Goal: Information Seeking & Learning: Compare options

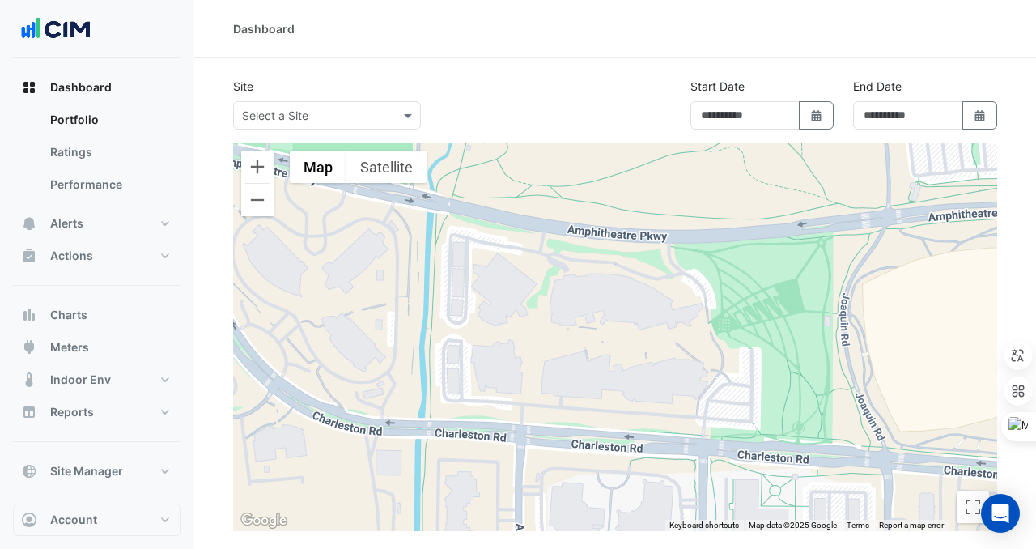
type input "**********"
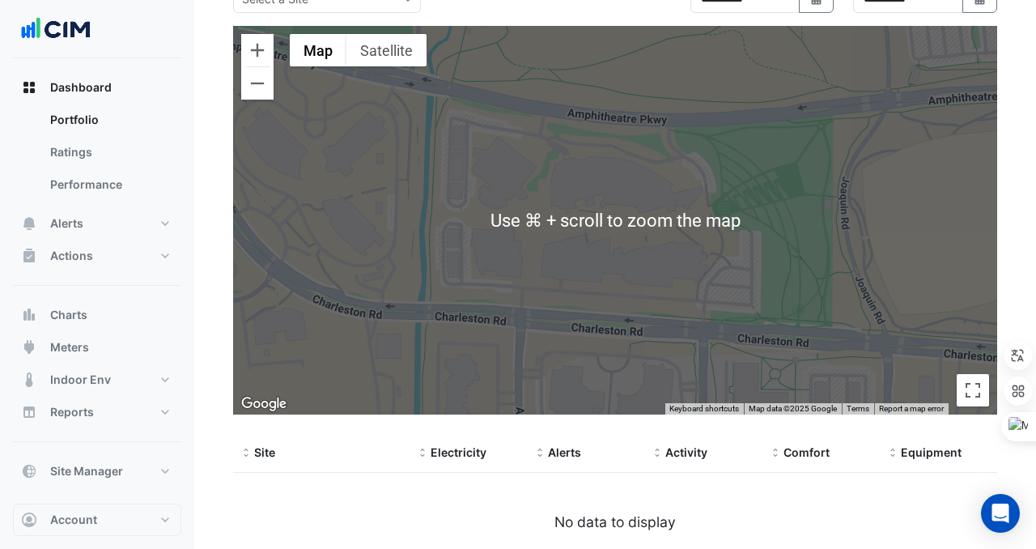
scroll to position [139, 0]
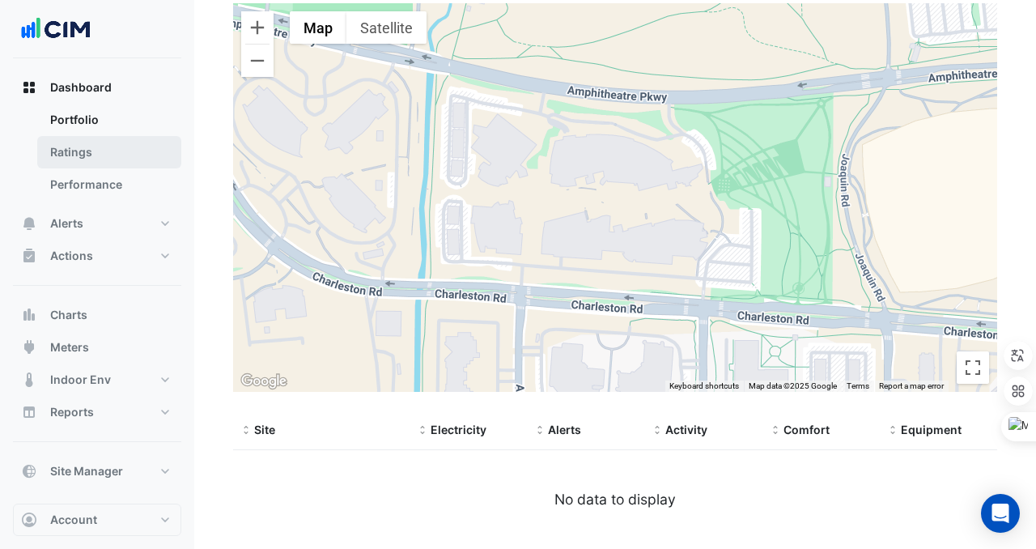
click at [98, 157] on link "Ratings" at bounding box center [109, 152] width 144 height 32
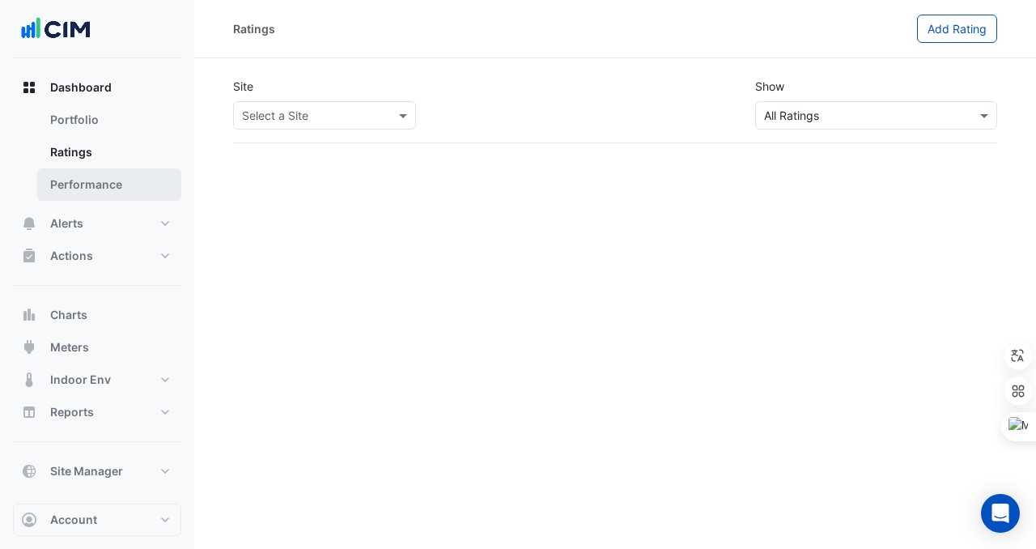
click at [120, 187] on link "Performance" at bounding box center [109, 184] width 144 height 32
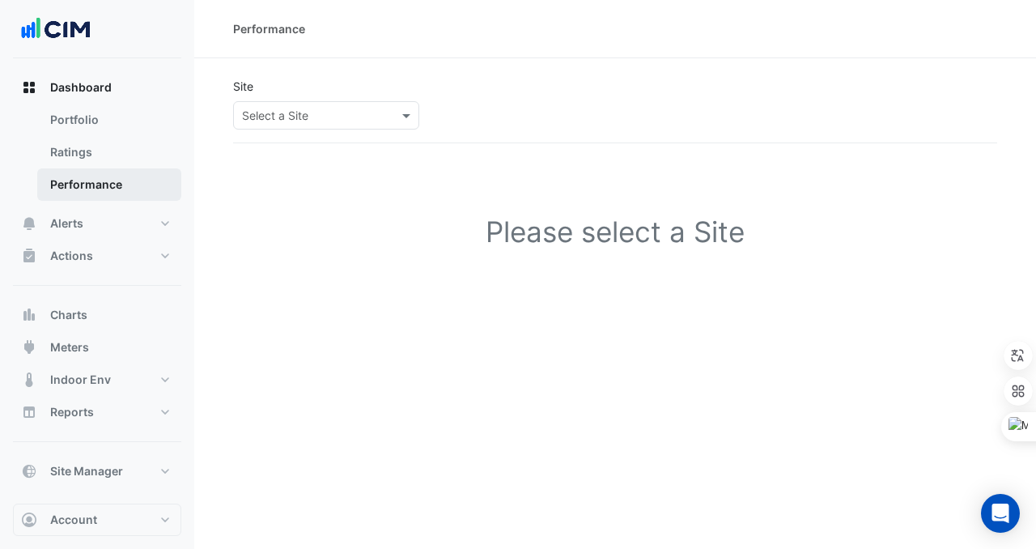
click at [118, 185] on link "Performance" at bounding box center [109, 184] width 144 height 32
click at [330, 116] on input "text" at bounding box center [310, 116] width 136 height 17
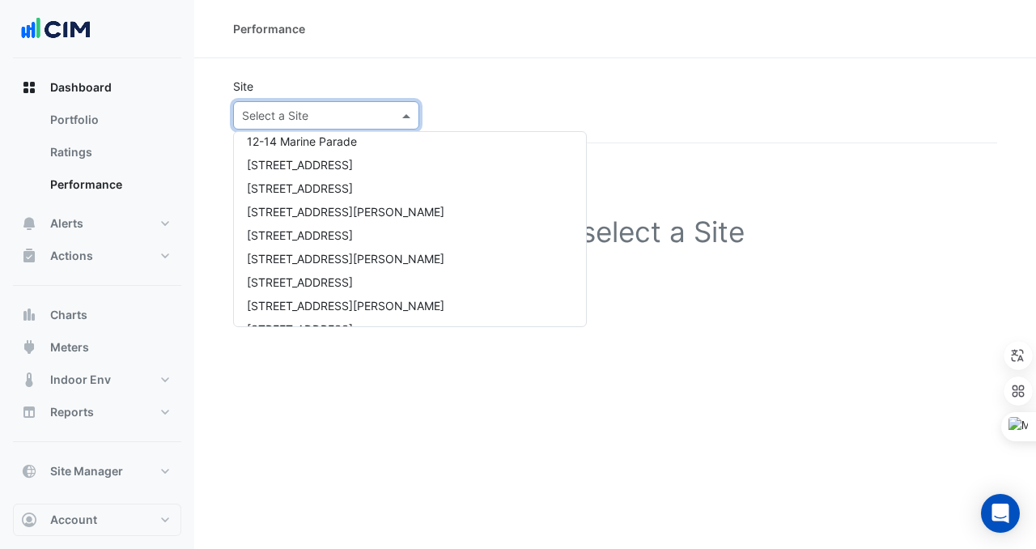
scroll to position [1119, 0]
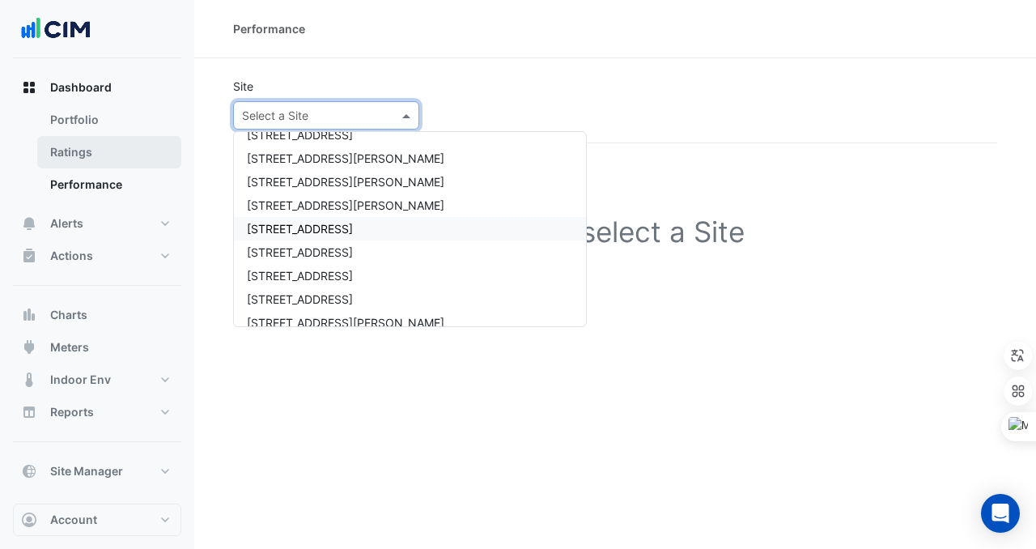
click at [67, 146] on link "Ratings" at bounding box center [109, 152] width 144 height 32
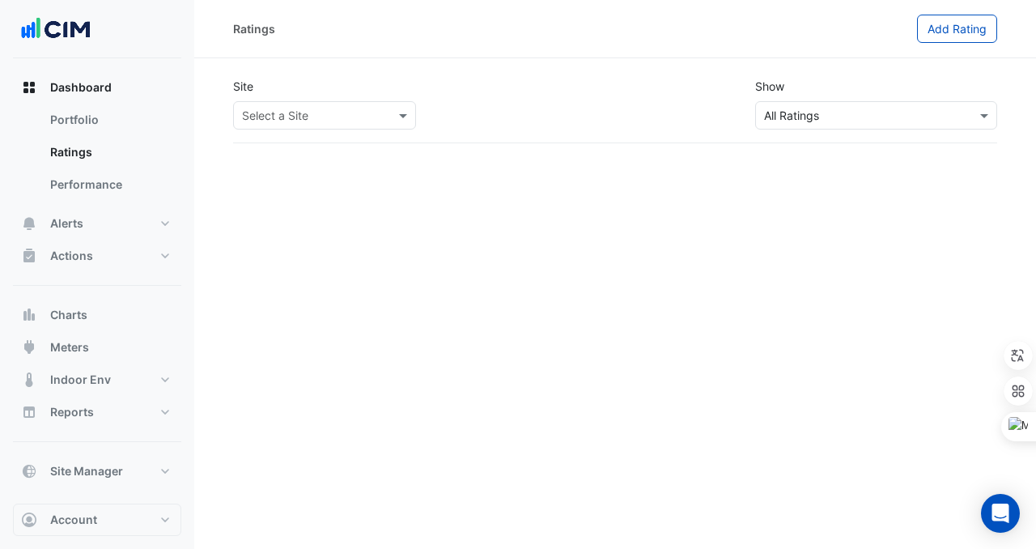
click at [309, 104] on div "Select a Site" at bounding box center [324, 115] width 183 height 28
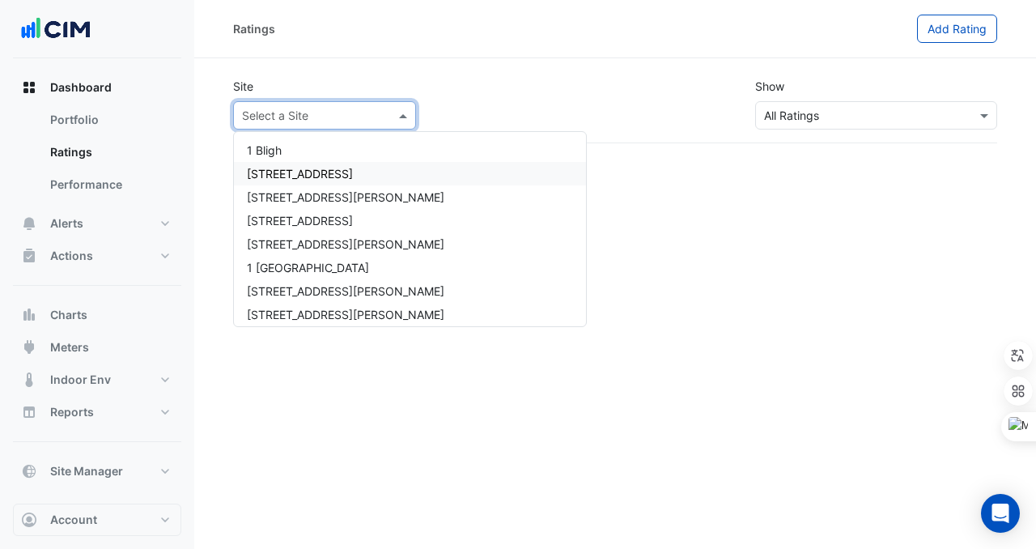
click at [309, 184] on div "[STREET_ADDRESS]" at bounding box center [410, 173] width 352 height 23
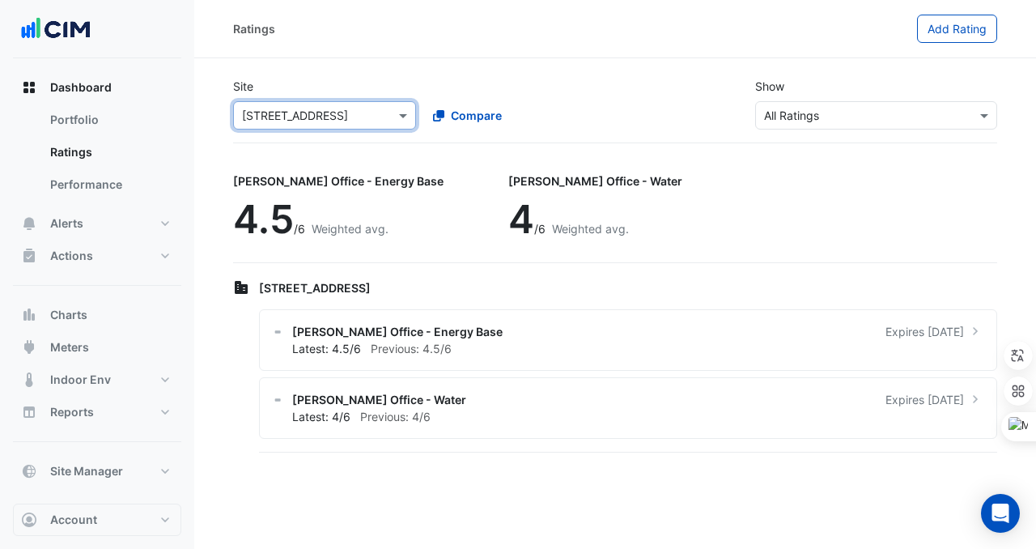
click at [347, 102] on div "Select a Site × [STREET_ADDRESS]" at bounding box center [324, 115] width 183 height 28
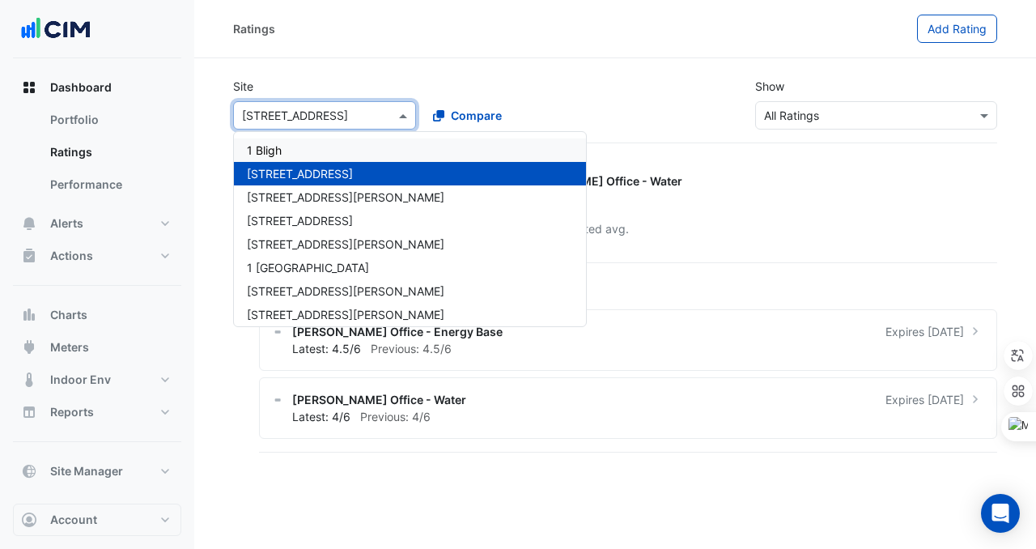
click at [310, 160] on div "1 Bligh" at bounding box center [410, 149] width 352 height 23
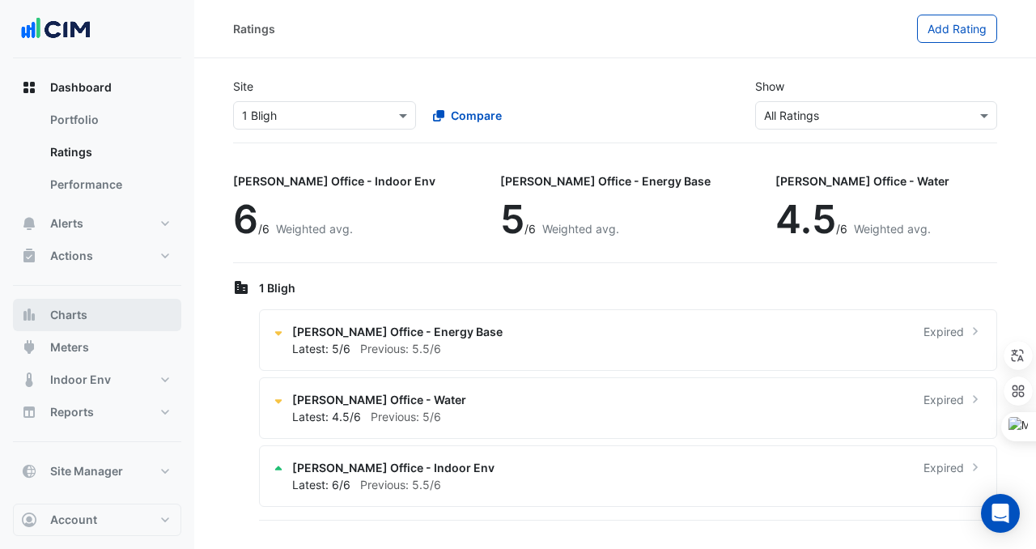
click at [126, 326] on button "Charts" at bounding box center [97, 315] width 168 height 32
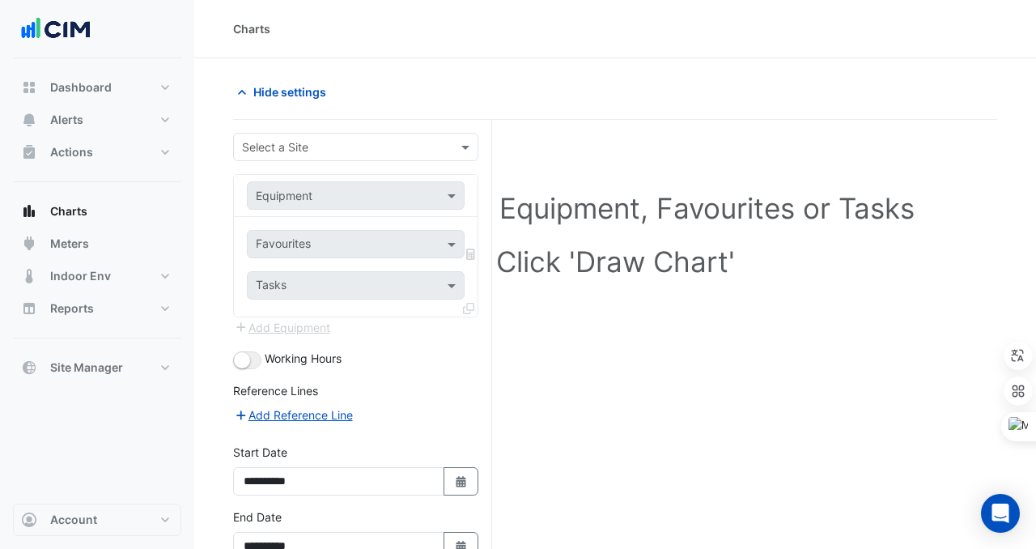
click at [336, 139] on input "text" at bounding box center [339, 147] width 195 height 17
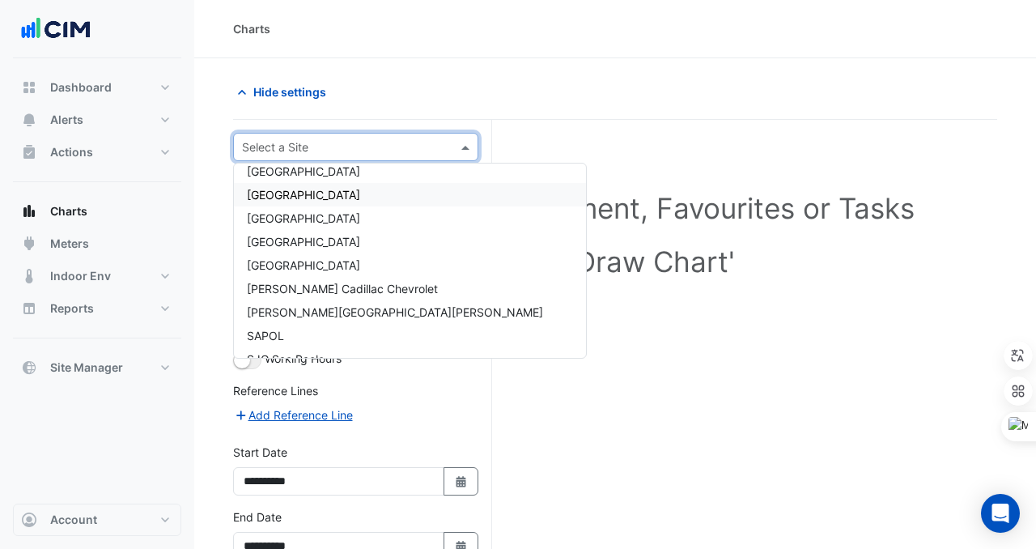
scroll to position [12077, 0]
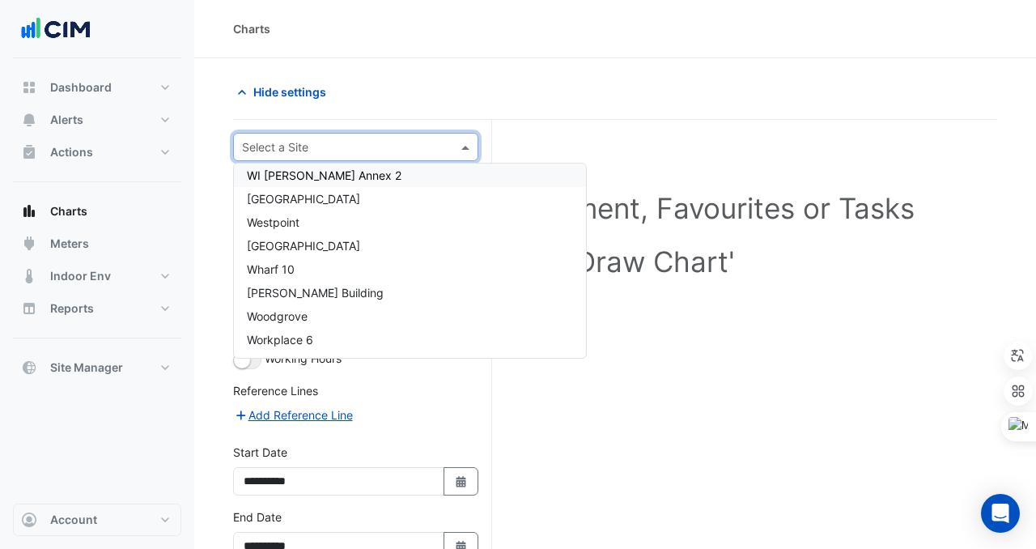
click at [543, 18] on div "Charts" at bounding box center [615, 29] width 842 height 58
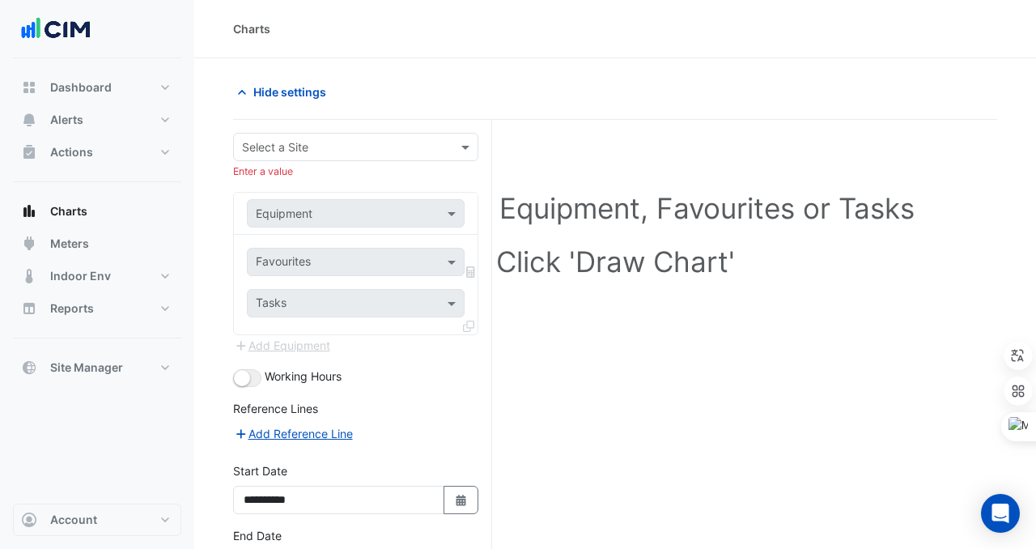
click at [541, 18] on div "Charts" at bounding box center [615, 29] width 842 height 58
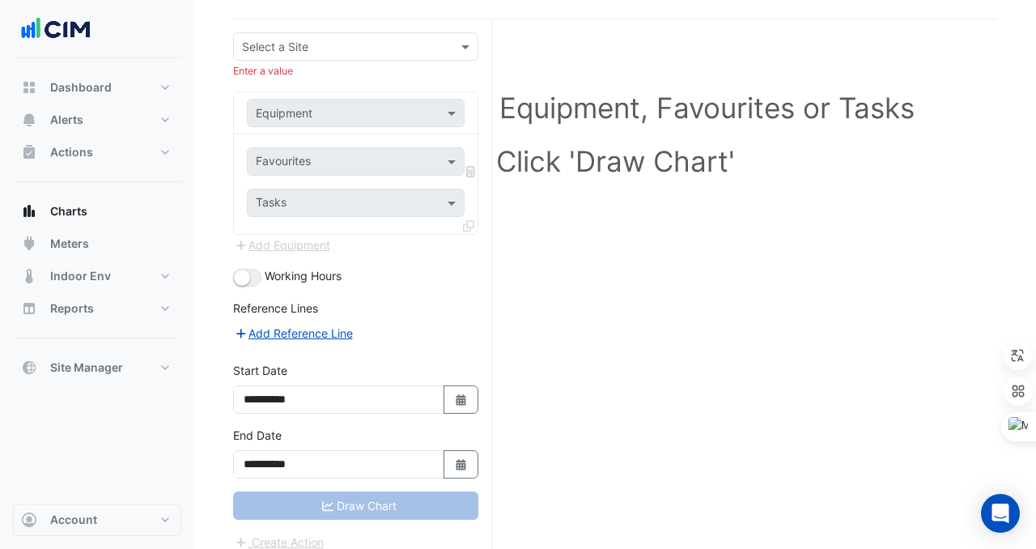
scroll to position [115, 0]
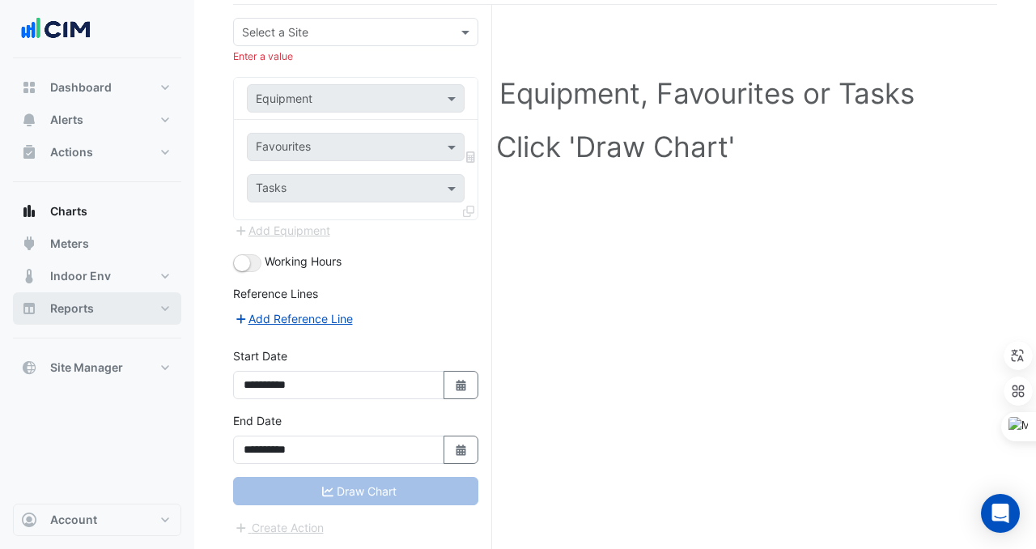
click at [101, 315] on button "Reports" at bounding box center [97, 308] width 168 height 32
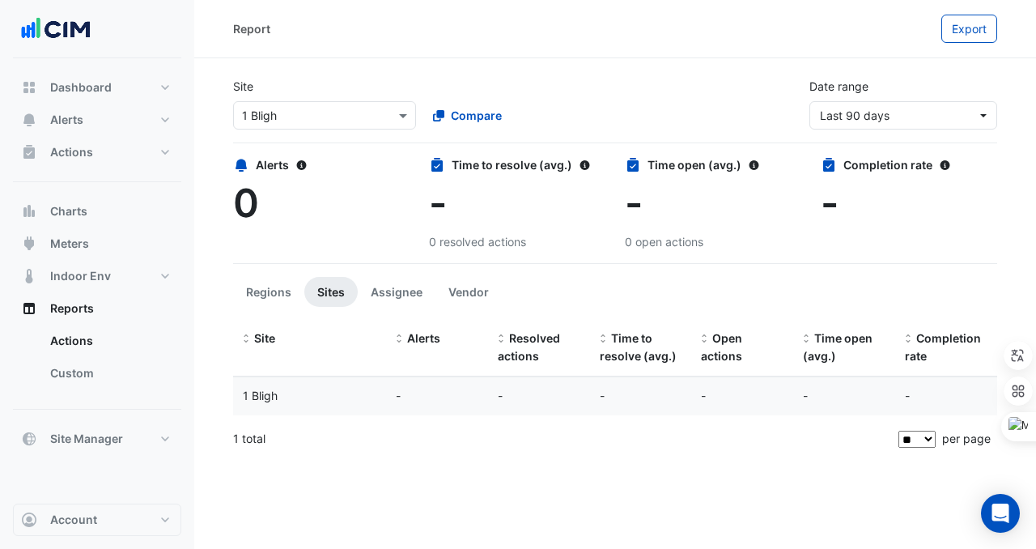
click at [311, 111] on input "text" at bounding box center [308, 116] width 133 height 17
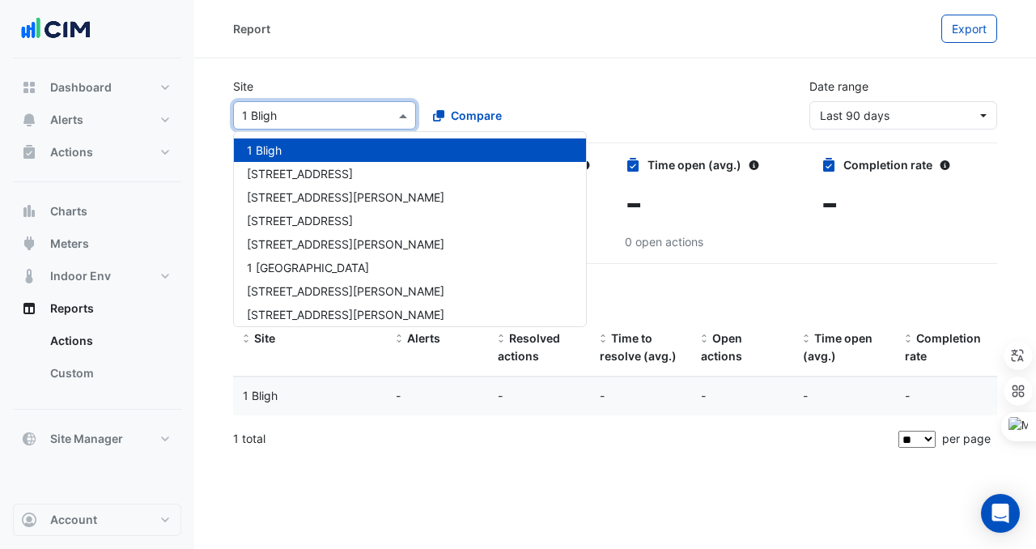
click at [484, 68] on div "Site Select a Site × [GEOGRAPHIC_DATA][PERSON_NAME] [GEOGRAPHIC_DATA] [GEOGRAPH…" at bounding box center [615, 97] width 784 height 65
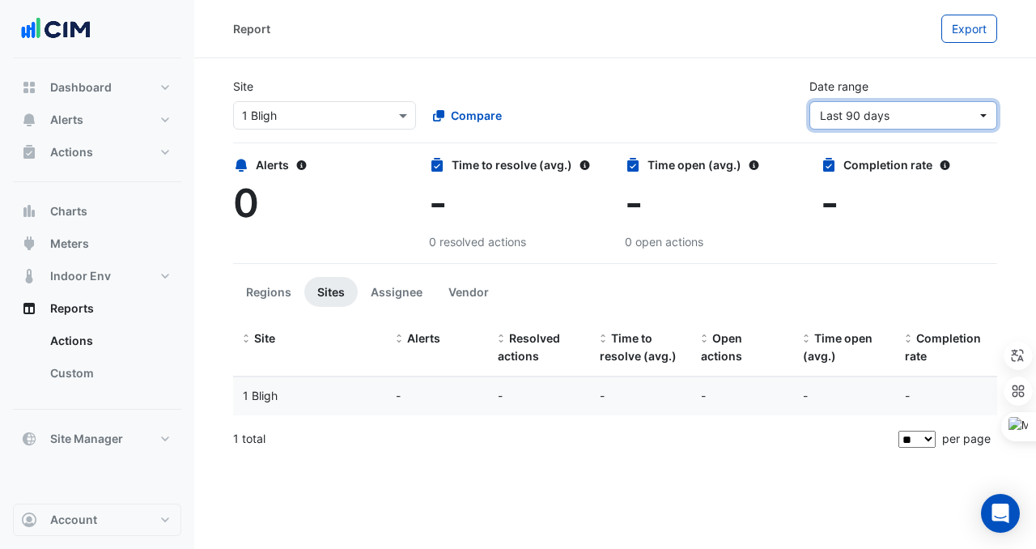
click at [879, 122] on span "Last 90 days" at bounding box center [898, 115] width 157 height 17
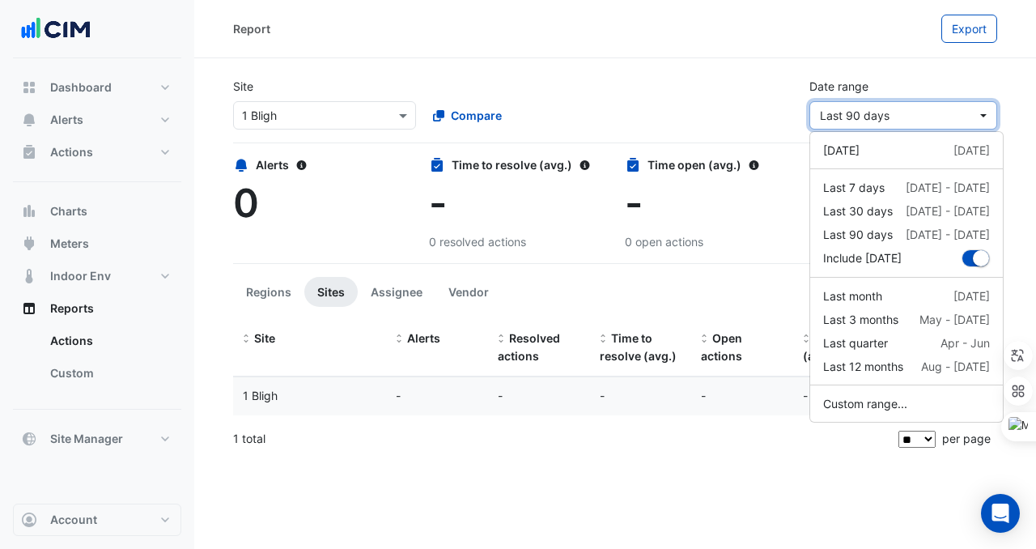
click at [868, 113] on span "Last 90 days" at bounding box center [855, 116] width 70 height 14
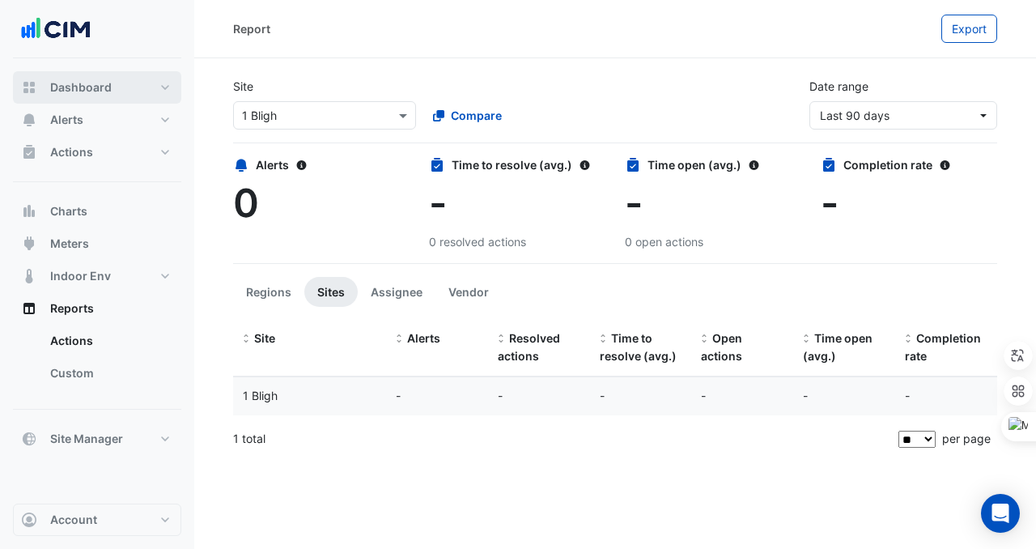
click at [59, 90] on span "Dashboard" at bounding box center [81, 87] width 62 height 16
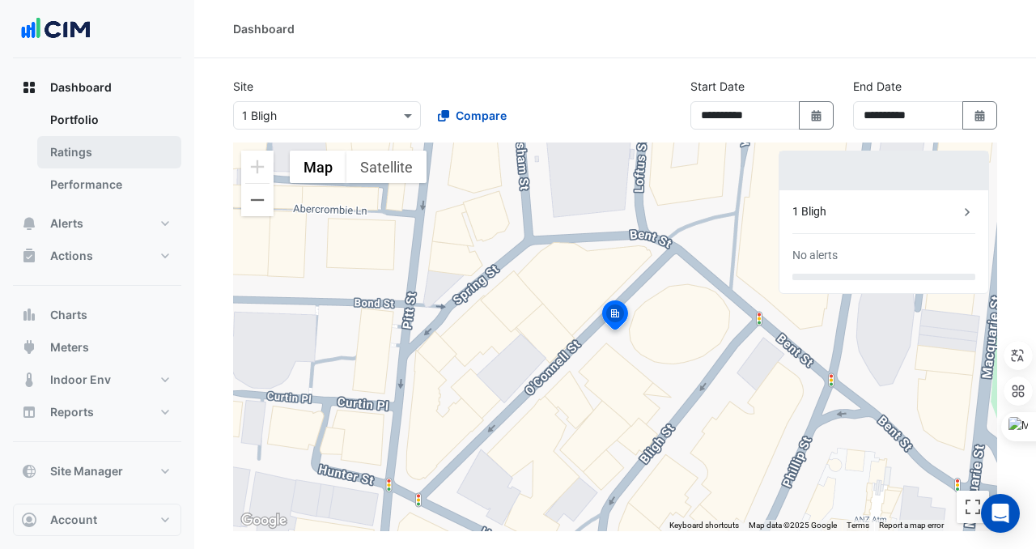
click at [117, 146] on link "Ratings" at bounding box center [109, 152] width 144 height 32
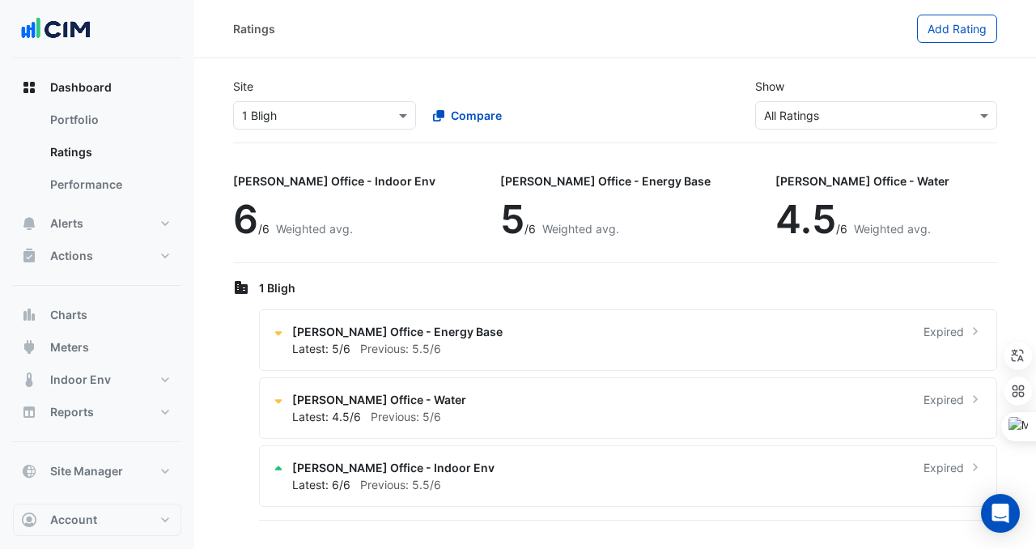
click at [323, 127] on div "Select a Site × 1 Bligh" at bounding box center [324, 115] width 183 height 28
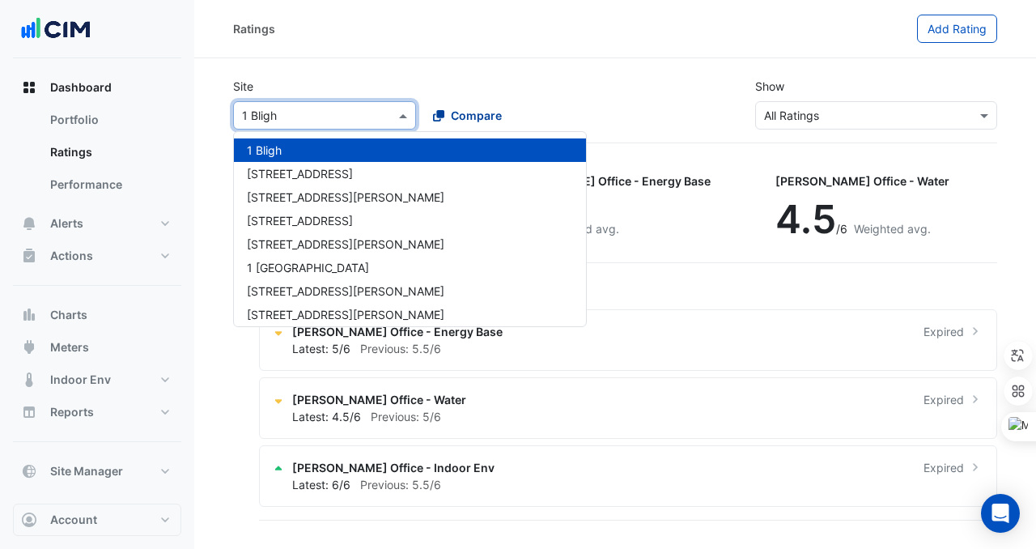
click at [460, 109] on span "Compare" at bounding box center [476, 115] width 51 height 17
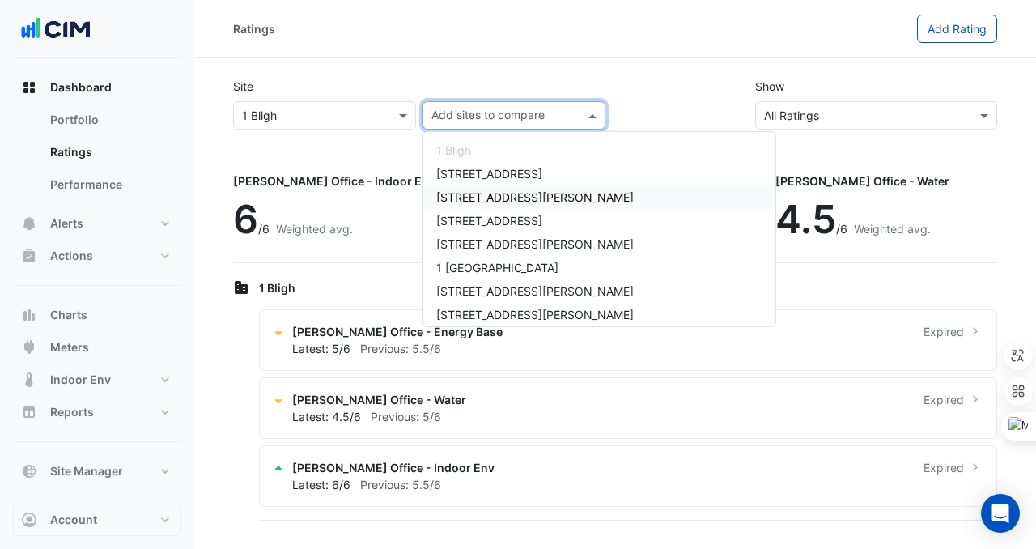
click at [484, 196] on span "[STREET_ADDRESS][PERSON_NAME]" at bounding box center [535, 197] width 198 height 14
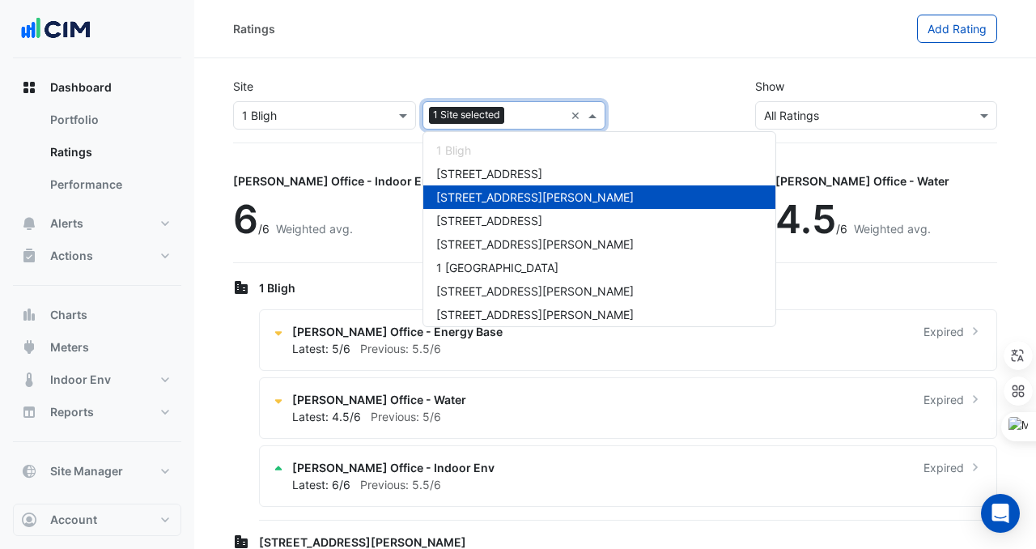
click at [531, 218] on div "[STREET_ADDRESS]" at bounding box center [600, 220] width 352 height 23
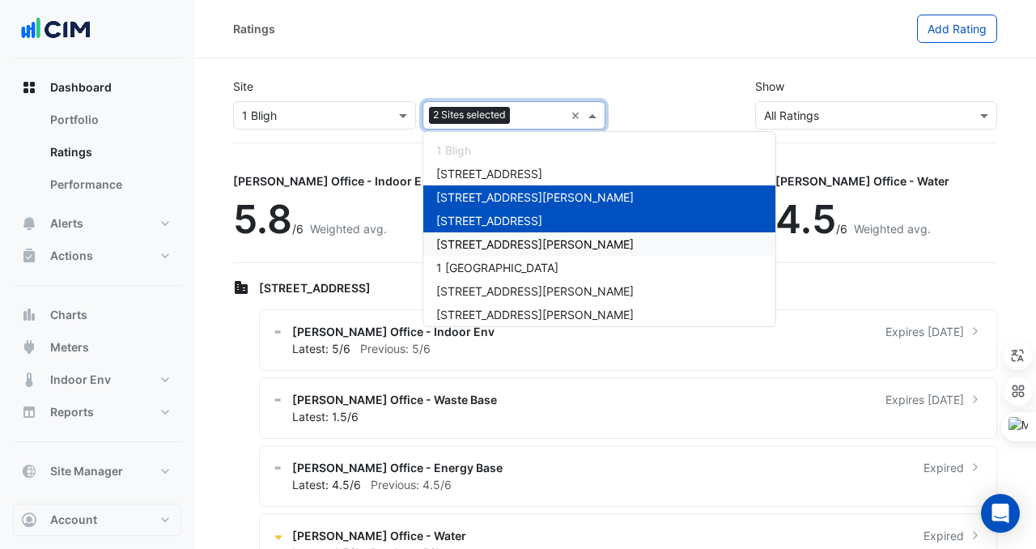
click at [525, 245] on div "[STREET_ADDRESS][PERSON_NAME]" at bounding box center [600, 243] width 352 height 23
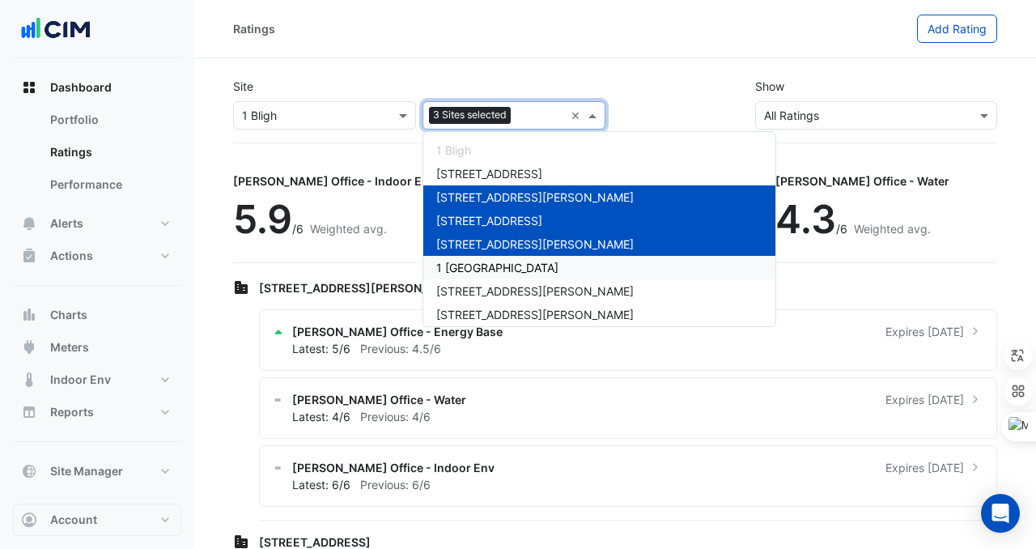
click at [523, 262] on span "1 [GEOGRAPHIC_DATA]" at bounding box center [497, 268] width 122 height 14
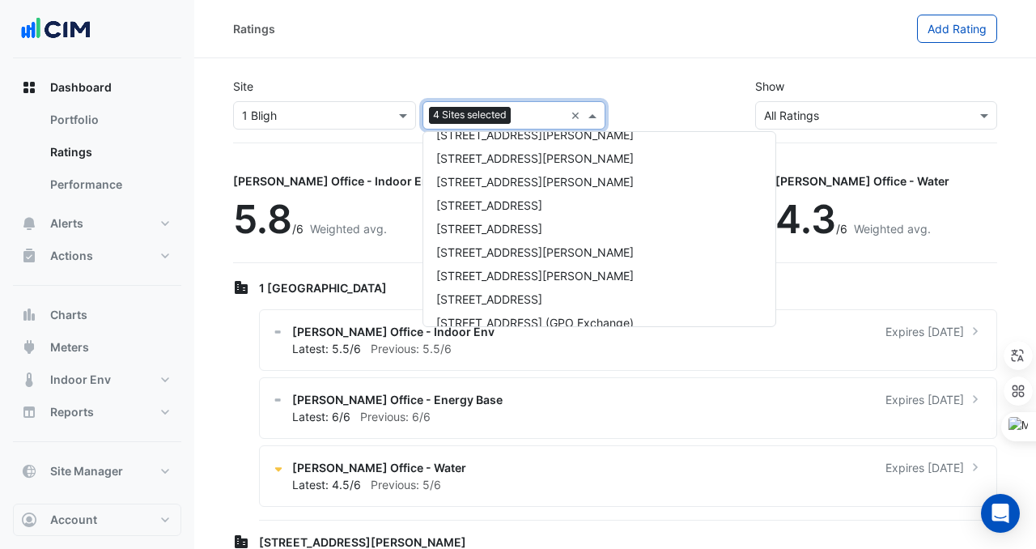
scroll to position [96, 0]
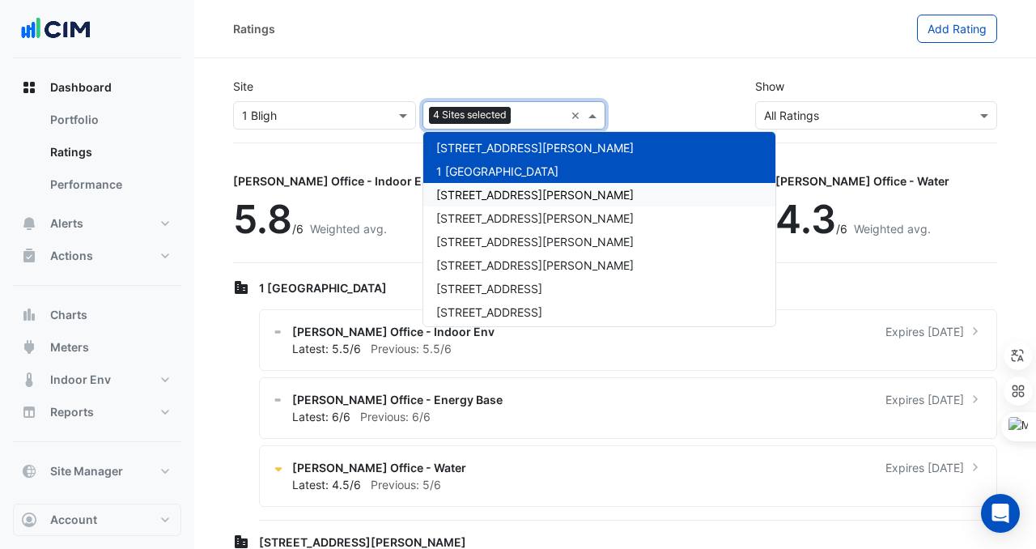
click at [510, 194] on span "[STREET_ADDRESS][PERSON_NAME]" at bounding box center [535, 195] width 198 height 14
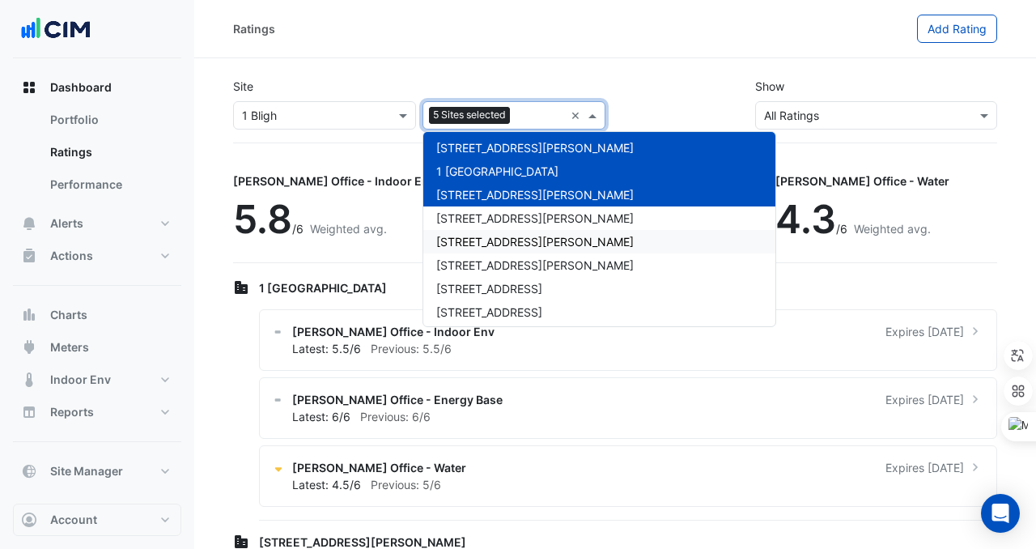
click at [510, 230] on div "[STREET_ADDRESS][PERSON_NAME]" at bounding box center [600, 241] width 352 height 23
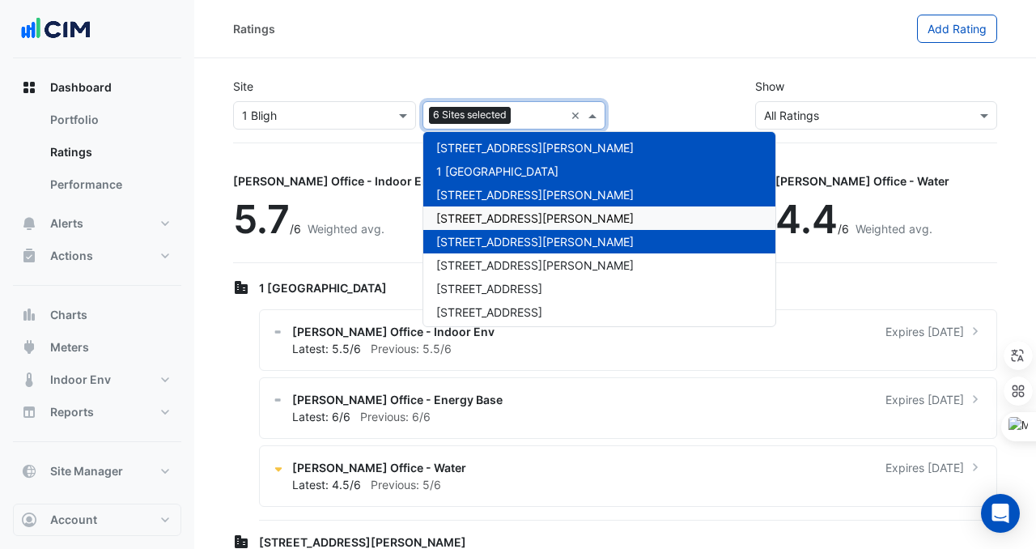
click at [510, 222] on span "[STREET_ADDRESS][PERSON_NAME]" at bounding box center [535, 218] width 198 height 14
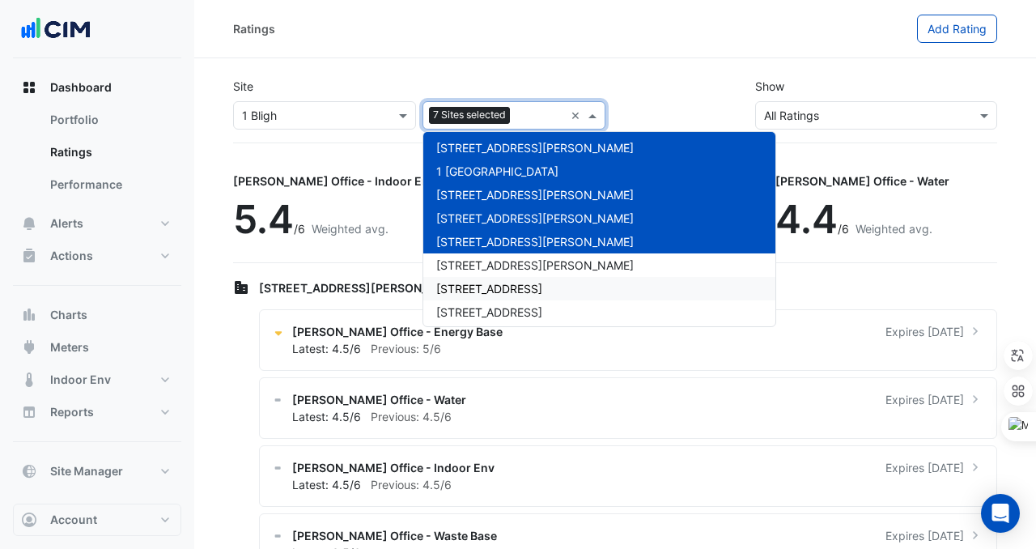
click at [513, 282] on span "[STREET_ADDRESS]" at bounding box center [489, 289] width 106 height 14
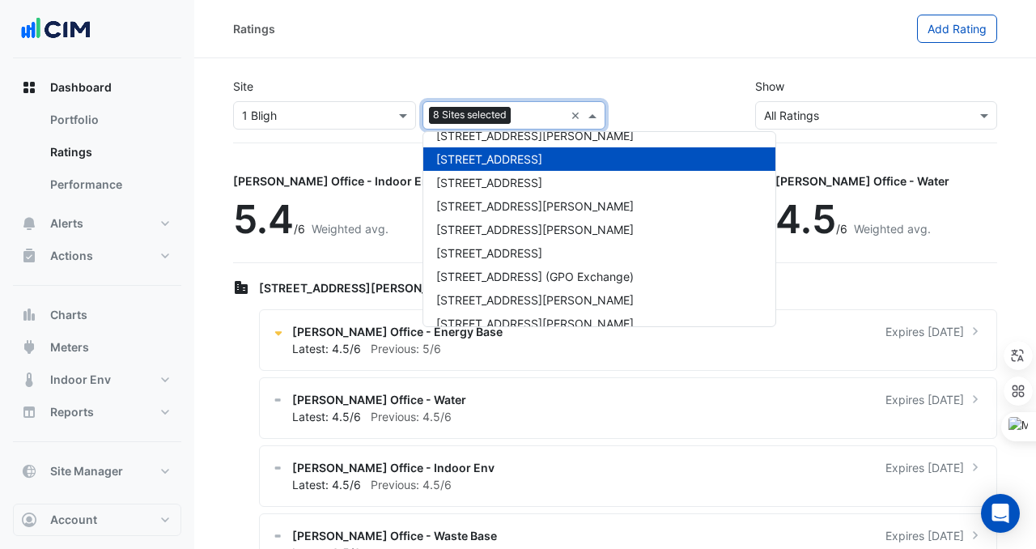
scroll to position [228, 0]
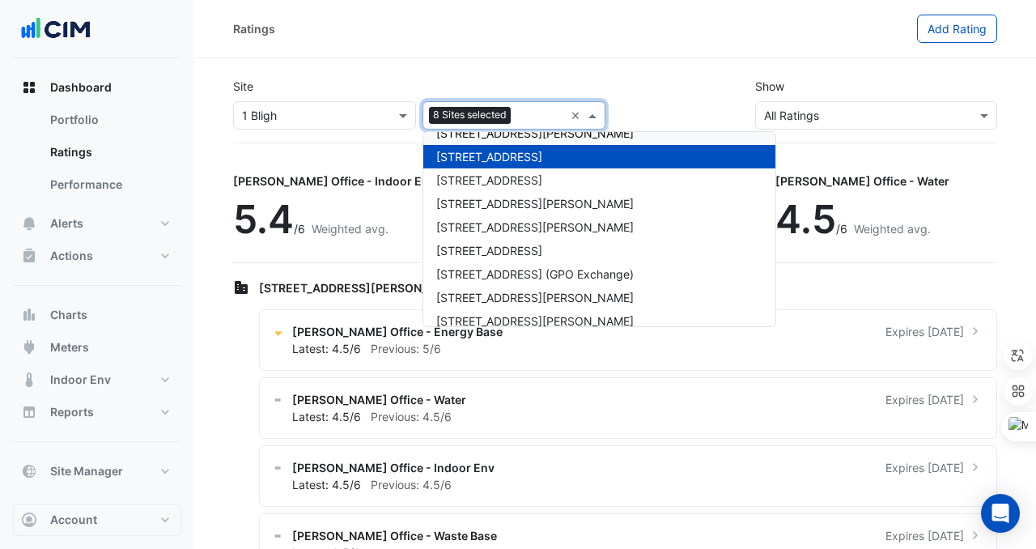
click at [501, 137] on span "[STREET_ADDRESS][PERSON_NAME]" at bounding box center [535, 133] width 198 height 14
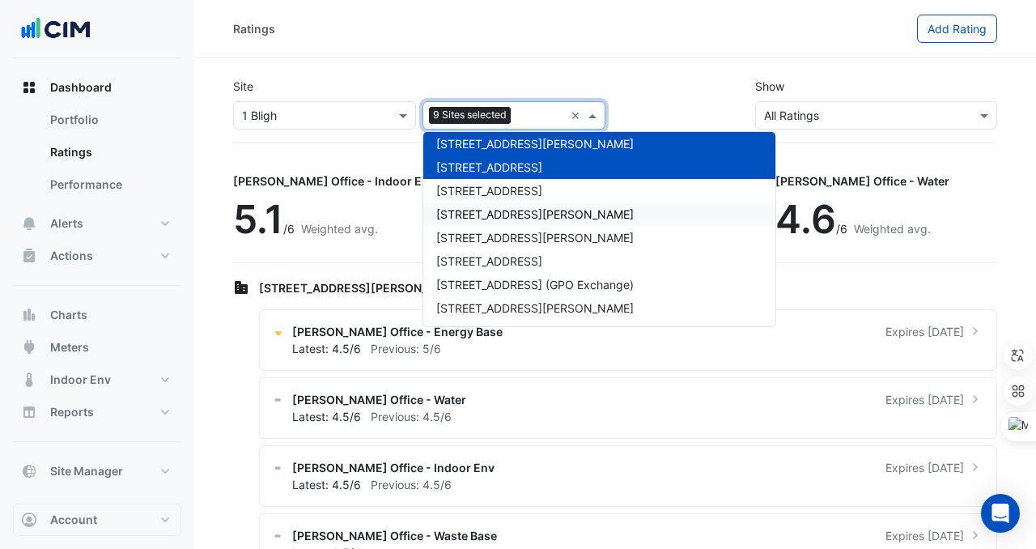
scroll to position [211, 0]
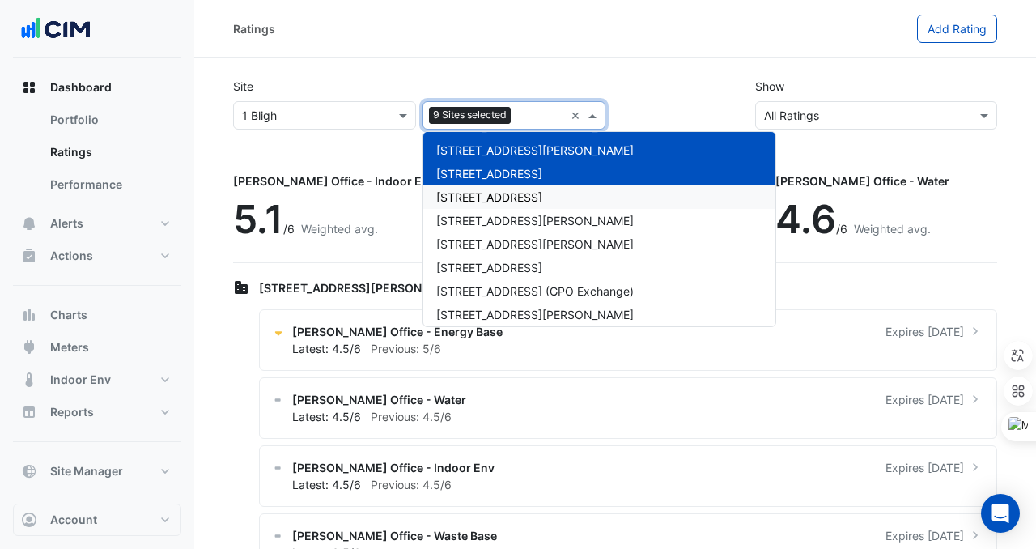
click at [500, 205] on div "[STREET_ADDRESS]" at bounding box center [600, 196] width 352 height 23
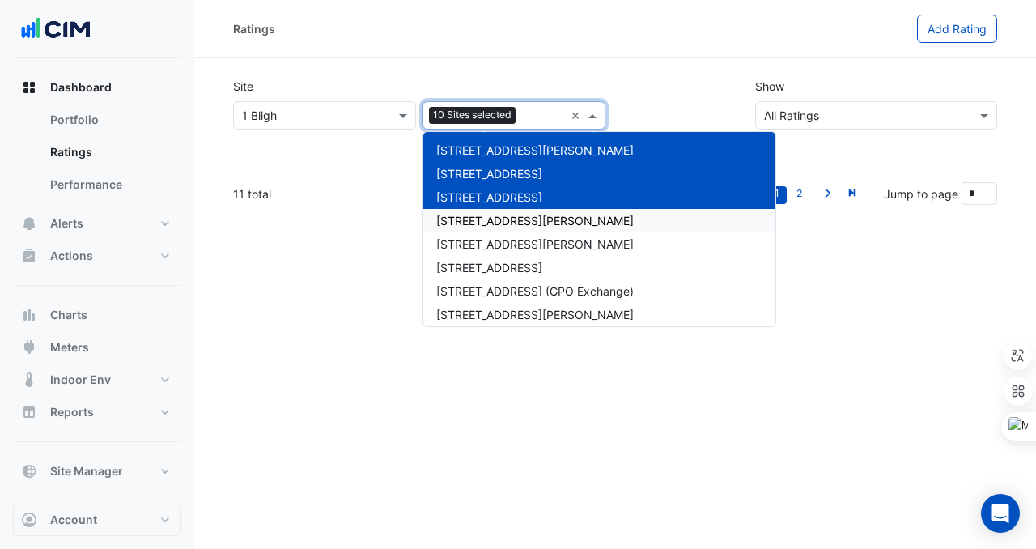
click at [500, 225] on span "[STREET_ADDRESS][PERSON_NAME]" at bounding box center [535, 221] width 198 height 14
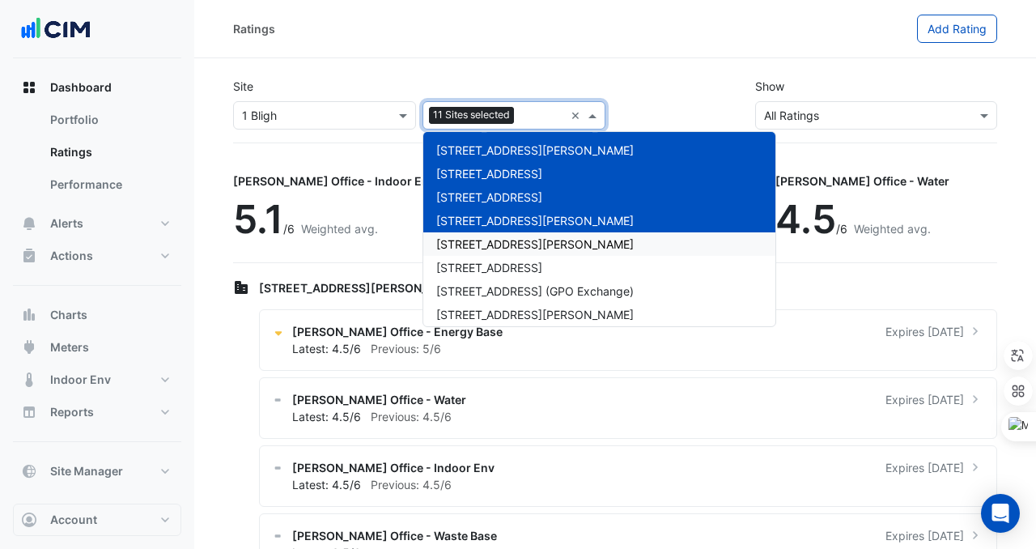
click at [500, 247] on span "[STREET_ADDRESS][PERSON_NAME]" at bounding box center [535, 244] width 198 height 14
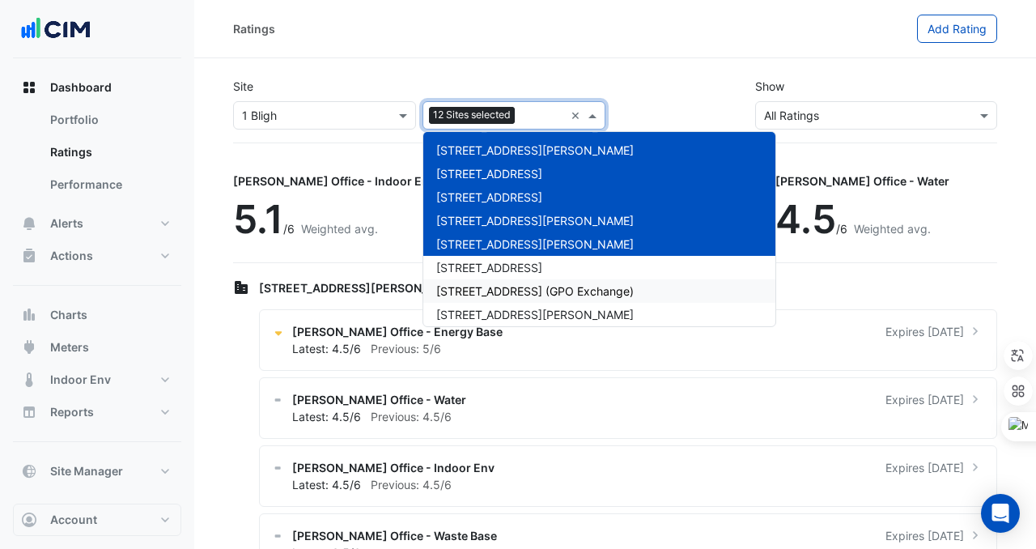
click at [510, 282] on div "[STREET_ADDRESS] (GPO Exchange)" at bounding box center [600, 290] width 352 height 23
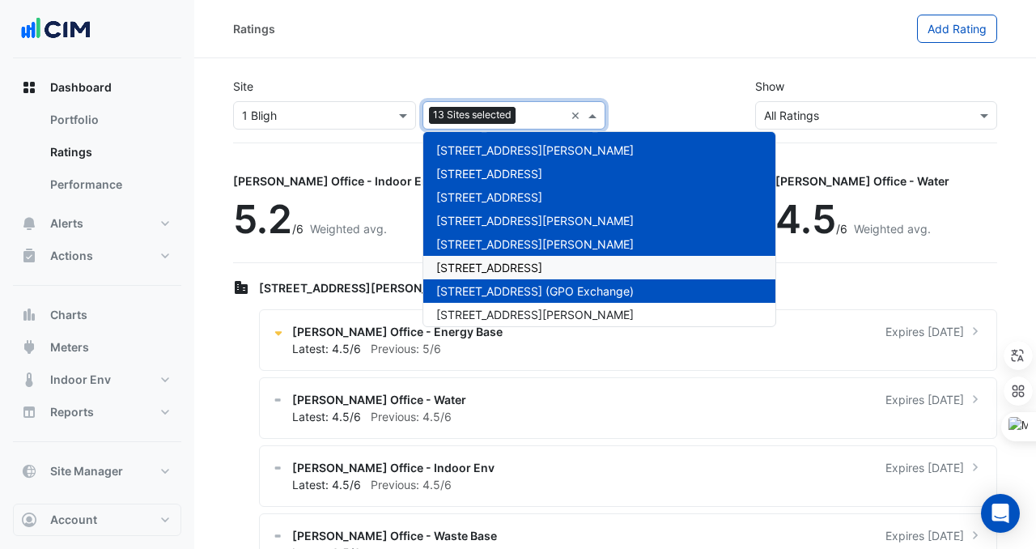
click at [510, 260] on div "[STREET_ADDRESS]" at bounding box center [600, 267] width 352 height 23
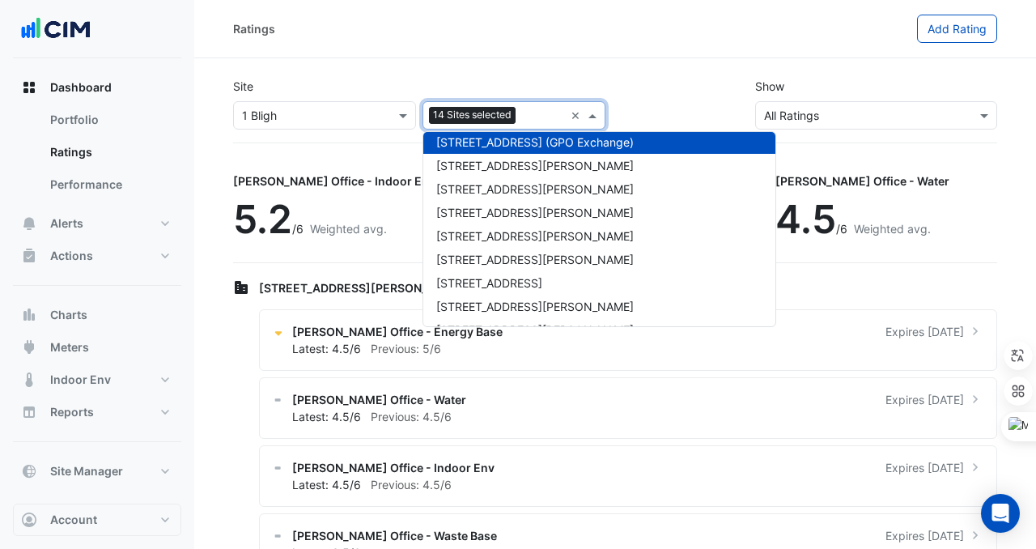
scroll to position [364, 0]
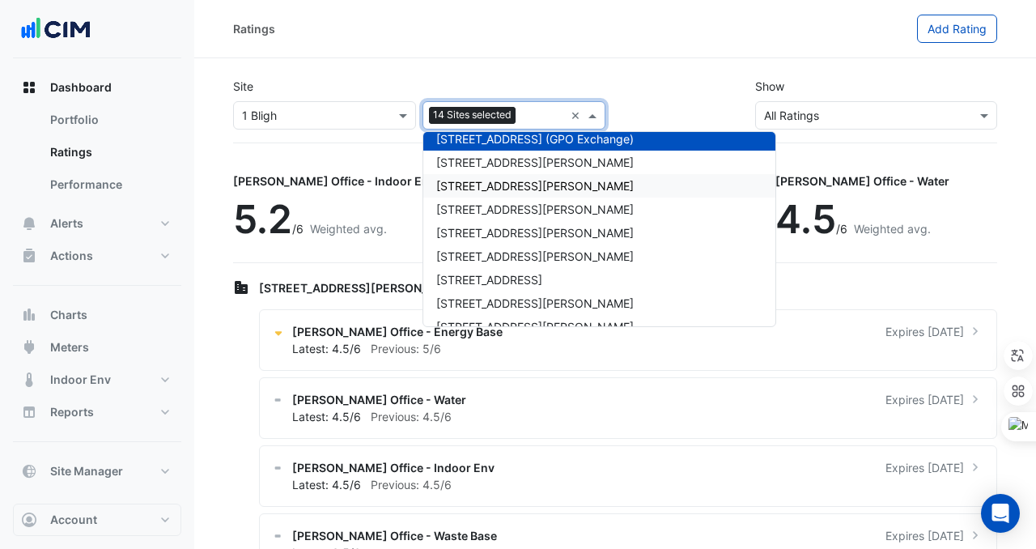
click at [504, 183] on span "[STREET_ADDRESS][PERSON_NAME]" at bounding box center [535, 186] width 198 height 14
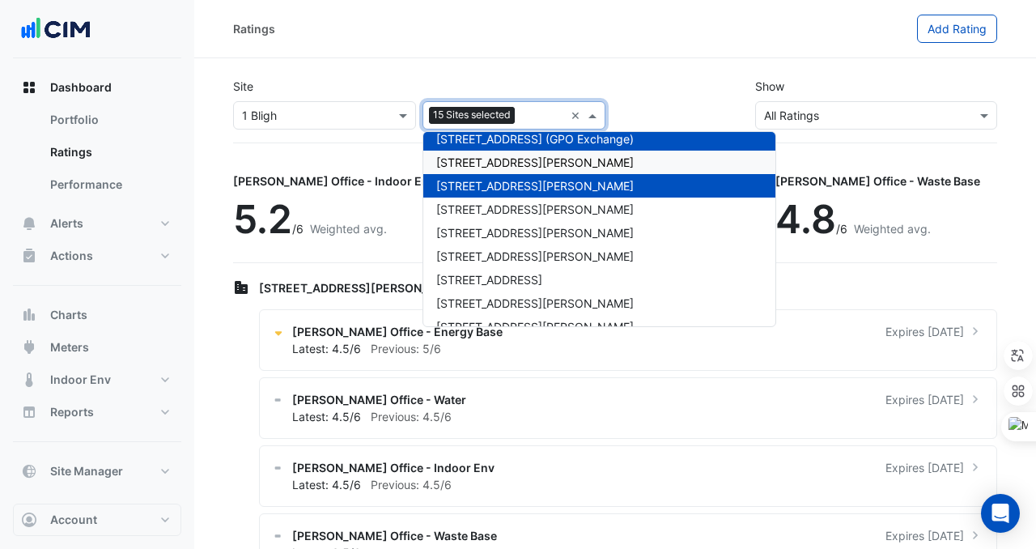
click at [494, 165] on span "[STREET_ADDRESS][PERSON_NAME]" at bounding box center [535, 162] width 198 height 14
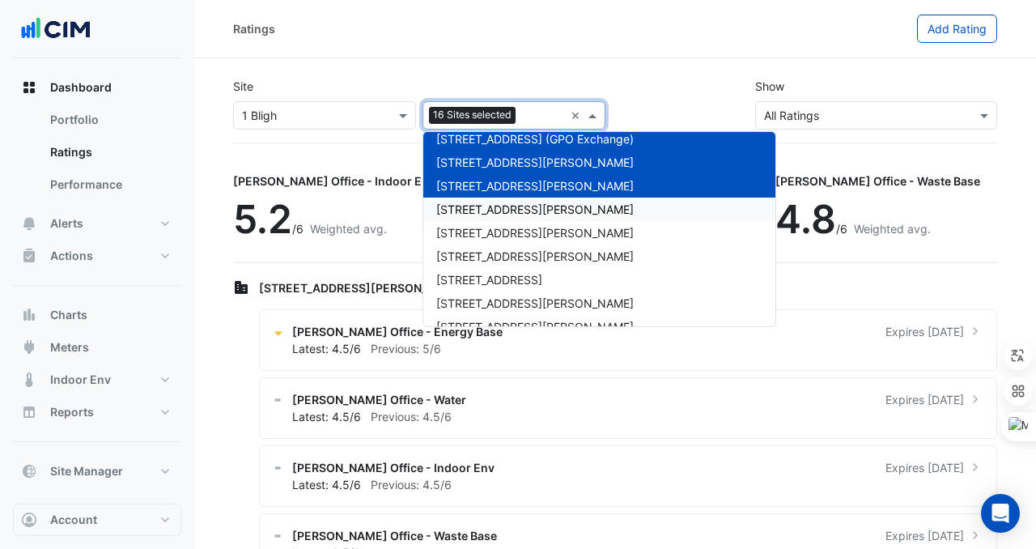
click at [497, 217] on div "[STREET_ADDRESS][PERSON_NAME]" at bounding box center [600, 209] width 352 height 23
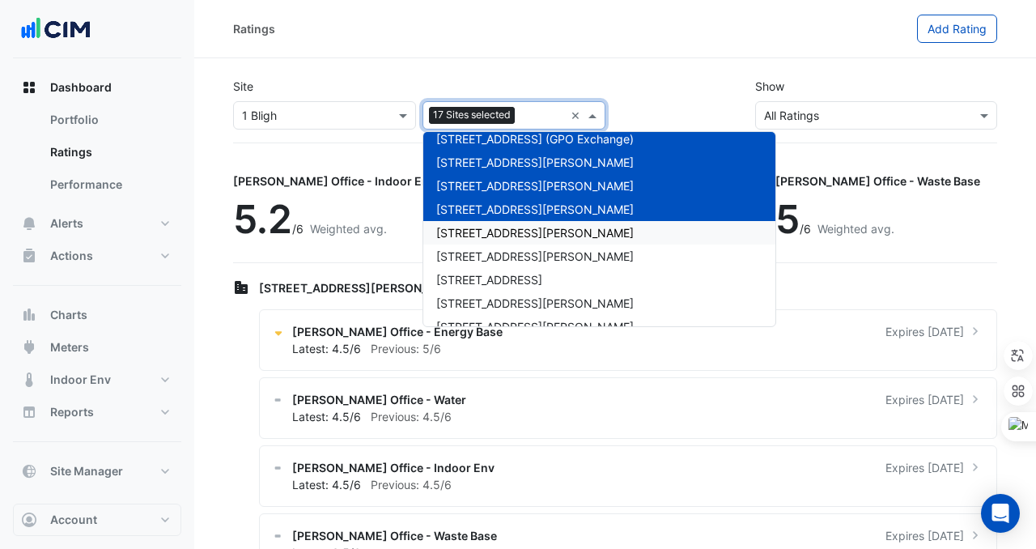
click at [497, 225] on div "[STREET_ADDRESS][PERSON_NAME]" at bounding box center [600, 232] width 352 height 23
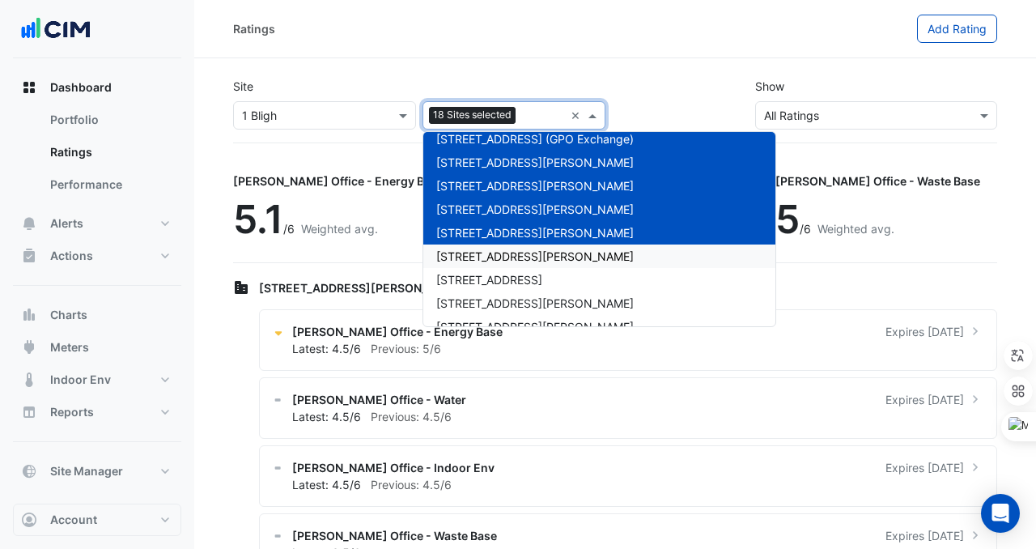
click at [497, 248] on div "[STREET_ADDRESS][PERSON_NAME]" at bounding box center [600, 256] width 352 height 23
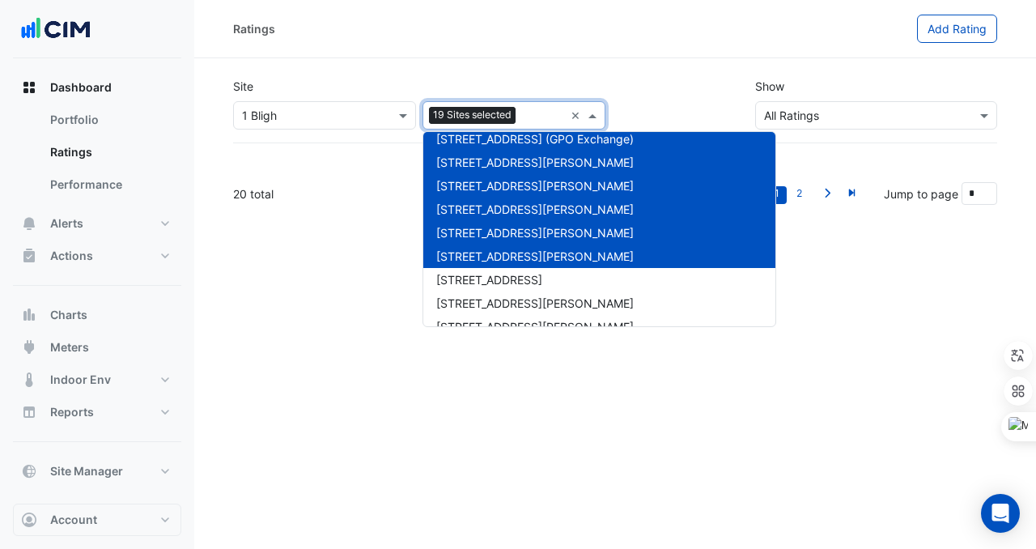
click at [497, 266] on div "[STREET_ADDRESS][PERSON_NAME]" at bounding box center [600, 256] width 352 height 23
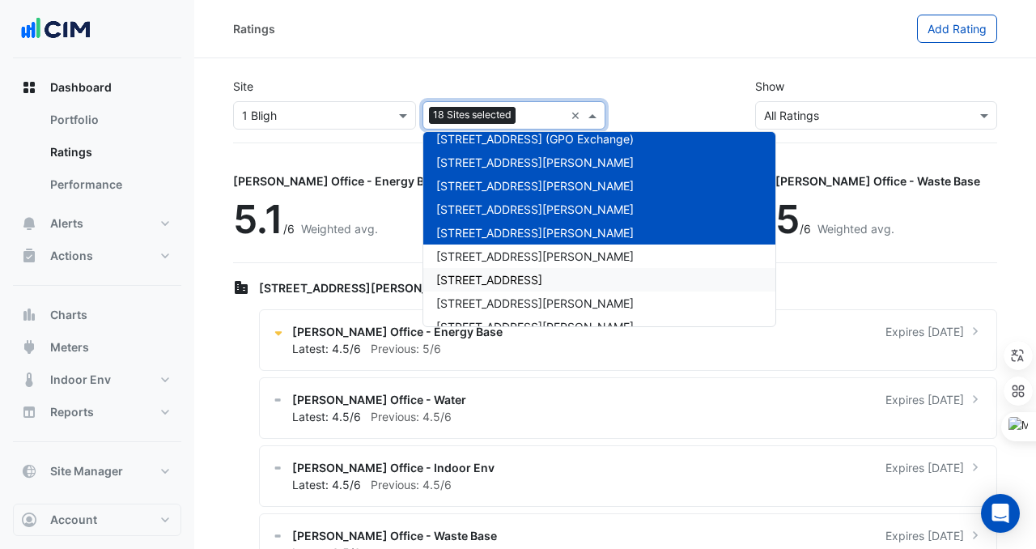
click at [497, 283] on span "[STREET_ADDRESS]" at bounding box center [489, 280] width 106 height 14
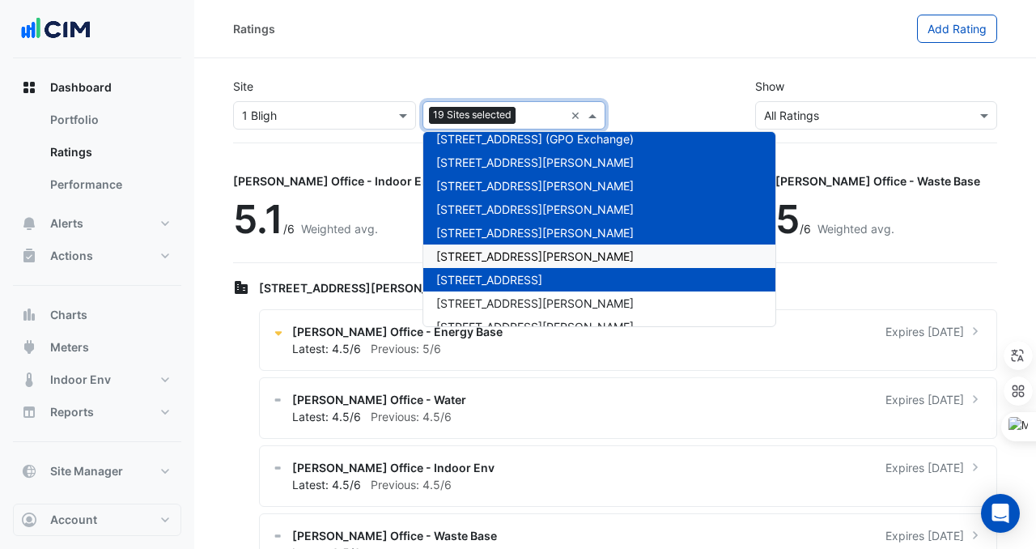
click at [498, 245] on div "[STREET_ADDRESS][PERSON_NAME]" at bounding box center [600, 256] width 352 height 23
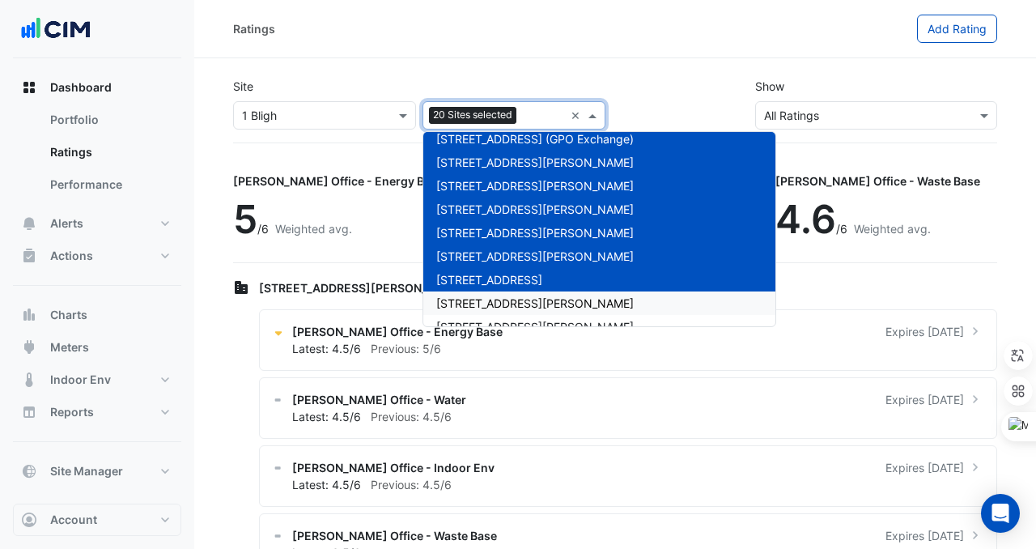
click at [499, 292] on div "[STREET_ADDRESS][PERSON_NAME]" at bounding box center [600, 303] width 352 height 23
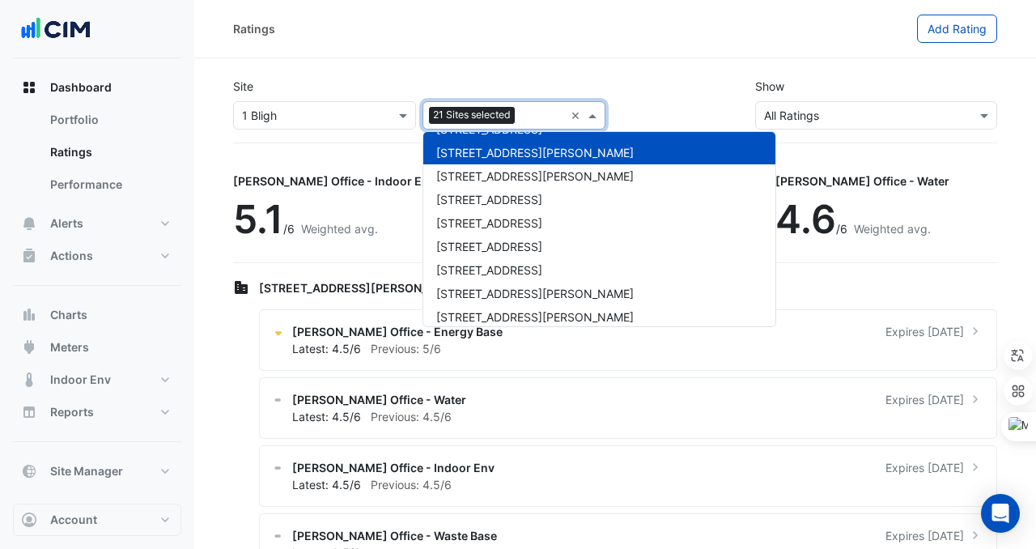
scroll to position [512, 0]
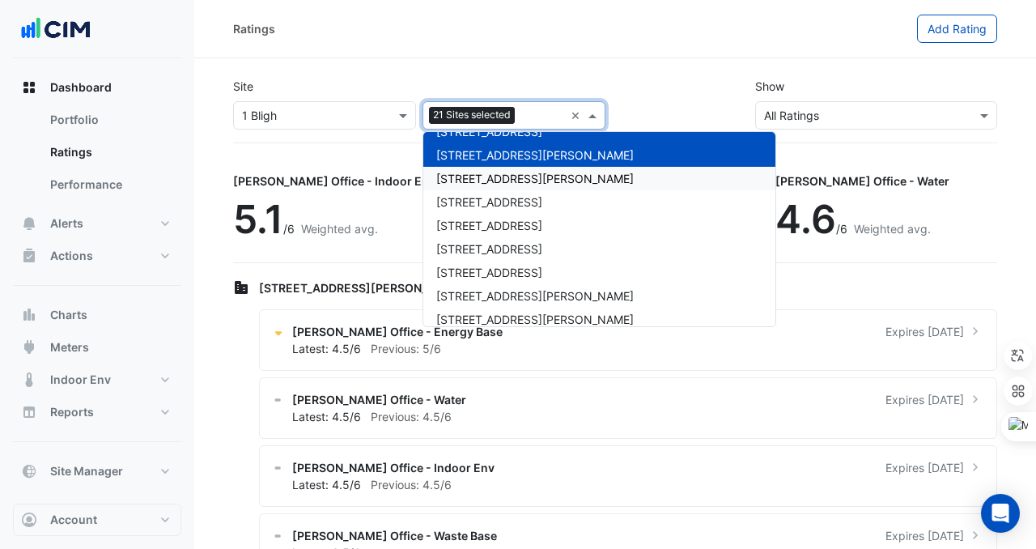
click at [513, 181] on span "[STREET_ADDRESS][PERSON_NAME]" at bounding box center [535, 179] width 198 height 14
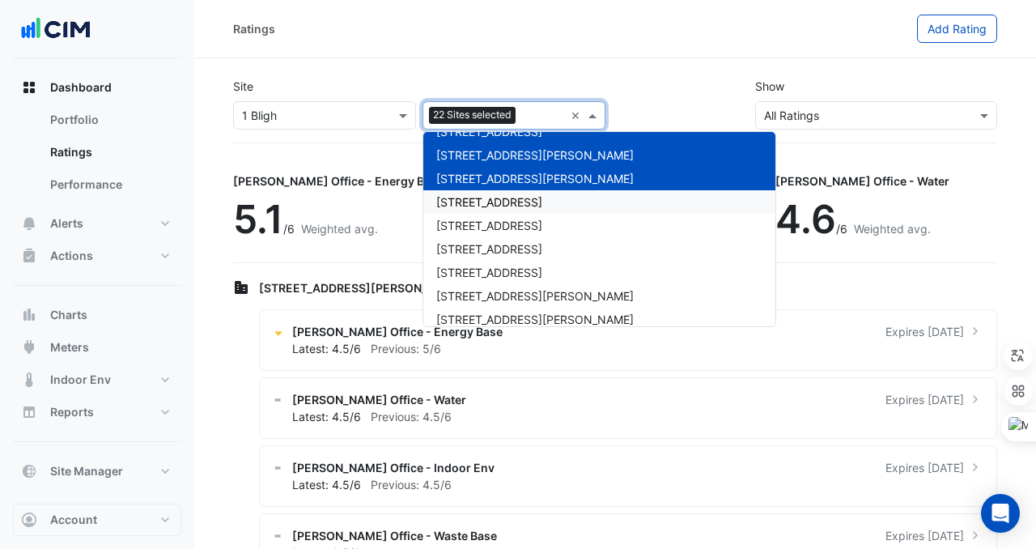
click at [513, 202] on span "[STREET_ADDRESS]" at bounding box center [489, 202] width 106 height 14
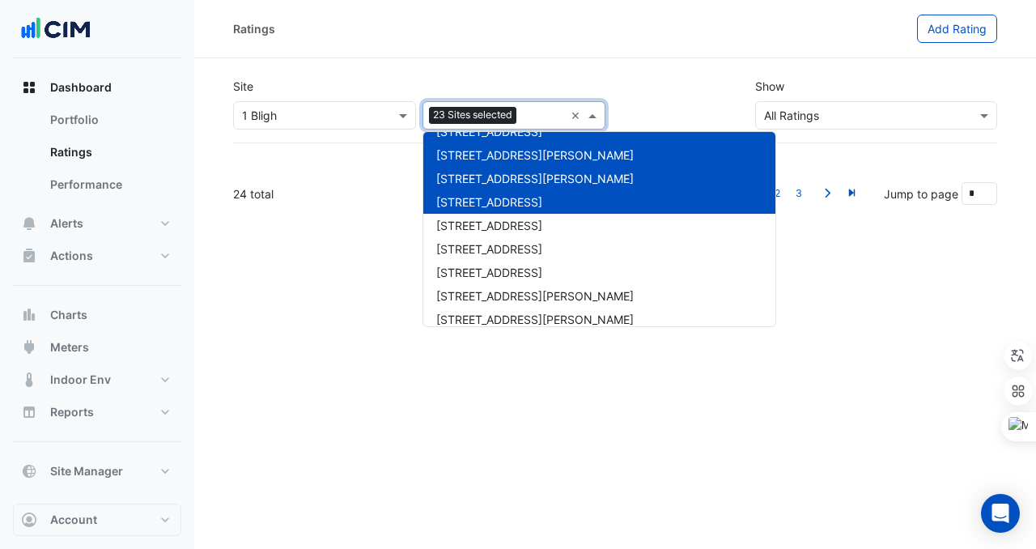
click at [513, 214] on div "[STREET_ADDRESS]" at bounding box center [600, 225] width 352 height 23
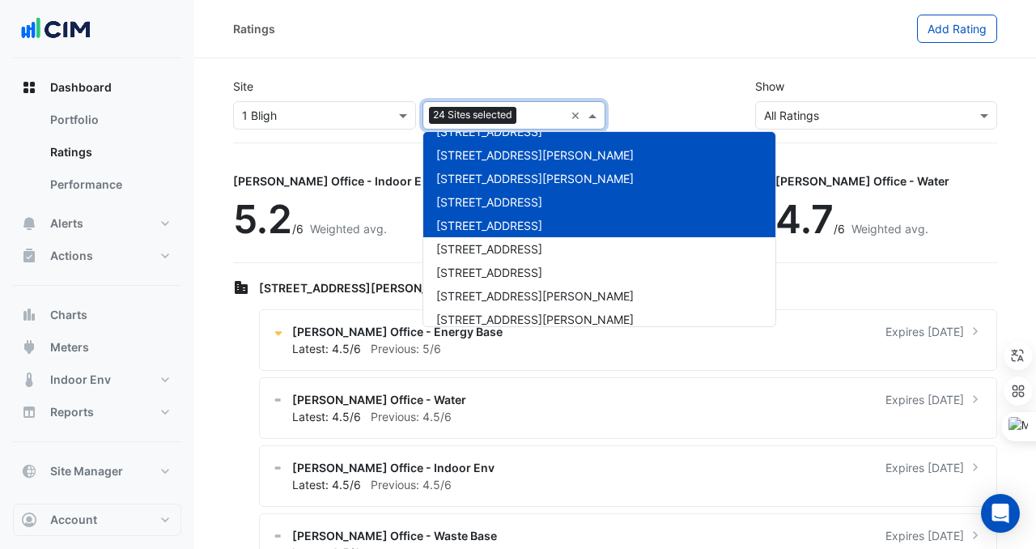
click at [513, 228] on span "[STREET_ADDRESS]" at bounding box center [489, 226] width 106 height 14
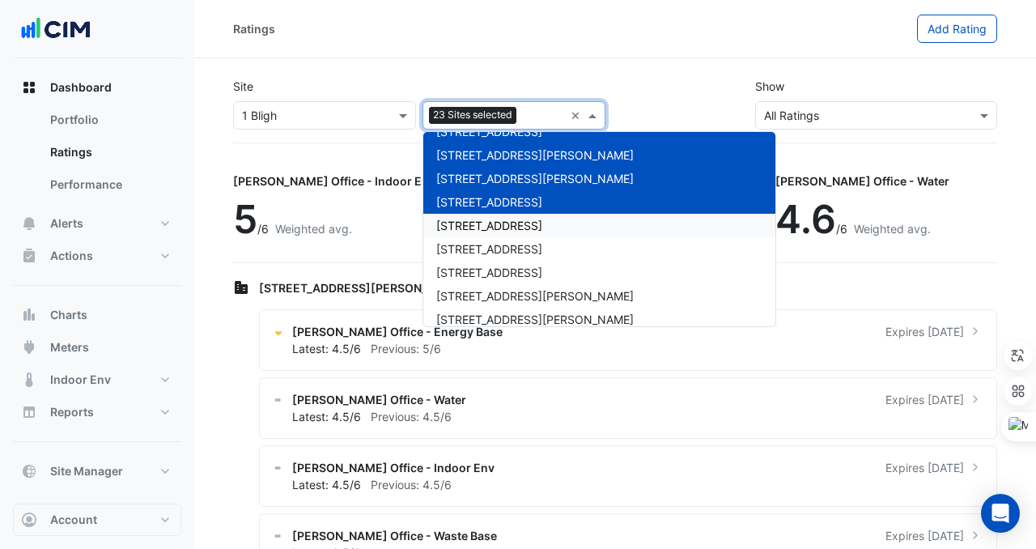
click at [513, 232] on div "[STREET_ADDRESS]" at bounding box center [600, 225] width 352 height 23
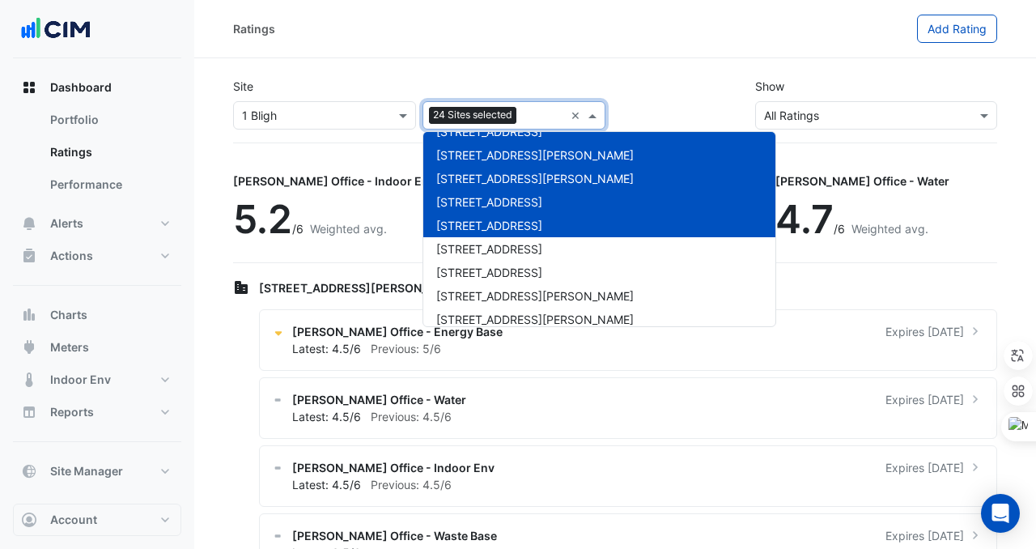
click at [513, 249] on span "[STREET_ADDRESS]" at bounding box center [489, 249] width 106 height 14
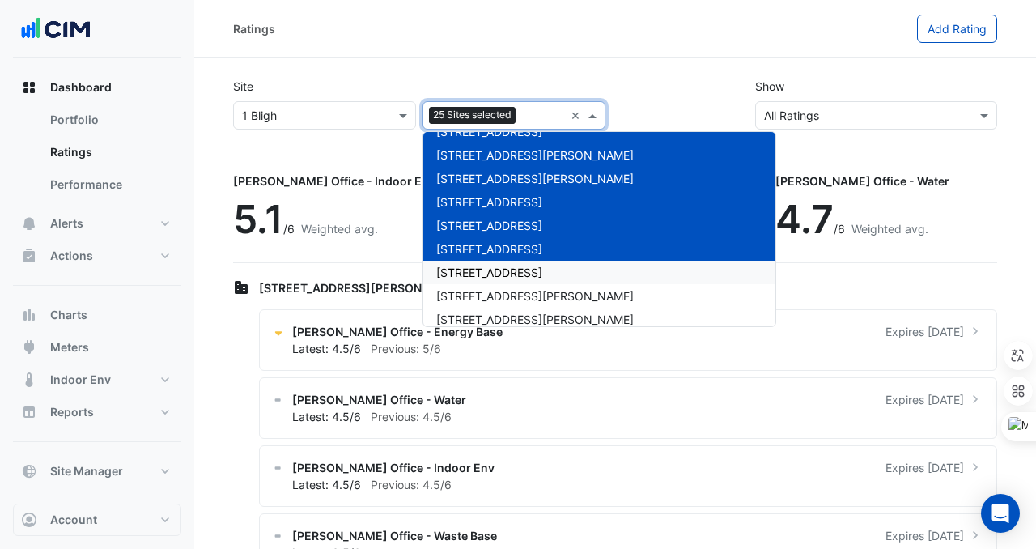
click at [522, 266] on span "[STREET_ADDRESS]" at bounding box center [489, 273] width 106 height 14
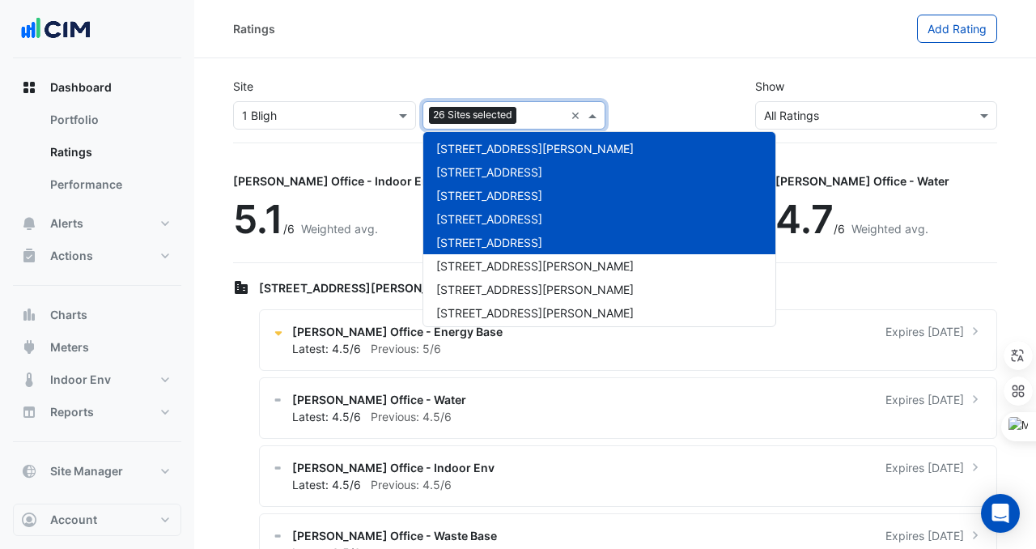
scroll to position [544, 0]
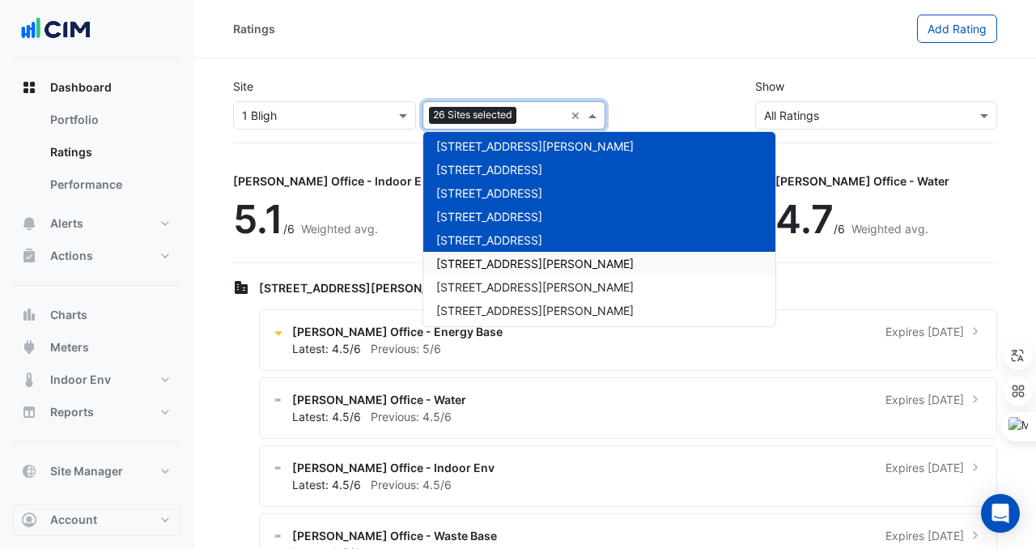
click at [521, 273] on div "[STREET_ADDRESS][PERSON_NAME]" at bounding box center [600, 263] width 352 height 23
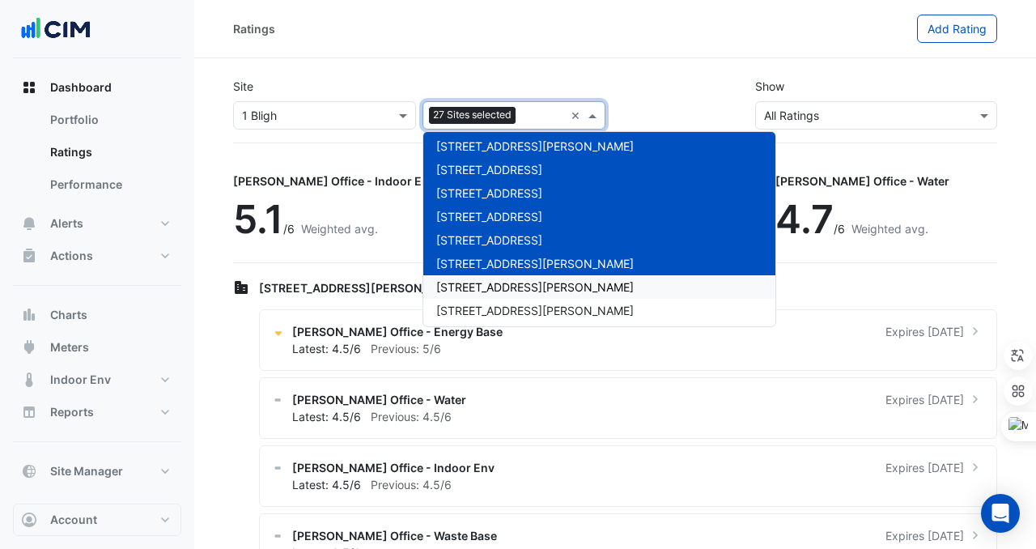
click at [525, 288] on span "[STREET_ADDRESS][PERSON_NAME]" at bounding box center [535, 287] width 198 height 14
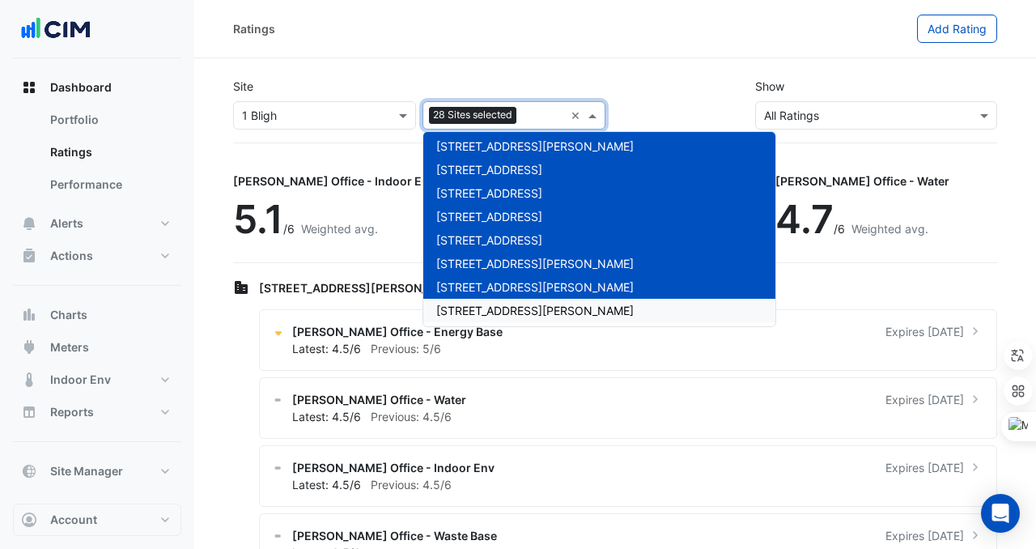
click at [528, 299] on div "[STREET_ADDRESS][PERSON_NAME]" at bounding box center [600, 310] width 352 height 23
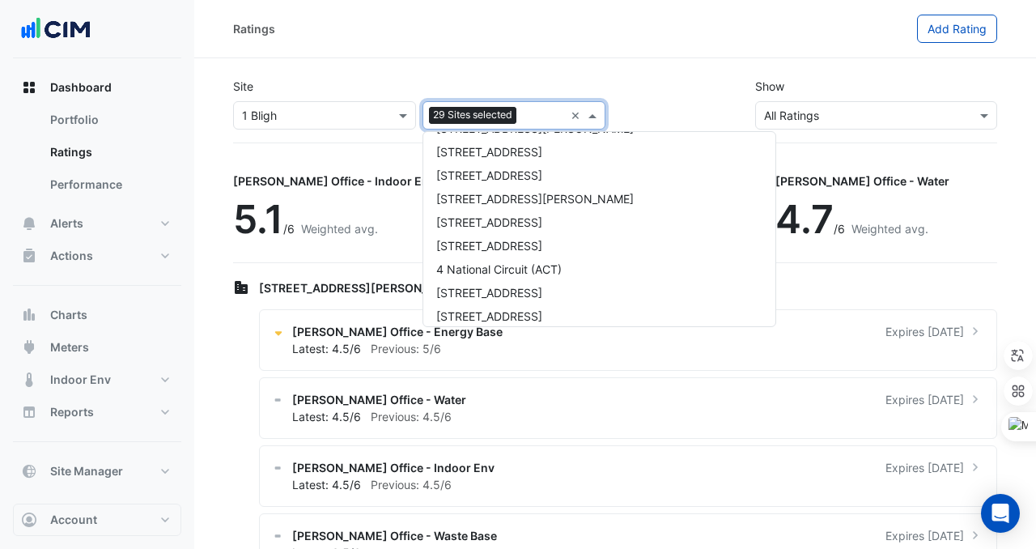
scroll to position [3096, 0]
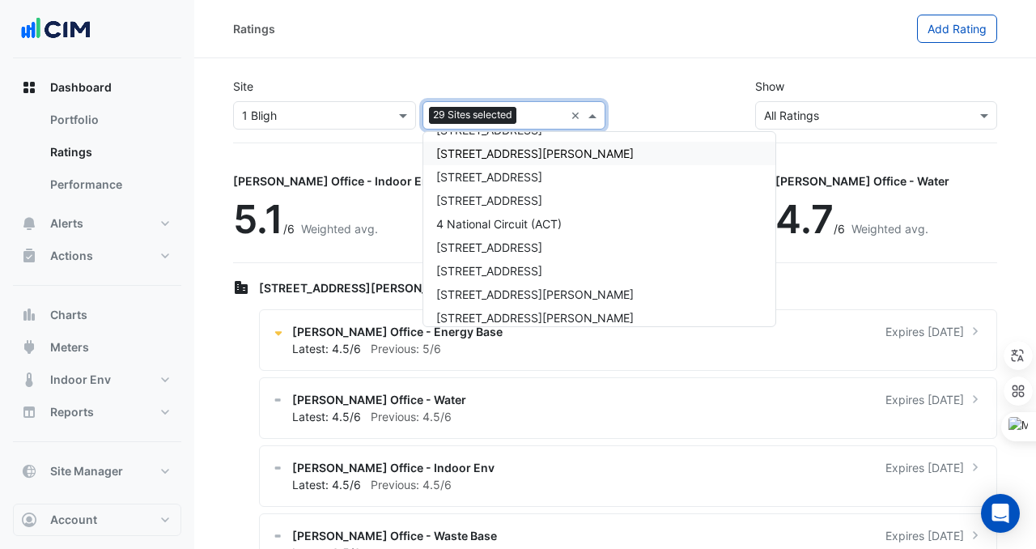
click at [725, 23] on div "Ratings" at bounding box center [575, 29] width 684 height 28
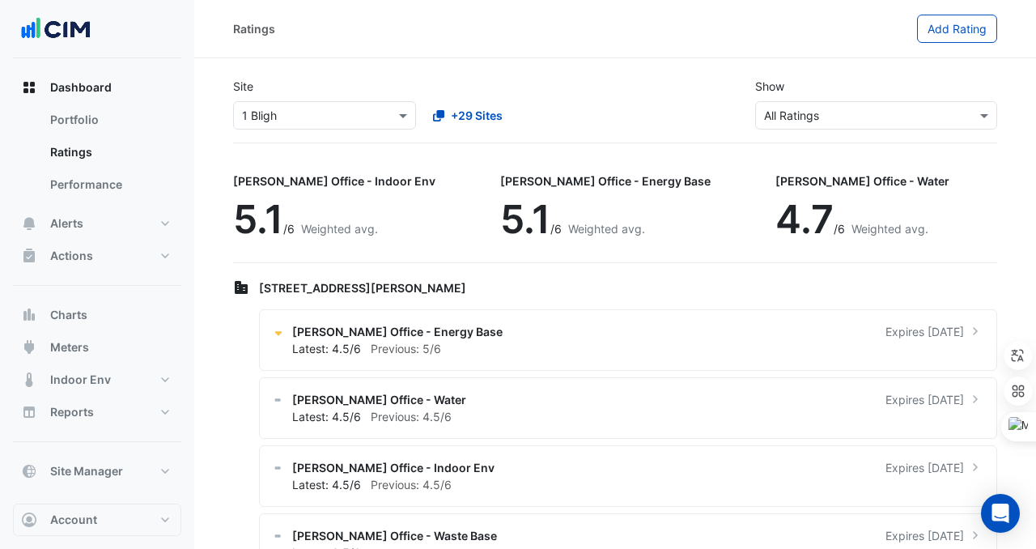
click at [568, 119] on div "+29 Sites" at bounding box center [513, 115] width 189 height 28
click at [347, 131] on div "Site Select a Site × 1 Bligh +29 Sites Show Sustainability Rating Types × All R…" at bounding box center [615, 104] width 784 height 78
click at [347, 123] on div "Select a Site × 1 Bligh" at bounding box center [314, 115] width 161 height 17
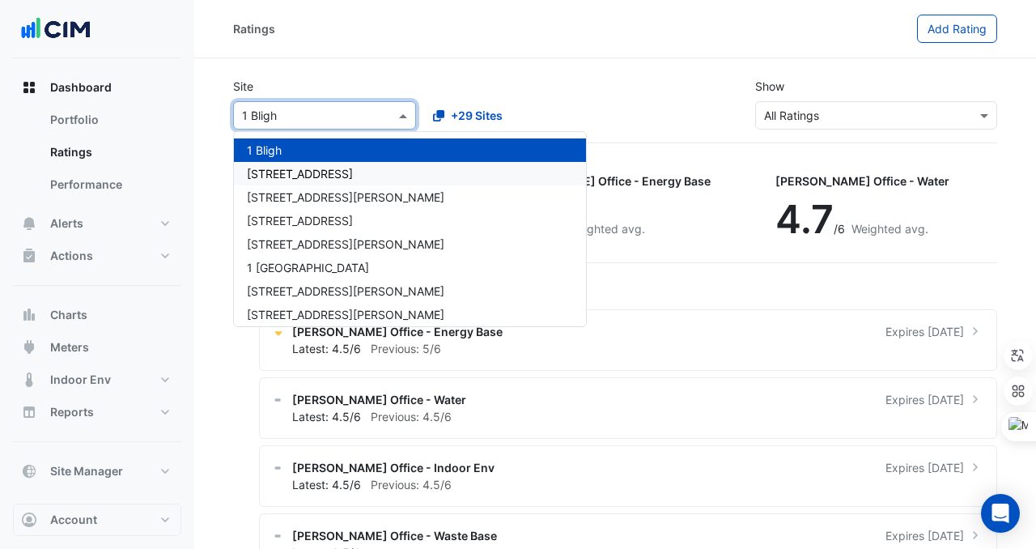
click at [337, 178] on div "[STREET_ADDRESS]" at bounding box center [410, 173] width 352 height 23
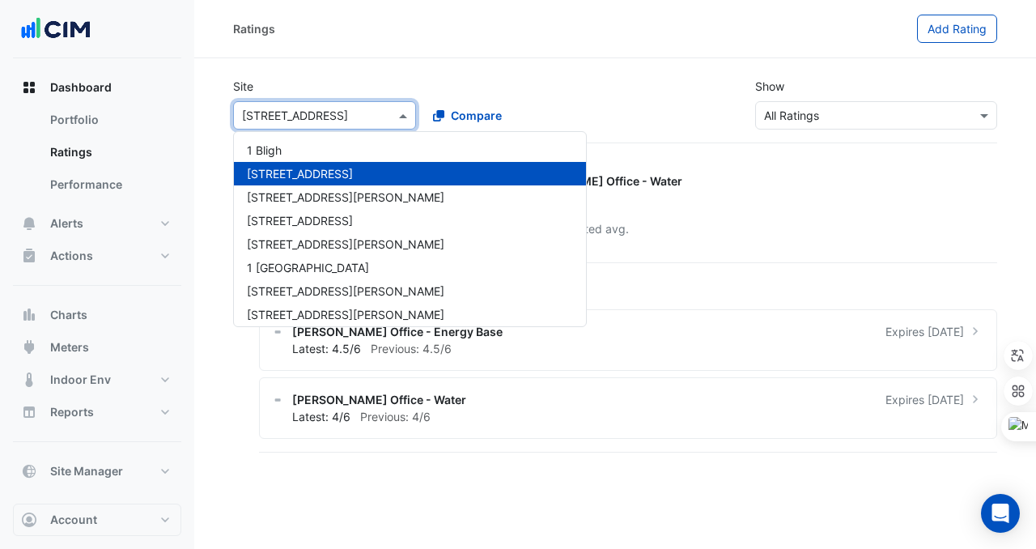
click at [331, 121] on input "text" at bounding box center [308, 116] width 133 height 17
click at [324, 139] on div "1 Bligh" at bounding box center [410, 149] width 352 height 23
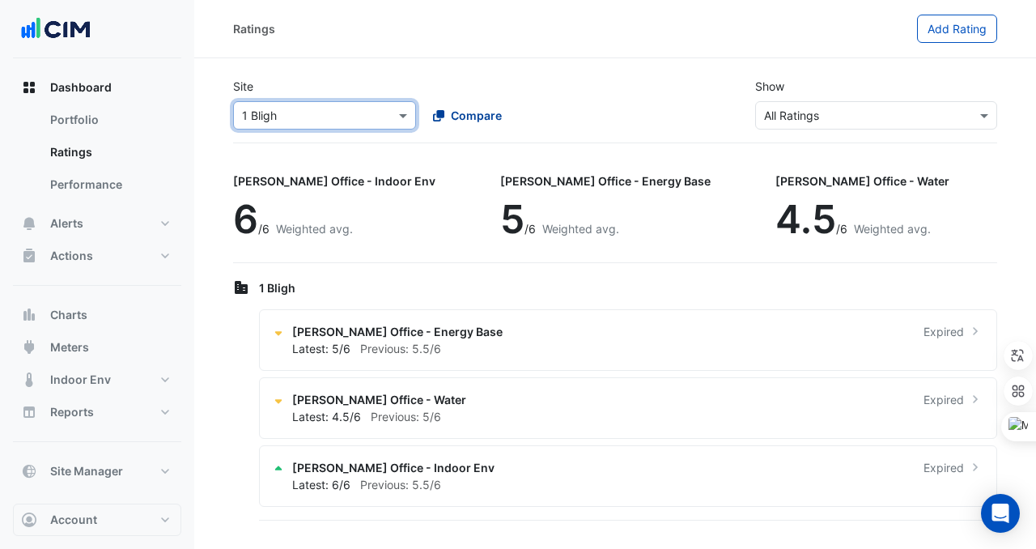
click at [461, 112] on span "Compare" at bounding box center [476, 115] width 51 height 17
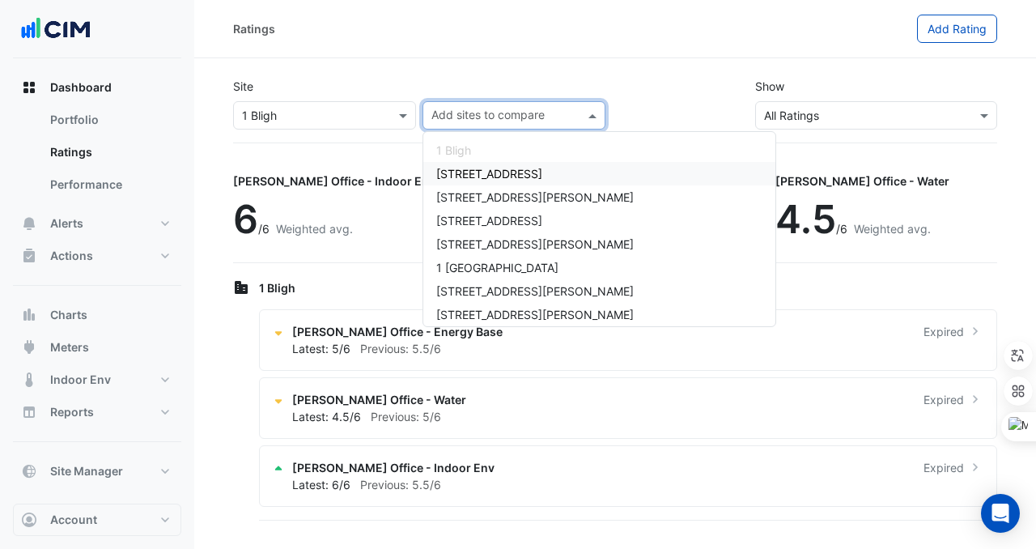
click at [492, 174] on span "[STREET_ADDRESS]" at bounding box center [489, 174] width 106 height 14
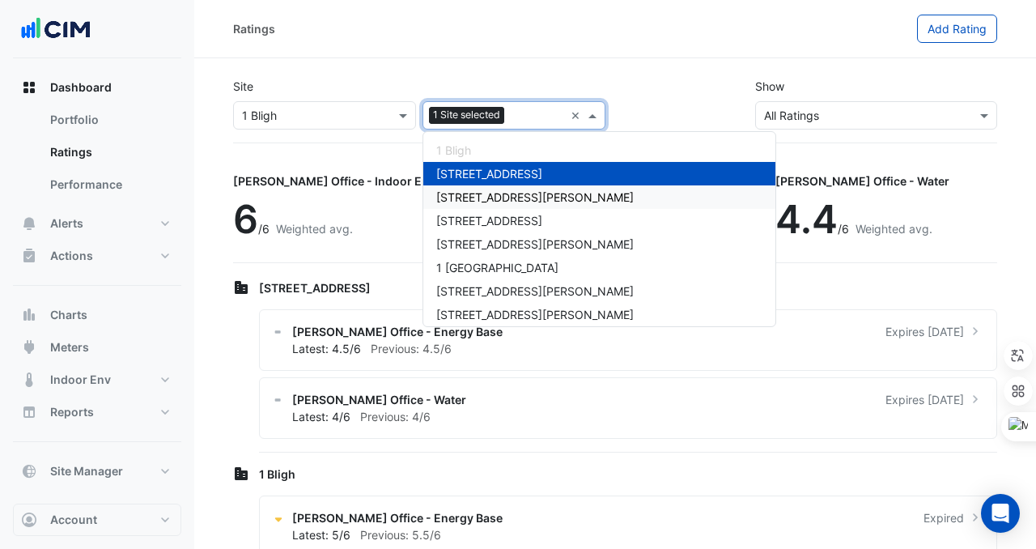
click at [492, 186] on div "[STREET_ADDRESS][PERSON_NAME]" at bounding box center [600, 196] width 352 height 23
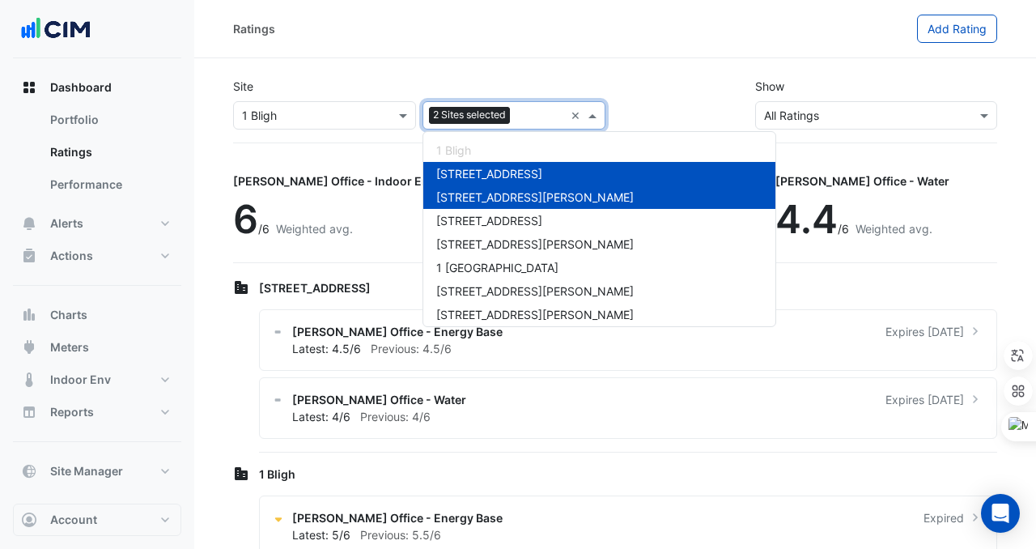
click at [555, 66] on div "Site Select a Site × 1 Bligh Add sites to compare 2 Sites selected × [GEOGRAPHI…" at bounding box center [615, 104] width 784 height 78
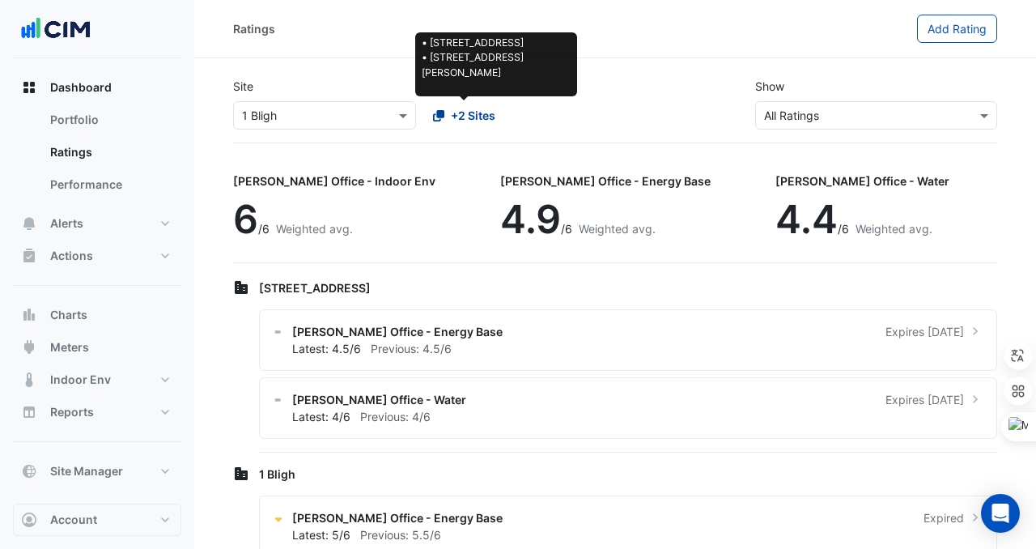
click at [470, 115] on span "+2 Sites" at bounding box center [473, 115] width 45 height 17
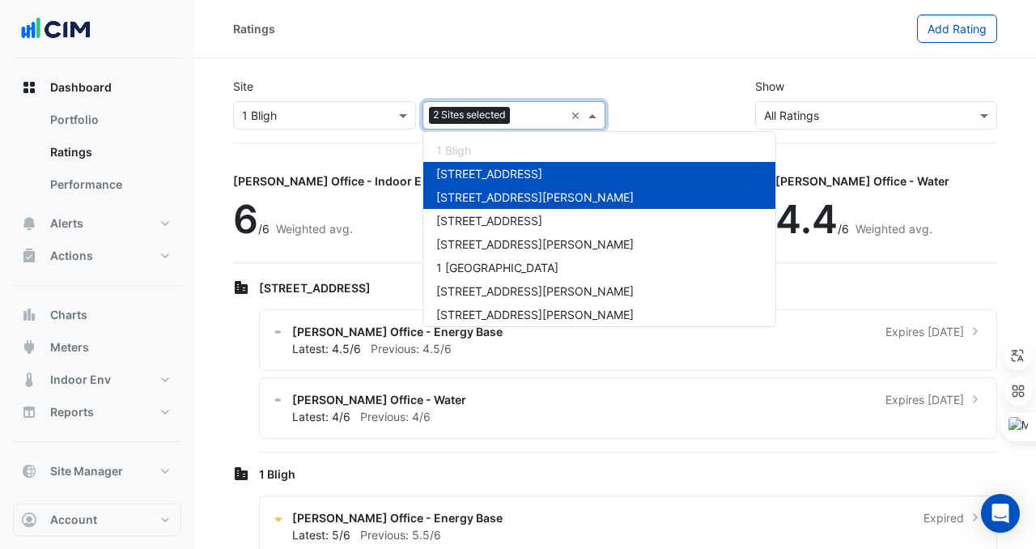
click at [472, 168] on span "[STREET_ADDRESS]" at bounding box center [489, 174] width 106 height 14
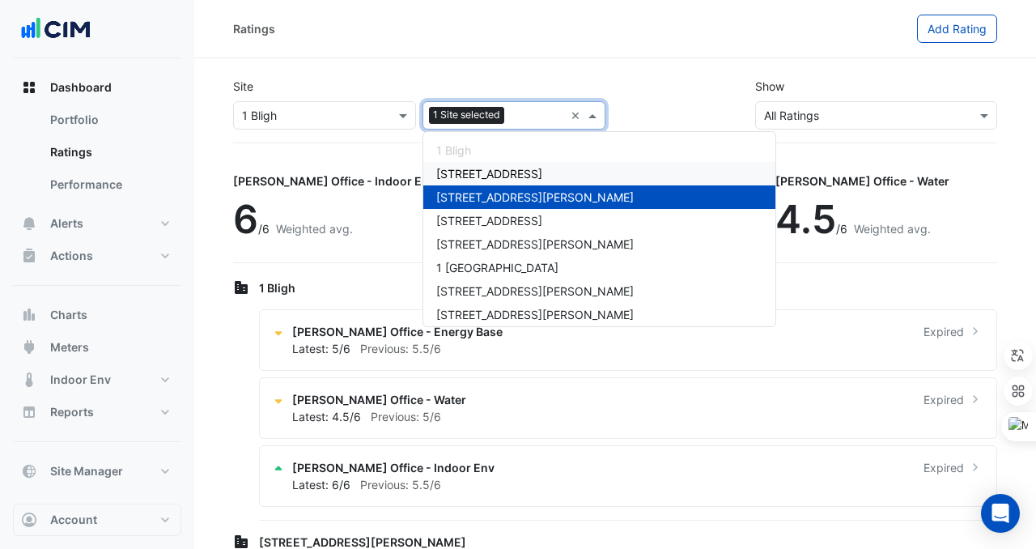
click at [472, 198] on span "[STREET_ADDRESS][PERSON_NAME]" at bounding box center [535, 197] width 198 height 14
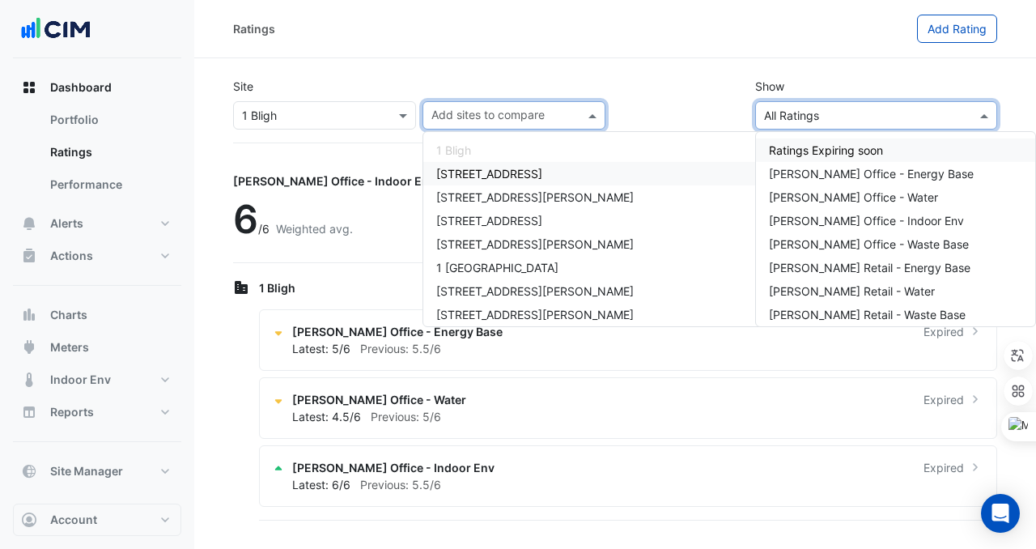
click at [768, 121] on input "text" at bounding box center [860, 116] width 192 height 17
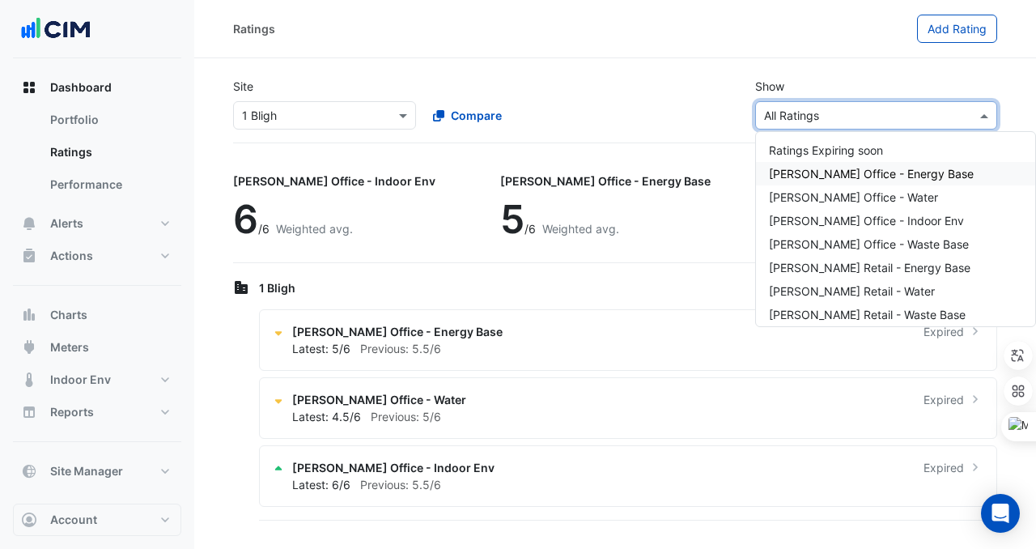
click at [811, 170] on span "[PERSON_NAME] Office - Energy Base" at bounding box center [871, 174] width 205 height 14
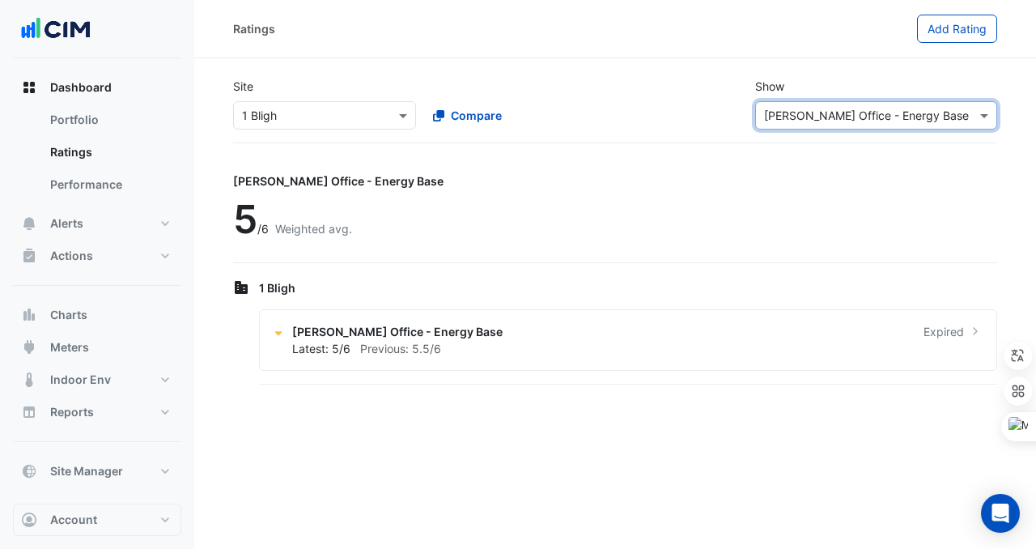
click at [478, 132] on div "Site Select a Site × 1 Bligh Compare Show Sustainability Rating Types × [PERSON…" at bounding box center [615, 104] width 784 height 78
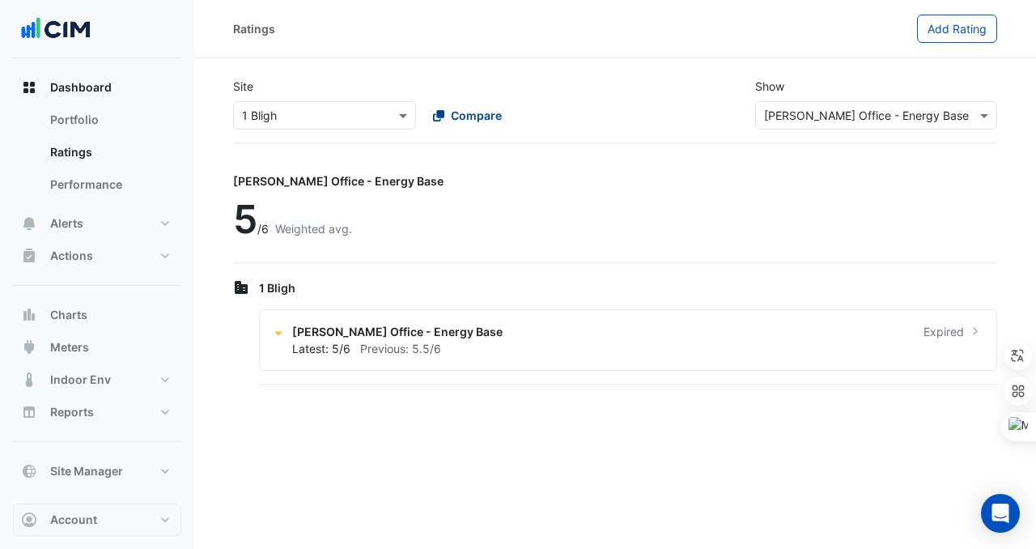
click at [461, 114] on span "Compare" at bounding box center [476, 115] width 51 height 17
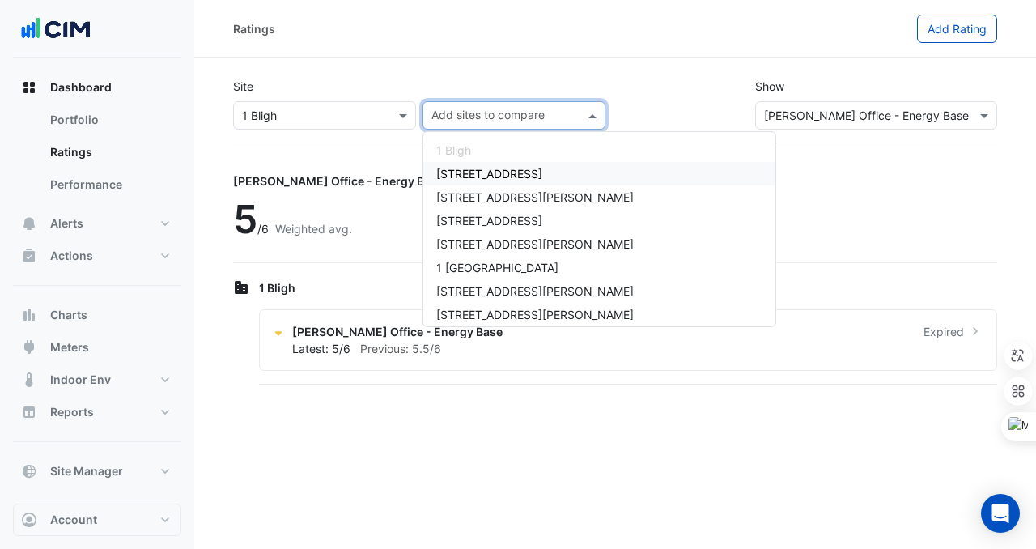
click at [461, 114] on input "text" at bounding box center [505, 117] width 147 height 17
click at [463, 187] on div "[STREET_ADDRESS][PERSON_NAME]" at bounding box center [600, 196] width 352 height 23
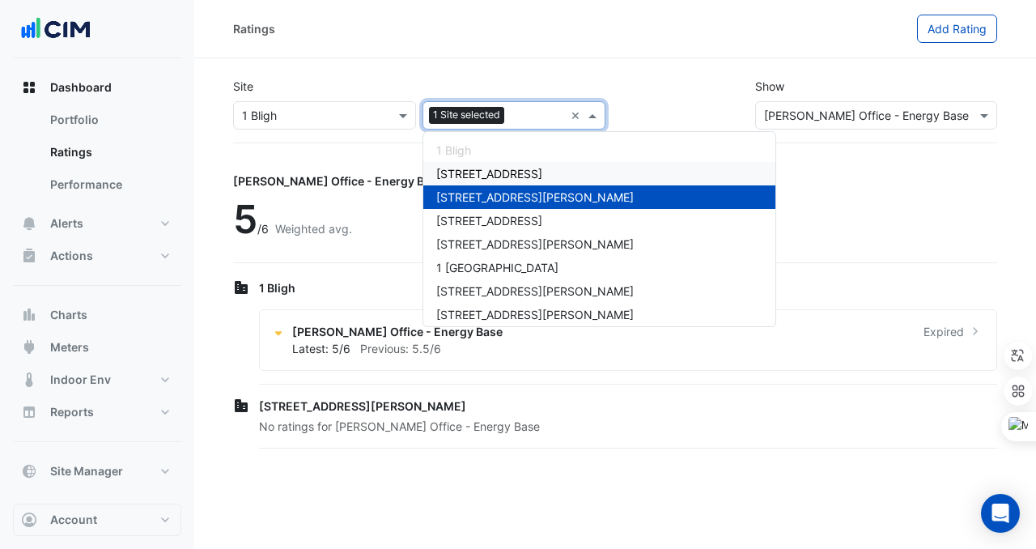
click at [458, 169] on span "[STREET_ADDRESS]" at bounding box center [489, 174] width 106 height 14
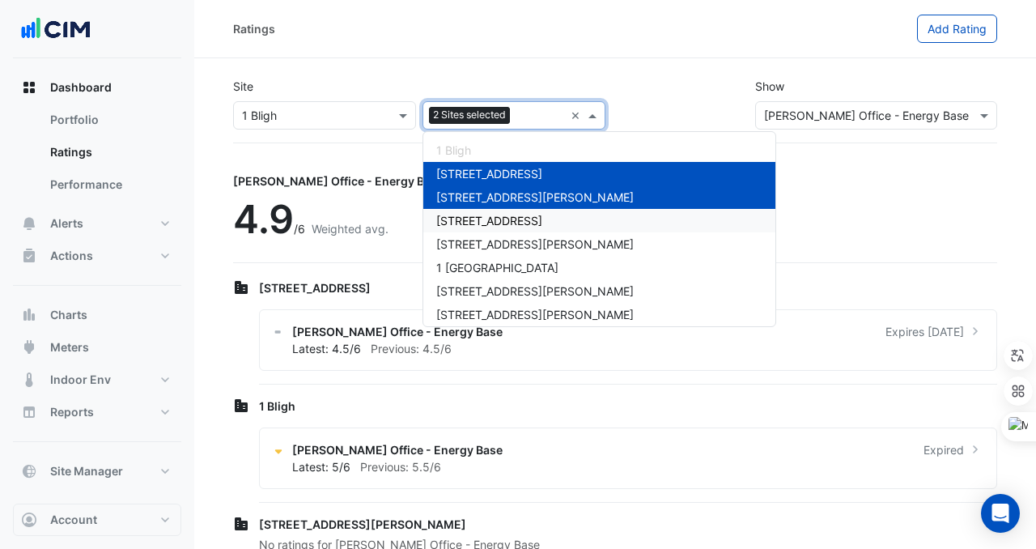
click at [467, 211] on div "[STREET_ADDRESS]" at bounding box center [600, 220] width 352 height 23
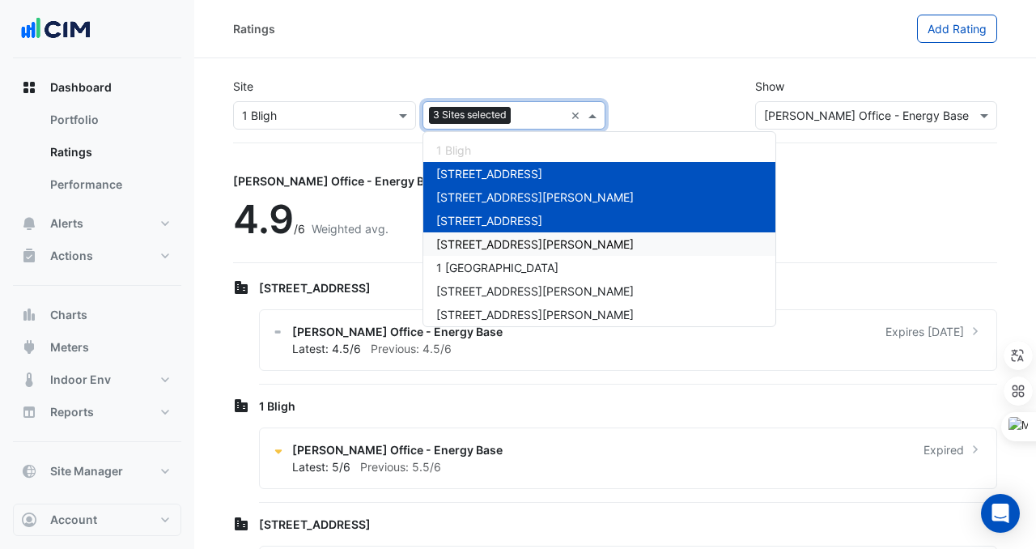
click at [479, 253] on div "[STREET_ADDRESS][PERSON_NAME]" at bounding box center [600, 243] width 352 height 23
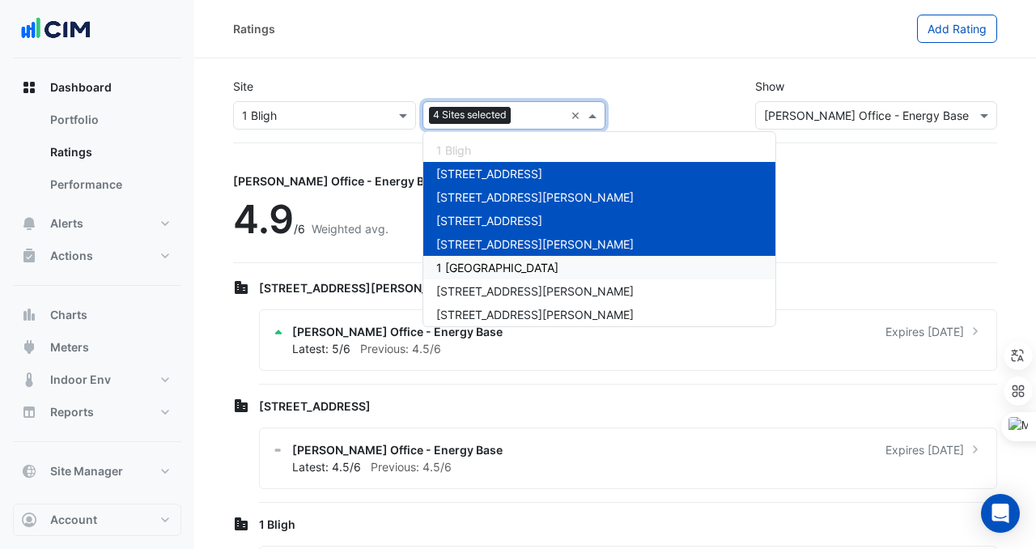
click at [492, 271] on span "1 [GEOGRAPHIC_DATA]" at bounding box center [497, 268] width 122 height 14
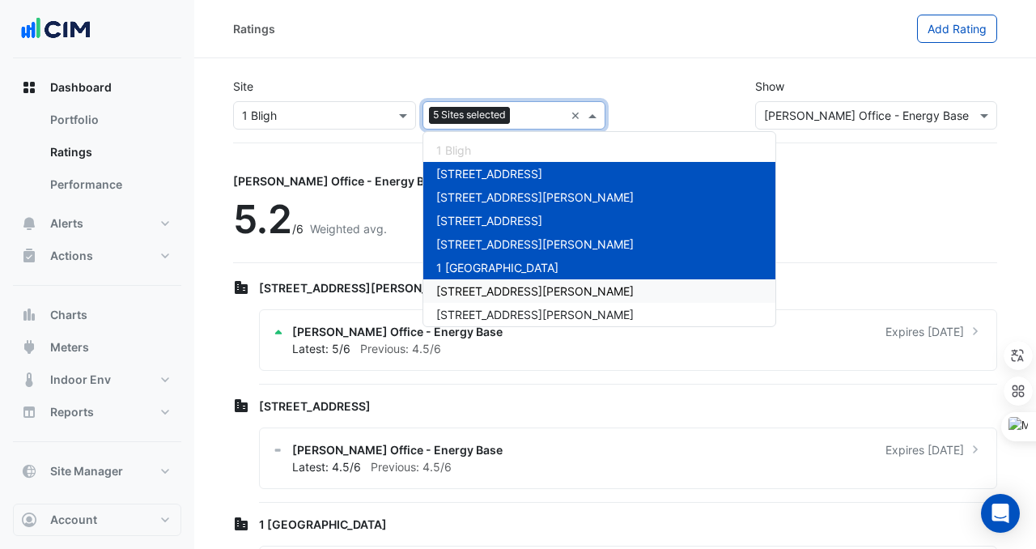
click at [496, 284] on span "[STREET_ADDRESS][PERSON_NAME]" at bounding box center [535, 291] width 198 height 14
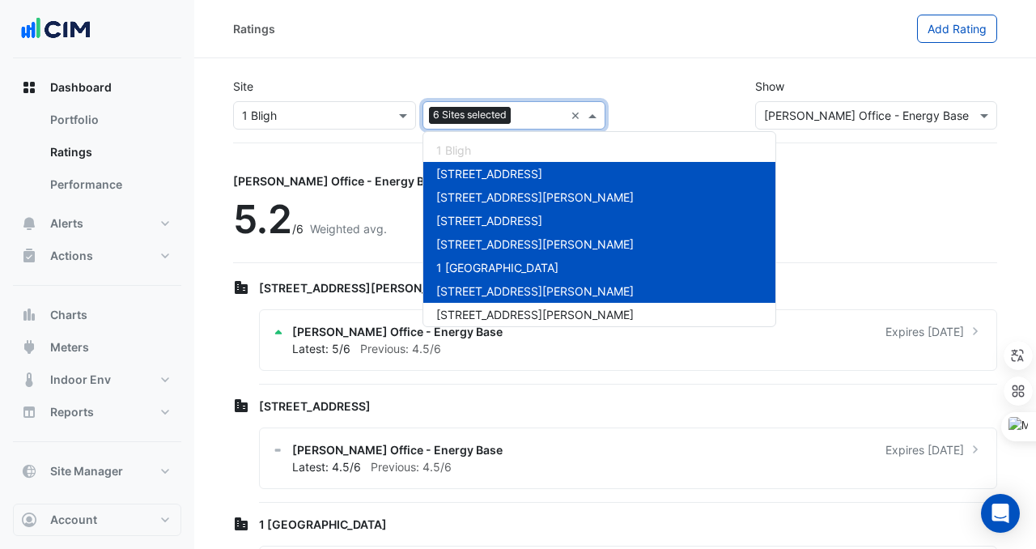
click at [436, 145] on span "1 Bligh" at bounding box center [453, 150] width 35 height 14
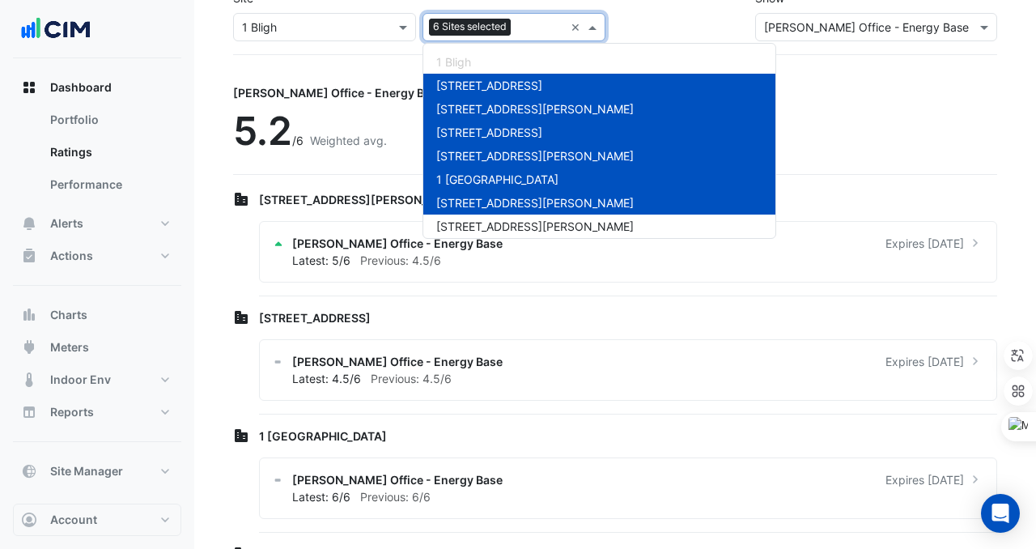
scroll to position [87, 0]
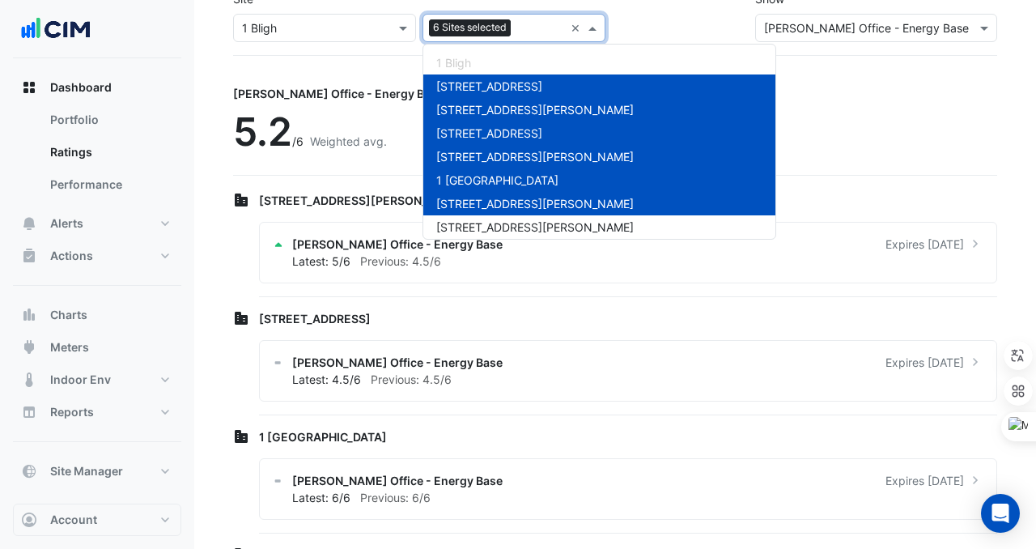
click at [782, 89] on div "[PERSON_NAME] Office - Energy Base 5.2 /6 Weighted avg." at bounding box center [615, 125] width 764 height 100
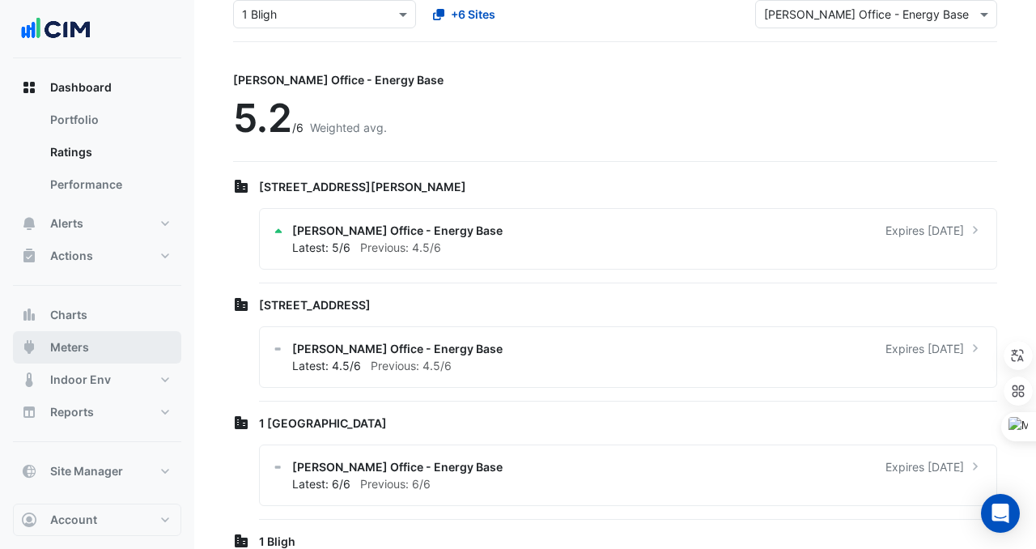
scroll to position [3, 0]
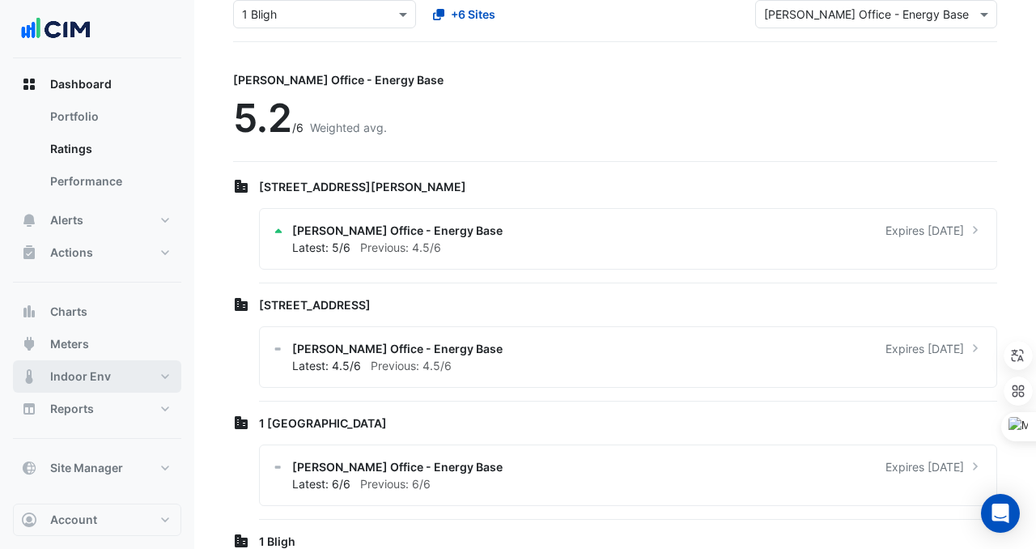
click at [126, 377] on button "Indoor Env" at bounding box center [97, 376] width 168 height 32
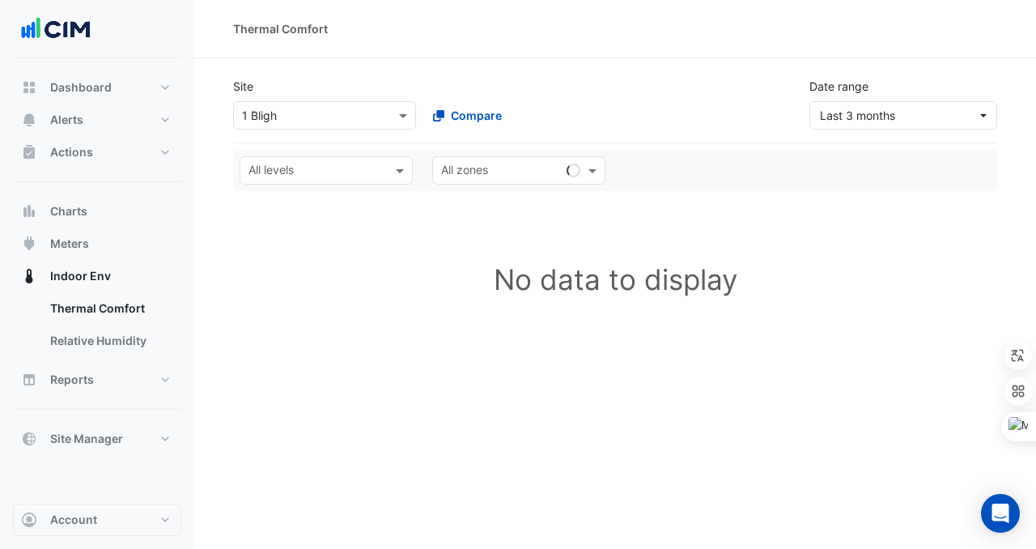
click at [109, 411] on div "Dashboard Portfolio Ratings Performance Alerts Site Rules Templates Actions Sit…" at bounding box center [97, 263] width 168 height 384
click at [109, 396] on div "Reports Actions Custom" at bounding box center [97, 387] width 168 height 46
click at [110, 377] on button "Reports" at bounding box center [97, 380] width 168 height 32
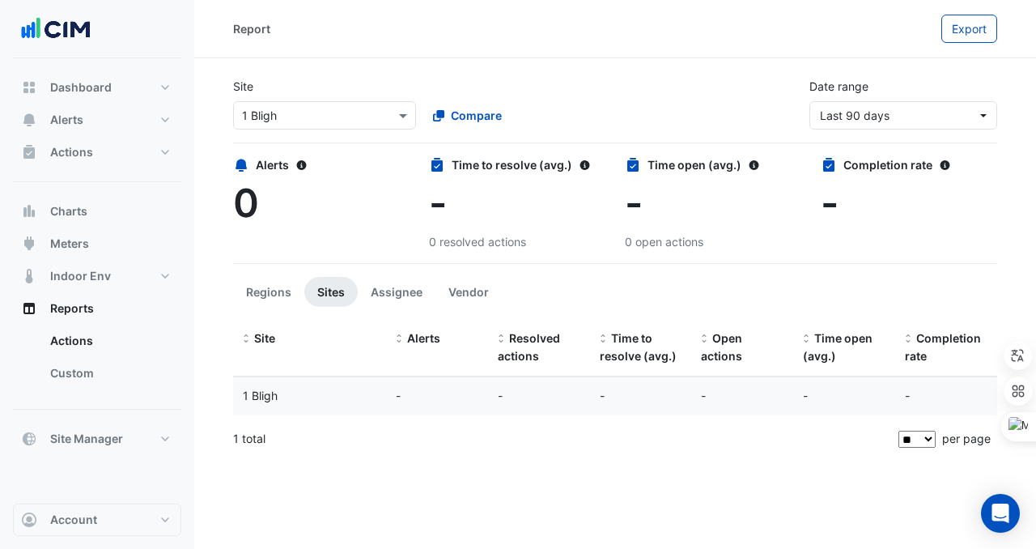
click at [323, 287] on button "Sites" at bounding box center [330, 292] width 53 height 30
click at [72, 442] on span "Site Manager" at bounding box center [86, 439] width 73 height 16
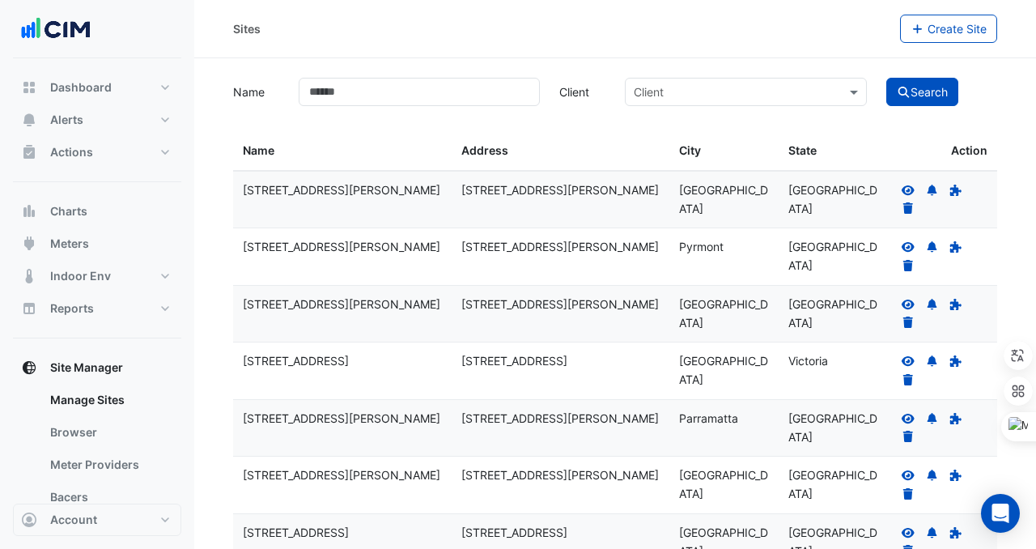
click at [377, 75] on div "Name Client Client Search" at bounding box center [615, 90] width 784 height 32
click at [97, 92] on span "Dashboard" at bounding box center [81, 87] width 62 height 16
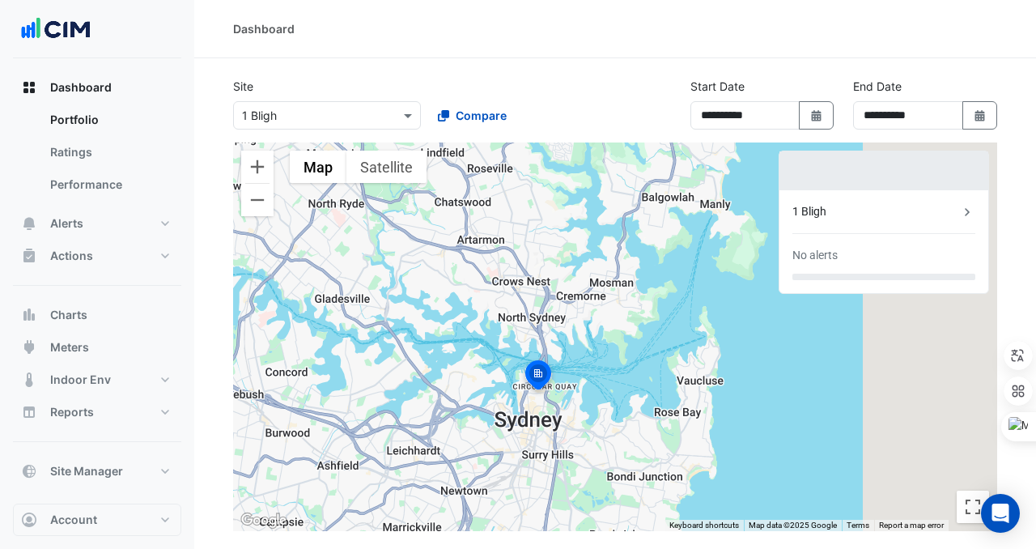
click at [317, 140] on div "**********" at bounding box center [615, 110] width 784 height 65
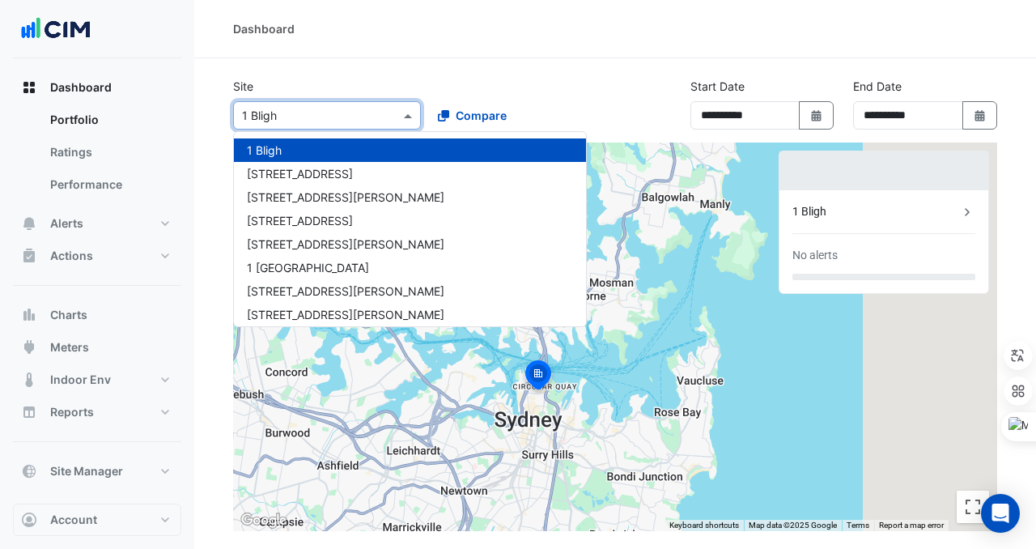
click at [317, 125] on div "Select a Site × 1 Bligh" at bounding box center [327, 115] width 188 height 28
click at [328, 177] on div "[STREET_ADDRESS]" at bounding box center [410, 173] width 352 height 23
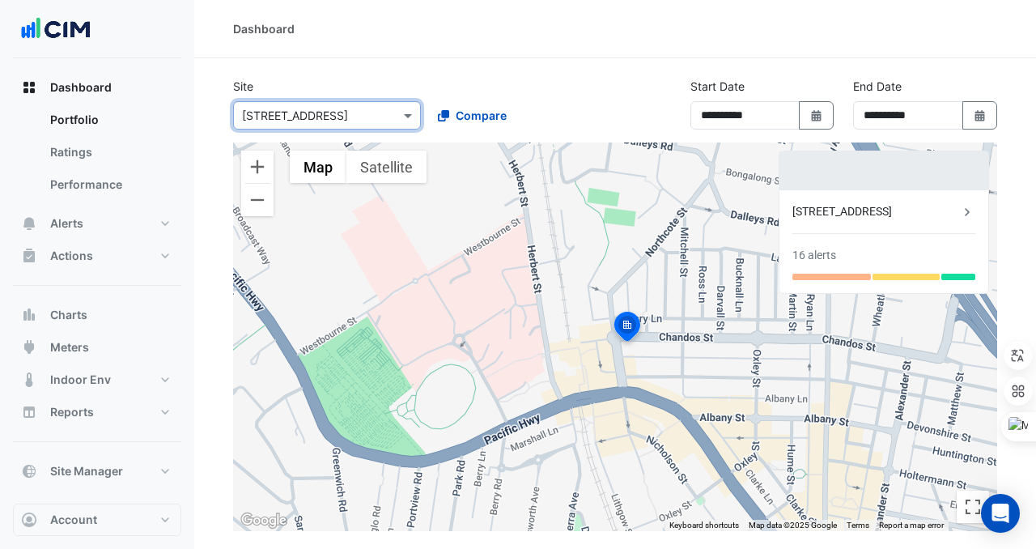
click at [866, 254] on div "16 alerts" at bounding box center [884, 255] width 183 height 17
click at [930, 210] on div "[STREET_ADDRESS]" at bounding box center [876, 211] width 167 height 17
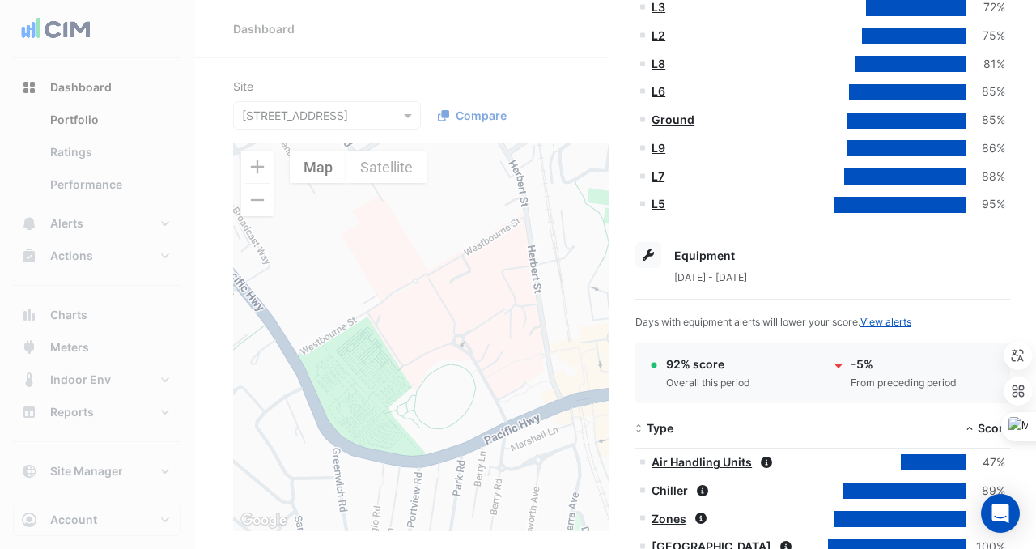
scroll to position [564, 0]
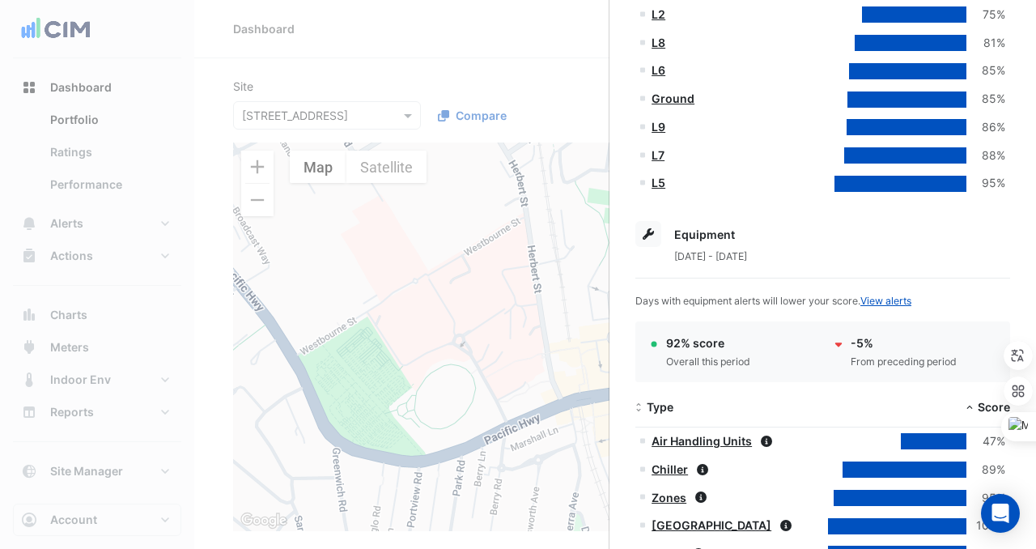
click at [714, 247] on div "1 May 2025 - 31 Jul 2025" at bounding box center [823, 255] width 375 height 17
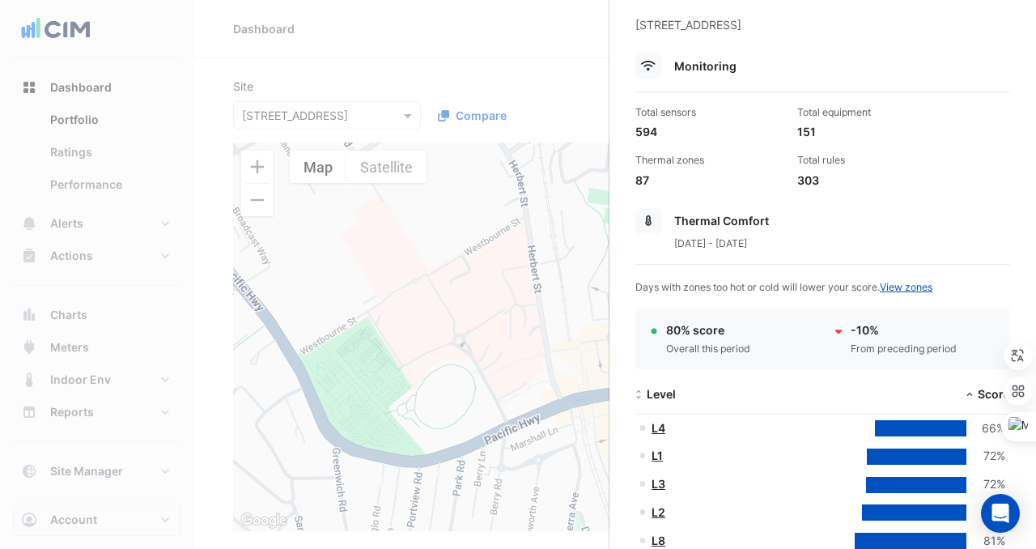
scroll to position [0, 0]
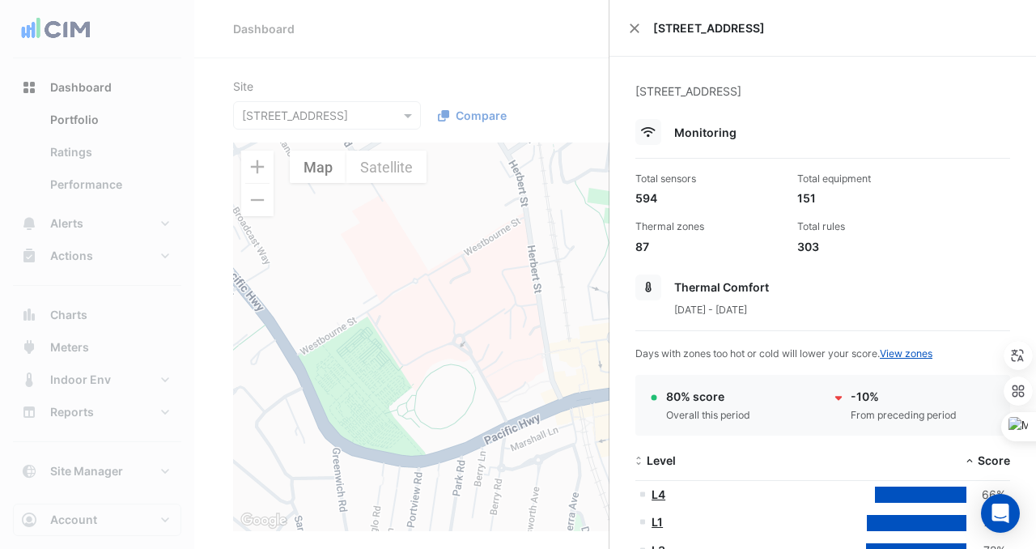
click at [680, 93] on div "1 Chandos St, St Leonards, New South Wales" at bounding box center [823, 101] width 375 height 36
click at [718, 287] on span "Thermal Comfort" at bounding box center [722, 287] width 95 height 14
click at [901, 353] on link "View zones" at bounding box center [906, 353] width 53 height 12
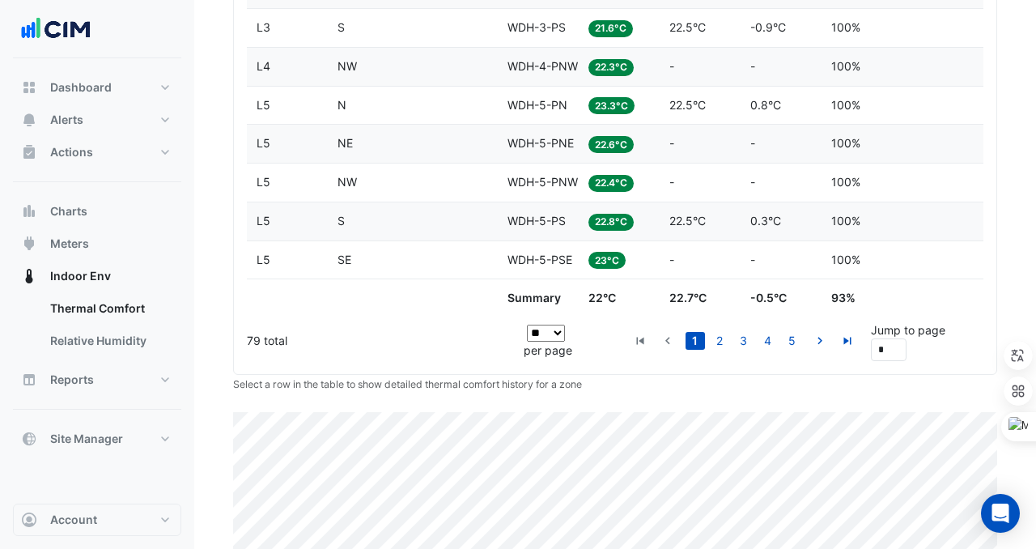
scroll to position [836, 0]
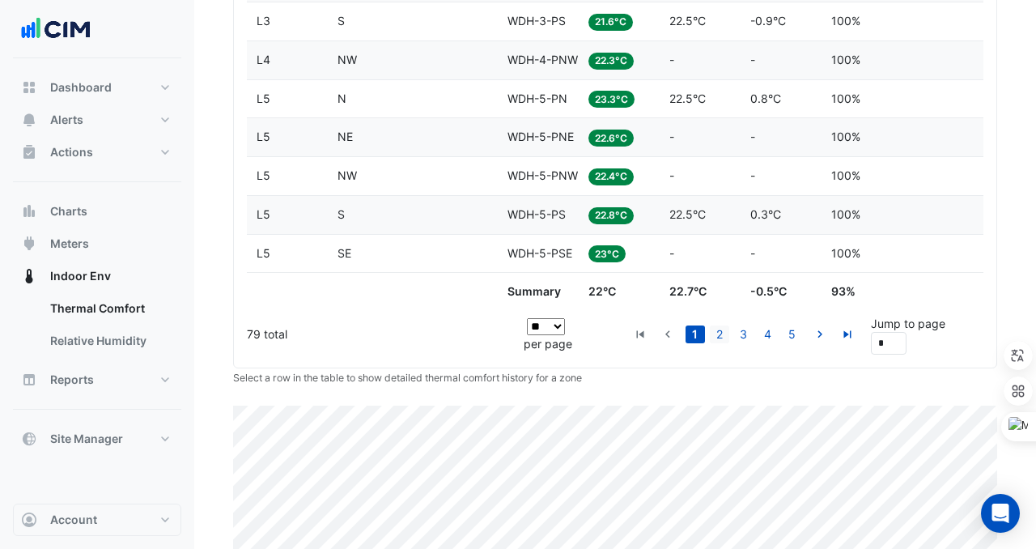
click at [711, 326] on link "2" at bounding box center [719, 335] width 19 height 18
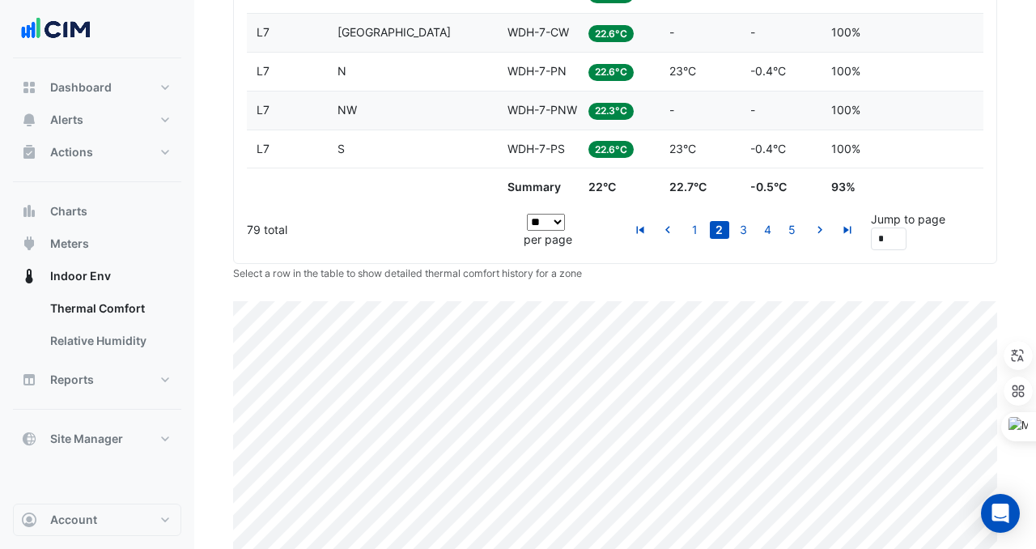
scroll to position [994, 0]
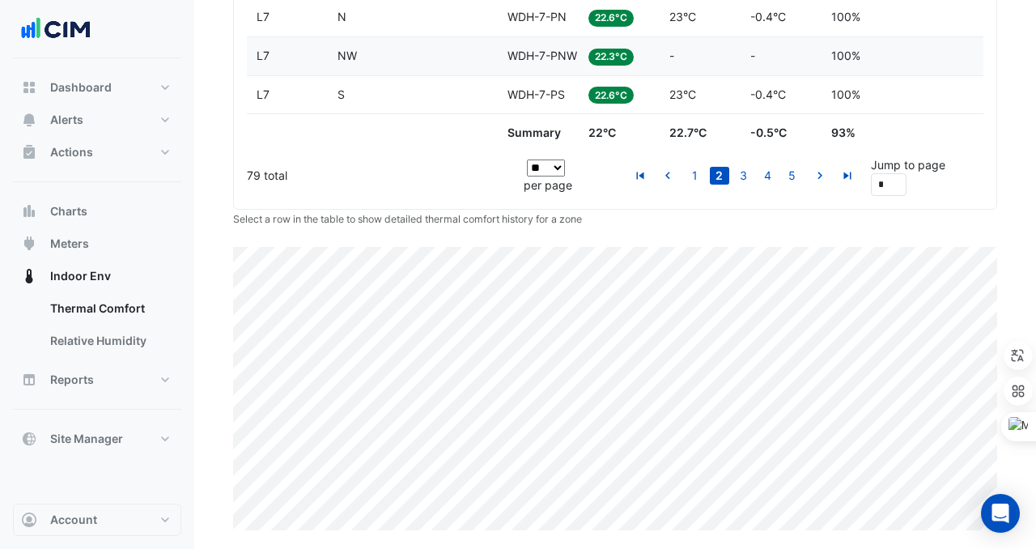
click at [542, 171] on select "** ** ** ***" at bounding box center [546, 168] width 38 height 17
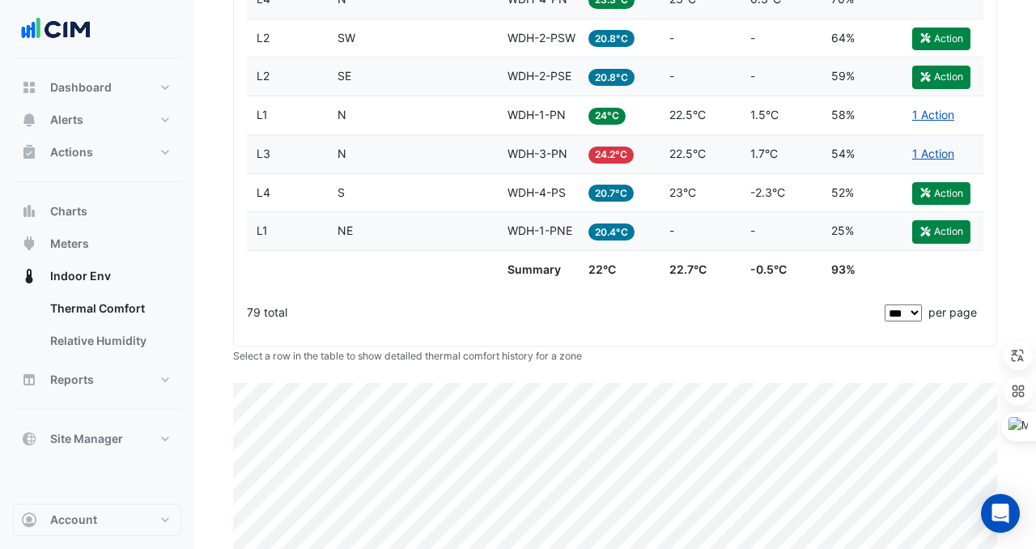
scroll to position [3455, 0]
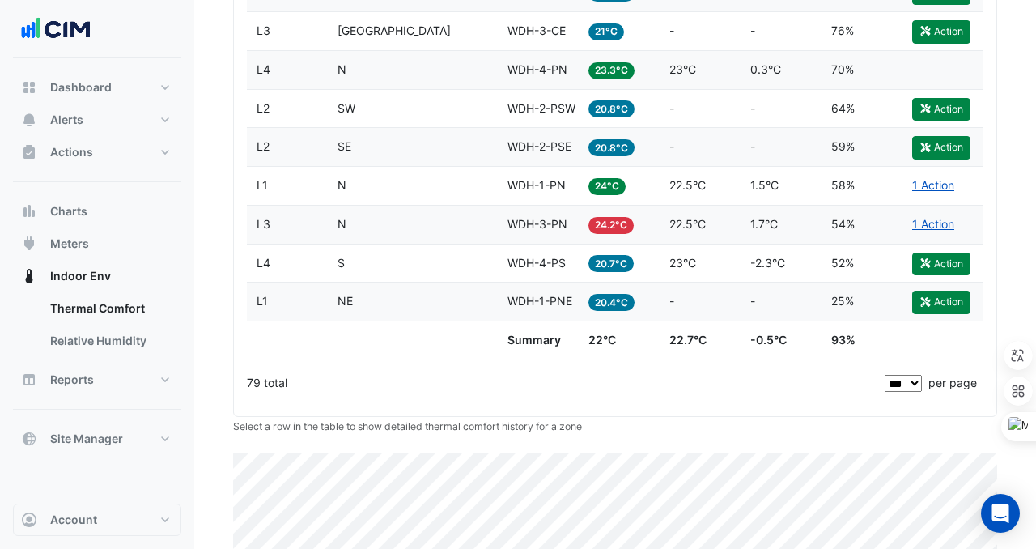
click at [914, 388] on select "** ** ** ***" at bounding box center [904, 383] width 38 height 17
select select "**"
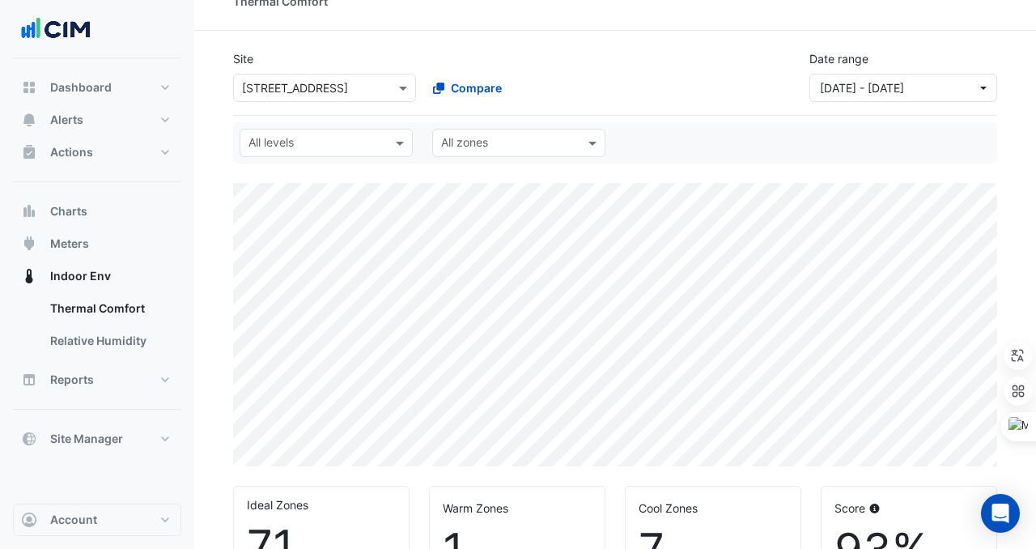
scroll to position [0, 0]
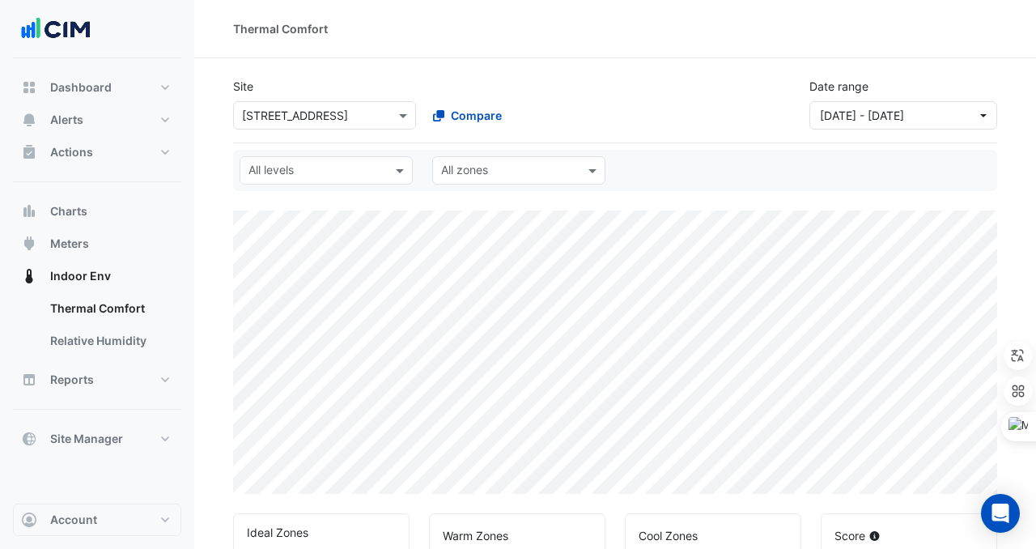
click at [68, 124] on span "Alerts" at bounding box center [66, 120] width 33 height 16
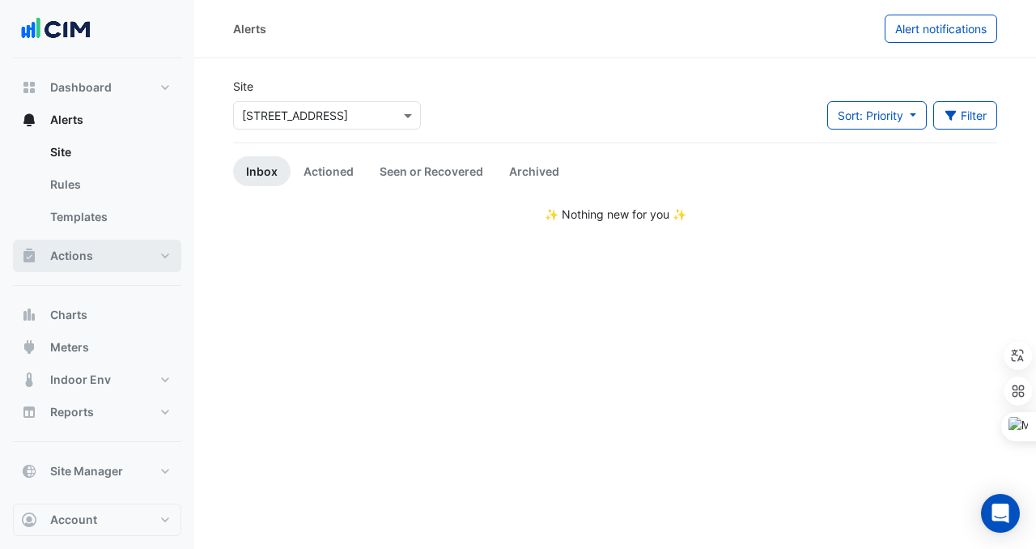
click at [87, 253] on span "Actions" at bounding box center [71, 256] width 43 height 16
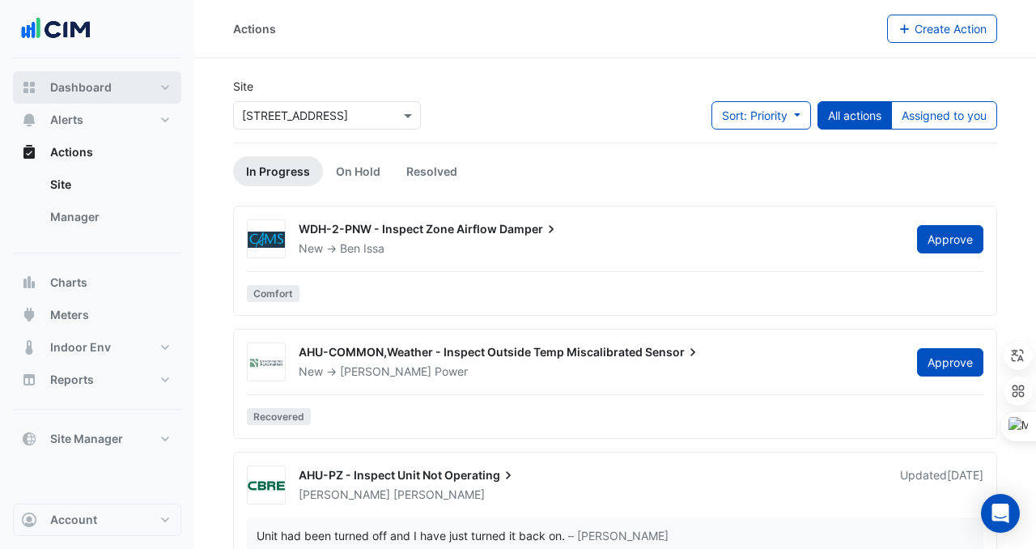
click at [71, 82] on span "Dashboard" at bounding box center [81, 87] width 62 height 16
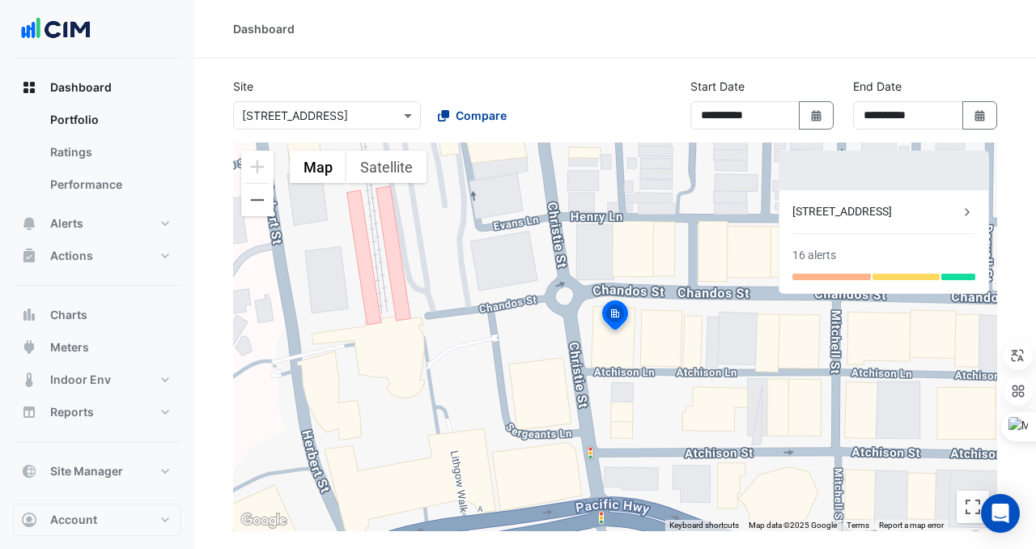
click at [435, 127] on button "Compare" at bounding box center [473, 115] width 90 height 28
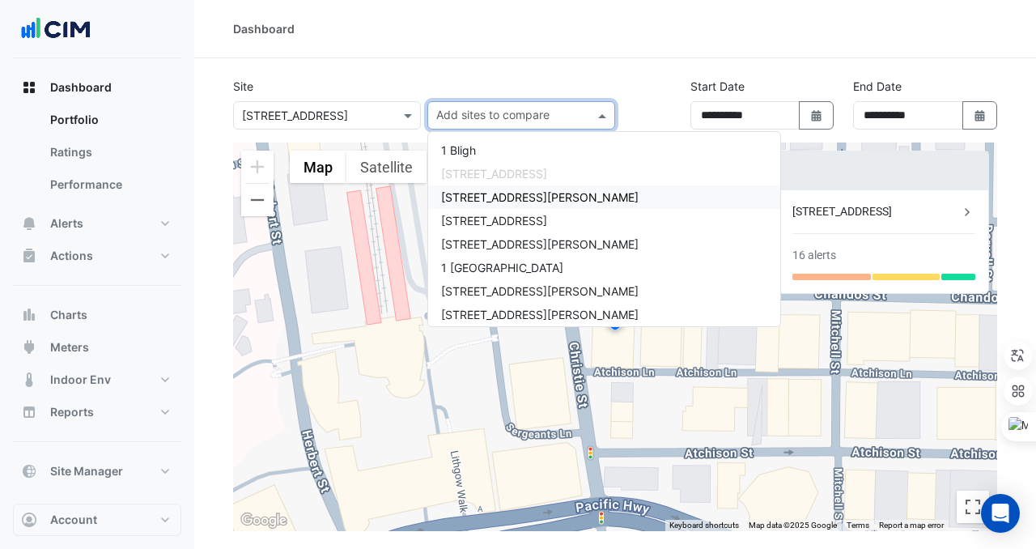
click at [480, 192] on span "[STREET_ADDRESS][PERSON_NAME]" at bounding box center [540, 197] width 198 height 14
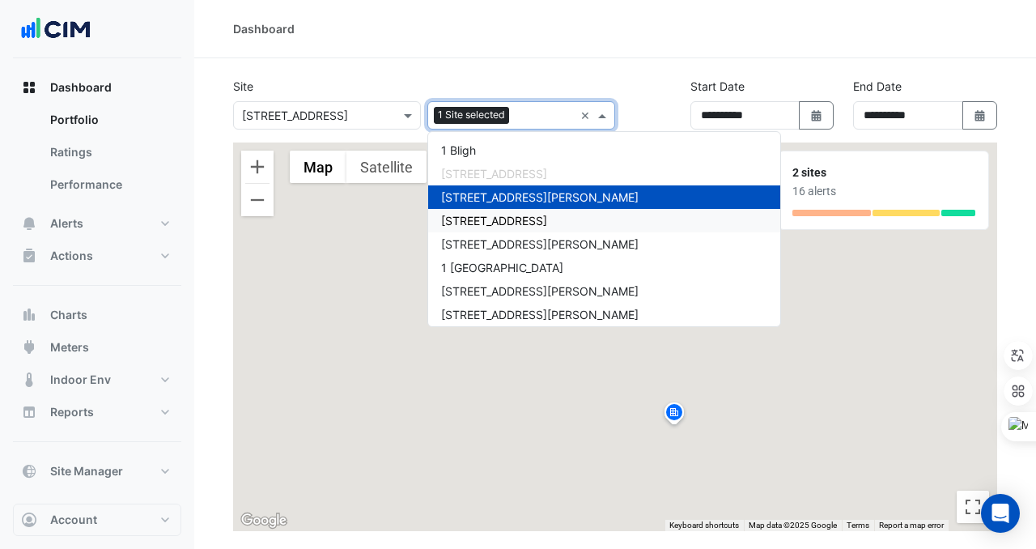
click at [481, 219] on span "[STREET_ADDRESS]" at bounding box center [494, 221] width 106 height 14
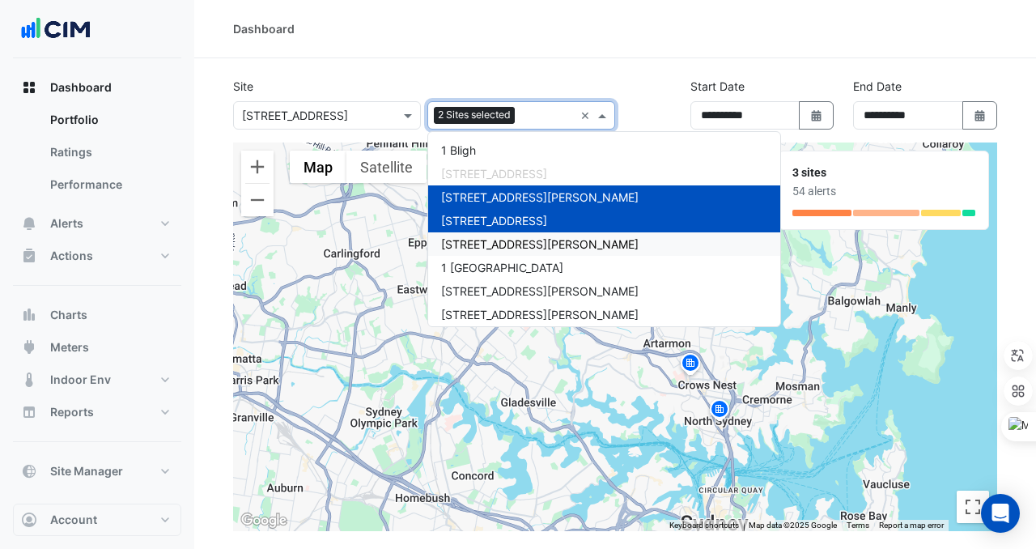
click at [491, 237] on span "[STREET_ADDRESS][PERSON_NAME]" at bounding box center [540, 244] width 198 height 14
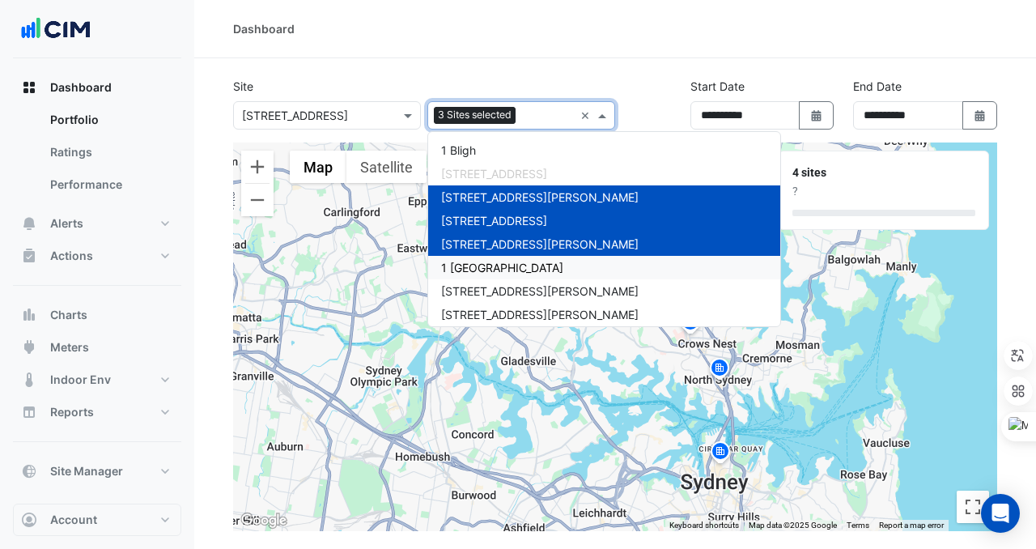
click at [494, 266] on span "1 [GEOGRAPHIC_DATA]" at bounding box center [502, 268] width 122 height 14
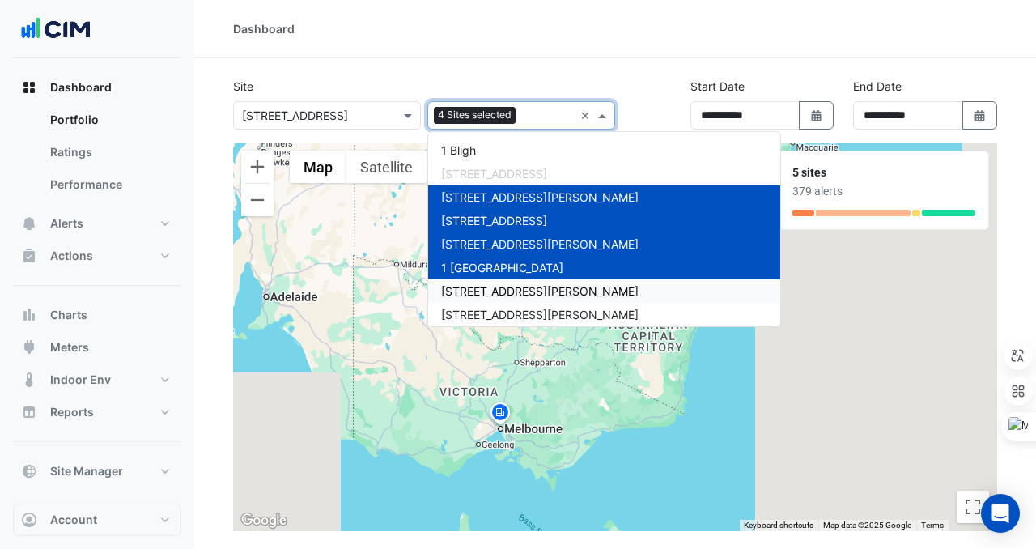
click at [517, 295] on span "[STREET_ADDRESS][PERSON_NAME]" at bounding box center [540, 291] width 198 height 14
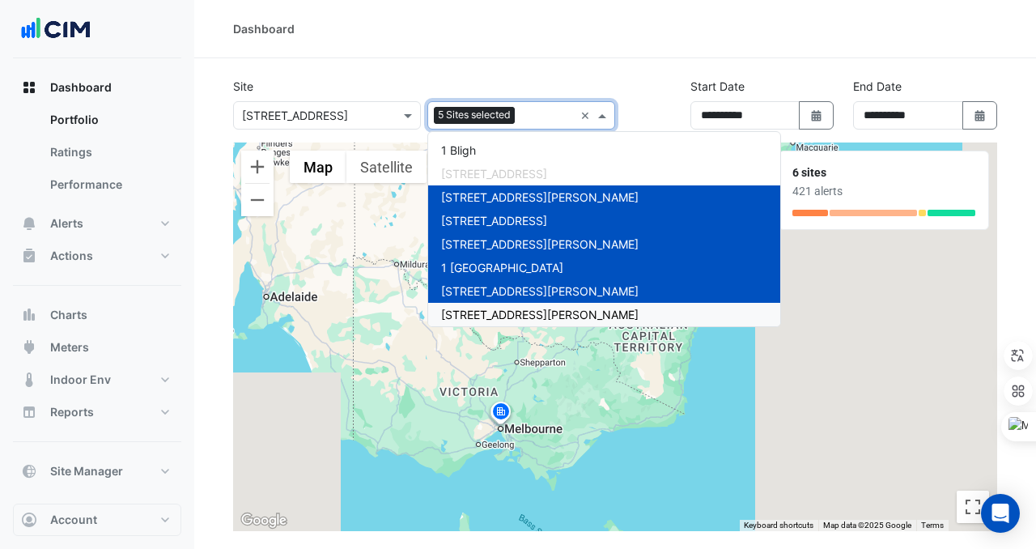
click at [531, 317] on span "[STREET_ADDRESS][PERSON_NAME]" at bounding box center [540, 315] width 198 height 14
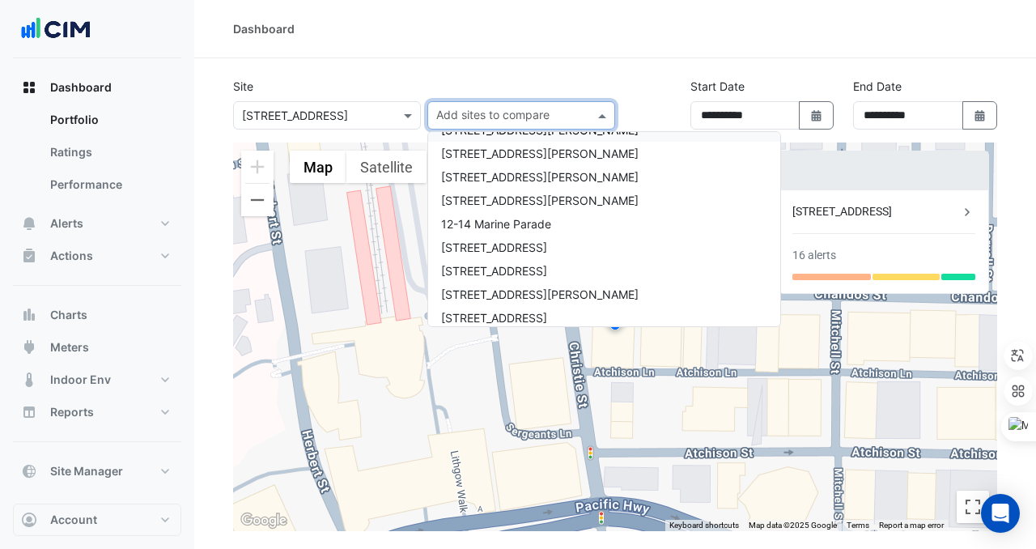
click at [319, 54] on div "Dashboard" at bounding box center [615, 29] width 842 height 58
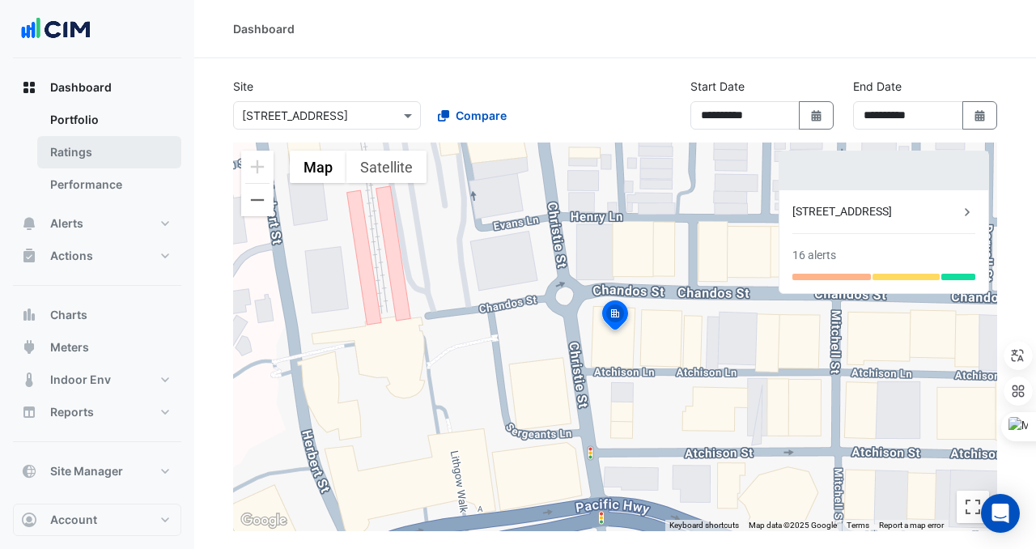
click at [94, 151] on link "Ratings" at bounding box center [109, 152] width 144 height 32
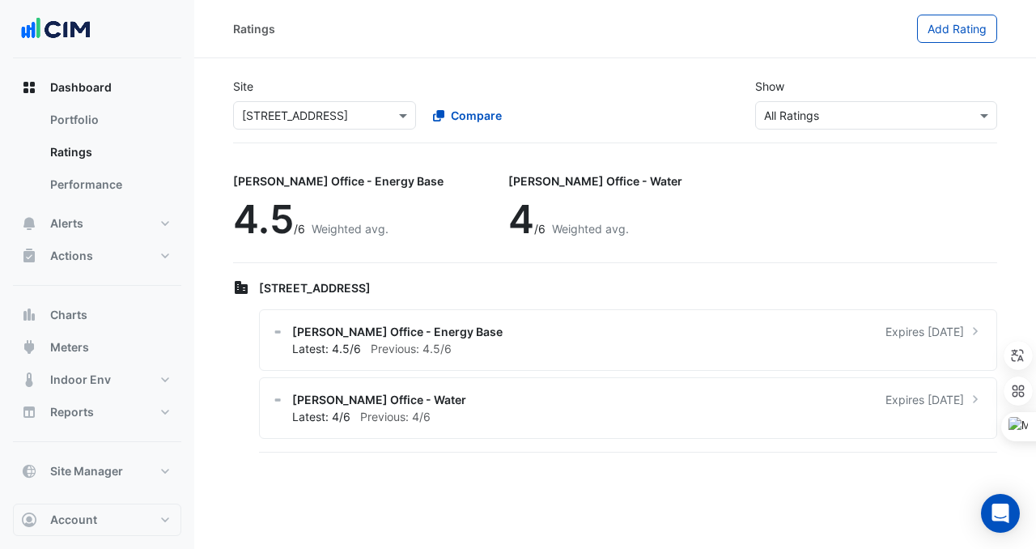
click at [347, 138] on div "Site Select a Site × 1 Chandos St Compare Show Sustainability Rating Types × Al…" at bounding box center [615, 104] width 784 height 78
click at [345, 127] on div "Select a Site × 1 Chandos St" at bounding box center [324, 115] width 183 height 28
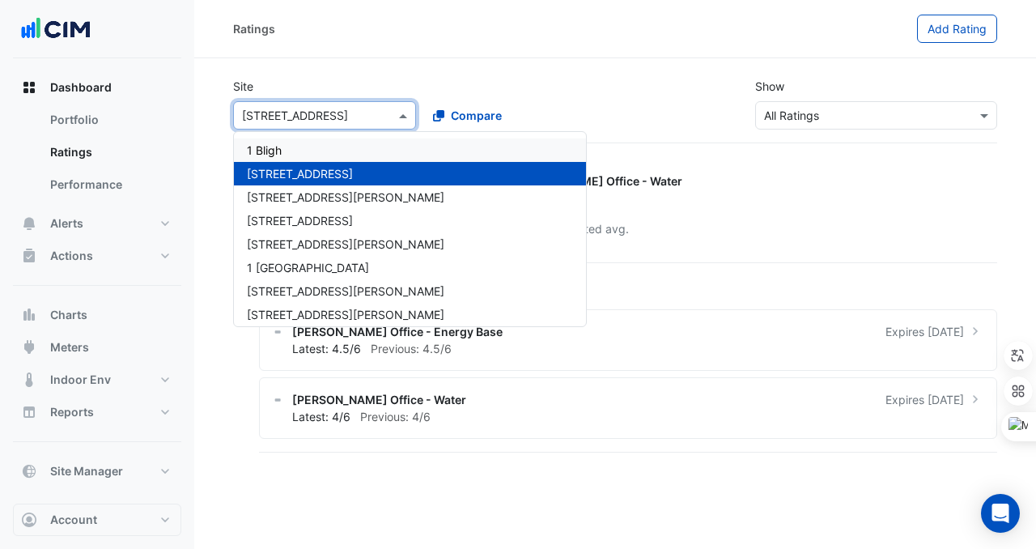
click at [303, 154] on div "1 Bligh" at bounding box center [410, 149] width 352 height 23
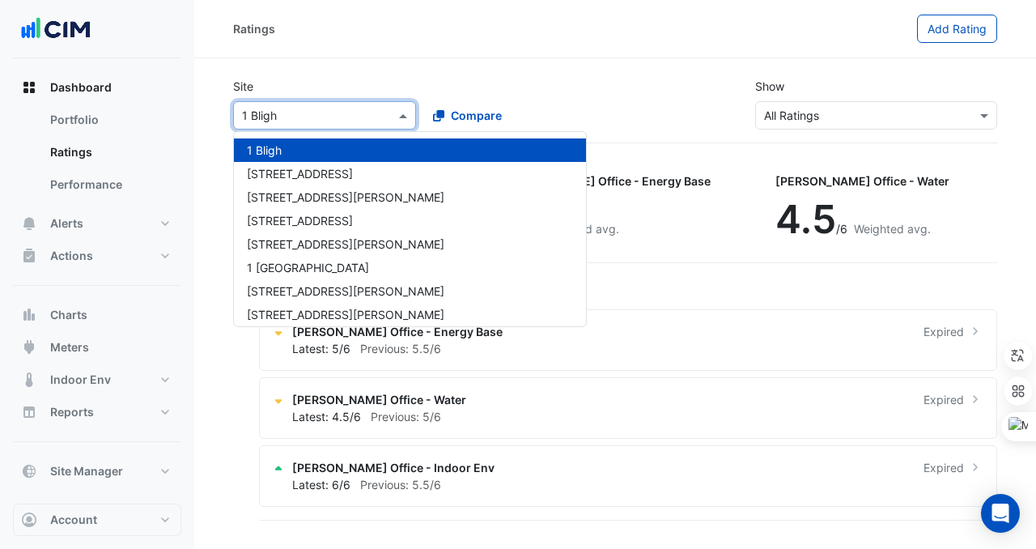
click at [302, 117] on input "text" at bounding box center [308, 116] width 133 height 17
click at [288, 172] on span "[STREET_ADDRESS]" at bounding box center [300, 174] width 106 height 14
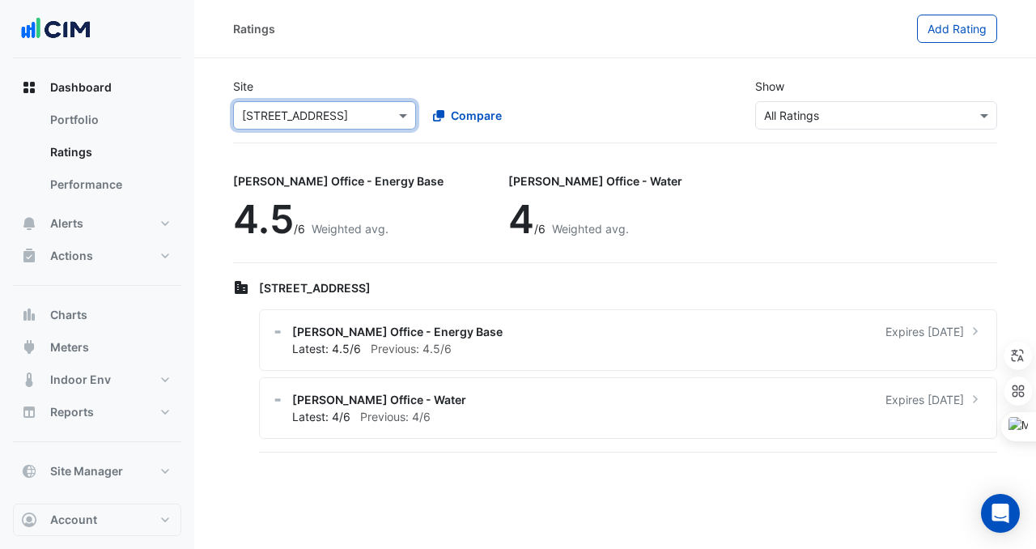
click at [282, 112] on input "text" at bounding box center [308, 116] width 133 height 17
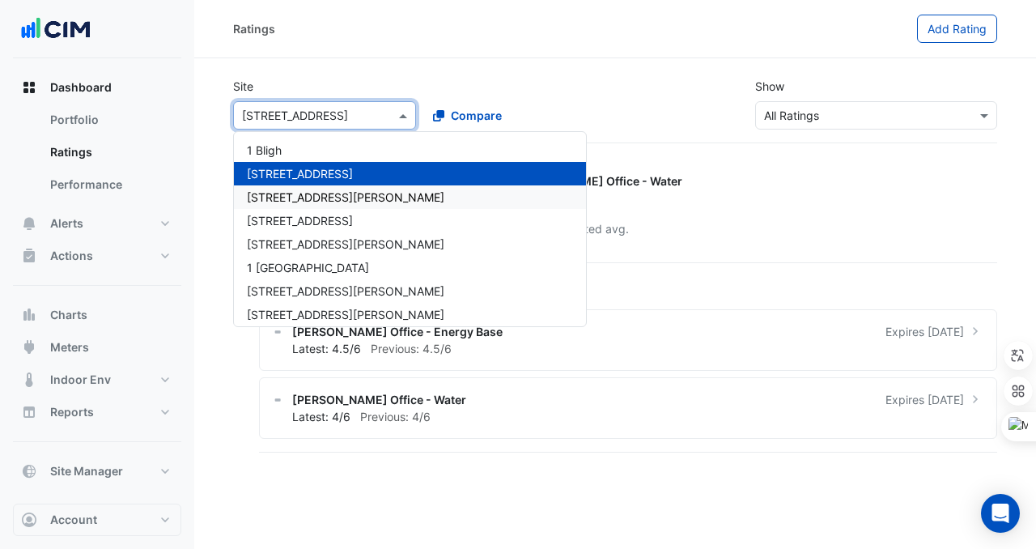
click at [279, 192] on span "[STREET_ADDRESS][PERSON_NAME]" at bounding box center [346, 197] width 198 height 14
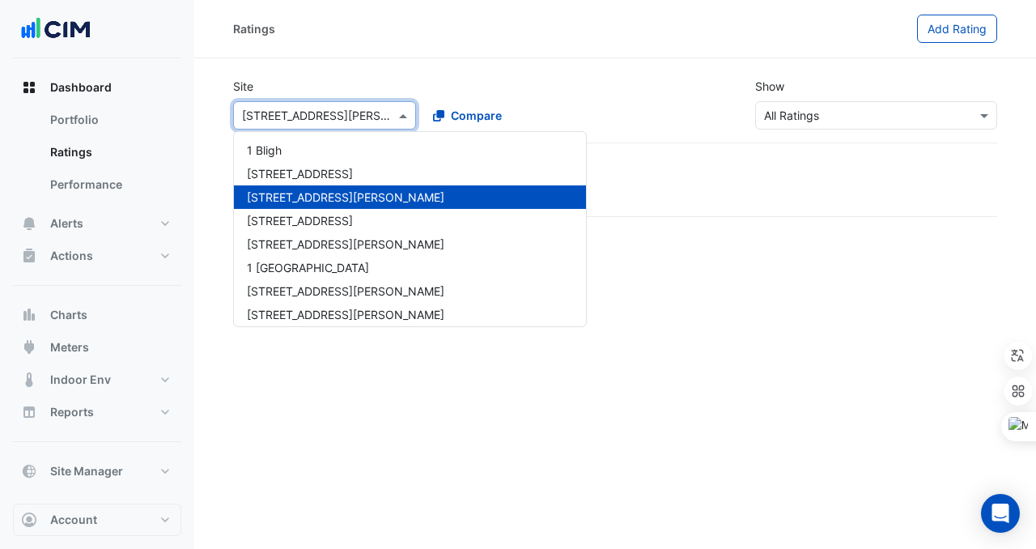
click at [296, 124] on div "Select a Site × 1 Denison Street" at bounding box center [324, 115] width 183 height 28
click at [304, 227] on span "[STREET_ADDRESS]" at bounding box center [300, 221] width 106 height 14
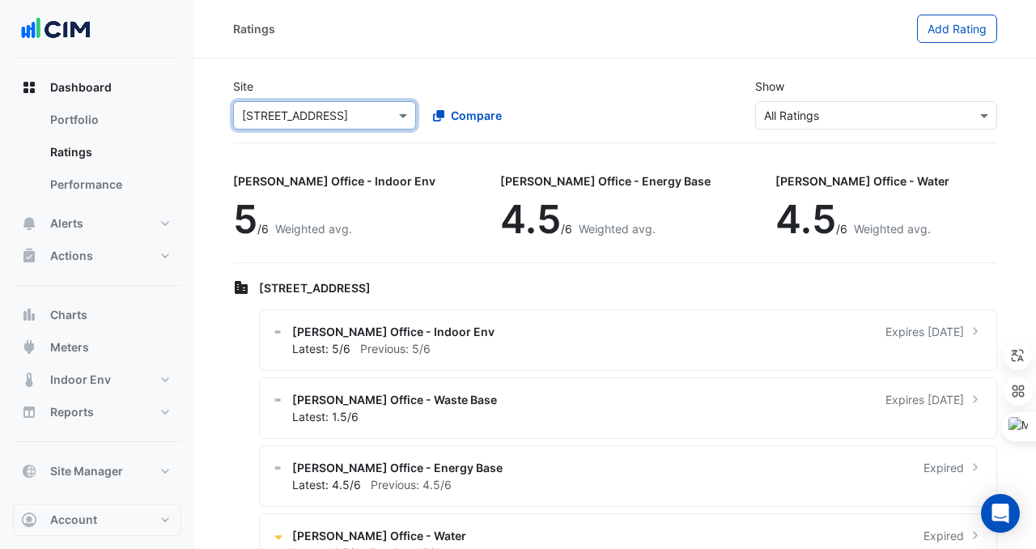
click at [290, 110] on input "text" at bounding box center [308, 116] width 133 height 17
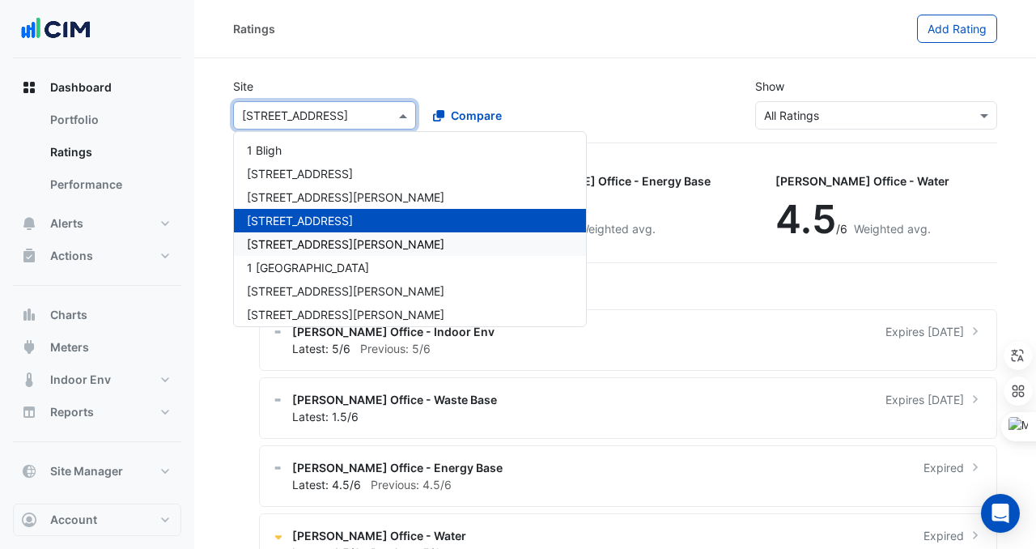
click at [300, 242] on span "[STREET_ADDRESS][PERSON_NAME]" at bounding box center [346, 244] width 198 height 14
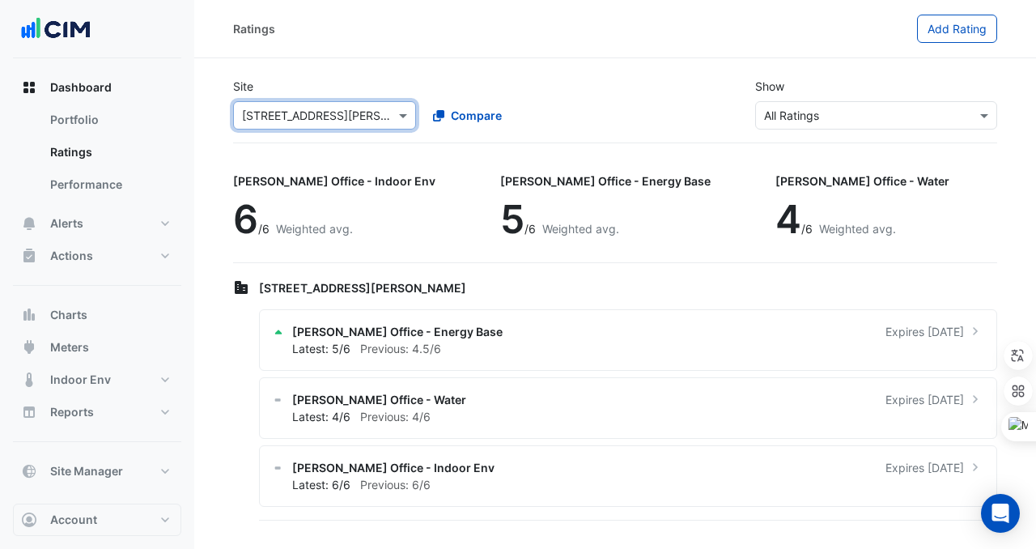
click at [849, 113] on input "text" at bounding box center [860, 116] width 192 height 17
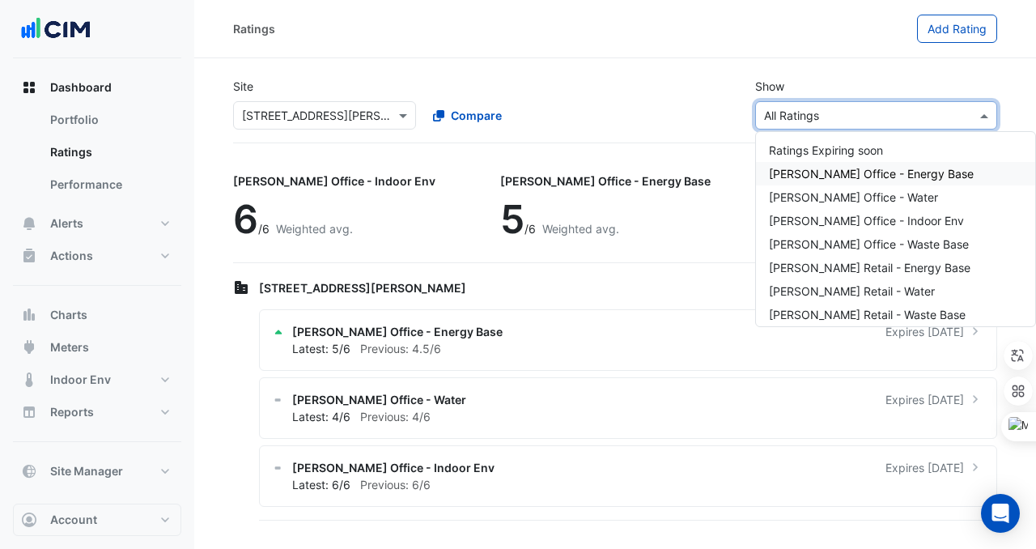
click at [885, 175] on span "[PERSON_NAME] Office - Energy Base" at bounding box center [871, 174] width 205 height 14
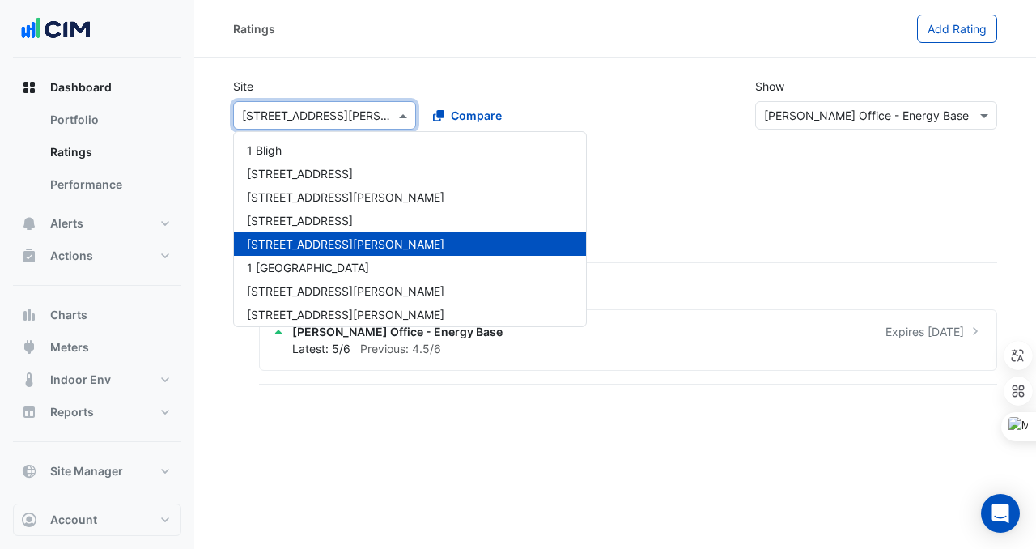
click at [317, 125] on div "Select a Site × 1 Martin Place" at bounding box center [324, 115] width 183 height 28
click at [295, 160] on div "1 Bligh" at bounding box center [410, 149] width 352 height 23
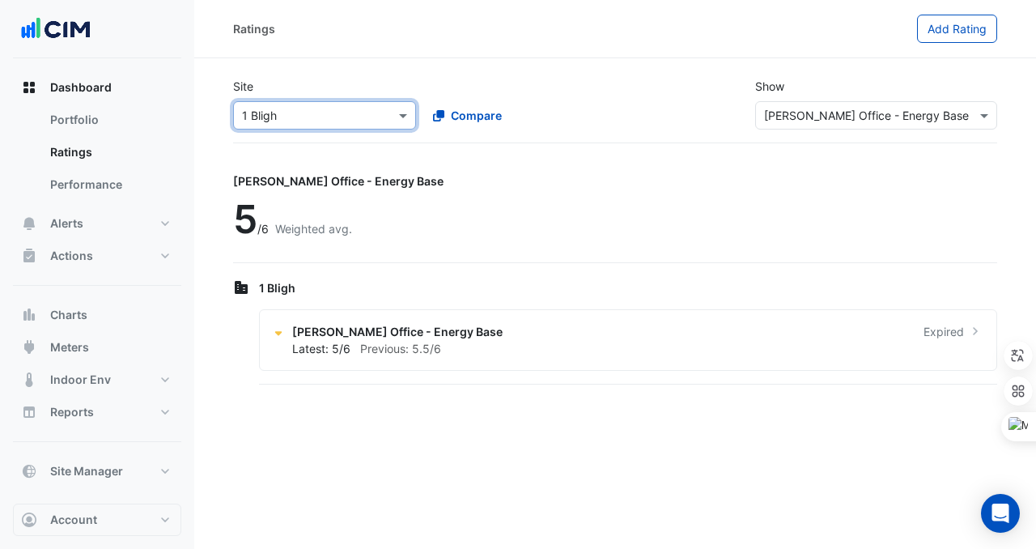
click at [325, 120] on input "text" at bounding box center [308, 116] width 133 height 17
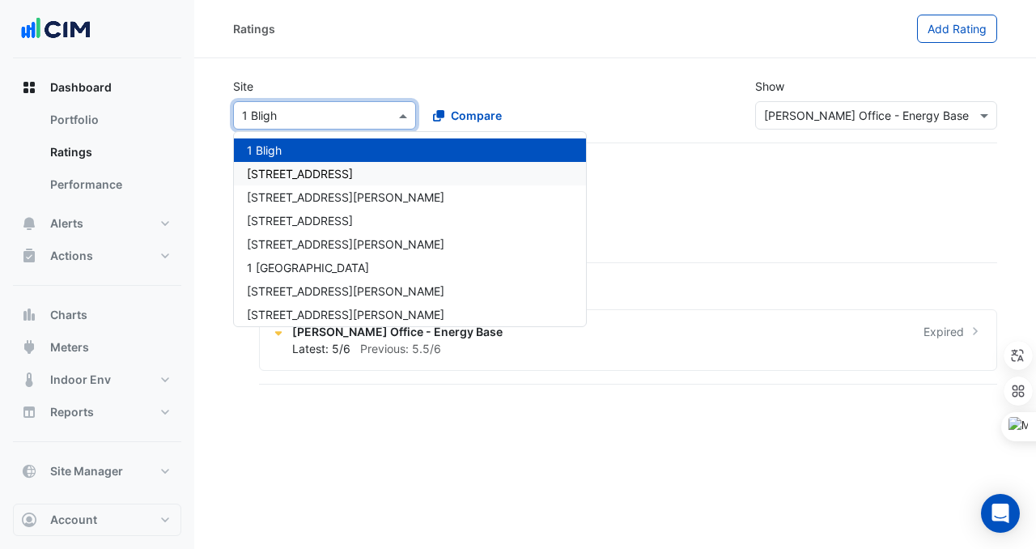
click at [313, 182] on div "[STREET_ADDRESS]" at bounding box center [410, 173] width 352 height 23
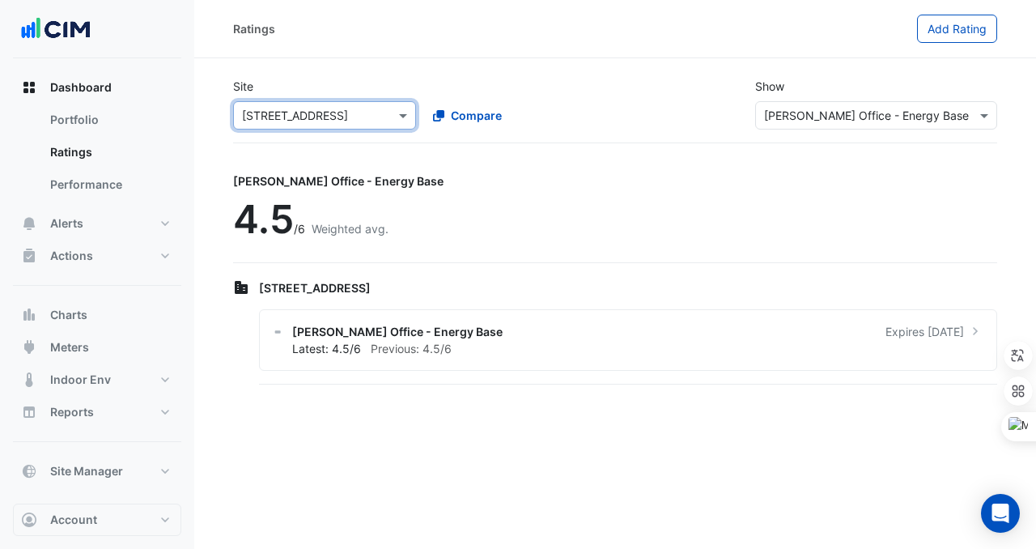
click at [329, 105] on div "Select a Site × 1 Chandos St" at bounding box center [324, 115] width 183 height 28
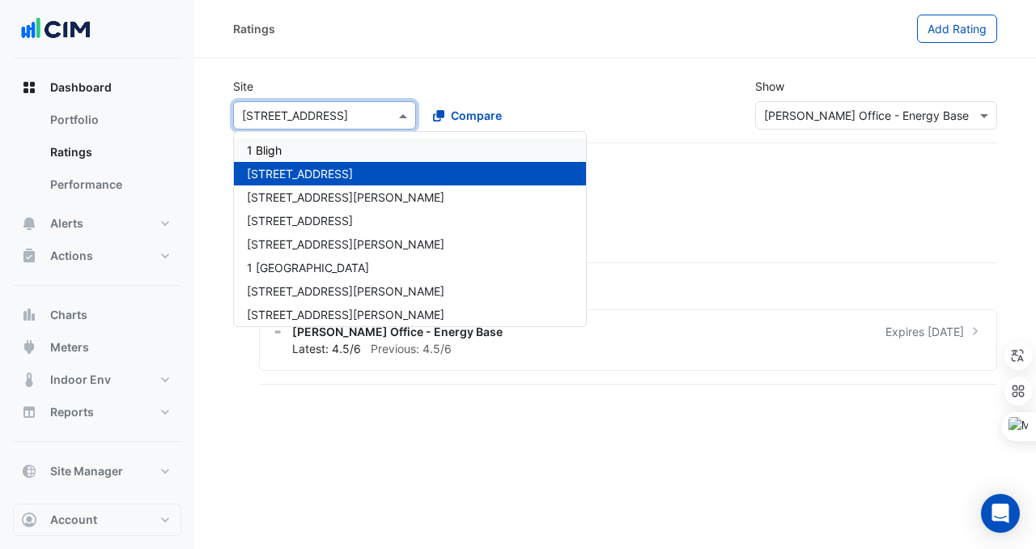
click at [322, 148] on div "1 Bligh" at bounding box center [410, 149] width 352 height 23
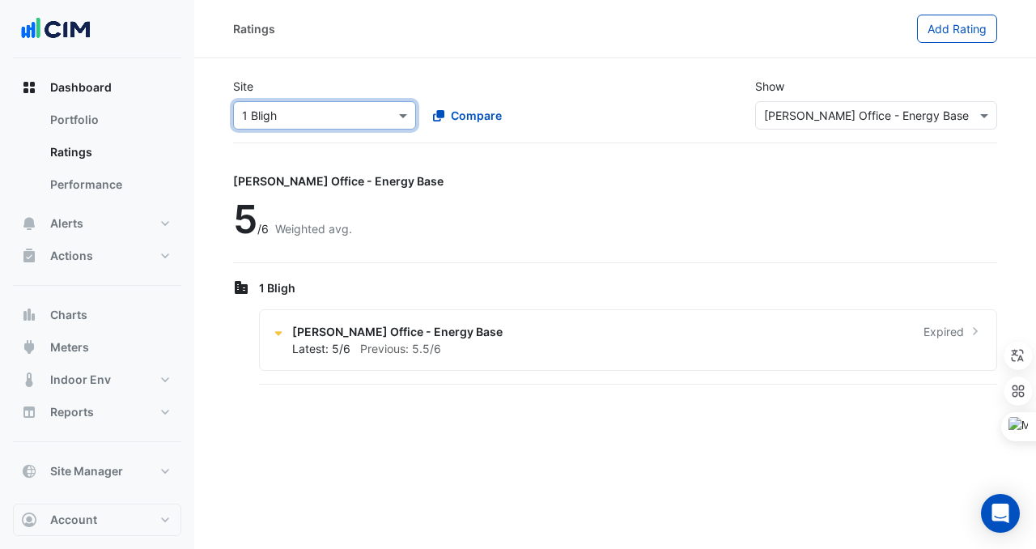
click at [812, 132] on div "Site Select a Site × 1 Bligh Compare Show Sustainability Rating Types × NABERS …" at bounding box center [615, 104] width 784 height 78
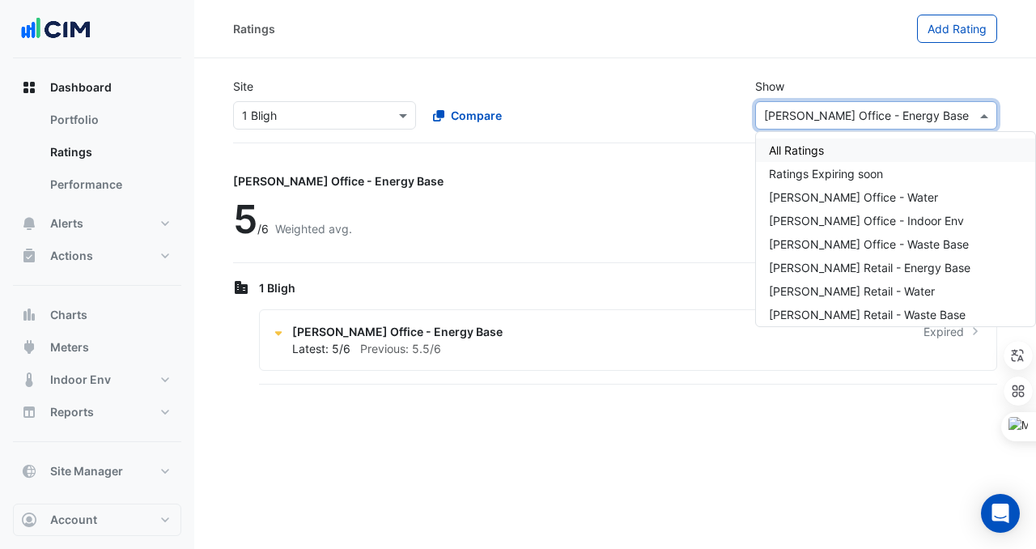
click at [812, 128] on div "Sustainability Rating Types × NABERS Office - Energy Base" at bounding box center [877, 115] width 242 height 28
click at [802, 154] on span "All Ratings" at bounding box center [796, 150] width 55 height 14
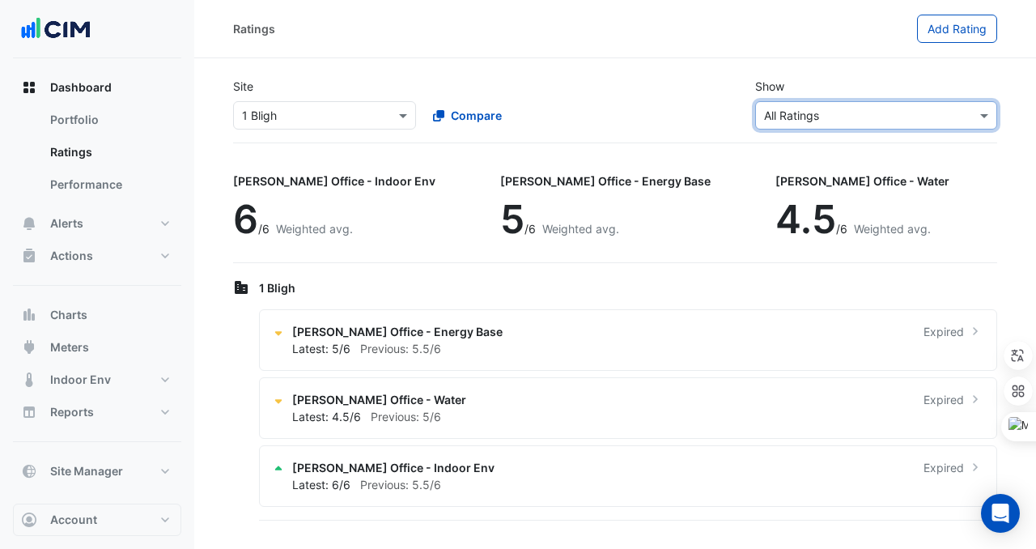
click at [338, 120] on input "text" at bounding box center [308, 116] width 133 height 17
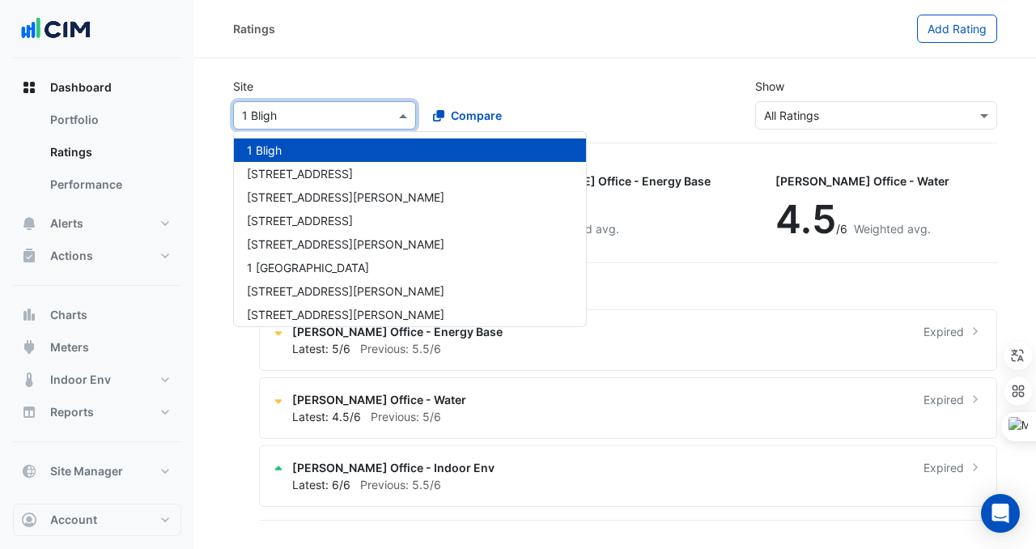
click at [326, 144] on div "1 Bligh" at bounding box center [410, 149] width 352 height 23
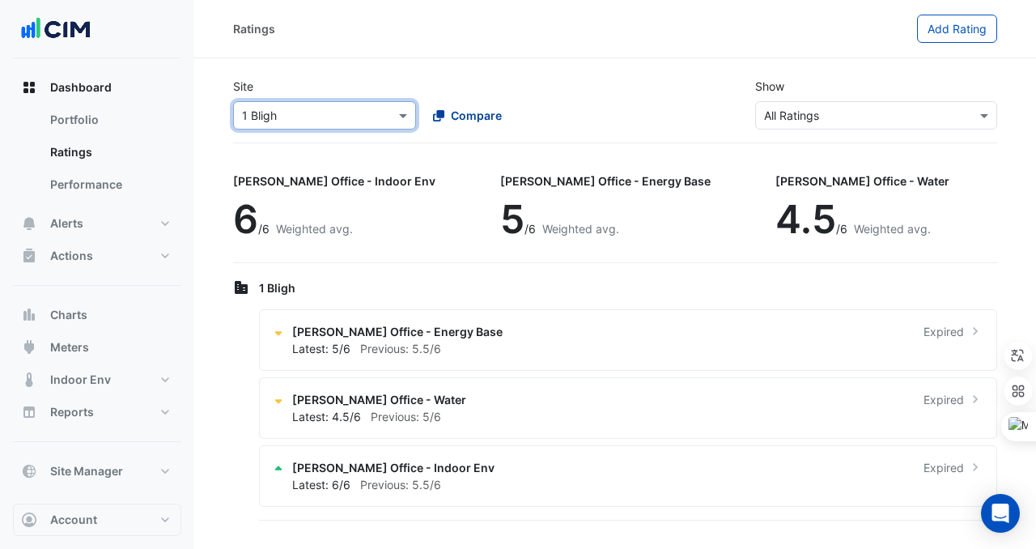
click at [456, 115] on span "Compare" at bounding box center [476, 115] width 51 height 17
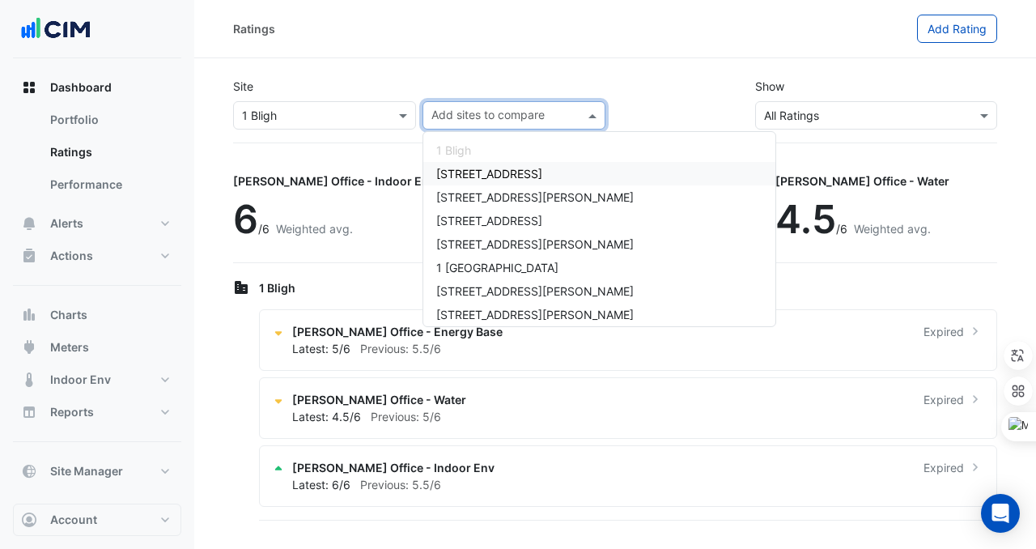
click at [475, 175] on span "[STREET_ADDRESS]" at bounding box center [489, 174] width 106 height 14
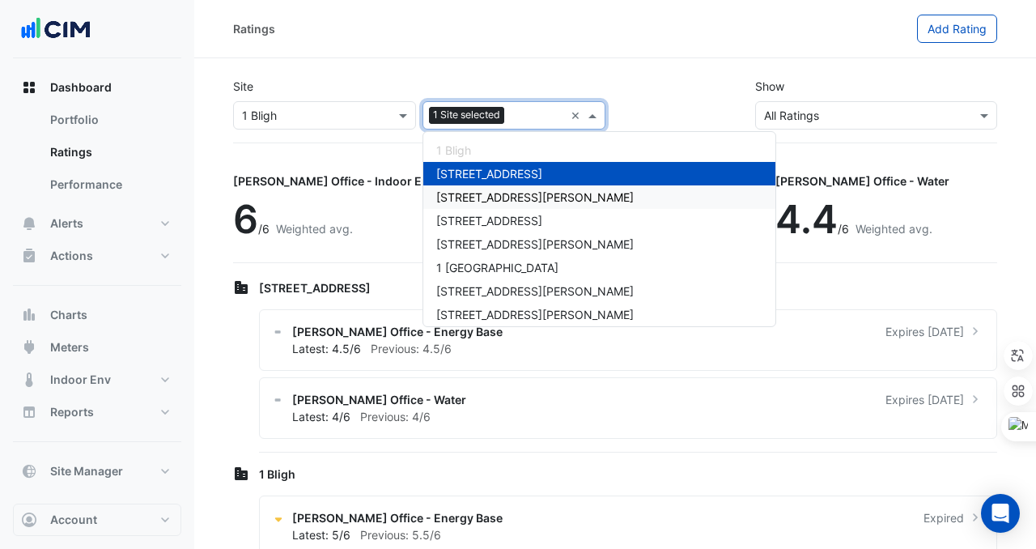
click at [477, 189] on div "[STREET_ADDRESS][PERSON_NAME]" at bounding box center [600, 196] width 352 height 23
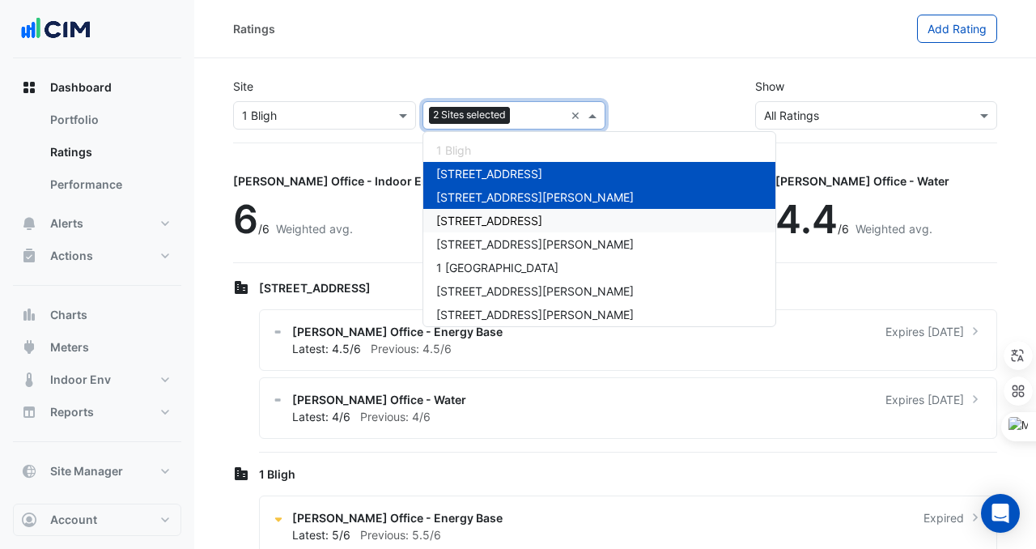
click at [482, 211] on div "[STREET_ADDRESS]" at bounding box center [600, 220] width 352 height 23
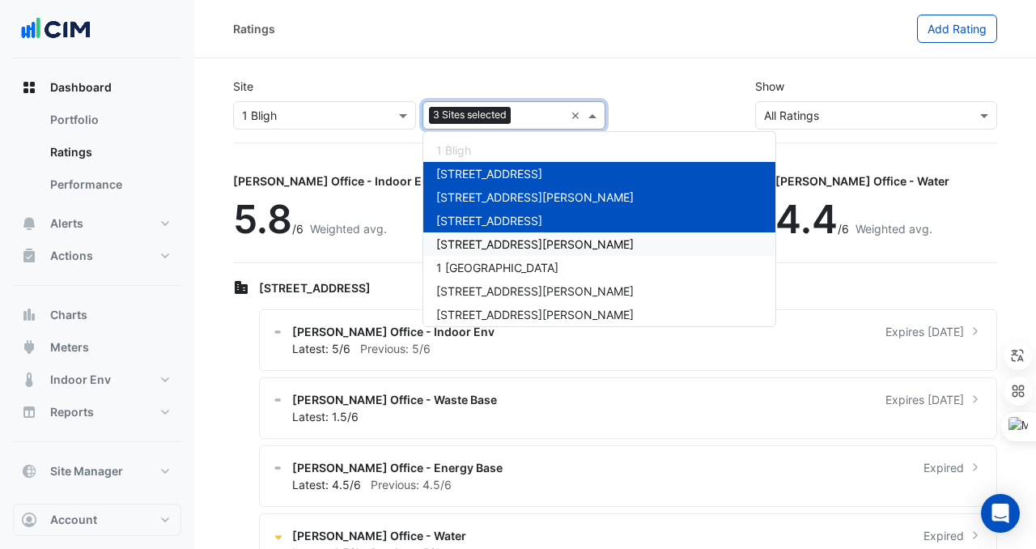
click at [479, 240] on span "[STREET_ADDRESS][PERSON_NAME]" at bounding box center [535, 244] width 198 height 14
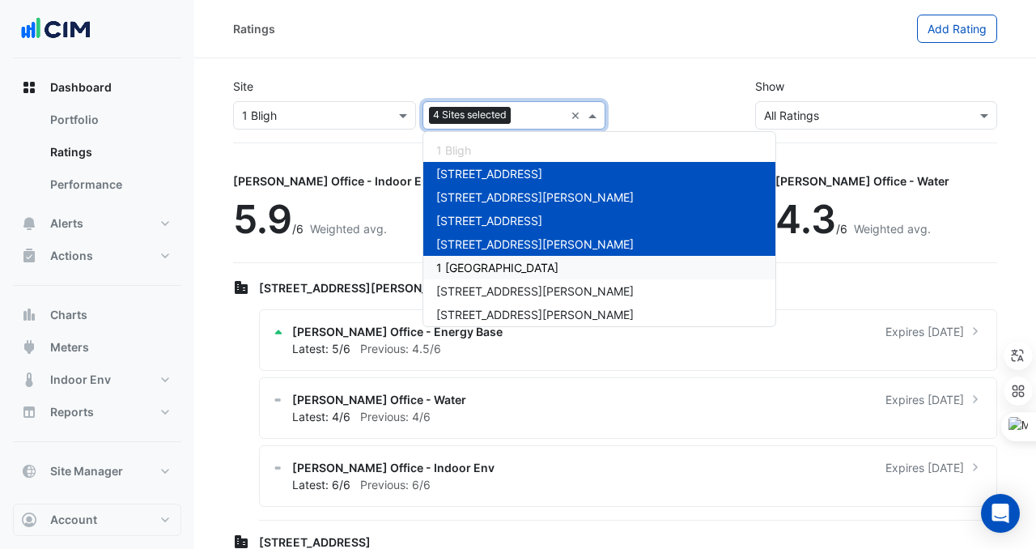
click at [479, 279] on div "1 [GEOGRAPHIC_DATA]" at bounding box center [600, 267] width 352 height 23
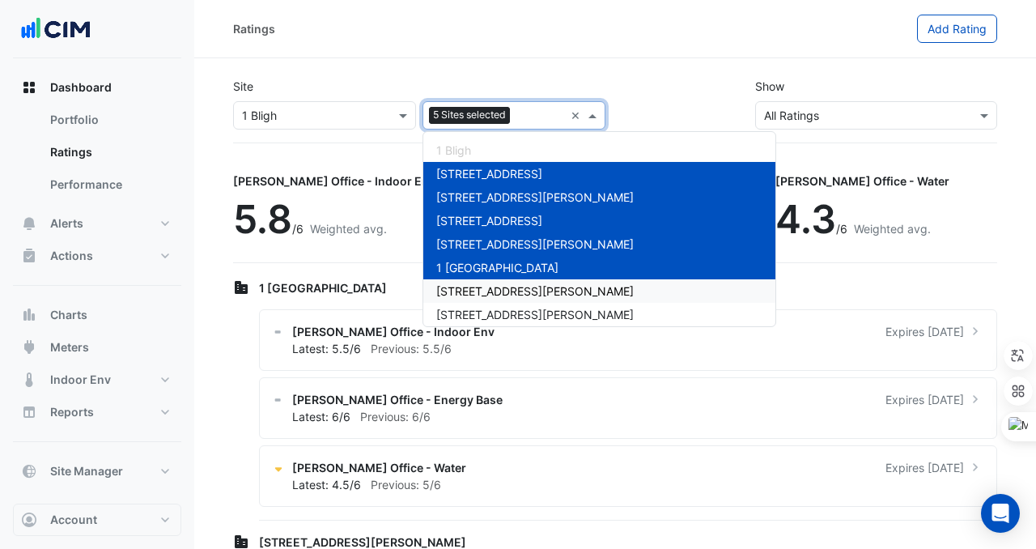
click at [480, 296] on span "[STREET_ADDRESS][PERSON_NAME]" at bounding box center [535, 291] width 198 height 14
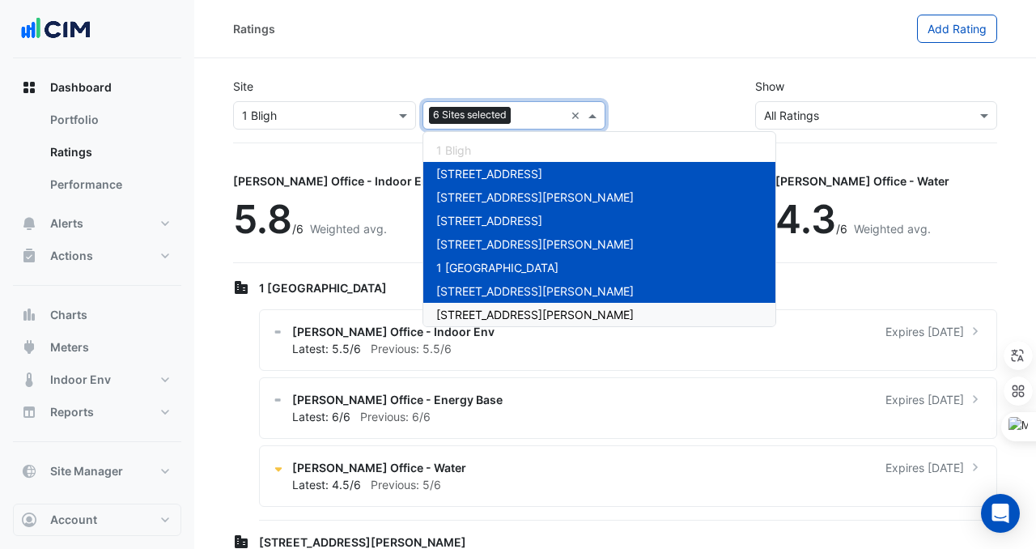
click at [482, 312] on span "[STREET_ADDRESS][PERSON_NAME]" at bounding box center [535, 315] width 198 height 14
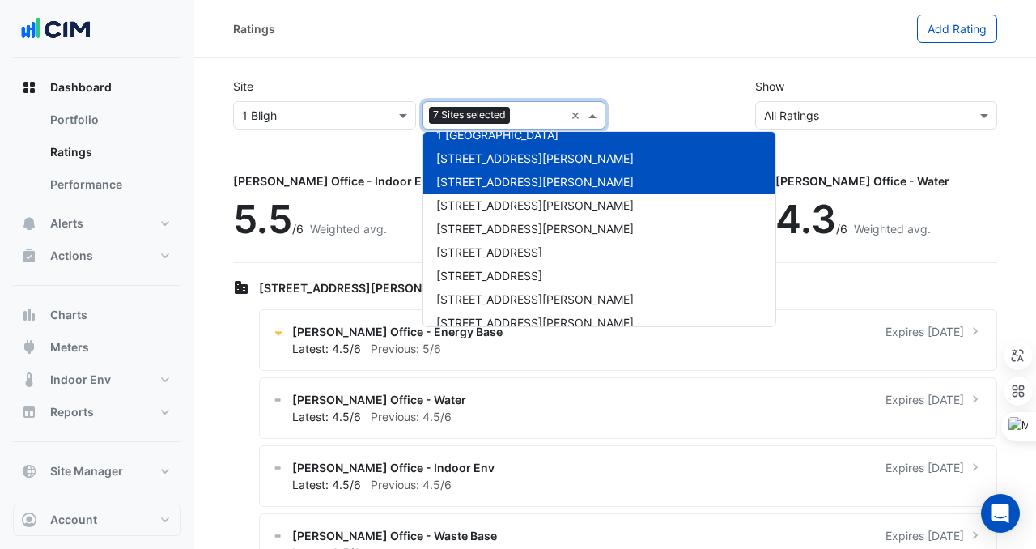
scroll to position [130, 0]
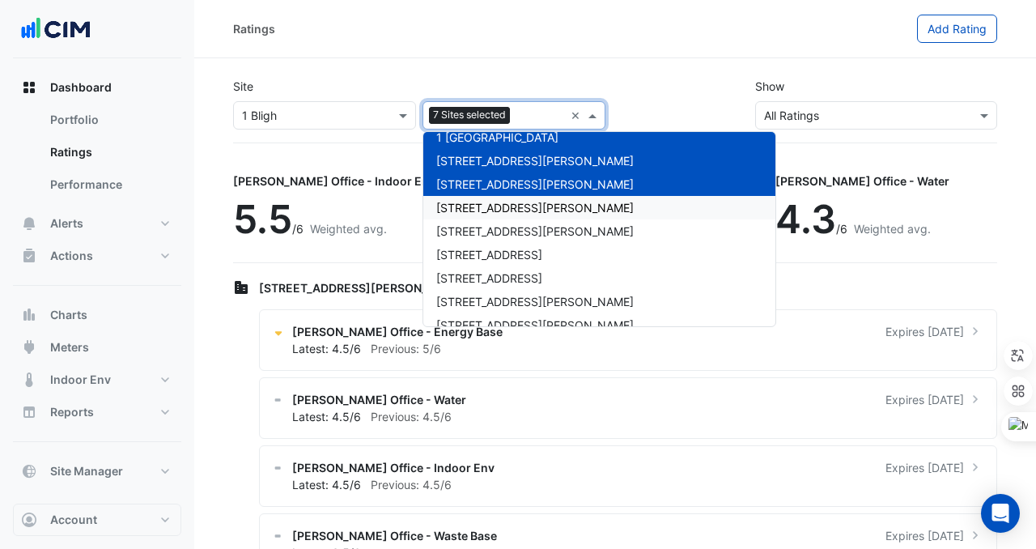
click at [479, 206] on span "[STREET_ADDRESS][PERSON_NAME]" at bounding box center [535, 208] width 198 height 14
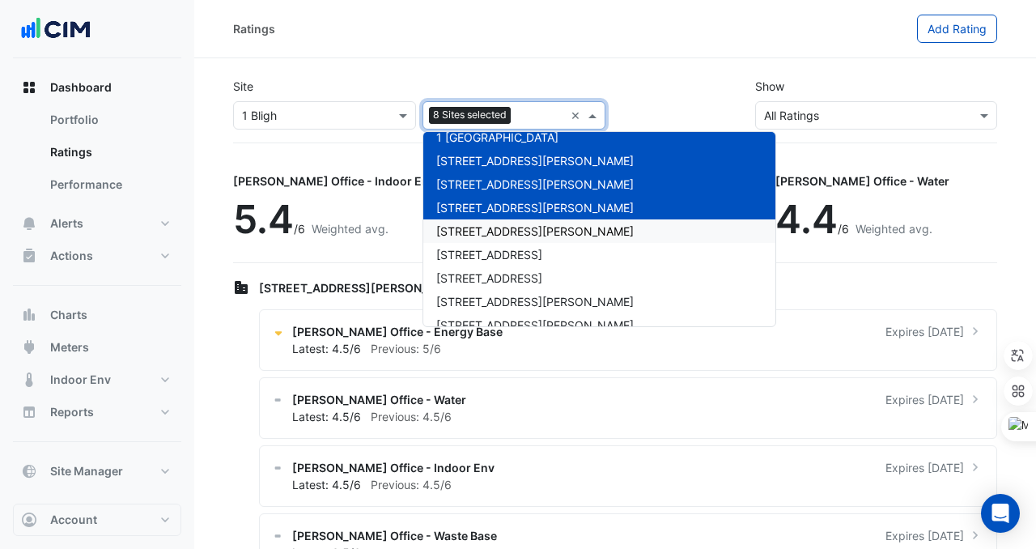
click at [486, 234] on span "[STREET_ADDRESS][PERSON_NAME]" at bounding box center [535, 231] width 198 height 14
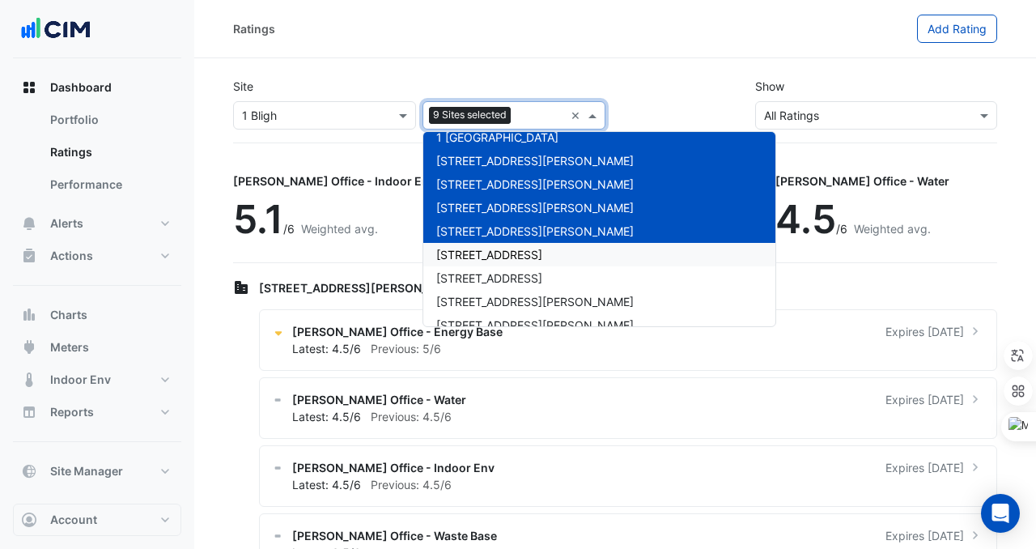
click at [486, 245] on div "[STREET_ADDRESS]" at bounding box center [600, 254] width 352 height 23
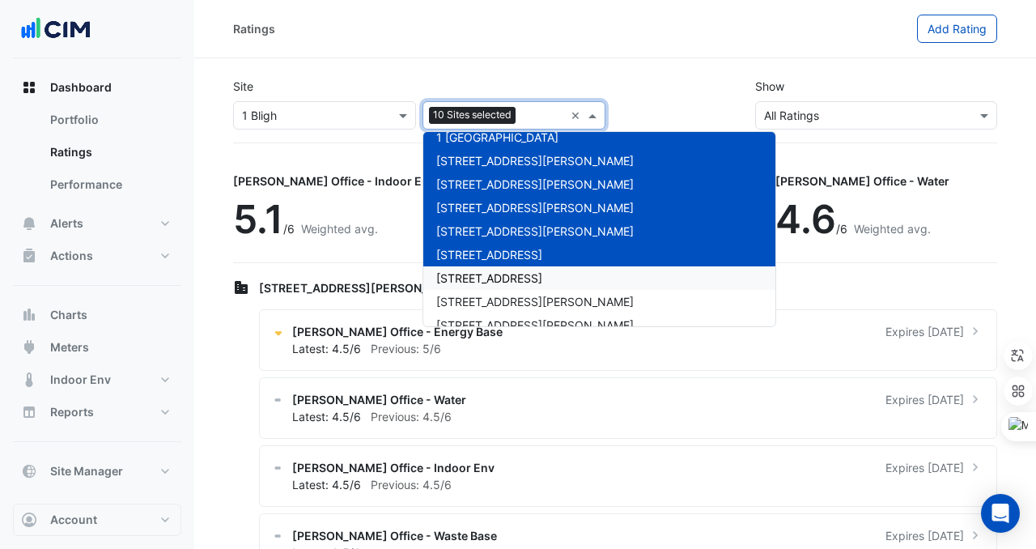
click at [481, 286] on div "[STREET_ADDRESS]" at bounding box center [600, 277] width 352 height 23
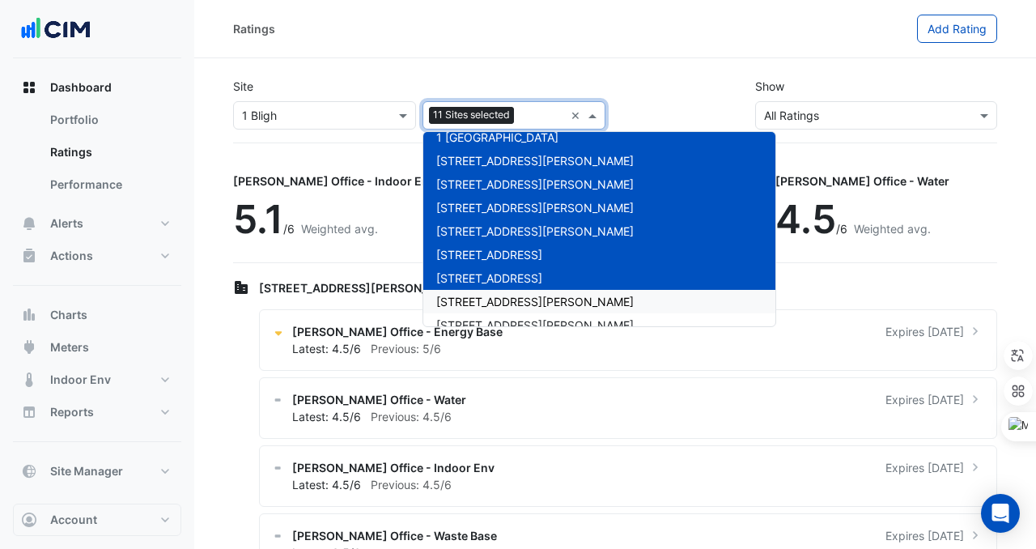
click at [484, 307] on span "[STREET_ADDRESS][PERSON_NAME]" at bounding box center [535, 302] width 198 height 14
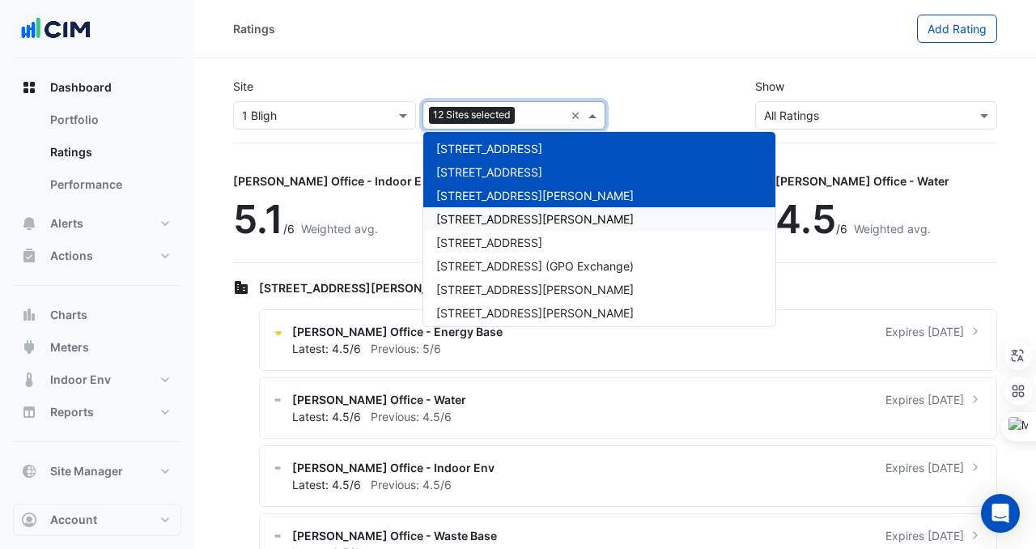
scroll to position [237, 0]
click at [479, 223] on span "[STREET_ADDRESS][PERSON_NAME]" at bounding box center [535, 218] width 198 height 14
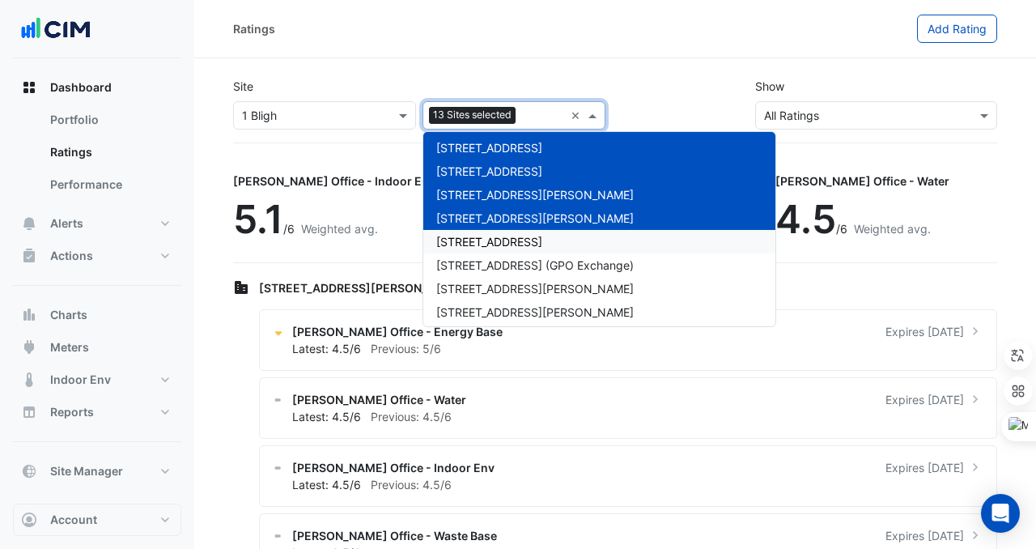
click at [479, 245] on span "[STREET_ADDRESS]" at bounding box center [489, 242] width 106 height 14
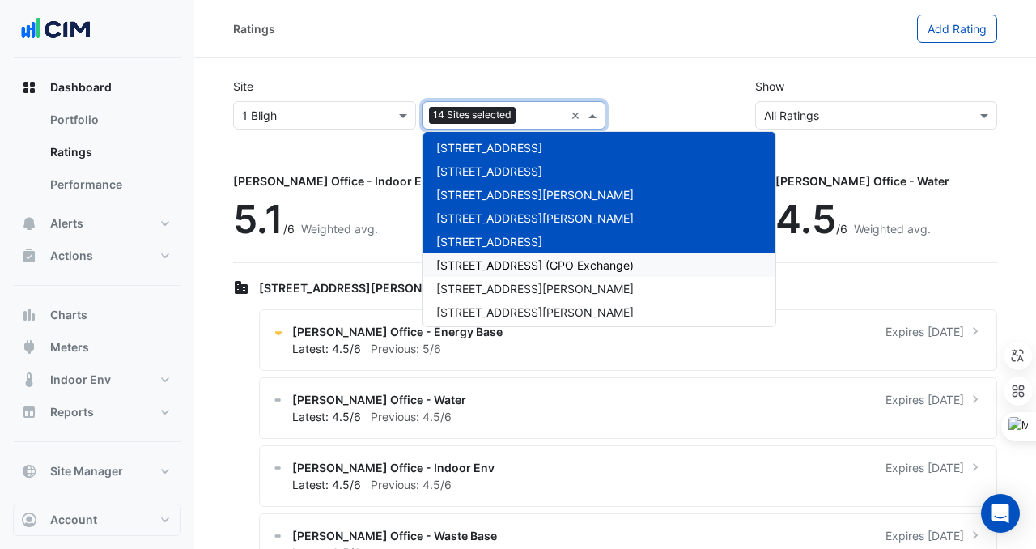
click at [479, 256] on div "[STREET_ADDRESS] (GPO Exchange)" at bounding box center [600, 264] width 352 height 23
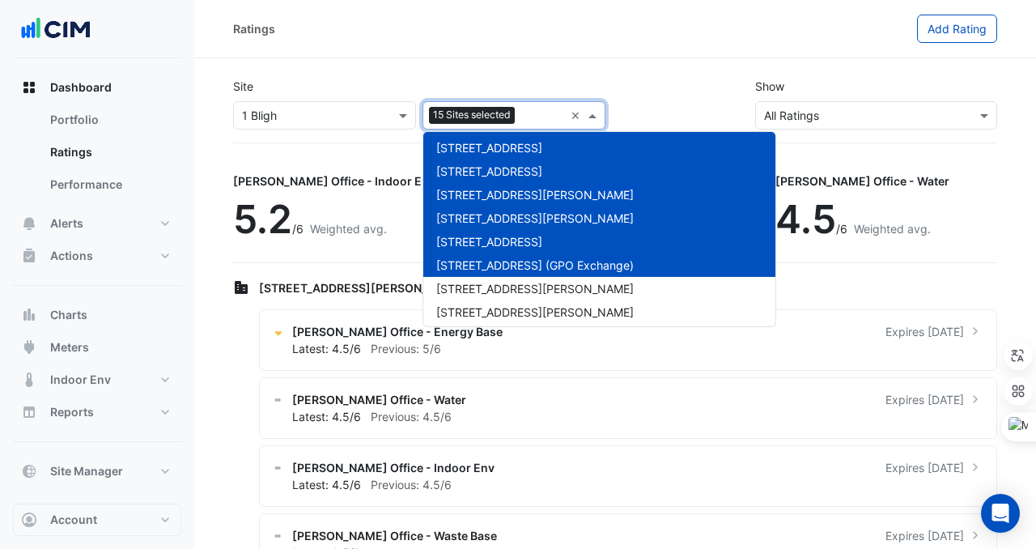
click at [479, 274] on div "[STREET_ADDRESS] (GPO Exchange)" at bounding box center [600, 264] width 352 height 23
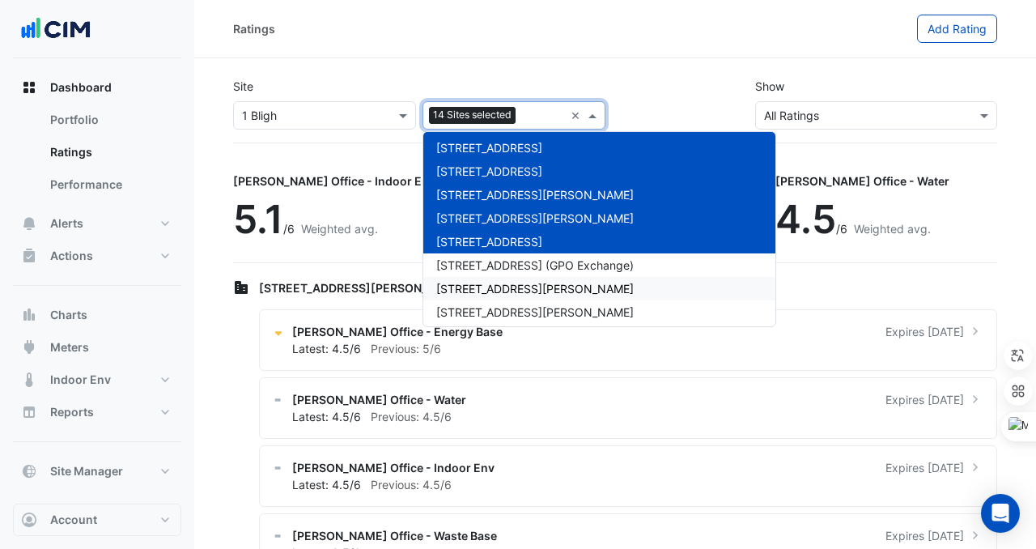
click at [479, 297] on div "[STREET_ADDRESS][PERSON_NAME]" at bounding box center [600, 288] width 352 height 23
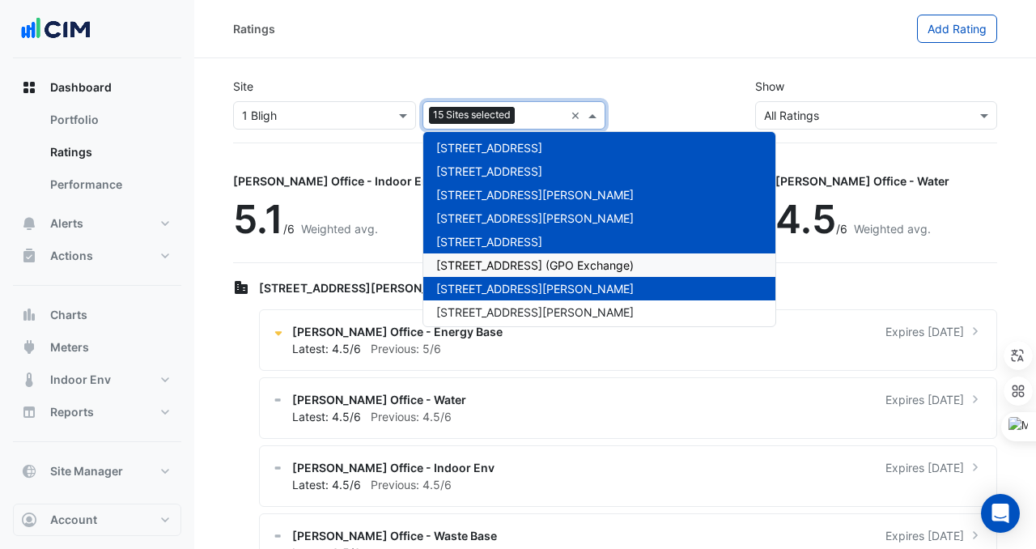
click at [479, 257] on div "[STREET_ADDRESS] (GPO Exchange)" at bounding box center [600, 264] width 352 height 23
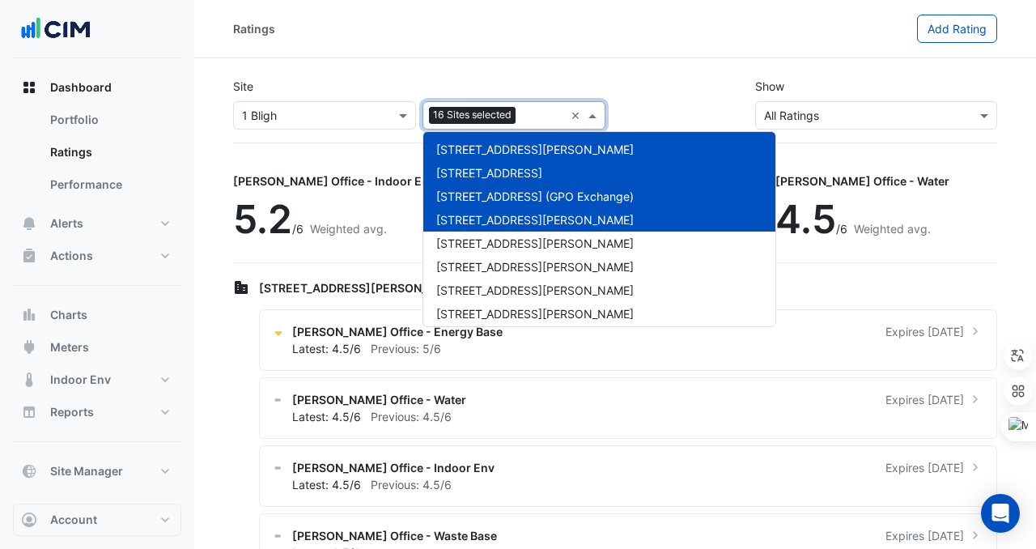
scroll to position [309, 0]
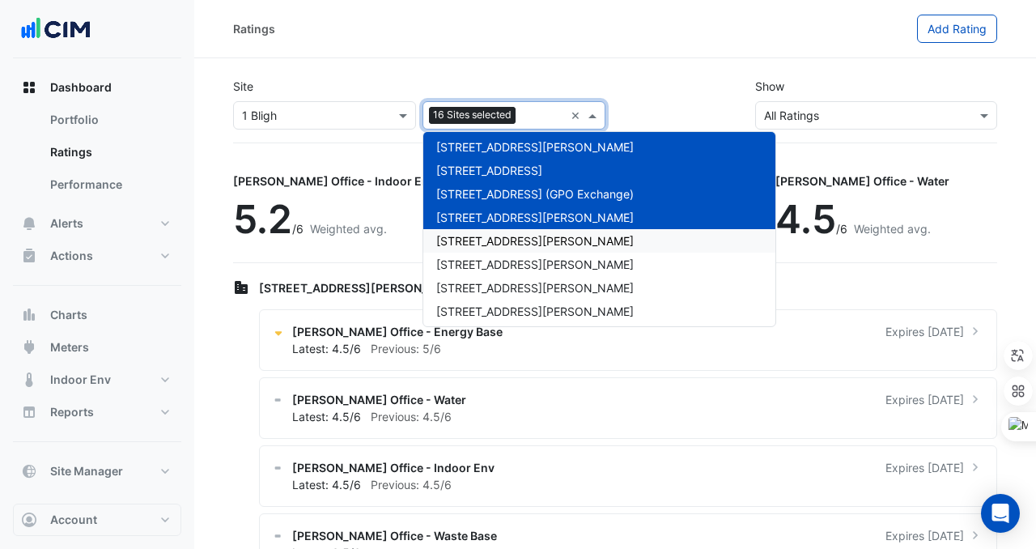
click at [466, 236] on span "[STREET_ADDRESS][PERSON_NAME]" at bounding box center [535, 241] width 198 height 14
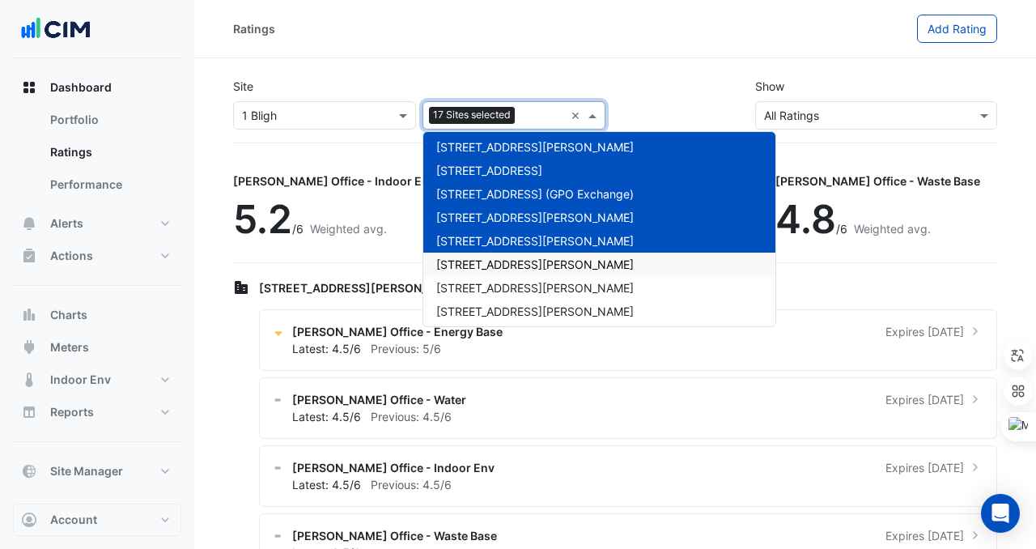
click at [466, 266] on span "[STREET_ADDRESS][PERSON_NAME]" at bounding box center [535, 265] width 198 height 14
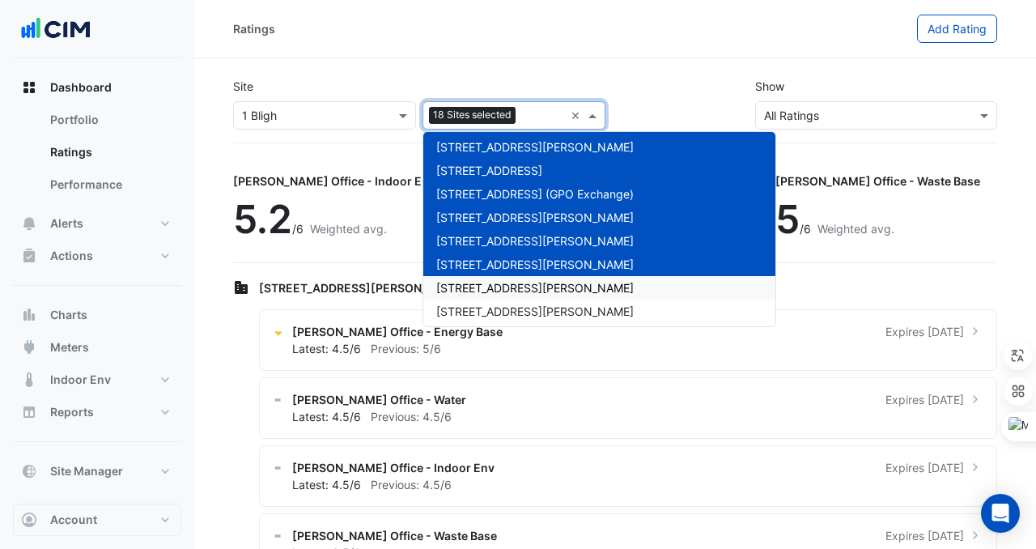
click at [466, 289] on span "[STREET_ADDRESS][PERSON_NAME]" at bounding box center [535, 288] width 198 height 14
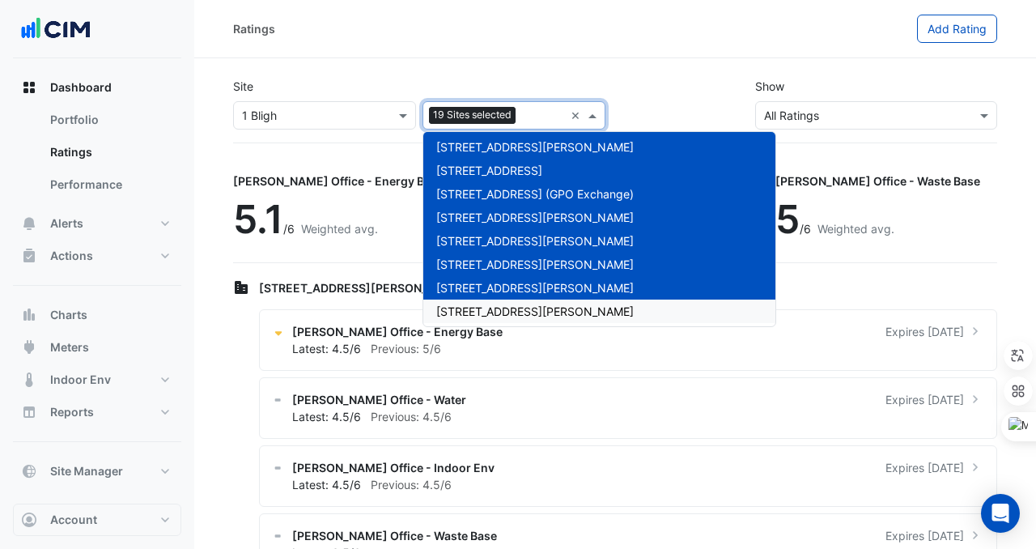
click at [466, 312] on span "[STREET_ADDRESS][PERSON_NAME]" at bounding box center [535, 311] width 198 height 14
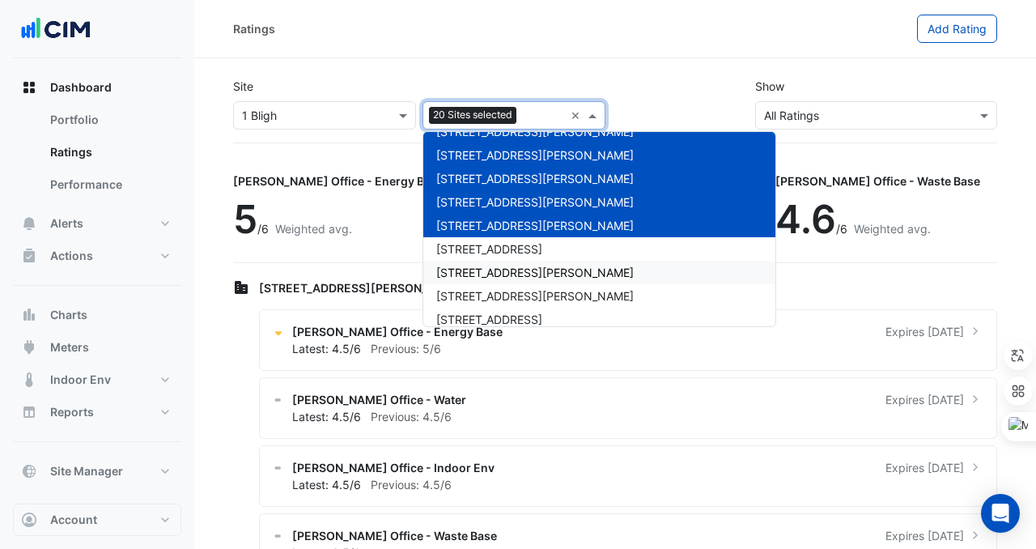
scroll to position [399, 0]
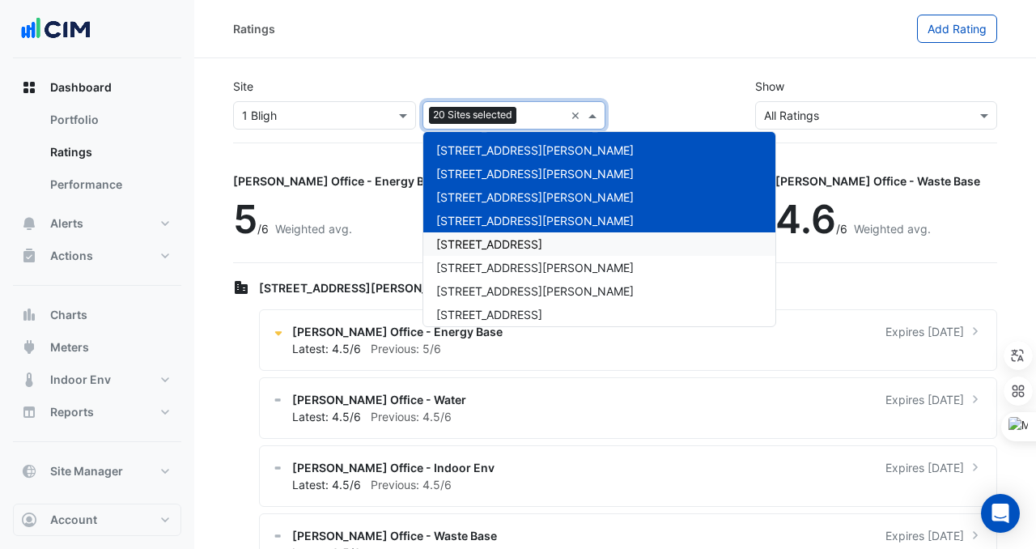
click at [480, 238] on span "[STREET_ADDRESS]" at bounding box center [489, 244] width 106 height 14
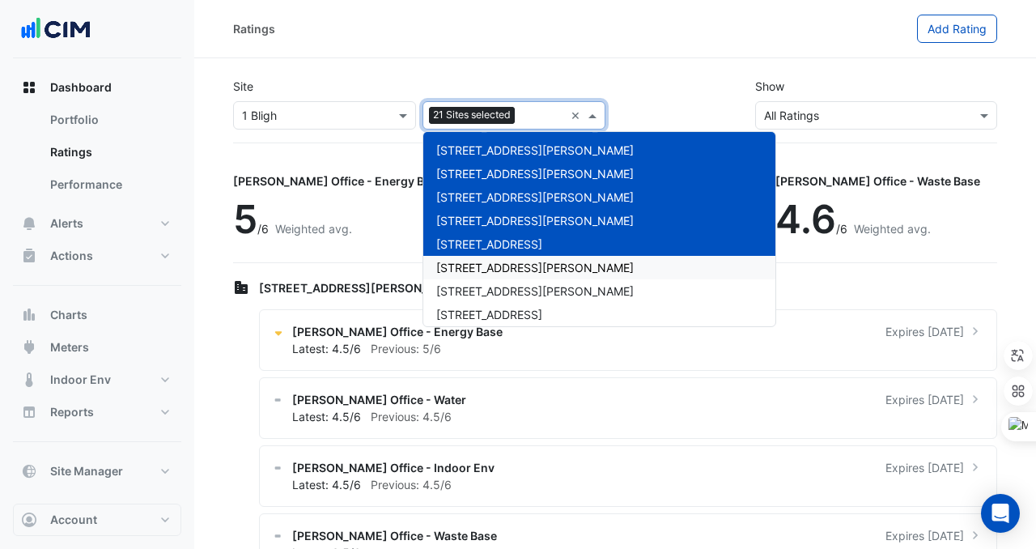
click at [480, 262] on span "[STREET_ADDRESS][PERSON_NAME]" at bounding box center [535, 268] width 198 height 14
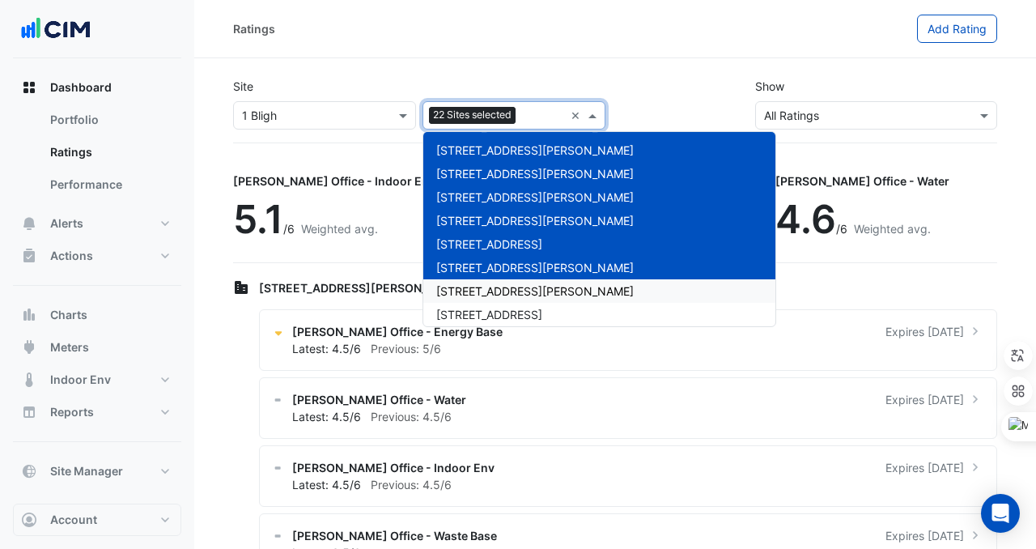
click at [480, 284] on span "[STREET_ADDRESS][PERSON_NAME]" at bounding box center [535, 291] width 198 height 14
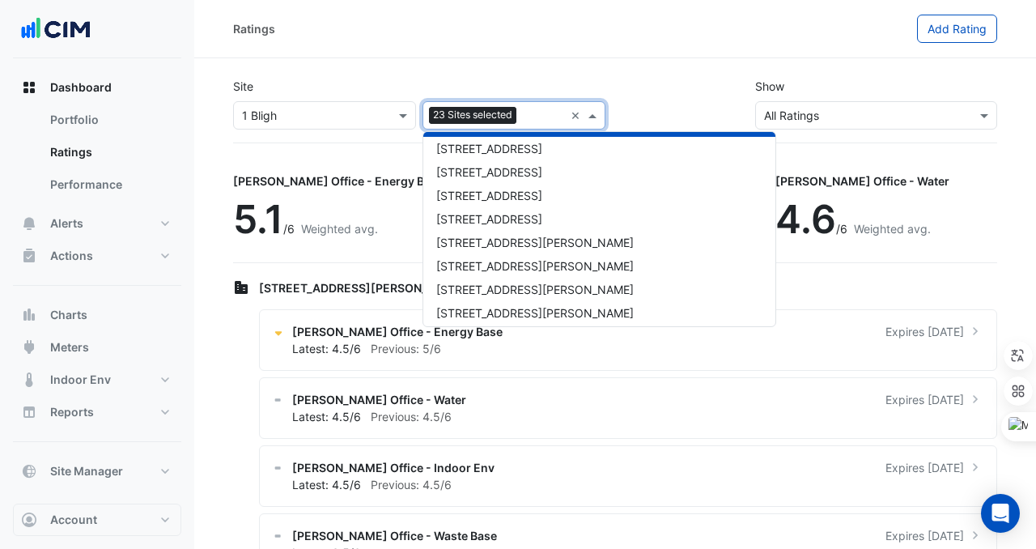
scroll to position [562, 0]
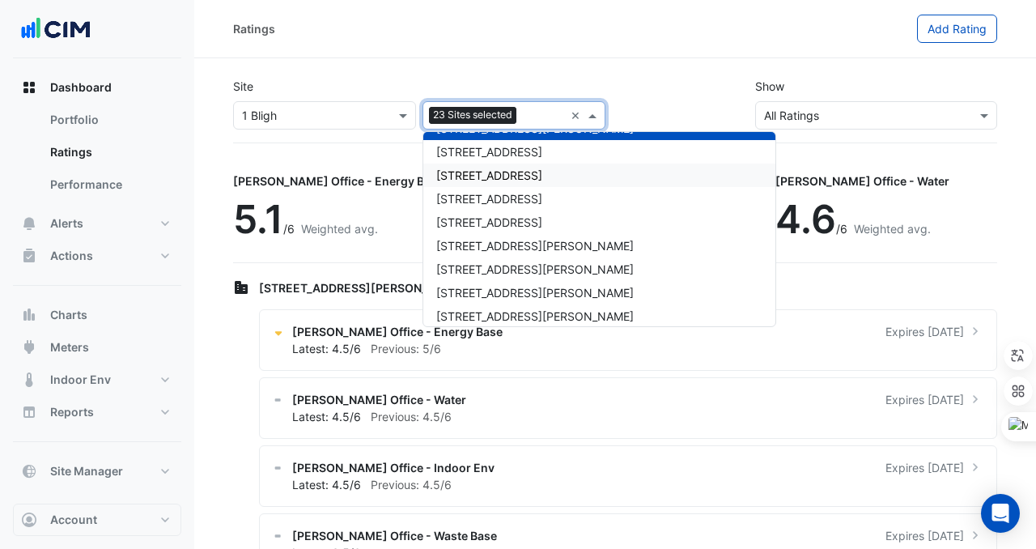
click at [504, 163] on div "[STREET_ADDRESS]" at bounding box center [600, 151] width 352 height 23
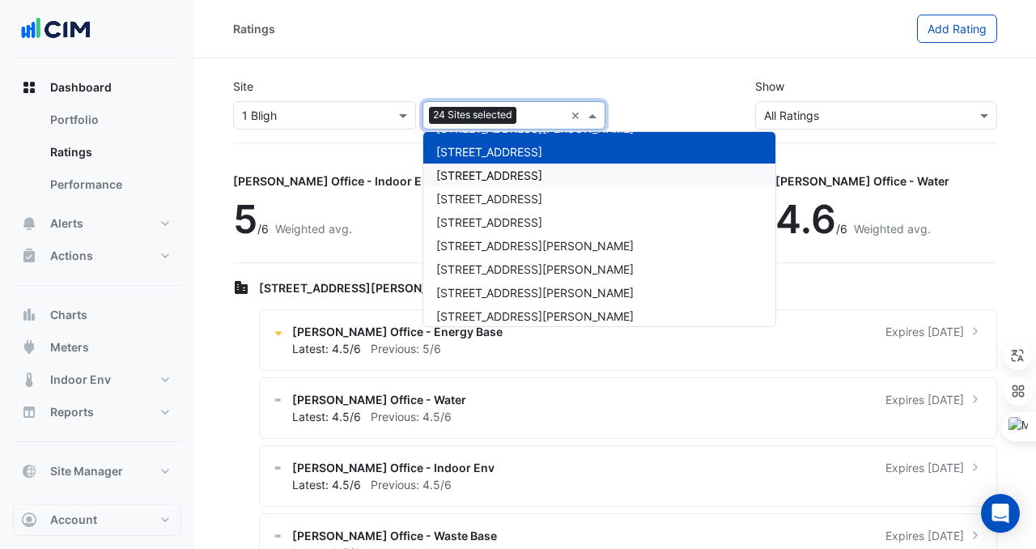
click at [503, 180] on span "[STREET_ADDRESS]" at bounding box center [489, 175] width 106 height 14
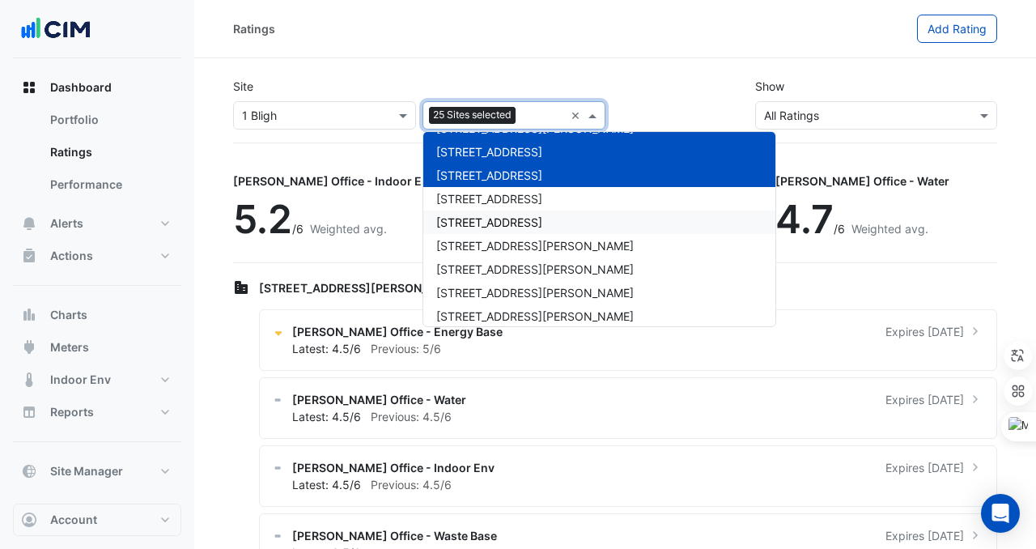
click at [503, 213] on div "[STREET_ADDRESS]" at bounding box center [600, 222] width 352 height 23
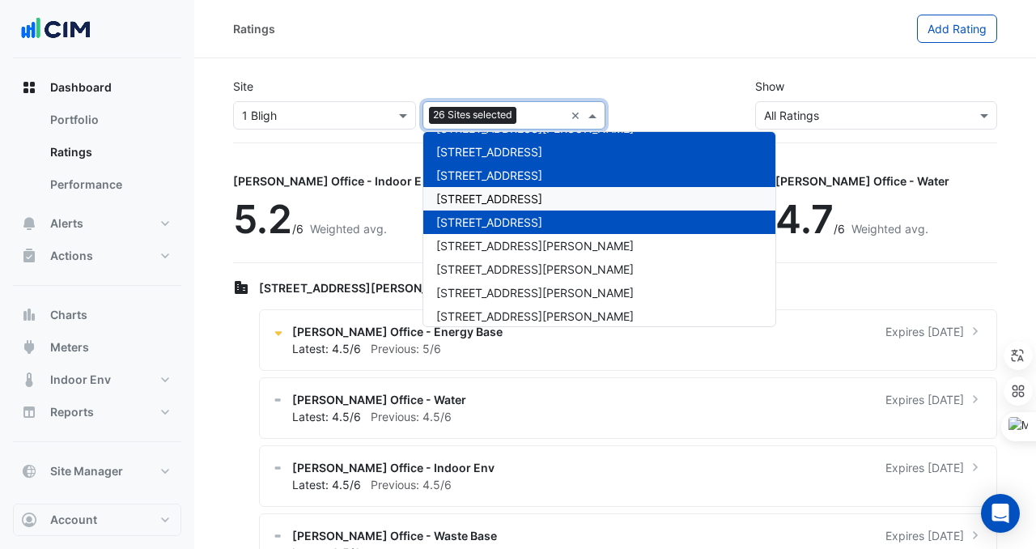
click at [502, 187] on div "[STREET_ADDRESS]" at bounding box center [600, 198] width 352 height 23
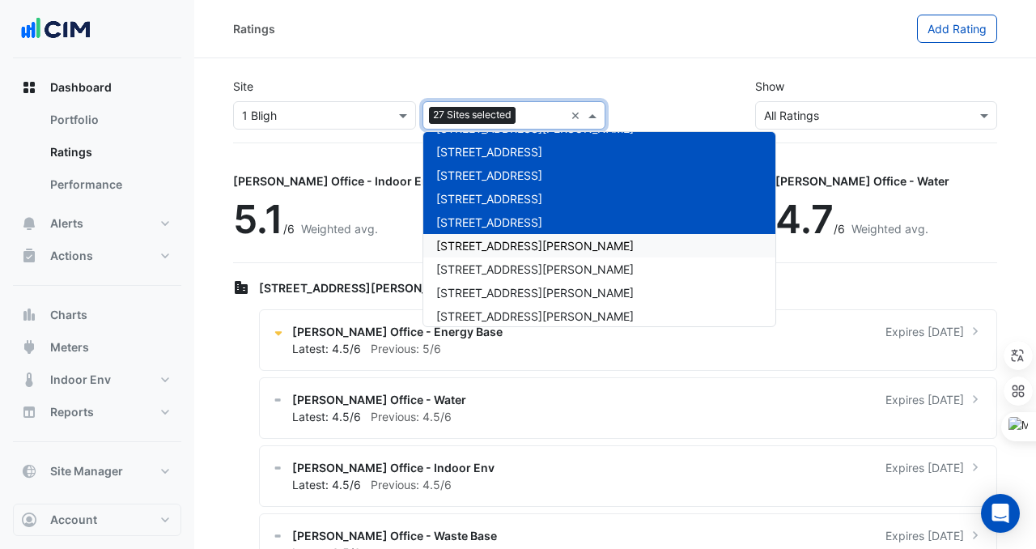
click at [502, 242] on span "[STREET_ADDRESS][PERSON_NAME]" at bounding box center [535, 246] width 198 height 14
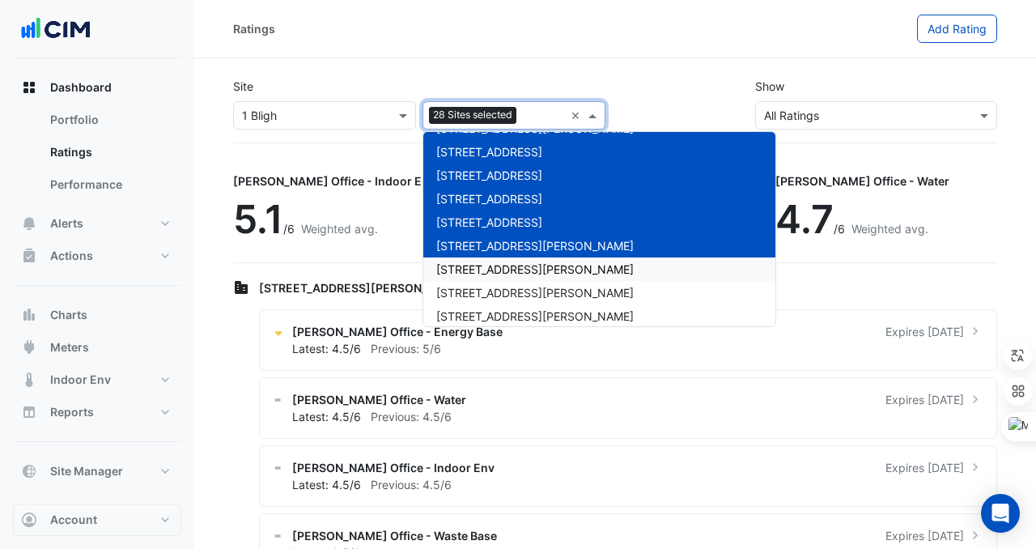
click at [498, 263] on span "[STREET_ADDRESS][PERSON_NAME]" at bounding box center [535, 269] width 198 height 14
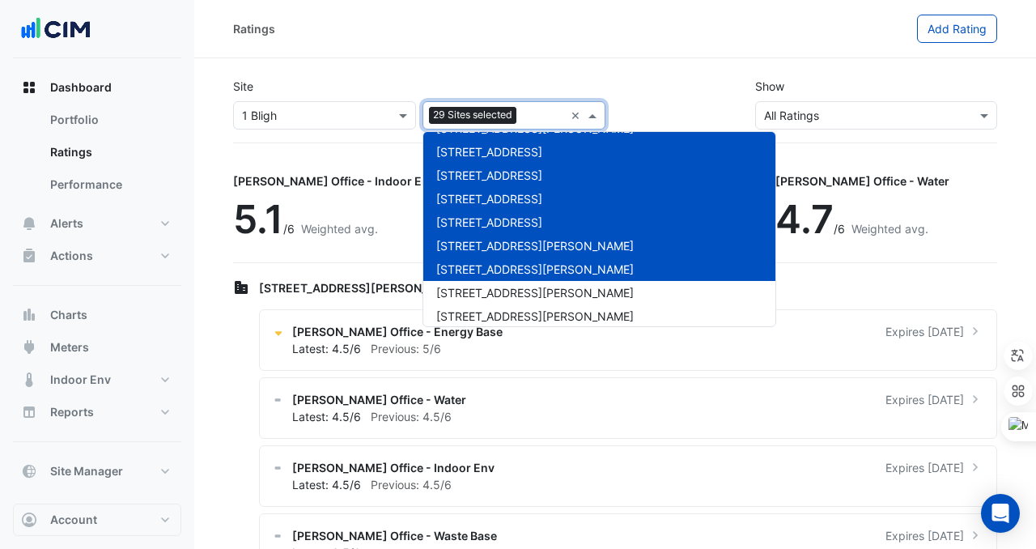
click at [498, 276] on div "[STREET_ADDRESS][PERSON_NAME]" at bounding box center [600, 269] width 352 height 23
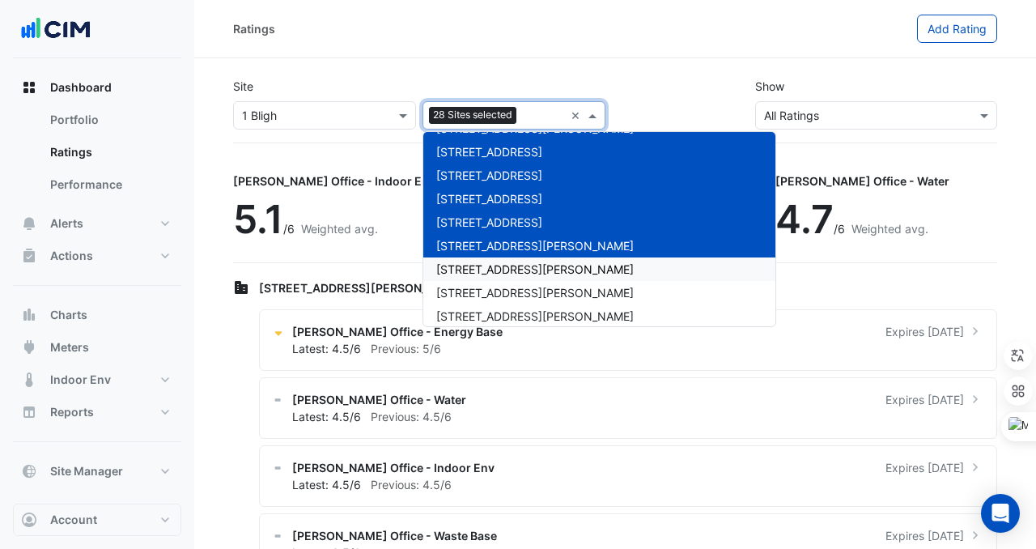
click at [498, 272] on span "[STREET_ADDRESS][PERSON_NAME]" at bounding box center [535, 269] width 198 height 14
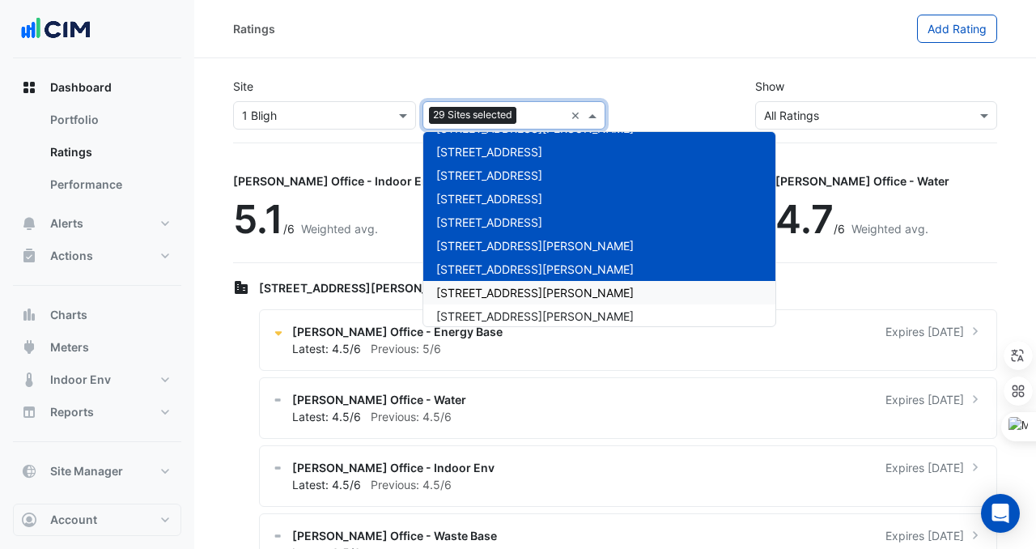
click at [497, 287] on span "[STREET_ADDRESS][PERSON_NAME]" at bounding box center [535, 293] width 198 height 14
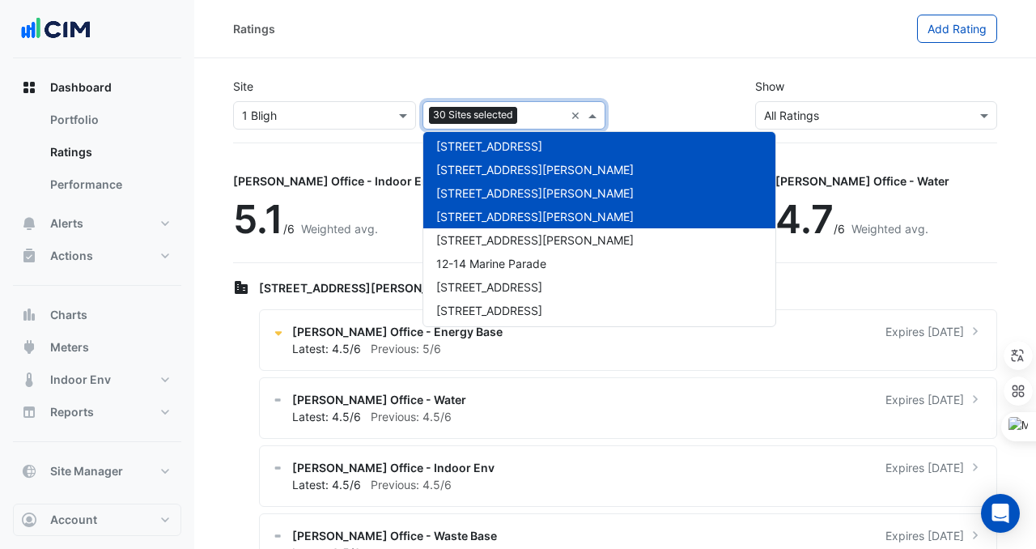
scroll to position [645, 0]
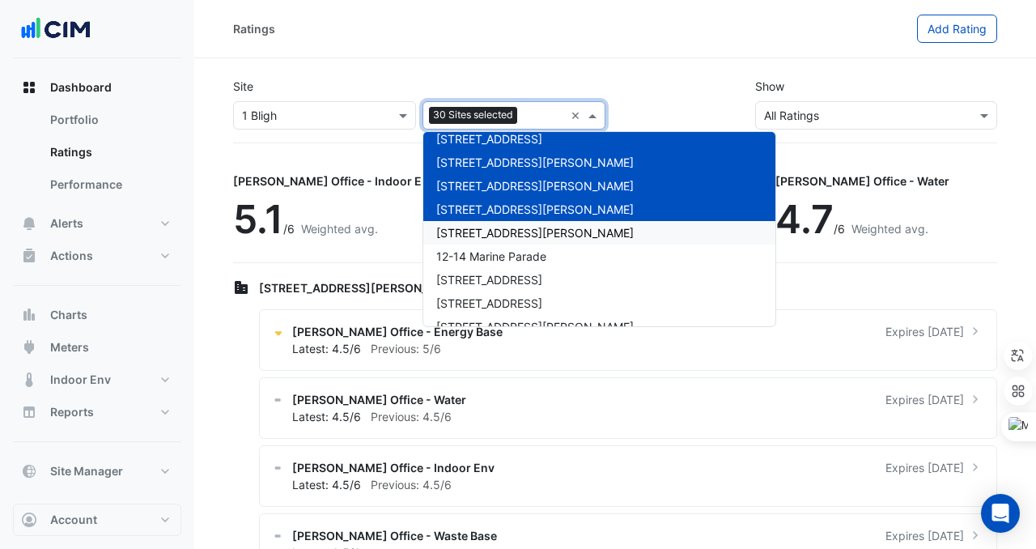
click at [487, 229] on span "[STREET_ADDRESS][PERSON_NAME]" at bounding box center [535, 233] width 198 height 14
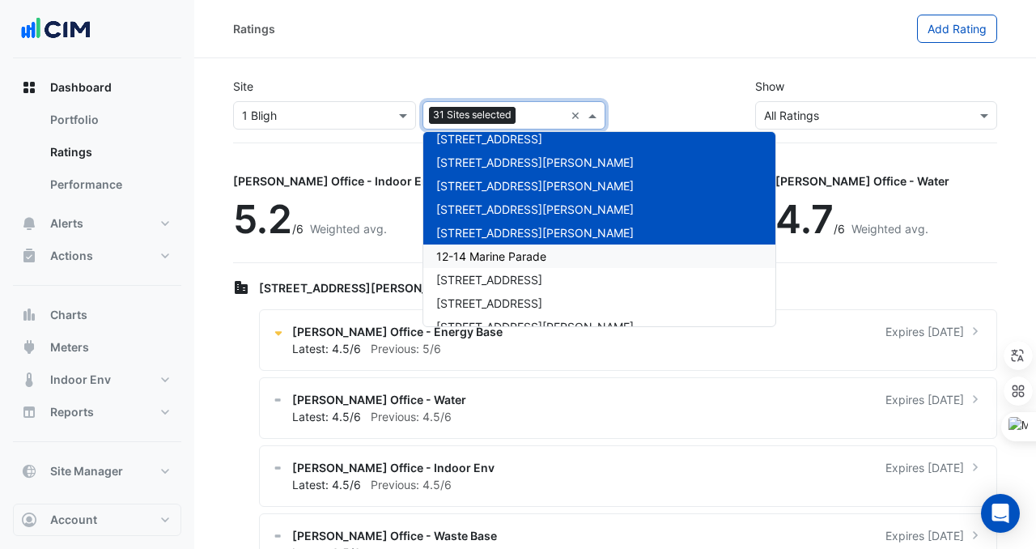
click at [487, 250] on span "12-14 Marine Parade" at bounding box center [491, 256] width 110 height 14
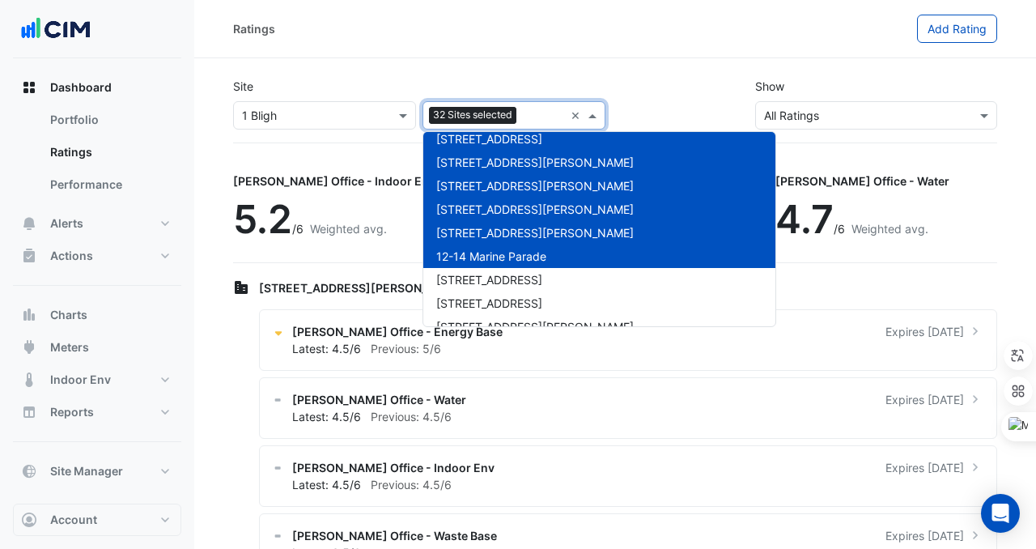
click at [487, 263] on div "12-14 Marine Parade" at bounding box center [600, 256] width 352 height 23
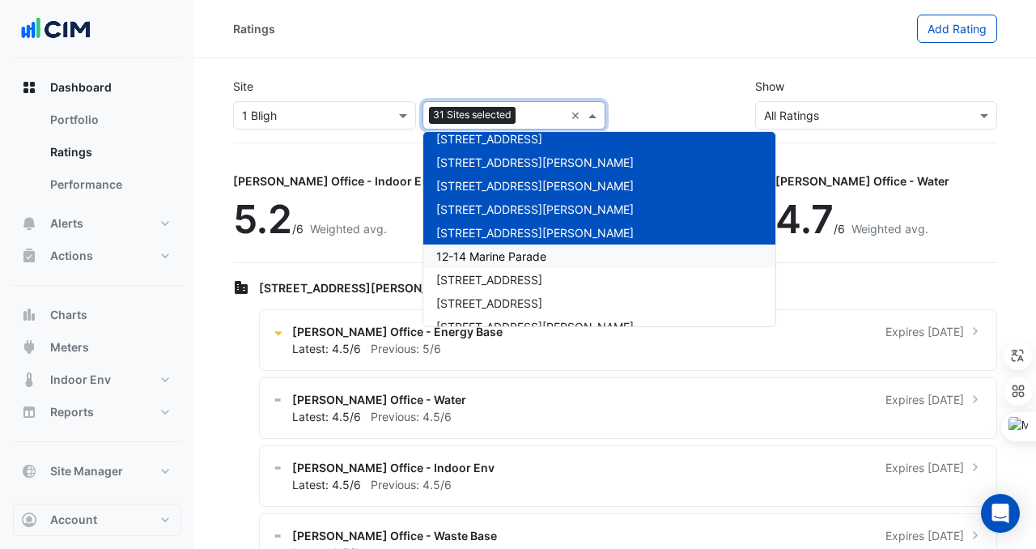
click at [486, 261] on span "12-14 Marine Parade" at bounding box center [491, 256] width 110 height 14
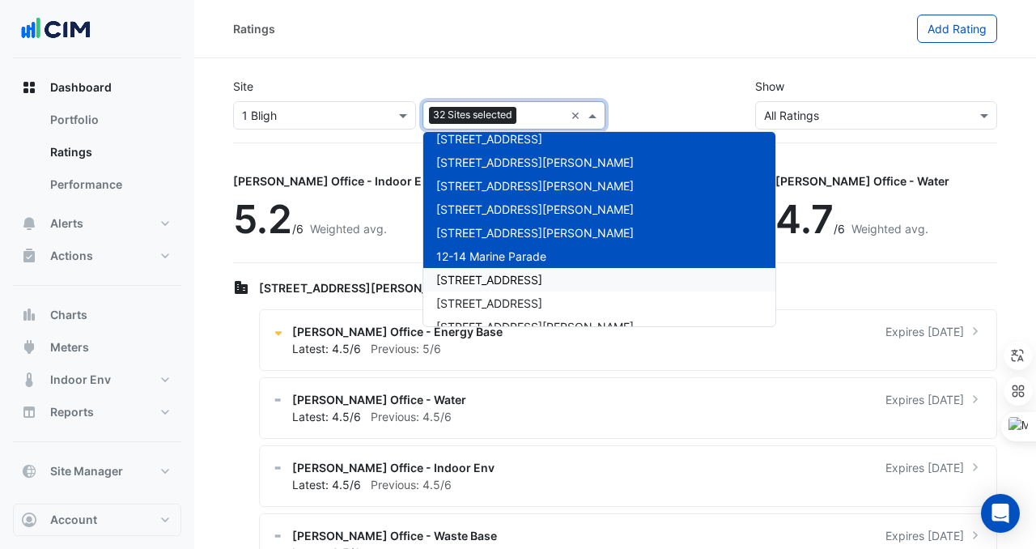
click at [486, 281] on span "[STREET_ADDRESS]" at bounding box center [489, 280] width 106 height 14
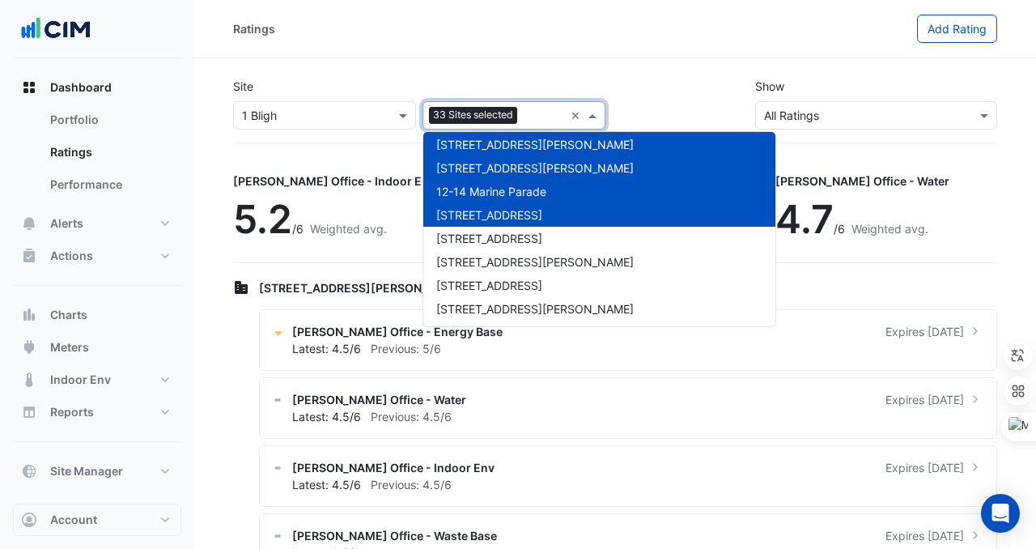
scroll to position [712, 0]
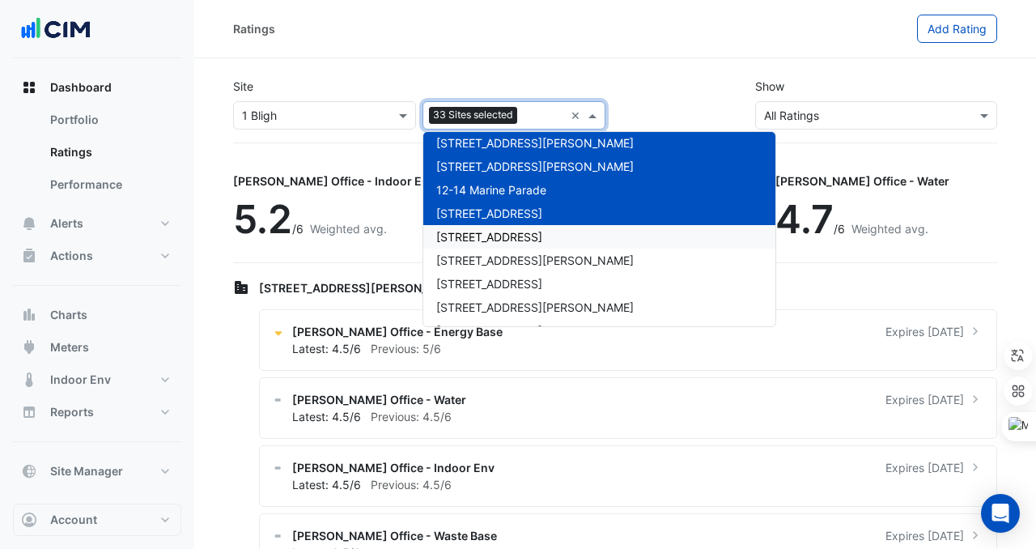
click at [482, 245] on div "[STREET_ADDRESS]" at bounding box center [600, 236] width 352 height 23
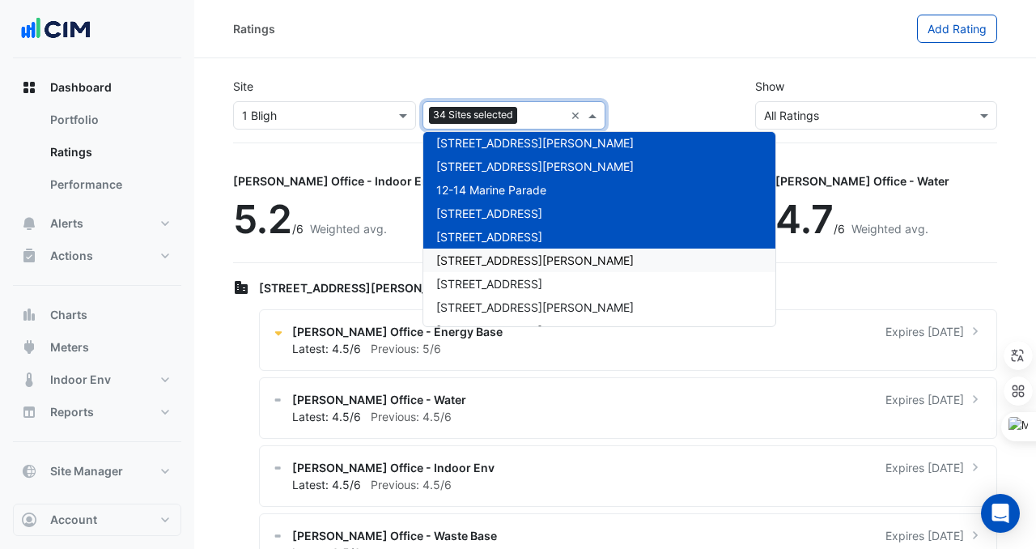
click at [481, 270] on div "[STREET_ADDRESS][PERSON_NAME]" at bounding box center [600, 260] width 352 height 23
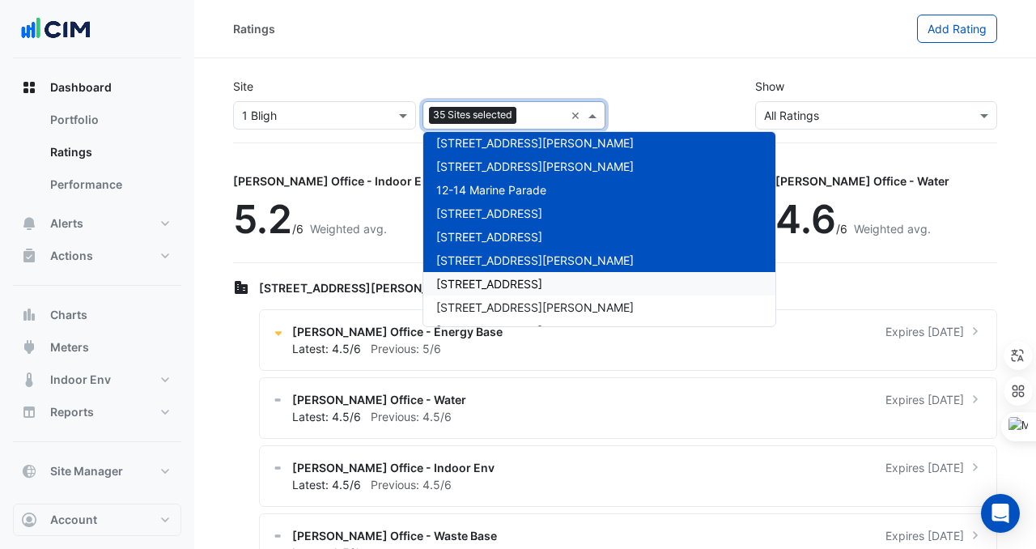
click at [479, 287] on span "[STREET_ADDRESS]" at bounding box center [489, 284] width 106 height 14
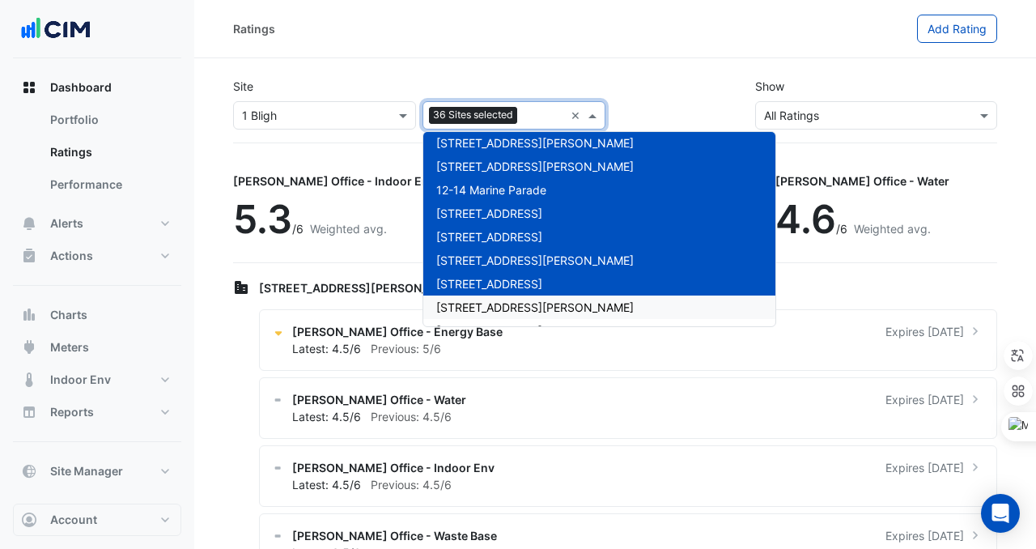
click at [477, 308] on span "[STREET_ADDRESS][PERSON_NAME]" at bounding box center [535, 307] width 198 height 14
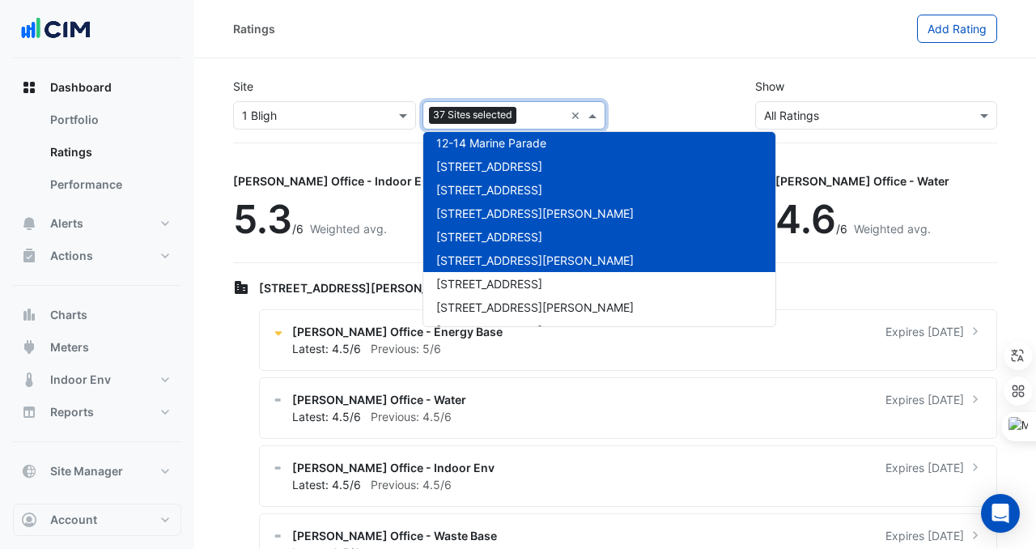
scroll to position [811, 0]
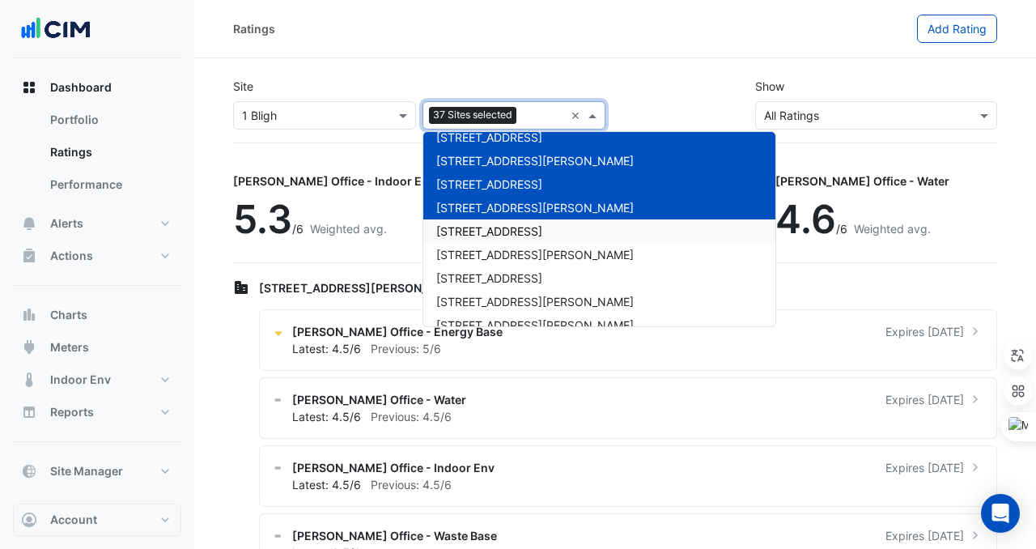
click at [483, 223] on div "[STREET_ADDRESS]" at bounding box center [600, 230] width 352 height 23
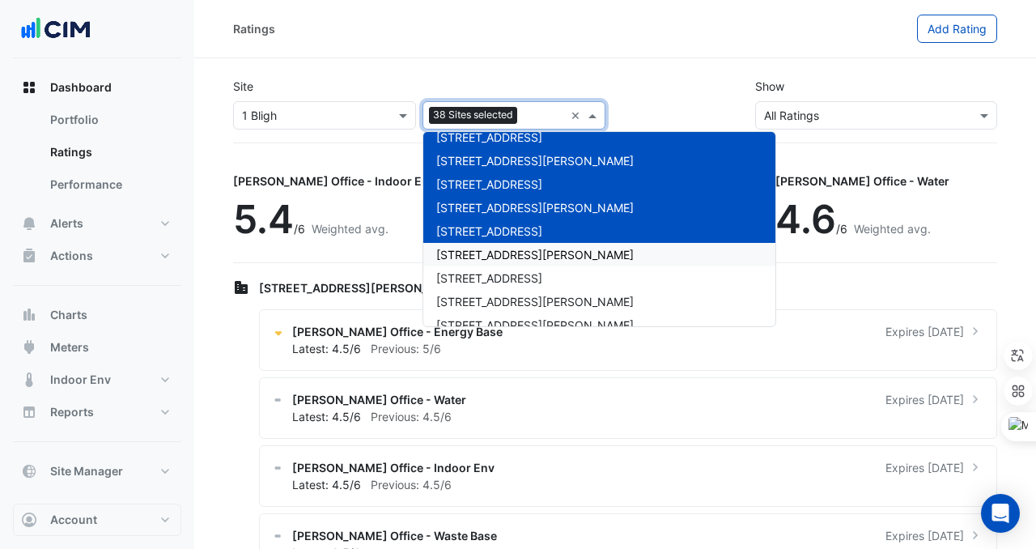
click at [482, 258] on span "[STREET_ADDRESS][PERSON_NAME]" at bounding box center [535, 255] width 198 height 14
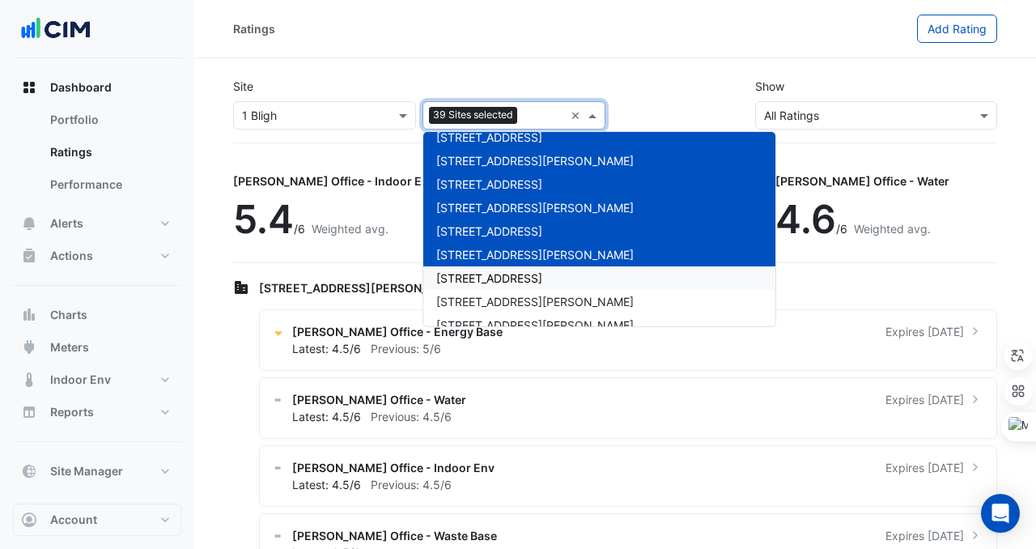
click at [482, 280] on span "[STREET_ADDRESS]" at bounding box center [489, 278] width 106 height 14
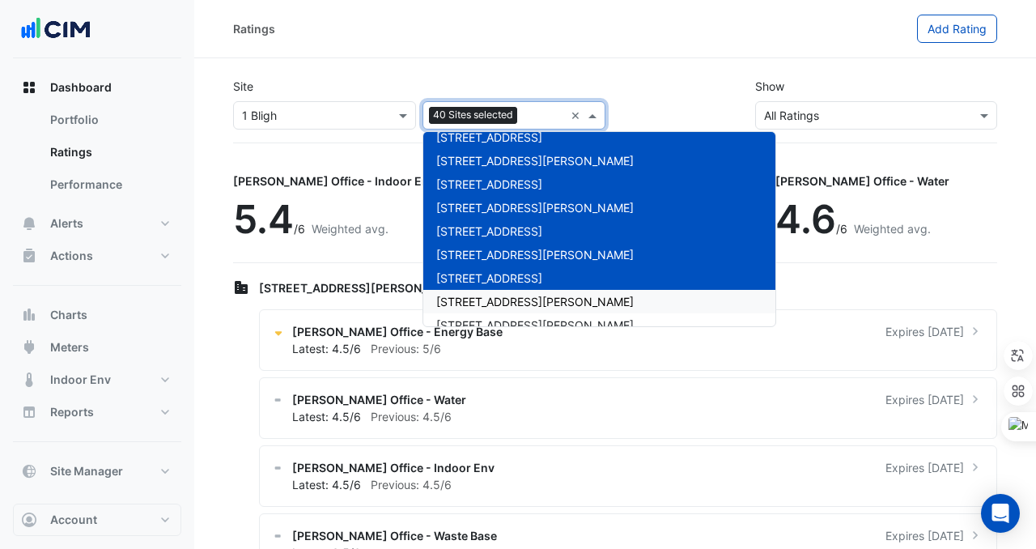
click at [482, 296] on span "[STREET_ADDRESS][PERSON_NAME]" at bounding box center [535, 302] width 198 height 14
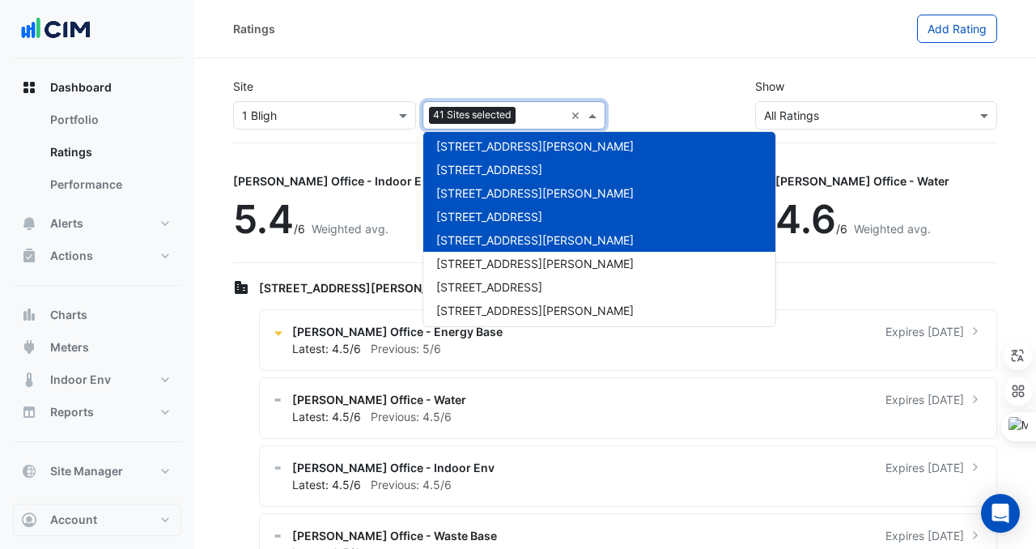
scroll to position [877, 0]
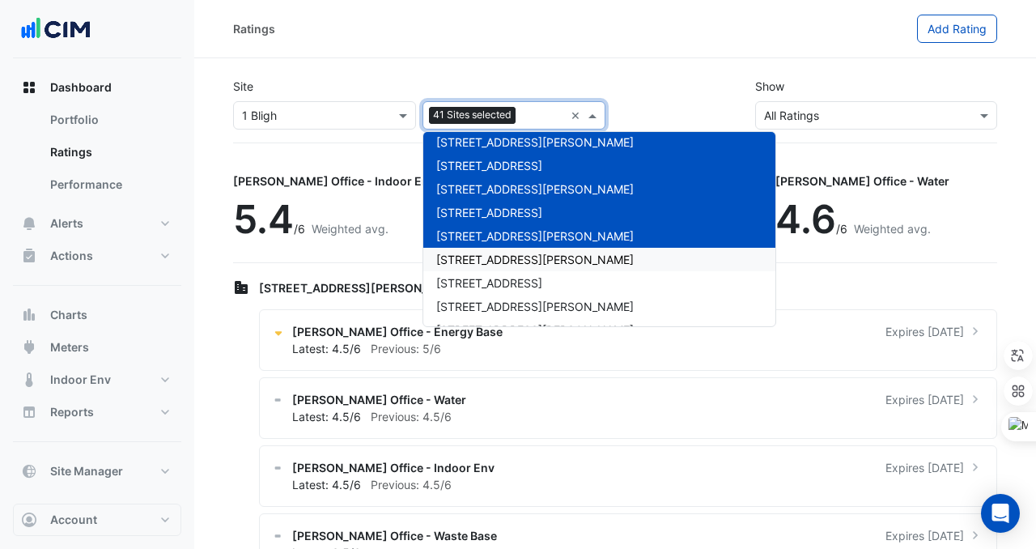
click at [499, 257] on span "[STREET_ADDRESS][PERSON_NAME]" at bounding box center [535, 260] width 198 height 14
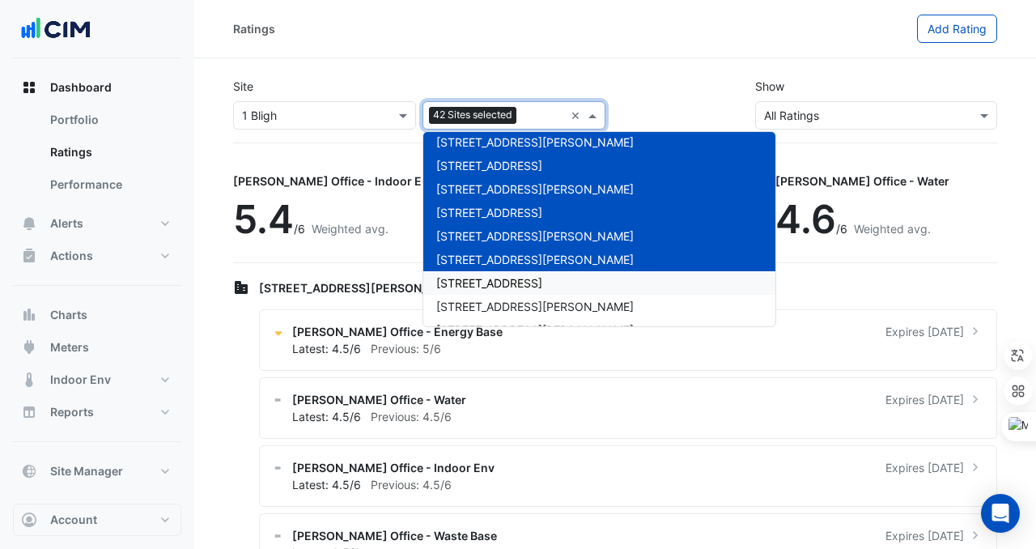
click at [499, 275] on div "[STREET_ADDRESS]" at bounding box center [600, 282] width 352 height 23
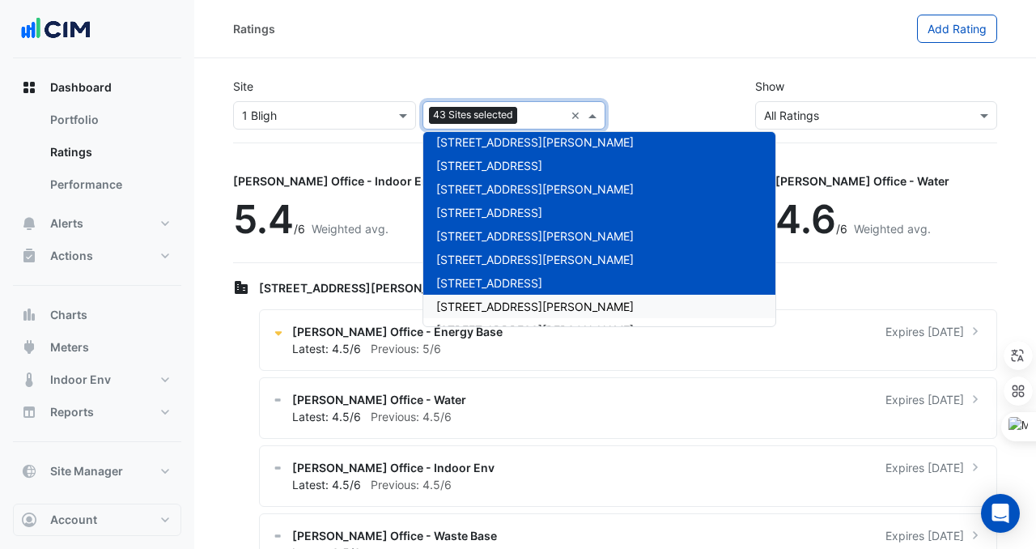
click at [499, 309] on span "[STREET_ADDRESS][PERSON_NAME]" at bounding box center [535, 307] width 198 height 14
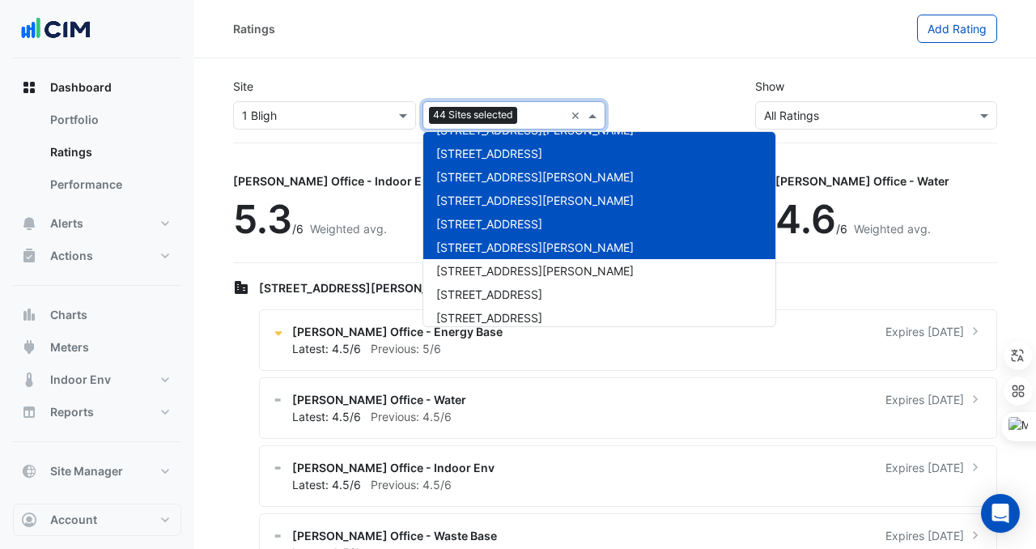
scroll to position [942, 0]
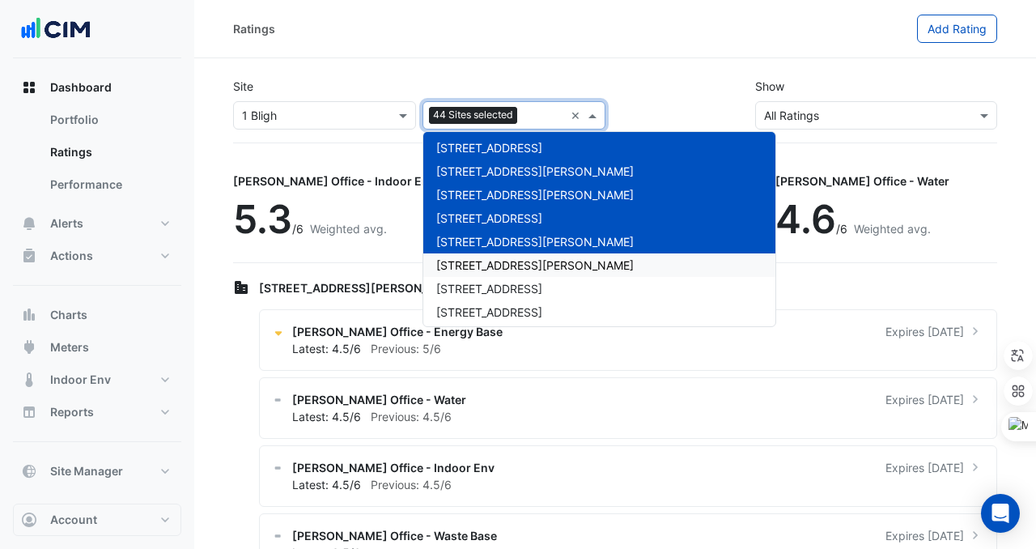
click at [496, 273] on div "[STREET_ADDRESS][PERSON_NAME]" at bounding box center [600, 264] width 352 height 23
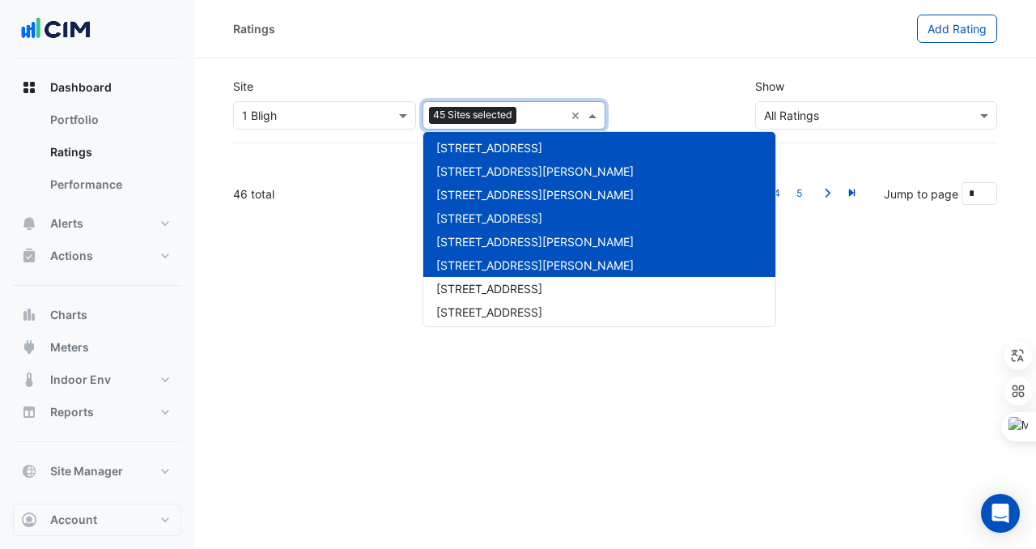
click at [496, 287] on span "[STREET_ADDRESS]" at bounding box center [489, 289] width 106 height 14
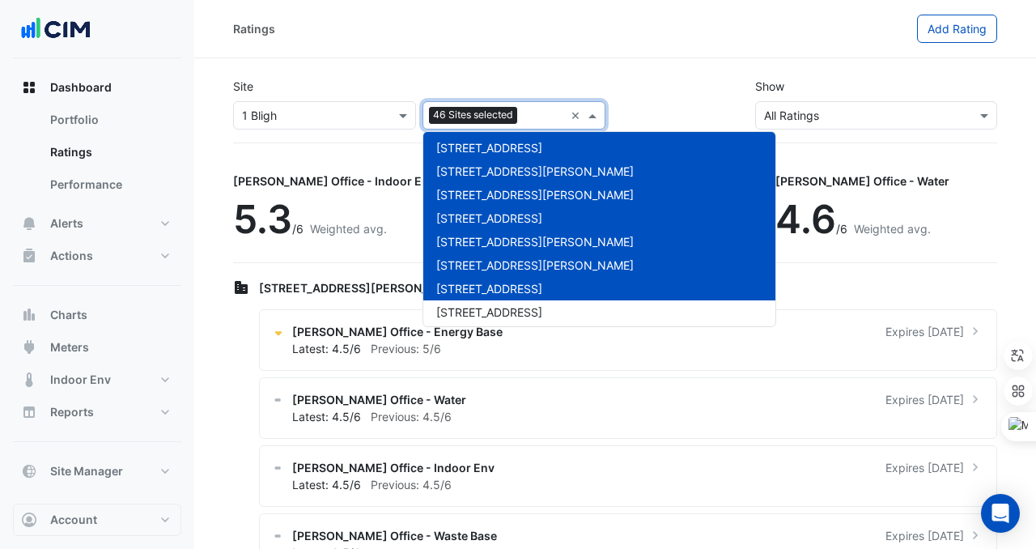
click at [496, 293] on span "[STREET_ADDRESS]" at bounding box center [489, 289] width 106 height 14
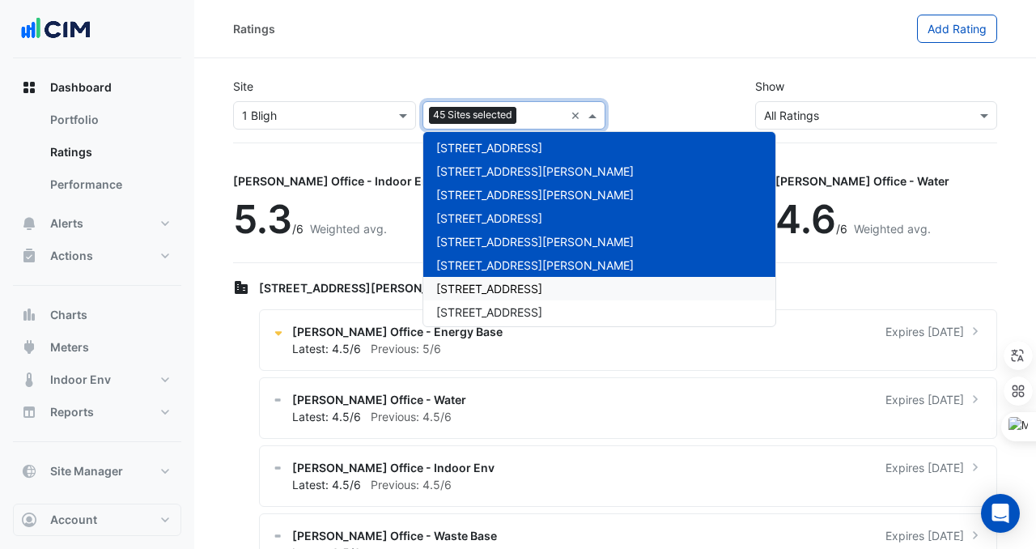
click at [495, 280] on div "[STREET_ADDRESS]" at bounding box center [600, 288] width 352 height 23
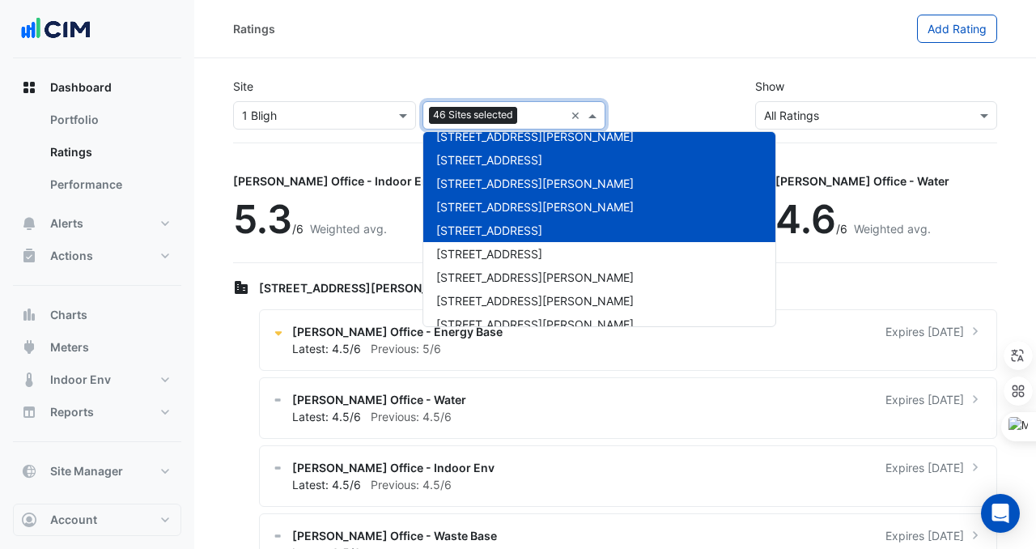
scroll to position [1014, 0]
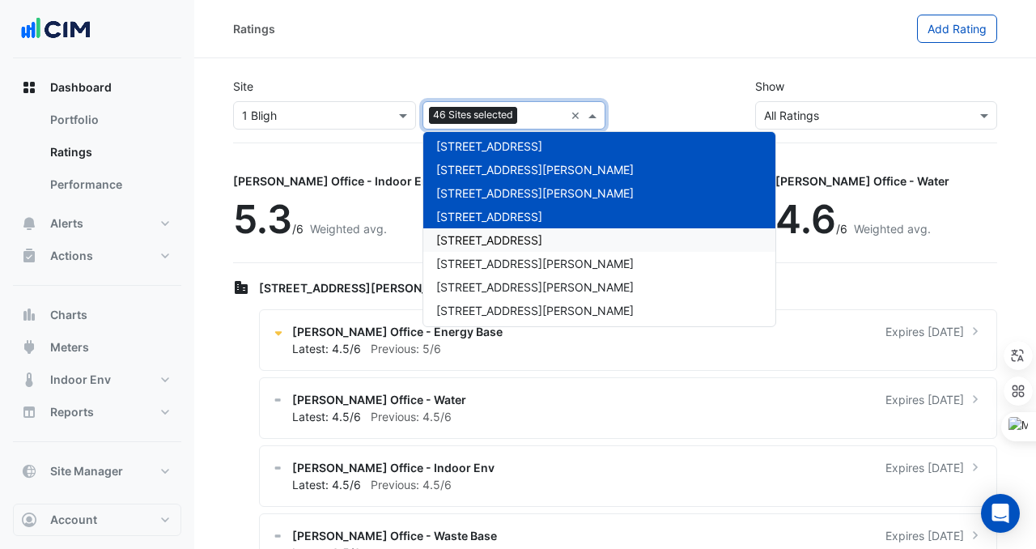
click at [487, 235] on span "[STREET_ADDRESS]" at bounding box center [489, 240] width 106 height 14
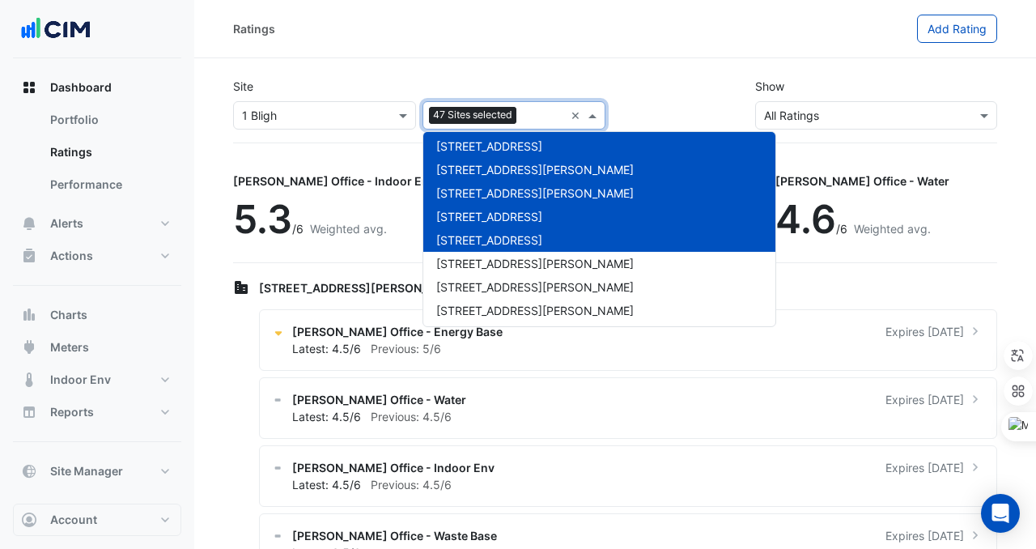
click at [483, 252] on div "[STREET_ADDRESS][PERSON_NAME]" at bounding box center [600, 263] width 352 height 23
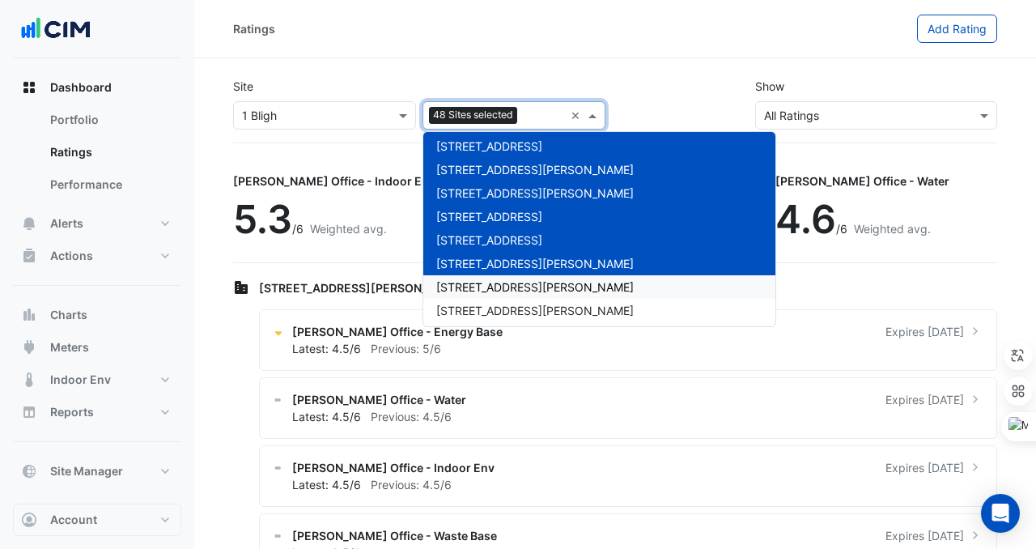
click at [483, 284] on span "[STREET_ADDRESS][PERSON_NAME]" at bounding box center [535, 287] width 198 height 14
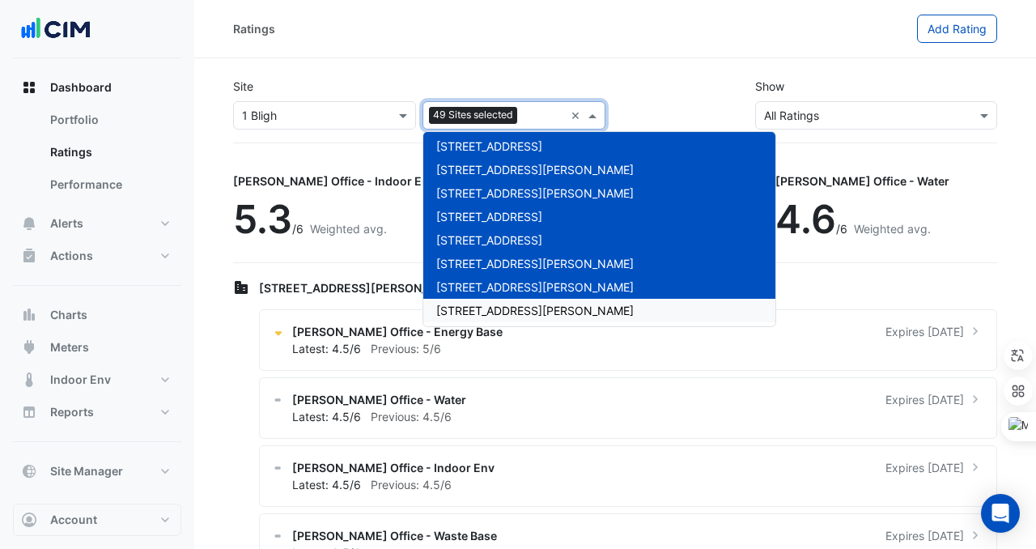
click at [479, 299] on div "[STREET_ADDRESS][PERSON_NAME]" at bounding box center [600, 310] width 352 height 23
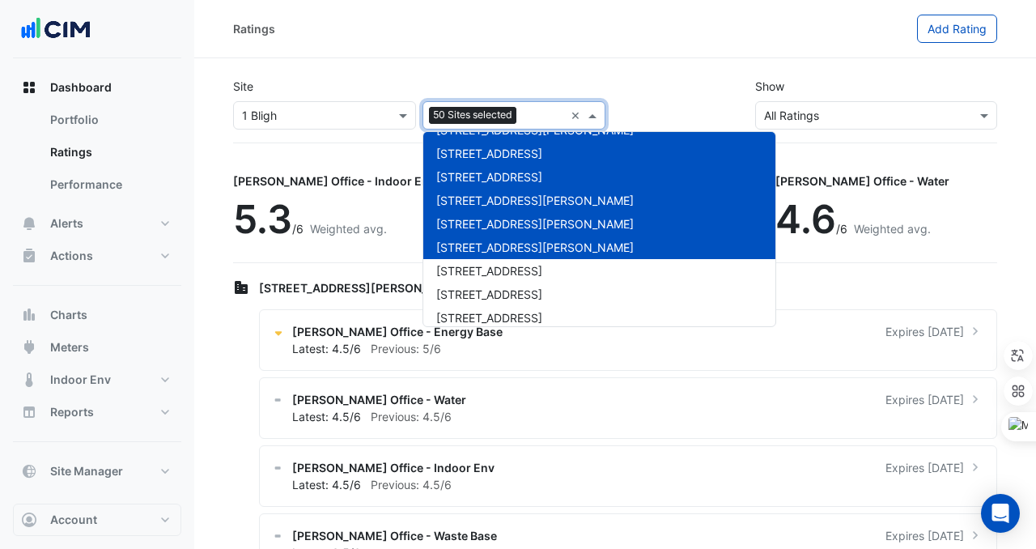
scroll to position [1084, 0]
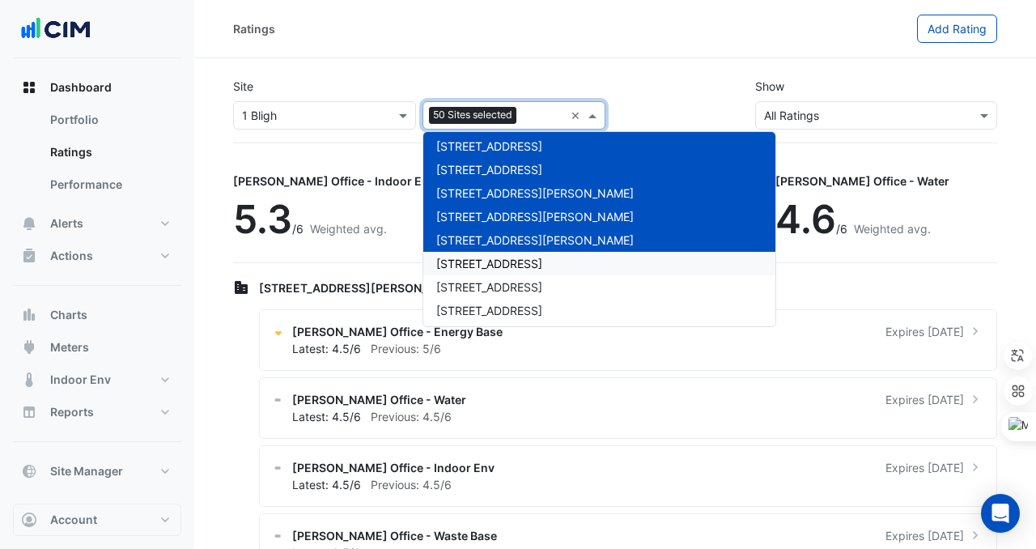
click at [469, 261] on span "[STREET_ADDRESS]" at bounding box center [489, 264] width 106 height 14
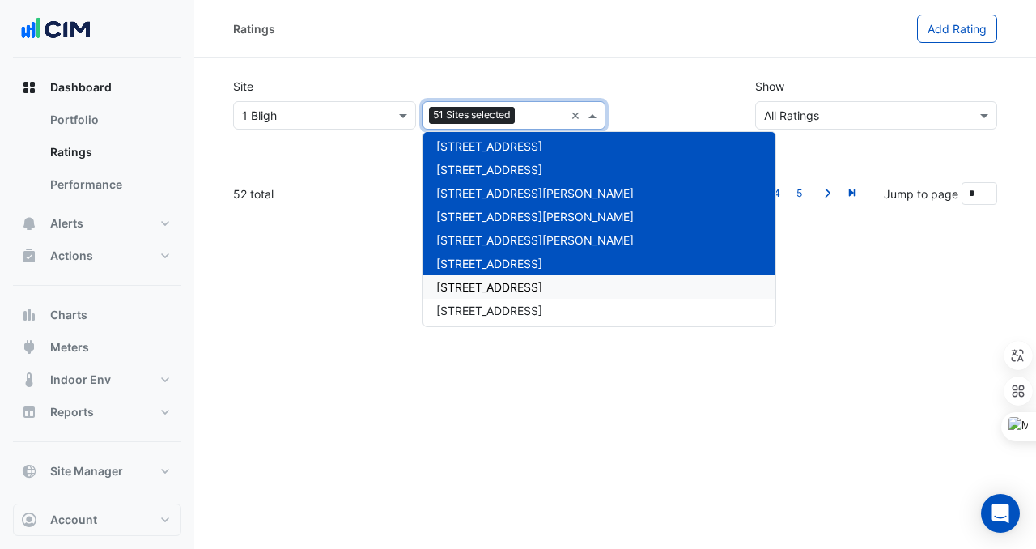
click at [469, 295] on div "[STREET_ADDRESS]" at bounding box center [600, 286] width 352 height 23
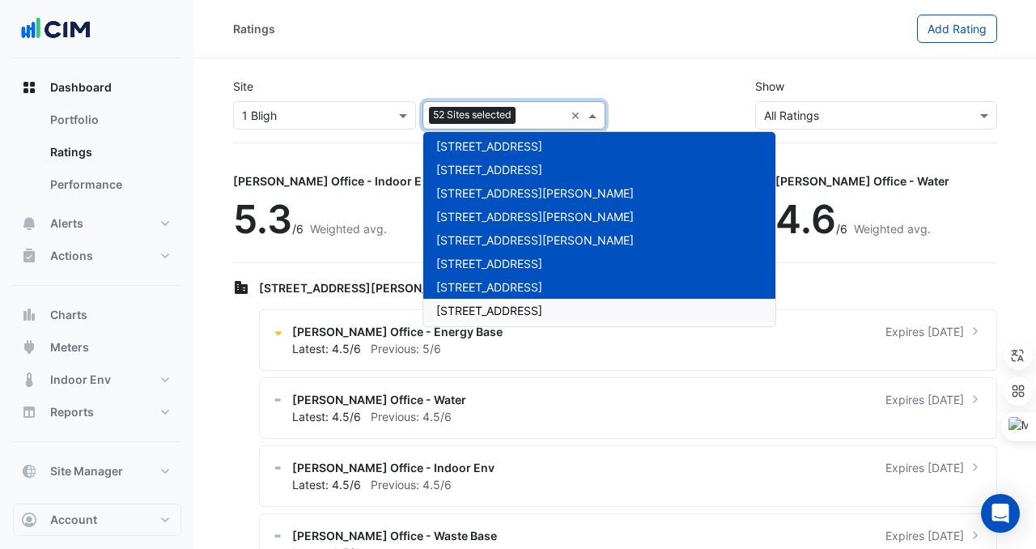
click at [470, 305] on span "[STREET_ADDRESS]" at bounding box center [489, 311] width 106 height 14
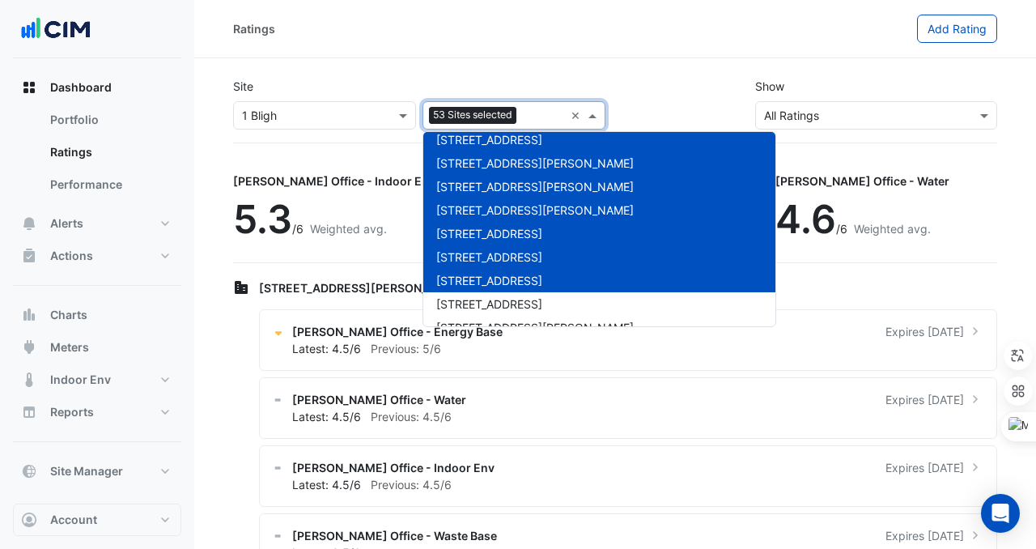
scroll to position [1131, 0]
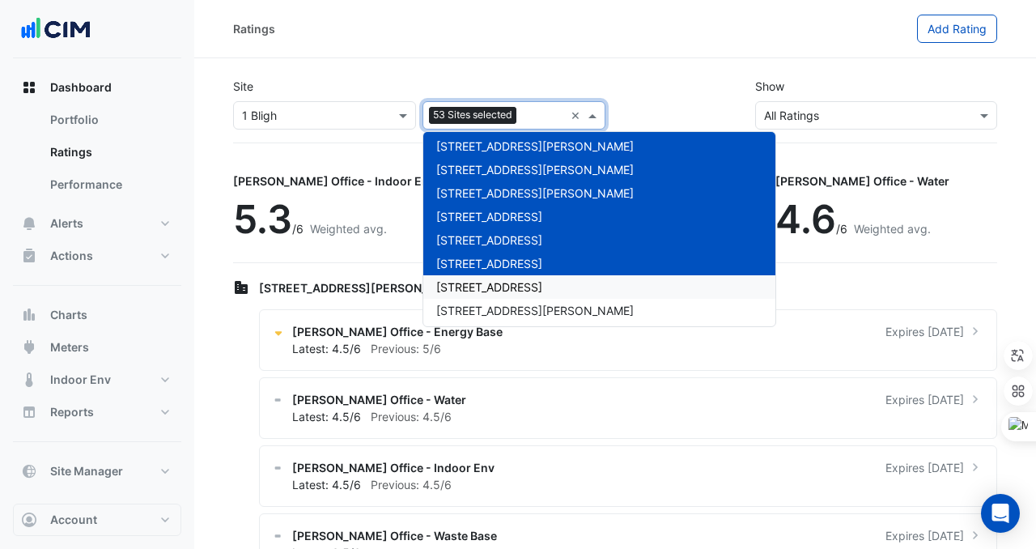
click at [468, 287] on span "[STREET_ADDRESS]" at bounding box center [489, 287] width 106 height 14
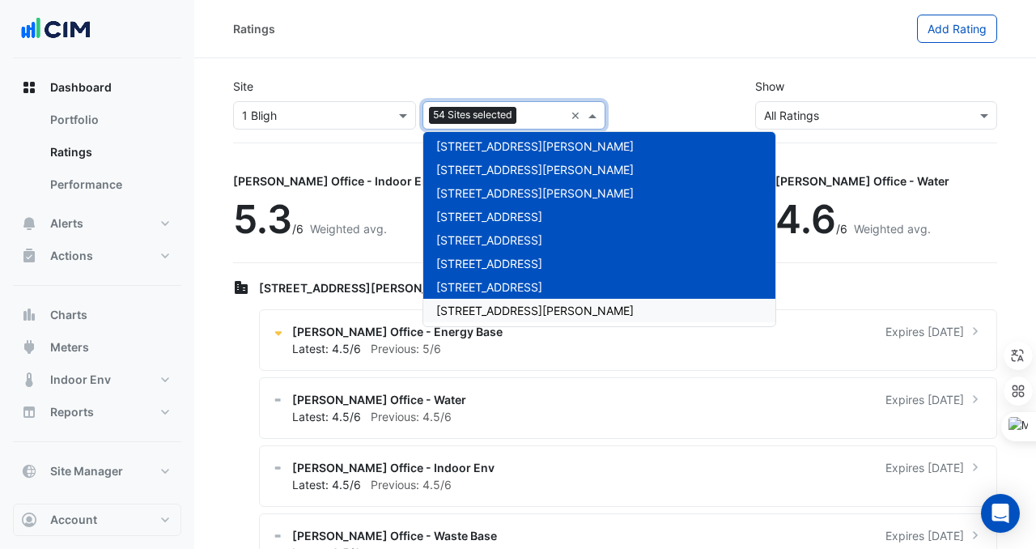
click at [468, 304] on span "[STREET_ADDRESS][PERSON_NAME]" at bounding box center [535, 311] width 198 height 14
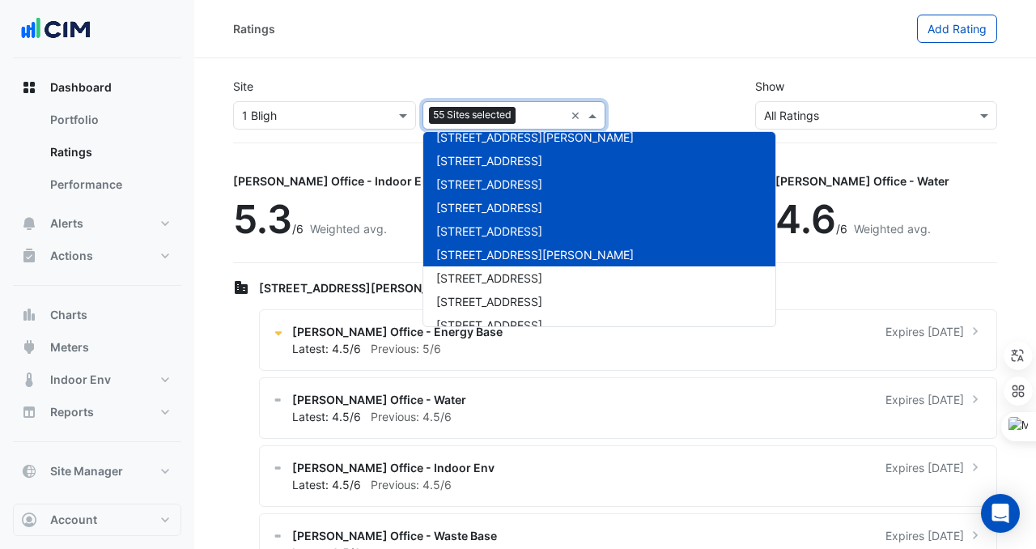
scroll to position [1198, 0]
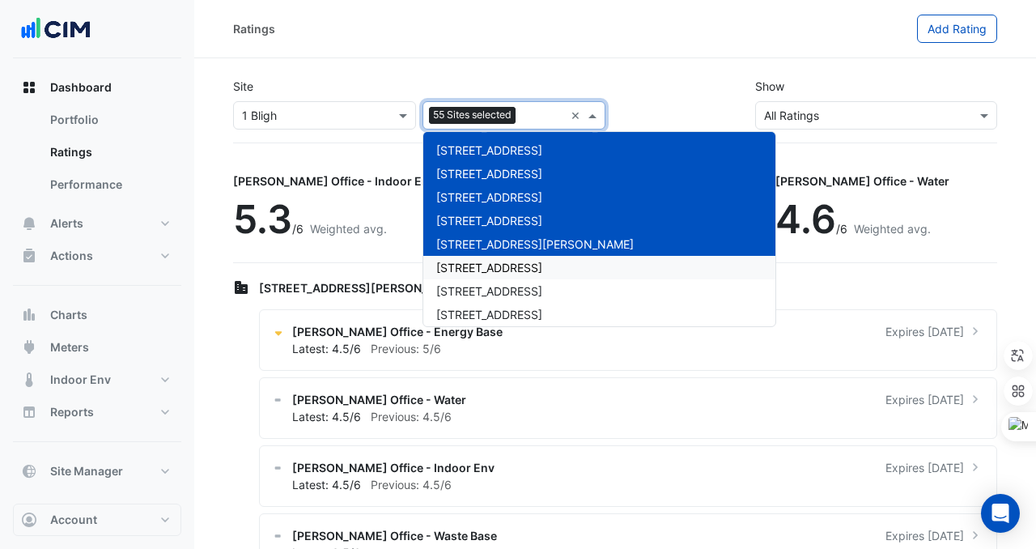
click at [475, 265] on span "[STREET_ADDRESS]" at bounding box center [489, 268] width 106 height 14
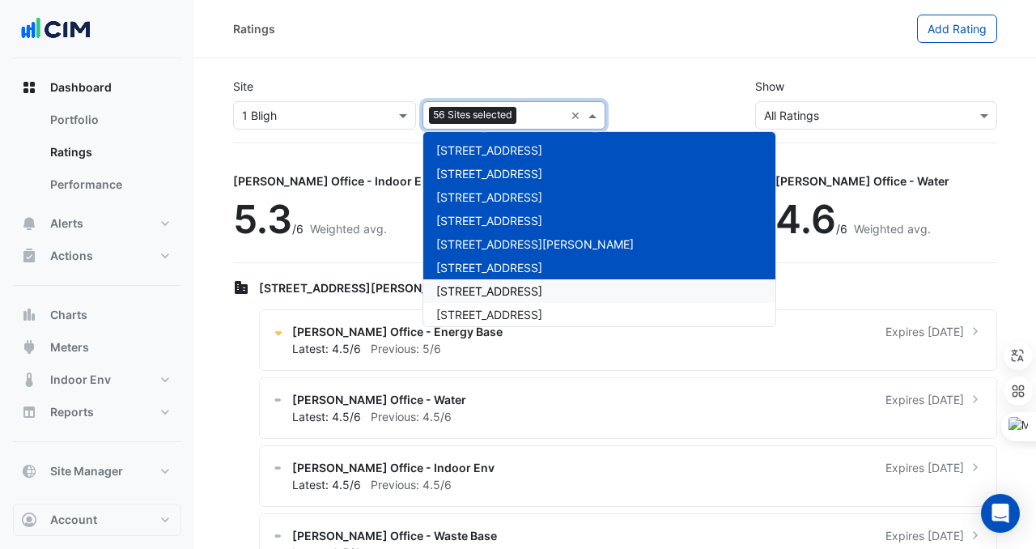
click at [475, 280] on div "[STREET_ADDRESS]" at bounding box center [600, 290] width 352 height 23
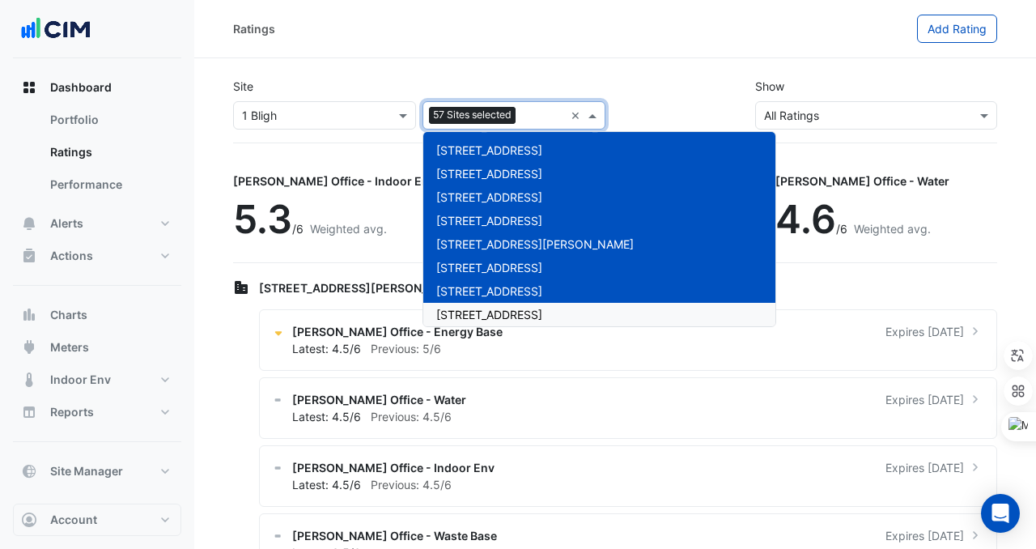
click at [475, 309] on span "[STREET_ADDRESS]" at bounding box center [489, 315] width 106 height 14
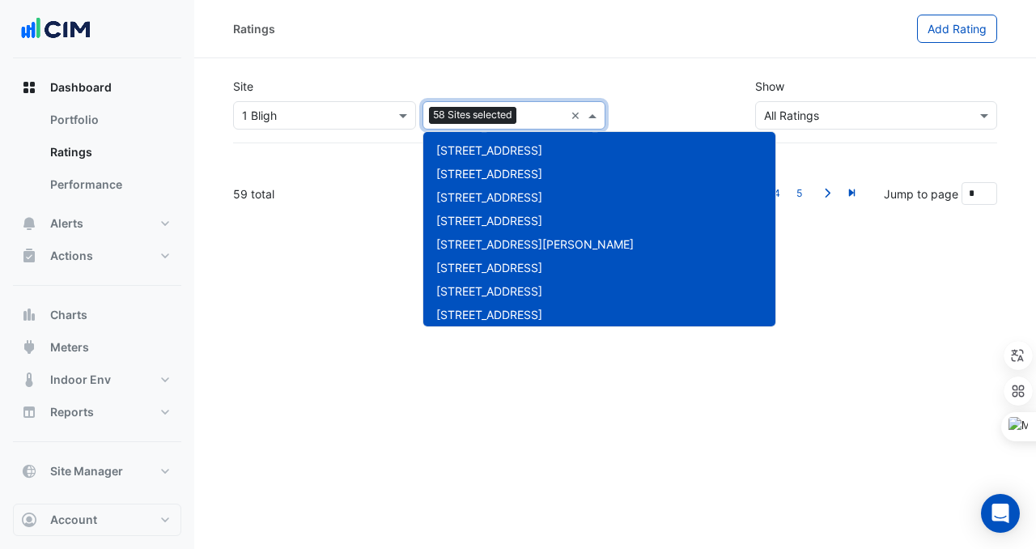
scroll to position [1263, 0]
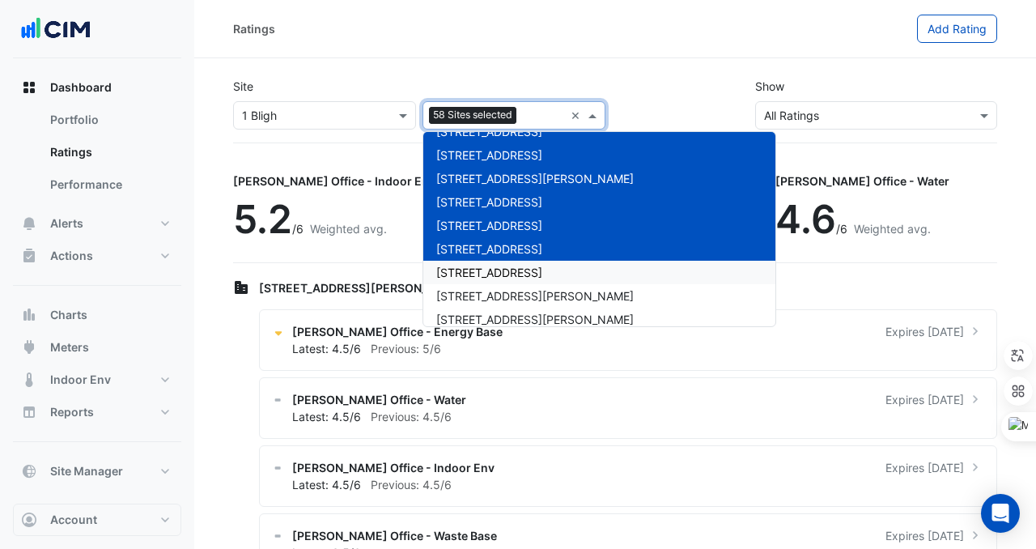
click at [469, 266] on span "[STREET_ADDRESS]" at bounding box center [489, 273] width 106 height 14
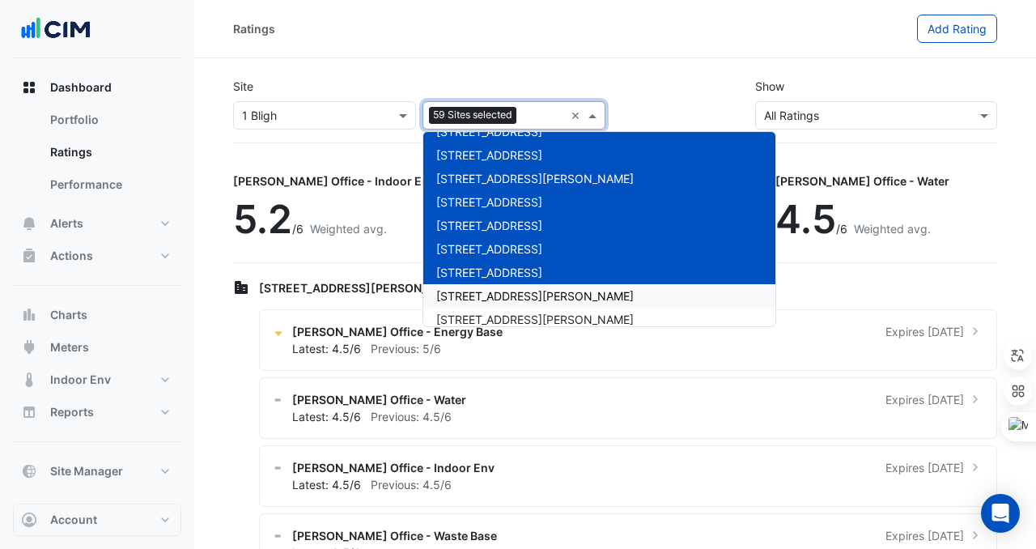
click at [469, 289] on span "[STREET_ADDRESS][PERSON_NAME]" at bounding box center [535, 296] width 198 height 14
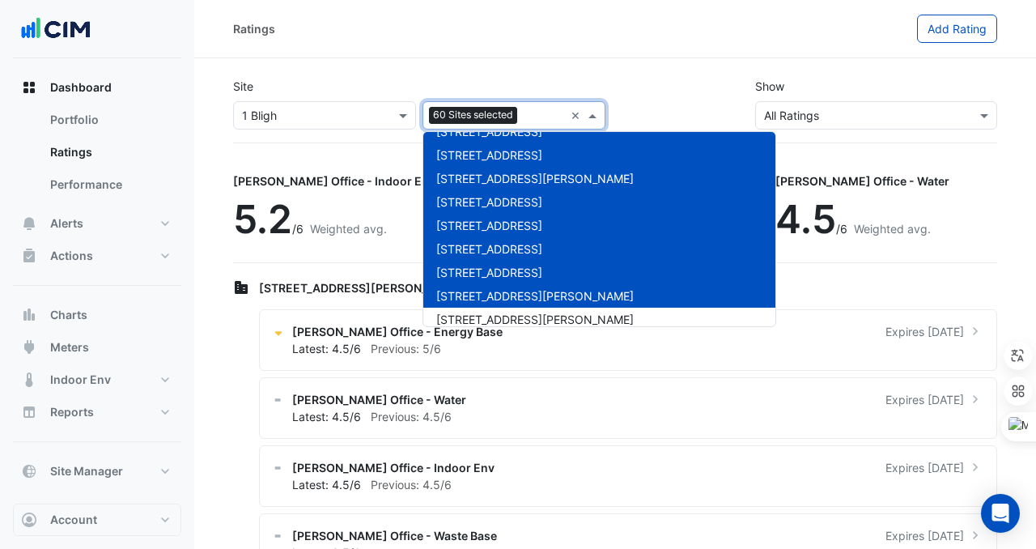
click at [469, 300] on span "[STREET_ADDRESS][PERSON_NAME]" at bounding box center [535, 296] width 198 height 14
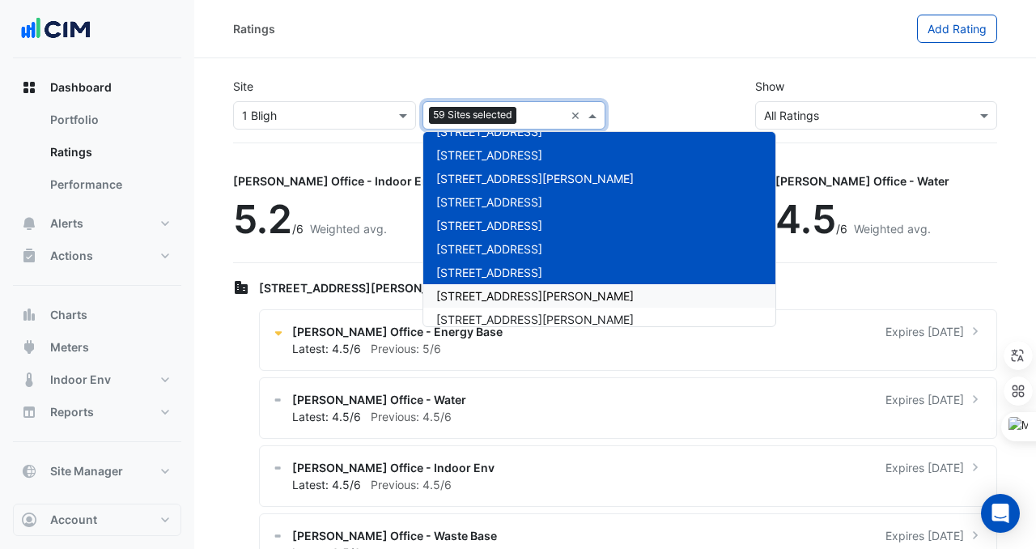
click at [468, 293] on span "[STREET_ADDRESS][PERSON_NAME]" at bounding box center [535, 296] width 198 height 14
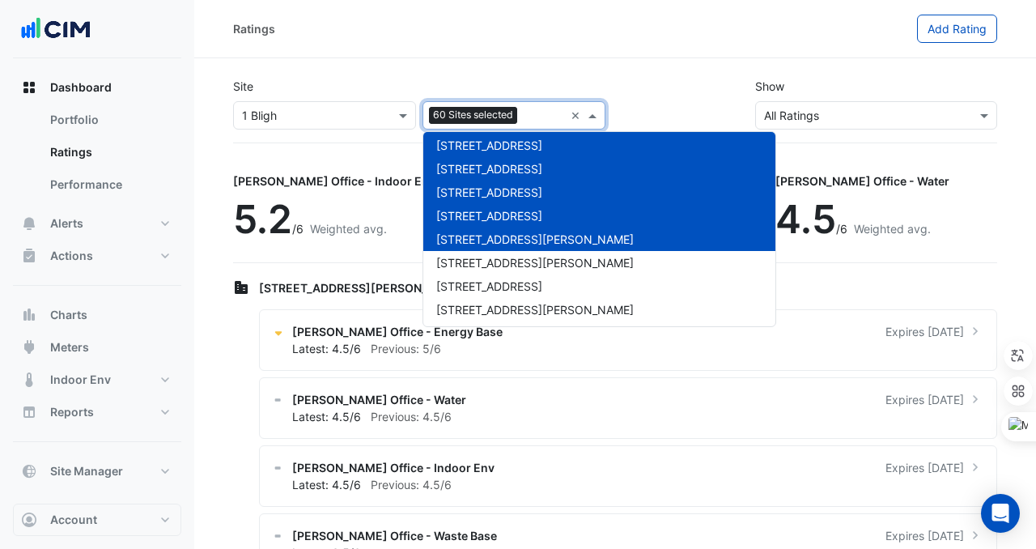
scroll to position [1323, 0]
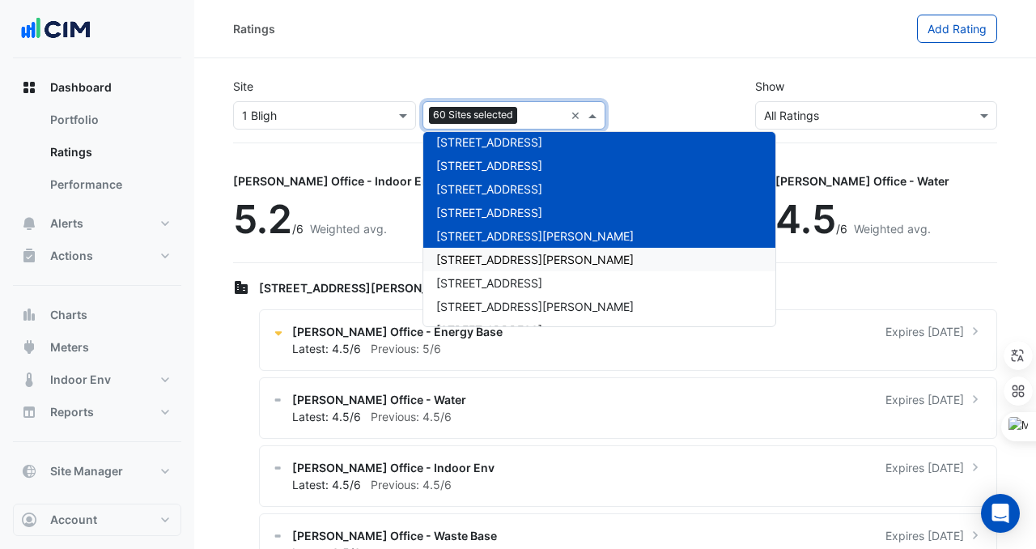
click at [468, 260] on span "[STREET_ADDRESS][PERSON_NAME]" at bounding box center [535, 260] width 198 height 14
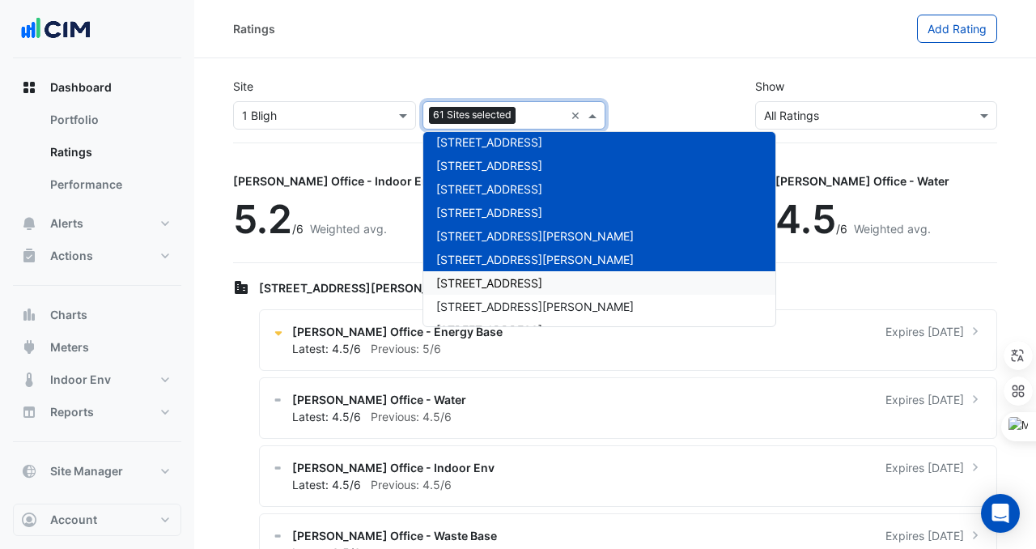
click at [468, 274] on div "[STREET_ADDRESS]" at bounding box center [600, 282] width 352 height 23
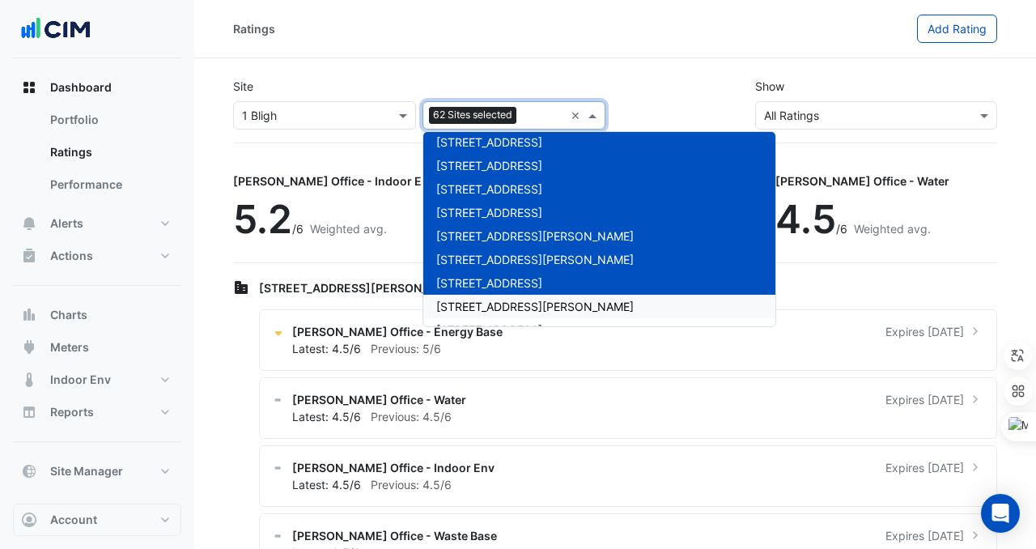
click at [472, 302] on span "[STREET_ADDRESS][PERSON_NAME]" at bounding box center [535, 307] width 198 height 14
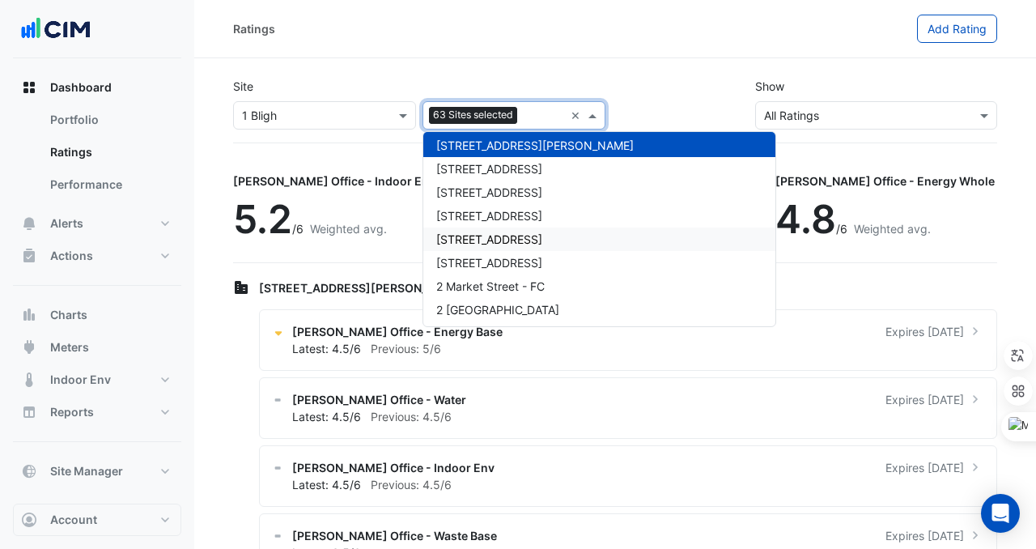
scroll to position [1482, 0]
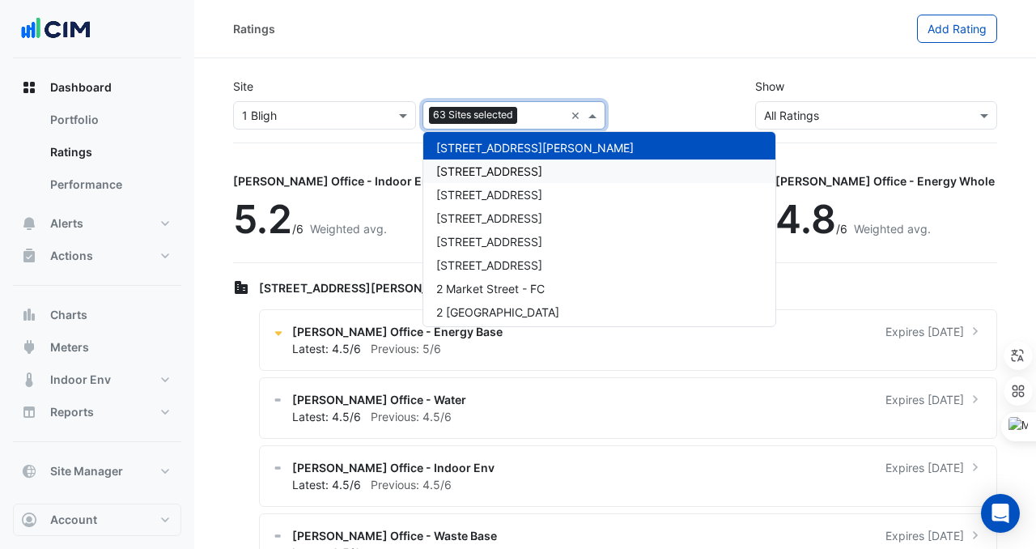
click at [491, 161] on div "[STREET_ADDRESS]" at bounding box center [600, 171] width 352 height 23
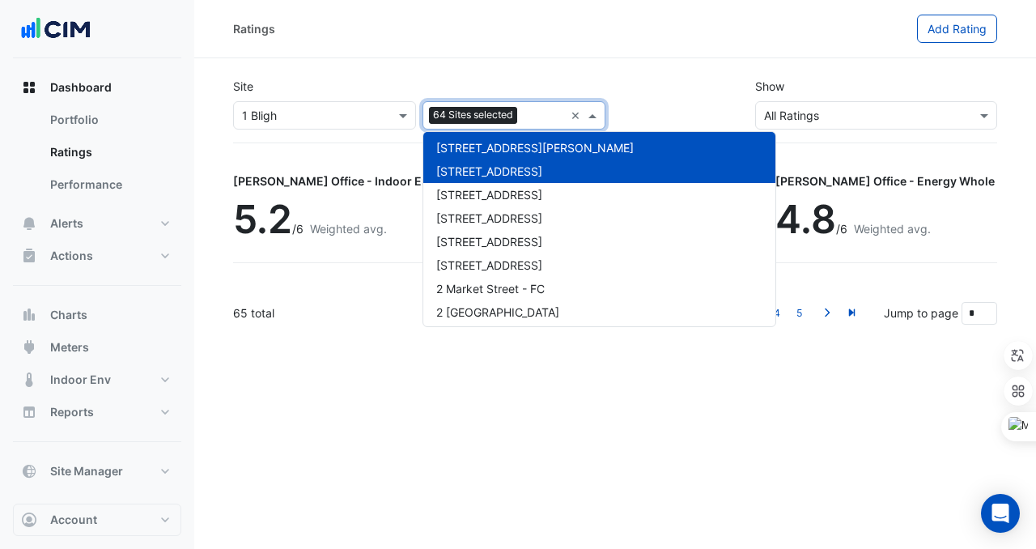
click at [491, 186] on div "[STREET_ADDRESS]" at bounding box center [600, 194] width 352 height 23
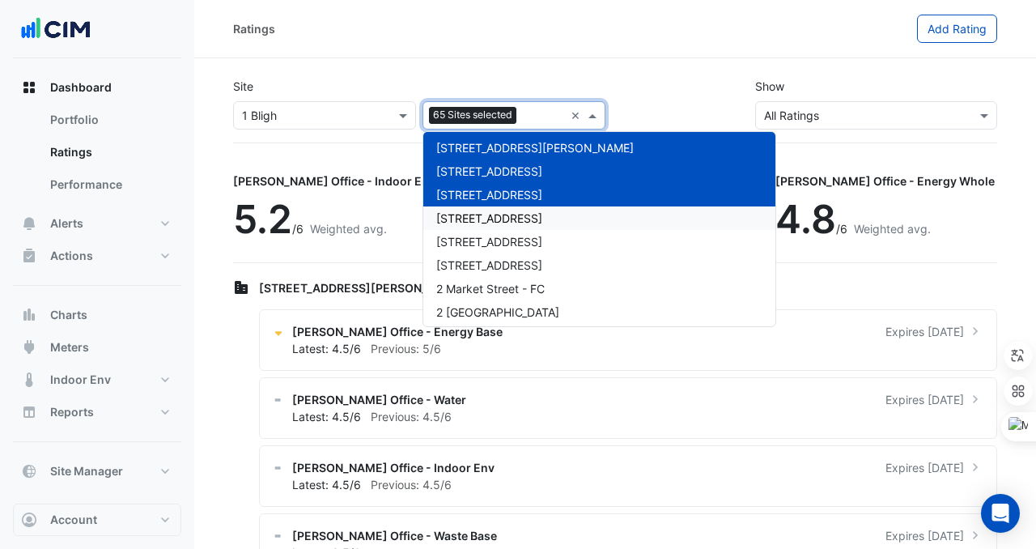
click at [491, 215] on span "[STREET_ADDRESS]" at bounding box center [489, 218] width 106 height 14
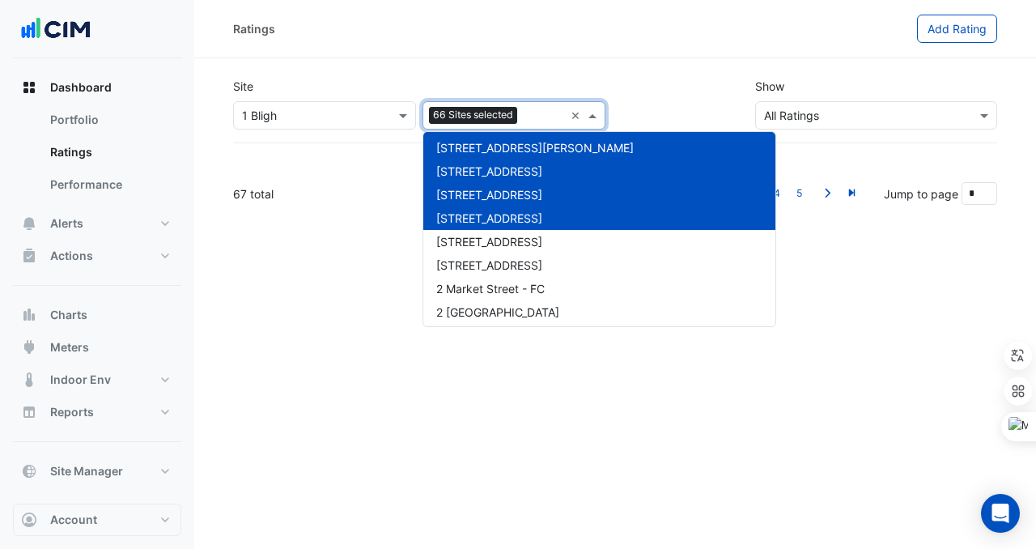
click at [491, 231] on div "[STREET_ADDRESS]" at bounding box center [600, 241] width 352 height 23
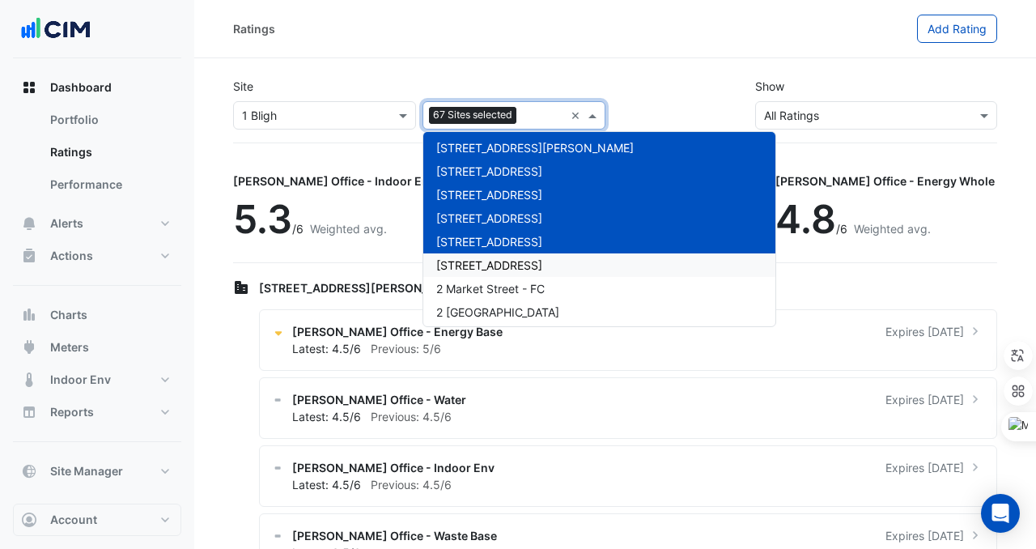
click at [491, 257] on div "[STREET_ADDRESS]" at bounding box center [600, 264] width 352 height 23
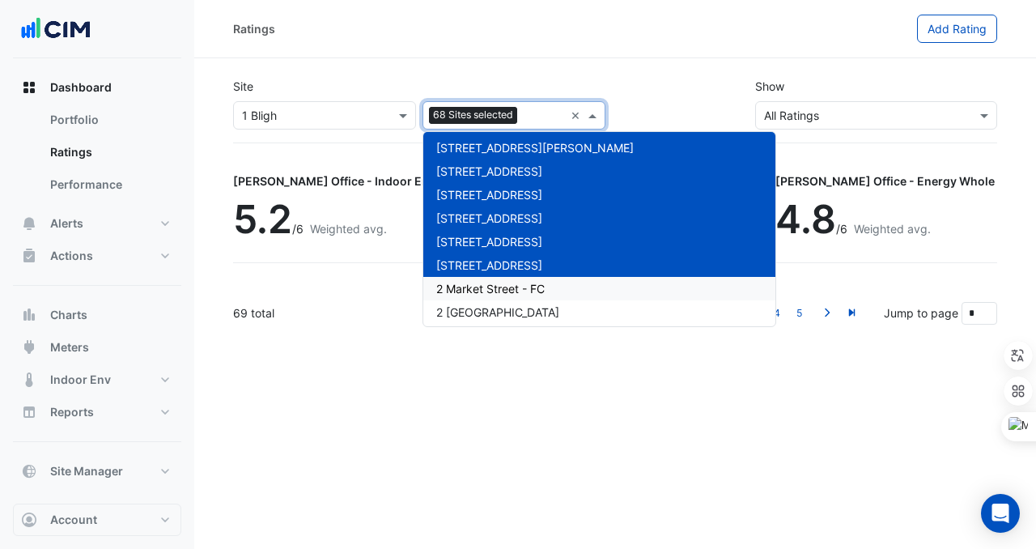
click at [494, 288] on span "2 Market Street - FC" at bounding box center [490, 289] width 109 height 14
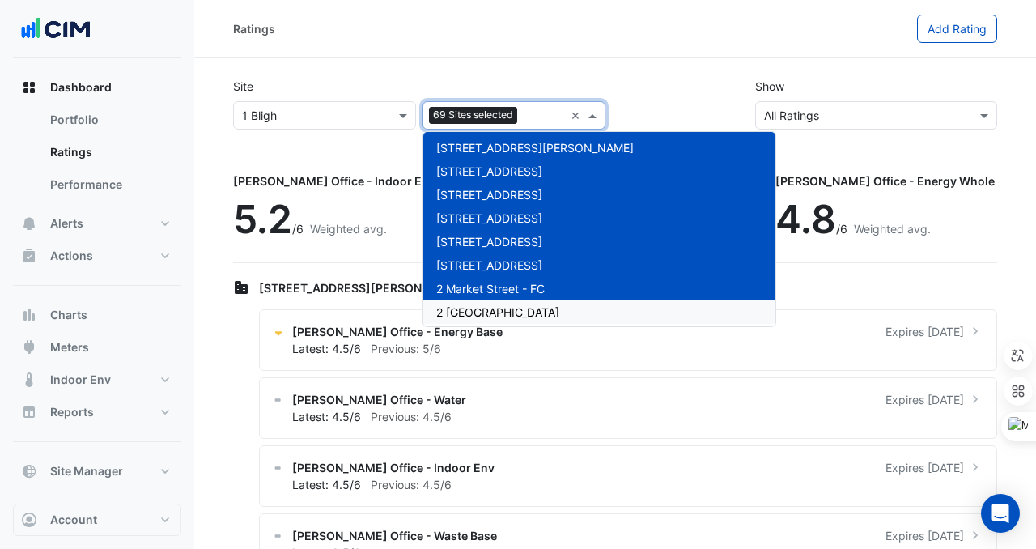
click at [497, 305] on span "2 [GEOGRAPHIC_DATA]" at bounding box center [497, 312] width 123 height 14
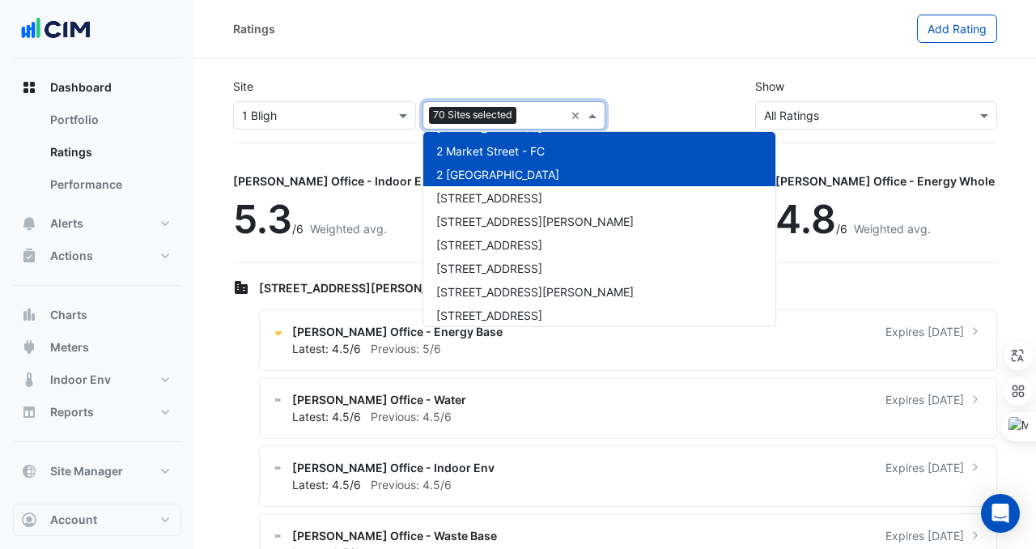
scroll to position [1624, 0]
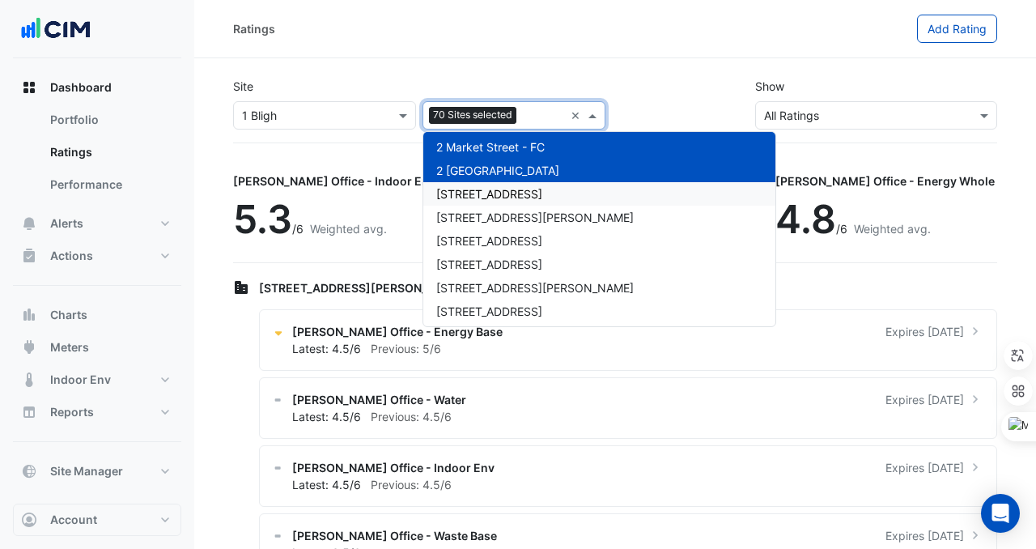
click at [519, 196] on div "[STREET_ADDRESS]" at bounding box center [600, 193] width 352 height 23
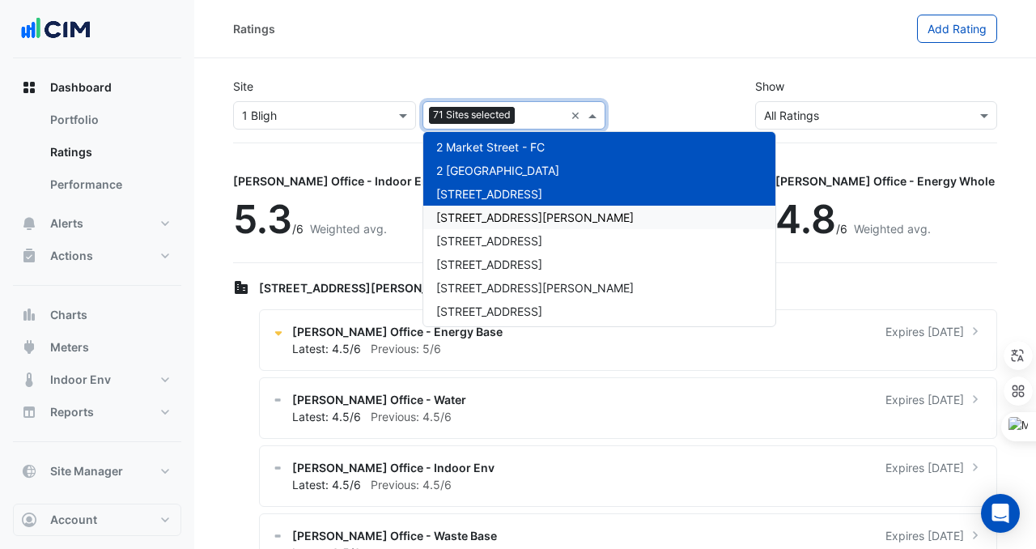
click at [519, 219] on span "[STREET_ADDRESS][PERSON_NAME]" at bounding box center [535, 218] width 198 height 14
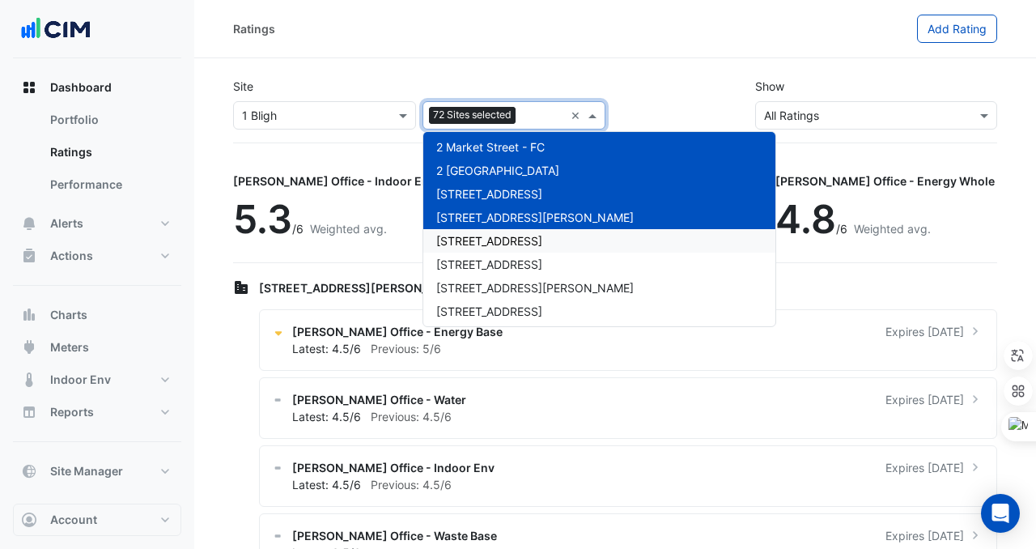
click at [519, 234] on span "[STREET_ADDRESS]" at bounding box center [489, 241] width 106 height 14
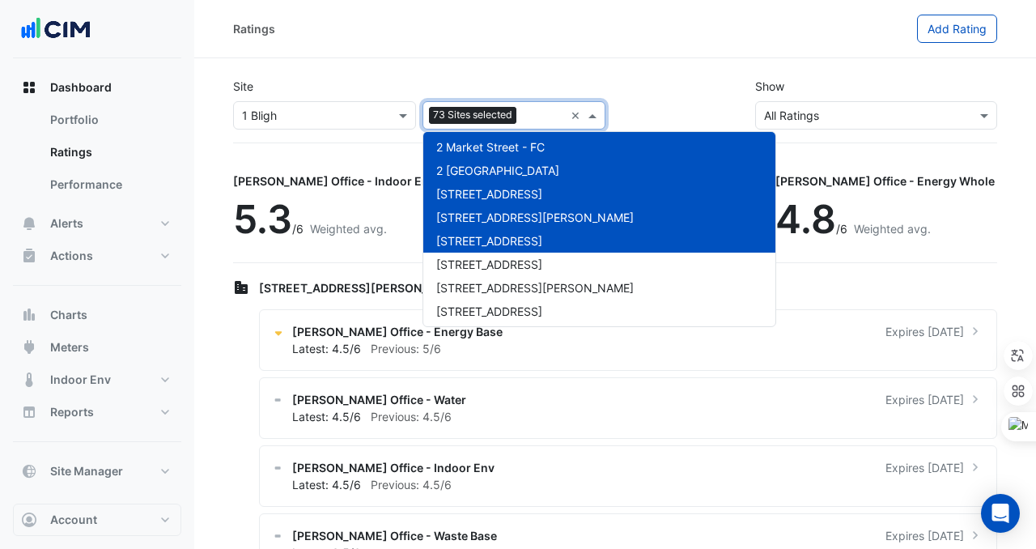
click at [519, 258] on span "[STREET_ADDRESS]" at bounding box center [489, 265] width 106 height 14
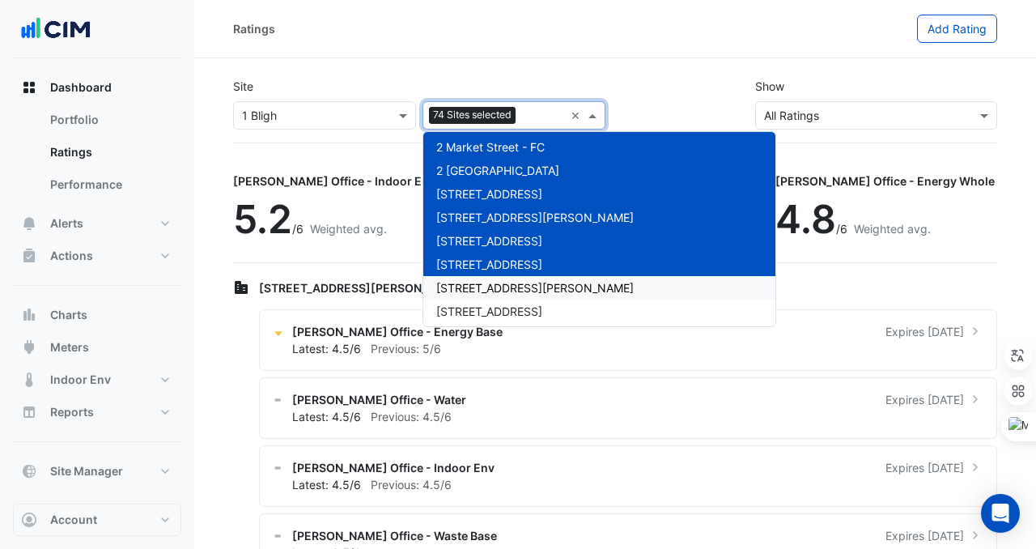
click at [519, 278] on div "[STREET_ADDRESS][PERSON_NAME]" at bounding box center [600, 287] width 352 height 23
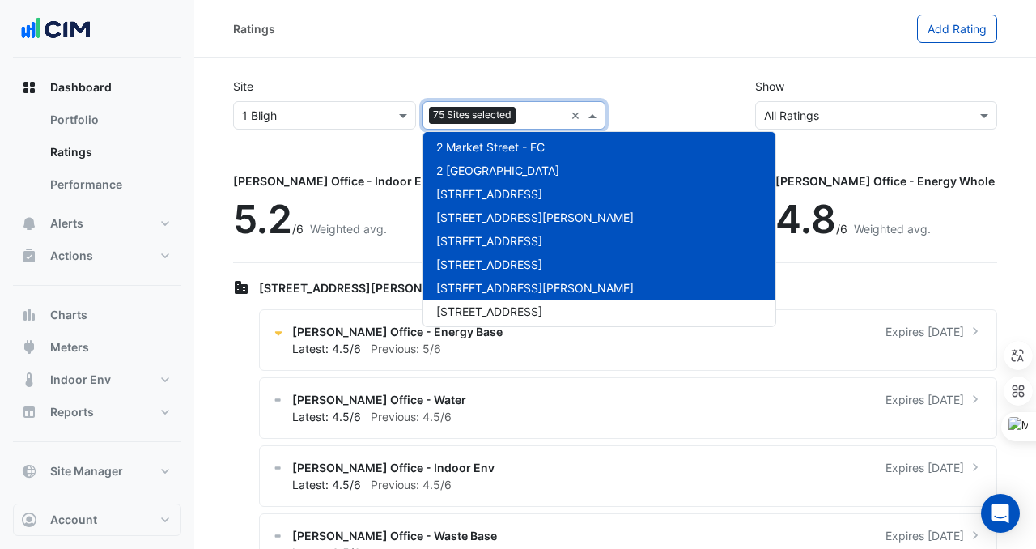
click at [519, 305] on span "[STREET_ADDRESS]" at bounding box center [489, 311] width 106 height 14
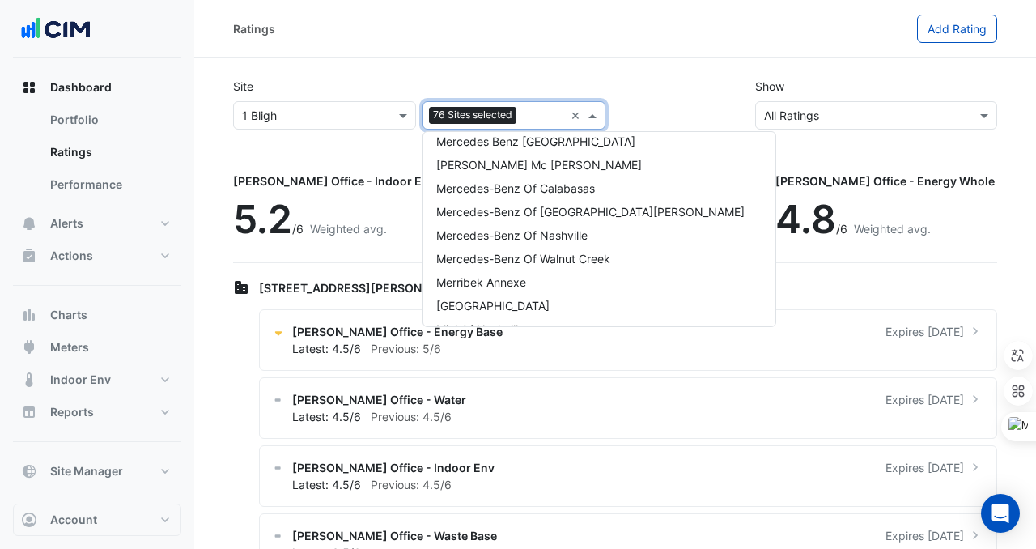
scroll to position [9923, 0]
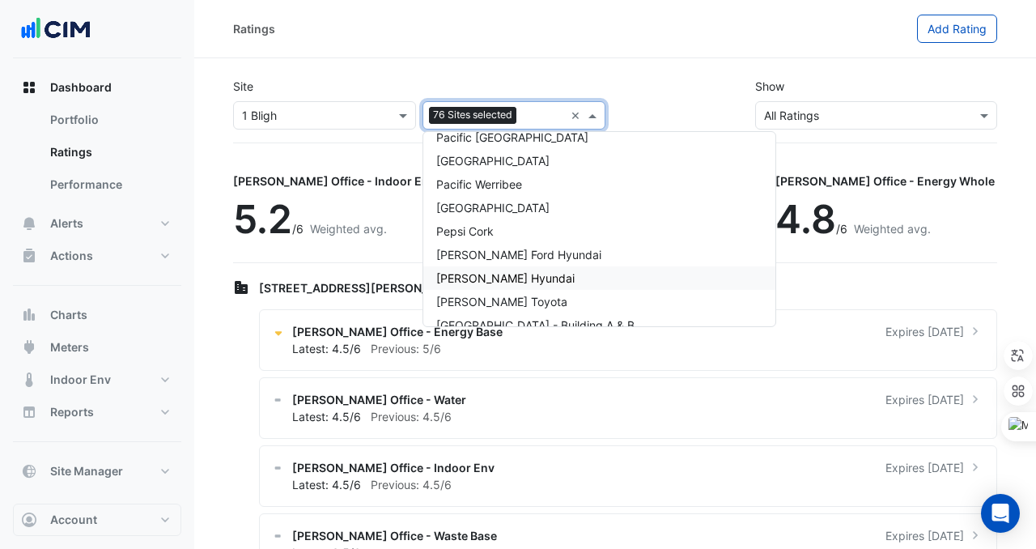
click at [518, 271] on span "[PERSON_NAME] Hyundai" at bounding box center [505, 278] width 138 height 14
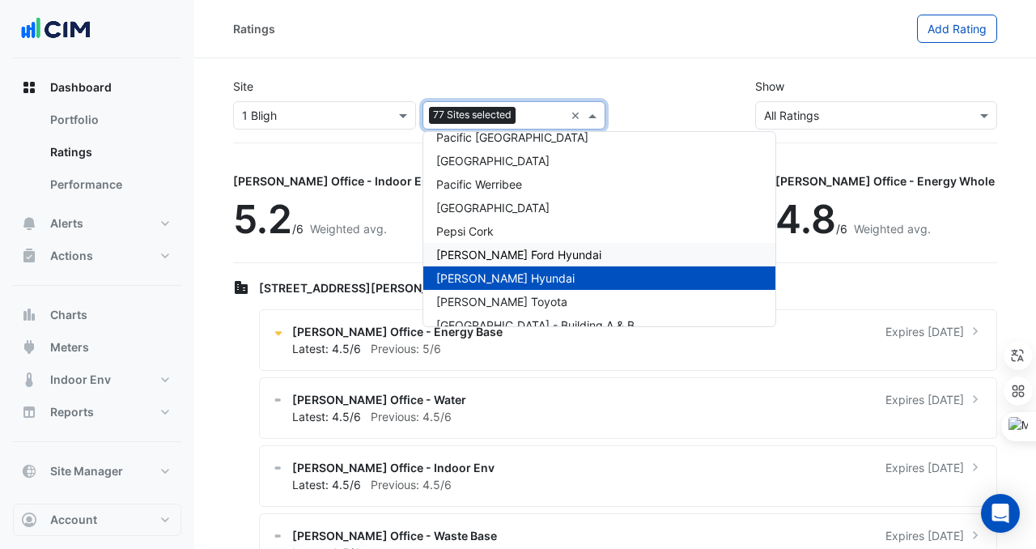
click at [517, 250] on span "[PERSON_NAME] Ford Hyundai" at bounding box center [518, 255] width 165 height 14
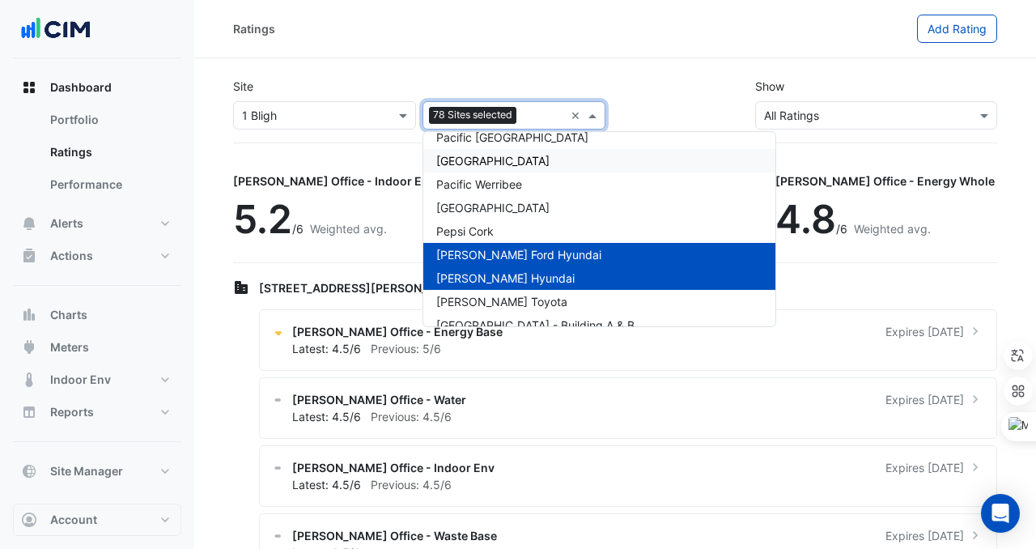
click at [575, 36] on div "Ratings" at bounding box center [575, 29] width 684 height 28
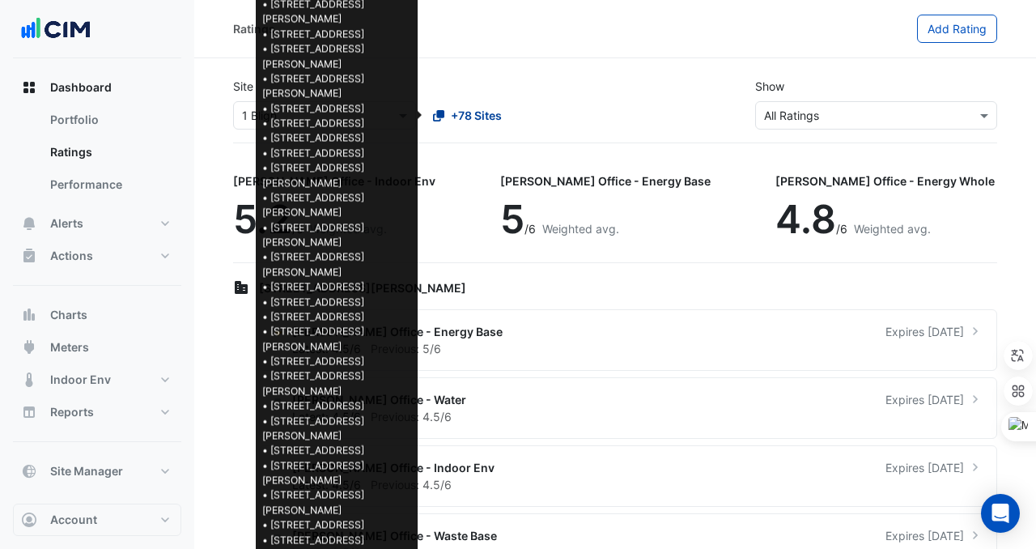
click at [472, 113] on span "+78 Sites" at bounding box center [476, 115] width 51 height 17
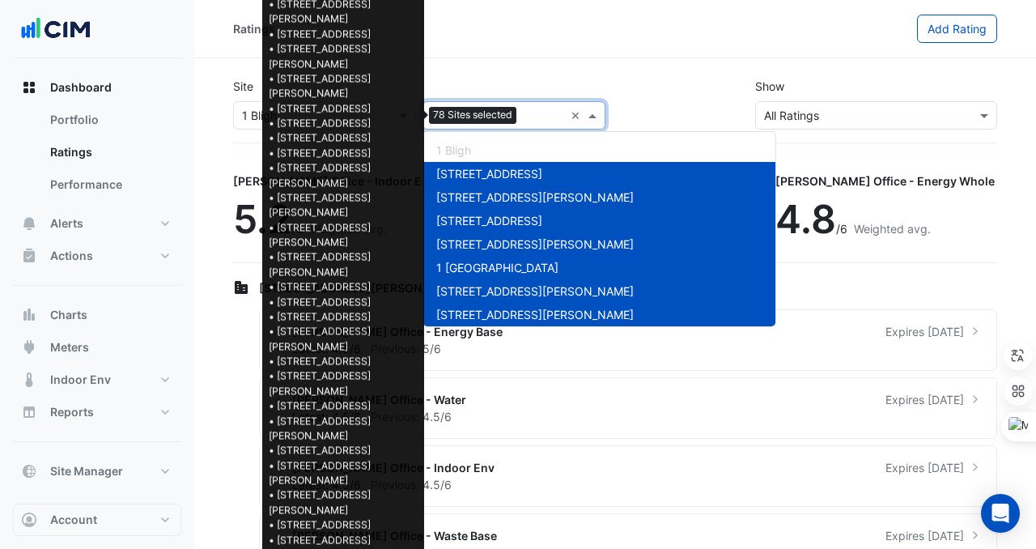
scroll to position [10034, 0]
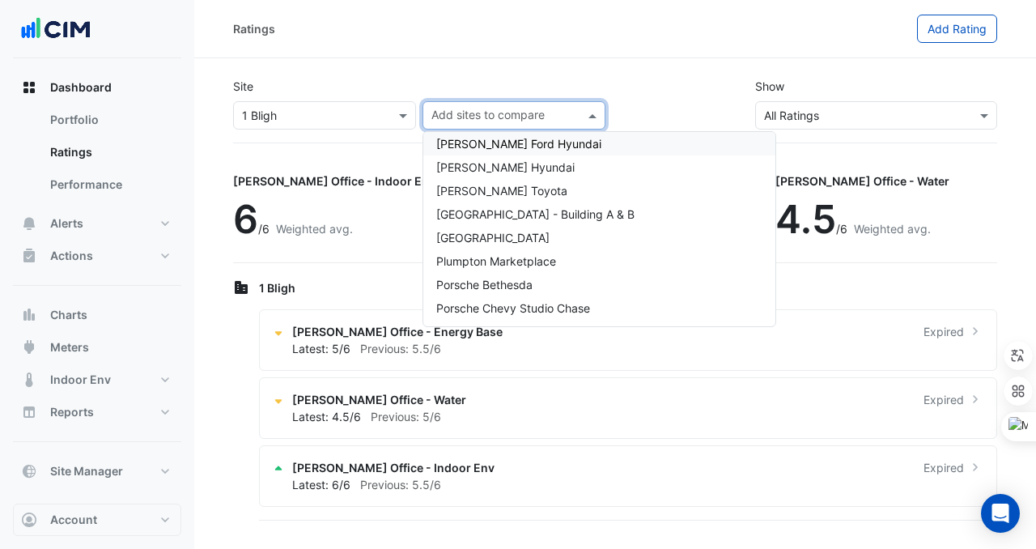
click at [598, 105] on div "Add sites to compare" at bounding box center [514, 115] width 183 height 28
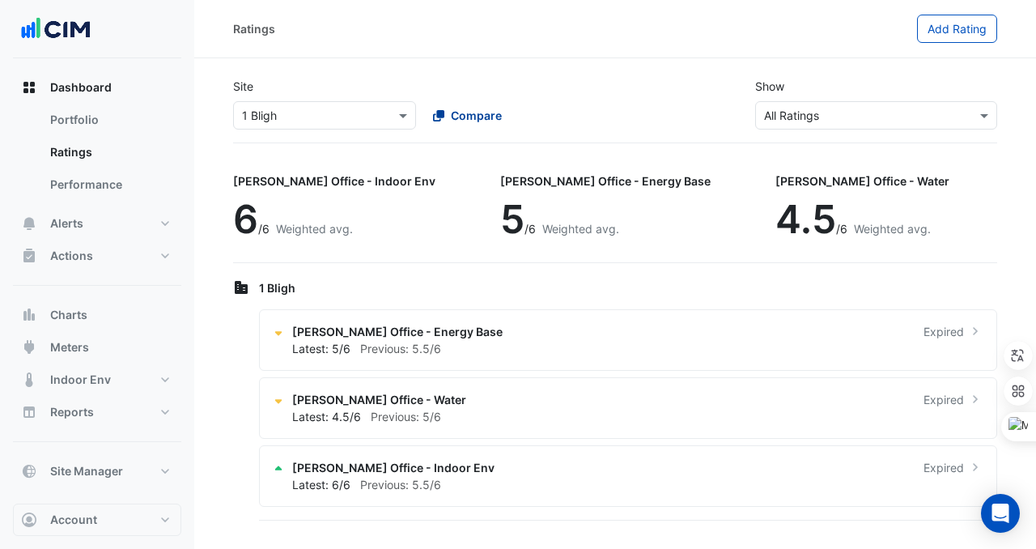
click at [506, 120] on button "Compare" at bounding box center [468, 115] width 90 height 28
click at [496, 114] on span "Compare" at bounding box center [476, 115] width 51 height 17
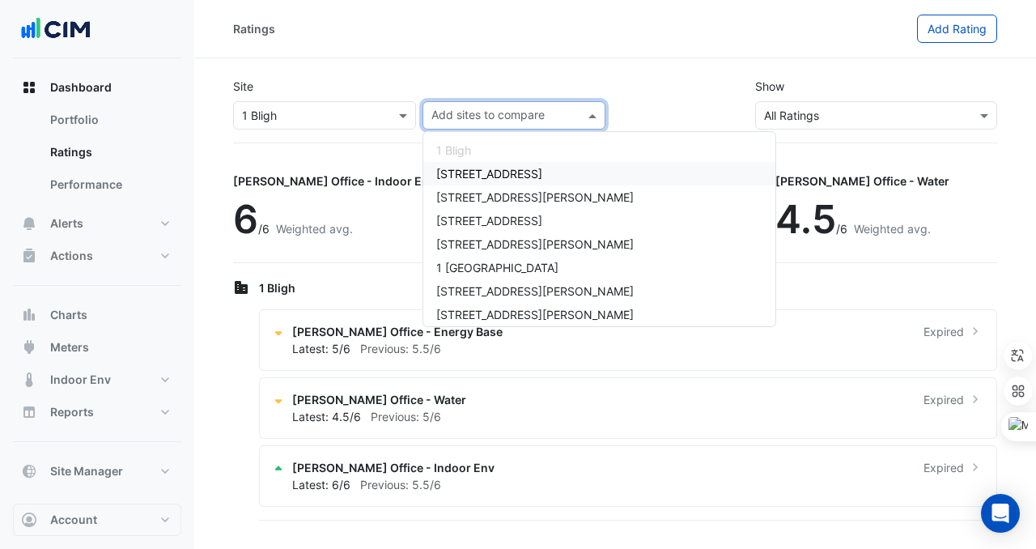
click at [550, 111] on input "text" at bounding box center [505, 117] width 147 height 17
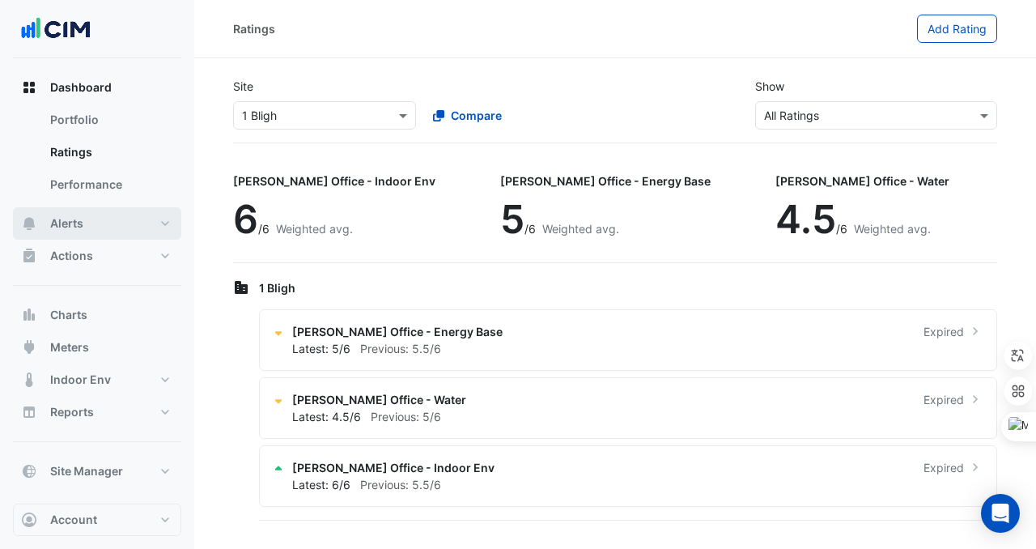
click at [108, 232] on button "Alerts" at bounding box center [97, 223] width 168 height 32
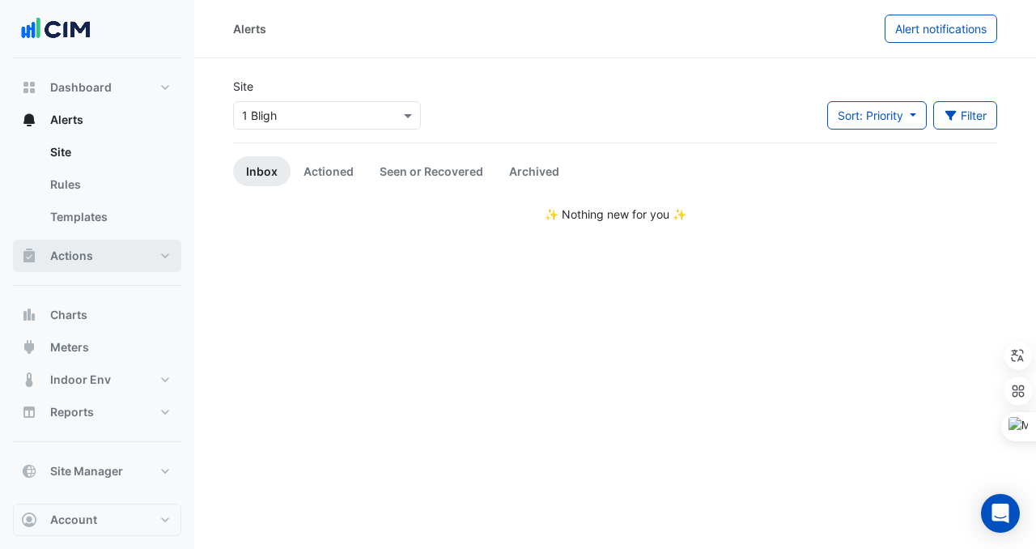
click at [110, 258] on button "Actions" at bounding box center [97, 256] width 168 height 32
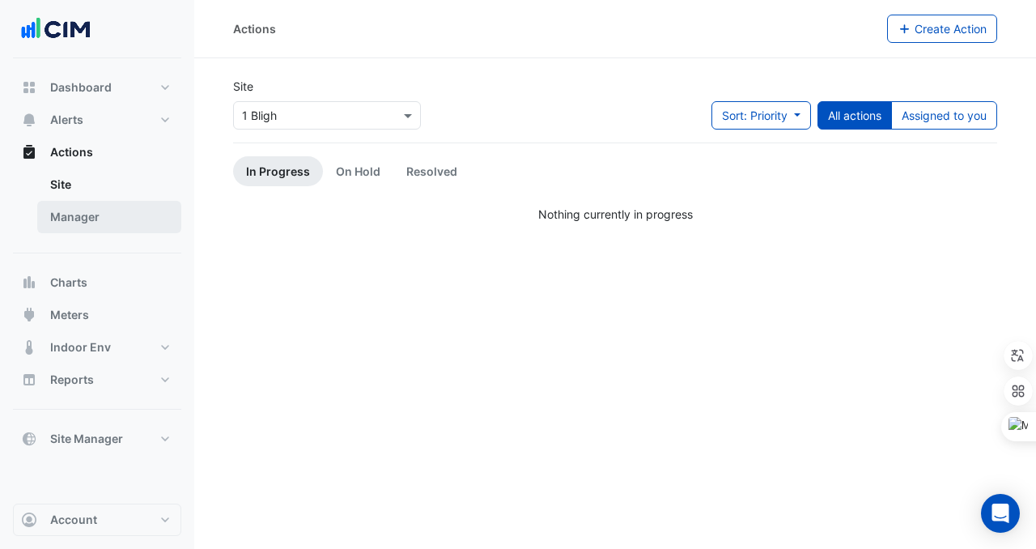
click at [77, 204] on link "Manager" at bounding box center [109, 217] width 144 height 32
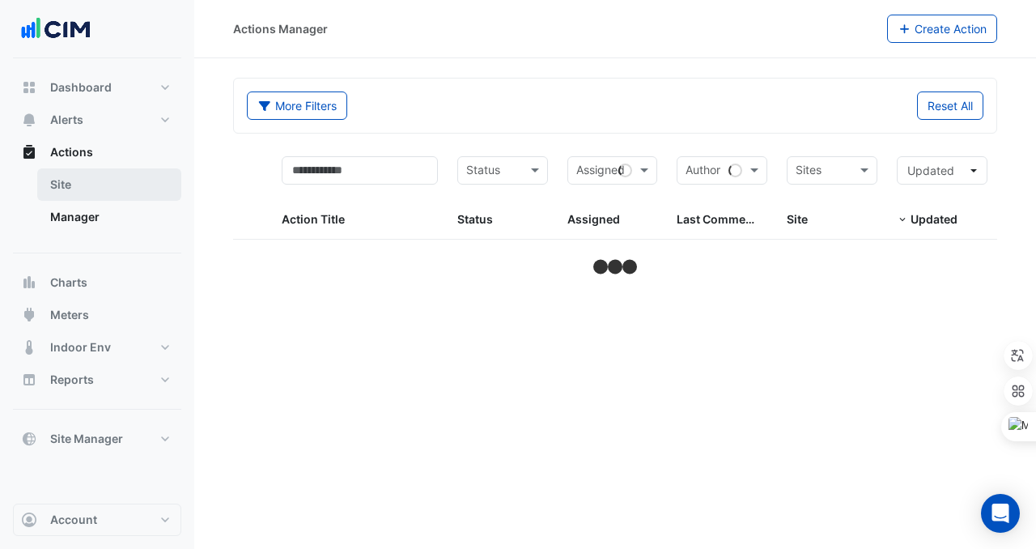
click at [77, 192] on link "Site" at bounding box center [109, 184] width 144 height 32
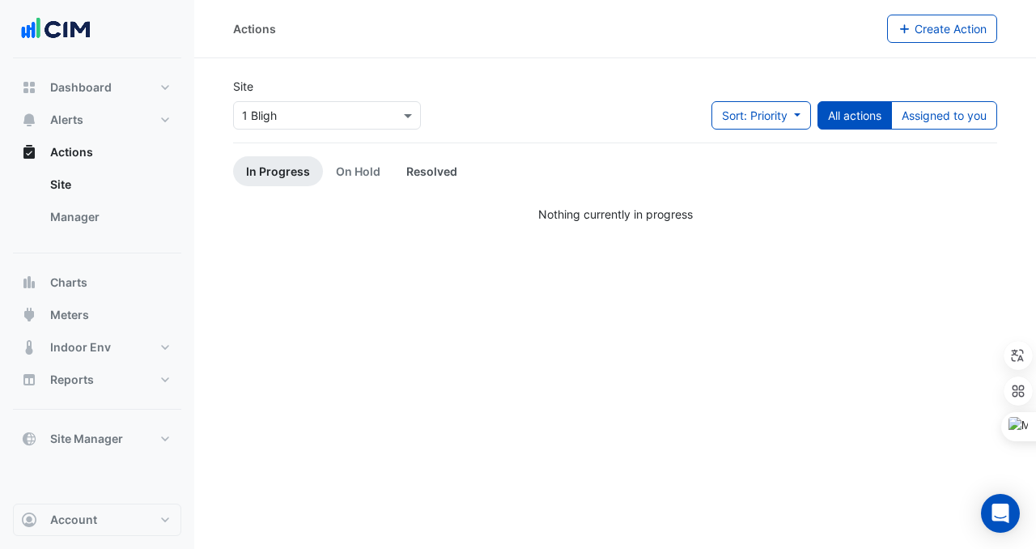
click at [423, 169] on link "Resolved" at bounding box center [432, 171] width 77 height 30
click at [343, 185] on link "On Hold" at bounding box center [358, 171] width 70 height 30
click at [267, 185] on link "In Progress" at bounding box center [278, 171] width 90 height 30
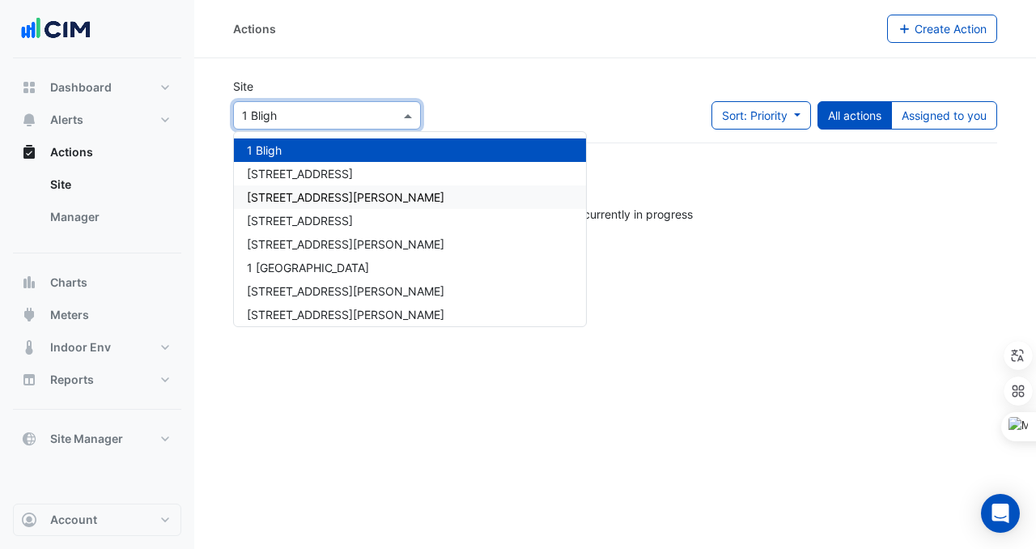
click at [296, 206] on div "[STREET_ADDRESS][PERSON_NAME]" at bounding box center [410, 196] width 352 height 23
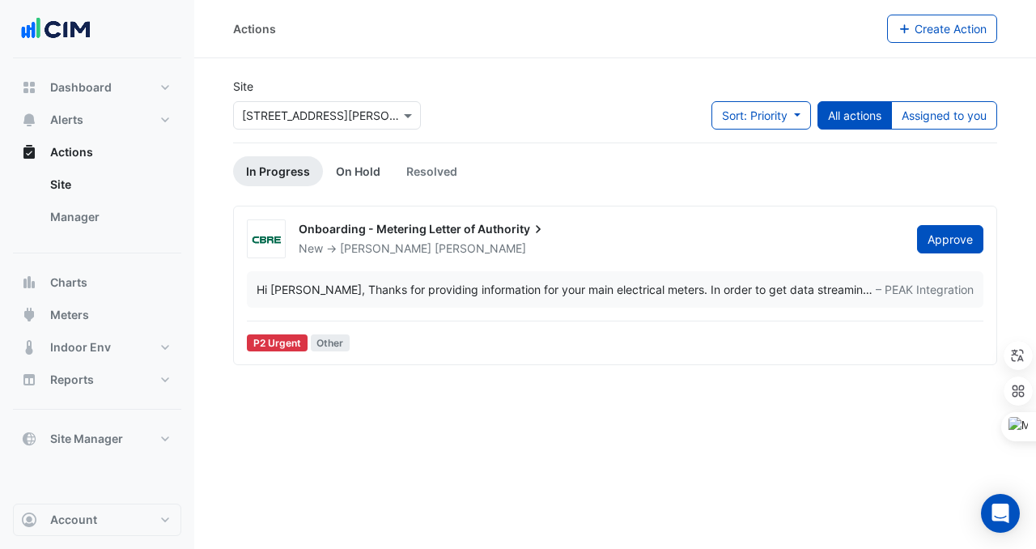
click at [354, 163] on link "On Hold" at bounding box center [358, 171] width 70 height 30
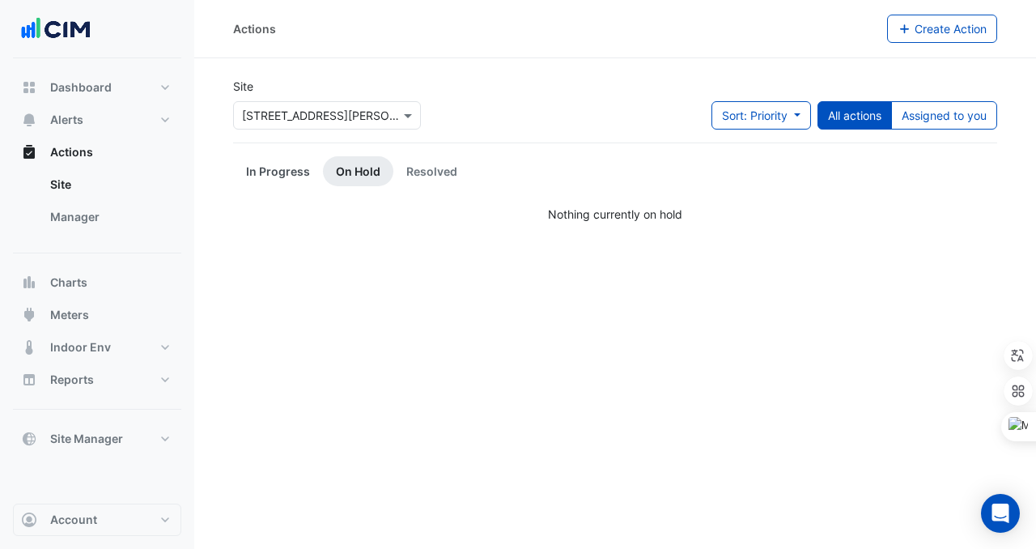
click at [296, 173] on link "In Progress" at bounding box center [278, 171] width 90 height 30
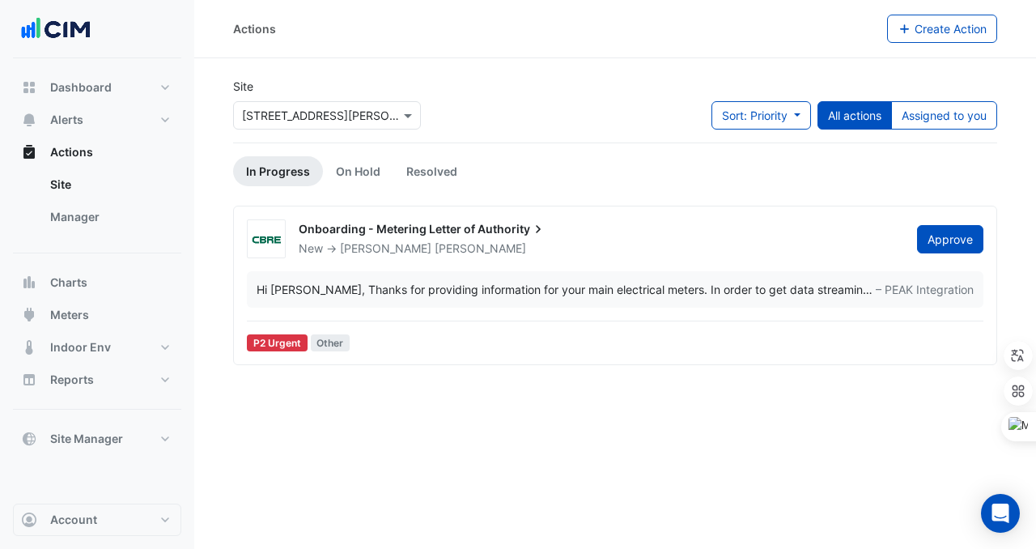
click at [392, 298] on div "Hi Jay, Thanks for providing information for your main electrical meters. In or…" at bounding box center [615, 289] width 737 height 36
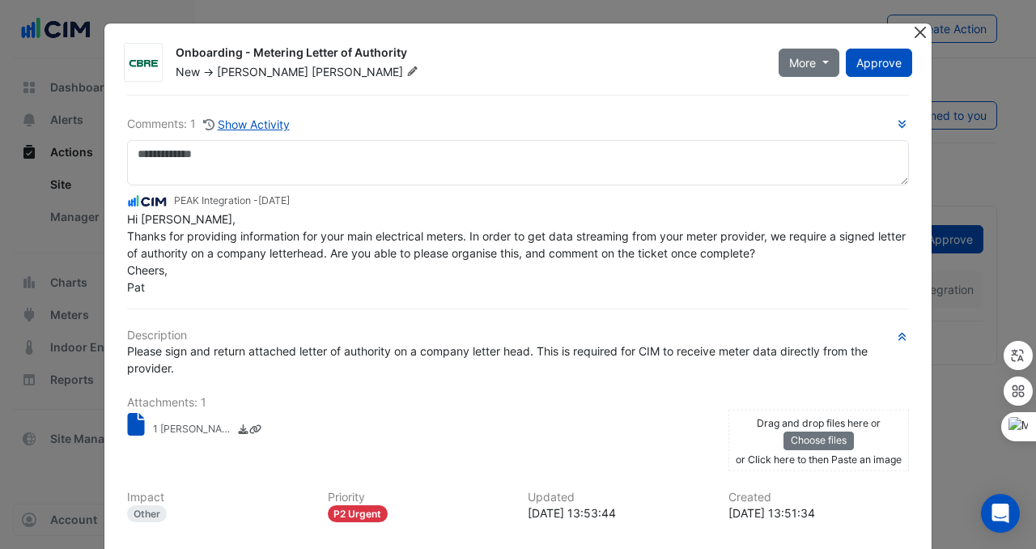
click at [921, 37] on button "Close" at bounding box center [920, 31] width 17 height 17
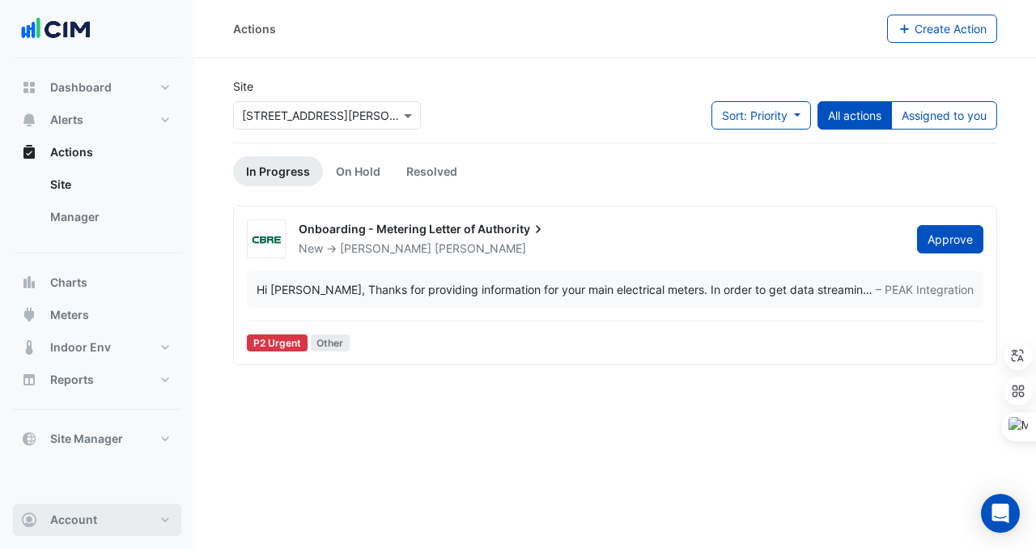
click at [117, 524] on button "Account" at bounding box center [97, 520] width 168 height 32
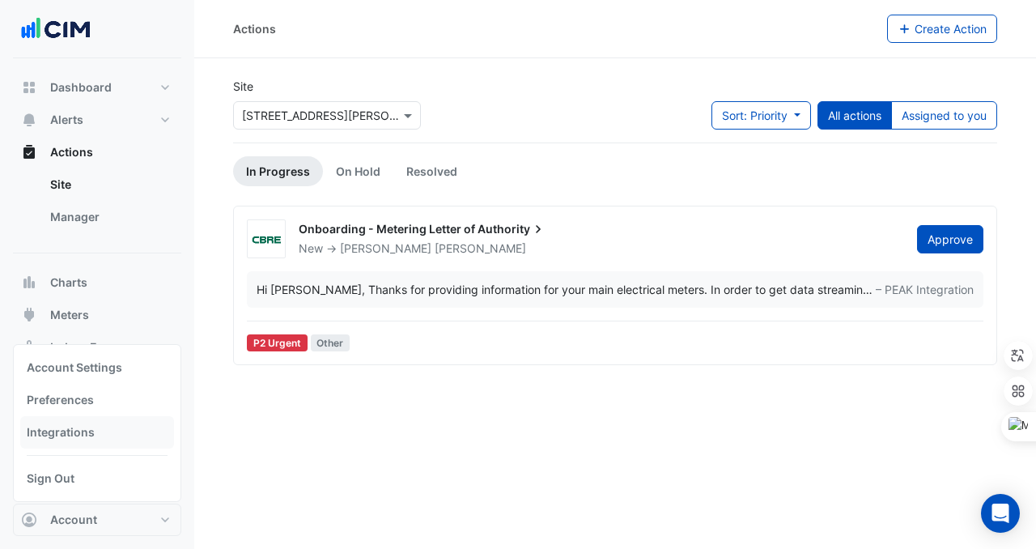
click at [98, 427] on link "Integrations" at bounding box center [97, 432] width 154 height 32
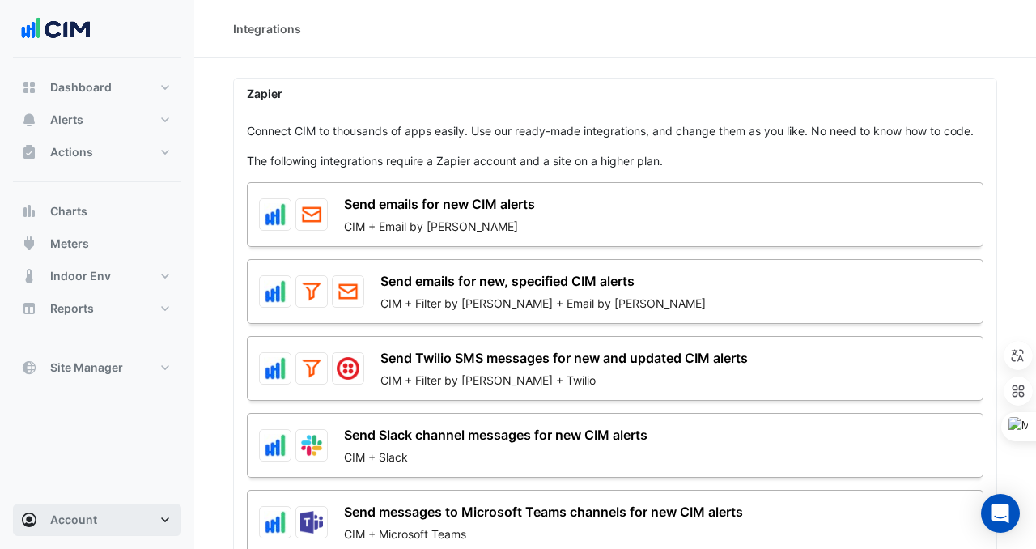
click at [84, 527] on span "Account" at bounding box center [73, 520] width 47 height 16
click at [92, 525] on span "Account" at bounding box center [73, 520] width 47 height 16
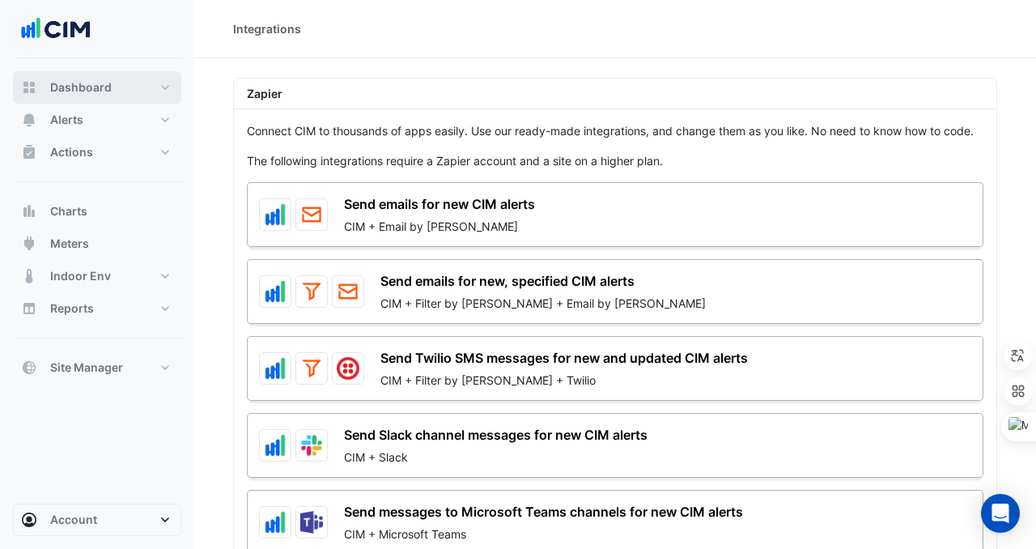
click at [101, 80] on span "Dashboard" at bounding box center [81, 87] width 62 height 16
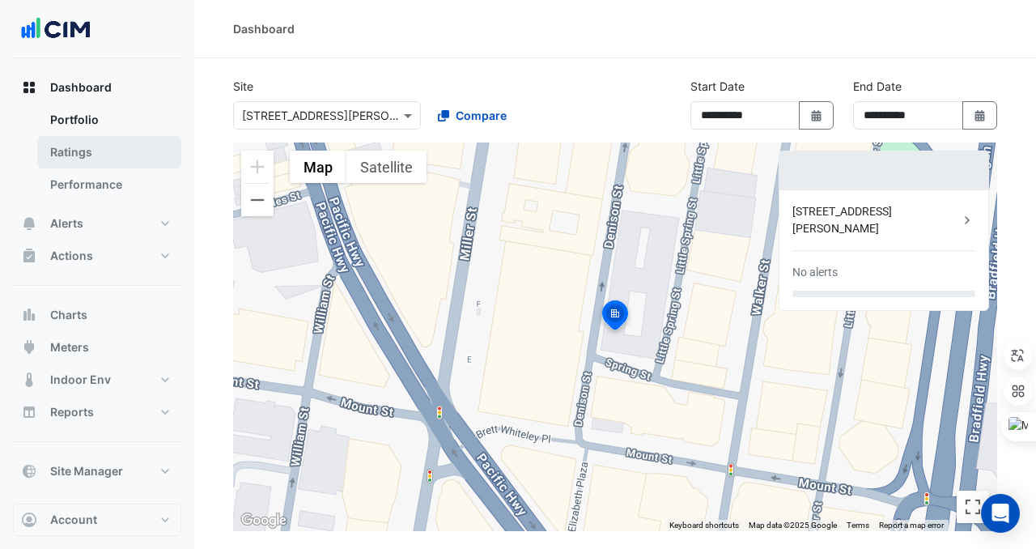
click at [104, 155] on link "Ratings" at bounding box center [109, 152] width 144 height 32
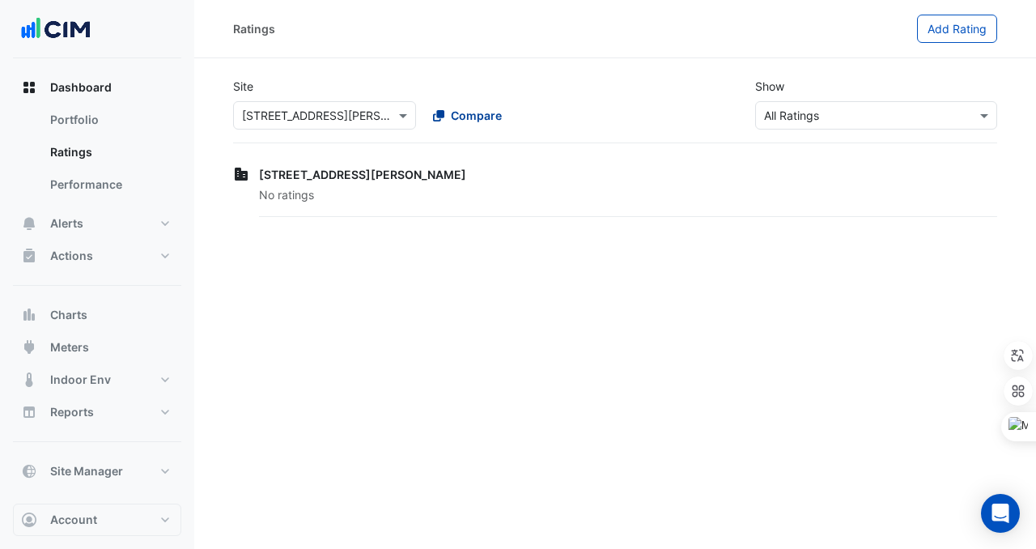
click at [464, 111] on span "Compare" at bounding box center [476, 115] width 51 height 17
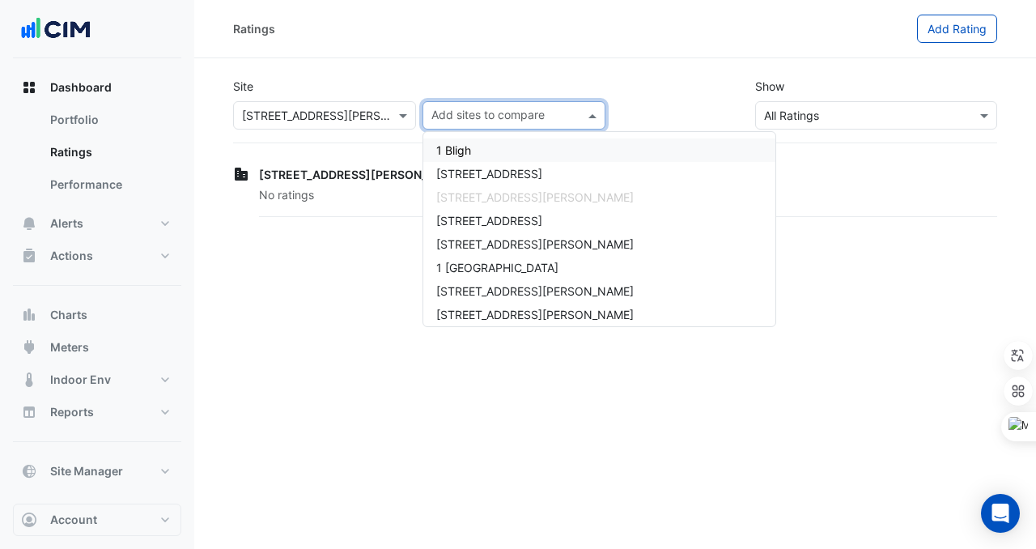
click at [327, 118] on input "text" at bounding box center [308, 116] width 133 height 17
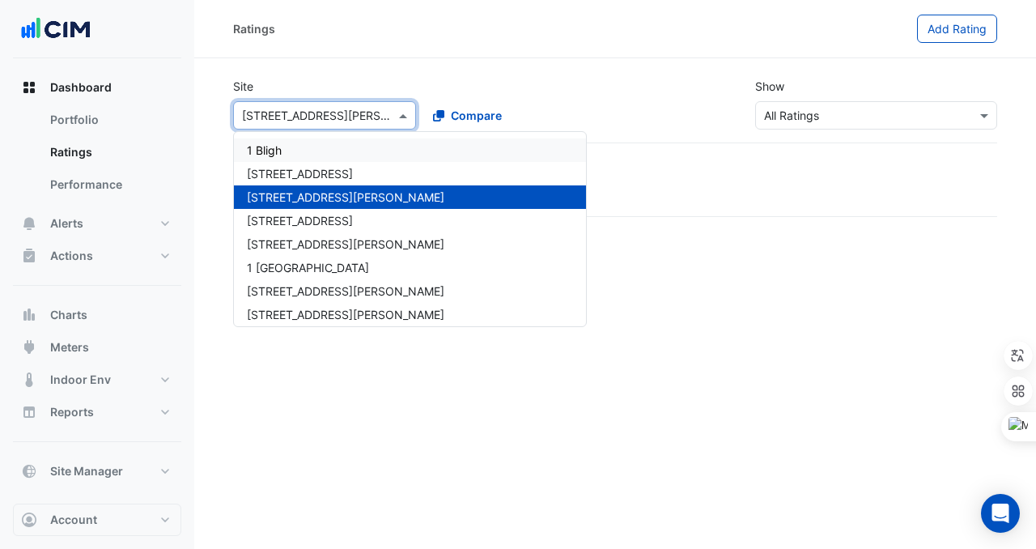
click at [308, 151] on div "1 Bligh" at bounding box center [410, 149] width 352 height 23
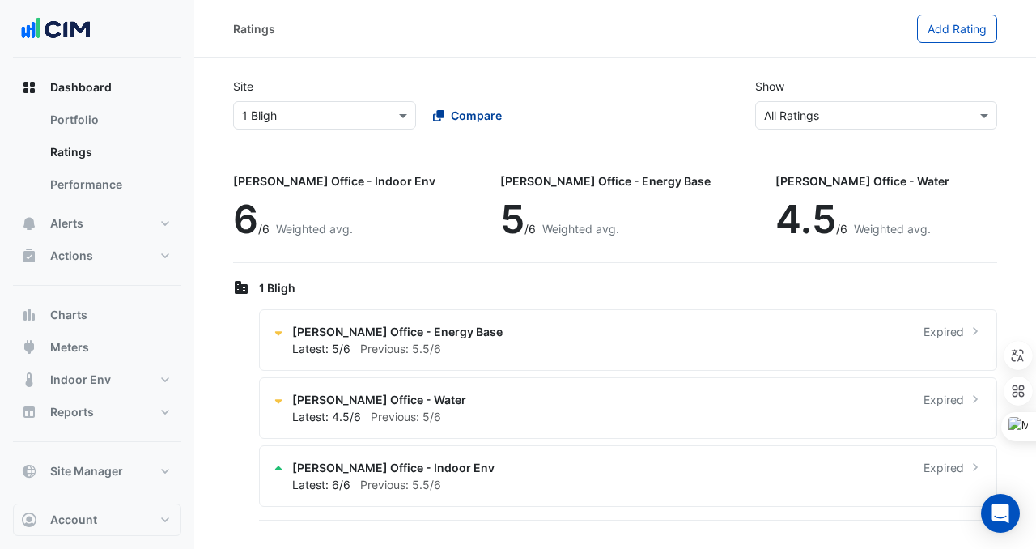
click at [473, 113] on span "Compare" at bounding box center [476, 115] width 51 height 17
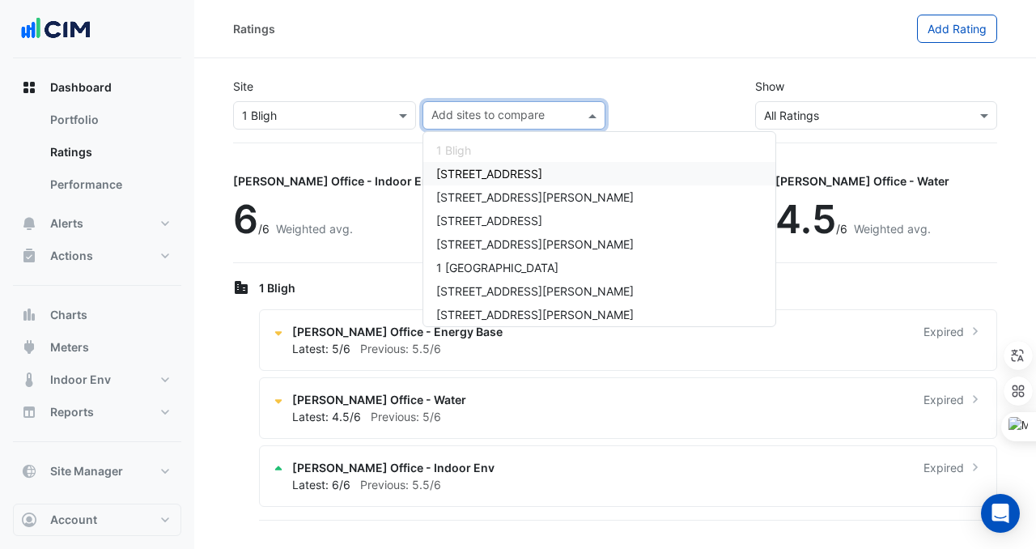
click at [477, 169] on span "[STREET_ADDRESS]" at bounding box center [489, 174] width 106 height 14
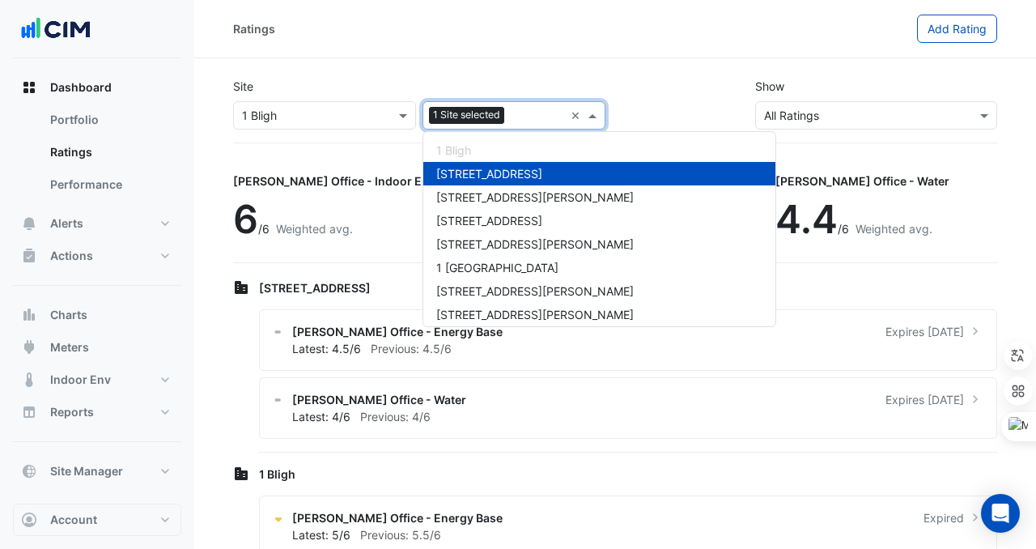
click at [479, 199] on span "[STREET_ADDRESS][PERSON_NAME]" at bounding box center [535, 197] width 198 height 14
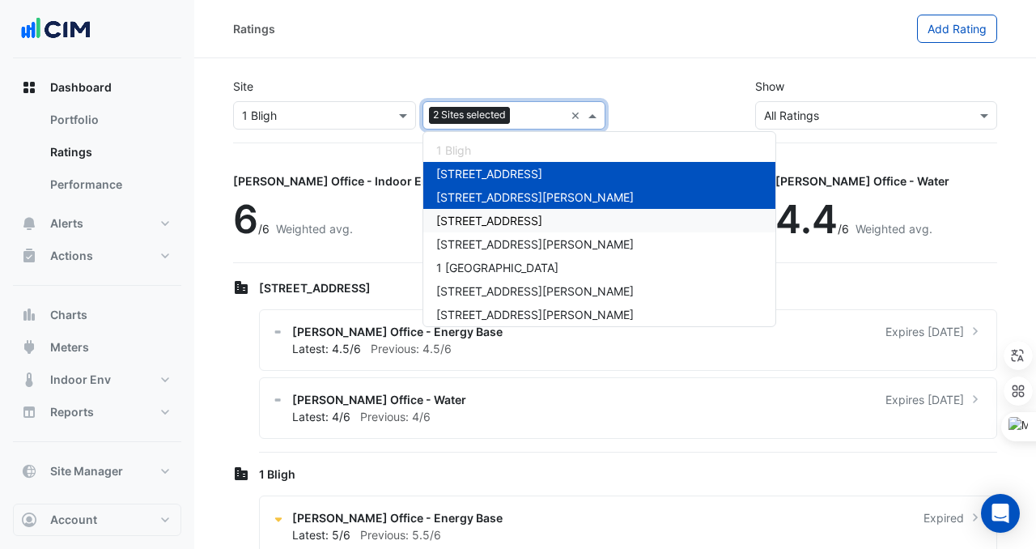
click at [479, 219] on span "[STREET_ADDRESS]" at bounding box center [489, 221] width 106 height 14
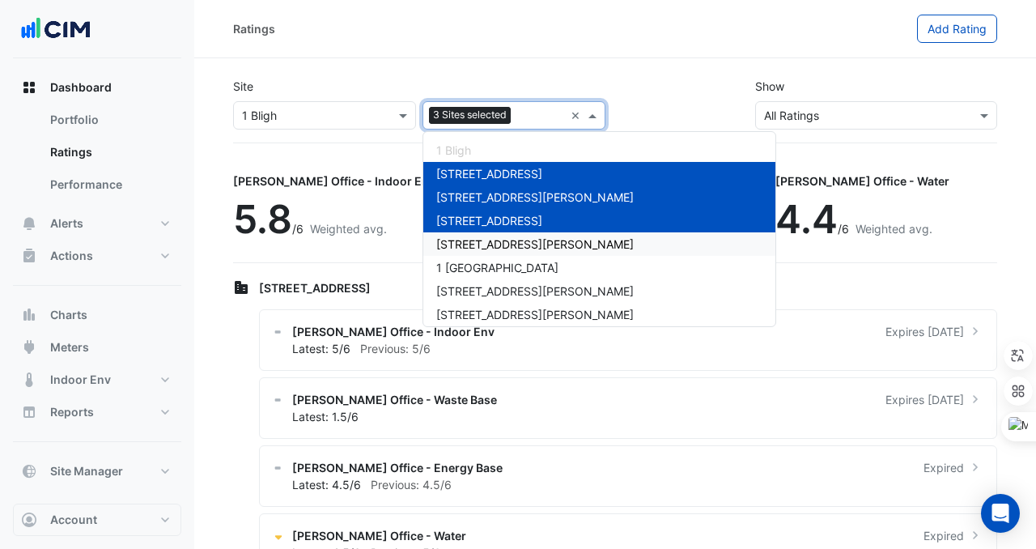
click at [479, 239] on span "[STREET_ADDRESS][PERSON_NAME]" at bounding box center [535, 244] width 198 height 14
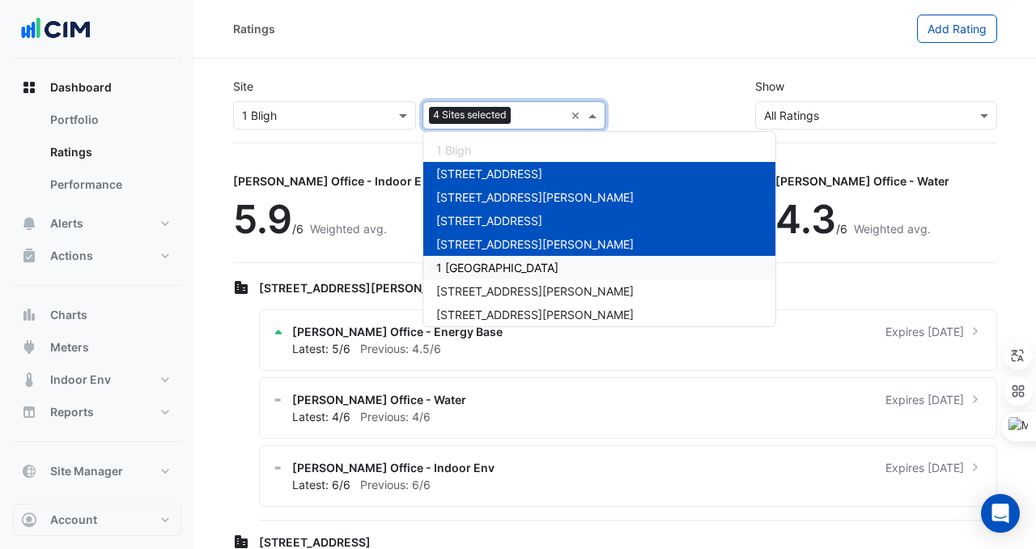
click at [479, 256] on div "1 [GEOGRAPHIC_DATA]" at bounding box center [600, 267] width 352 height 23
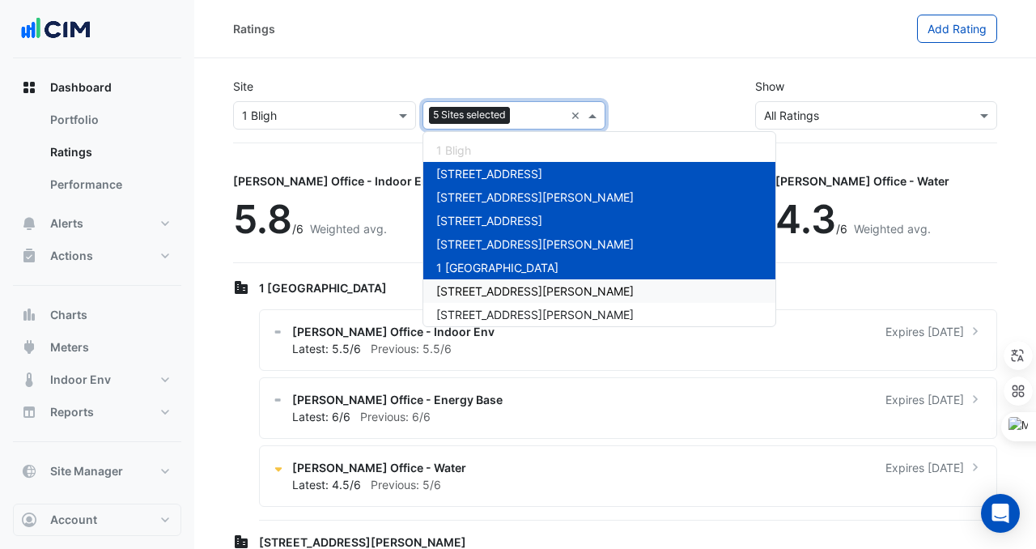
click at [480, 291] on span "[STREET_ADDRESS][PERSON_NAME]" at bounding box center [535, 291] width 198 height 14
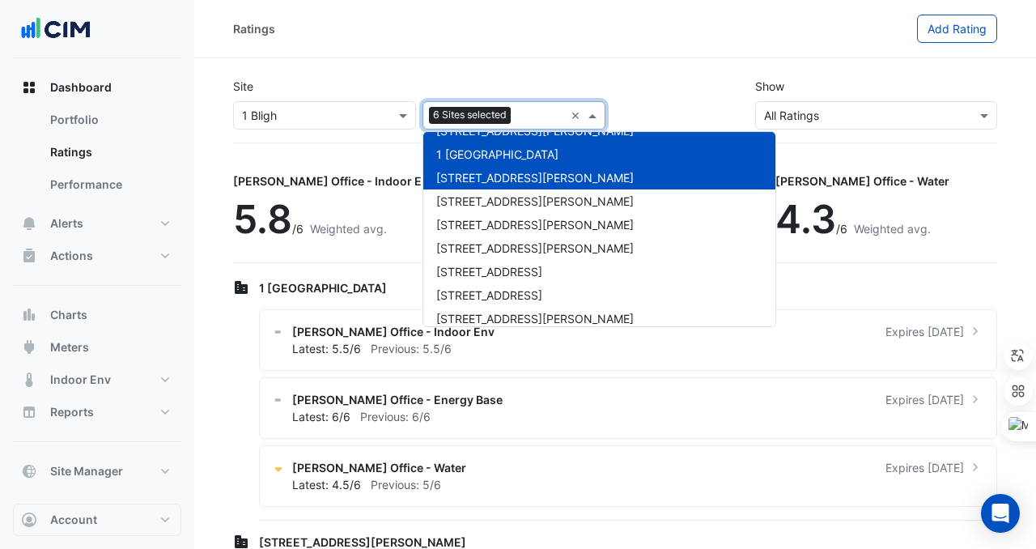
scroll to position [118, 0]
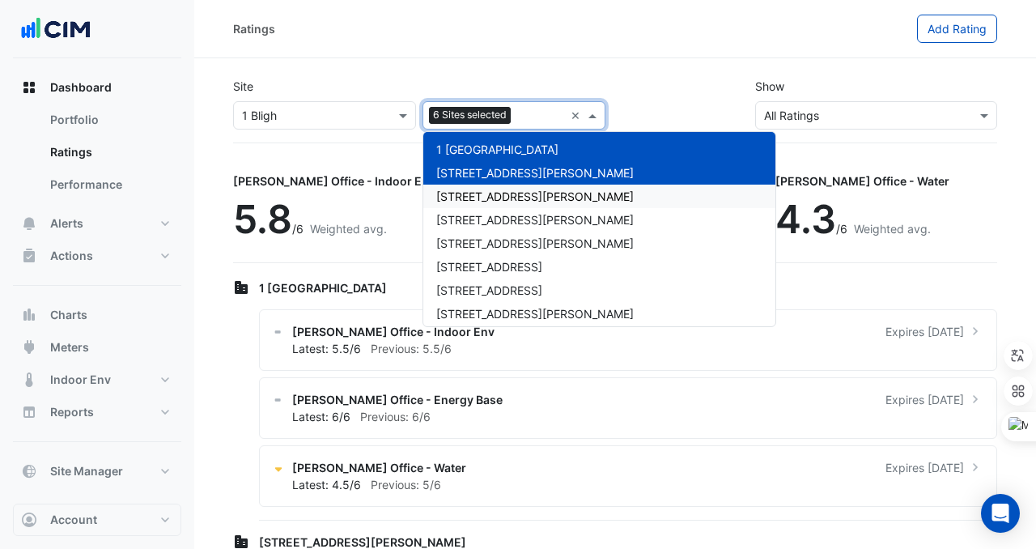
click at [470, 202] on span "[STREET_ADDRESS][PERSON_NAME]" at bounding box center [535, 196] width 198 height 14
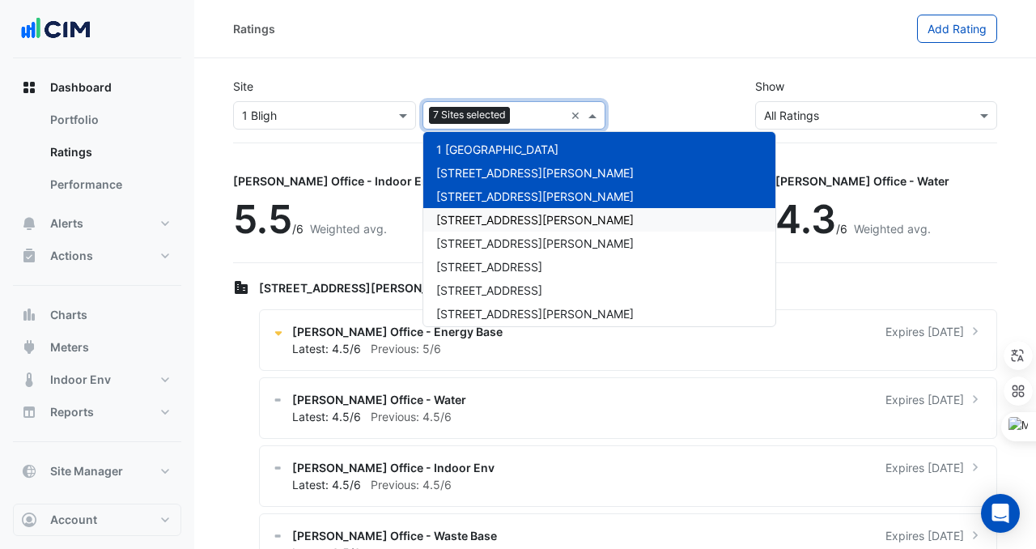
click at [470, 215] on span "[STREET_ADDRESS][PERSON_NAME]" at bounding box center [535, 220] width 198 height 14
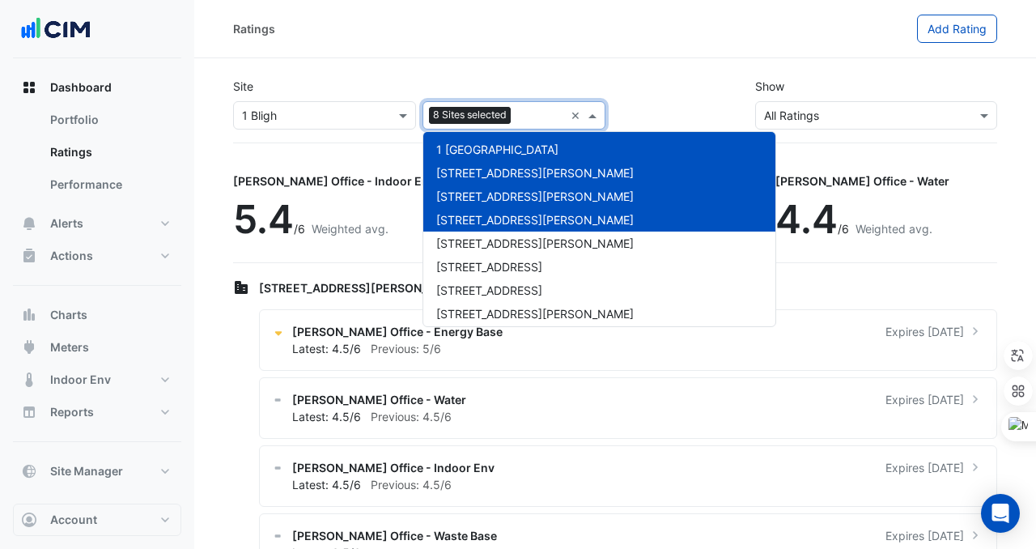
click at [469, 233] on div "[STREET_ADDRESS][PERSON_NAME]" at bounding box center [600, 243] width 352 height 23
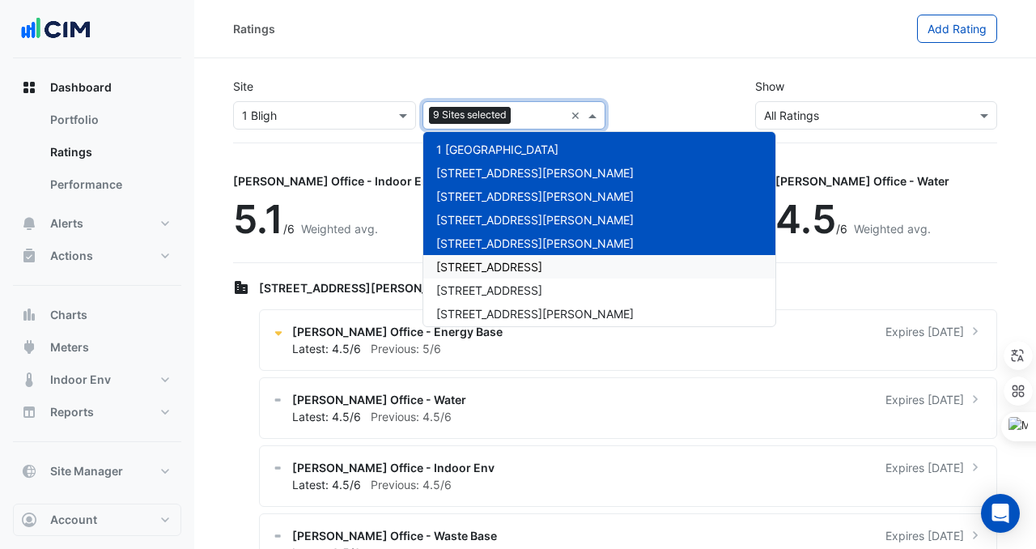
click at [469, 258] on div "[STREET_ADDRESS]" at bounding box center [600, 266] width 352 height 23
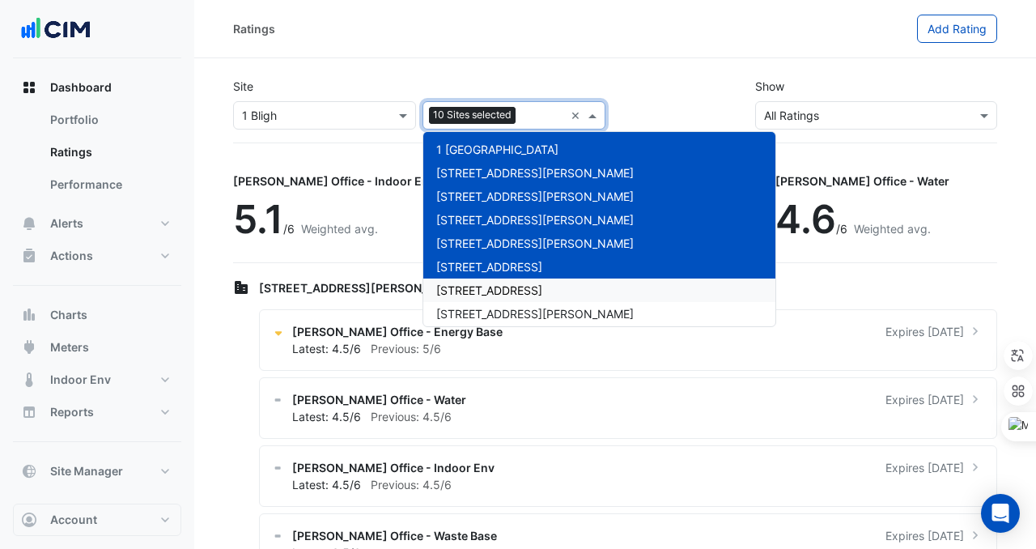
click at [469, 286] on span "[STREET_ADDRESS]" at bounding box center [489, 290] width 106 height 14
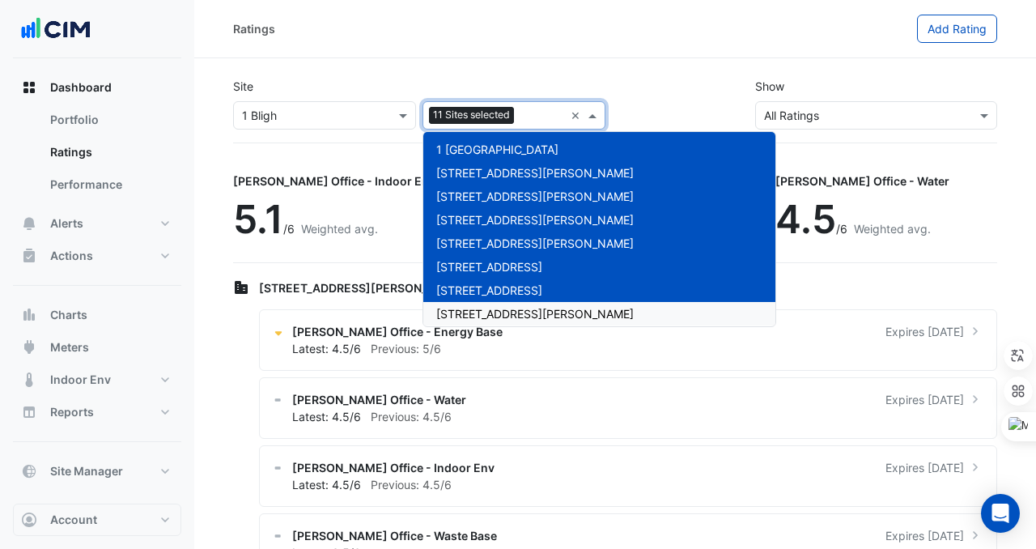
click at [469, 305] on div "[STREET_ADDRESS][PERSON_NAME]" at bounding box center [600, 313] width 352 height 23
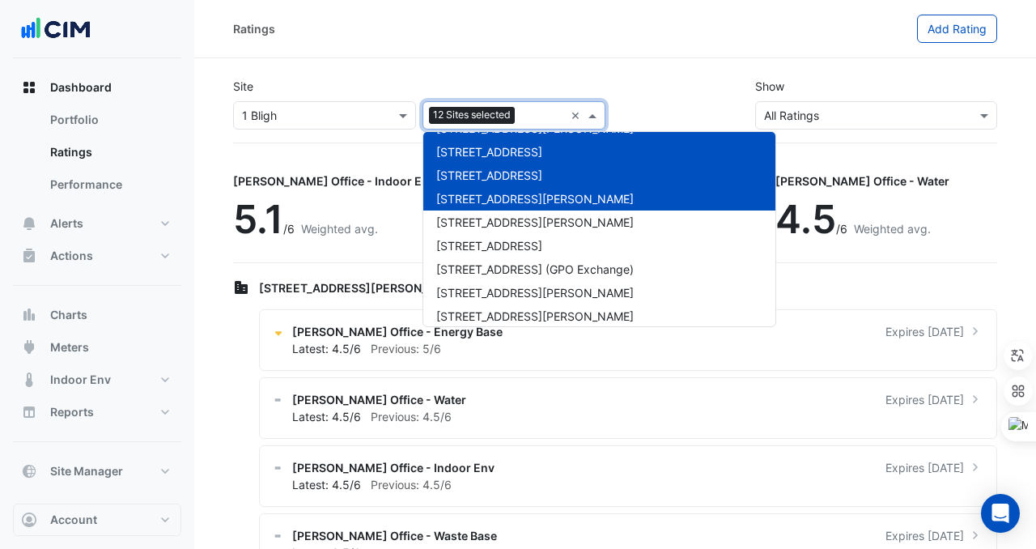
scroll to position [273, 0]
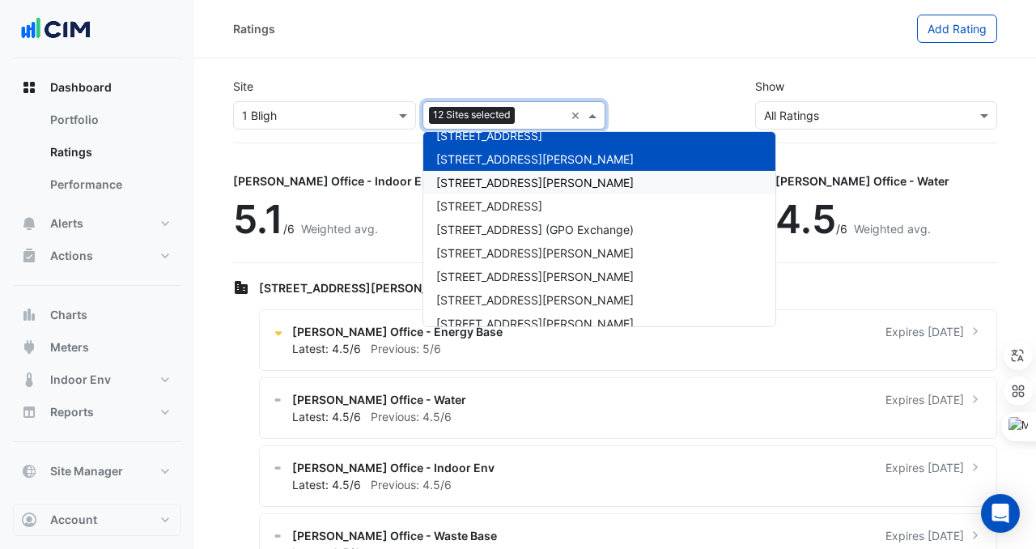
click at [467, 185] on span "[STREET_ADDRESS][PERSON_NAME]" at bounding box center [535, 183] width 198 height 14
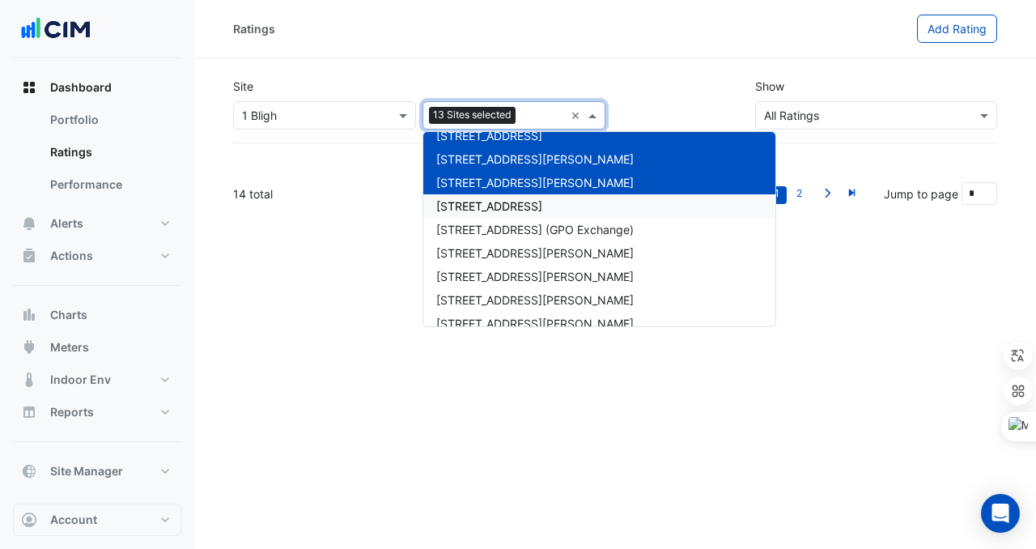
click at [467, 211] on span "[STREET_ADDRESS]" at bounding box center [489, 206] width 106 height 14
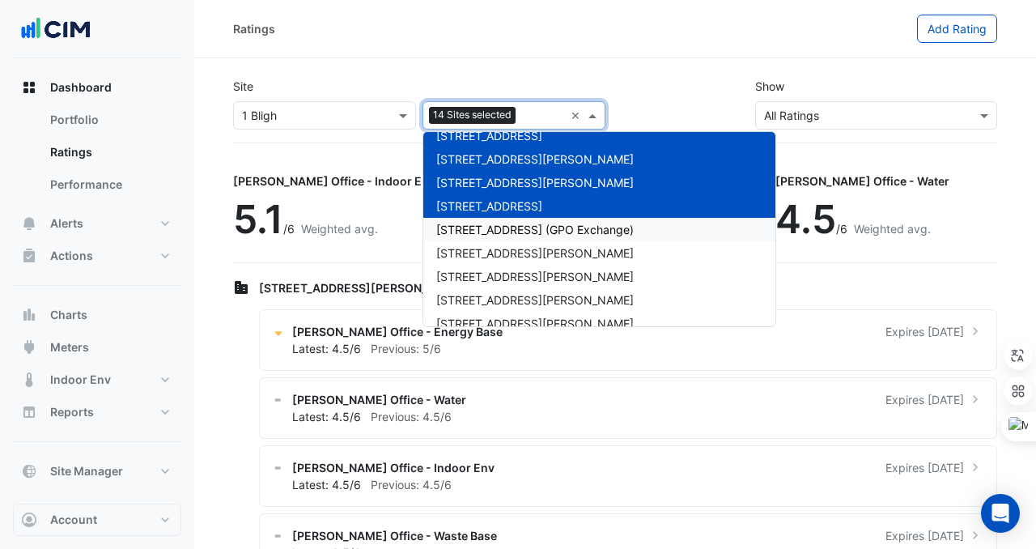
click at [467, 236] on div "[STREET_ADDRESS] (GPO Exchange)" at bounding box center [600, 229] width 352 height 23
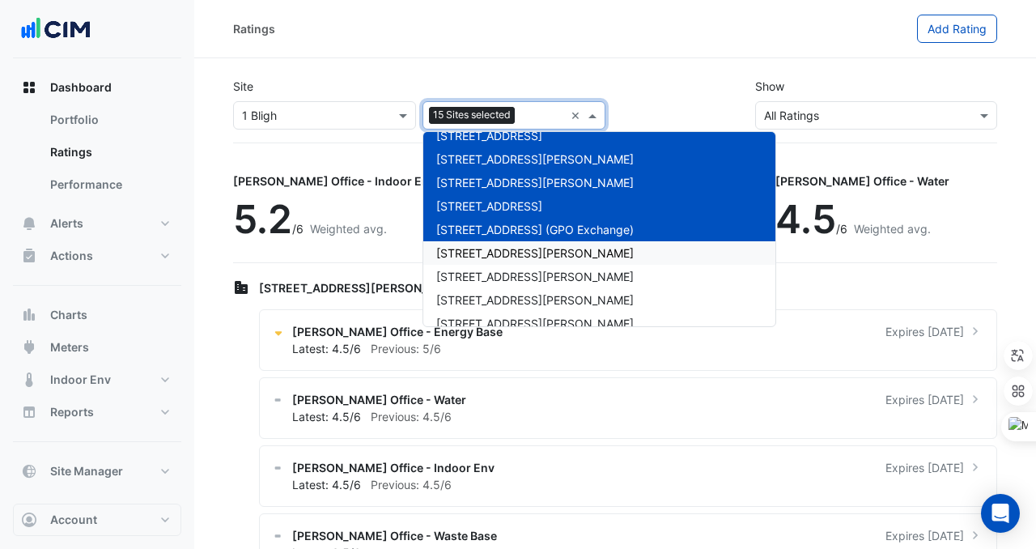
click at [467, 249] on span "[STREET_ADDRESS][PERSON_NAME]" at bounding box center [535, 253] width 198 height 14
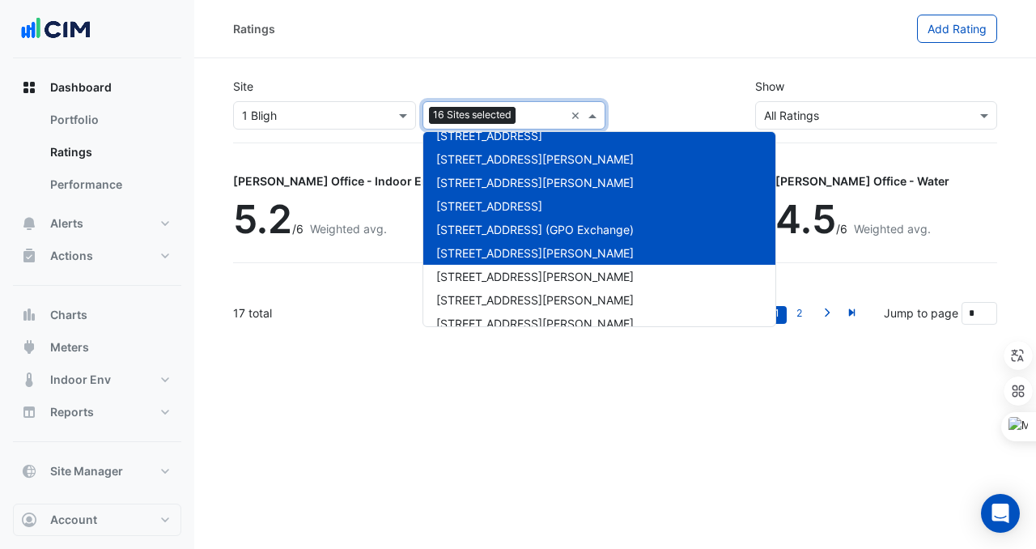
click at [467, 266] on div "[STREET_ADDRESS][PERSON_NAME]" at bounding box center [600, 276] width 352 height 23
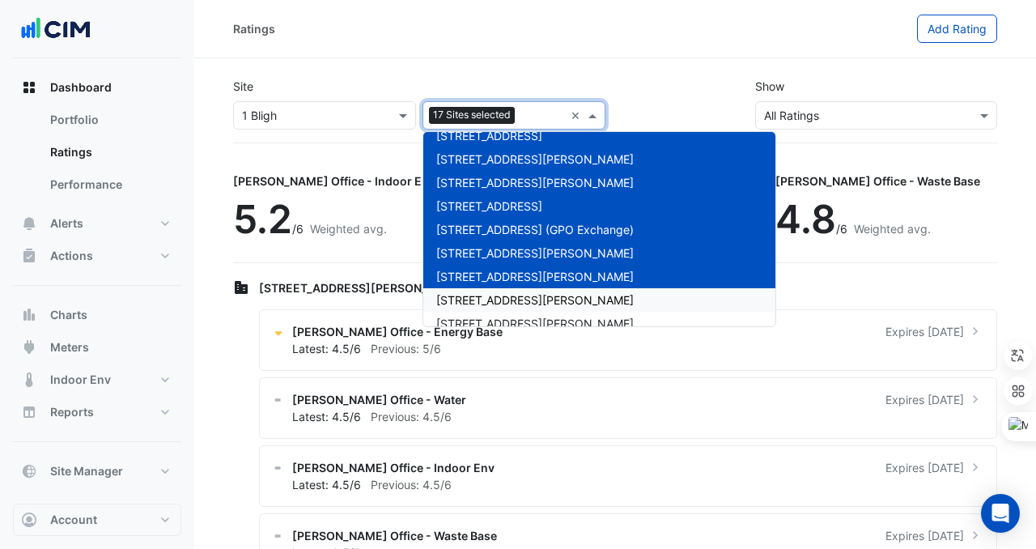
click at [467, 293] on span "[STREET_ADDRESS][PERSON_NAME]" at bounding box center [535, 300] width 198 height 14
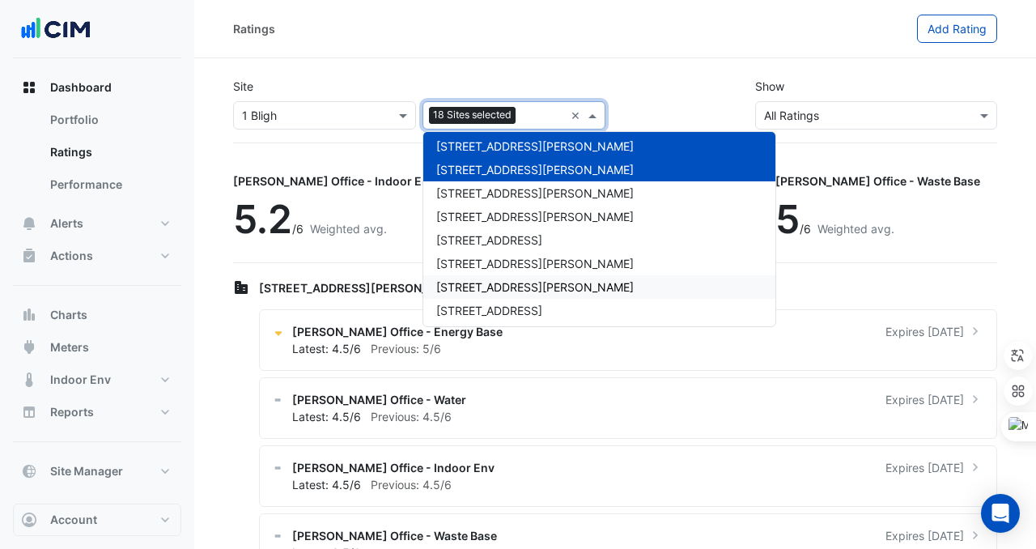
scroll to position [434, 0]
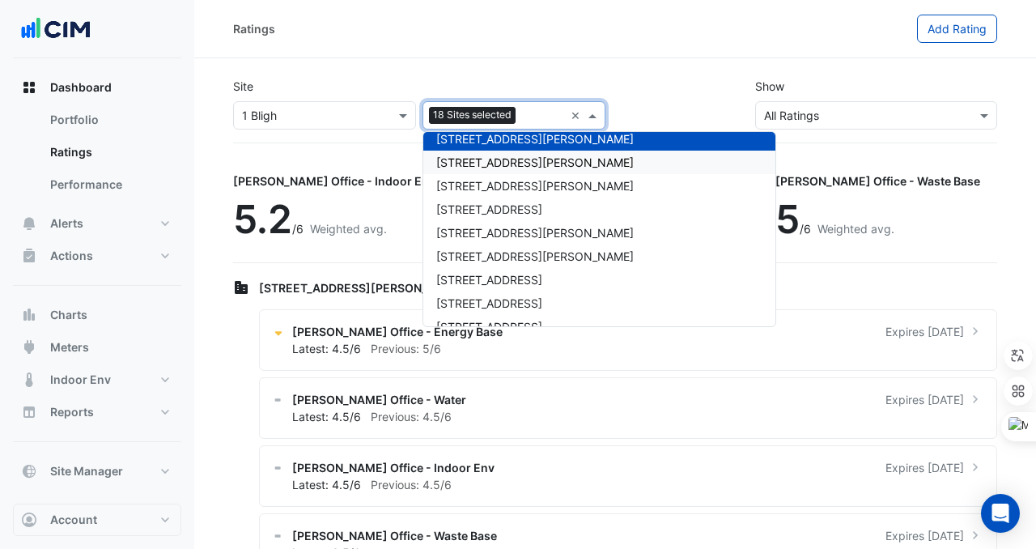
click at [493, 157] on span "[STREET_ADDRESS][PERSON_NAME]" at bounding box center [535, 162] width 198 height 14
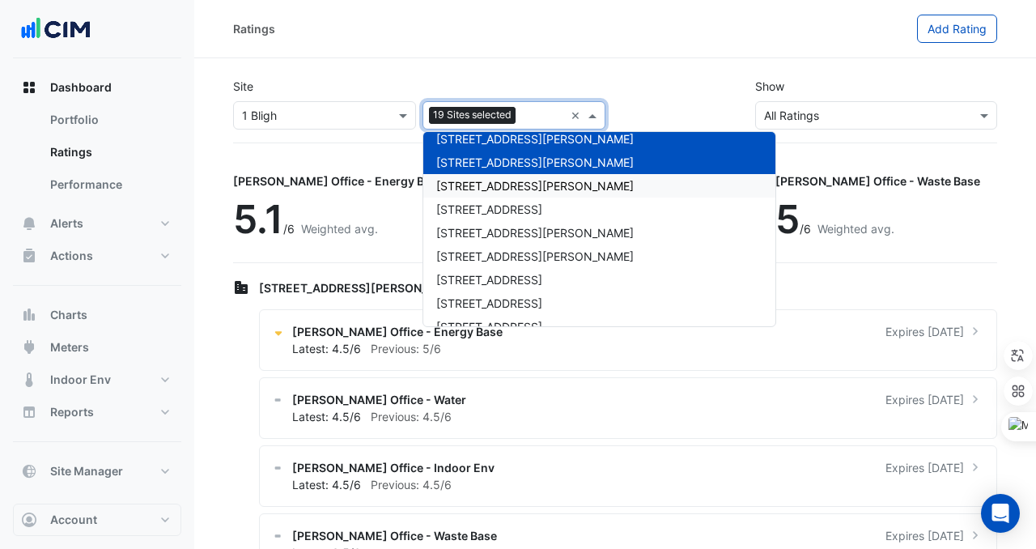
click at [490, 192] on span "[STREET_ADDRESS][PERSON_NAME]" at bounding box center [535, 186] width 198 height 14
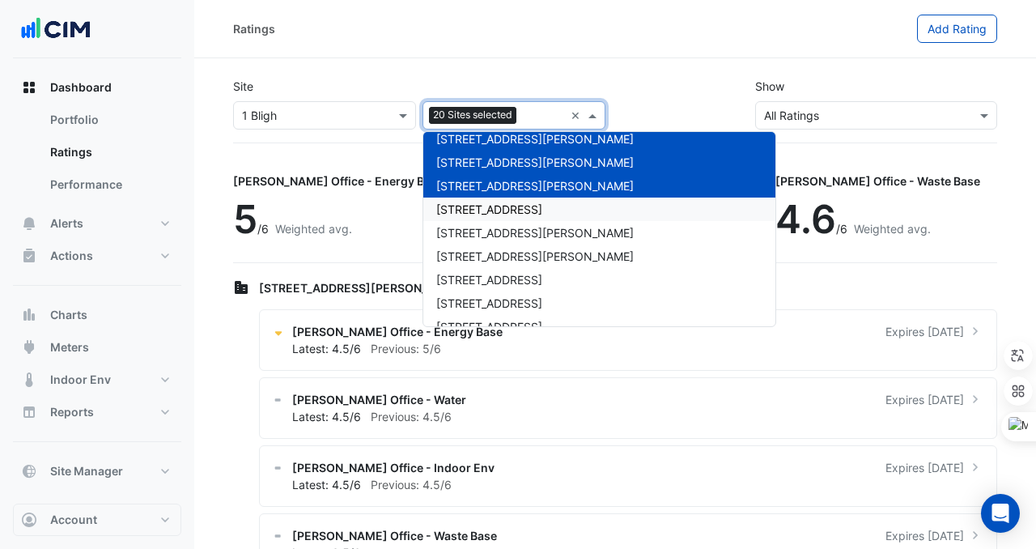
click at [489, 212] on span "[STREET_ADDRESS]" at bounding box center [489, 209] width 106 height 14
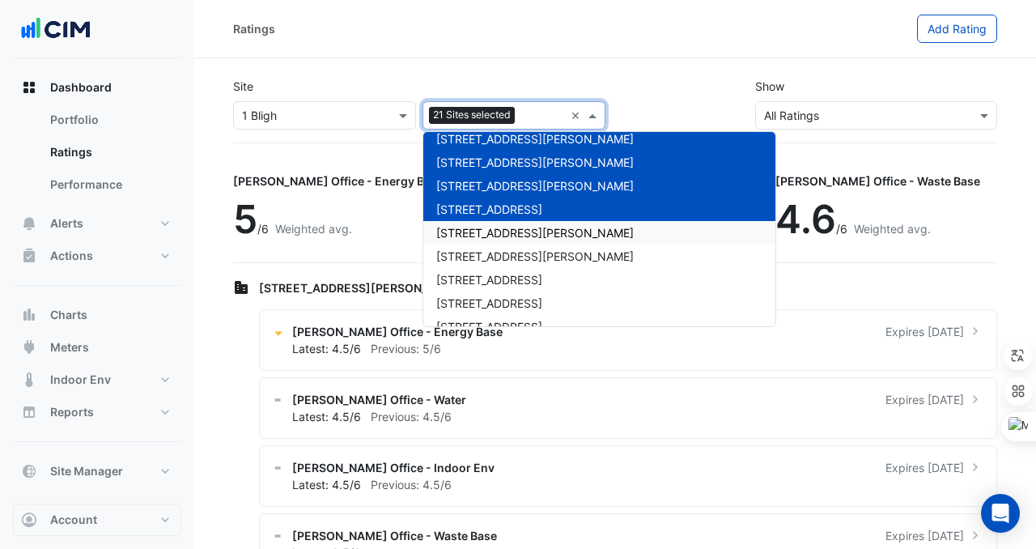
click at [489, 229] on span "[STREET_ADDRESS][PERSON_NAME]" at bounding box center [535, 233] width 198 height 14
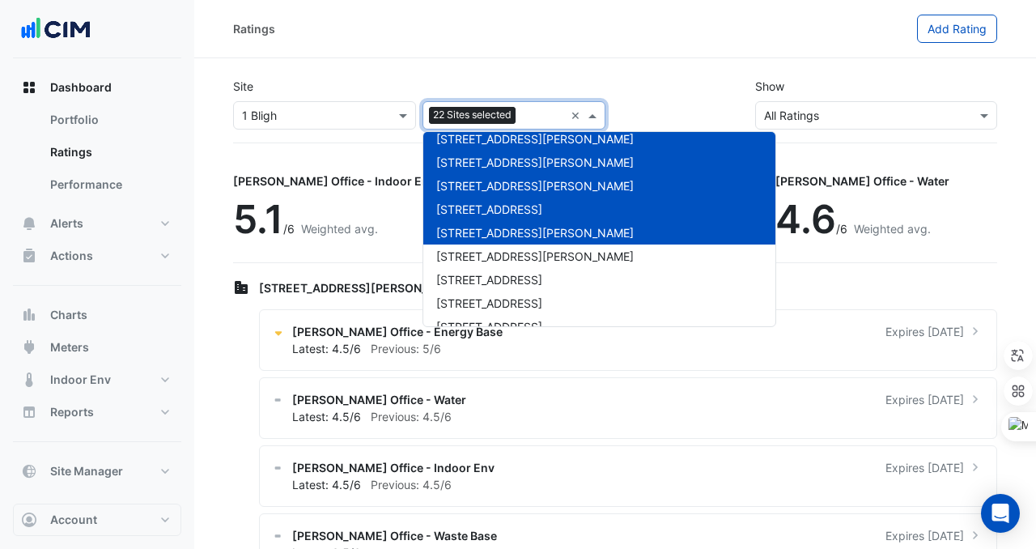
click at [489, 240] on div "[STREET_ADDRESS][PERSON_NAME]" at bounding box center [600, 232] width 352 height 23
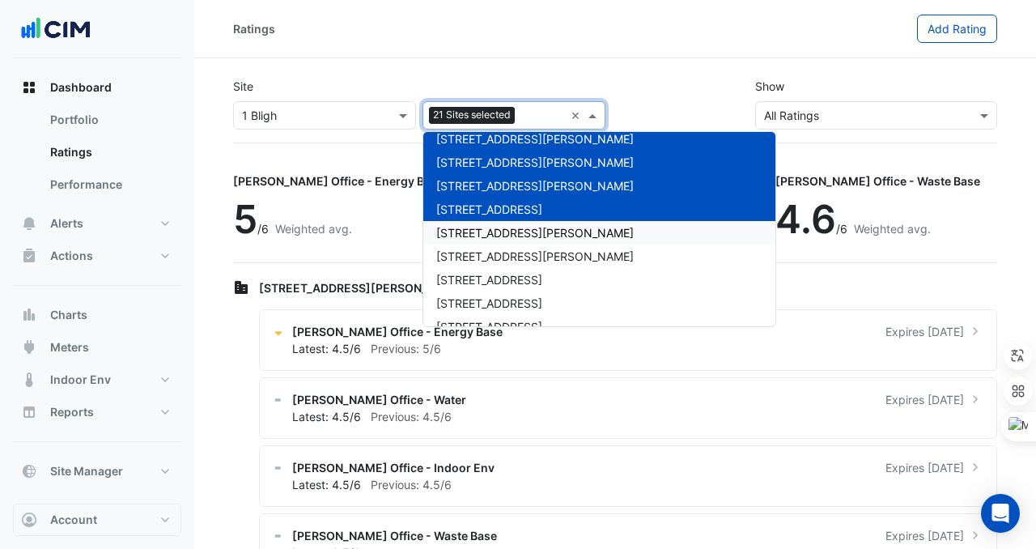
click at [489, 236] on span "[STREET_ADDRESS][PERSON_NAME]" at bounding box center [535, 233] width 198 height 14
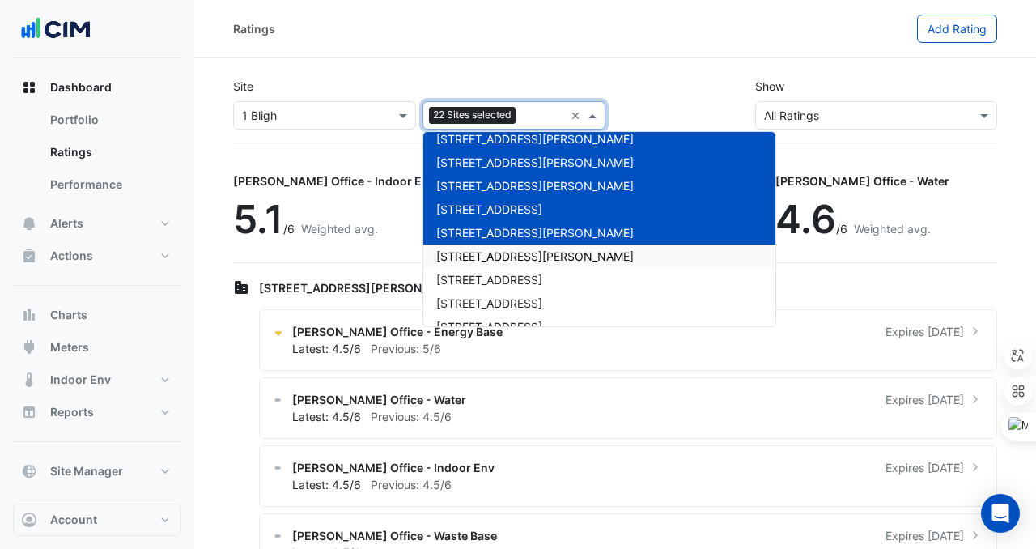
click at [470, 264] on div "[STREET_ADDRESS][PERSON_NAME]" at bounding box center [600, 256] width 352 height 23
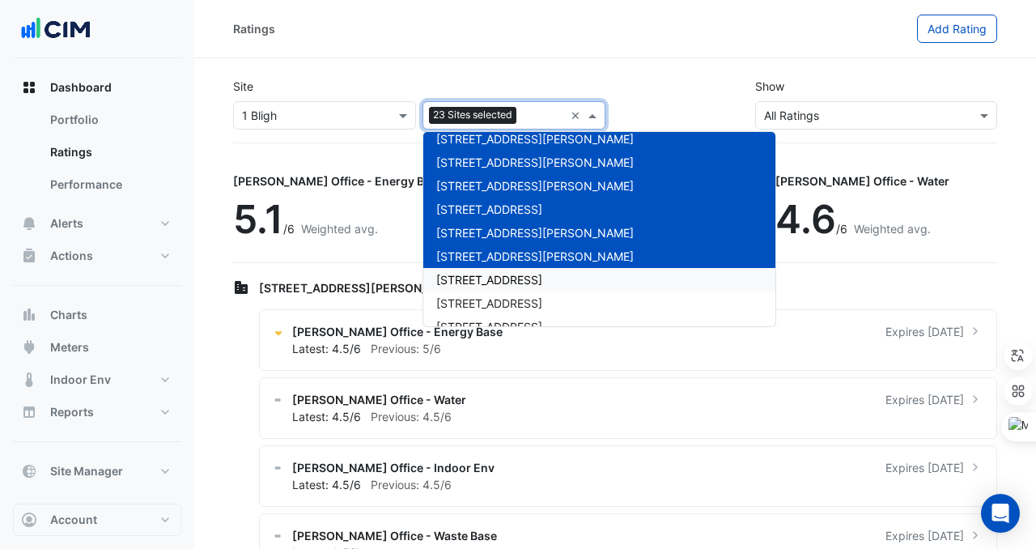
click at [470, 289] on div "[STREET_ADDRESS]" at bounding box center [600, 279] width 352 height 23
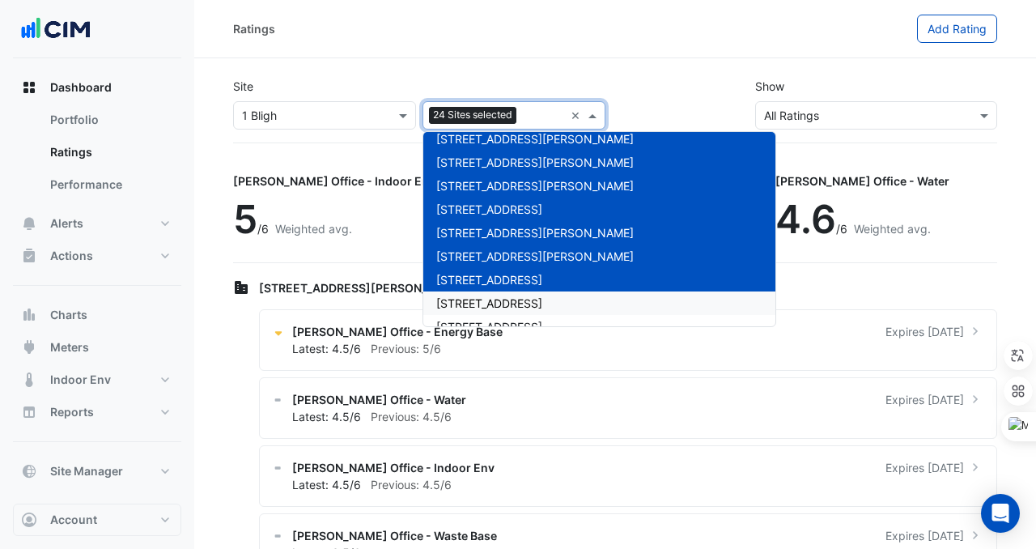
click at [473, 309] on span "[STREET_ADDRESS]" at bounding box center [489, 303] width 106 height 14
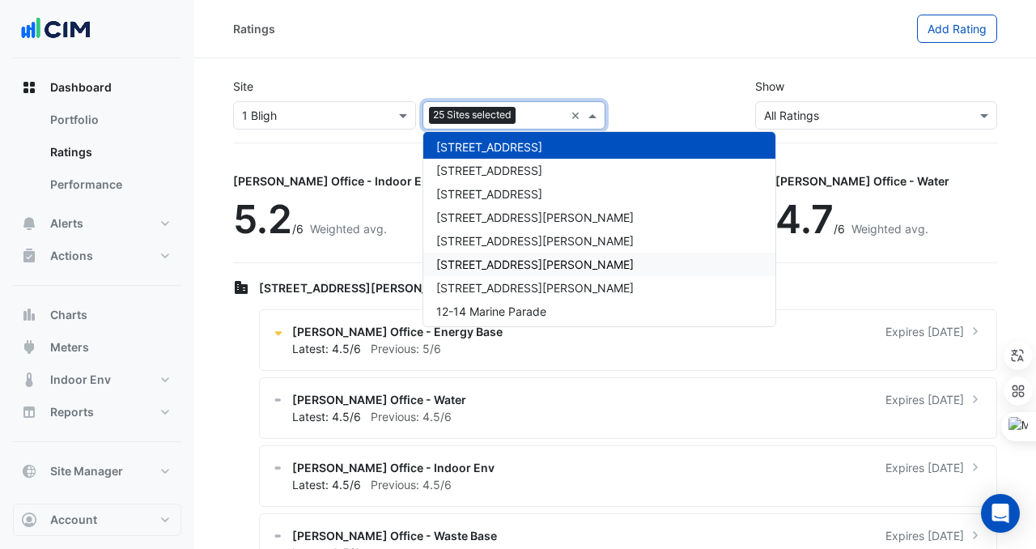
scroll to position [601, 0]
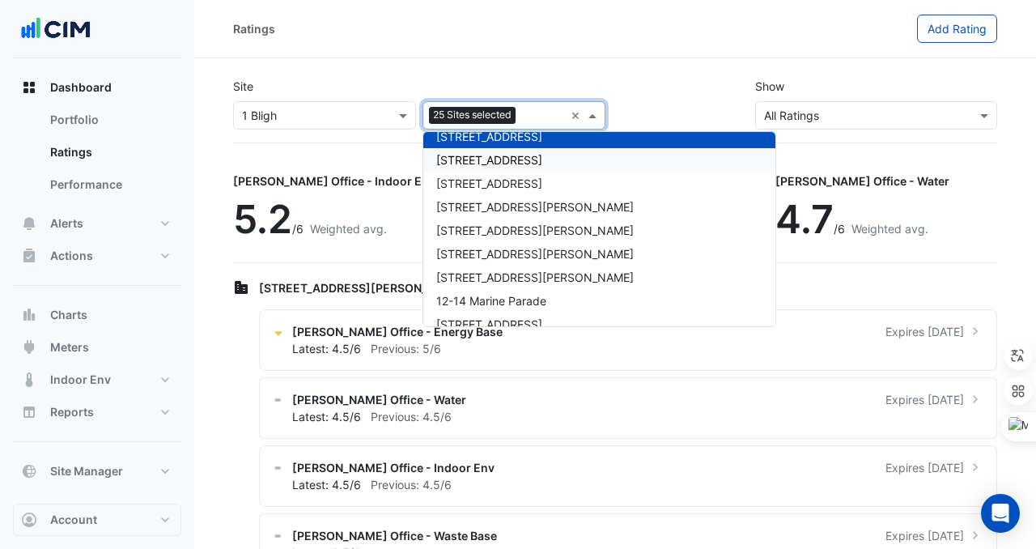
click at [490, 154] on span "[STREET_ADDRESS]" at bounding box center [489, 160] width 106 height 14
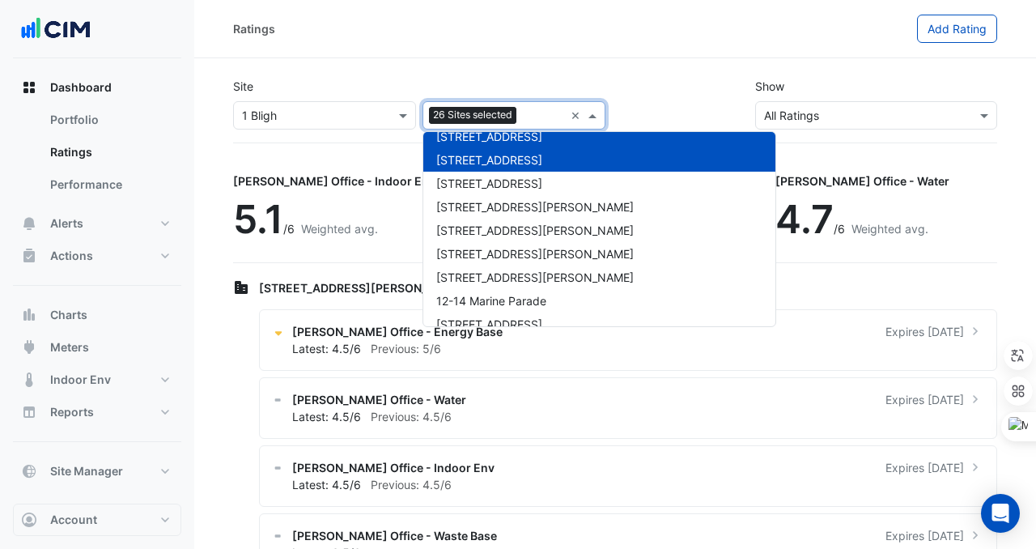
click at [490, 172] on div "[STREET_ADDRESS]" at bounding box center [600, 183] width 352 height 23
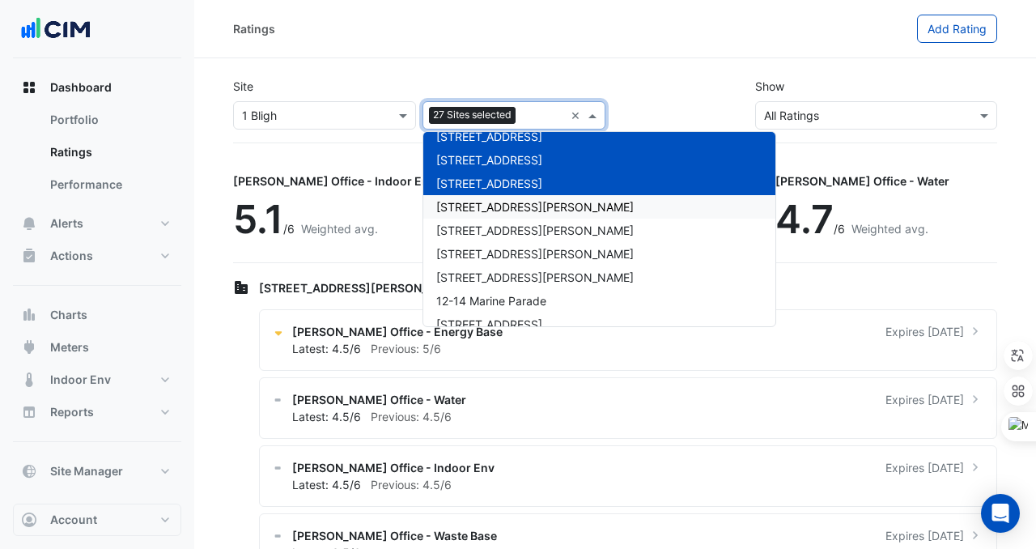
click at [487, 208] on span "[STREET_ADDRESS][PERSON_NAME]" at bounding box center [535, 207] width 198 height 14
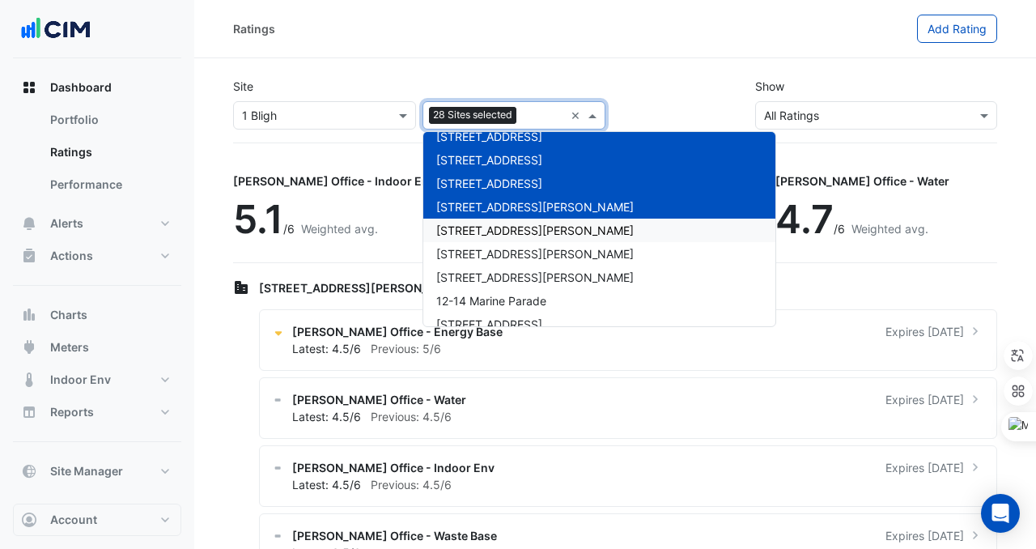
click at [487, 225] on span "[STREET_ADDRESS][PERSON_NAME]" at bounding box center [535, 230] width 198 height 14
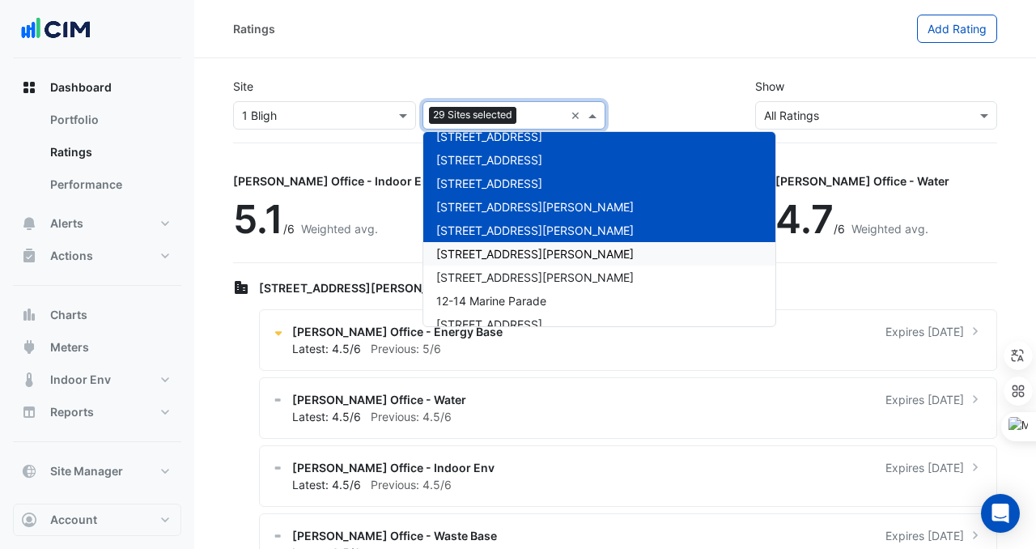
click at [487, 254] on span "[STREET_ADDRESS][PERSON_NAME]" at bounding box center [535, 254] width 198 height 14
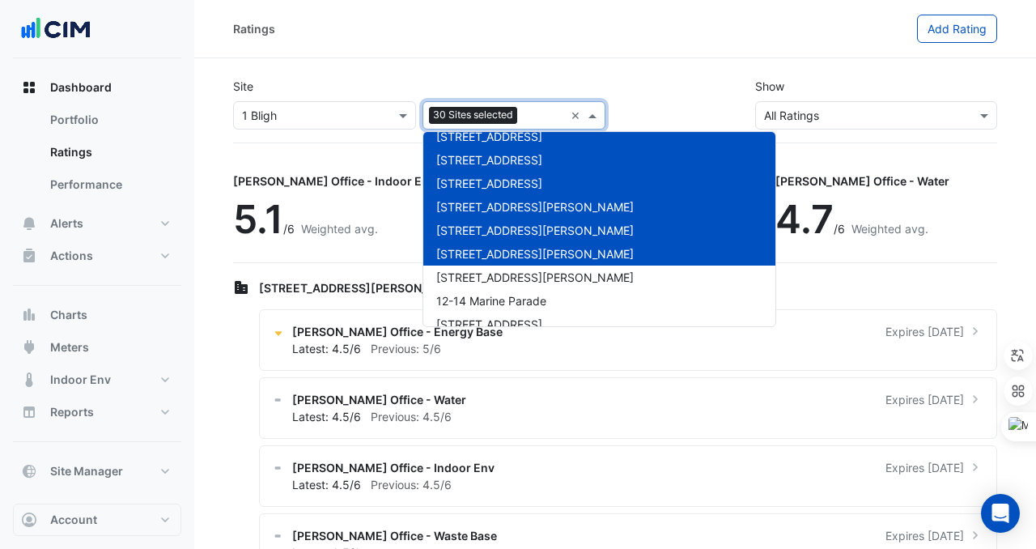
click at [487, 265] on div "[STREET_ADDRESS][PERSON_NAME]" at bounding box center [600, 253] width 352 height 23
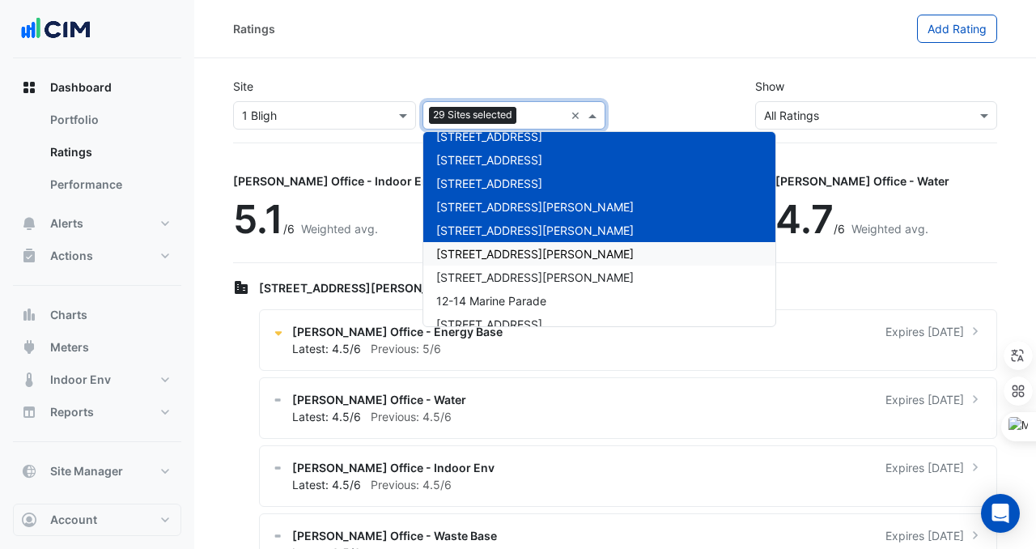
click at [487, 262] on div "[STREET_ADDRESS][PERSON_NAME]" at bounding box center [600, 253] width 352 height 23
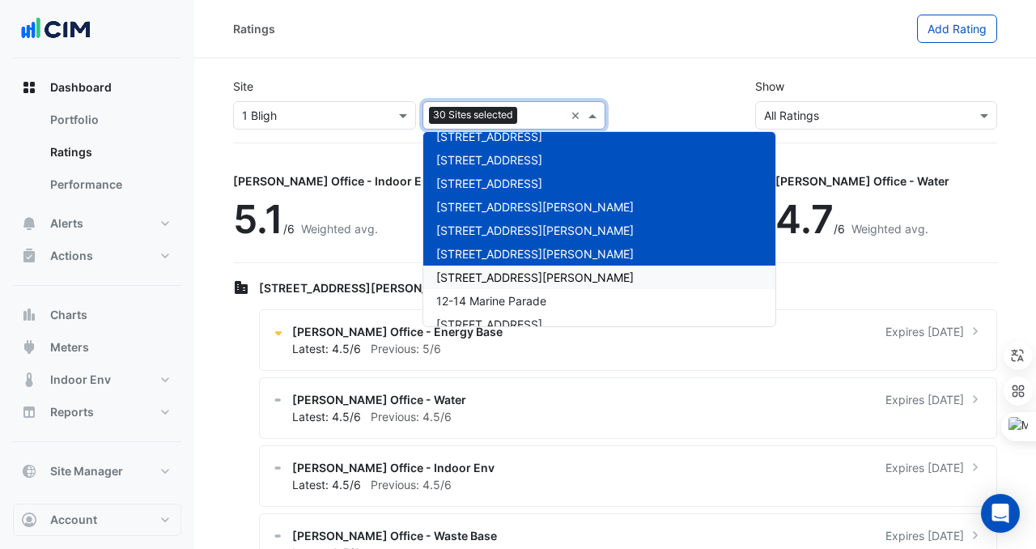
click at [487, 285] on div "[STREET_ADDRESS][PERSON_NAME]" at bounding box center [600, 277] width 352 height 23
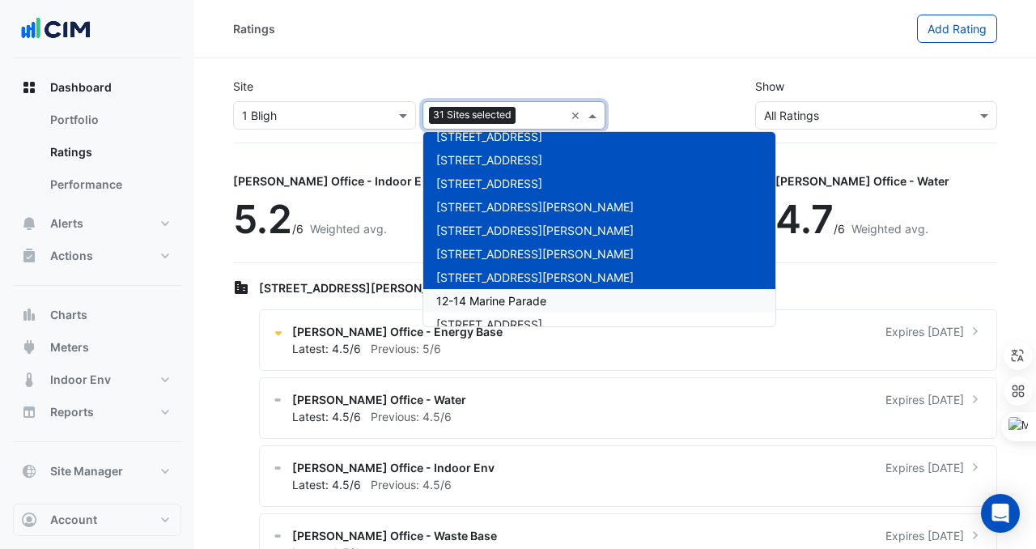
click at [487, 311] on div "12-14 Marine Parade" at bounding box center [600, 300] width 352 height 23
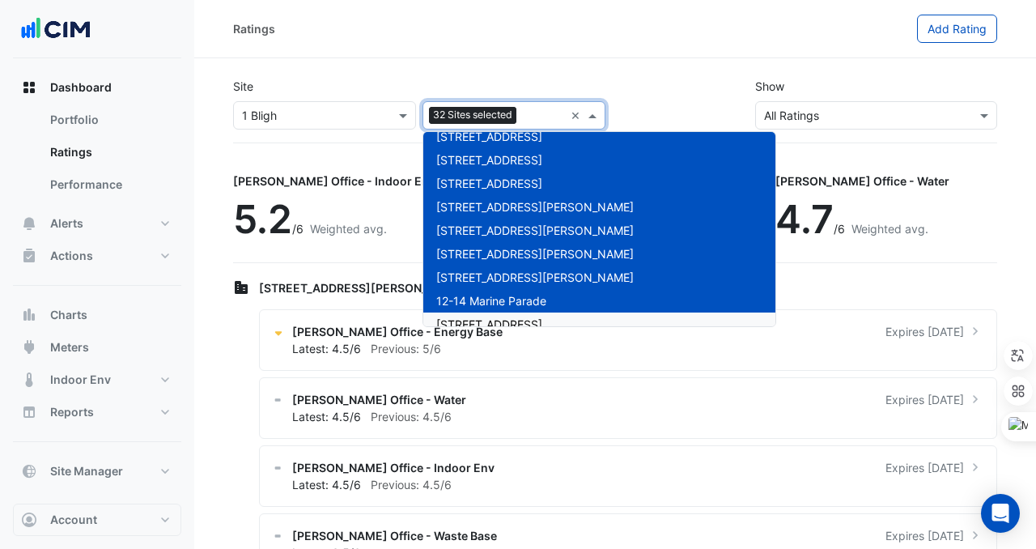
click at [487, 322] on span "[STREET_ADDRESS]" at bounding box center [489, 324] width 106 height 14
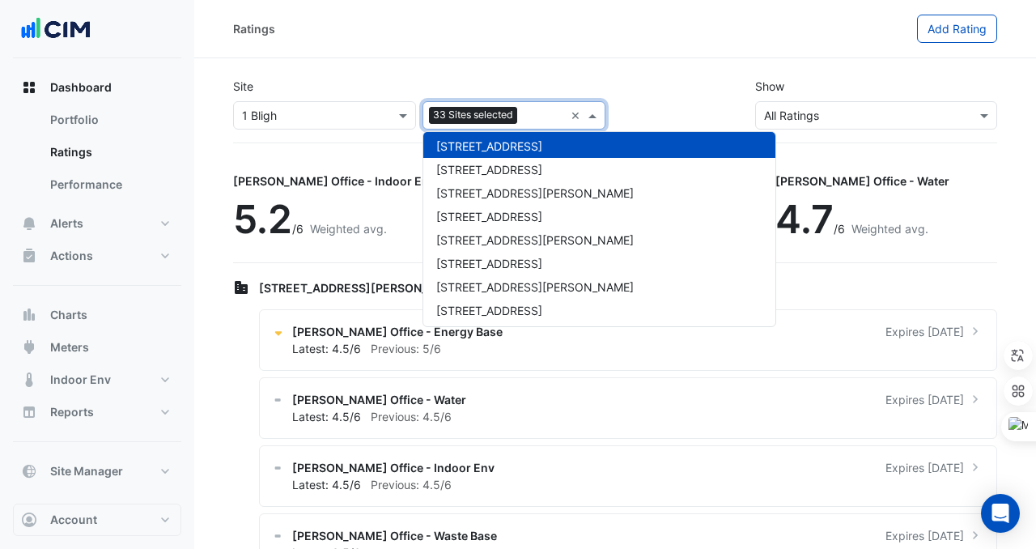
scroll to position [782, 0]
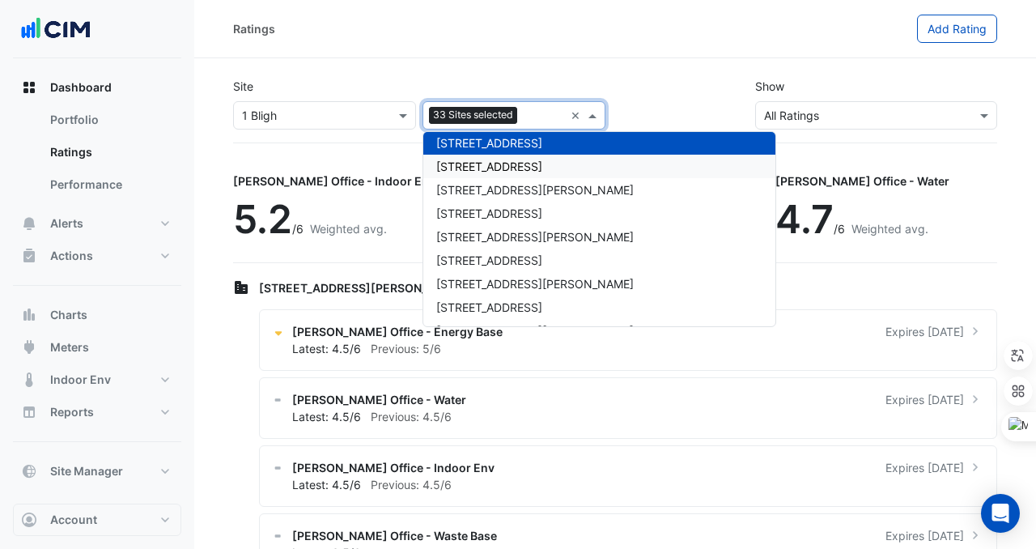
click at [513, 172] on span "[STREET_ADDRESS]" at bounding box center [489, 167] width 106 height 14
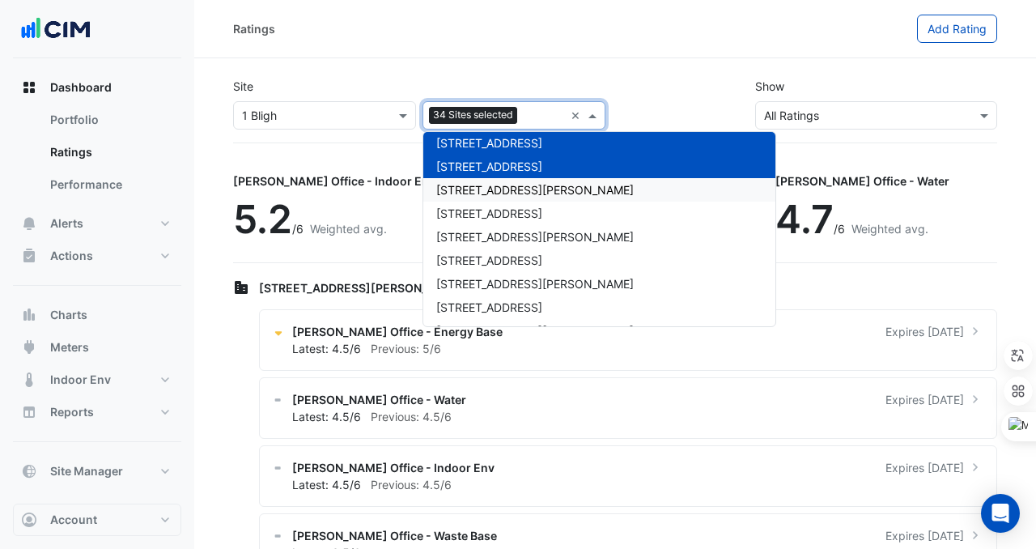
click at [513, 192] on span "[STREET_ADDRESS][PERSON_NAME]" at bounding box center [535, 190] width 198 height 14
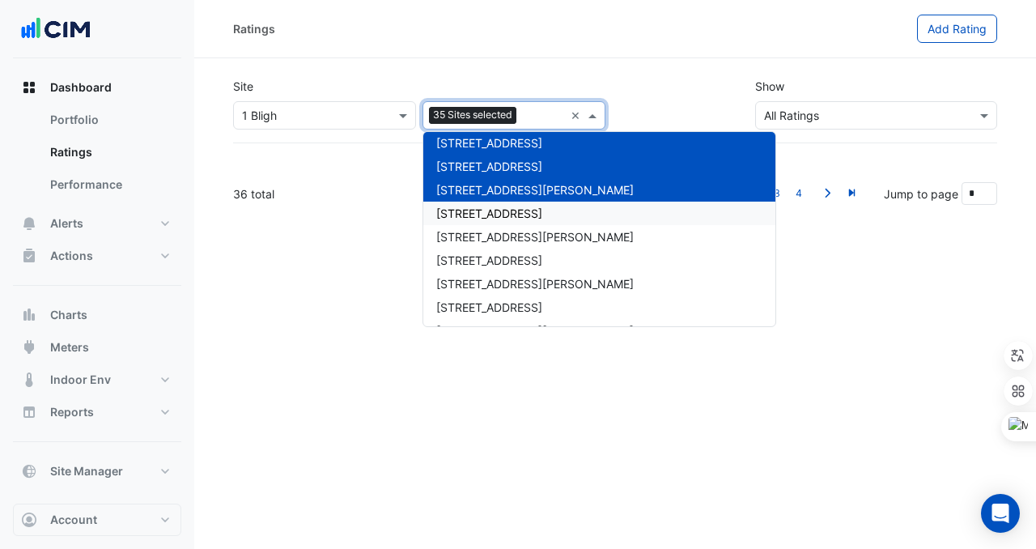
click at [511, 211] on span "[STREET_ADDRESS]" at bounding box center [489, 213] width 106 height 14
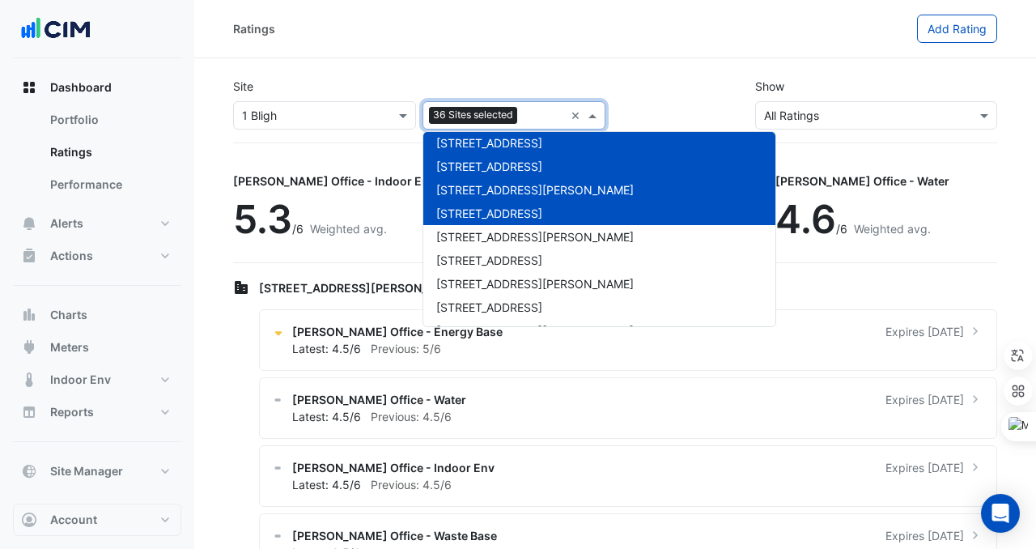
click at [511, 215] on span "[STREET_ADDRESS]" at bounding box center [489, 213] width 106 height 14
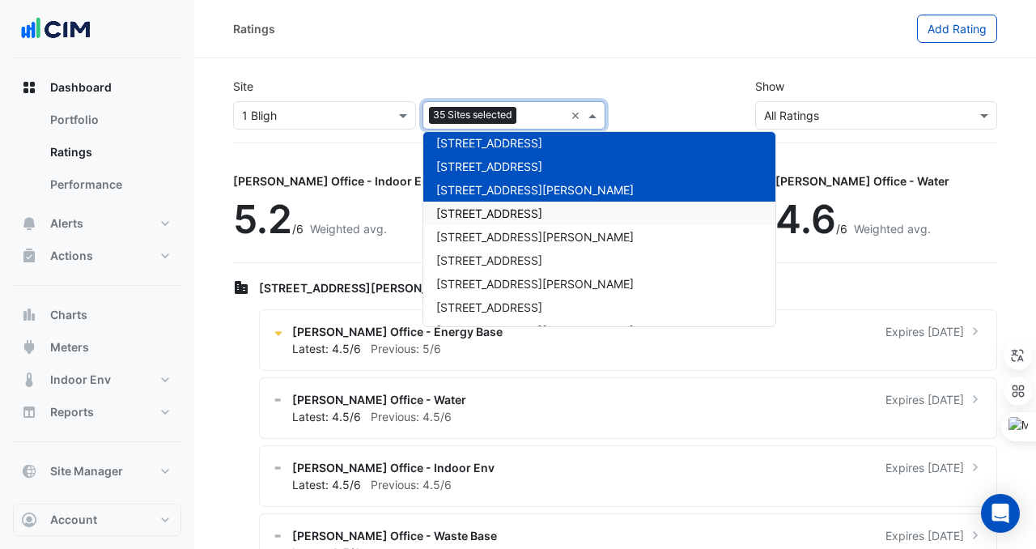
click at [511, 210] on span "[STREET_ADDRESS]" at bounding box center [489, 213] width 106 height 14
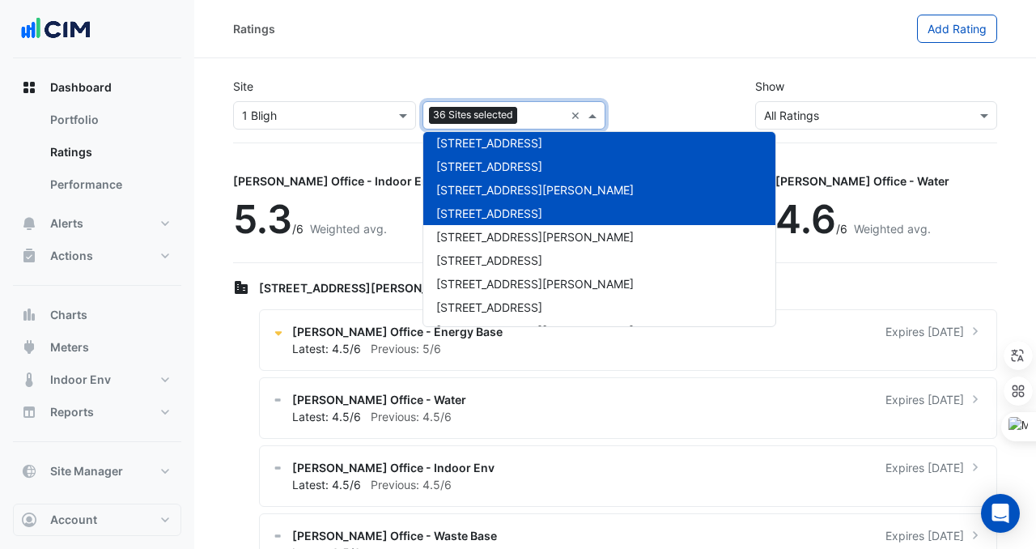
click at [511, 223] on div "[STREET_ADDRESS]" at bounding box center [600, 213] width 352 height 23
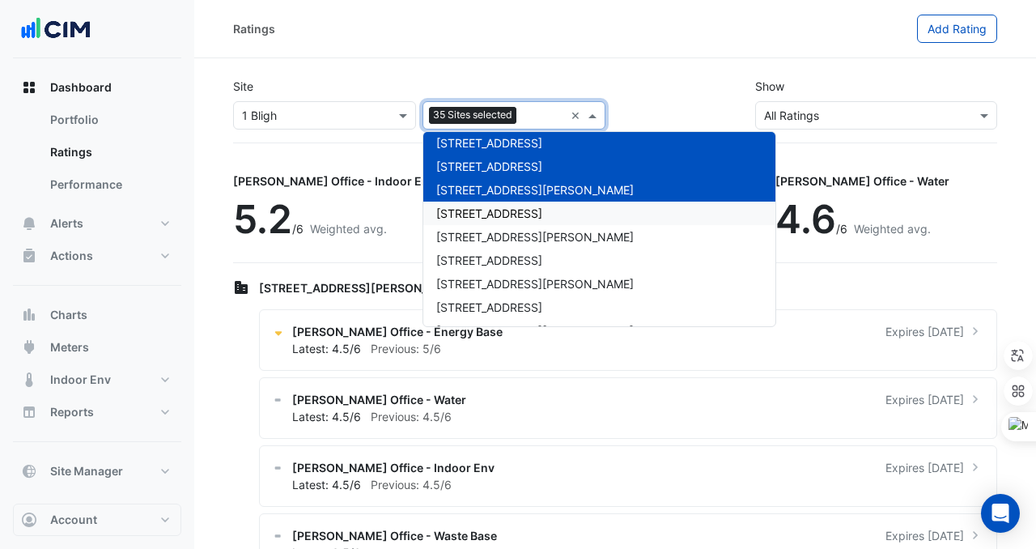
click at [511, 224] on div "[STREET_ADDRESS]" at bounding box center [600, 213] width 352 height 23
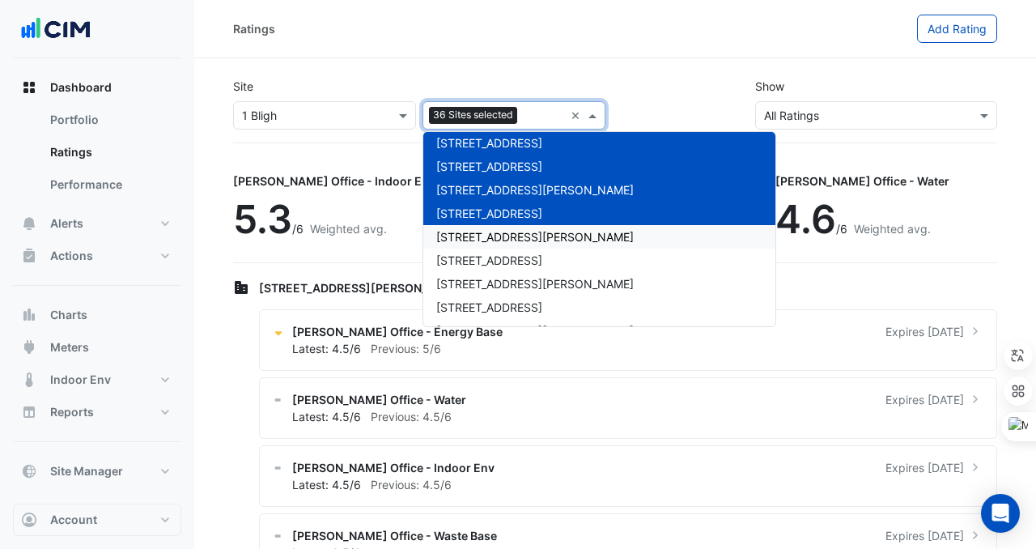
click at [445, 240] on span "[STREET_ADDRESS][PERSON_NAME]" at bounding box center [535, 237] width 198 height 14
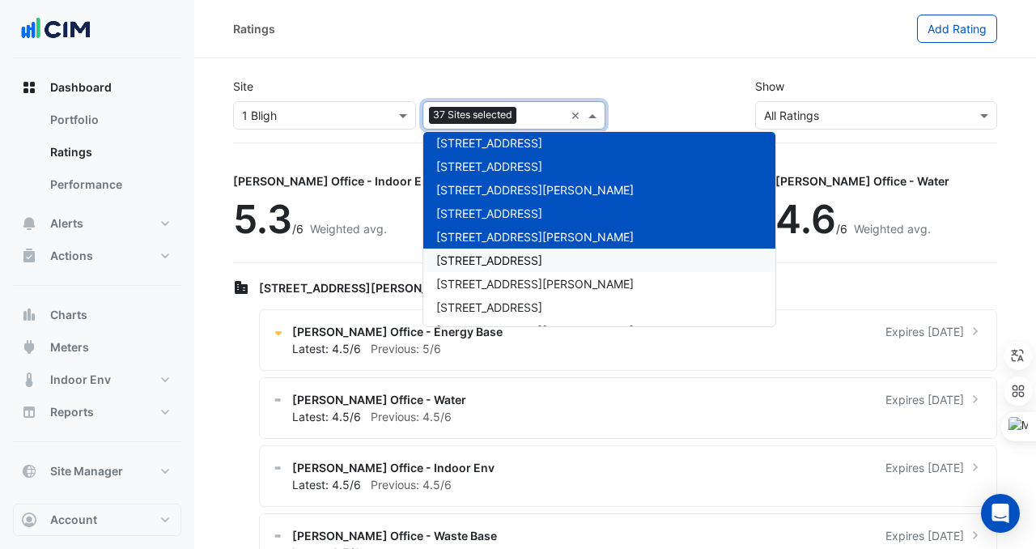
click at [445, 254] on span "[STREET_ADDRESS]" at bounding box center [489, 260] width 106 height 14
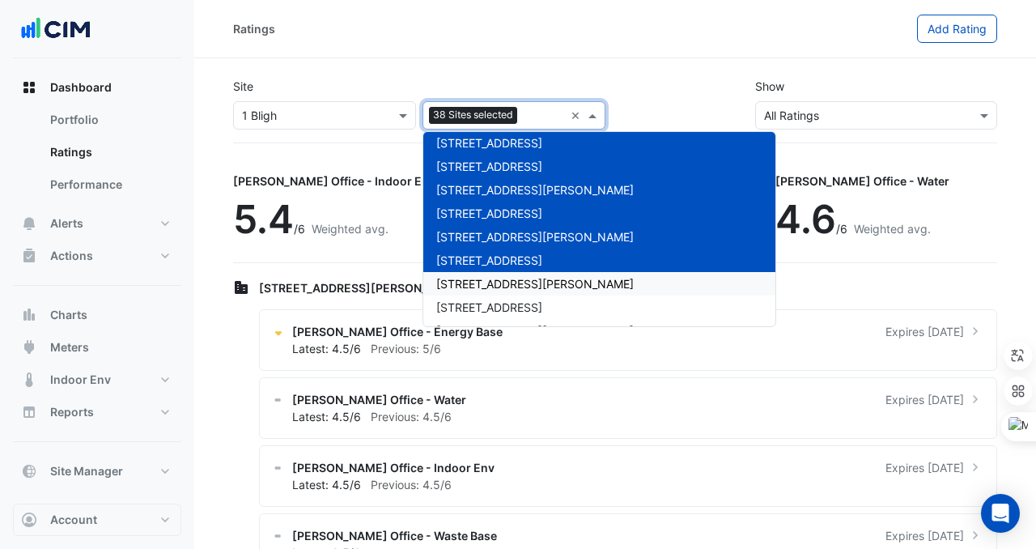
click at [448, 287] on span "[STREET_ADDRESS][PERSON_NAME]" at bounding box center [535, 284] width 198 height 14
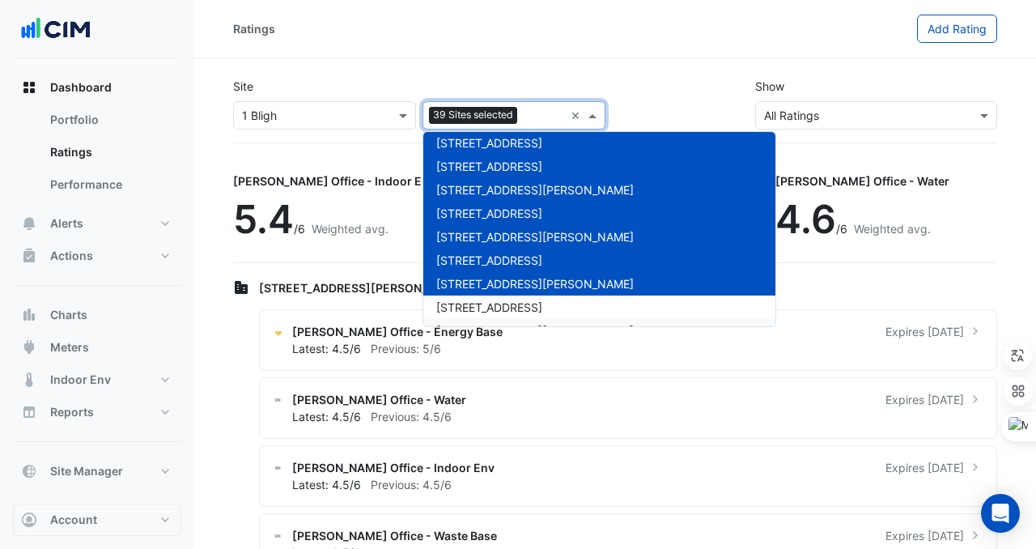
click at [449, 319] on div "[STREET_ADDRESS][PERSON_NAME]" at bounding box center [600, 330] width 352 height 23
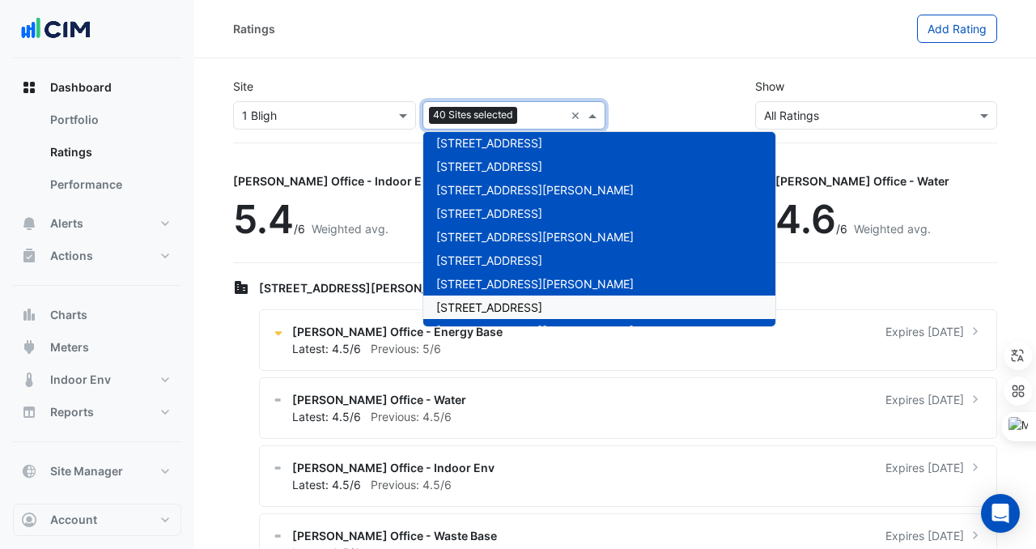
click at [453, 304] on span "[STREET_ADDRESS]" at bounding box center [489, 307] width 106 height 14
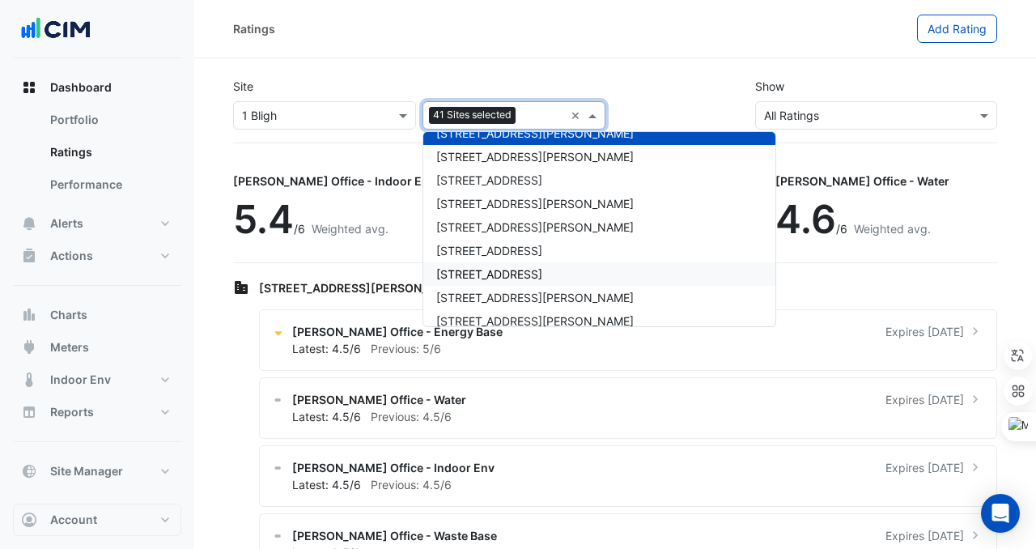
scroll to position [982, 0]
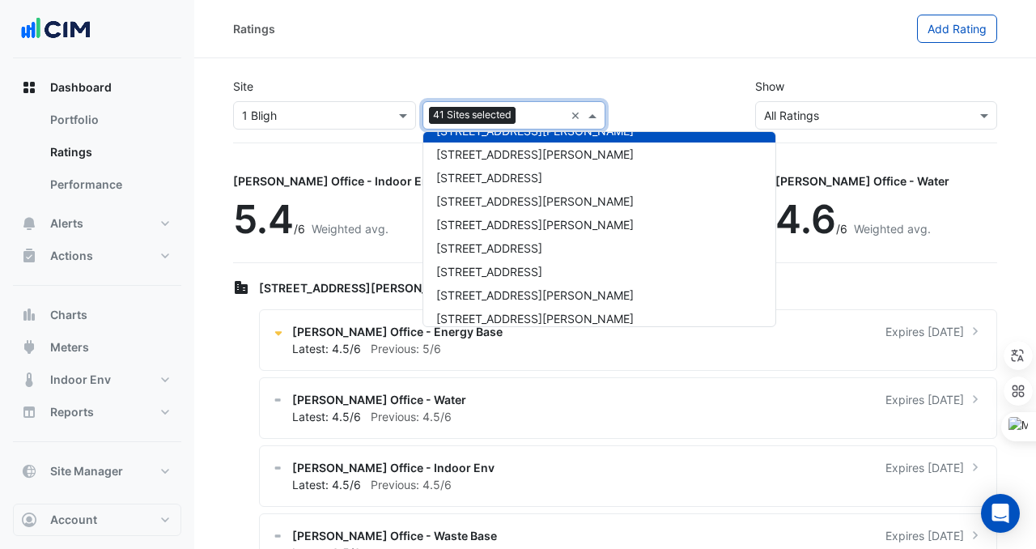
click at [466, 160] on span "[STREET_ADDRESS][PERSON_NAME]" at bounding box center [535, 154] width 198 height 14
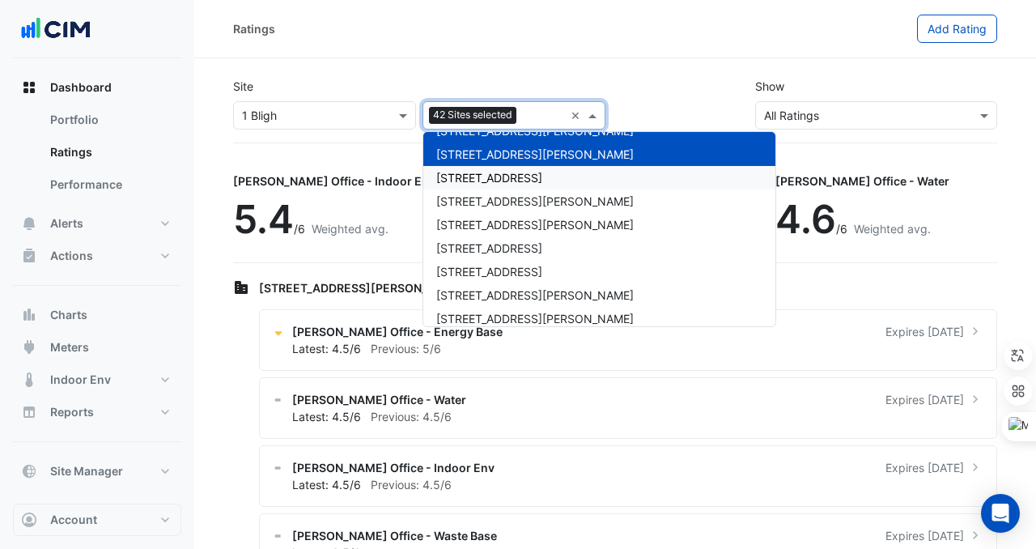
click at [466, 185] on div "[STREET_ADDRESS]" at bounding box center [600, 177] width 352 height 23
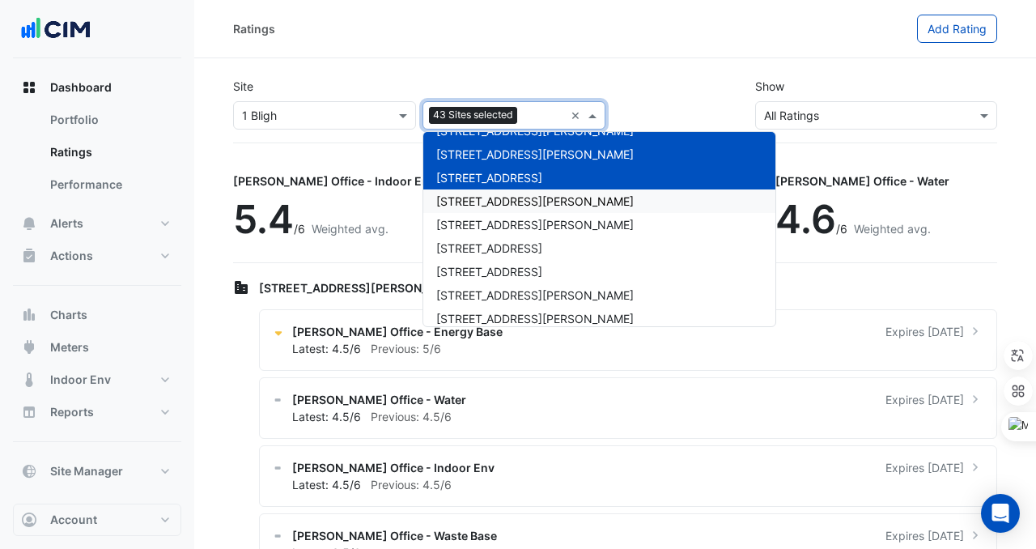
click at [466, 219] on span "[STREET_ADDRESS][PERSON_NAME]" at bounding box center [535, 225] width 198 height 14
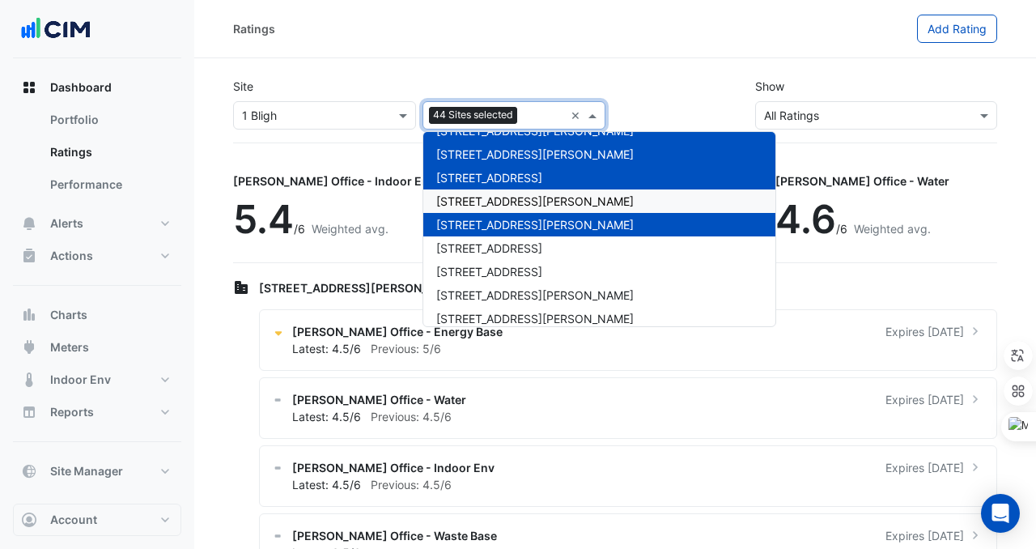
click at [470, 202] on span "[STREET_ADDRESS][PERSON_NAME]" at bounding box center [535, 201] width 198 height 14
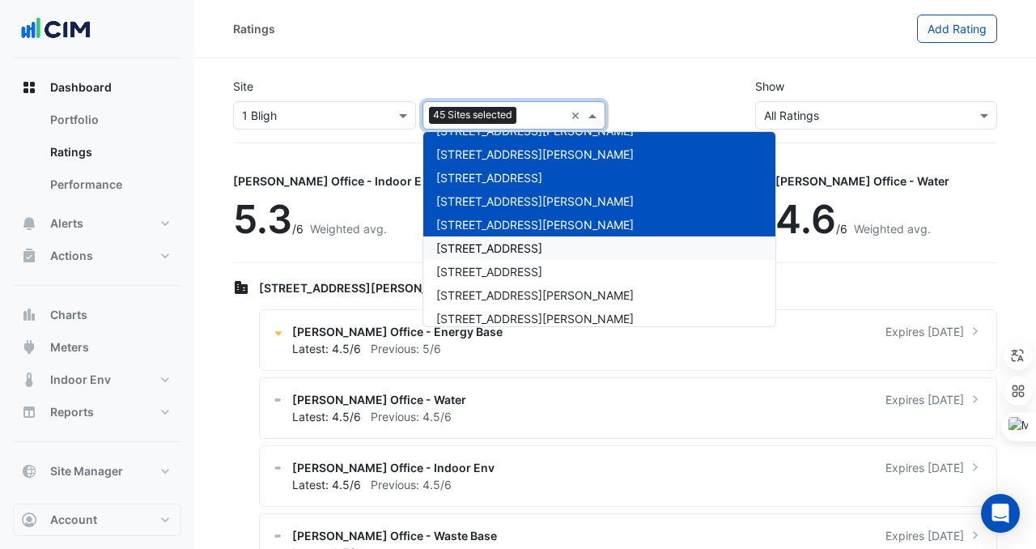
click at [468, 238] on div "[STREET_ADDRESS]" at bounding box center [600, 247] width 352 height 23
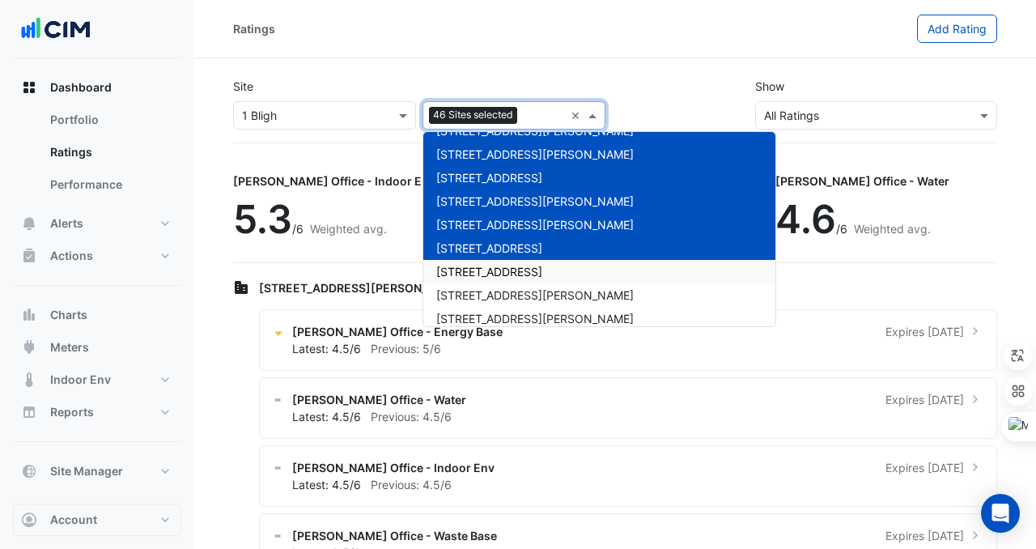
click at [479, 267] on span "[STREET_ADDRESS]" at bounding box center [489, 272] width 106 height 14
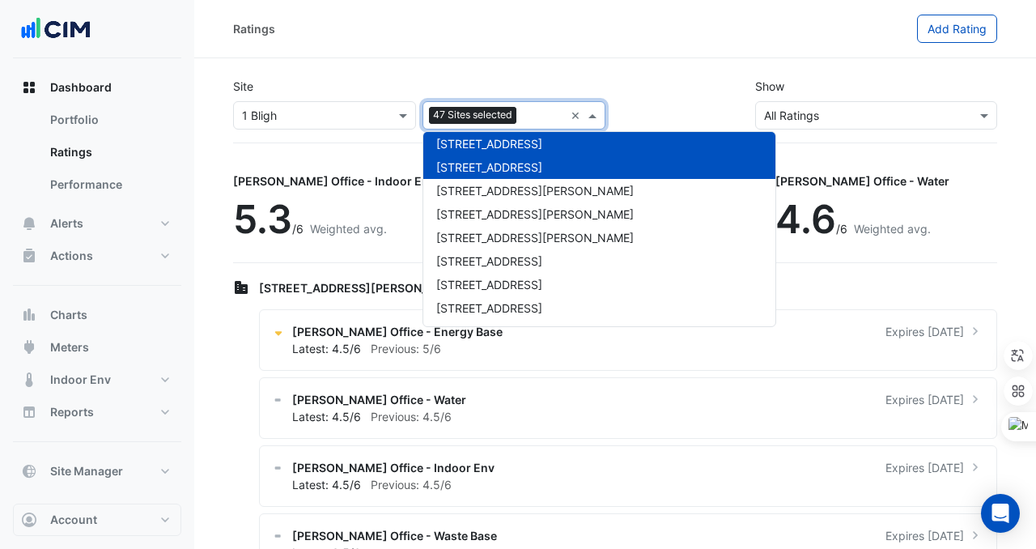
scroll to position [1088, 0]
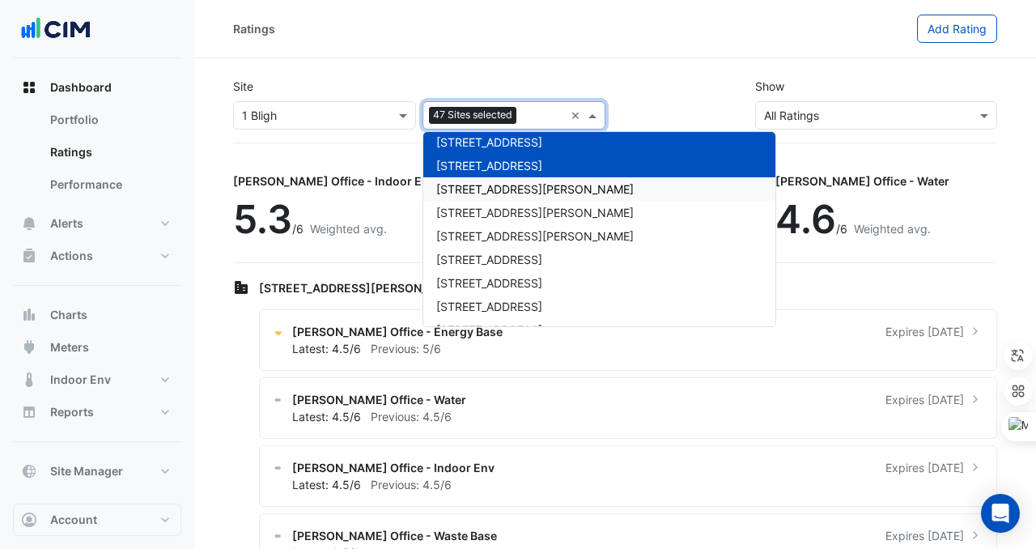
click at [453, 189] on span "[STREET_ADDRESS][PERSON_NAME]" at bounding box center [535, 189] width 198 height 14
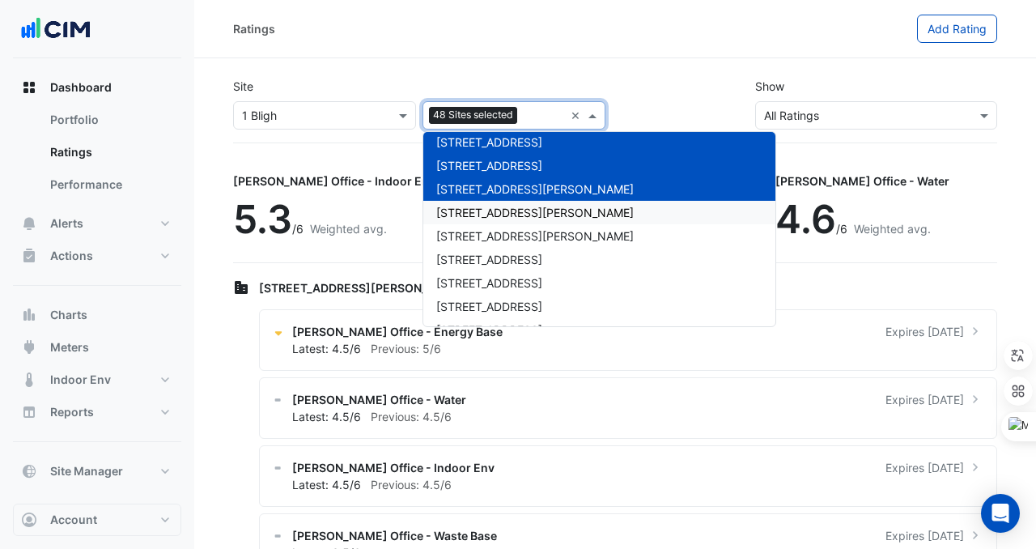
click at [453, 211] on span "[STREET_ADDRESS][PERSON_NAME]" at bounding box center [535, 213] width 198 height 14
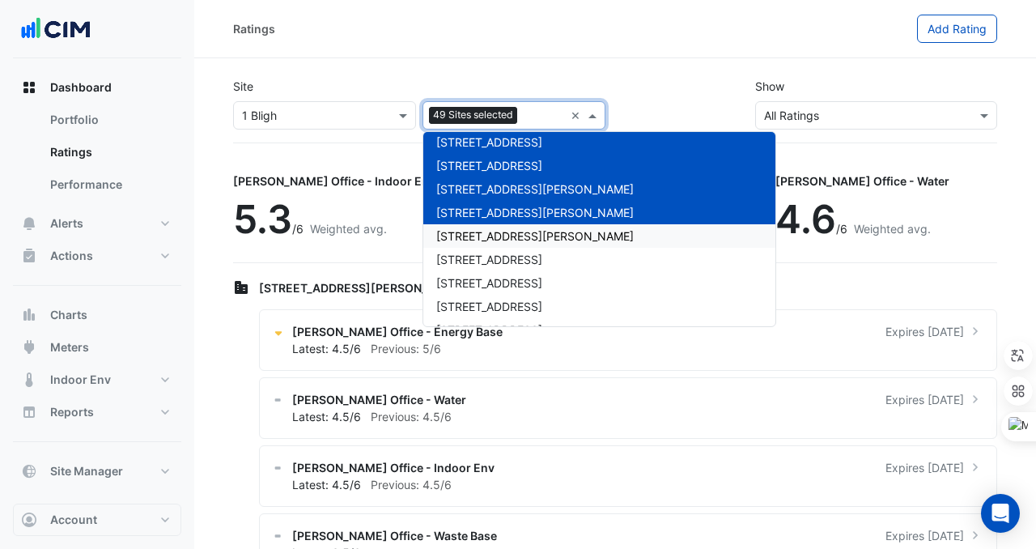
click at [452, 237] on span "[STREET_ADDRESS][PERSON_NAME]" at bounding box center [535, 236] width 198 height 14
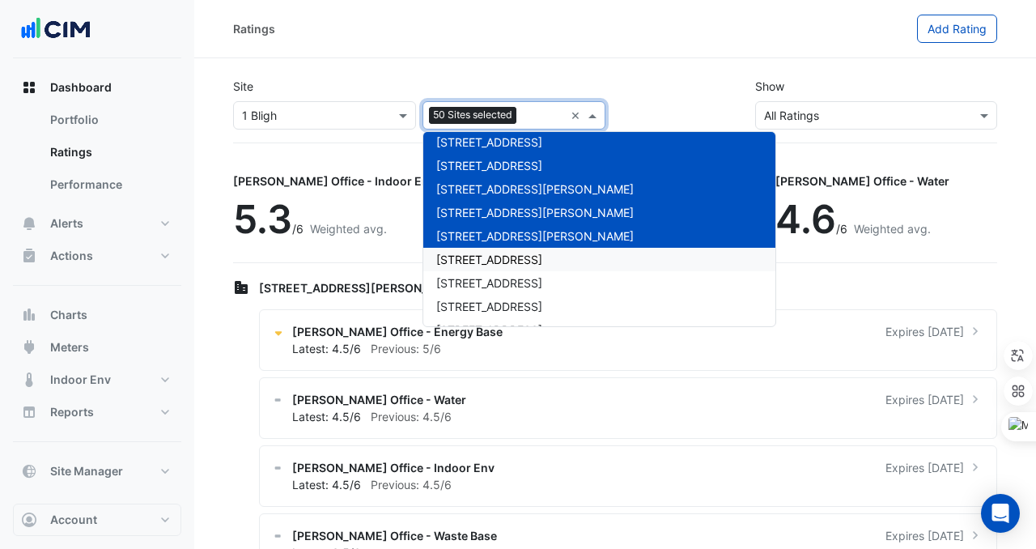
click at [452, 258] on span "[STREET_ADDRESS]" at bounding box center [489, 260] width 106 height 14
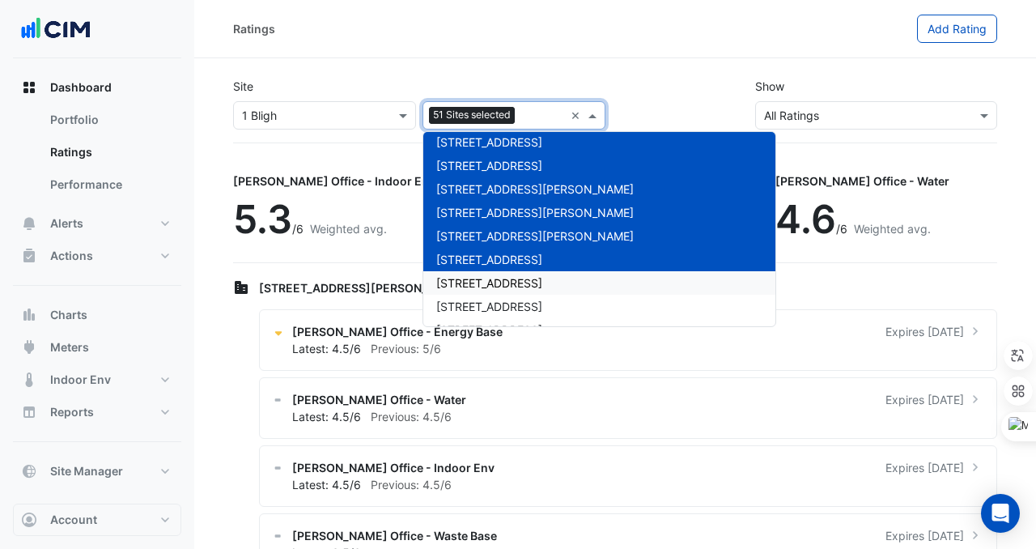
click at [452, 283] on span "[STREET_ADDRESS]" at bounding box center [489, 283] width 106 height 14
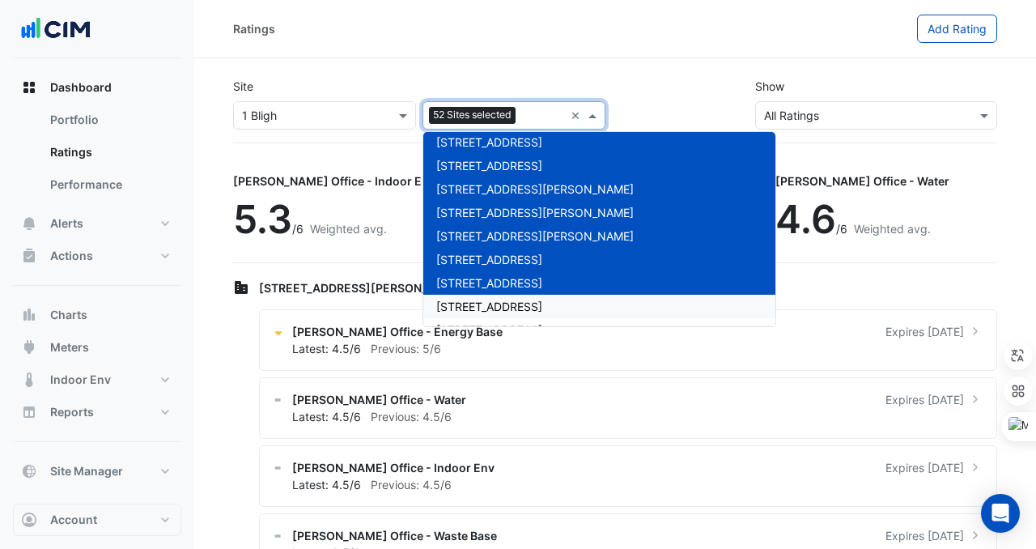
click at [454, 302] on span "[STREET_ADDRESS]" at bounding box center [489, 307] width 106 height 14
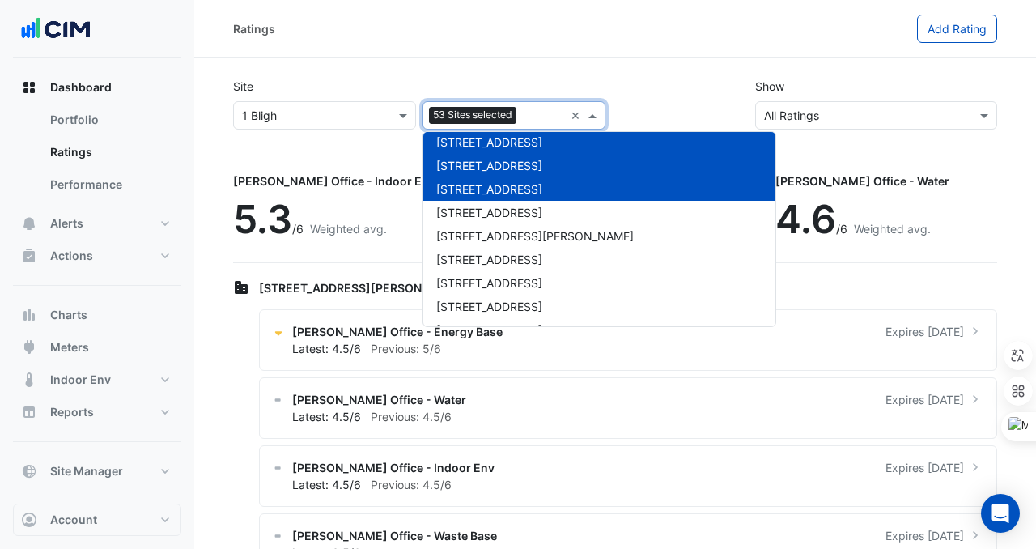
scroll to position [1207, 0]
click at [464, 205] on span "[STREET_ADDRESS]" at bounding box center [489, 212] width 106 height 14
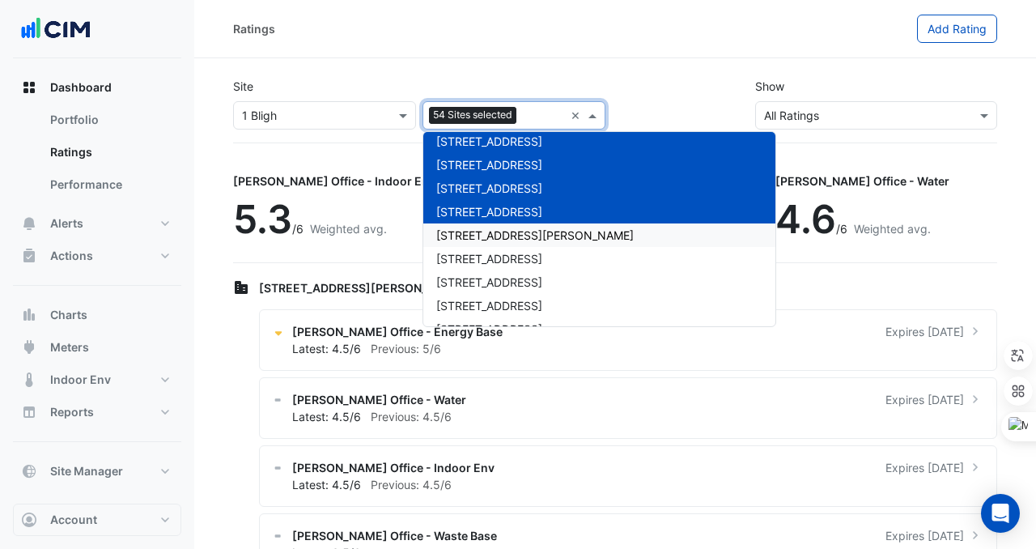
click at [464, 228] on span "[STREET_ADDRESS][PERSON_NAME]" at bounding box center [535, 235] width 198 height 14
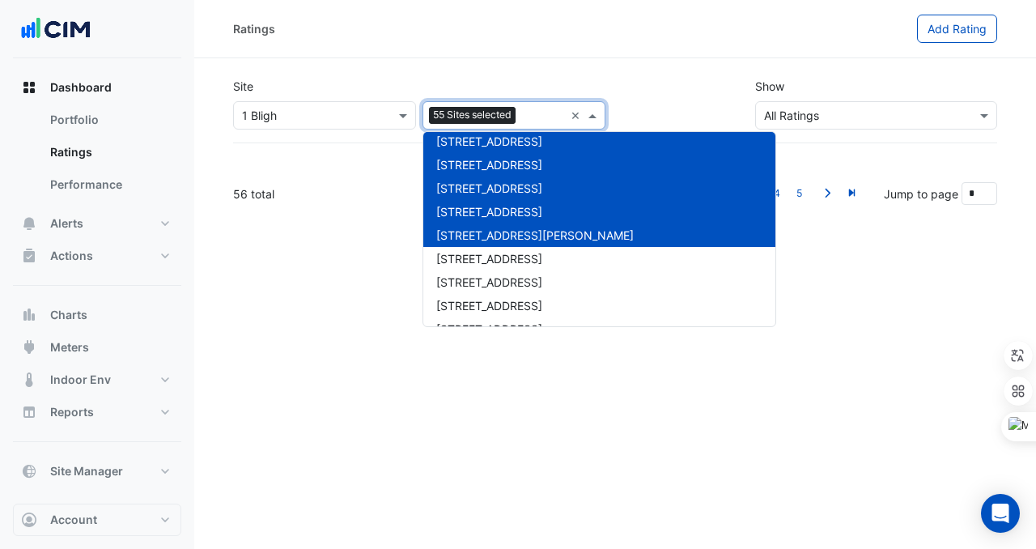
click at [464, 252] on span "[STREET_ADDRESS]" at bounding box center [489, 259] width 106 height 14
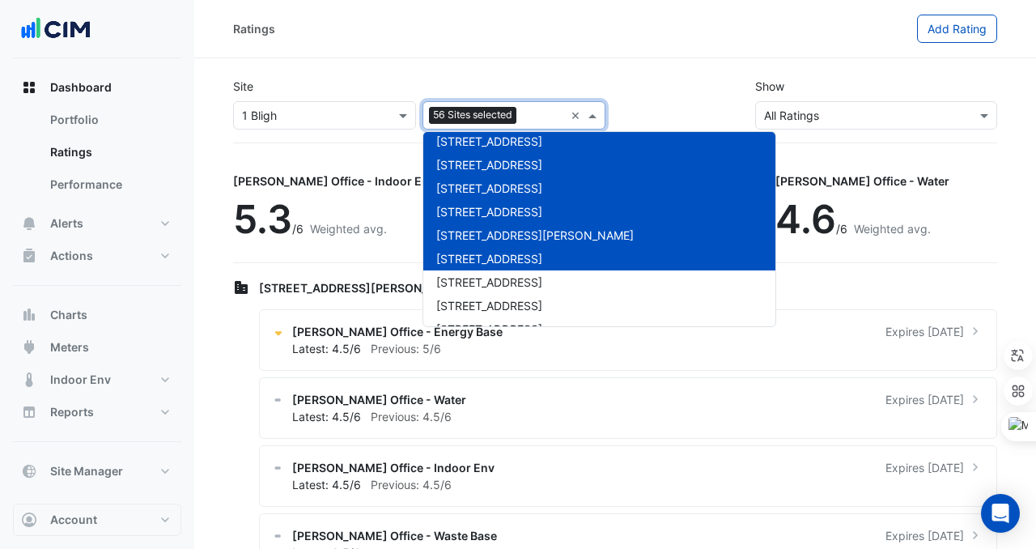
click at [464, 267] on div "[STREET_ADDRESS]" at bounding box center [600, 258] width 352 height 23
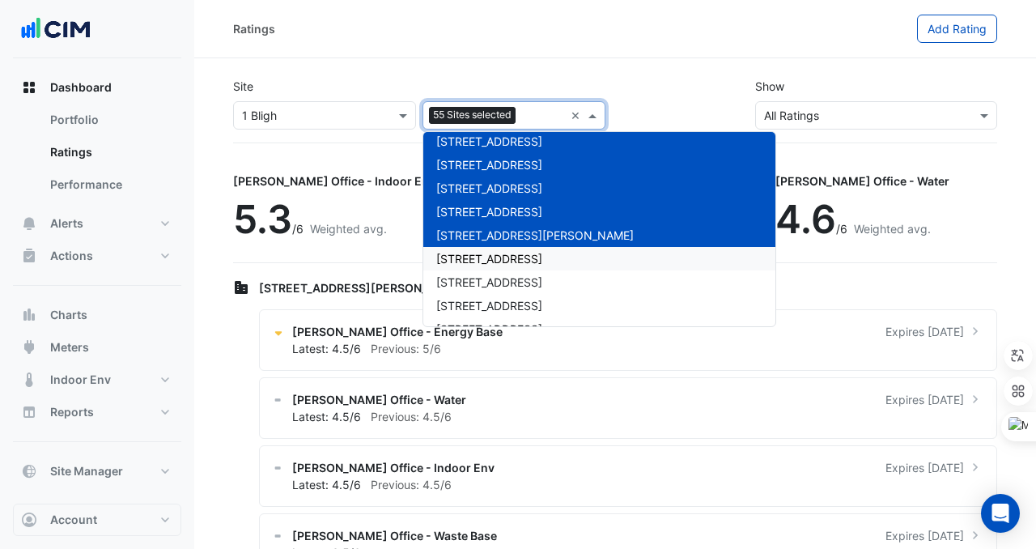
click at [464, 259] on span "[STREET_ADDRESS]" at bounding box center [489, 259] width 106 height 14
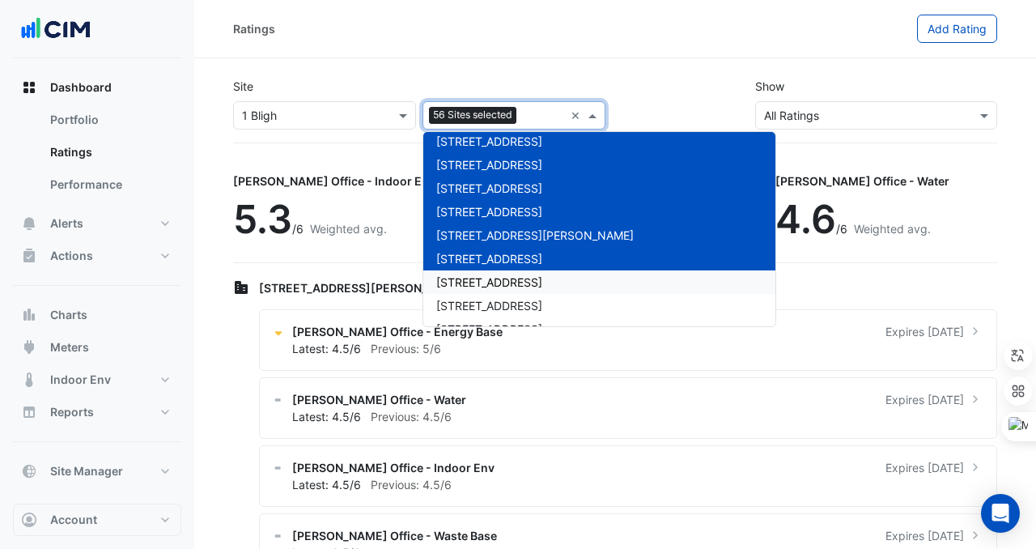
click at [463, 287] on span "[STREET_ADDRESS]" at bounding box center [489, 282] width 106 height 14
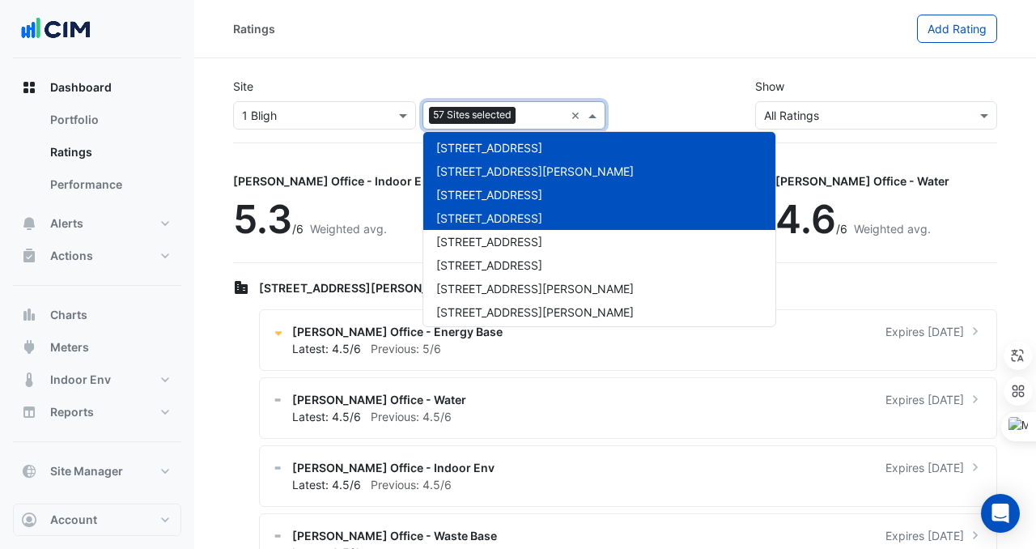
scroll to position [1274, 0]
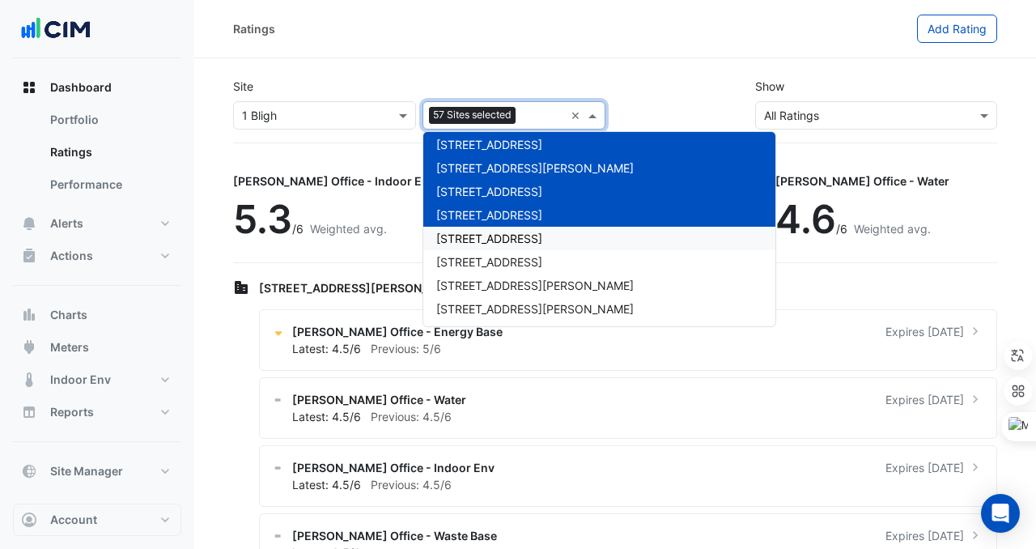
click at [467, 243] on span "[STREET_ADDRESS]" at bounding box center [489, 239] width 106 height 14
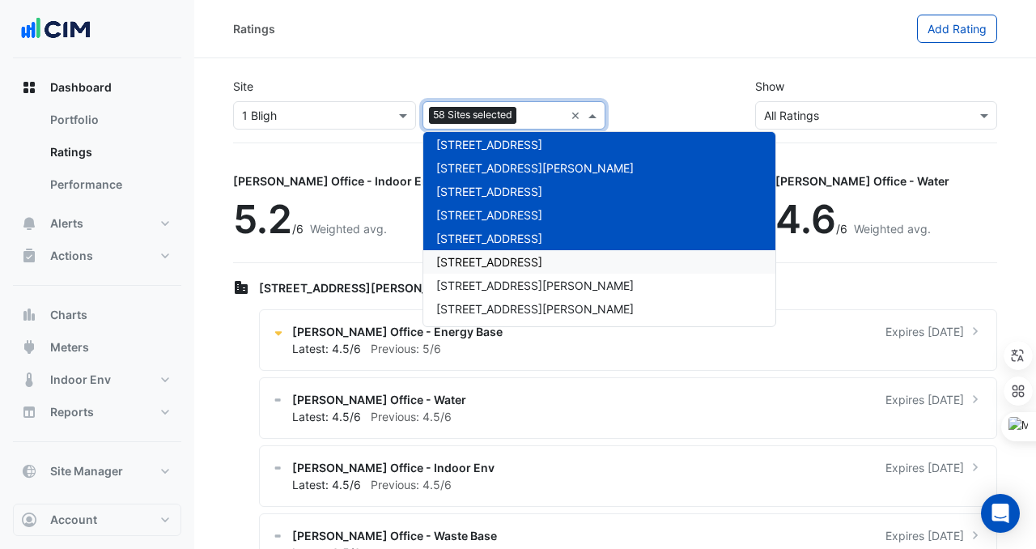
click at [467, 262] on span "[STREET_ADDRESS]" at bounding box center [489, 262] width 106 height 14
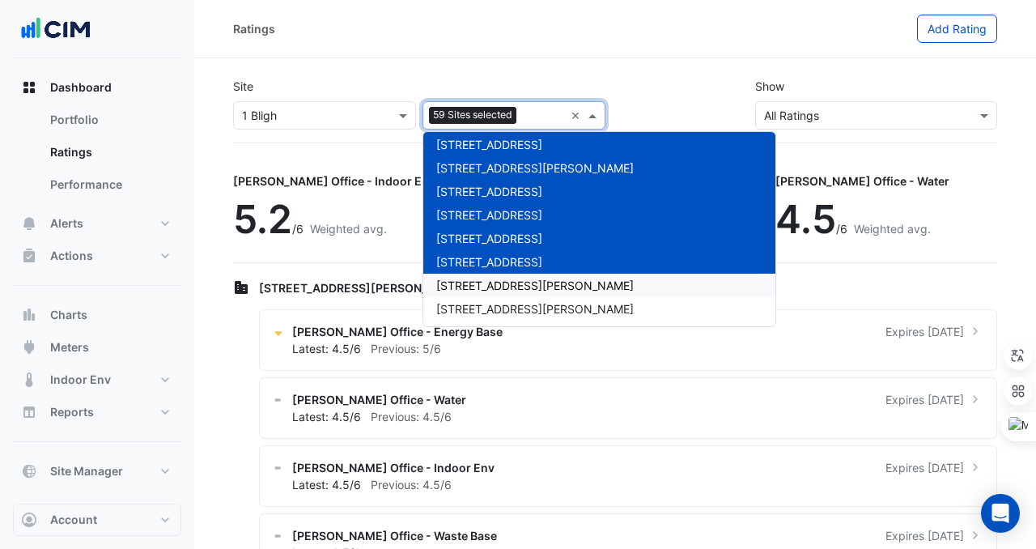
click at [467, 280] on span "[STREET_ADDRESS][PERSON_NAME]" at bounding box center [535, 286] width 198 height 14
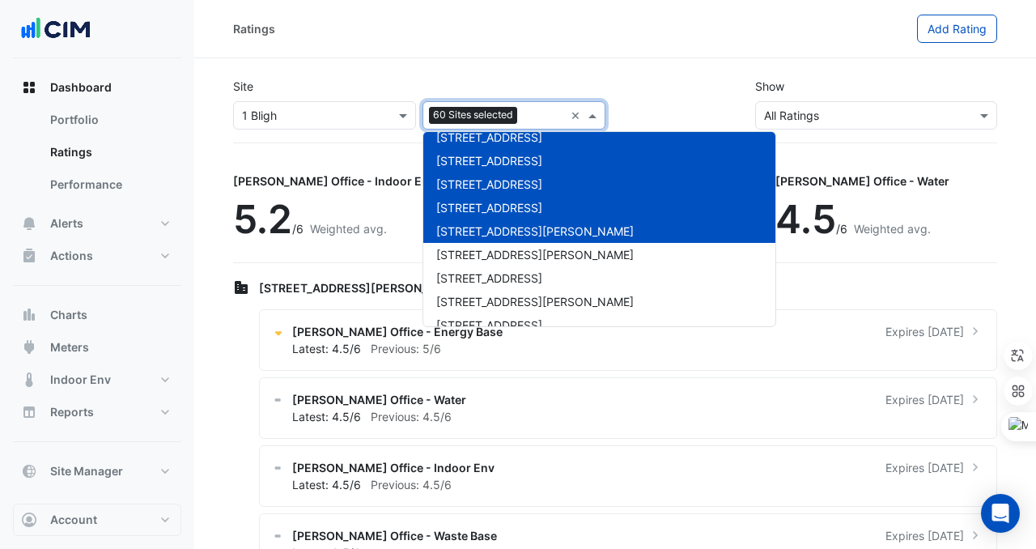
scroll to position [1330, 0]
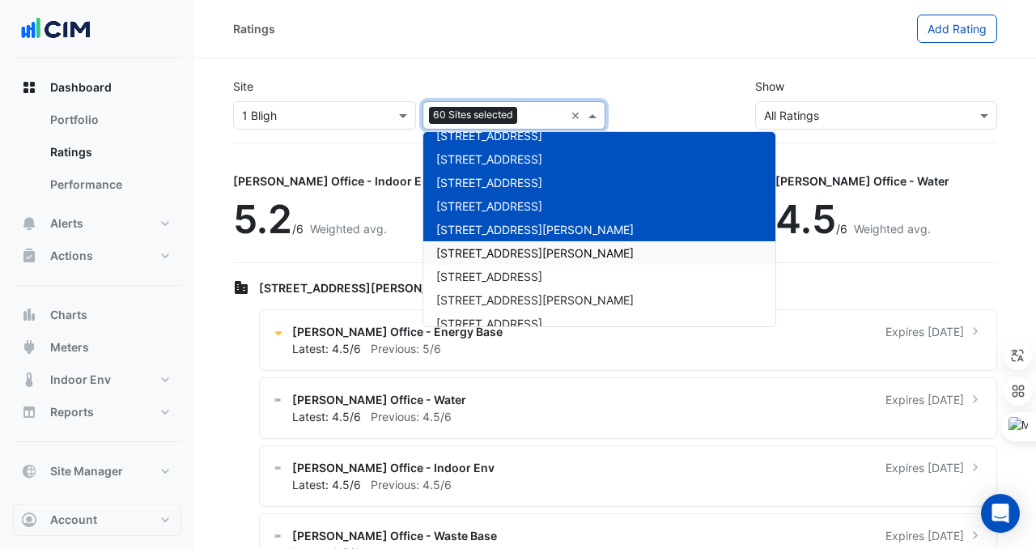
click at [466, 246] on span "[STREET_ADDRESS][PERSON_NAME]" at bounding box center [535, 253] width 198 height 14
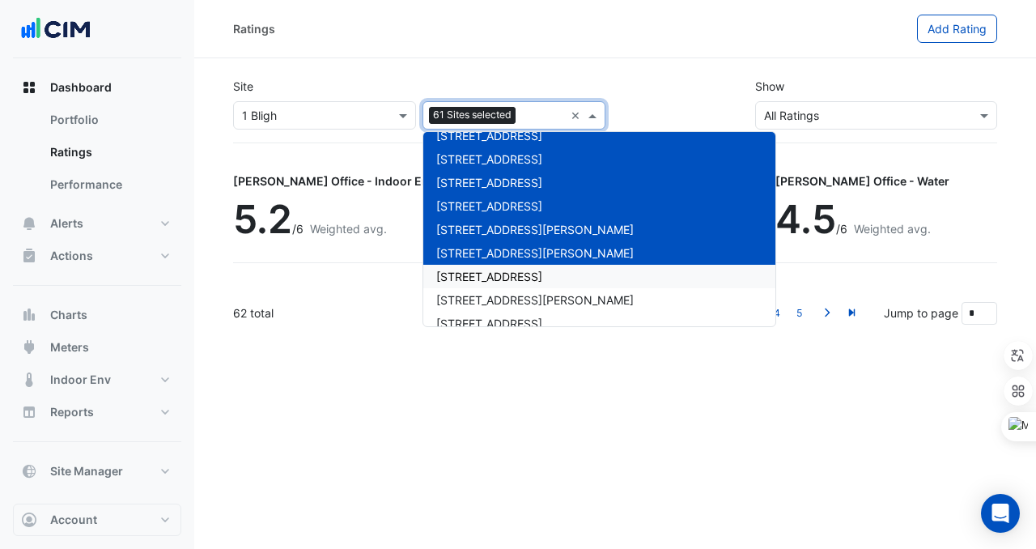
click at [466, 275] on span "[STREET_ADDRESS]" at bounding box center [489, 277] width 106 height 14
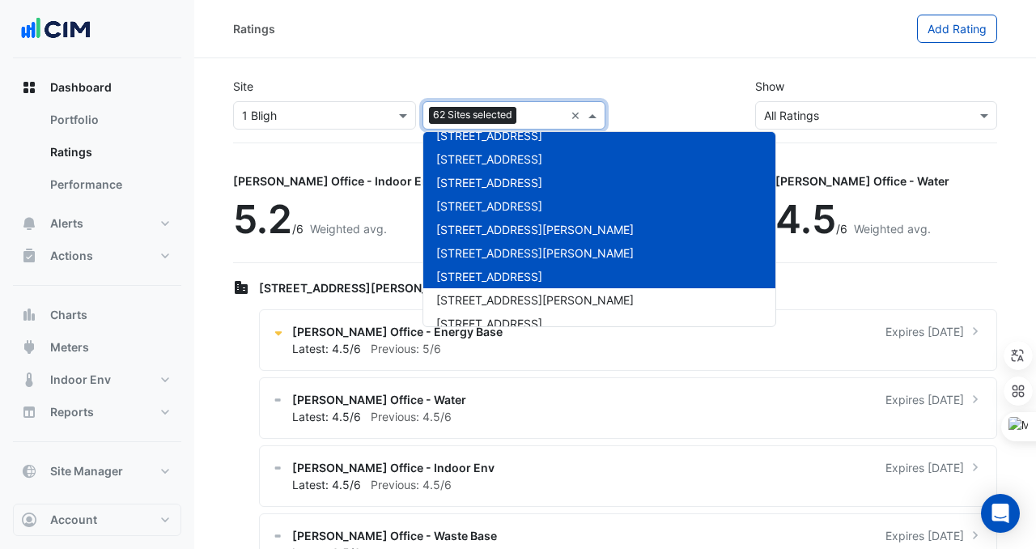
click at [466, 304] on span "[STREET_ADDRESS][PERSON_NAME]" at bounding box center [535, 300] width 198 height 14
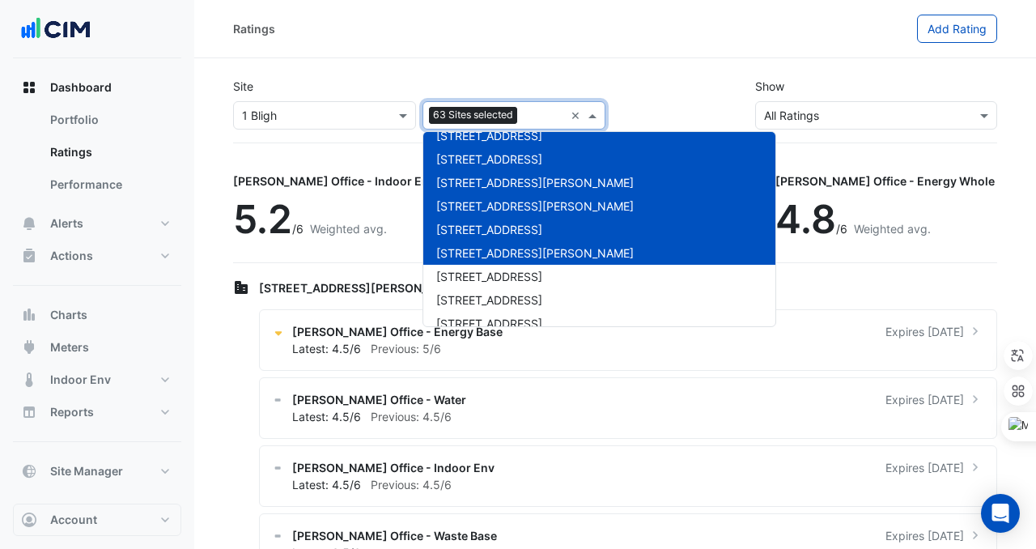
scroll to position [1377, 0]
click at [464, 274] on span "[STREET_ADDRESS]" at bounding box center [489, 276] width 106 height 14
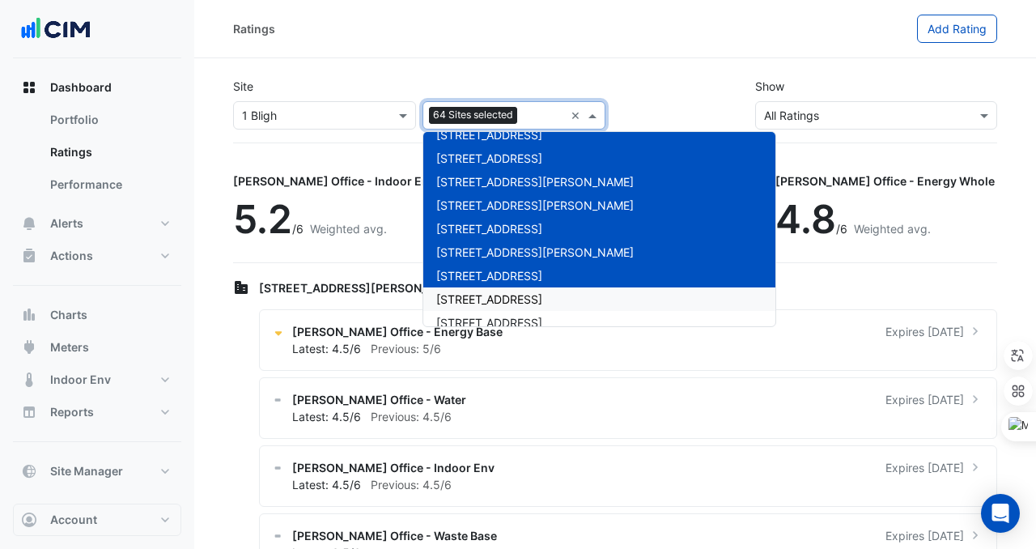
click at [464, 292] on span "[STREET_ADDRESS]" at bounding box center [489, 299] width 106 height 14
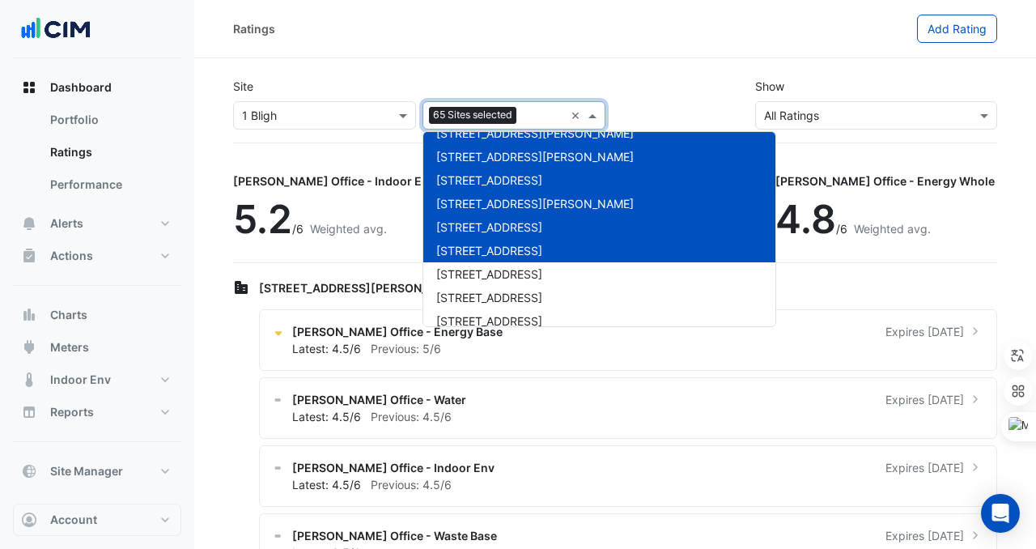
scroll to position [1427, 0]
click at [465, 279] on span "[STREET_ADDRESS]" at bounding box center [489, 273] width 106 height 14
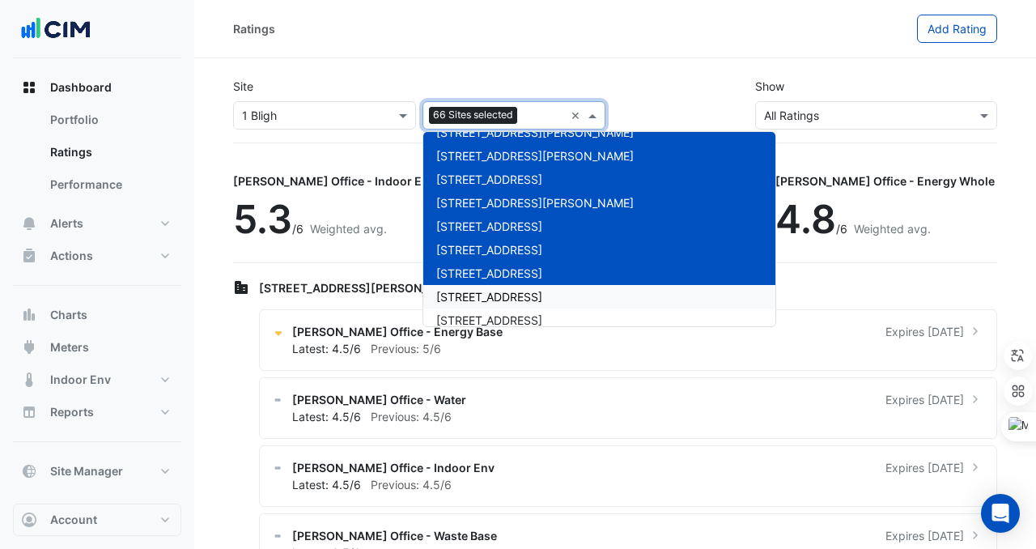
click at [465, 295] on span "[STREET_ADDRESS]" at bounding box center [489, 297] width 106 height 14
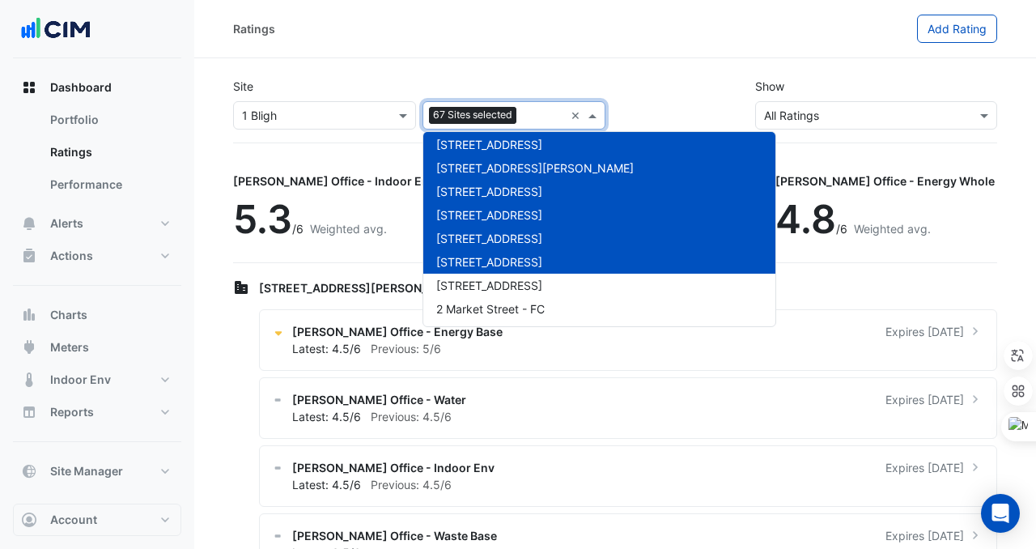
scroll to position [1482, 0]
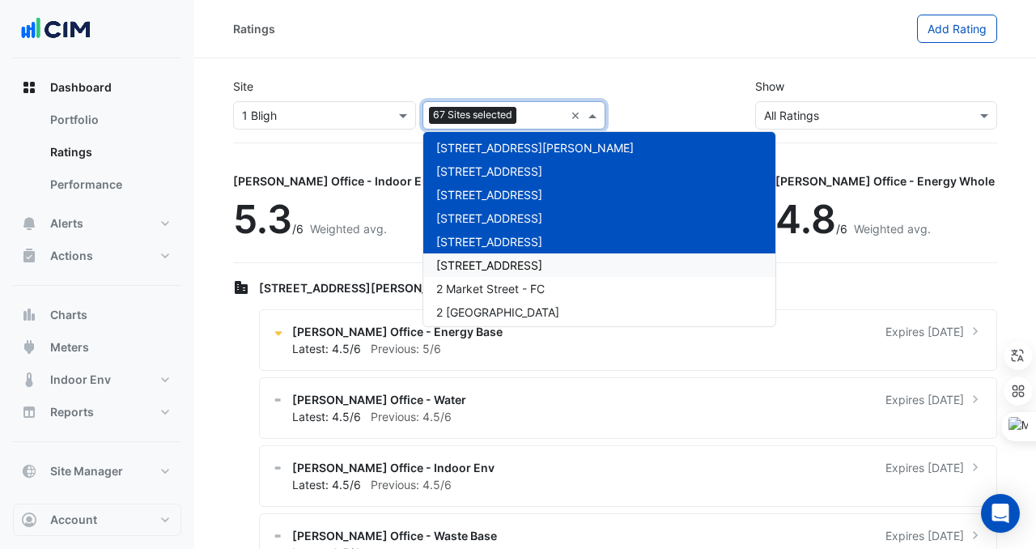
click at [459, 262] on span "[STREET_ADDRESS]" at bounding box center [489, 265] width 106 height 14
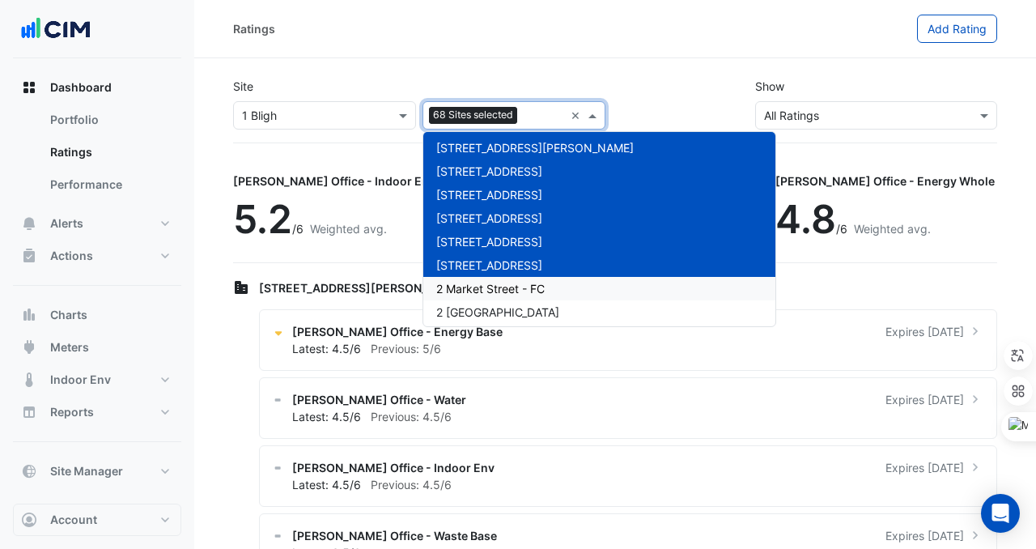
click at [459, 284] on span "2 Market Street - FC" at bounding box center [490, 289] width 109 height 14
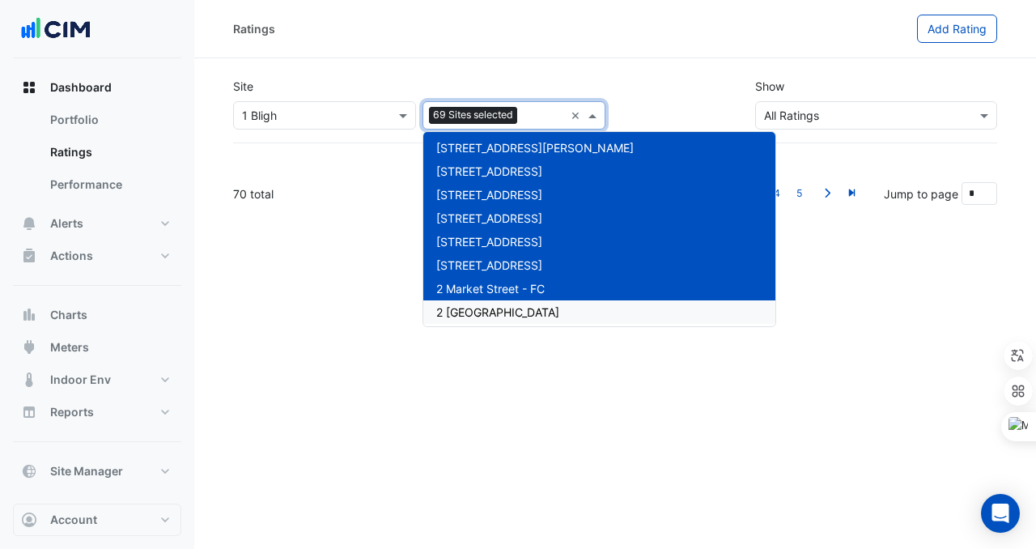
click at [459, 302] on div "2 [GEOGRAPHIC_DATA]" at bounding box center [600, 311] width 352 height 23
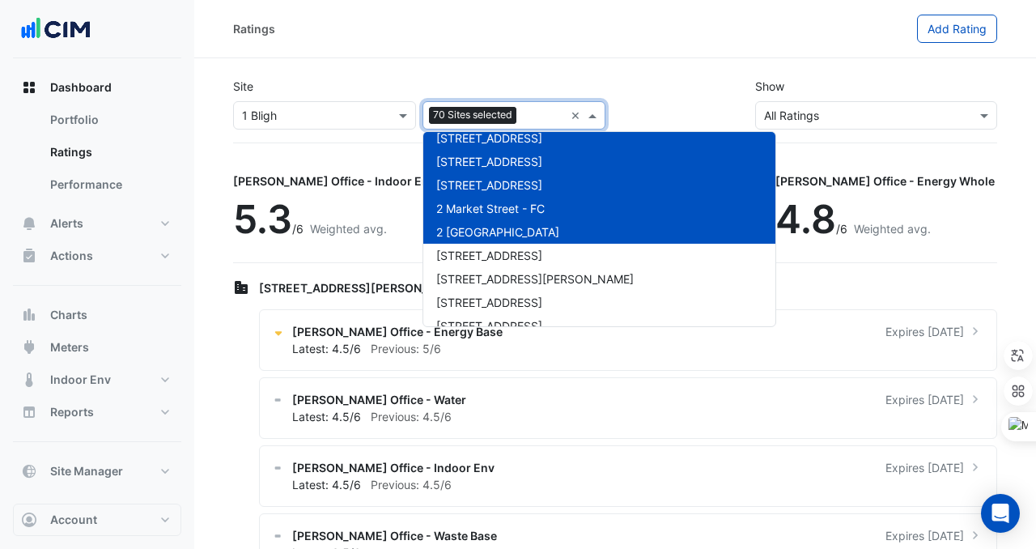
scroll to position [1575, 0]
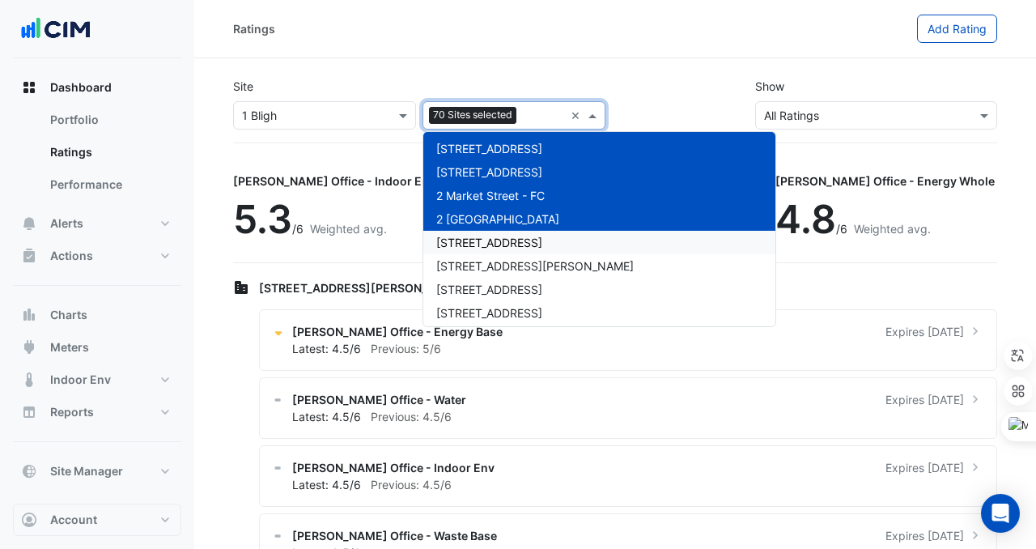
click at [467, 236] on span "[STREET_ADDRESS]" at bounding box center [489, 243] width 106 height 14
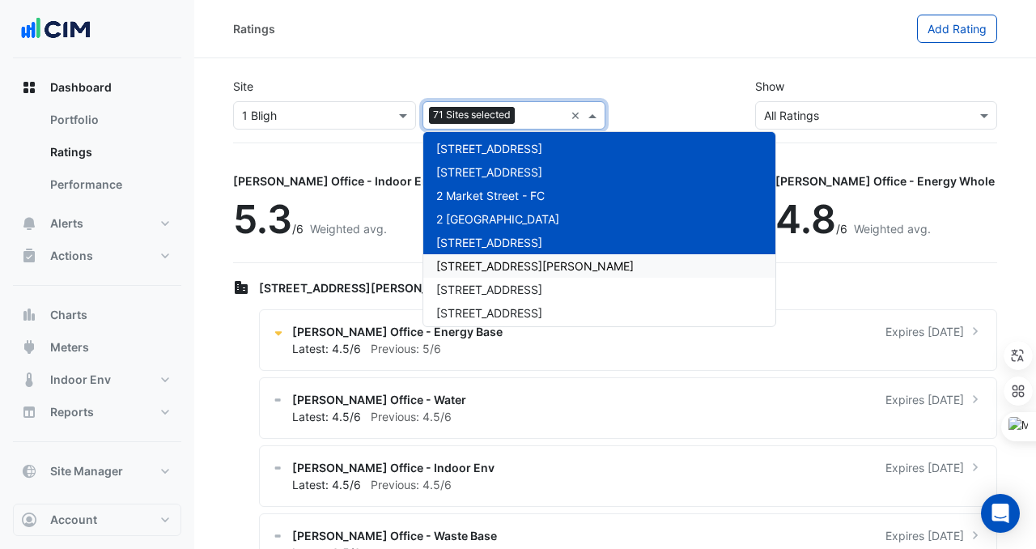
click at [467, 265] on span "[STREET_ADDRESS][PERSON_NAME]" at bounding box center [535, 266] width 198 height 14
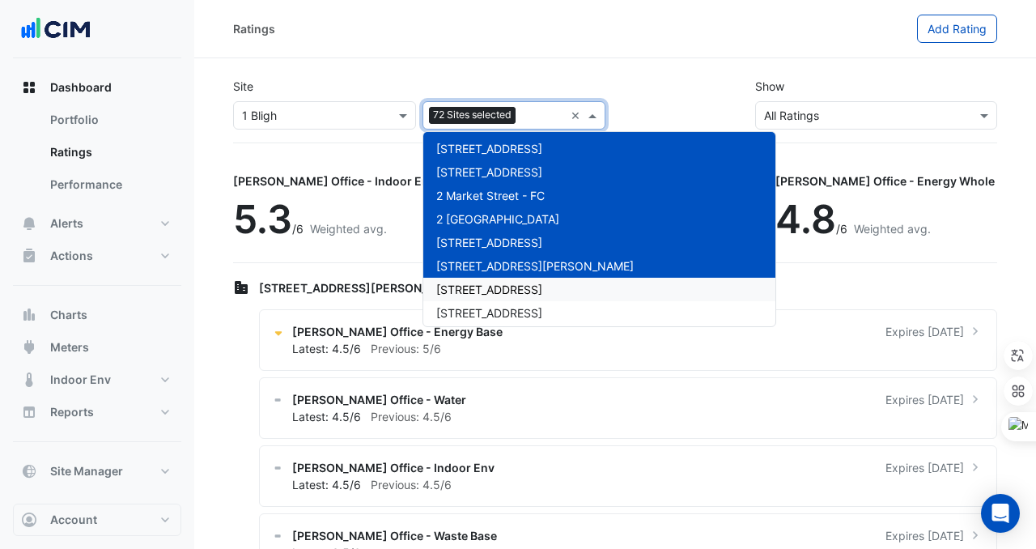
click at [467, 283] on span "[STREET_ADDRESS]" at bounding box center [489, 290] width 106 height 14
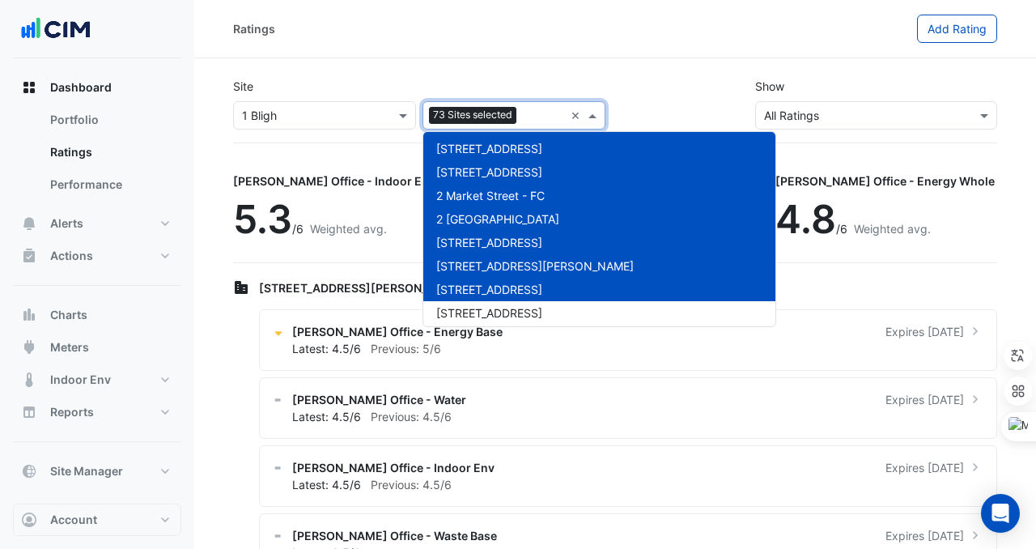
click at [467, 296] on div "[STREET_ADDRESS]" at bounding box center [600, 289] width 352 height 23
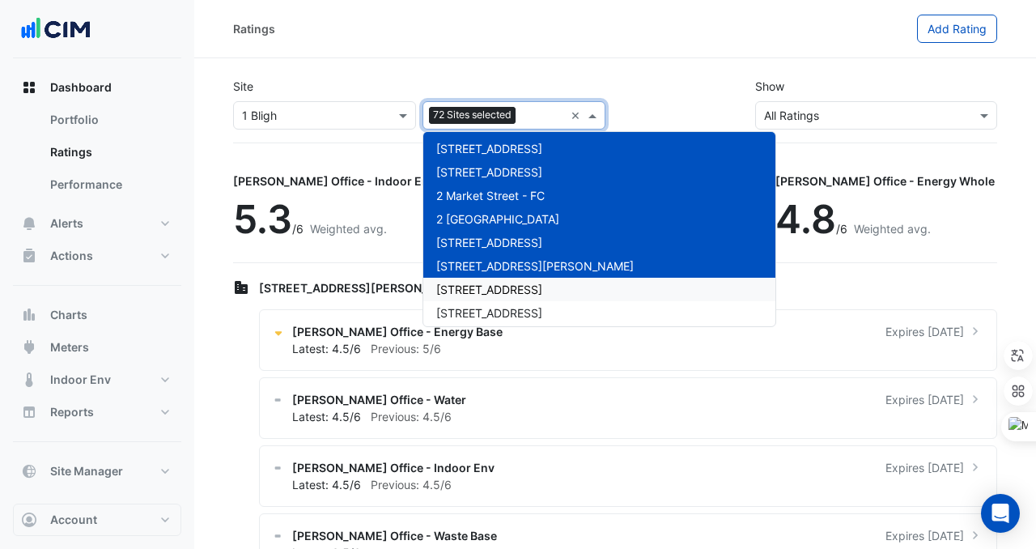
click at [467, 296] on div "[STREET_ADDRESS]" at bounding box center [600, 289] width 352 height 23
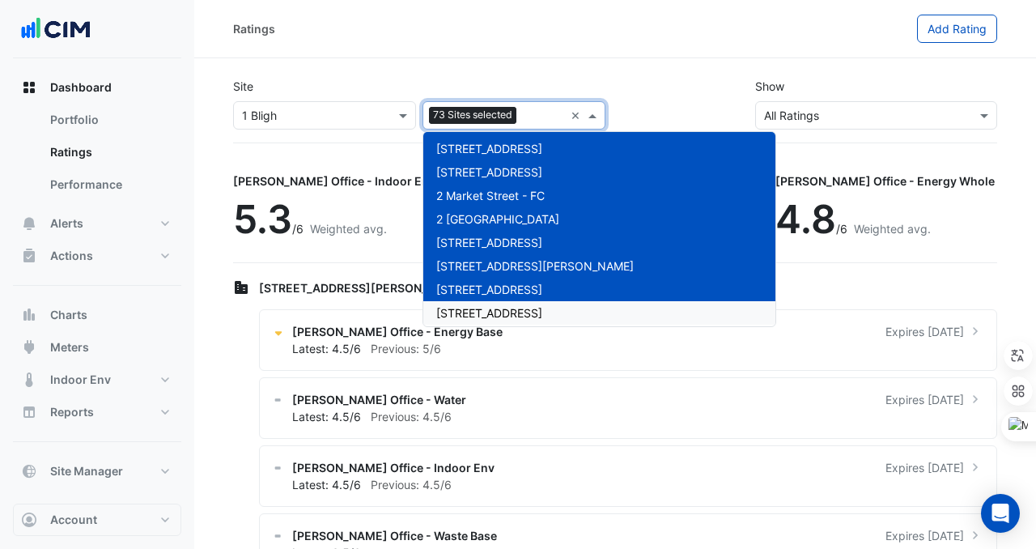
click at [469, 323] on div "[STREET_ADDRESS]" at bounding box center [600, 312] width 352 height 23
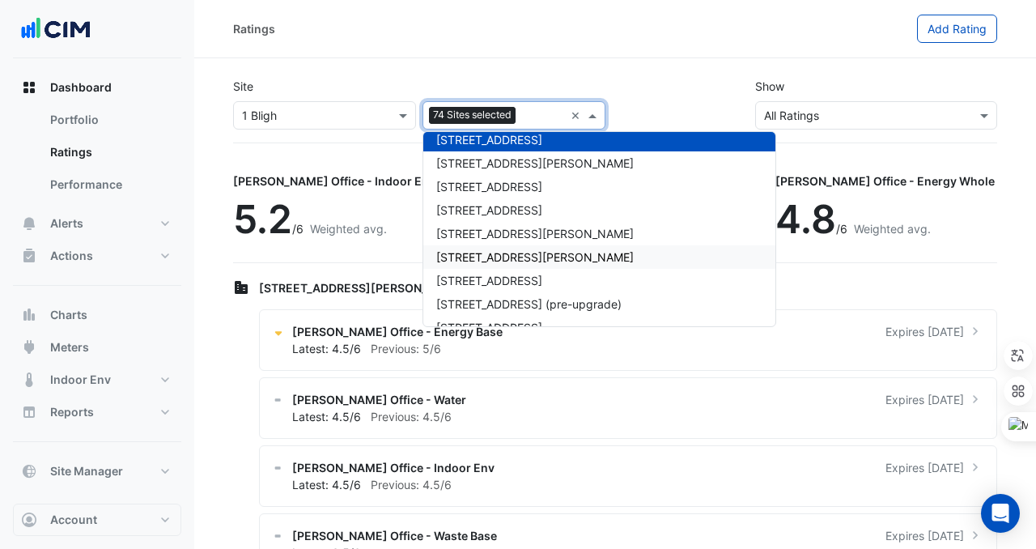
scroll to position [1750, 0]
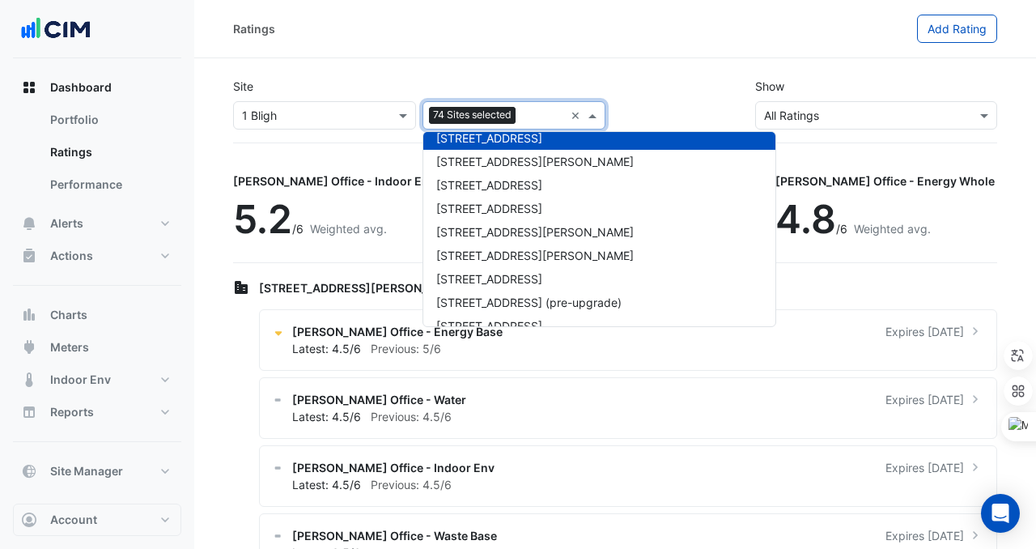
click at [486, 149] on div "[STREET_ADDRESS]" at bounding box center [600, 137] width 352 height 23
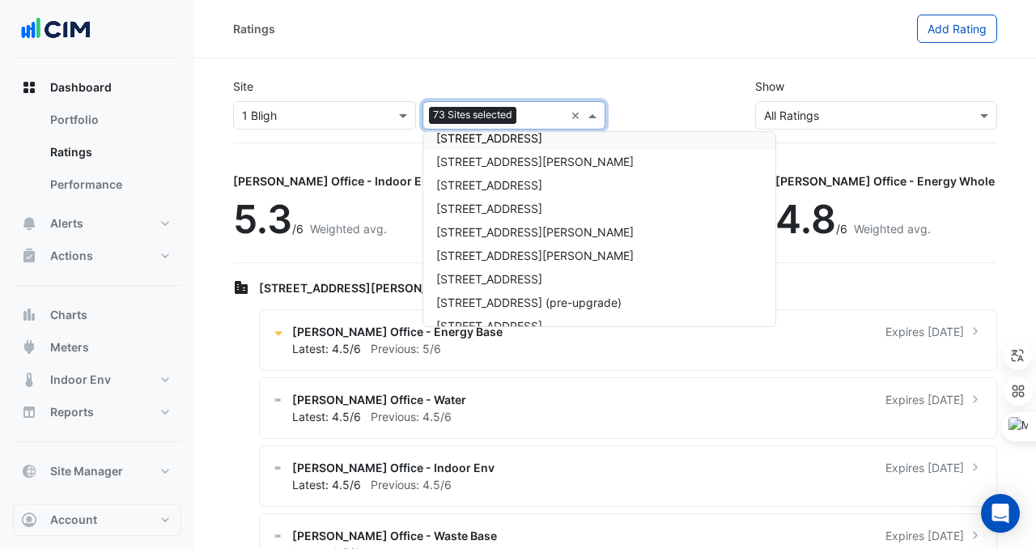
click at [487, 146] on div "[STREET_ADDRESS]" at bounding box center [600, 137] width 352 height 23
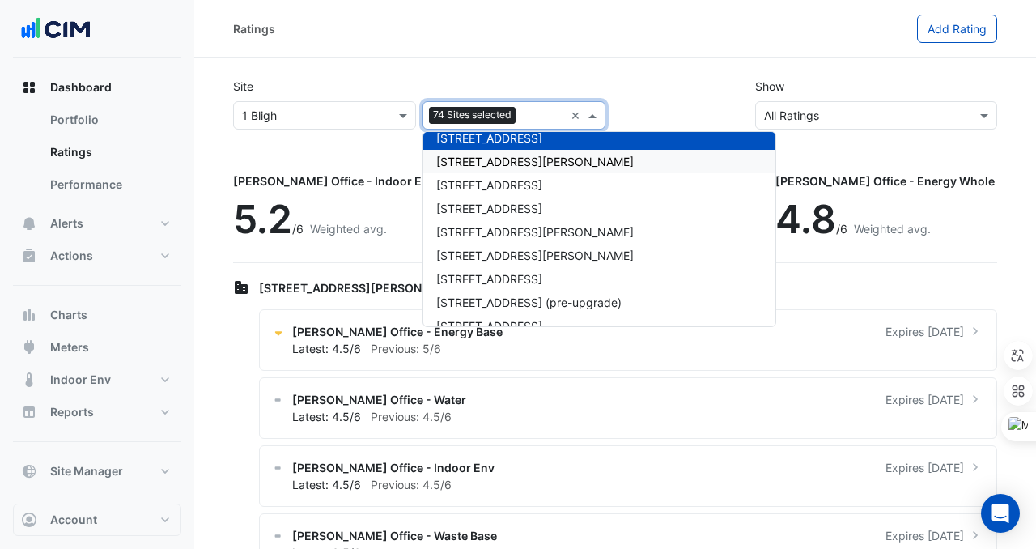
click at [487, 160] on span "[STREET_ADDRESS][PERSON_NAME]" at bounding box center [535, 162] width 198 height 14
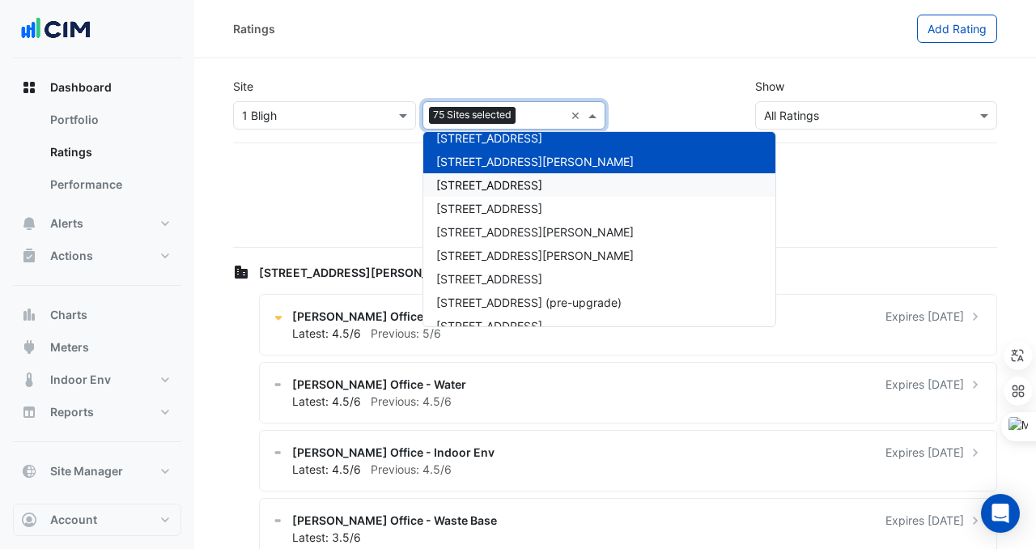
click at [487, 189] on span "[STREET_ADDRESS]" at bounding box center [489, 185] width 106 height 14
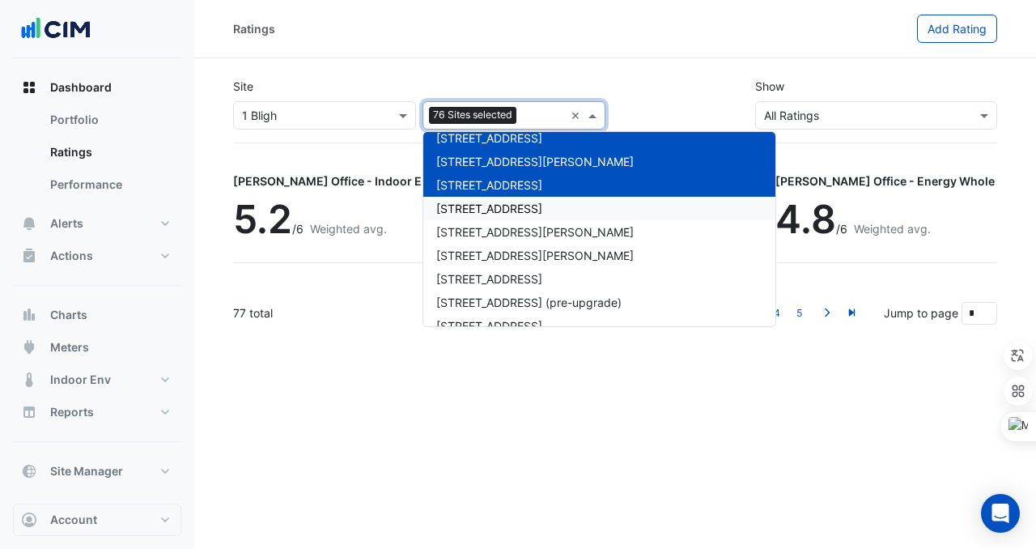
click at [487, 206] on span "[STREET_ADDRESS]" at bounding box center [489, 209] width 106 height 14
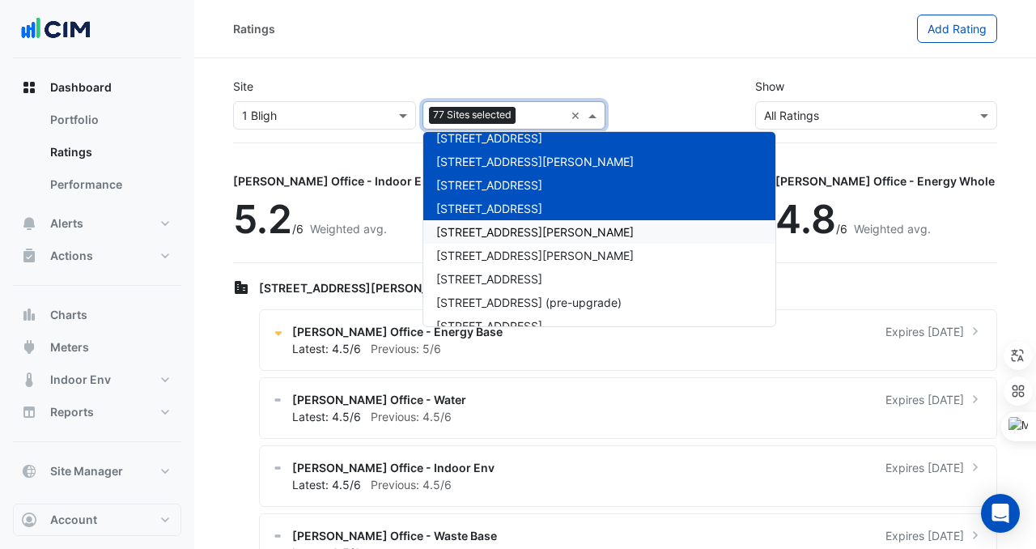
click at [487, 225] on span "[STREET_ADDRESS][PERSON_NAME]" at bounding box center [535, 232] width 198 height 14
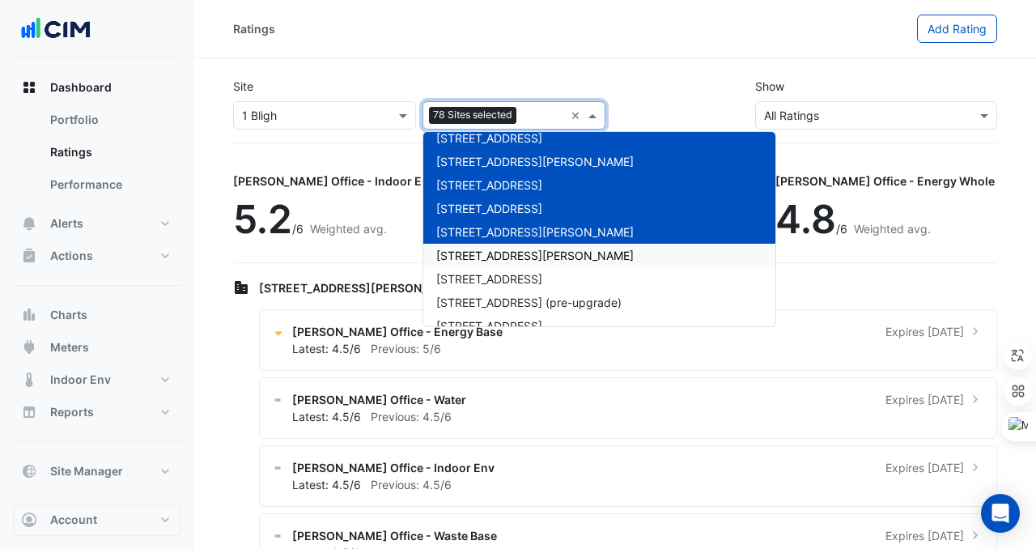
click at [481, 267] on div "[STREET_ADDRESS]" at bounding box center [600, 278] width 352 height 23
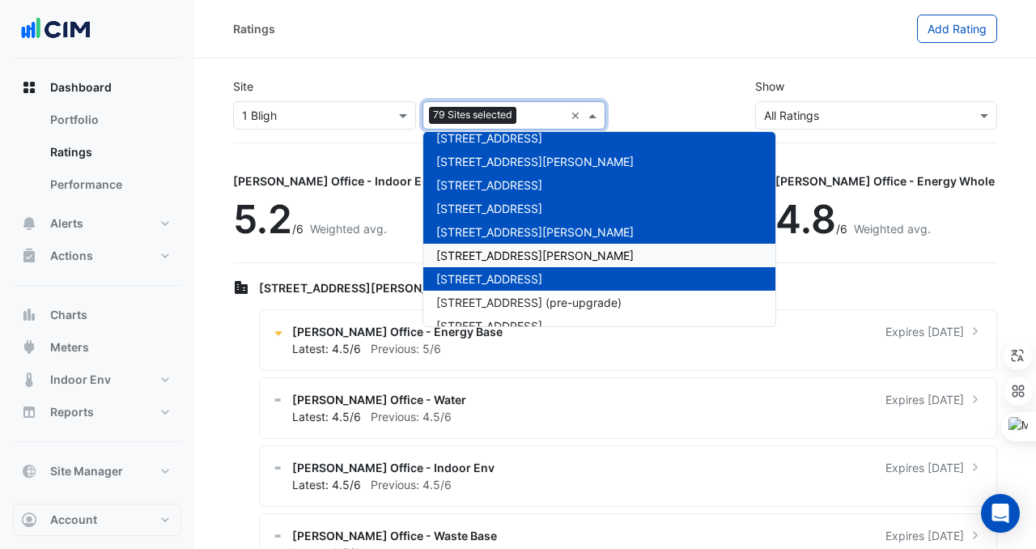
click at [480, 253] on span "[STREET_ADDRESS][PERSON_NAME]" at bounding box center [535, 256] width 198 height 14
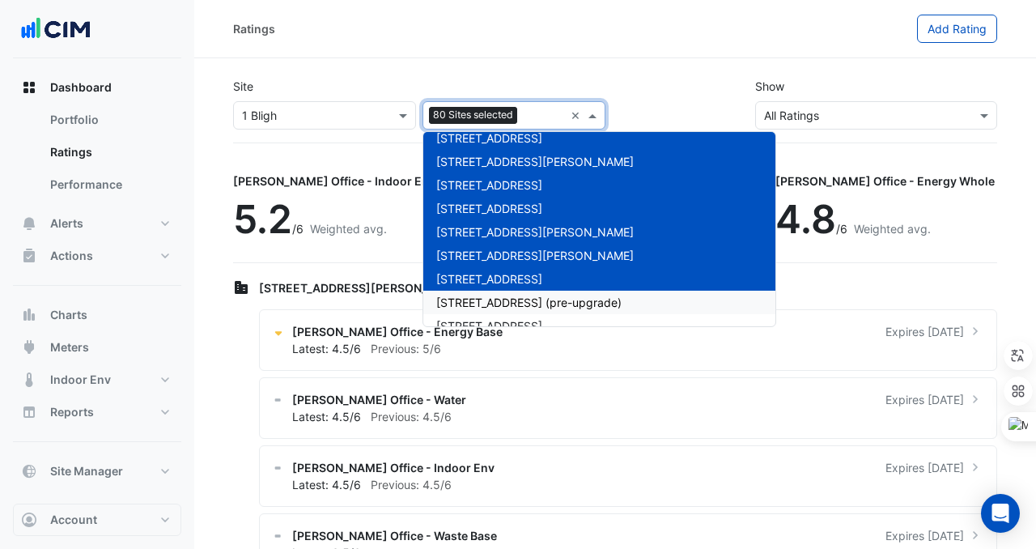
click at [495, 301] on span "[STREET_ADDRESS] (pre-upgrade)" at bounding box center [528, 303] width 185 height 14
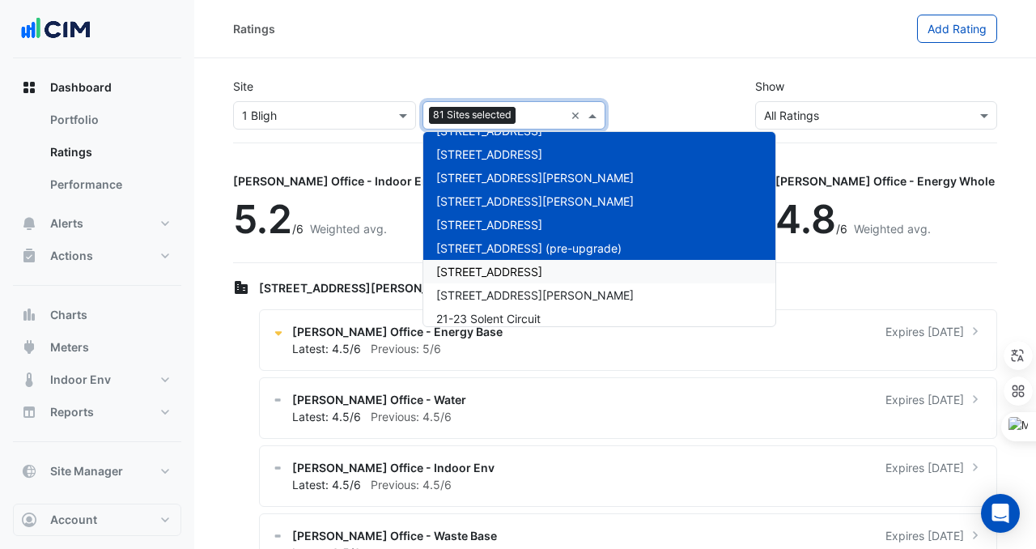
scroll to position [1809, 0]
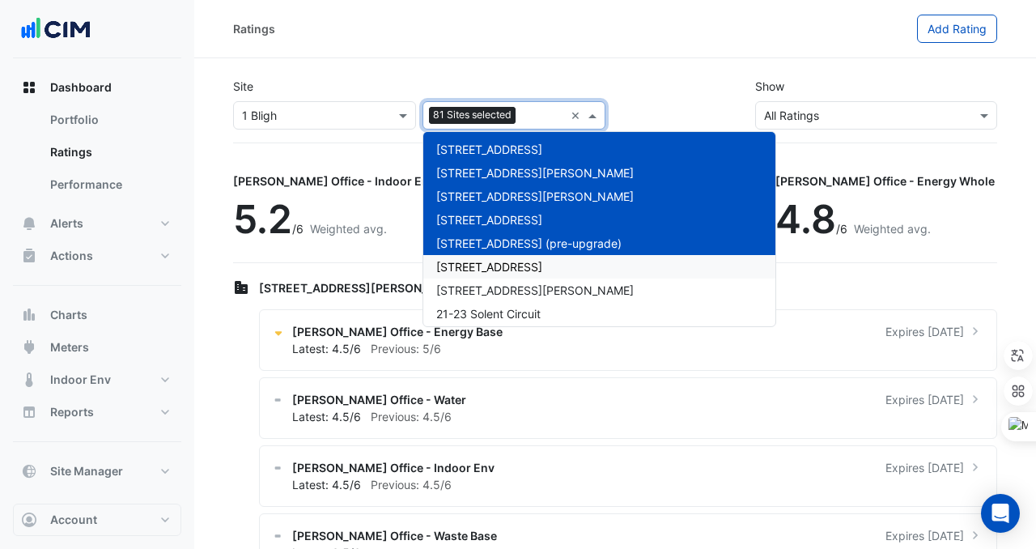
click at [489, 255] on div "[STREET_ADDRESS]" at bounding box center [600, 266] width 352 height 23
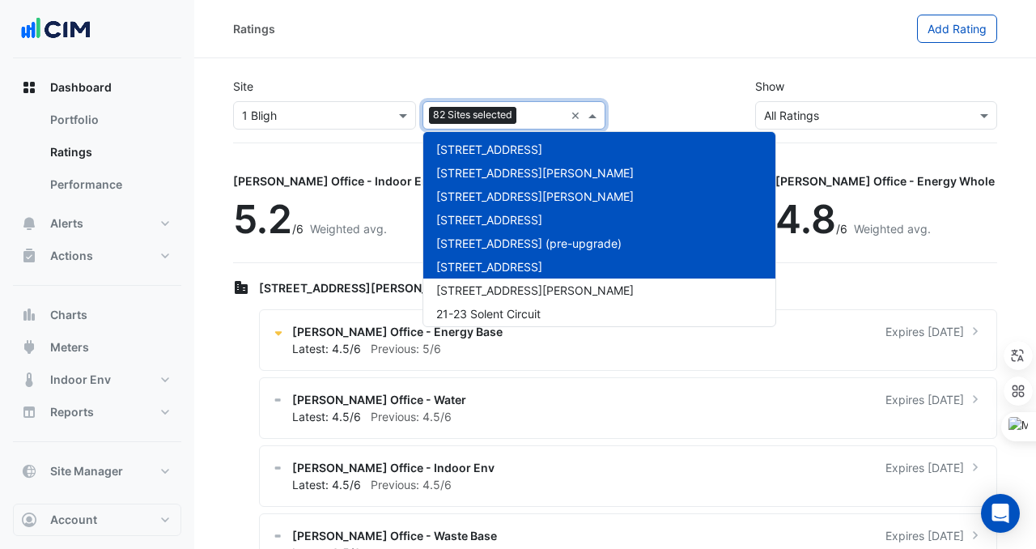
click at [489, 275] on div "[STREET_ADDRESS]" at bounding box center [600, 266] width 352 height 23
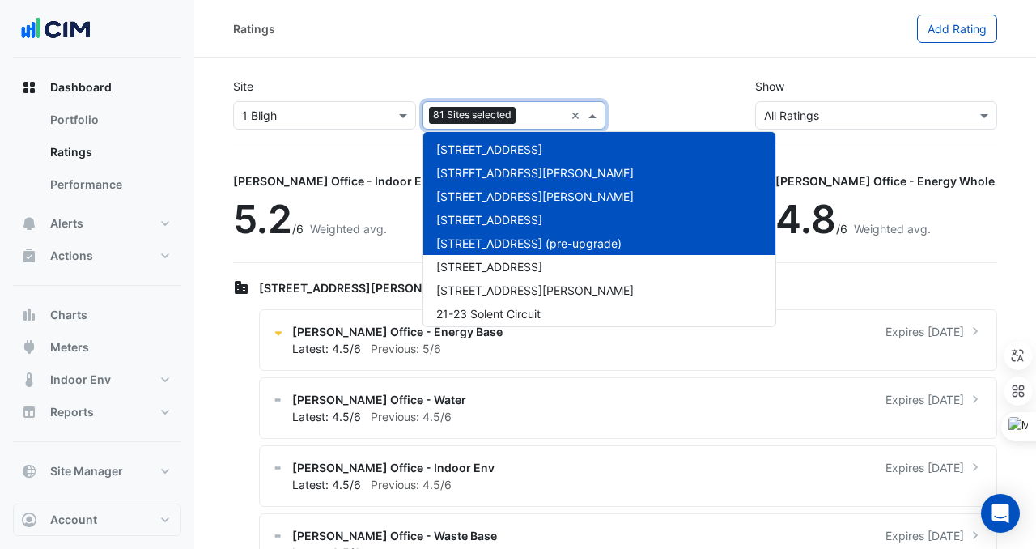
click at [488, 253] on div "[STREET_ADDRESS] (pre-upgrade)" at bounding box center [600, 243] width 352 height 23
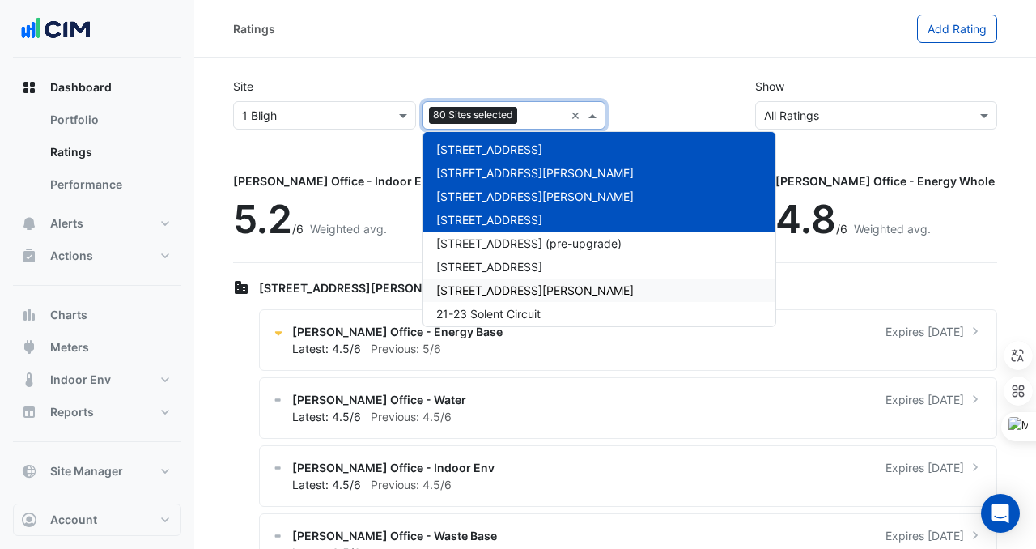
click at [487, 279] on div "[STREET_ADDRESS][PERSON_NAME]" at bounding box center [600, 290] width 352 height 23
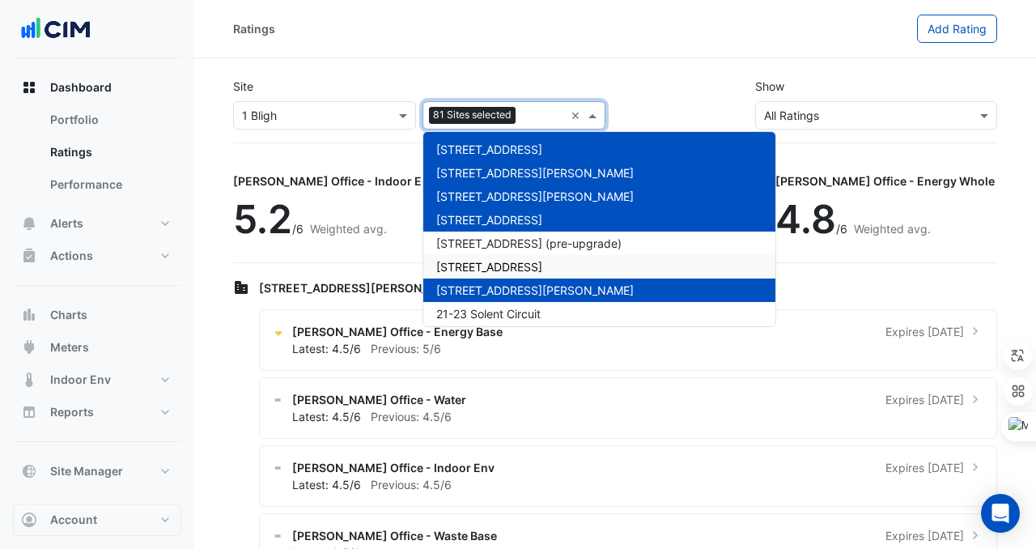
click at [487, 267] on span "[STREET_ADDRESS]" at bounding box center [489, 267] width 106 height 14
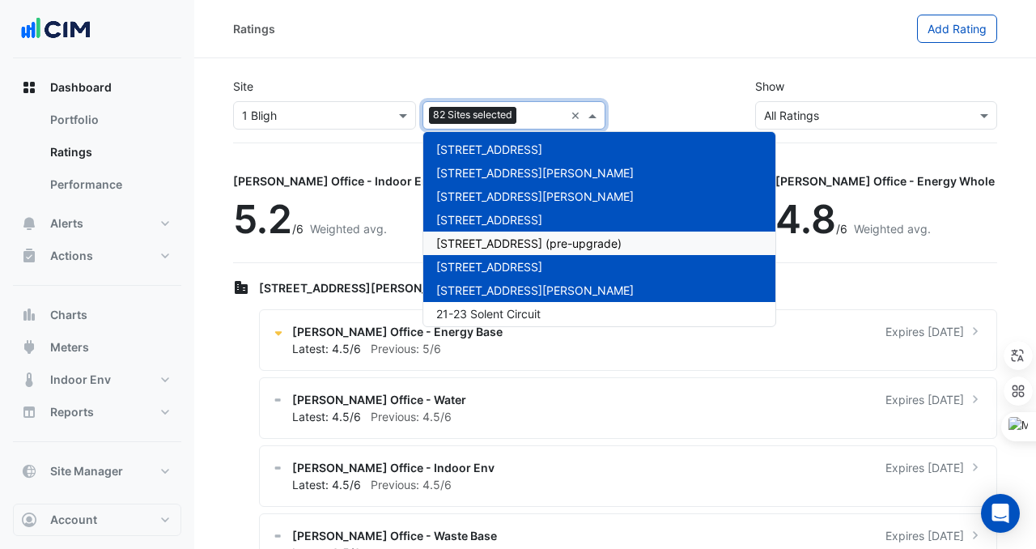
click at [487, 246] on span "[STREET_ADDRESS] (pre-upgrade)" at bounding box center [528, 243] width 185 height 14
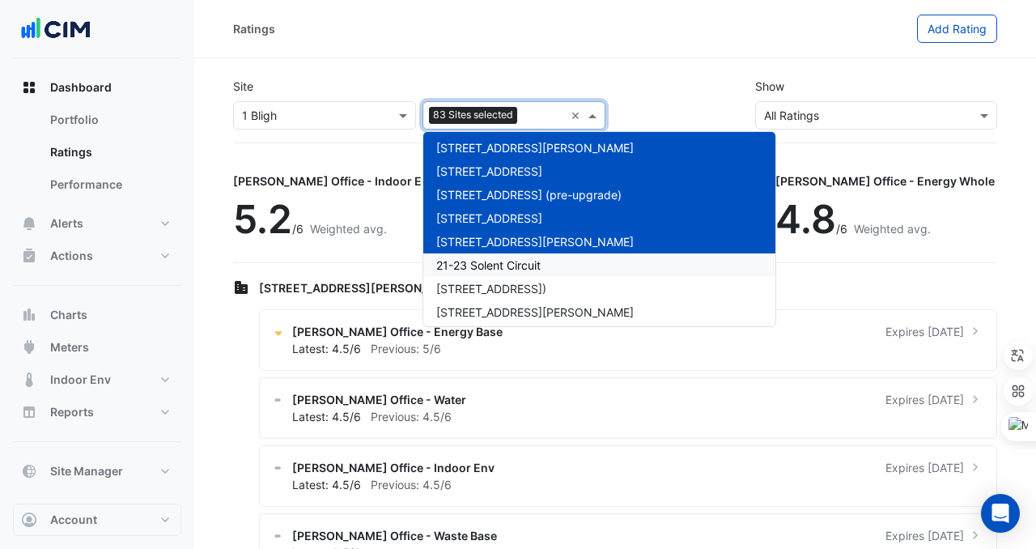
scroll to position [1864, 0]
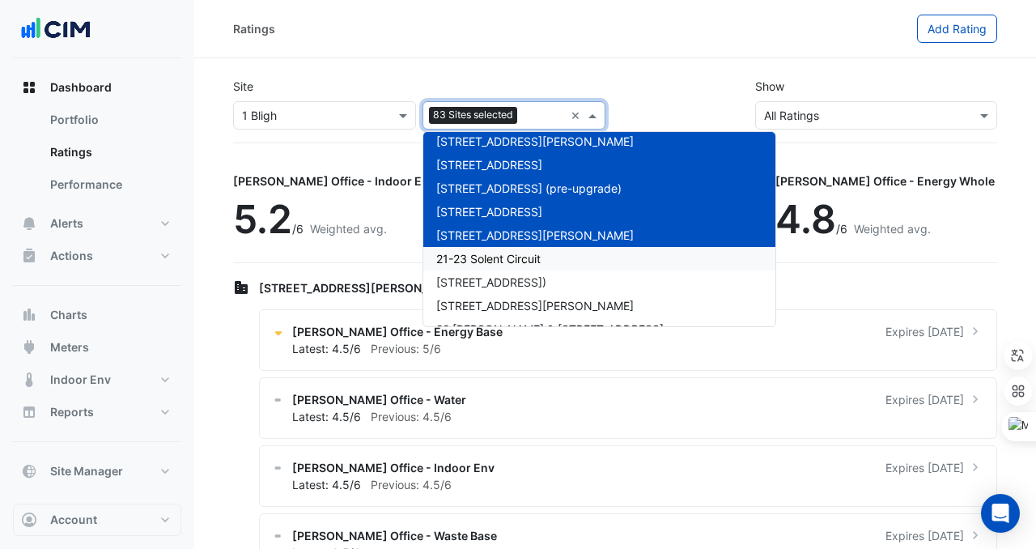
click at [476, 253] on span "21-23 Solent Circuit" at bounding box center [488, 259] width 104 height 14
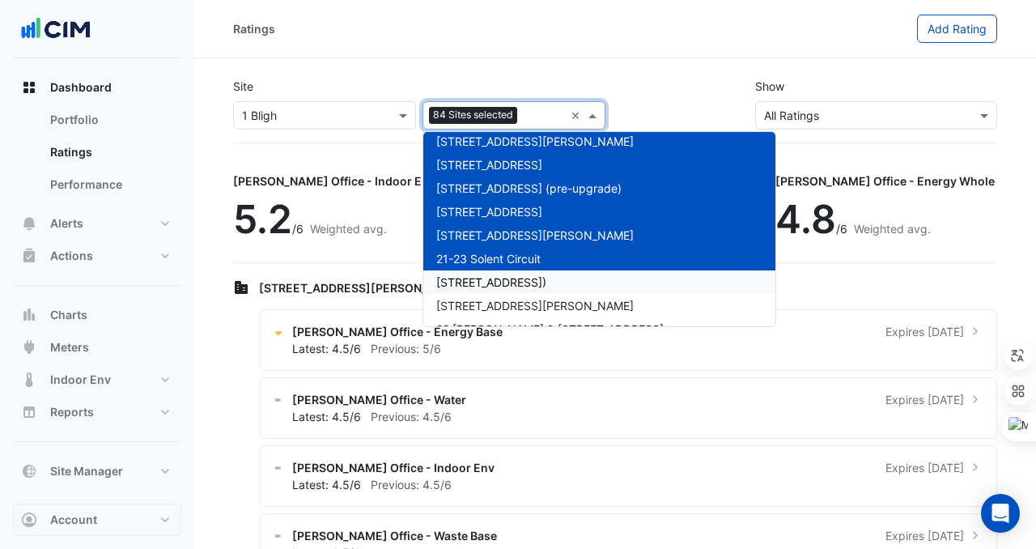
click at [476, 270] on div "[STREET_ADDRESS])" at bounding box center [600, 281] width 352 height 23
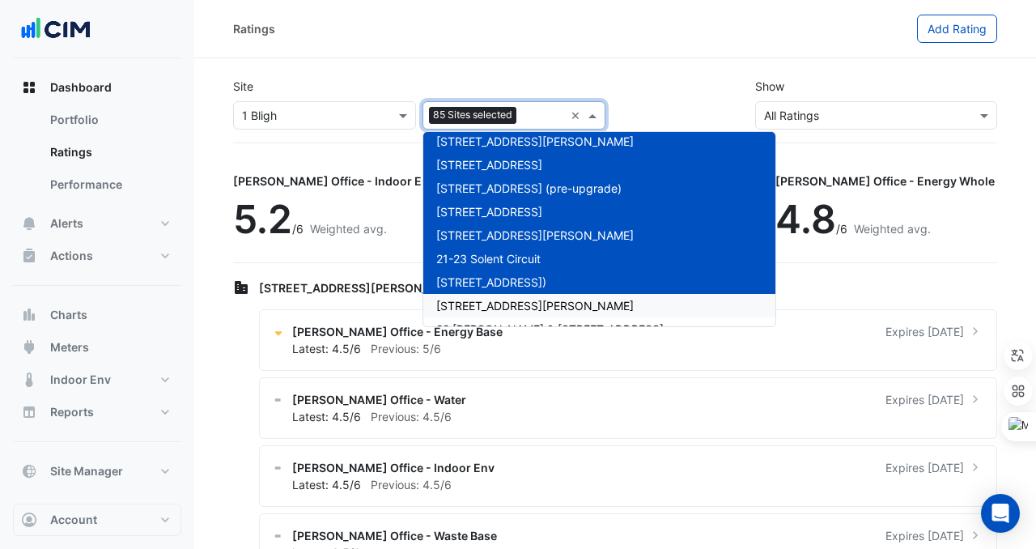
click at [476, 297] on div "[STREET_ADDRESS][PERSON_NAME]" at bounding box center [600, 305] width 352 height 23
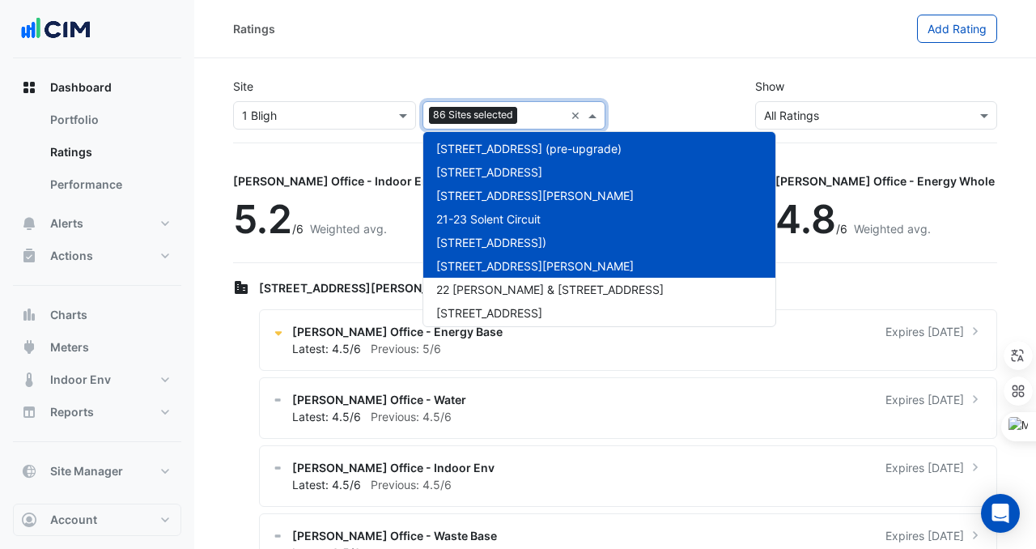
scroll to position [1908, 0]
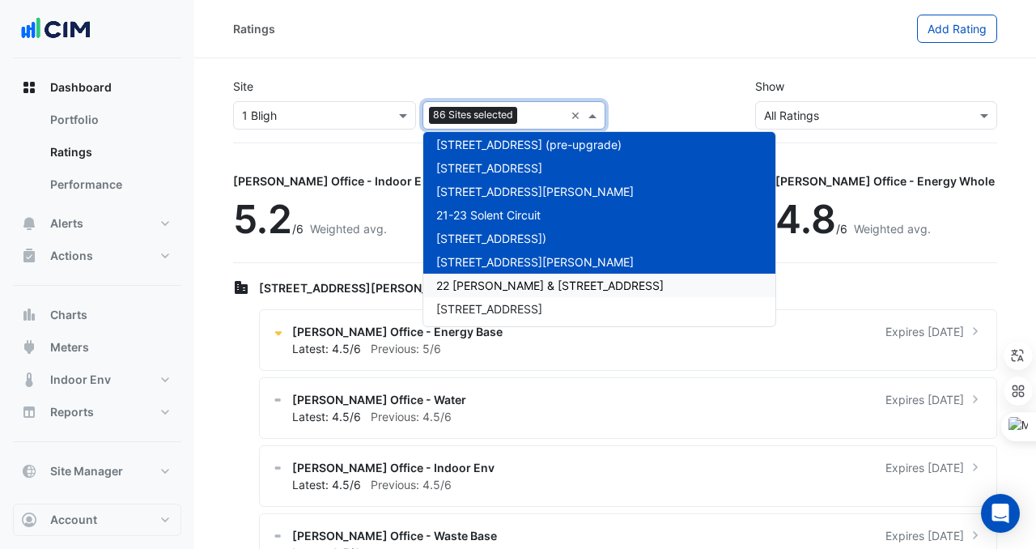
click at [476, 289] on span "22 [PERSON_NAME] & [STREET_ADDRESS]" at bounding box center [550, 286] width 228 height 14
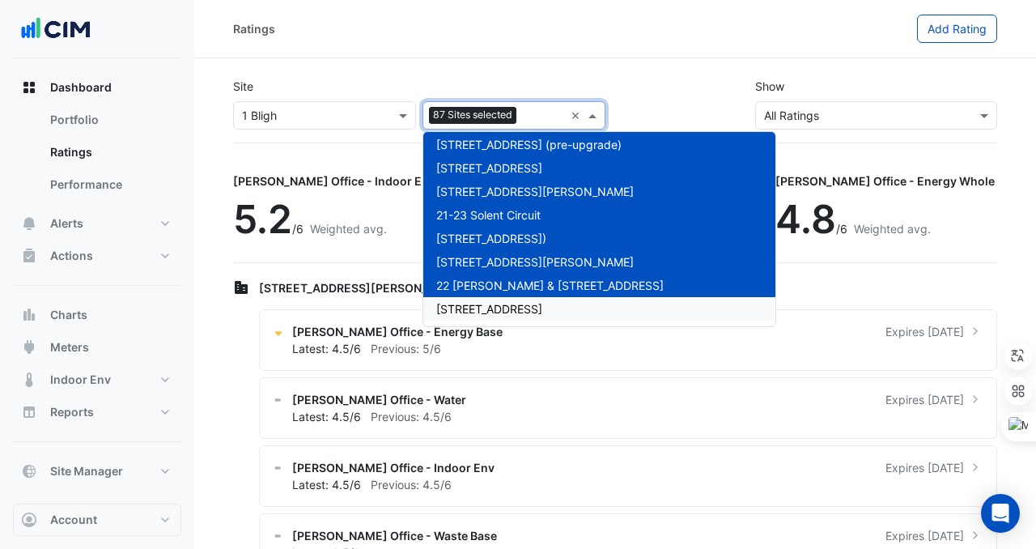
click at [476, 317] on div "[STREET_ADDRESS]" at bounding box center [600, 308] width 352 height 23
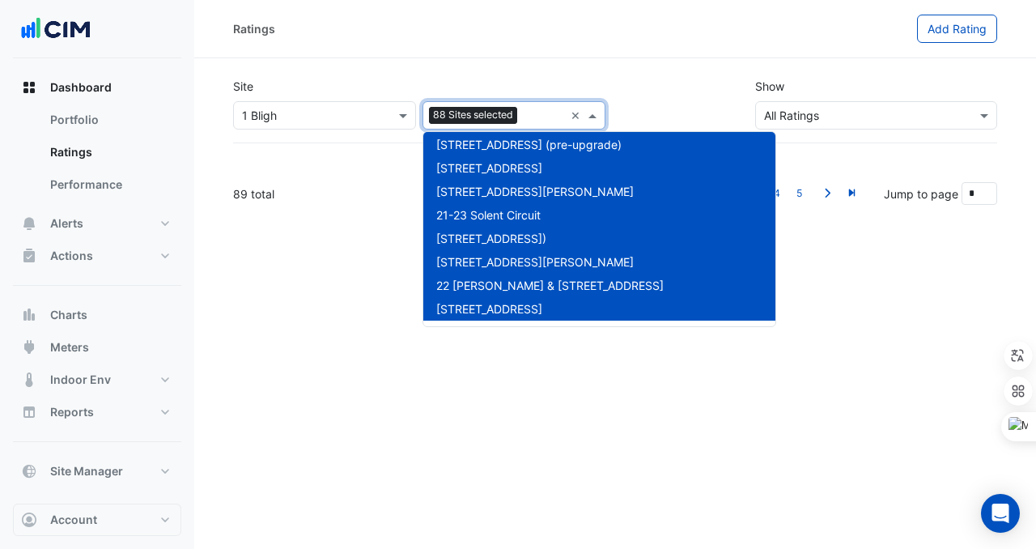
scroll to position [1962, 0]
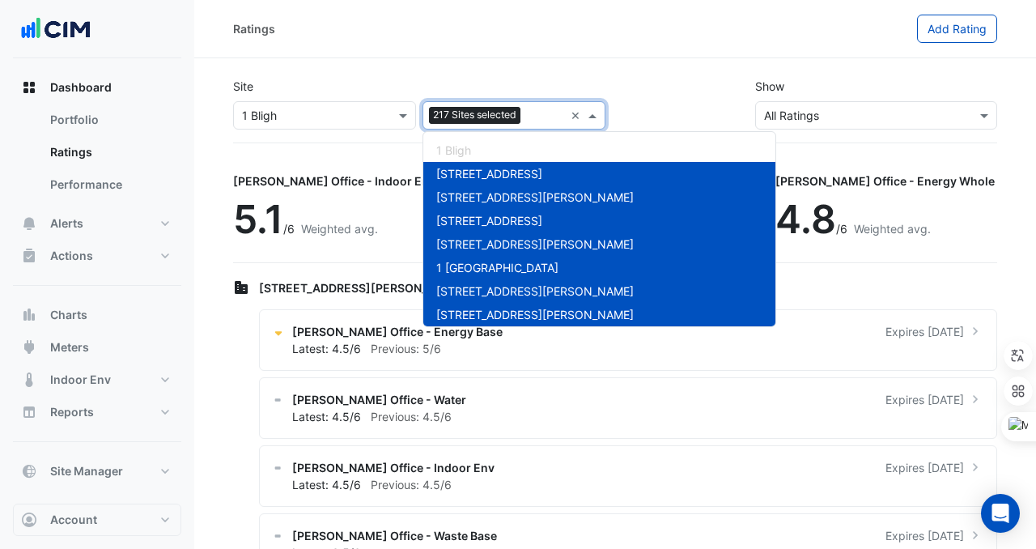
scroll to position [5101, 0]
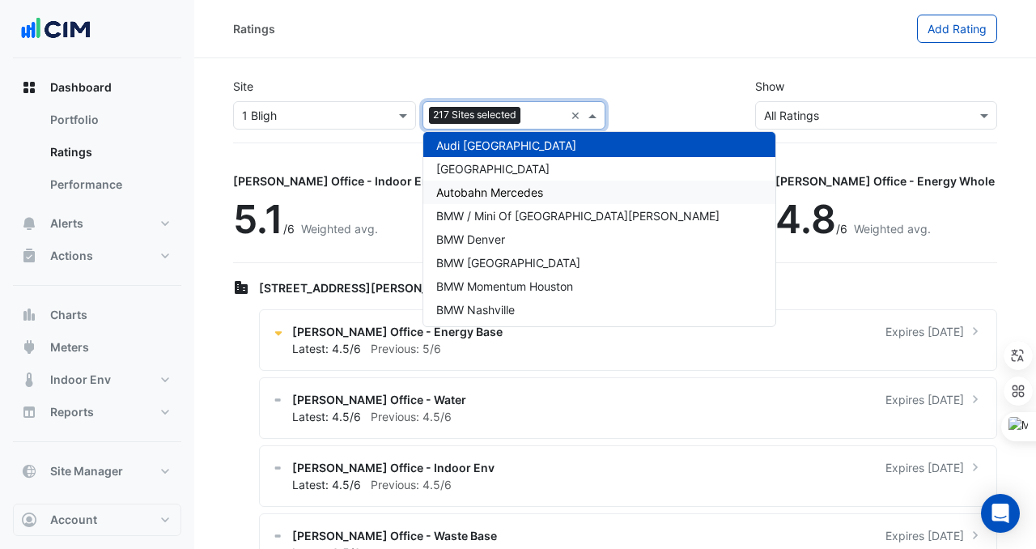
click at [505, 177] on div "[GEOGRAPHIC_DATA]" at bounding box center [600, 168] width 352 height 23
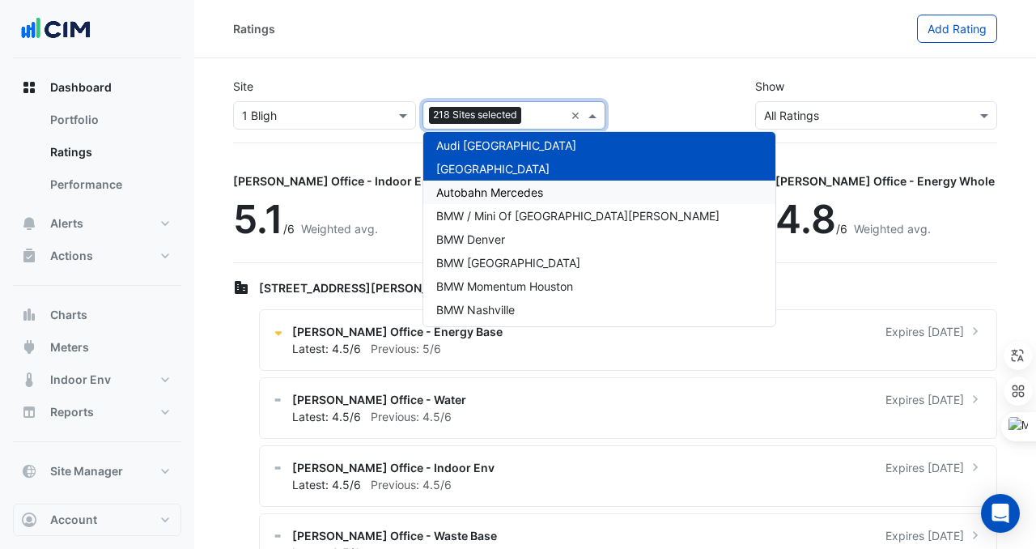
click at [505, 199] on div "Autobahn Mercedes" at bounding box center [600, 192] width 352 height 23
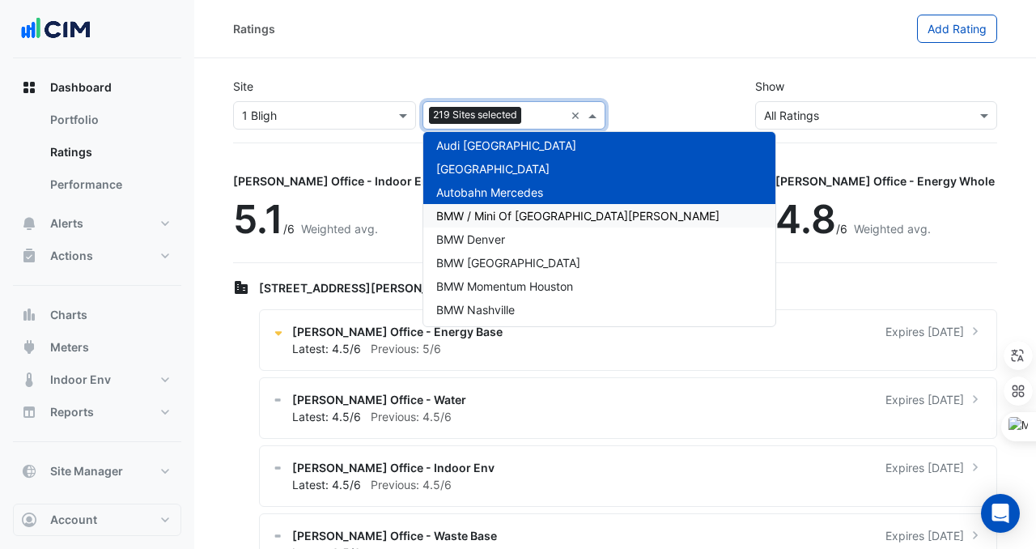
click at [505, 217] on span "BMW / Mini Of [GEOGRAPHIC_DATA][PERSON_NAME]" at bounding box center [577, 216] width 283 height 14
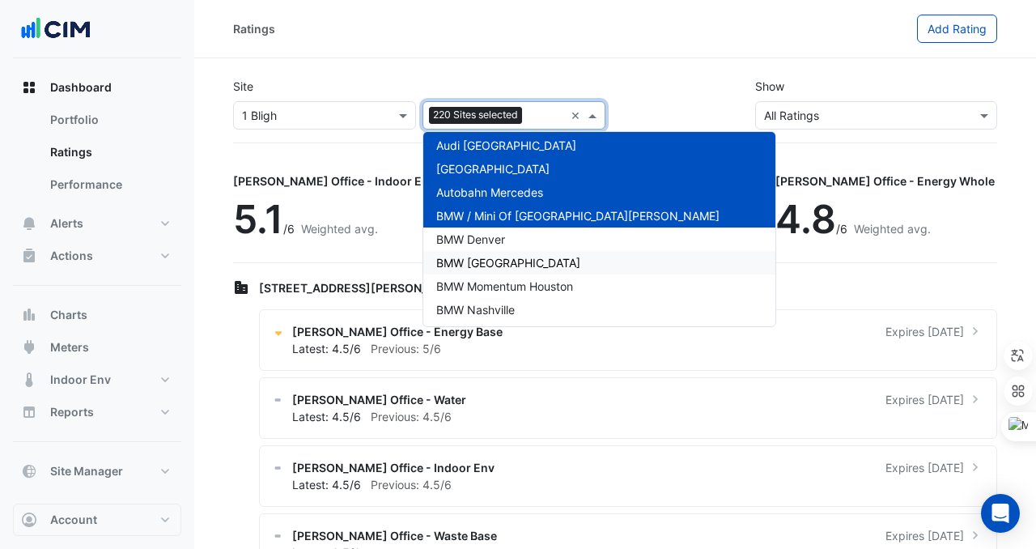
click at [505, 251] on div "BMW [GEOGRAPHIC_DATA]" at bounding box center [600, 262] width 352 height 23
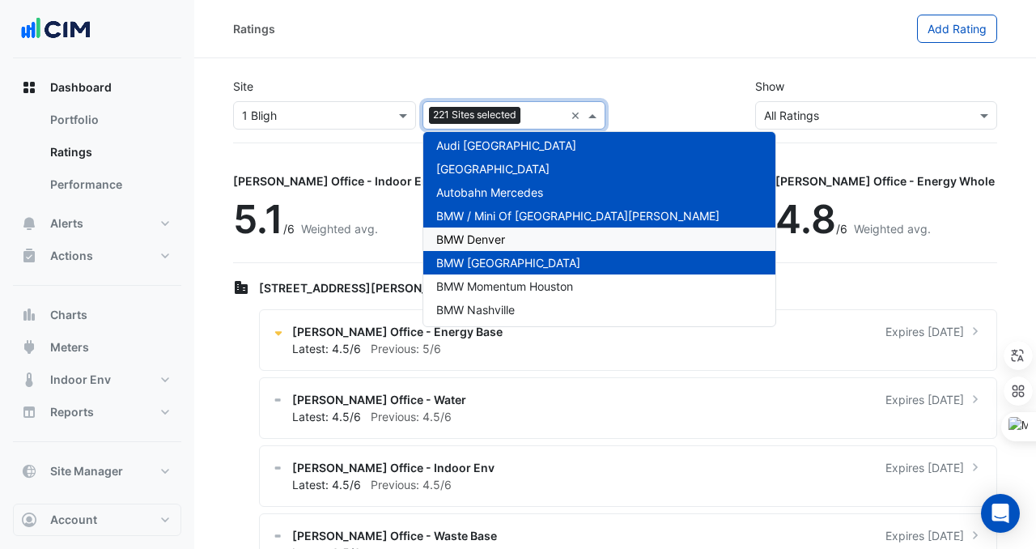
click at [505, 234] on span "BMW Denver" at bounding box center [470, 239] width 69 height 14
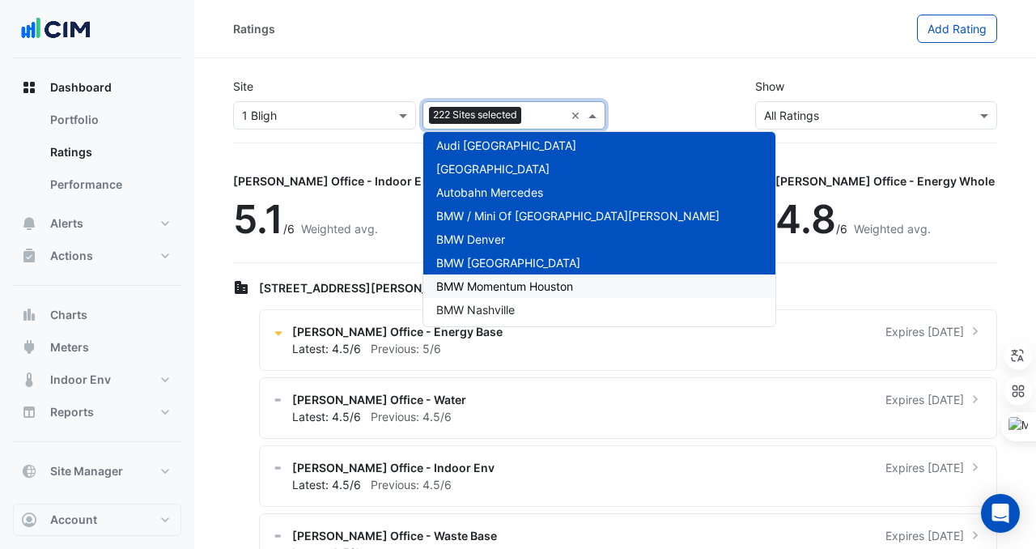
click at [505, 283] on span "BMW Momentum Houston" at bounding box center [504, 286] width 137 height 14
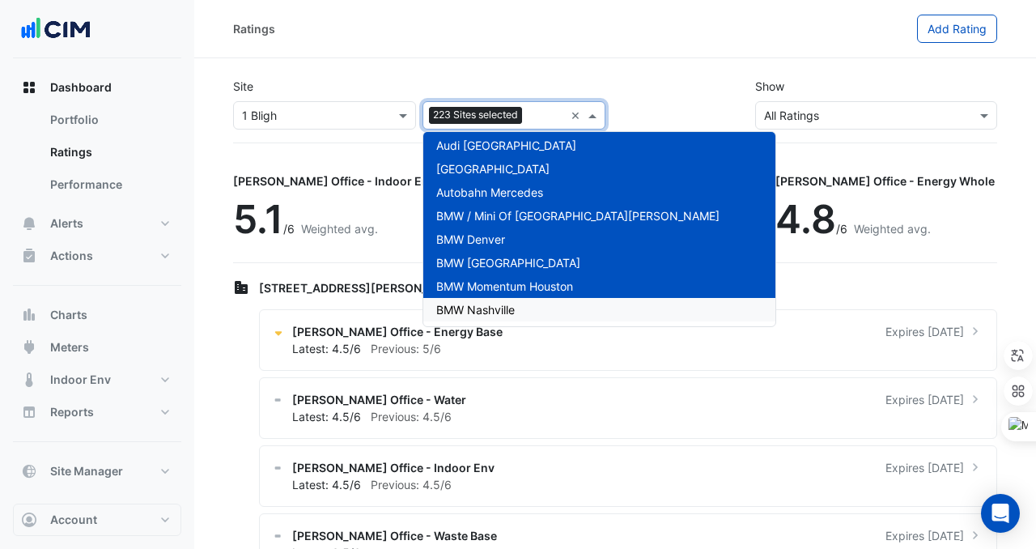
click at [502, 306] on span "BMW Nashville" at bounding box center [475, 310] width 79 height 14
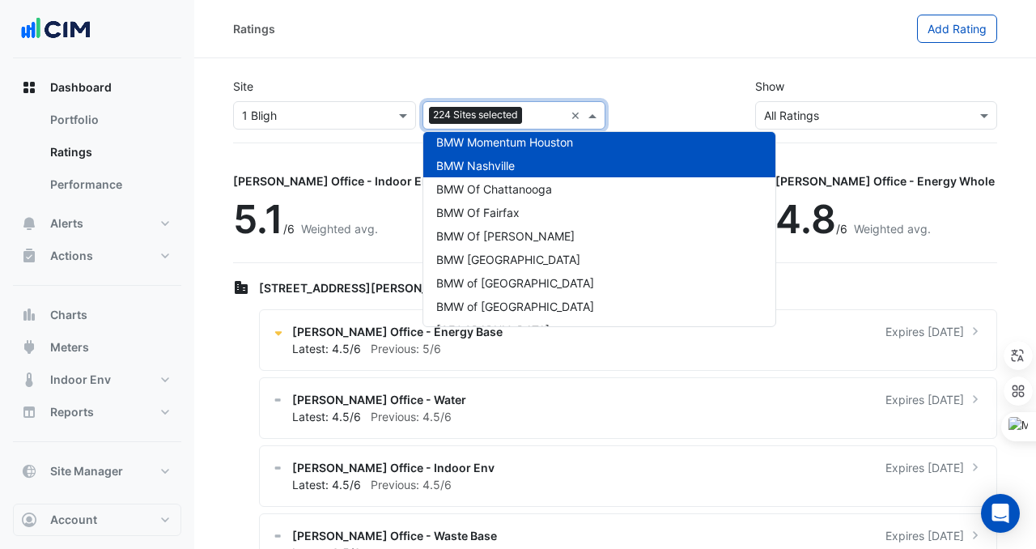
scroll to position [5246, 0]
click at [503, 196] on div "BMW Of Chattanooga" at bounding box center [600, 188] width 352 height 23
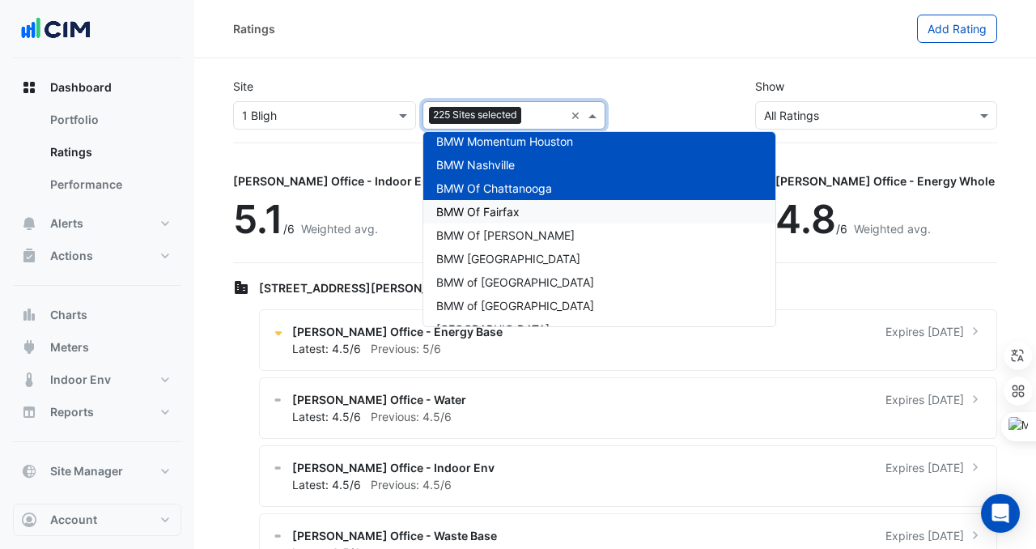
click at [503, 209] on span "BMW Of Fairfax" at bounding box center [477, 212] width 83 height 14
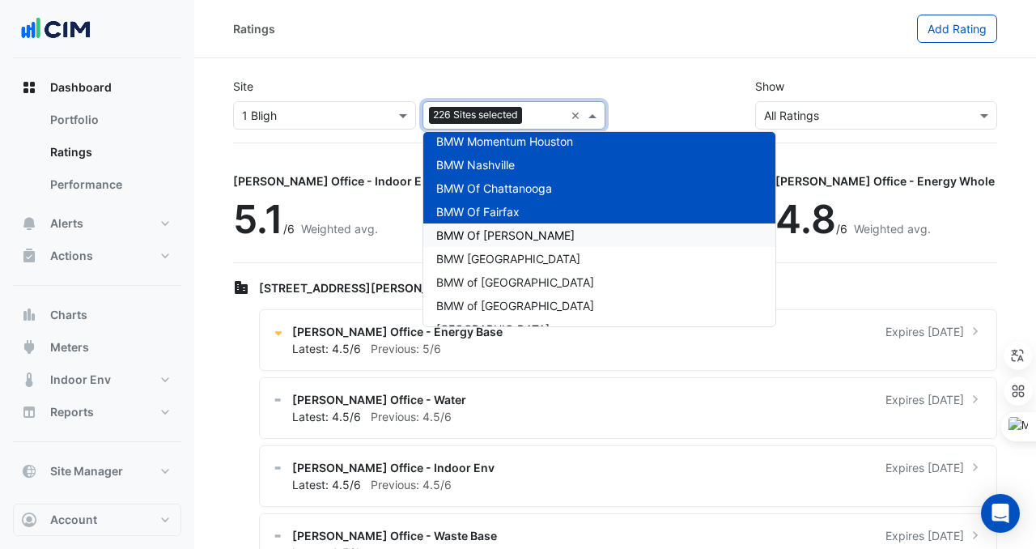
click at [503, 232] on span "BMW Of [PERSON_NAME]" at bounding box center [505, 235] width 138 height 14
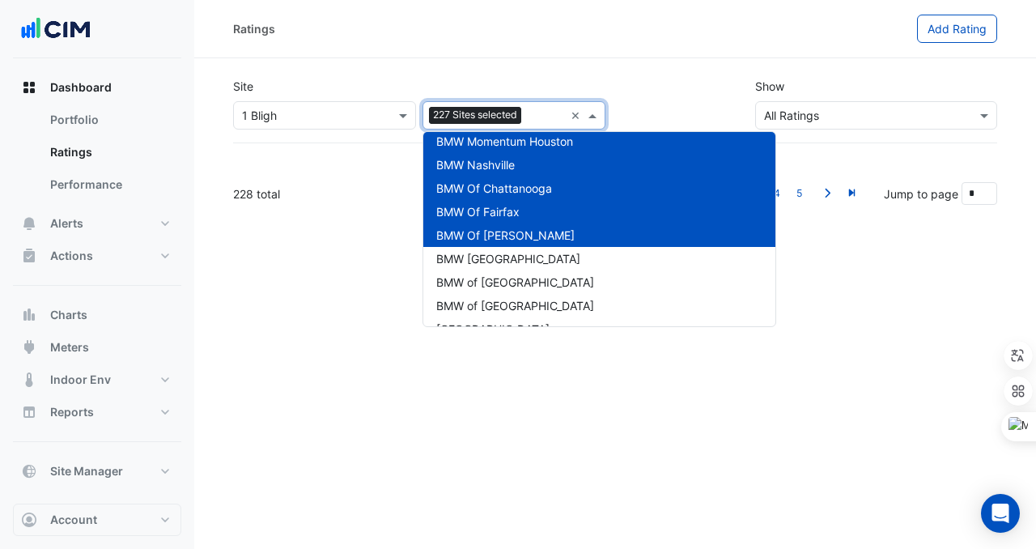
click at [503, 250] on div "BMW [GEOGRAPHIC_DATA]" at bounding box center [600, 258] width 352 height 23
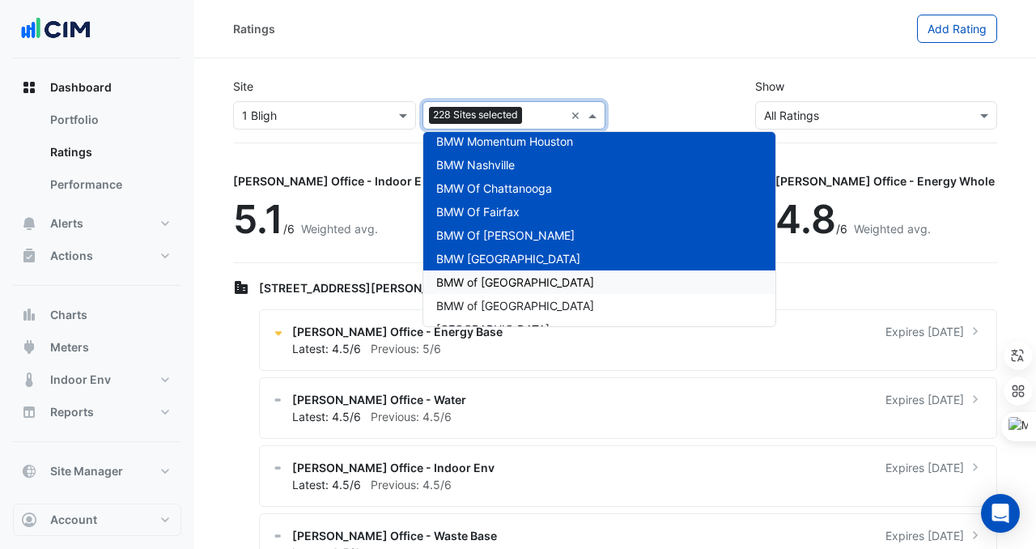
click at [502, 283] on span "BMW of [GEOGRAPHIC_DATA]" at bounding box center [515, 282] width 158 height 14
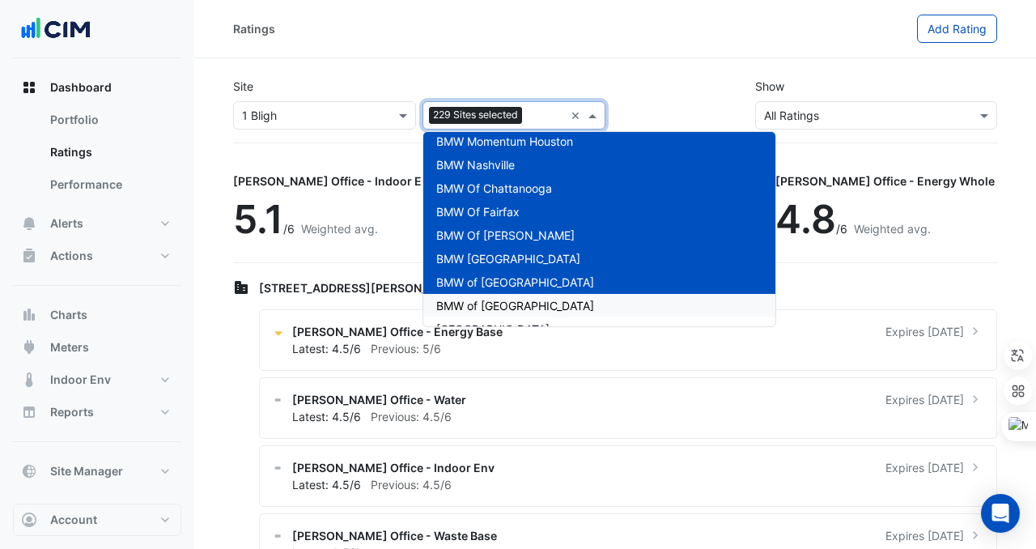
click at [499, 311] on span "BMW of [GEOGRAPHIC_DATA]" at bounding box center [515, 306] width 158 height 14
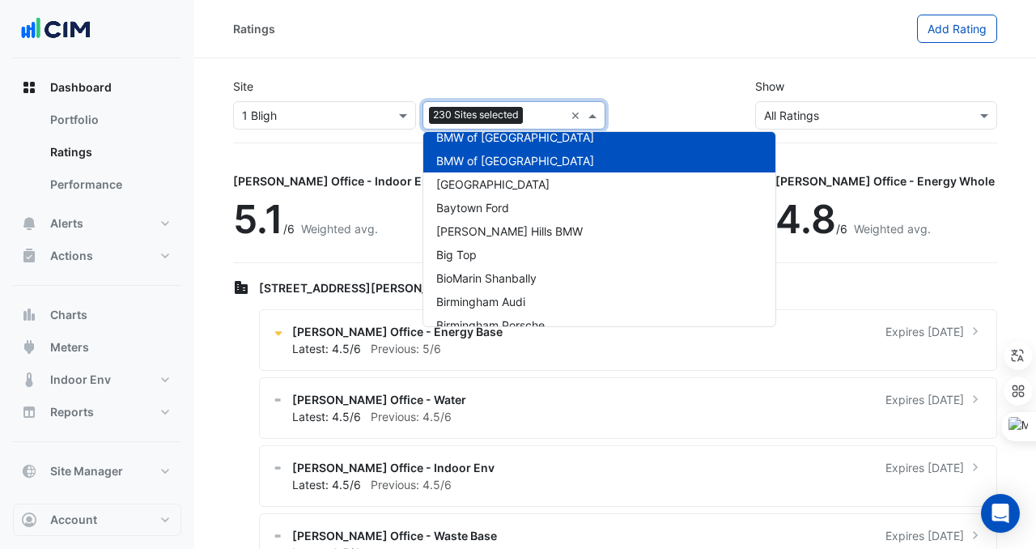
scroll to position [5392, 0]
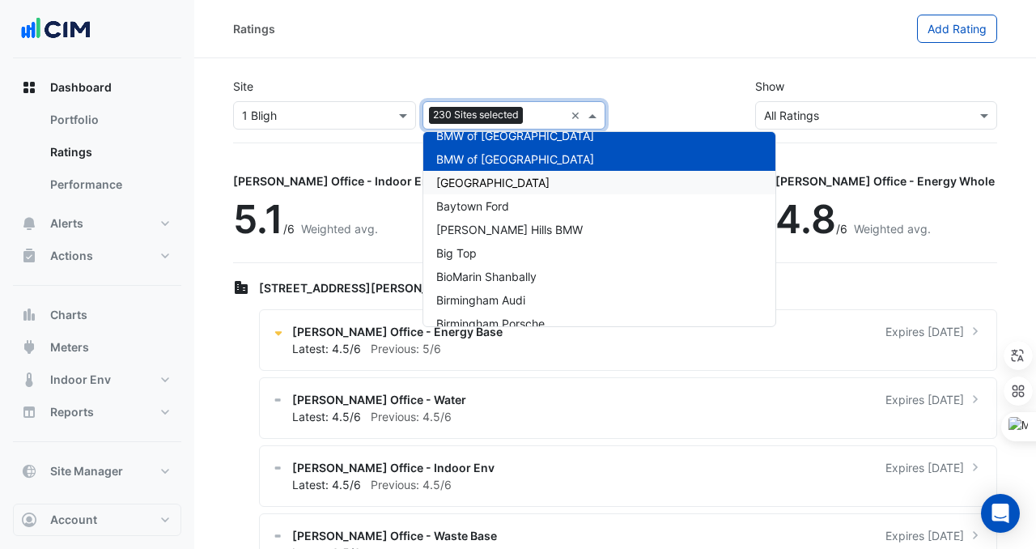
click at [508, 181] on span "[GEOGRAPHIC_DATA]" at bounding box center [492, 183] width 113 height 14
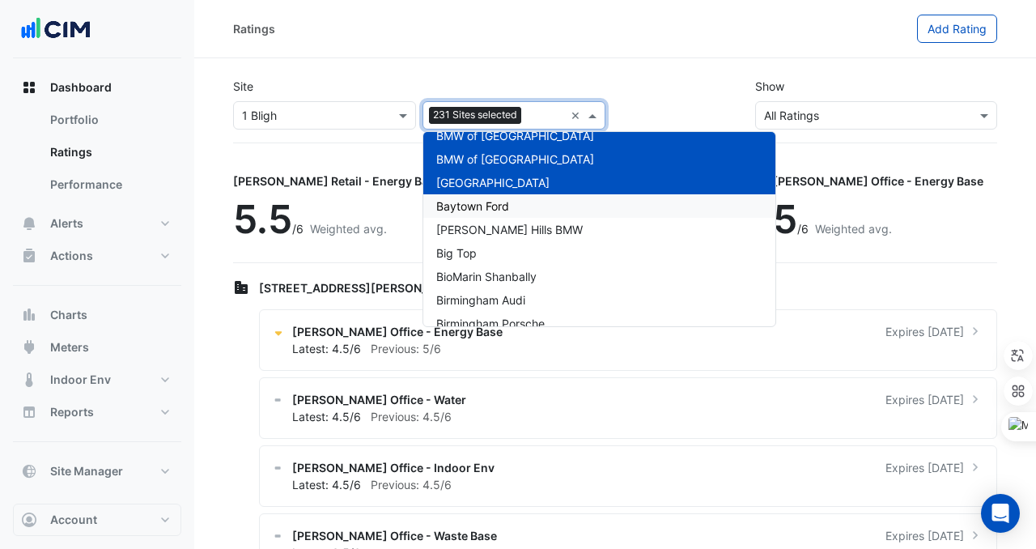
click at [508, 200] on span "Baytown Ford" at bounding box center [472, 206] width 73 height 14
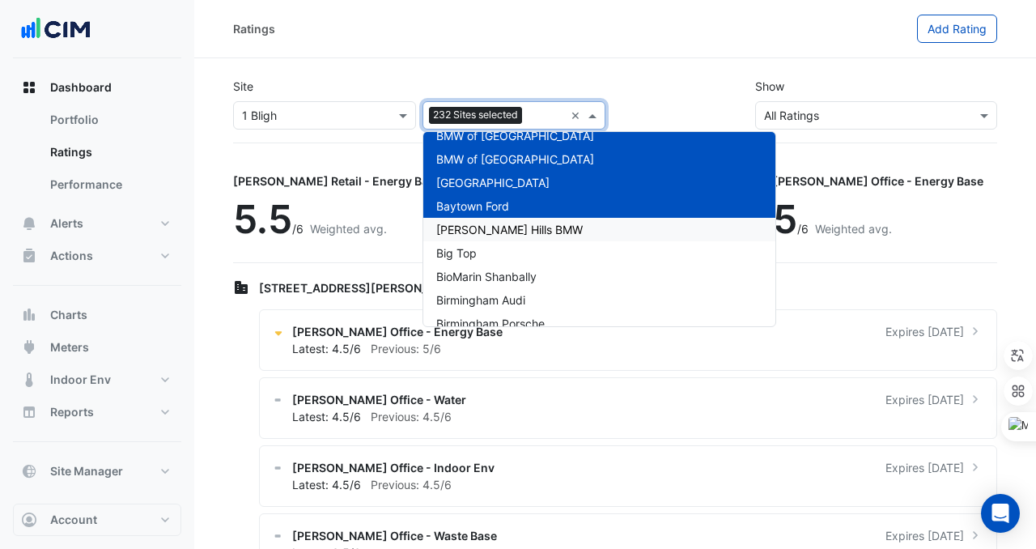
click at [508, 229] on span "[PERSON_NAME] Hills BMW" at bounding box center [509, 230] width 147 height 14
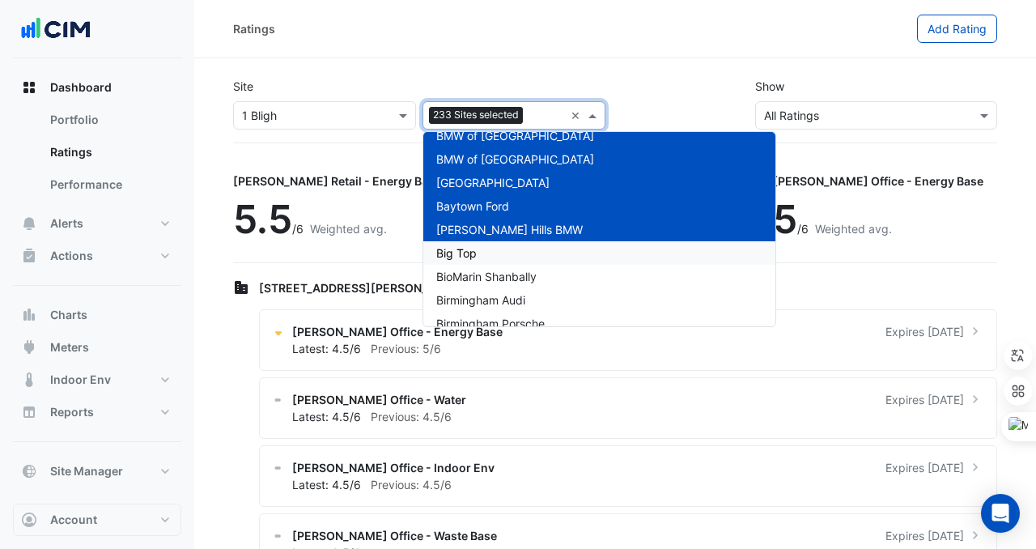
click at [508, 254] on div "Big Top" at bounding box center [600, 252] width 352 height 23
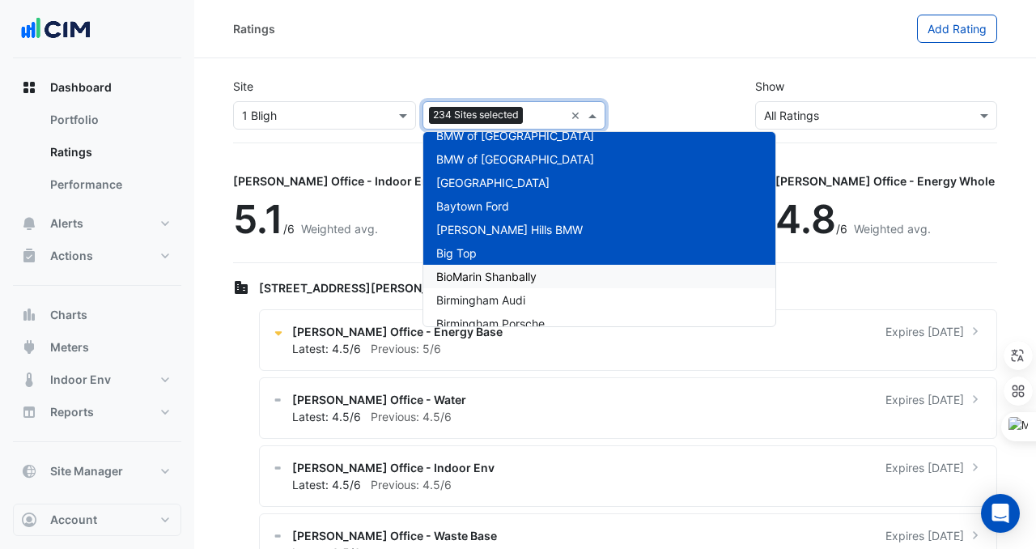
click at [508, 283] on span "BioMarin Shanbally" at bounding box center [486, 277] width 100 height 14
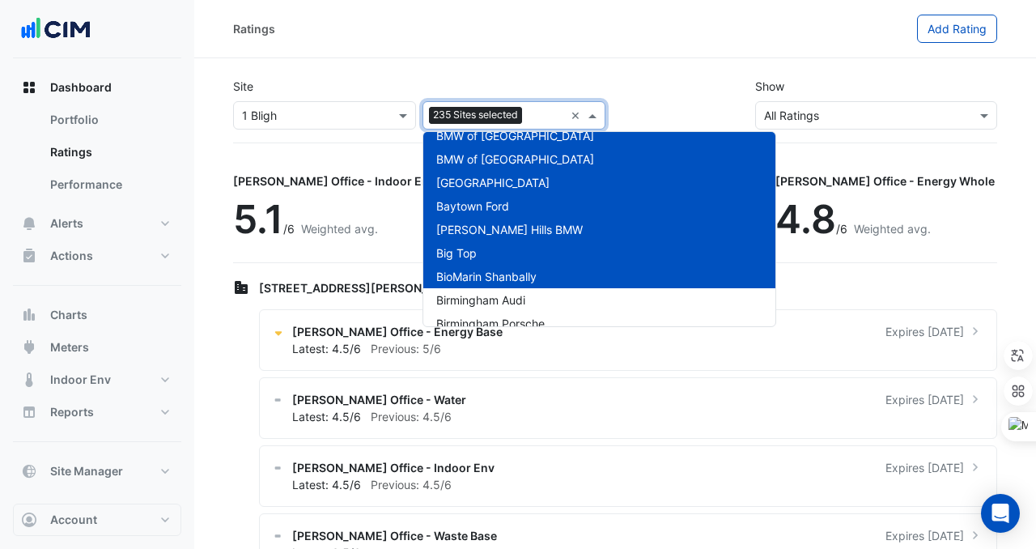
click at [503, 273] on span "BioMarin Shanbally" at bounding box center [486, 277] width 100 height 14
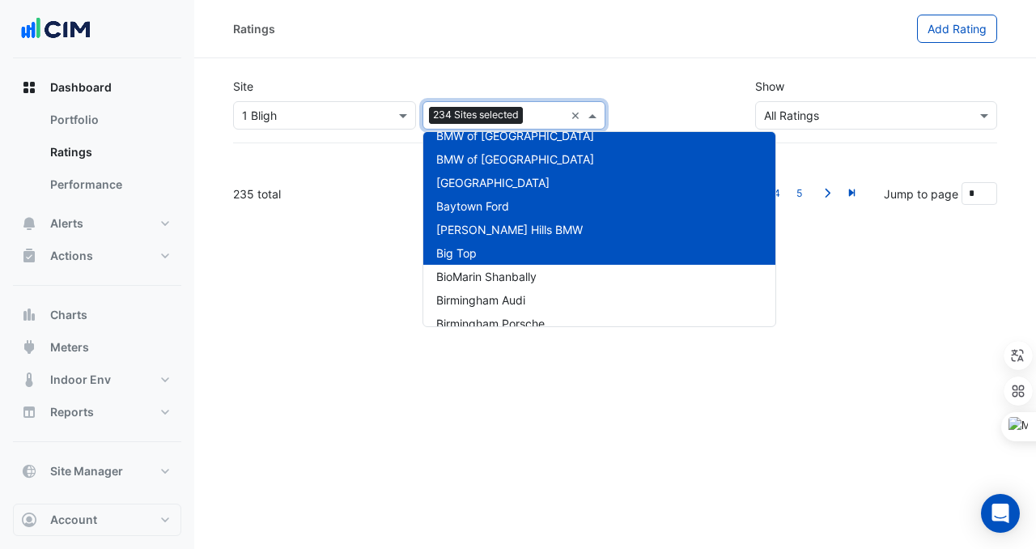
click at [502, 245] on div "Big Top" at bounding box center [600, 252] width 352 height 23
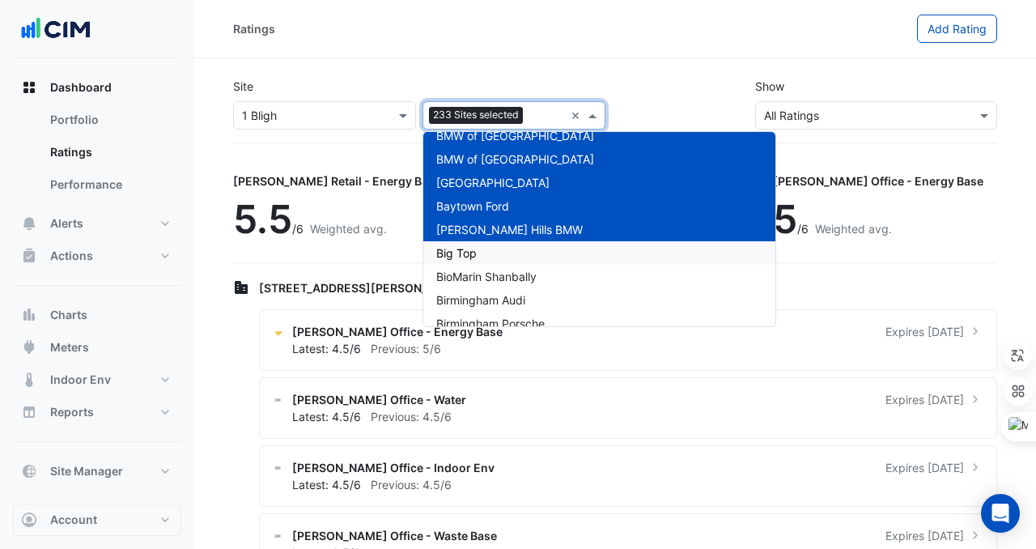
click at [504, 253] on div "Big Top" at bounding box center [600, 252] width 352 height 23
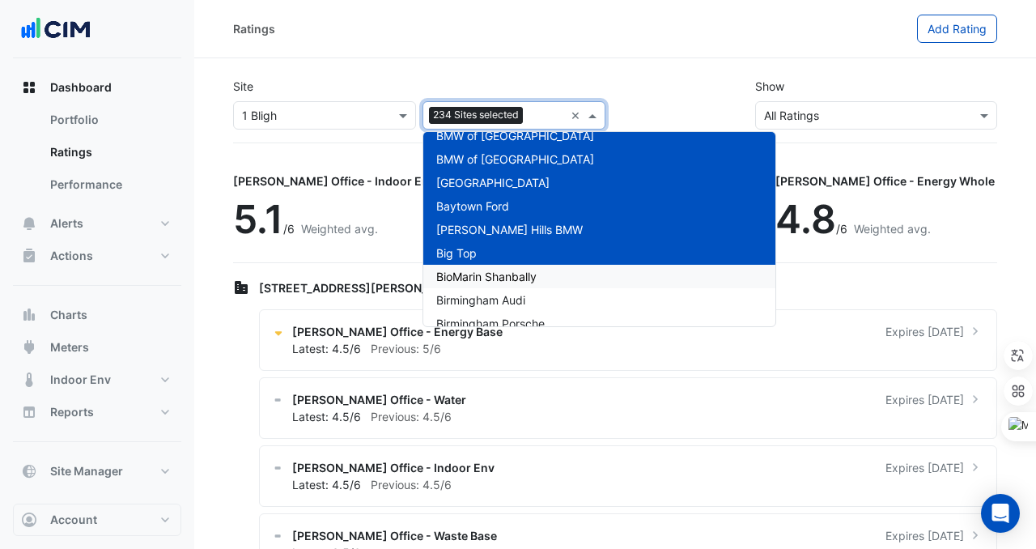
click at [505, 293] on span "Birmingham Audi" at bounding box center [480, 300] width 89 height 14
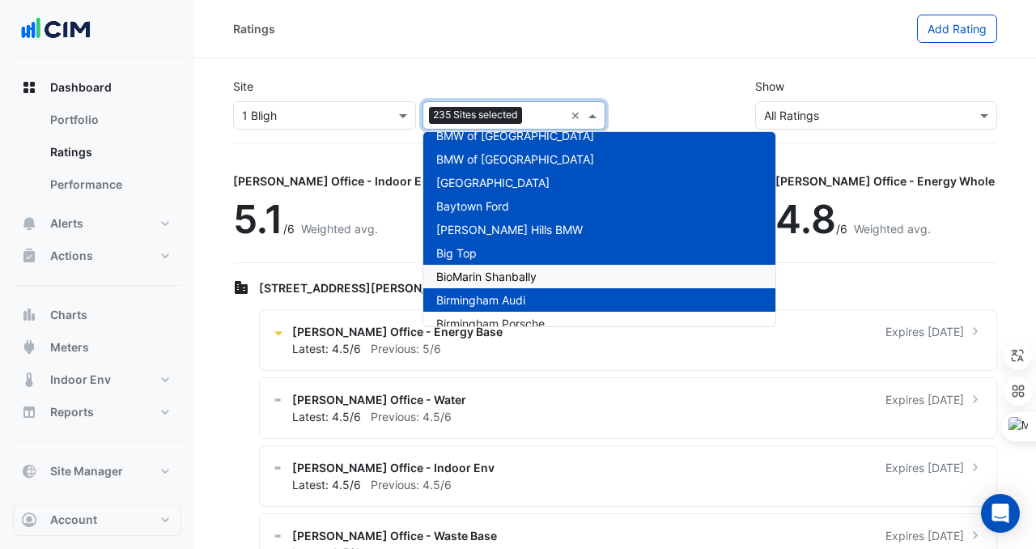
click at [505, 275] on span "BioMarin Shanbally" at bounding box center [486, 277] width 100 height 14
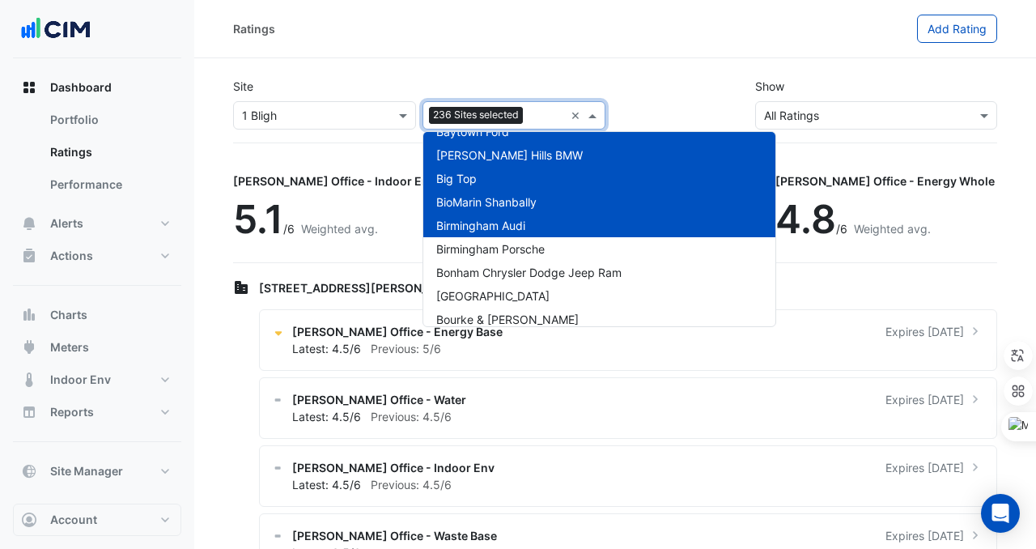
scroll to position [5471, 0]
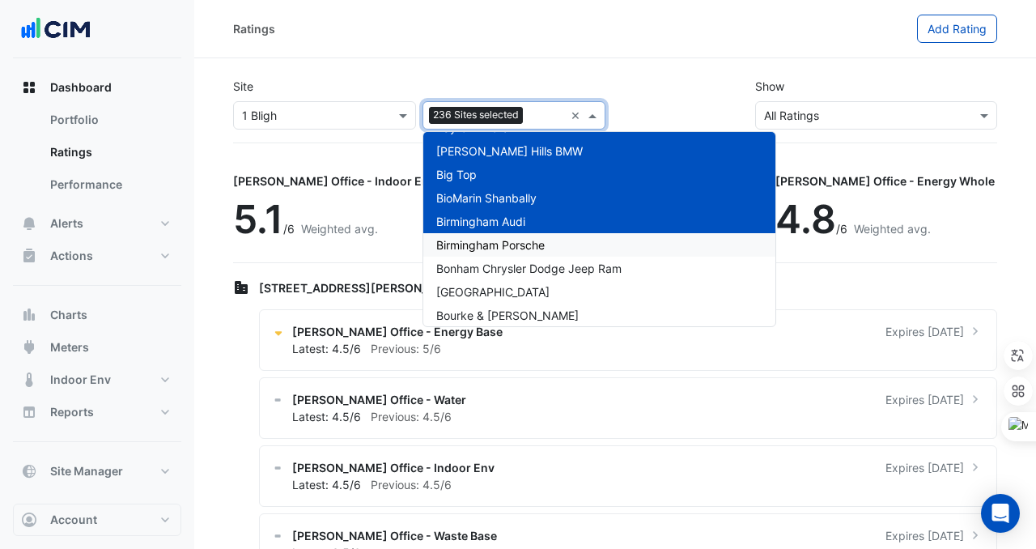
click at [504, 248] on span "Birmingham Porsche" at bounding box center [490, 245] width 109 height 14
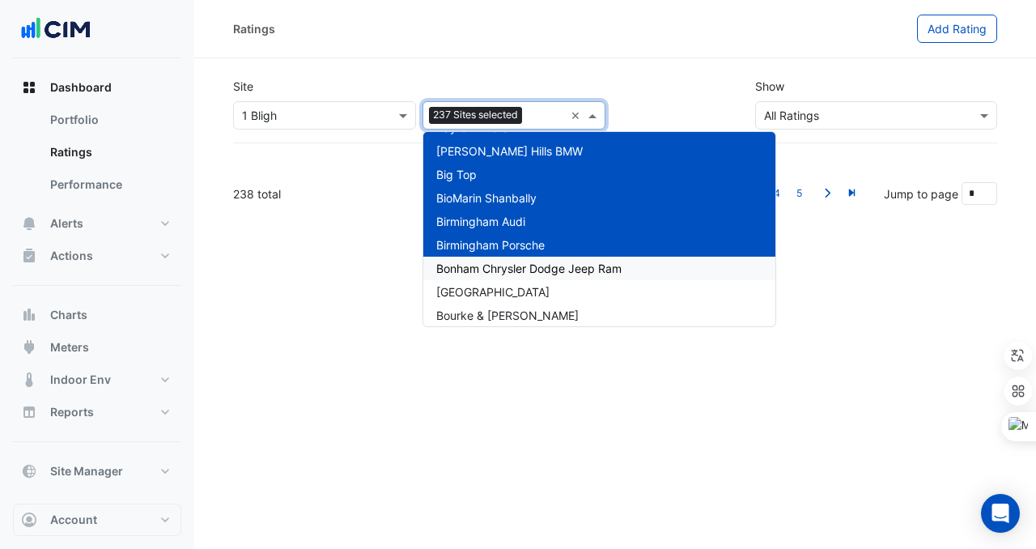
click at [504, 269] on span "Bonham Chrysler Dodge Jeep Ram" at bounding box center [528, 269] width 185 height 14
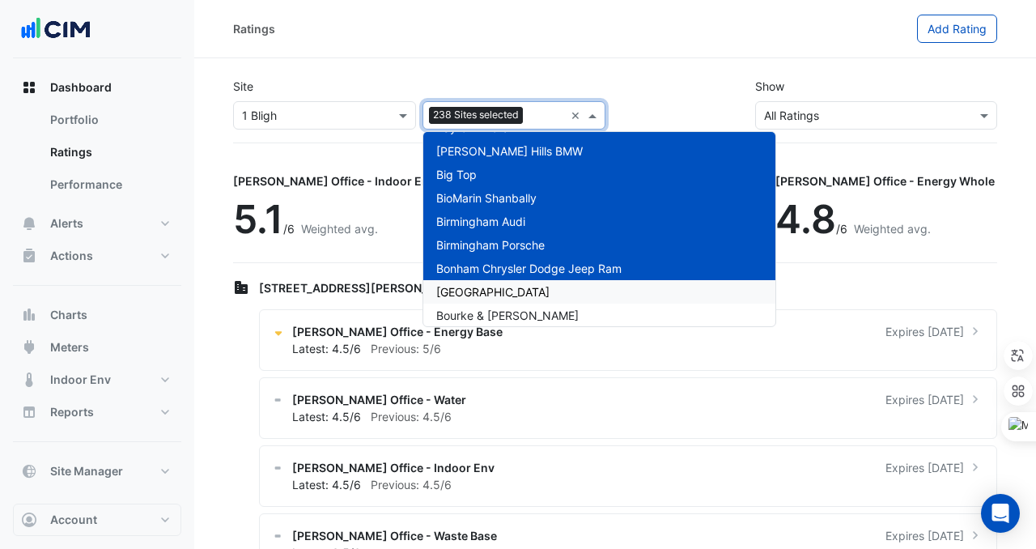
click at [513, 292] on span "[GEOGRAPHIC_DATA]" at bounding box center [492, 292] width 113 height 14
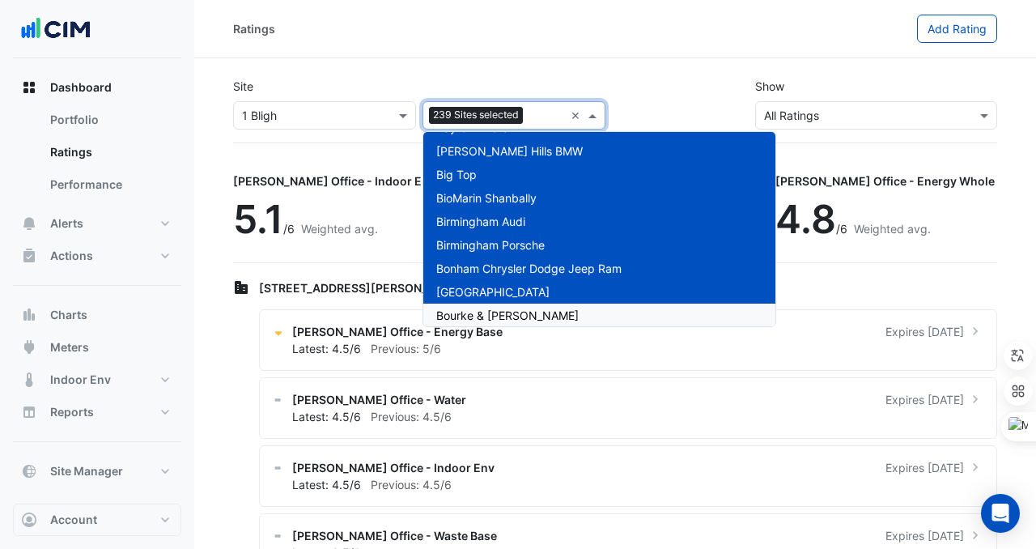
click at [513, 307] on div "Bourke & [PERSON_NAME]" at bounding box center [600, 315] width 352 height 23
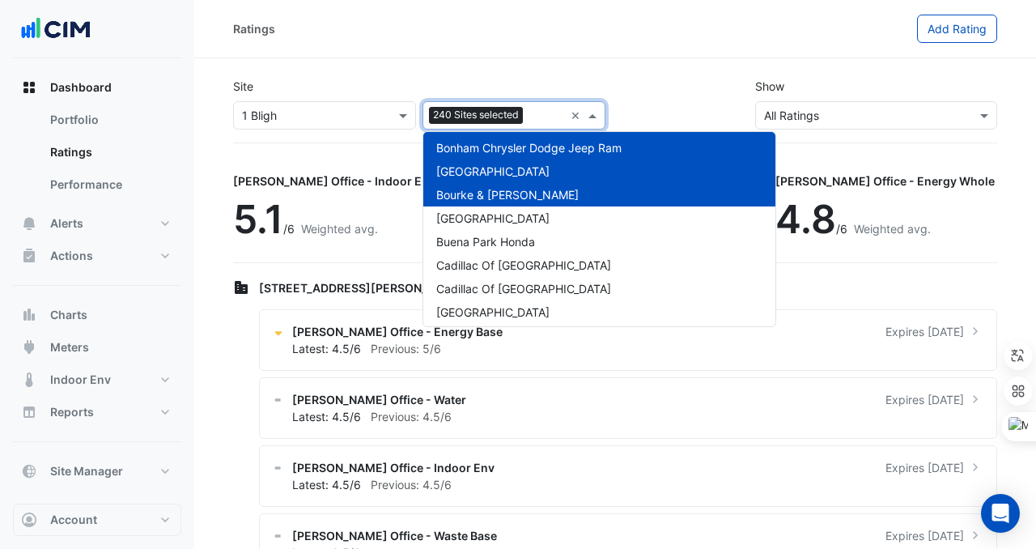
scroll to position [5597, 0]
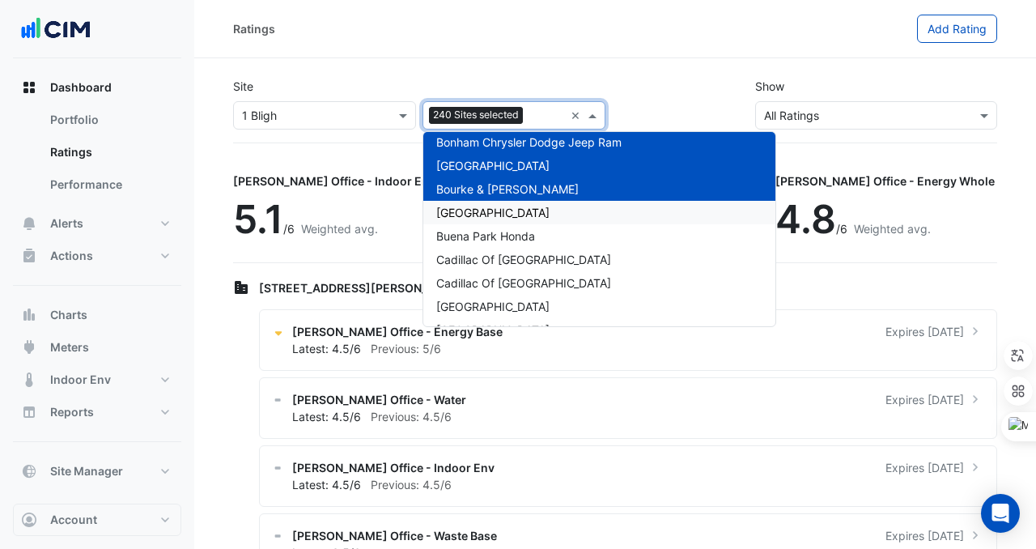
click at [487, 213] on span "[GEOGRAPHIC_DATA]" at bounding box center [492, 213] width 113 height 14
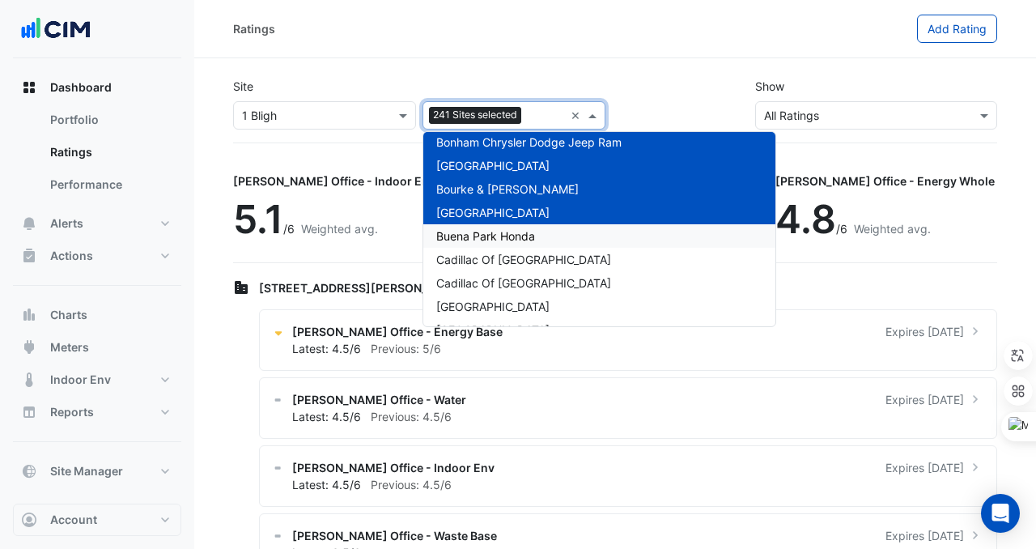
click at [487, 229] on span "Buena Park Honda" at bounding box center [485, 236] width 99 height 14
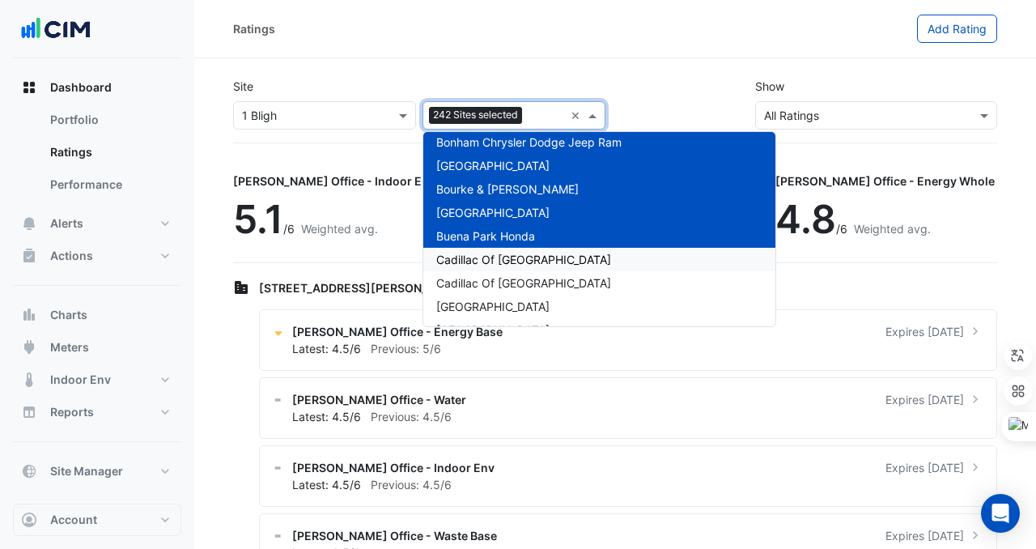
click at [487, 258] on span "Cadillac Of [GEOGRAPHIC_DATA]" at bounding box center [523, 260] width 175 height 14
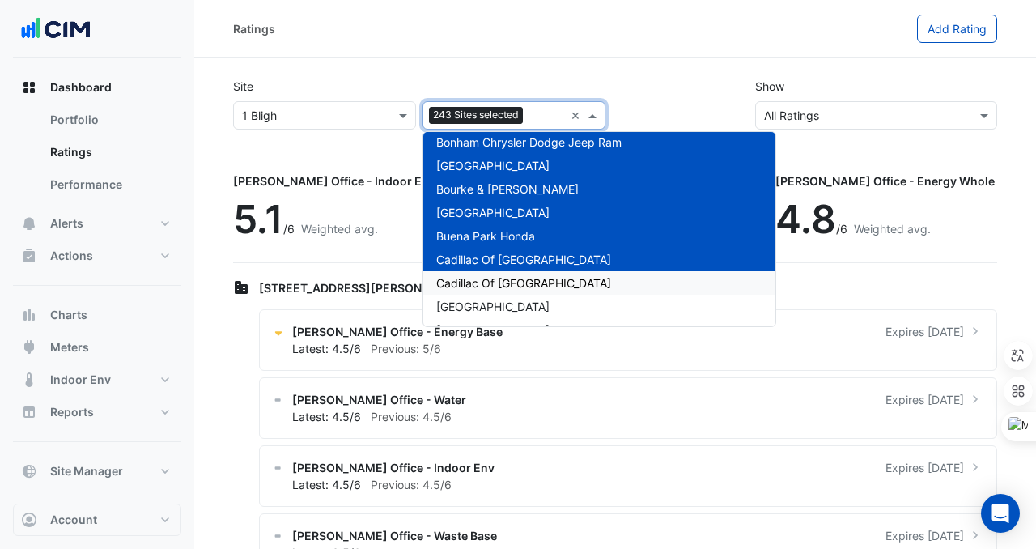
click at [487, 273] on div "Cadillac Of [GEOGRAPHIC_DATA]" at bounding box center [600, 282] width 352 height 23
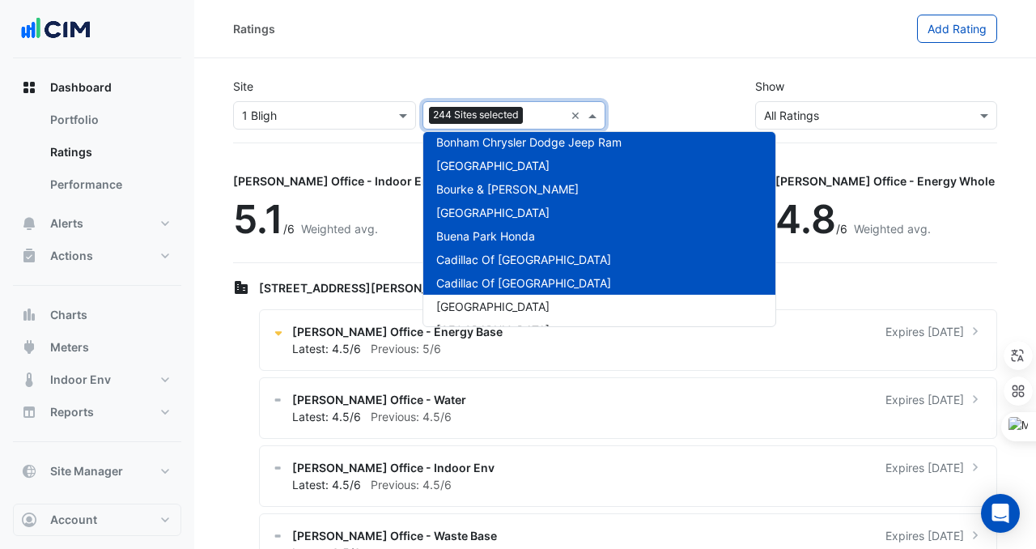
click at [487, 304] on span "[GEOGRAPHIC_DATA]" at bounding box center [492, 307] width 113 height 14
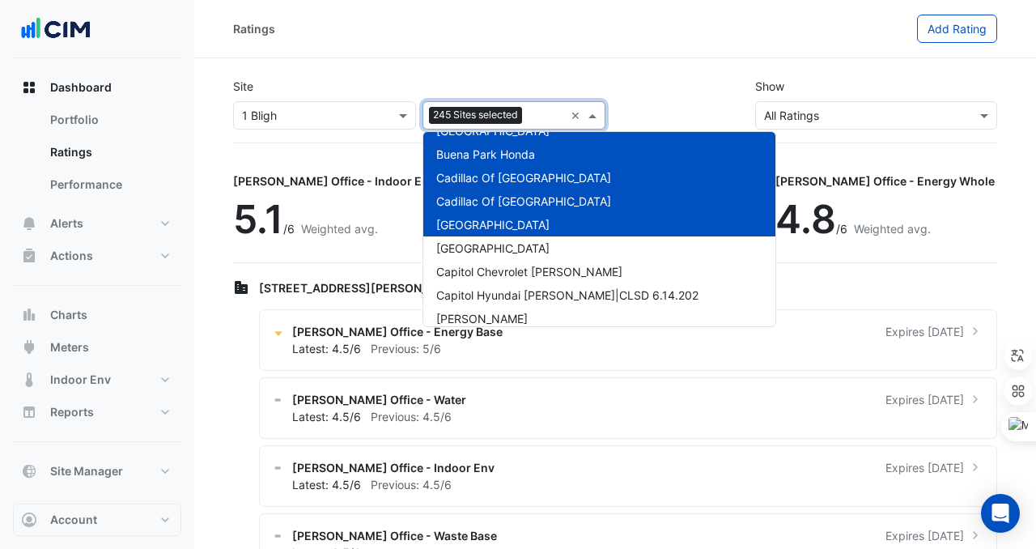
scroll to position [5680, 0]
click at [462, 252] on span "[GEOGRAPHIC_DATA]" at bounding box center [492, 247] width 113 height 14
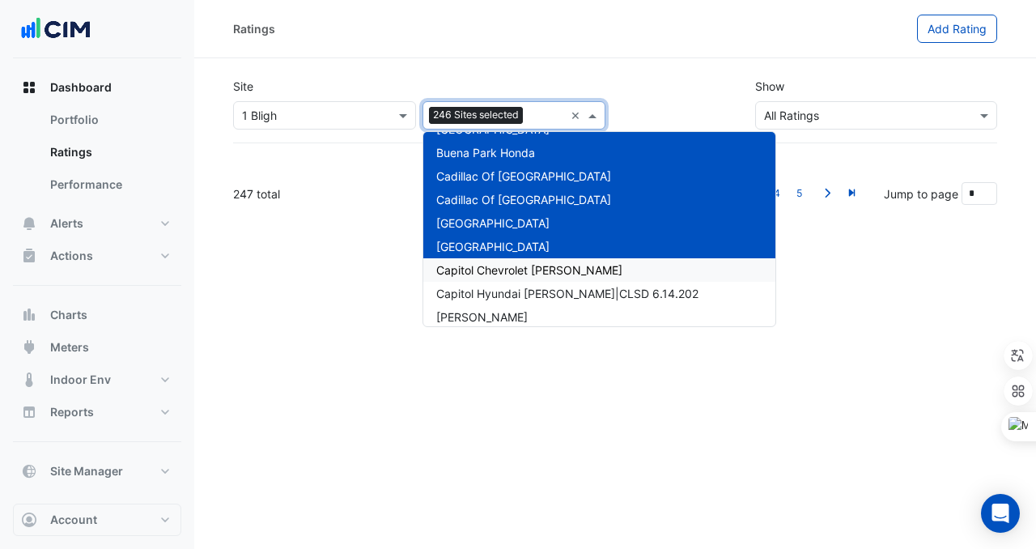
click at [461, 275] on span "Capitol Chevrolet [PERSON_NAME]" at bounding box center [529, 270] width 186 height 14
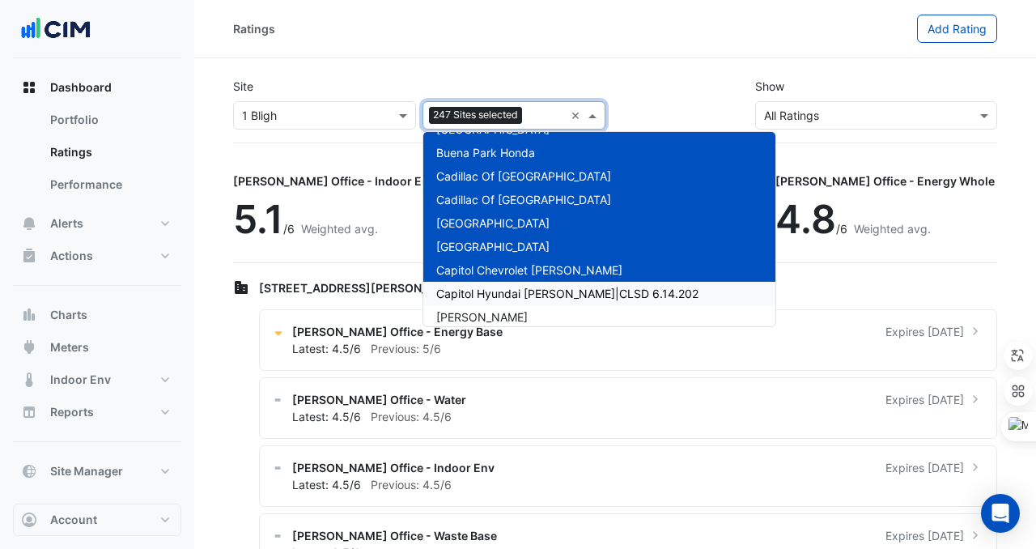
click at [460, 295] on span "Capitol Hyundai [PERSON_NAME]|CLSD 6.14.202" at bounding box center [567, 294] width 262 height 14
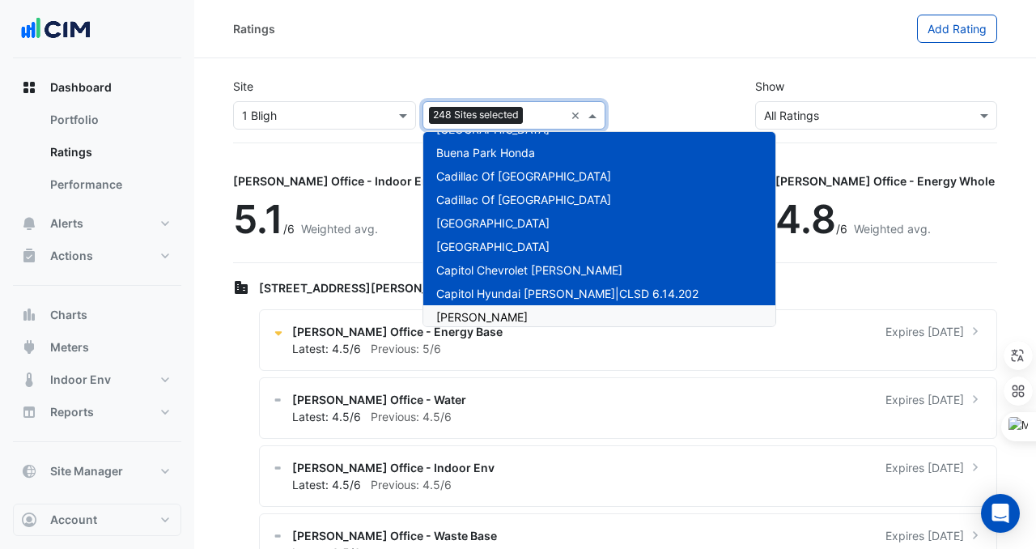
click at [461, 310] on span "[PERSON_NAME]" at bounding box center [482, 317] width 92 height 14
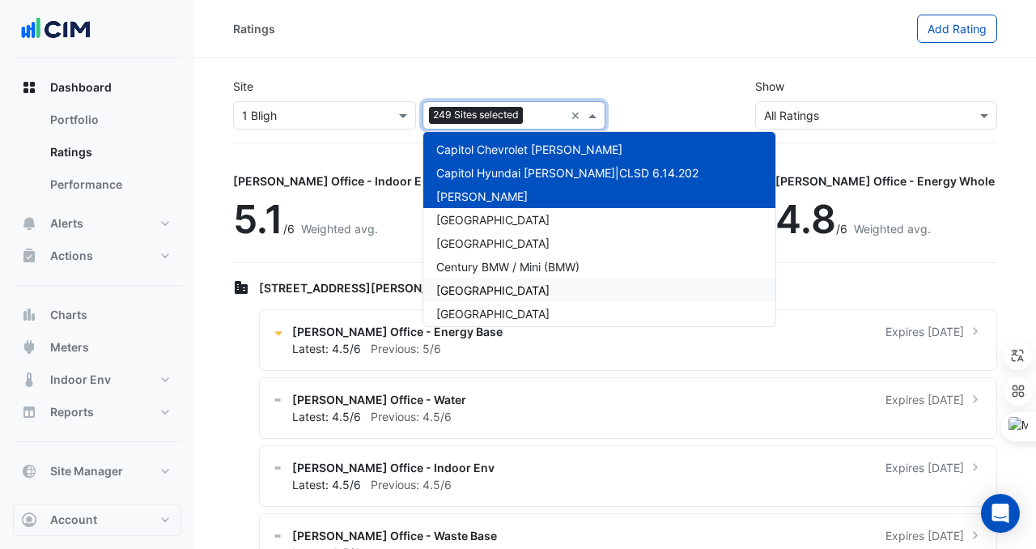
scroll to position [5805, 0]
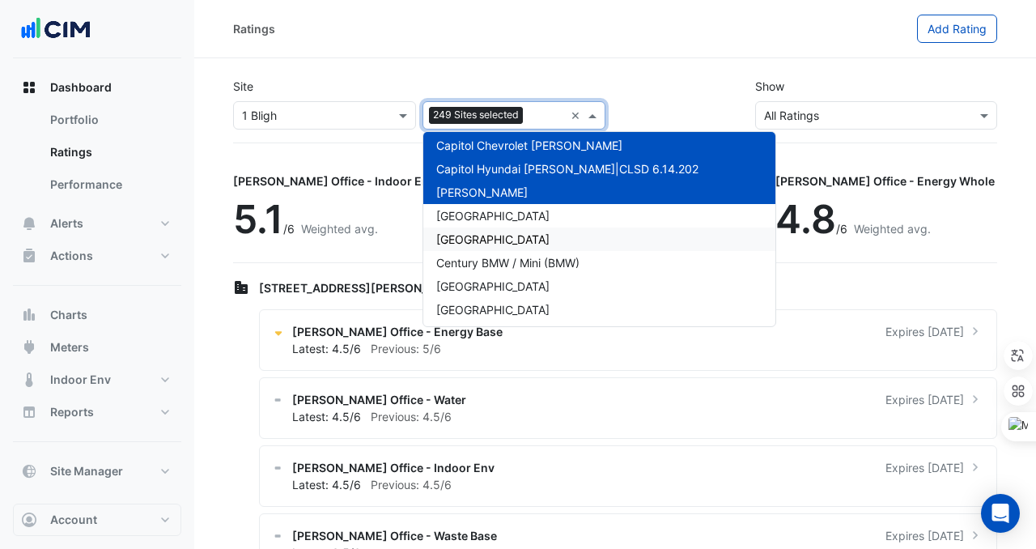
click at [492, 229] on div "[GEOGRAPHIC_DATA]" at bounding box center [600, 239] width 352 height 23
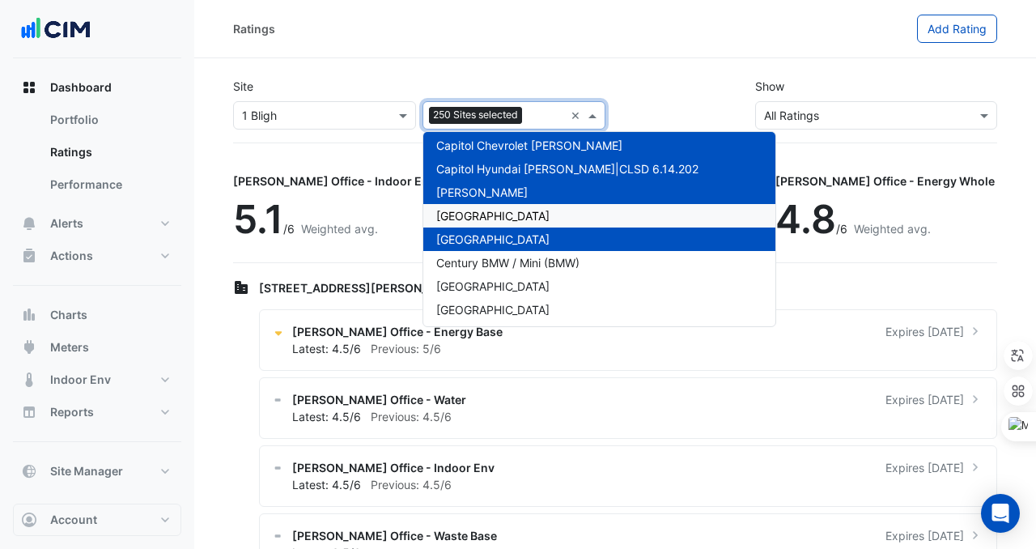
click at [492, 211] on span "[GEOGRAPHIC_DATA]" at bounding box center [492, 216] width 113 height 14
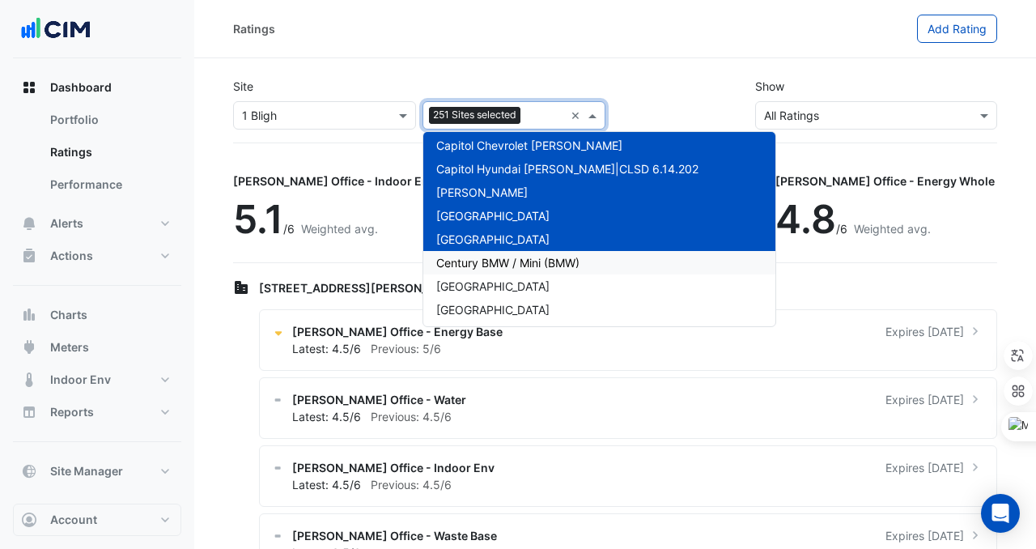
click at [492, 263] on span "Century BMW / Mini (BMW)" at bounding box center [507, 263] width 143 height 14
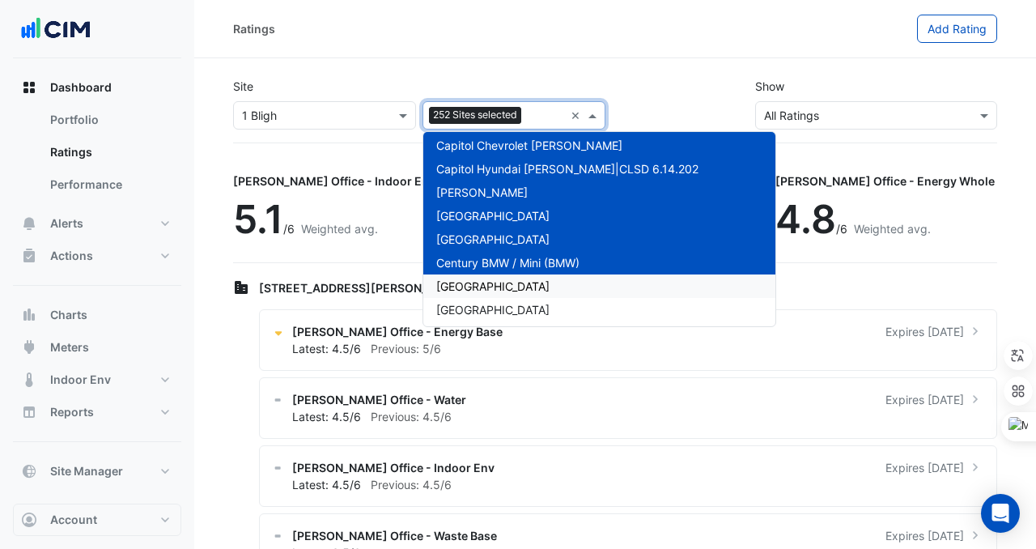
click at [493, 287] on span "[GEOGRAPHIC_DATA]" at bounding box center [492, 286] width 113 height 14
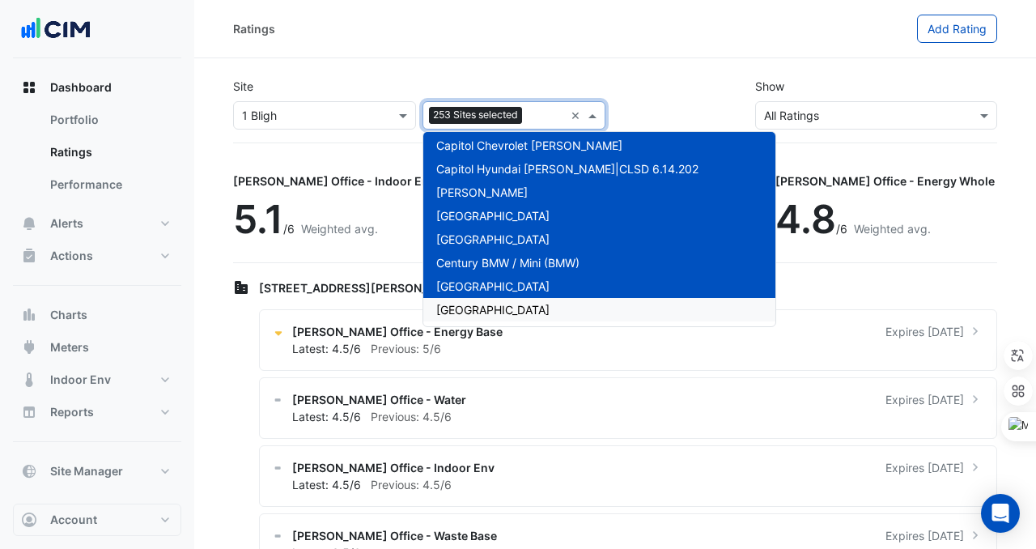
click at [495, 309] on span "[GEOGRAPHIC_DATA]" at bounding box center [492, 310] width 113 height 14
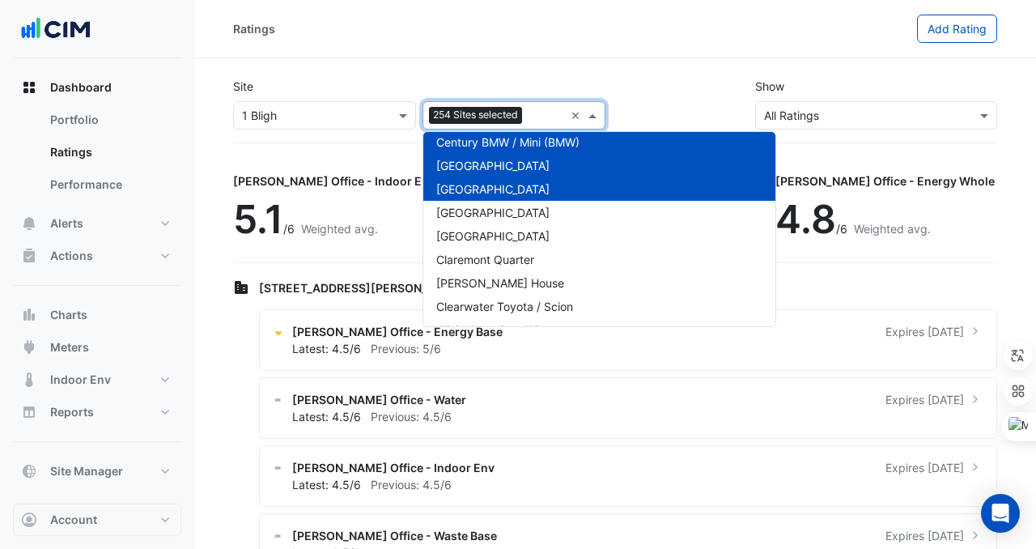
scroll to position [5931, 0]
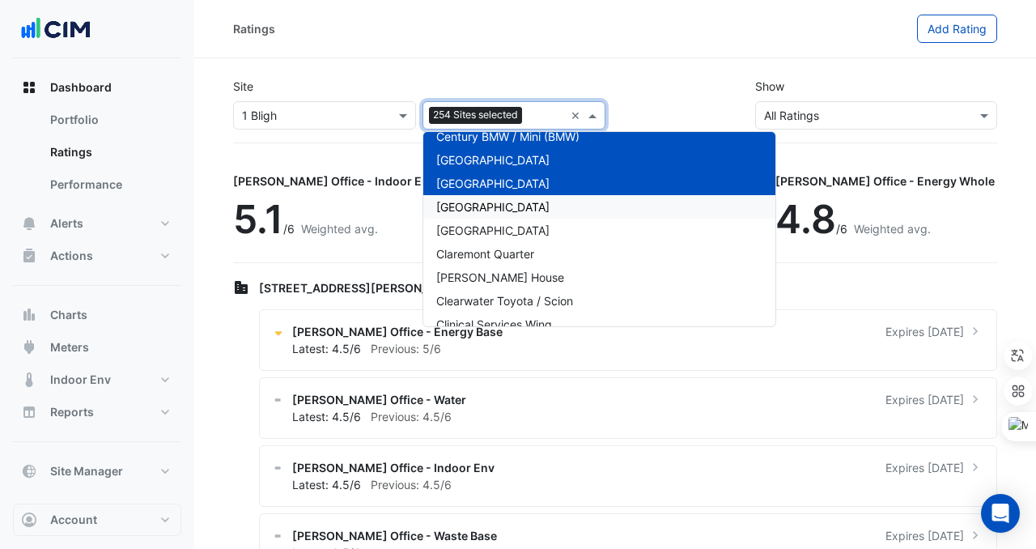
click at [462, 200] on span "[GEOGRAPHIC_DATA]" at bounding box center [492, 207] width 113 height 14
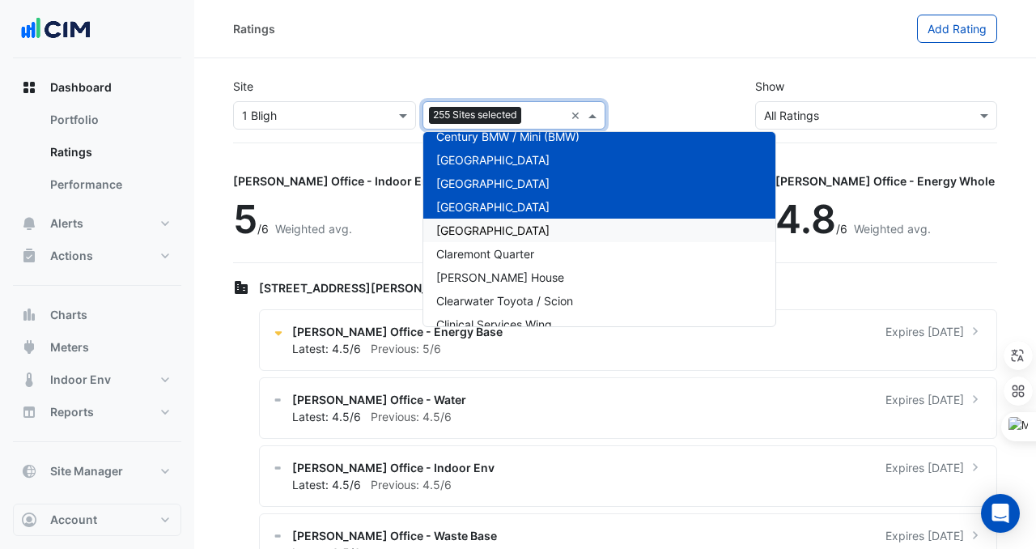
click at [462, 223] on div "[GEOGRAPHIC_DATA]" at bounding box center [600, 230] width 352 height 23
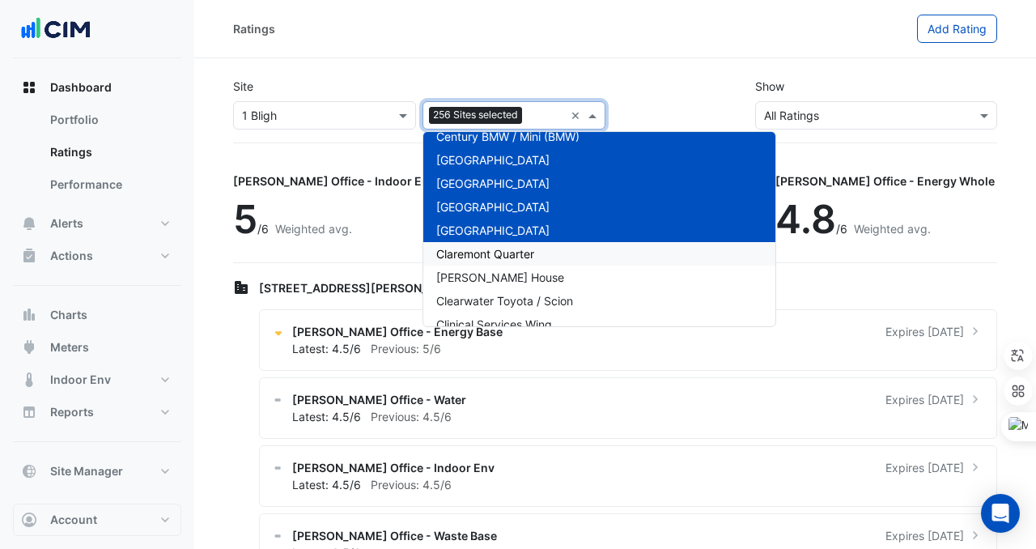
click at [462, 255] on span "Claremont Quarter" at bounding box center [485, 254] width 98 height 14
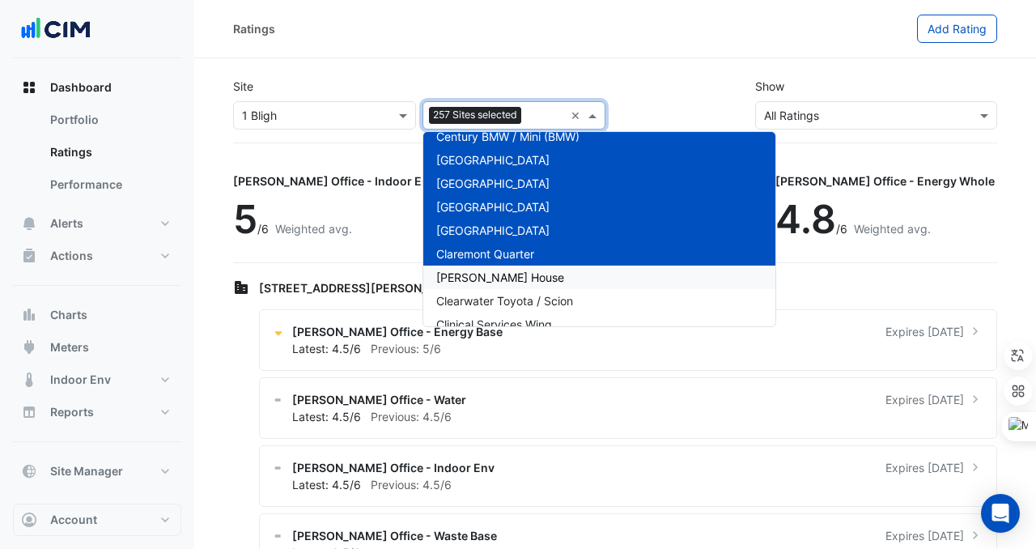
click at [464, 273] on span "[PERSON_NAME] House" at bounding box center [500, 277] width 128 height 14
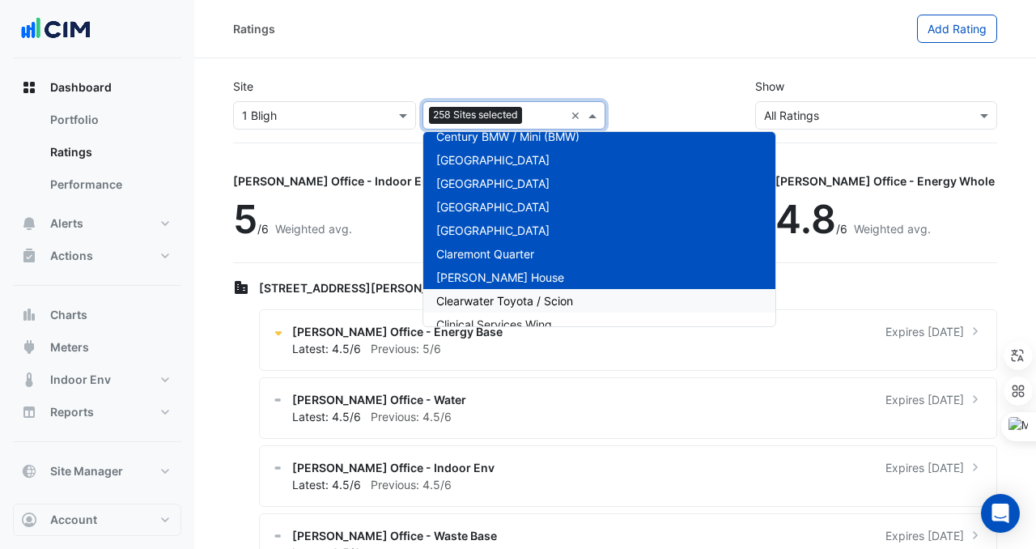
click at [477, 305] on span "Clearwater Toyota / Scion" at bounding box center [504, 301] width 137 height 14
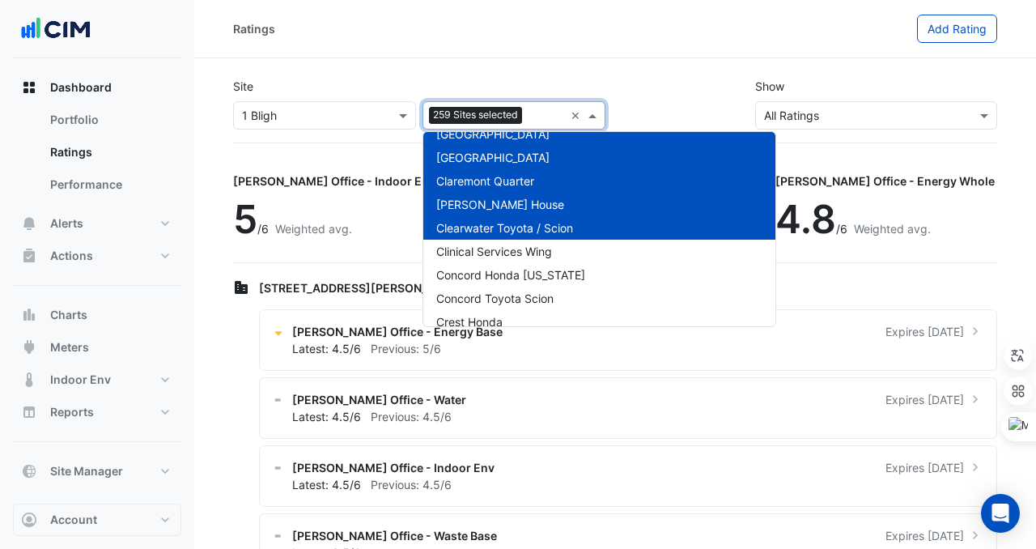
scroll to position [6043, 0]
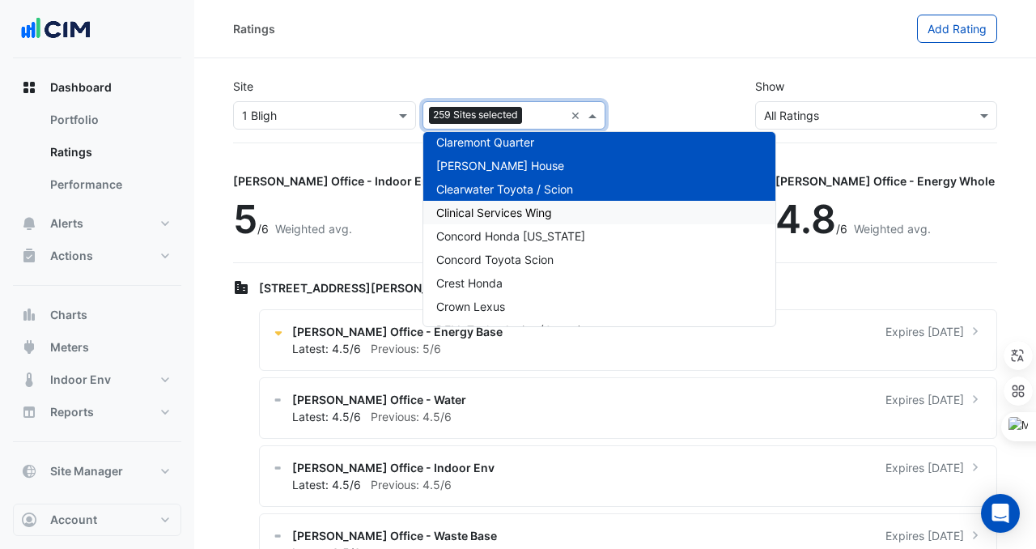
click at [477, 206] on span "Clinical Services Wing" at bounding box center [494, 213] width 116 height 14
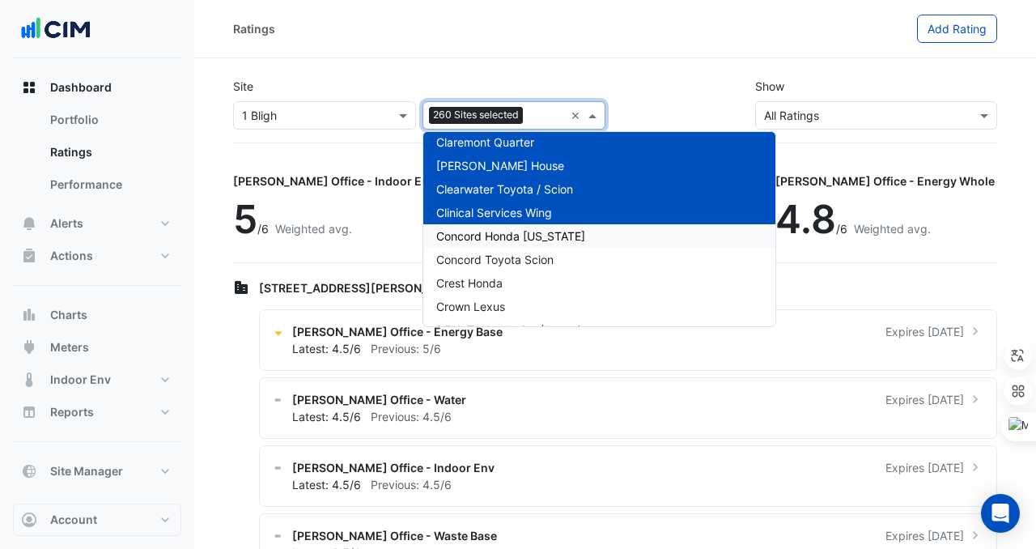
click at [477, 240] on span "Concord Honda [US_STATE]" at bounding box center [510, 236] width 149 height 14
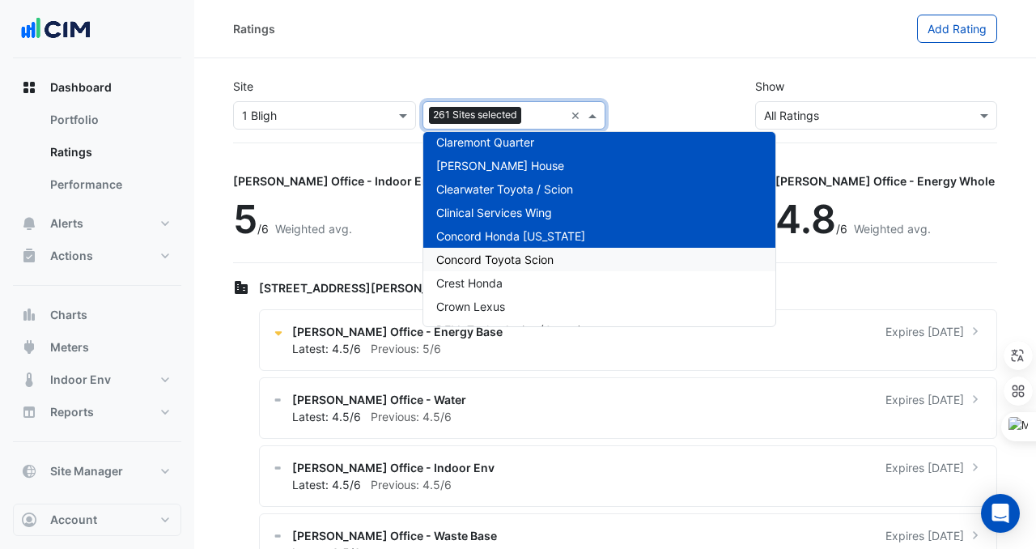
click at [479, 257] on span "Concord Toyota Scion" at bounding box center [494, 260] width 117 height 14
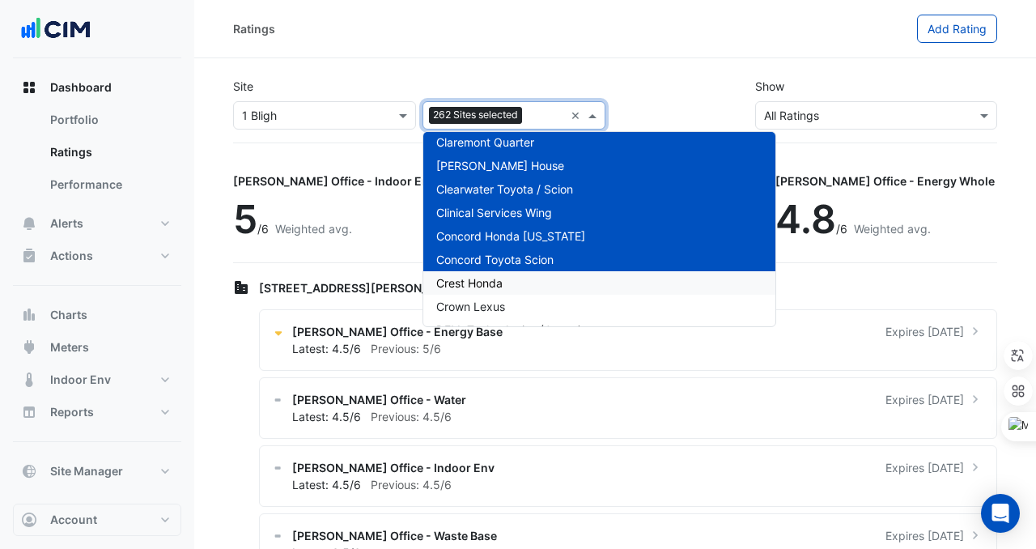
click at [485, 282] on span "Crest Honda" at bounding box center [469, 283] width 66 height 14
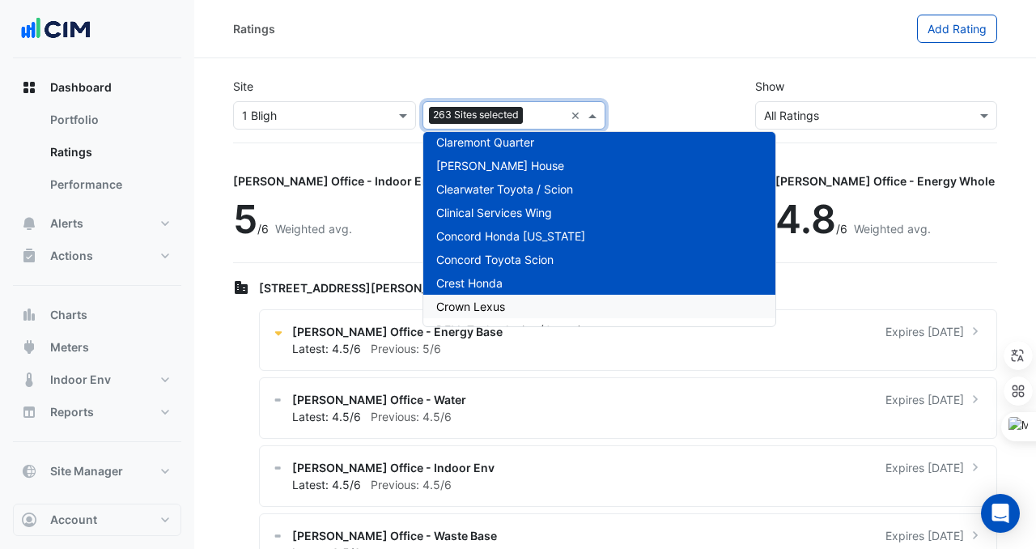
click at [485, 301] on span "Crown Lexus" at bounding box center [470, 307] width 69 height 14
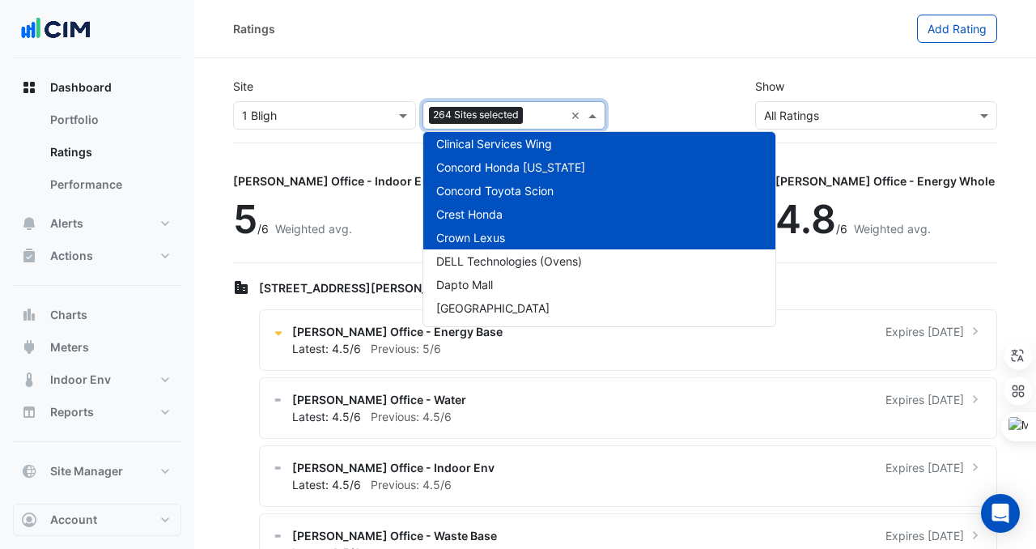
scroll to position [6114, 0]
click at [483, 248] on div "DELL Technologies (Ovens)" at bounding box center [600, 259] width 352 height 23
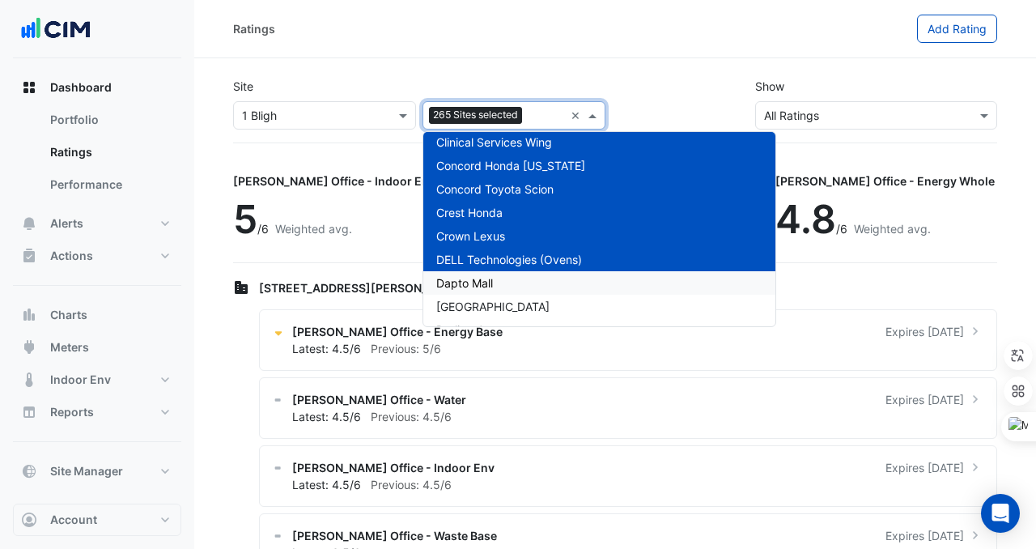
click at [489, 280] on span "Dapto Mall" at bounding box center [464, 283] width 57 height 14
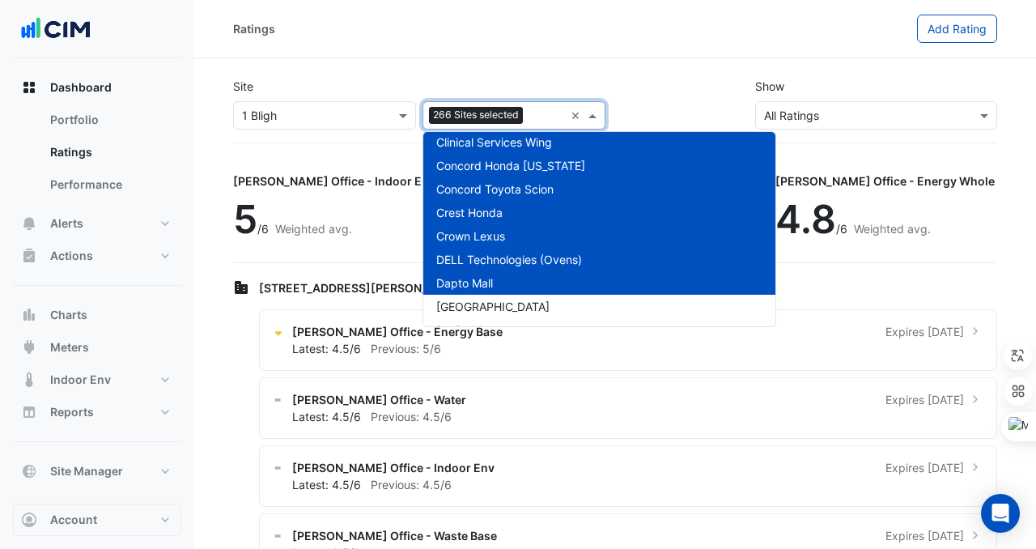
click at [491, 292] on div "Dapto Mall" at bounding box center [600, 282] width 352 height 23
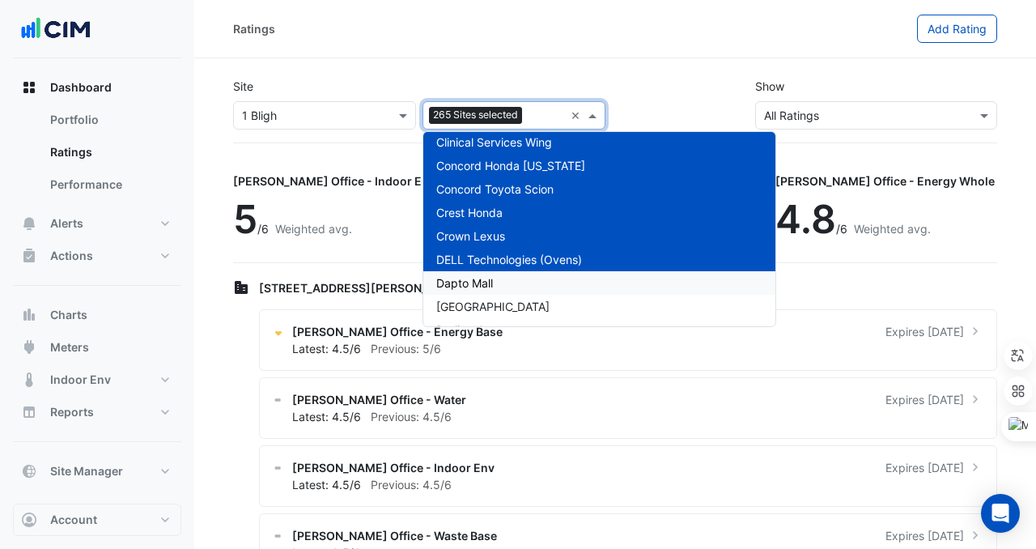
click at [492, 287] on span "Dapto Mall" at bounding box center [464, 283] width 57 height 14
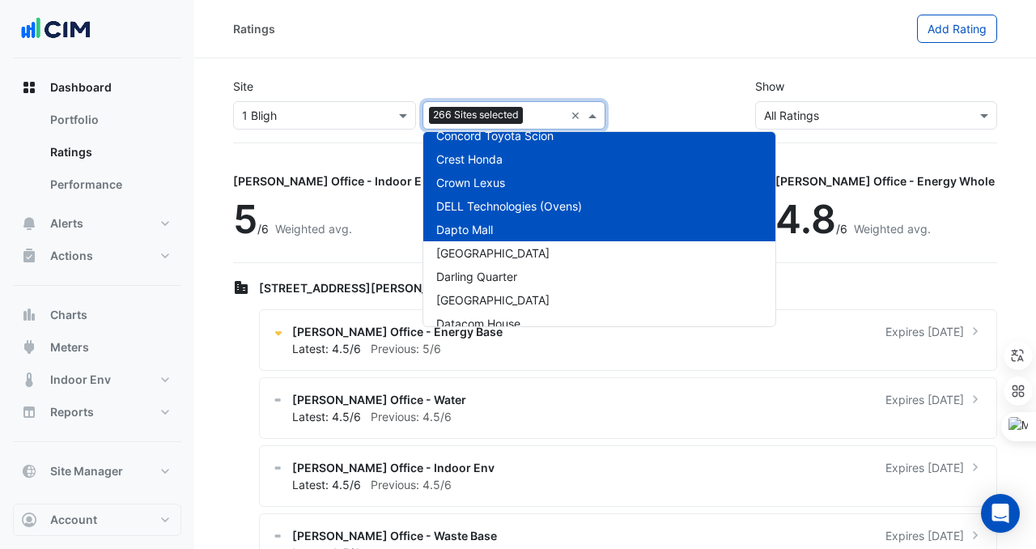
scroll to position [6184, 0]
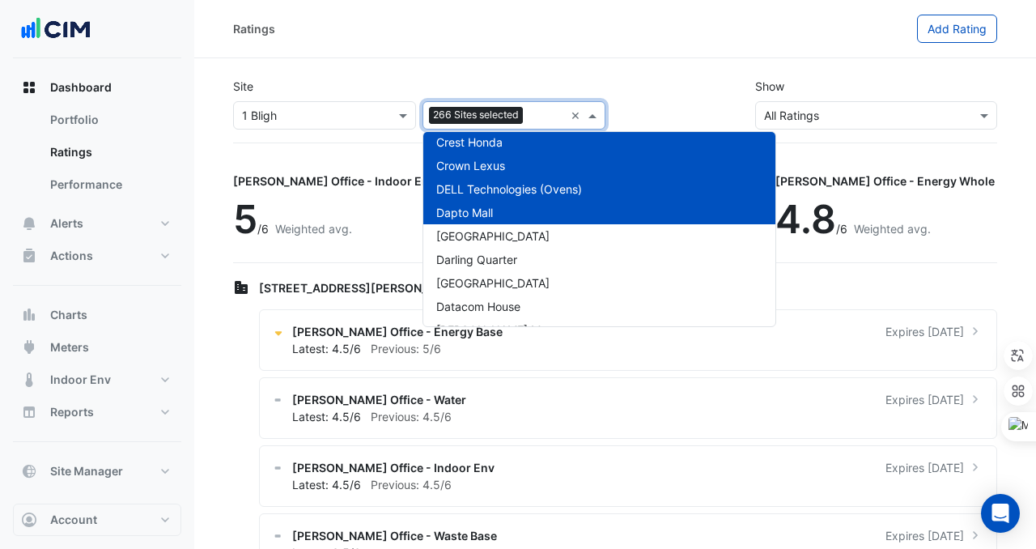
click at [497, 223] on div "Dapto Mall" at bounding box center [600, 212] width 352 height 23
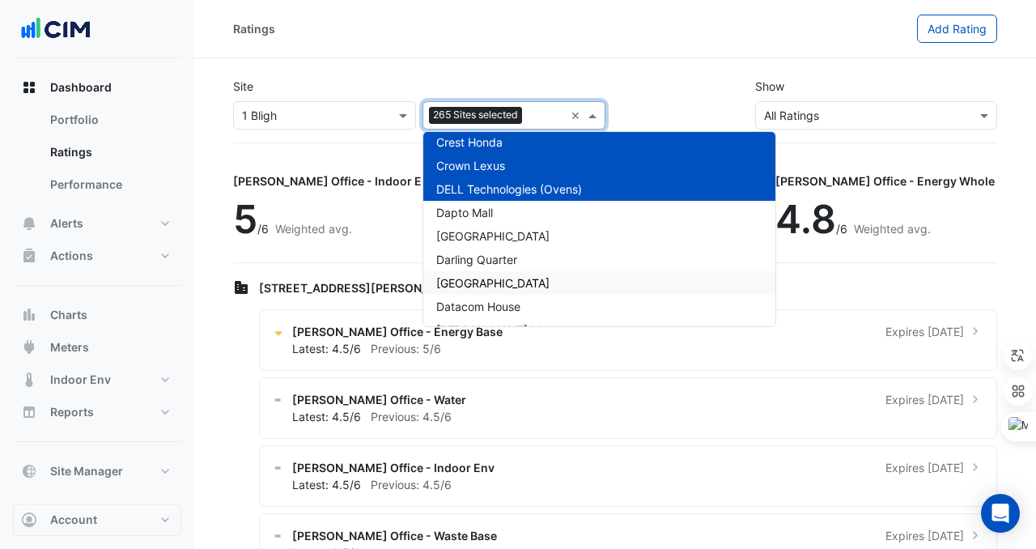
drag, startPoint x: 498, startPoint y: 203, endPoint x: 500, endPoint y: 279, distance: 75.3
click at [500, 279] on div "[GEOGRAPHIC_DATA][PERSON_NAME] [GEOGRAPHIC_DATA] [GEOGRAPHIC_DATA][PERSON_NAME]…" at bounding box center [600, 83] width 352 height 12258
drag, startPoint x: 557, startPoint y: 201, endPoint x: 549, endPoint y: 256, distance: 55.7
click at [549, 256] on div "[GEOGRAPHIC_DATA][PERSON_NAME] [GEOGRAPHIC_DATA] [GEOGRAPHIC_DATA][PERSON_NAME]…" at bounding box center [600, 83] width 352 height 12258
click at [537, 213] on div "Dapto Mall" at bounding box center [600, 212] width 352 height 23
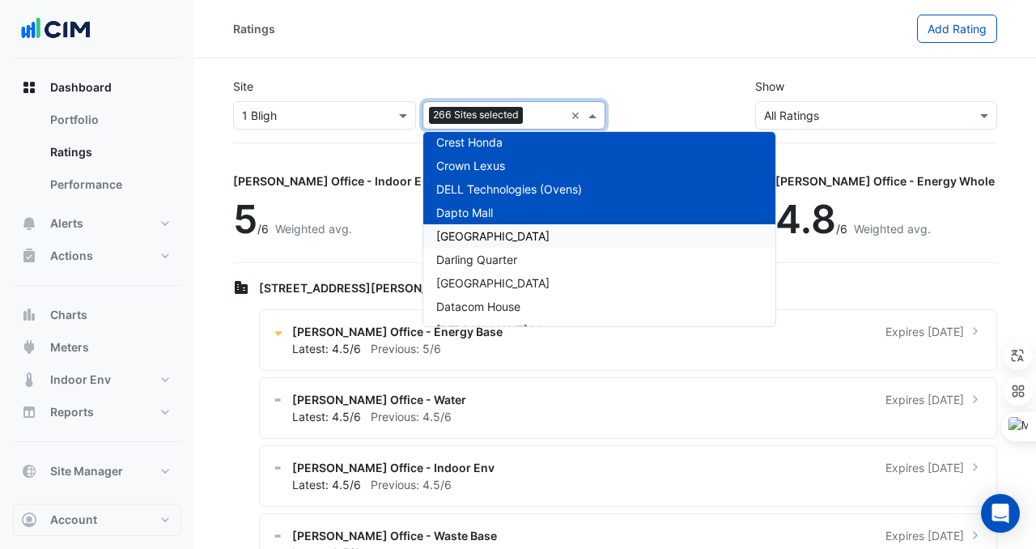
click at [538, 234] on div "[GEOGRAPHIC_DATA]" at bounding box center [600, 235] width 352 height 23
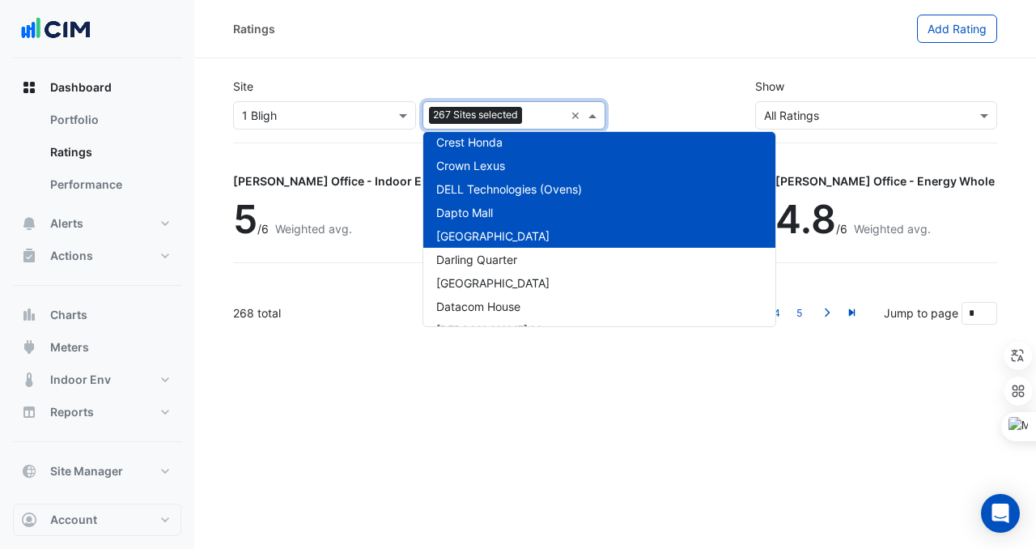
click at [538, 253] on div "Darling Quarter" at bounding box center [600, 259] width 352 height 23
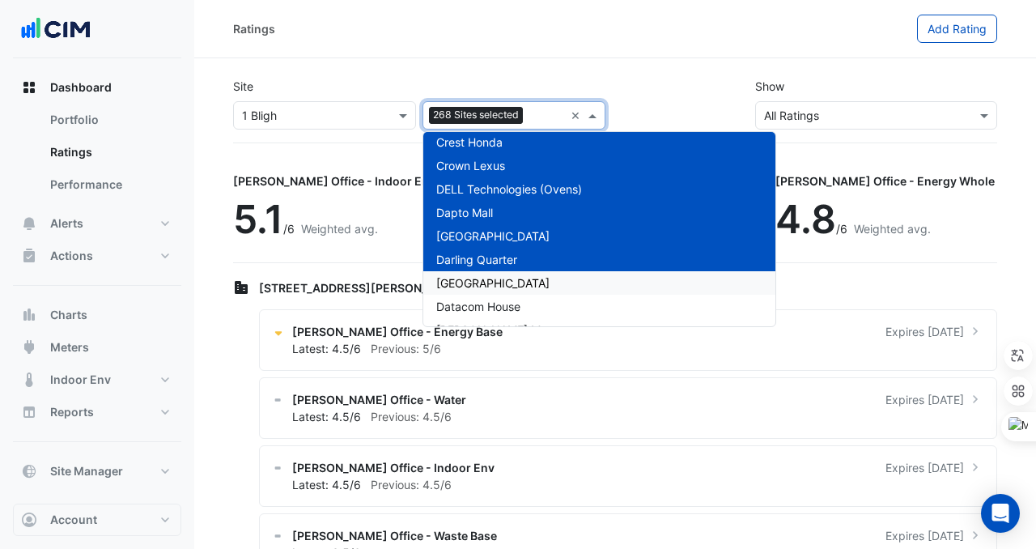
click at [536, 283] on div "[GEOGRAPHIC_DATA]" at bounding box center [600, 282] width 352 height 23
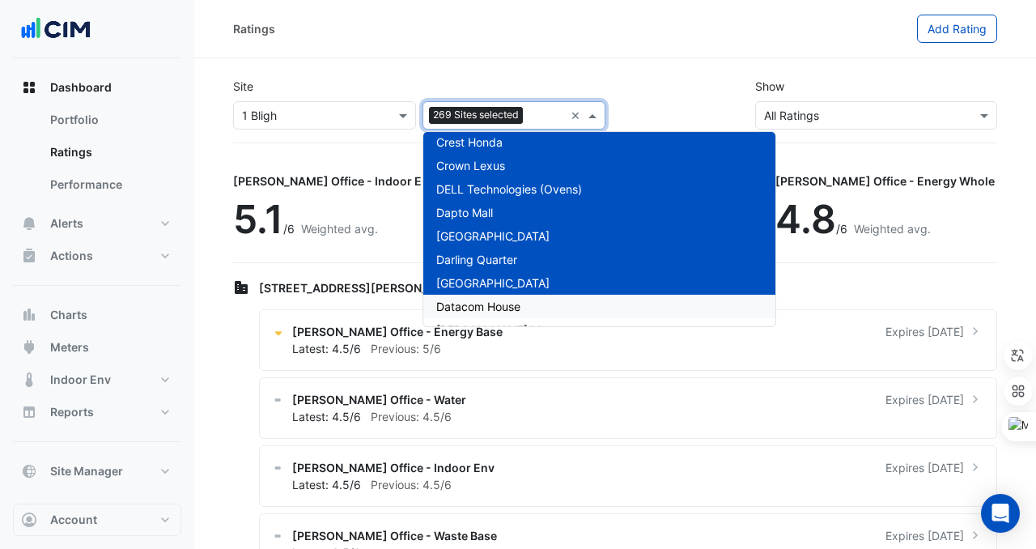
click at [534, 302] on div "Datacom House" at bounding box center [600, 306] width 352 height 23
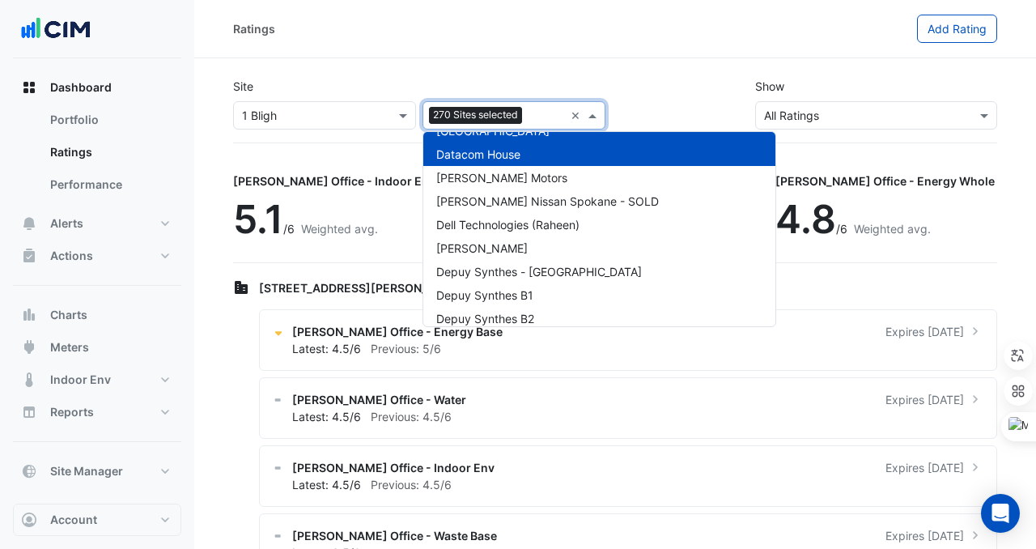
scroll to position [6337, 0]
click at [514, 185] on div "[PERSON_NAME] Motors" at bounding box center [600, 176] width 352 height 23
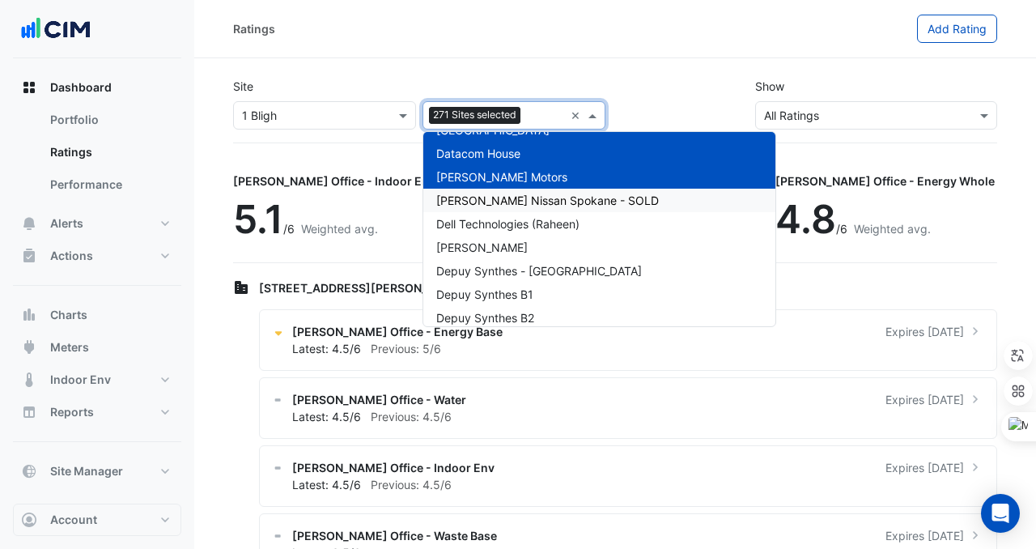
click at [536, 198] on span "[PERSON_NAME] Nissan Spokane - SOLD" at bounding box center [547, 201] width 223 height 14
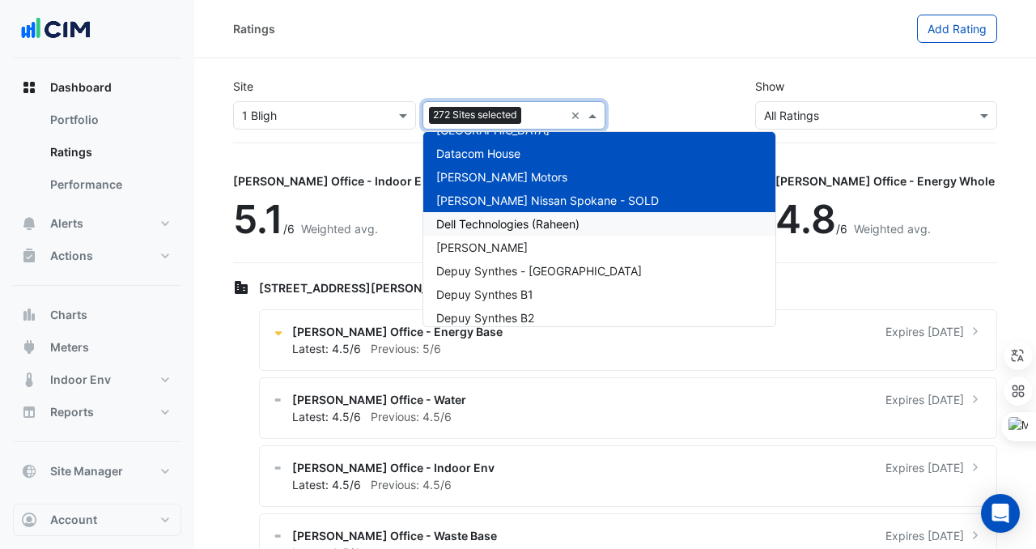
click at [536, 223] on span "Dell Technologies (Raheen)" at bounding box center [507, 224] width 143 height 14
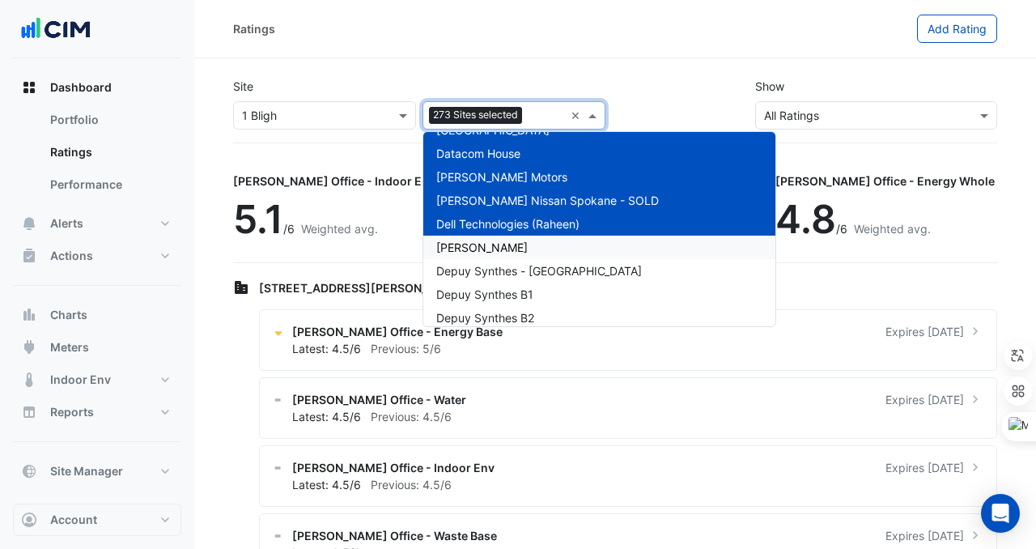
click at [534, 245] on div "[PERSON_NAME]" at bounding box center [600, 247] width 352 height 23
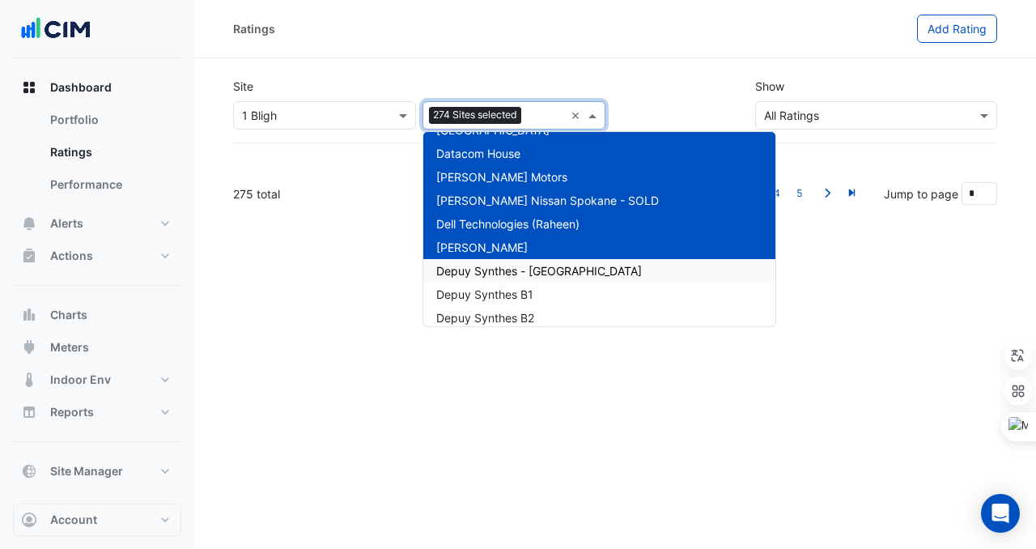
click at [534, 272] on span "Depuy Synthes - [GEOGRAPHIC_DATA]" at bounding box center [539, 271] width 206 height 14
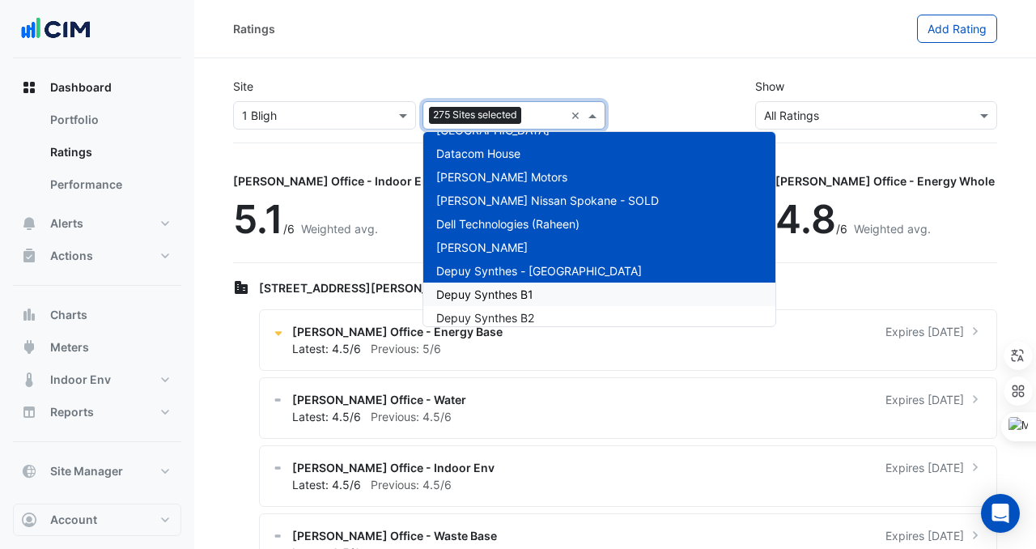
click at [534, 288] on div "Depuy Synthes B1" at bounding box center [600, 294] width 352 height 23
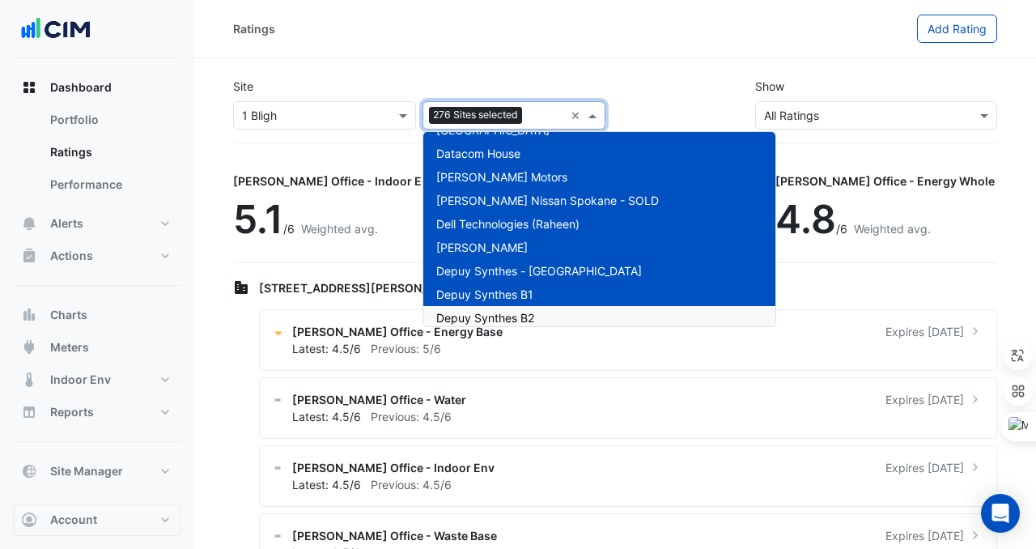
click at [534, 316] on span "Depuy Synthes B2" at bounding box center [485, 318] width 98 height 14
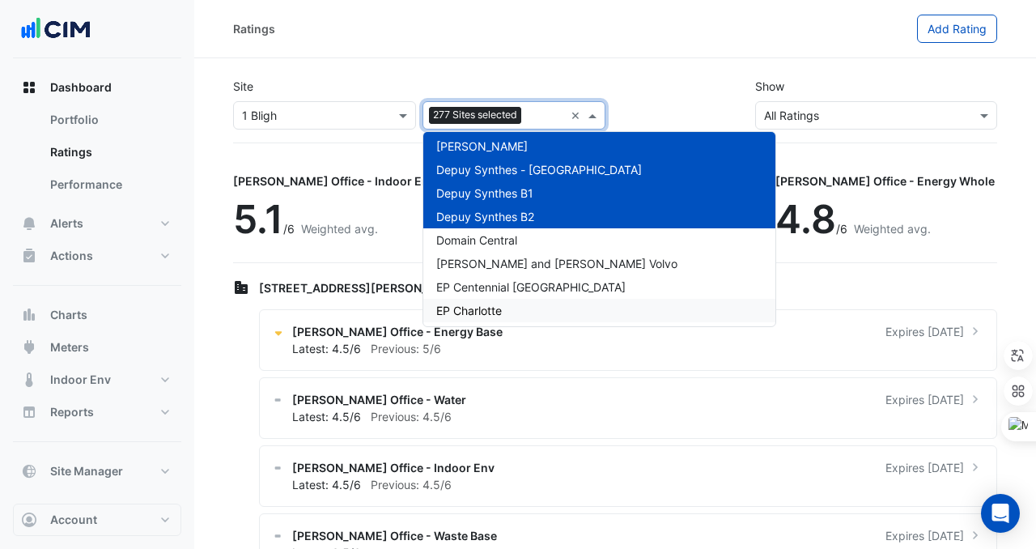
scroll to position [6485, 0]
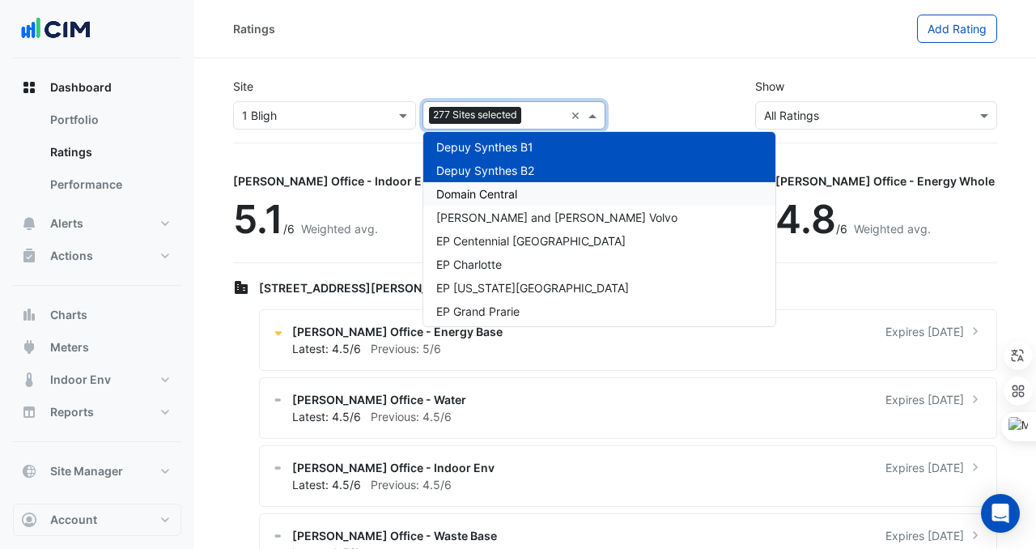
click at [498, 201] on div "Domain Central" at bounding box center [600, 193] width 352 height 23
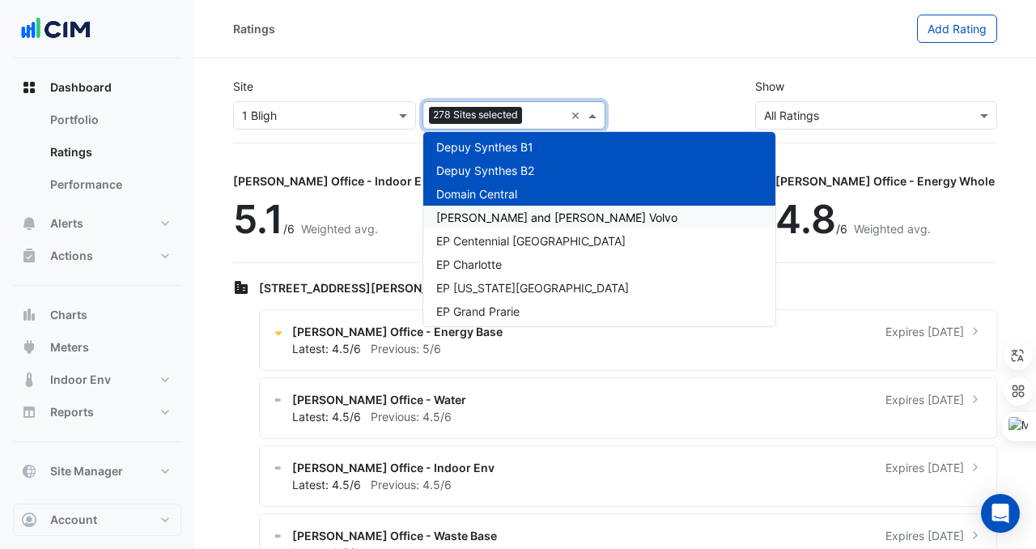
click at [498, 206] on div "[PERSON_NAME] and [PERSON_NAME] Volvo" at bounding box center [600, 217] width 352 height 23
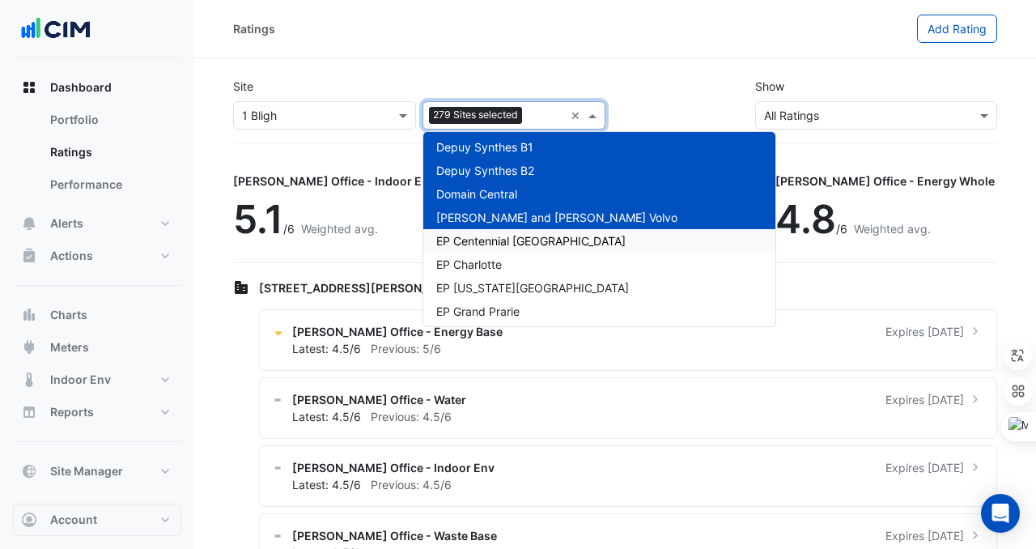
click at [496, 245] on span "EP Centennial [GEOGRAPHIC_DATA]" at bounding box center [530, 241] width 189 height 14
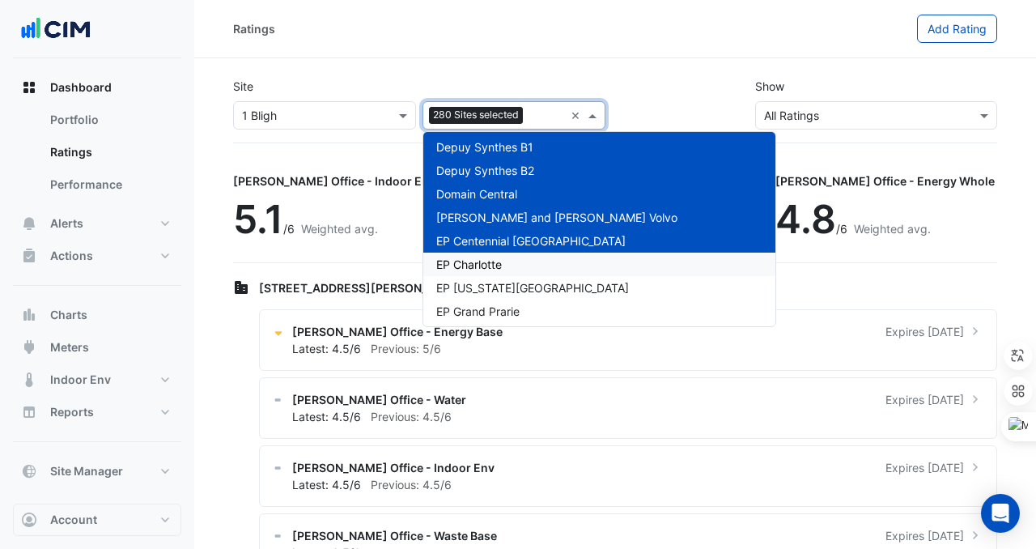
click at [490, 266] on span "EP Charlotte" at bounding box center [469, 265] width 66 height 14
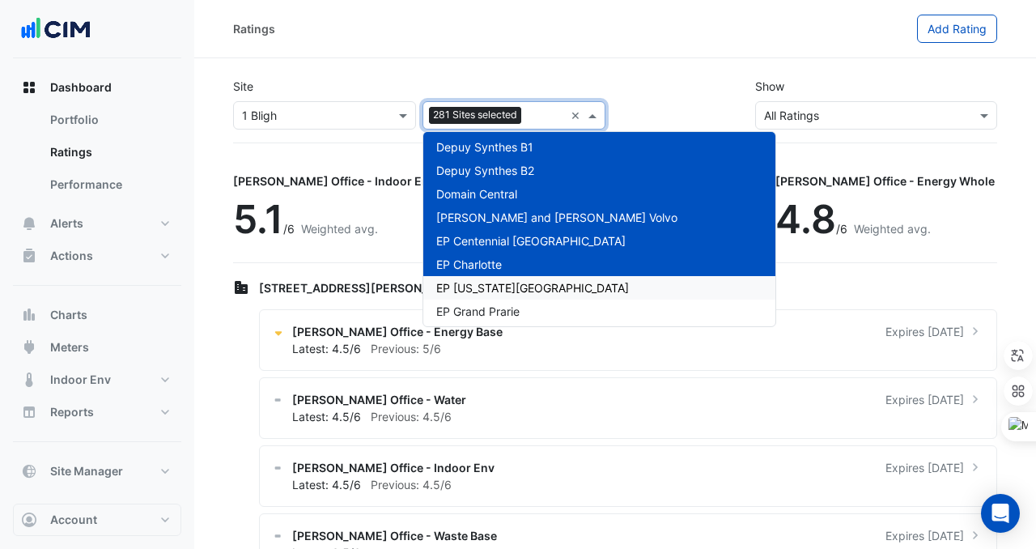
click at [490, 292] on span "EP [US_STATE][GEOGRAPHIC_DATA]" at bounding box center [532, 288] width 193 height 14
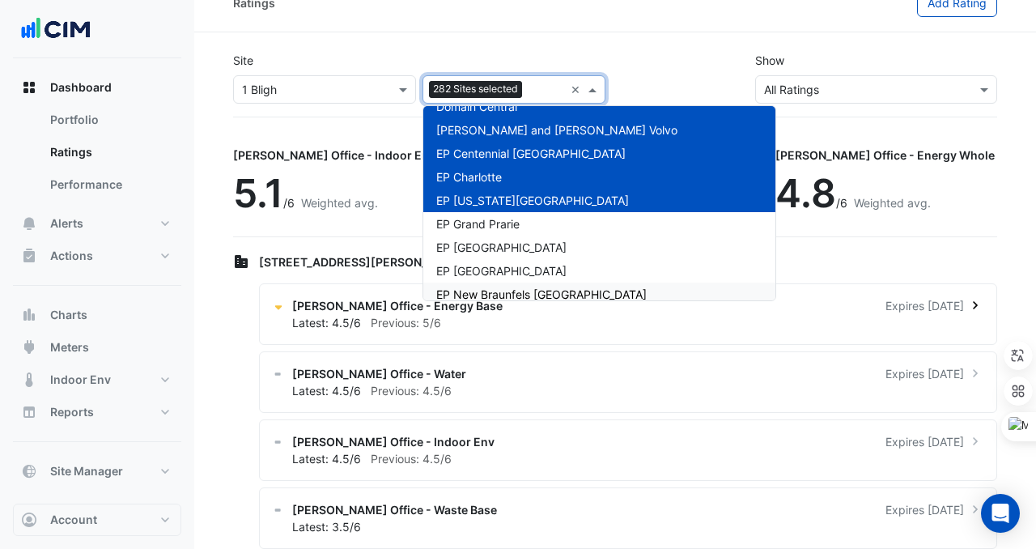
scroll to position [25, 0]
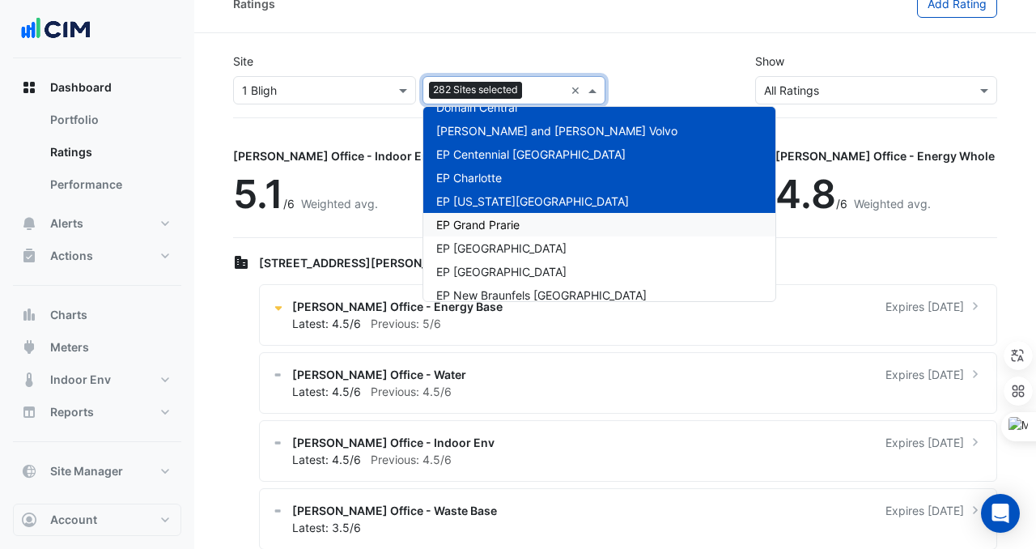
click at [470, 221] on span "EP Grand Prarie" at bounding box center [477, 225] width 83 height 14
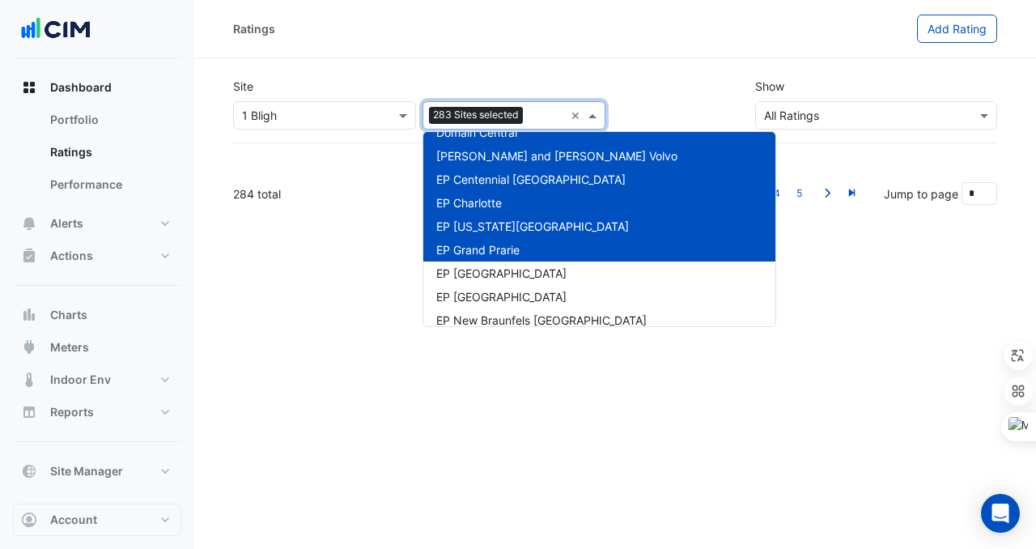
click at [469, 249] on span "EP Grand Prarie" at bounding box center [477, 250] width 83 height 14
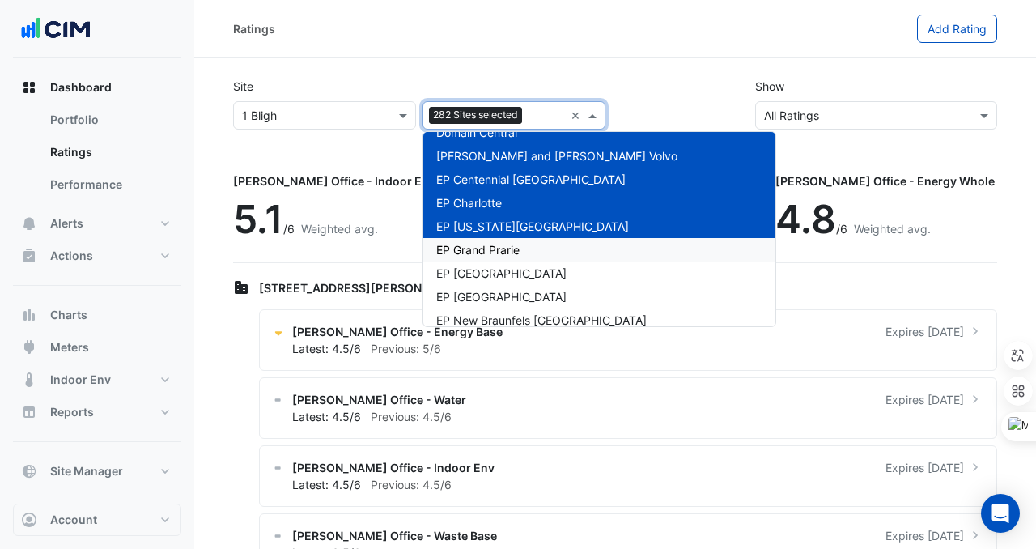
click at [470, 236] on div "EP [US_STATE][GEOGRAPHIC_DATA]" at bounding box center [600, 226] width 352 height 23
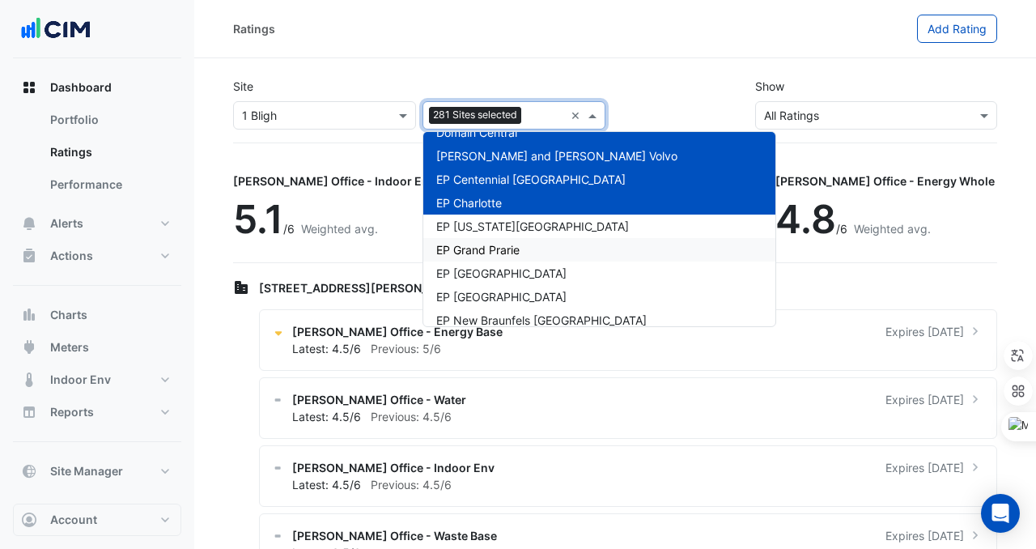
click at [470, 244] on span "EP Grand Prarie" at bounding box center [477, 250] width 83 height 14
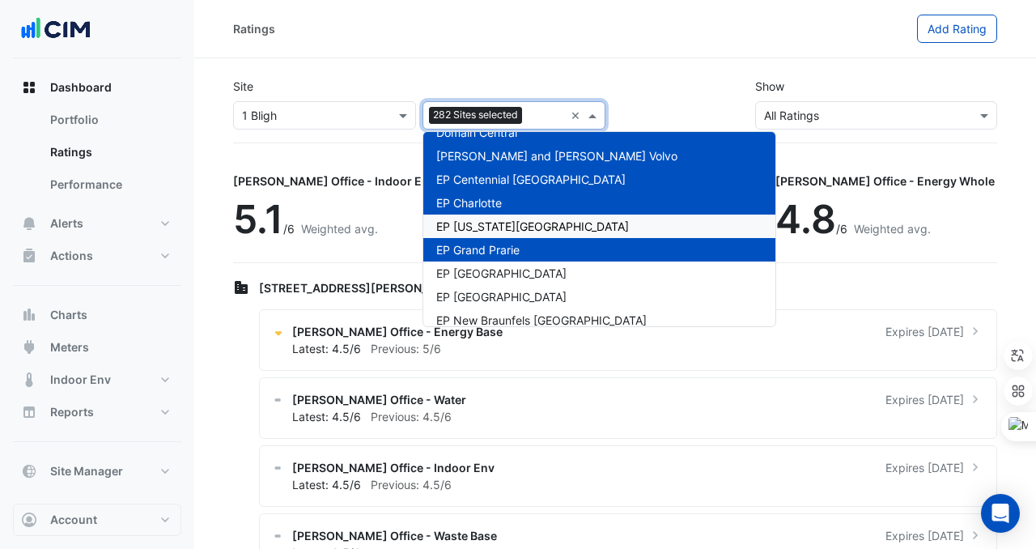
click at [470, 225] on span "EP [US_STATE][GEOGRAPHIC_DATA]" at bounding box center [532, 226] width 193 height 14
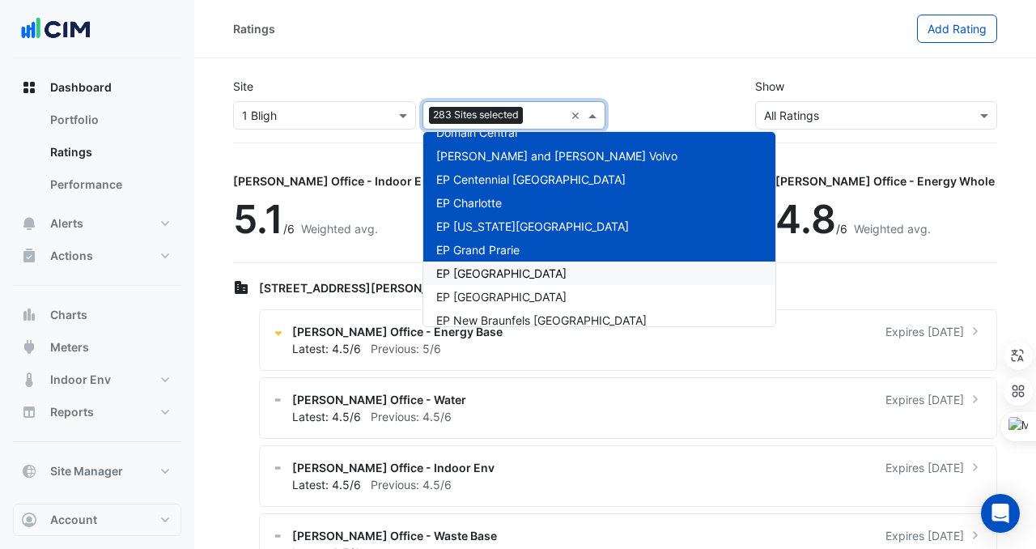
click at [477, 273] on span "EP [GEOGRAPHIC_DATA]" at bounding box center [501, 273] width 130 height 14
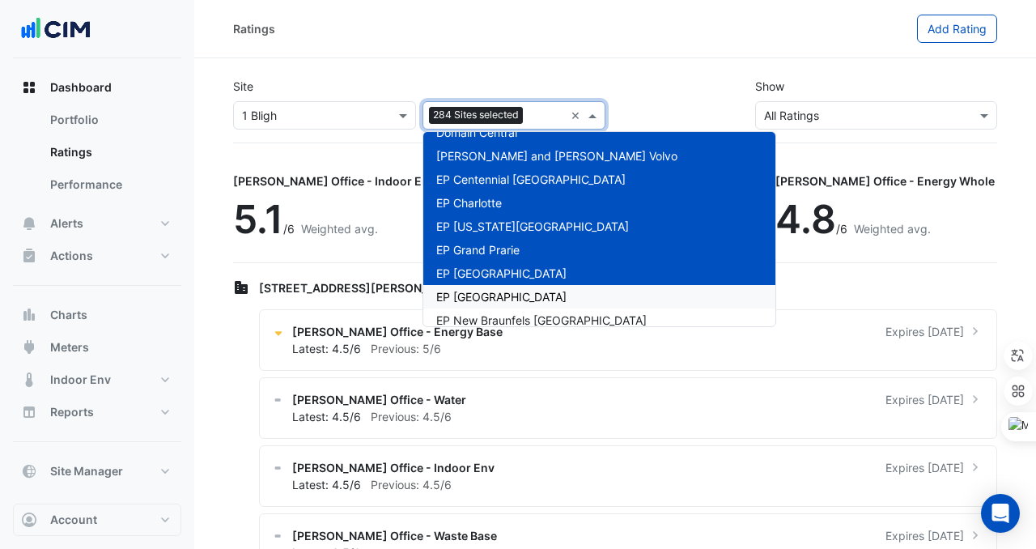
click at [477, 292] on span "EP [GEOGRAPHIC_DATA]" at bounding box center [501, 297] width 130 height 14
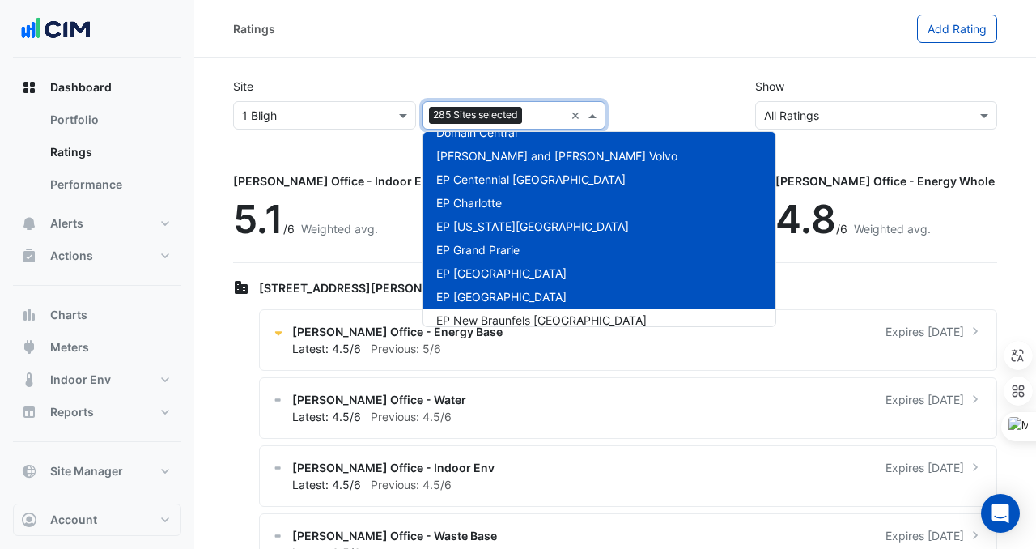
click at [487, 271] on span "EP [GEOGRAPHIC_DATA]" at bounding box center [501, 273] width 130 height 14
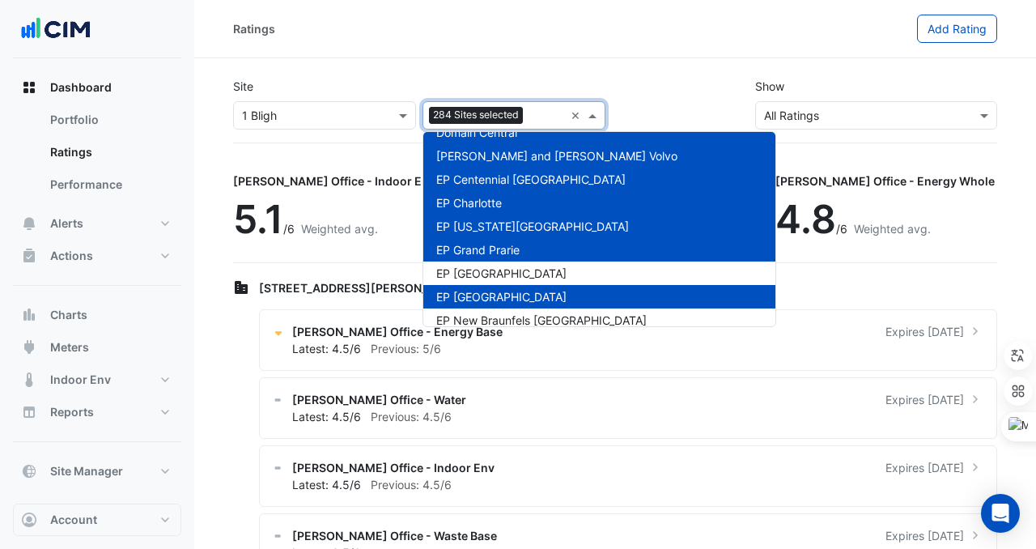
click at [487, 289] on div "EP [GEOGRAPHIC_DATA]" at bounding box center [600, 296] width 352 height 23
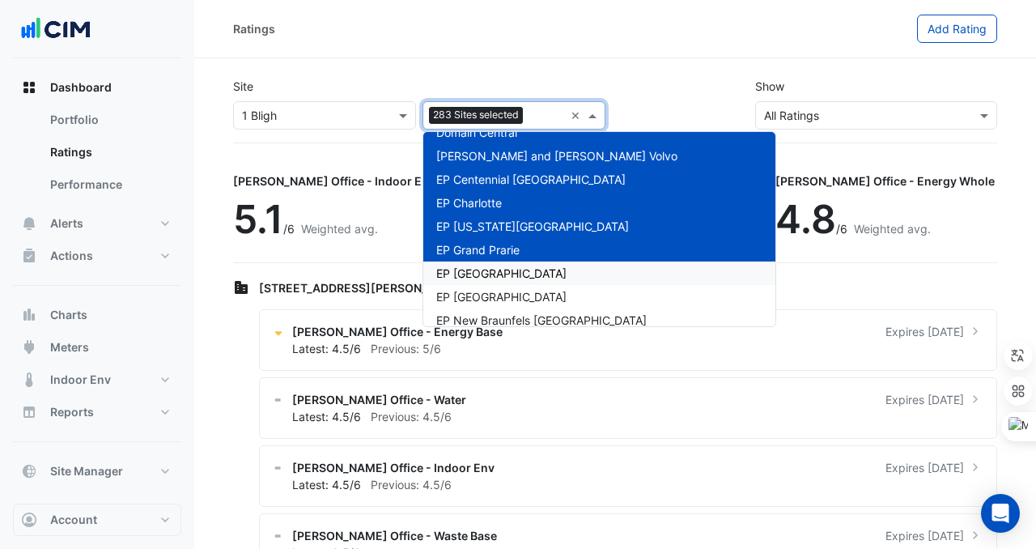
click at [487, 279] on span "EP [GEOGRAPHIC_DATA]" at bounding box center [501, 273] width 130 height 14
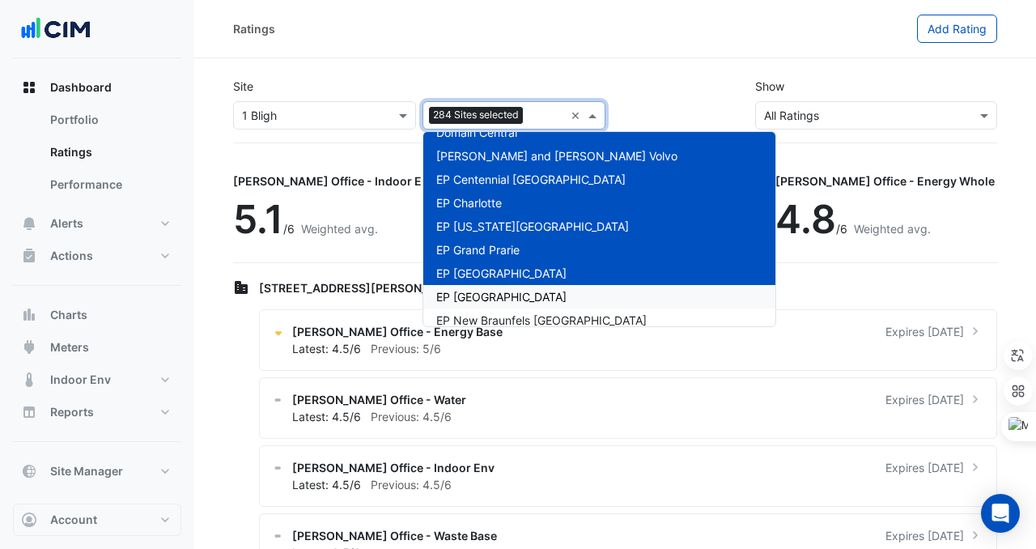
click at [500, 298] on span "EP [GEOGRAPHIC_DATA]" at bounding box center [501, 297] width 130 height 14
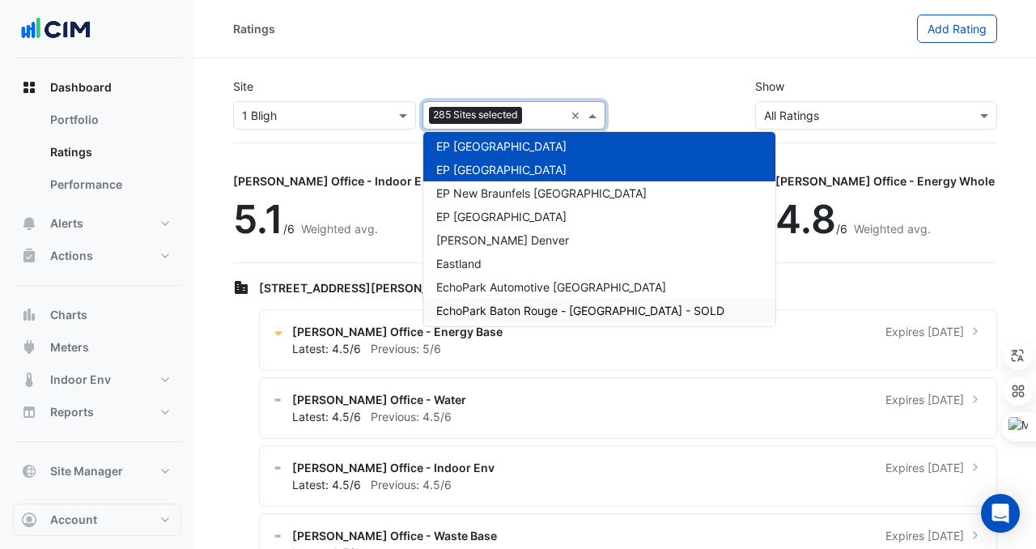
scroll to position [6672, 0]
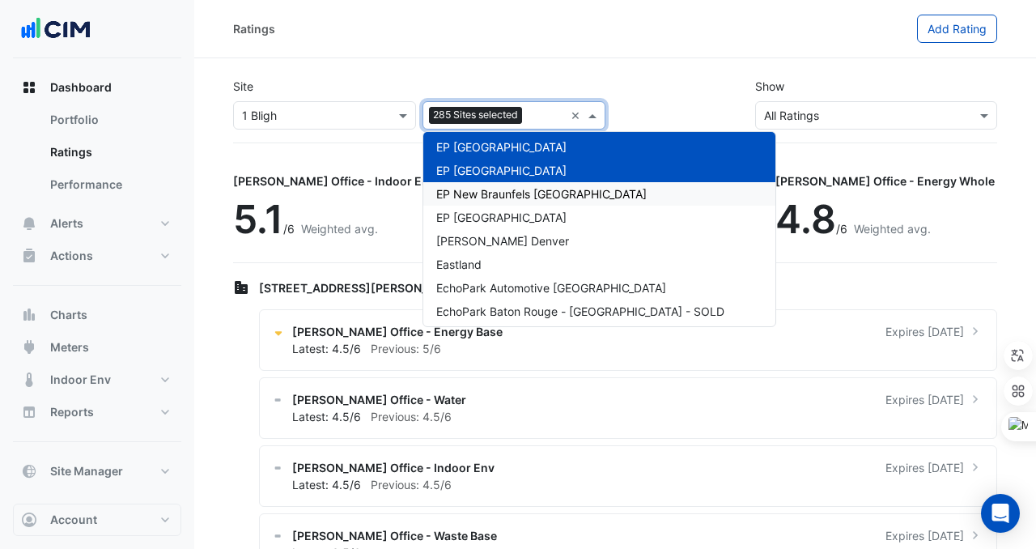
click at [482, 189] on span "EP New Braunfels [GEOGRAPHIC_DATA]" at bounding box center [541, 194] width 211 height 14
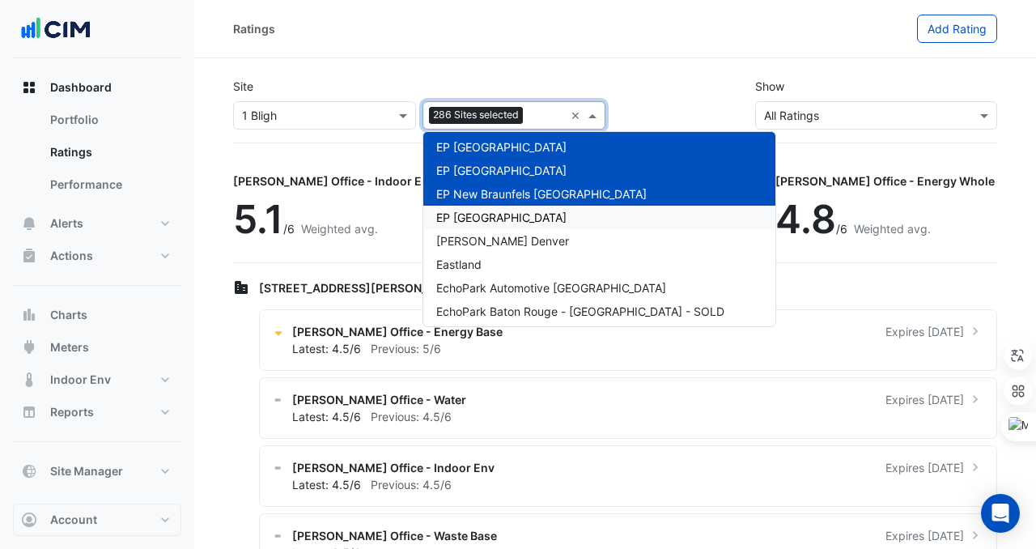
click at [482, 212] on span "EP [GEOGRAPHIC_DATA]" at bounding box center [501, 218] width 130 height 14
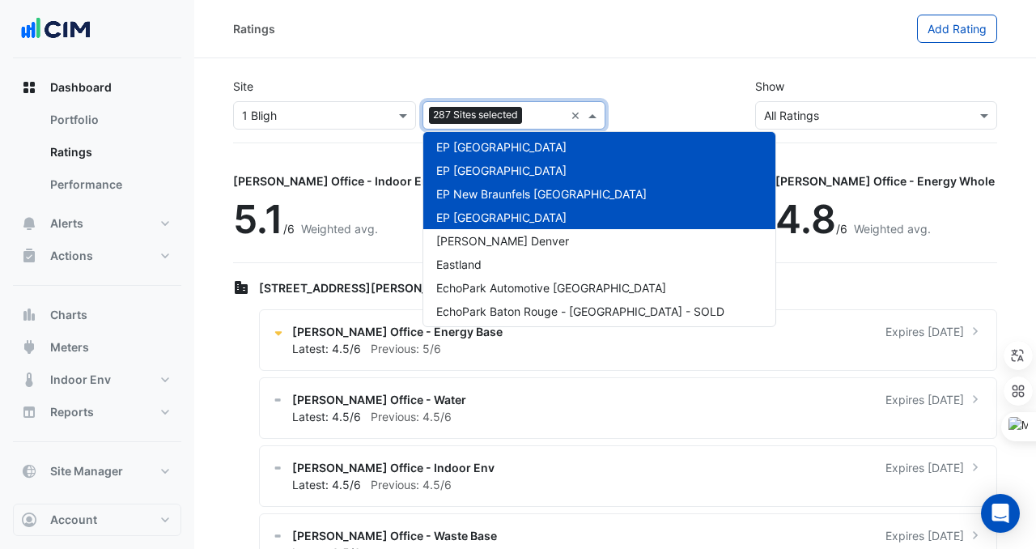
click at [482, 234] on span "[PERSON_NAME] Denver" at bounding box center [502, 241] width 133 height 14
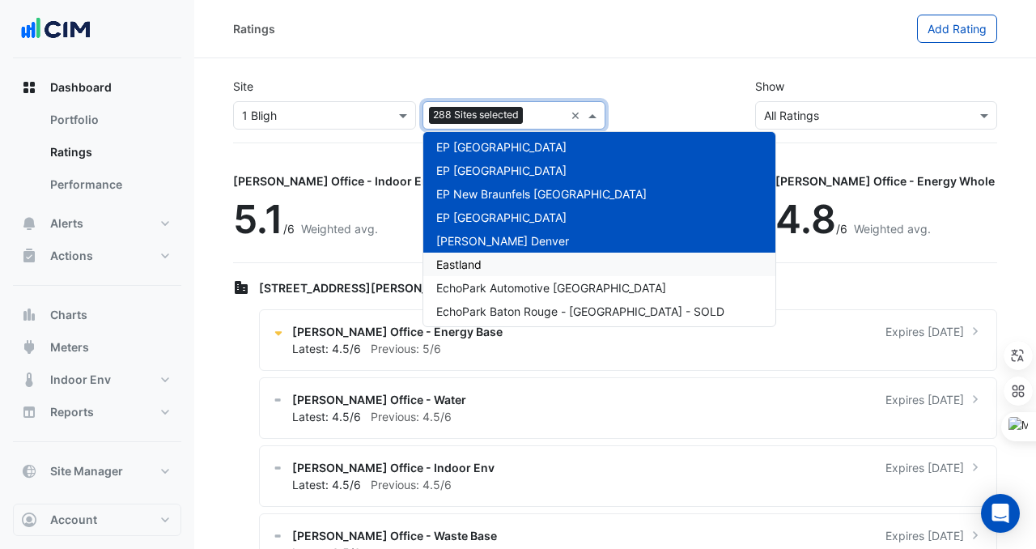
click at [482, 267] on span "Eastland" at bounding box center [458, 265] width 45 height 14
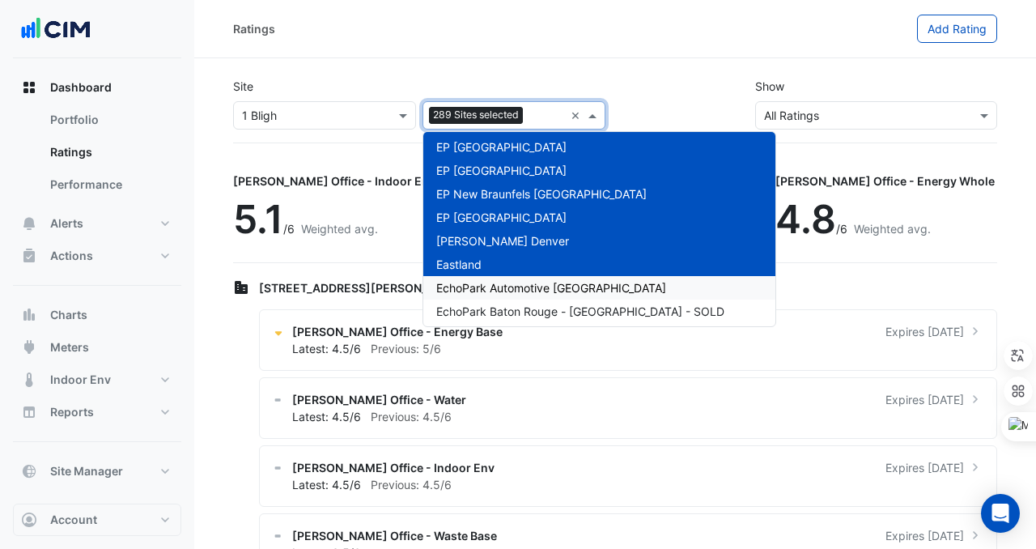
click at [482, 285] on span "EchoPark Automotive [GEOGRAPHIC_DATA]" at bounding box center [551, 288] width 230 height 14
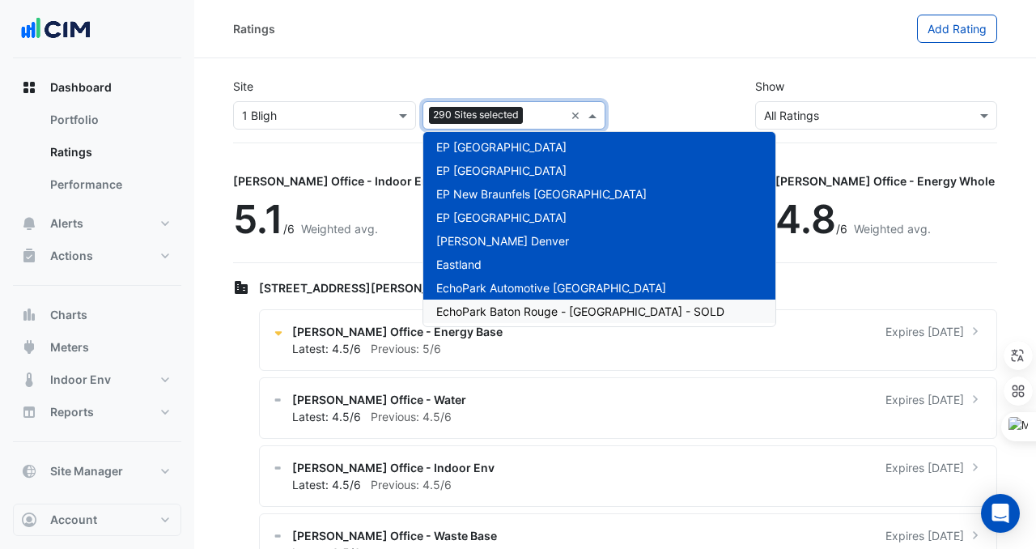
click at [482, 302] on div "EchoPark Baton Rouge - [GEOGRAPHIC_DATA] - SOLD" at bounding box center [600, 311] width 352 height 23
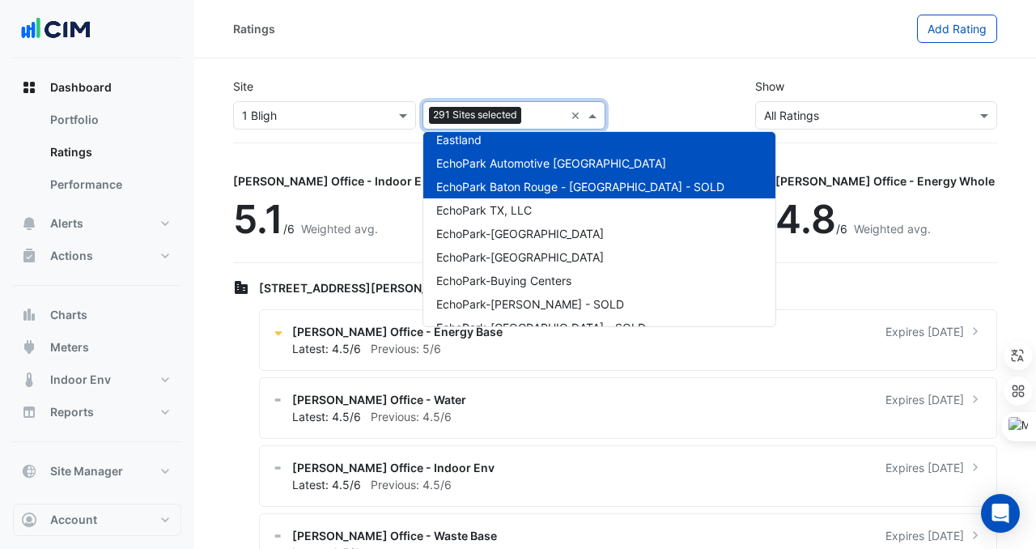
scroll to position [6822, 0]
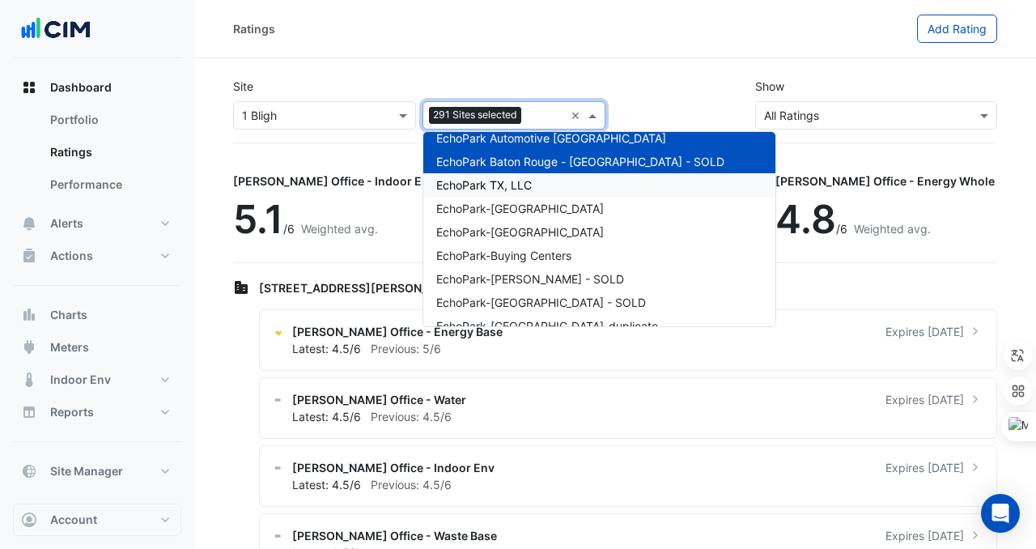
click at [494, 177] on div "EchoPark TX, LLC" at bounding box center [600, 184] width 352 height 23
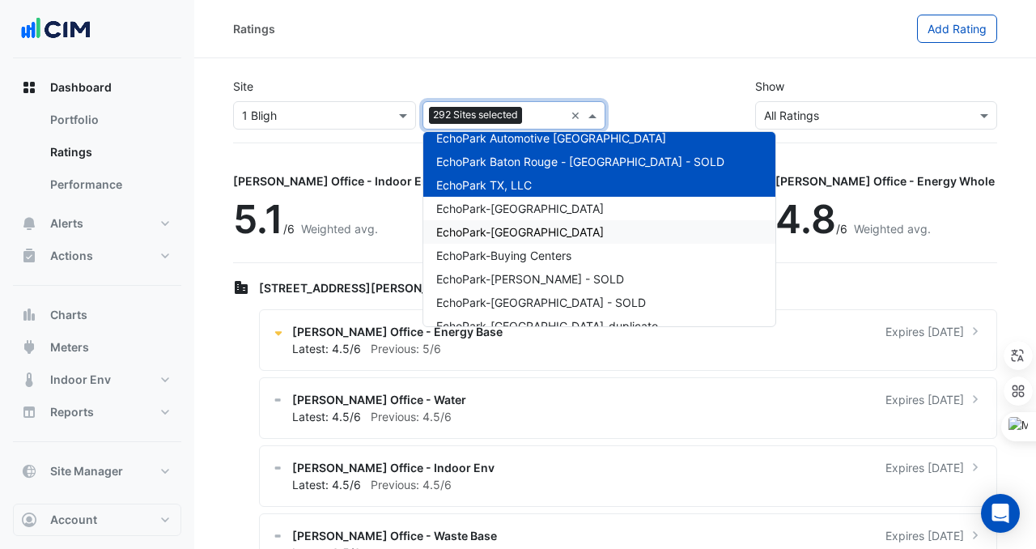
click at [494, 220] on div "EchoPark-[GEOGRAPHIC_DATA]" at bounding box center [600, 231] width 352 height 23
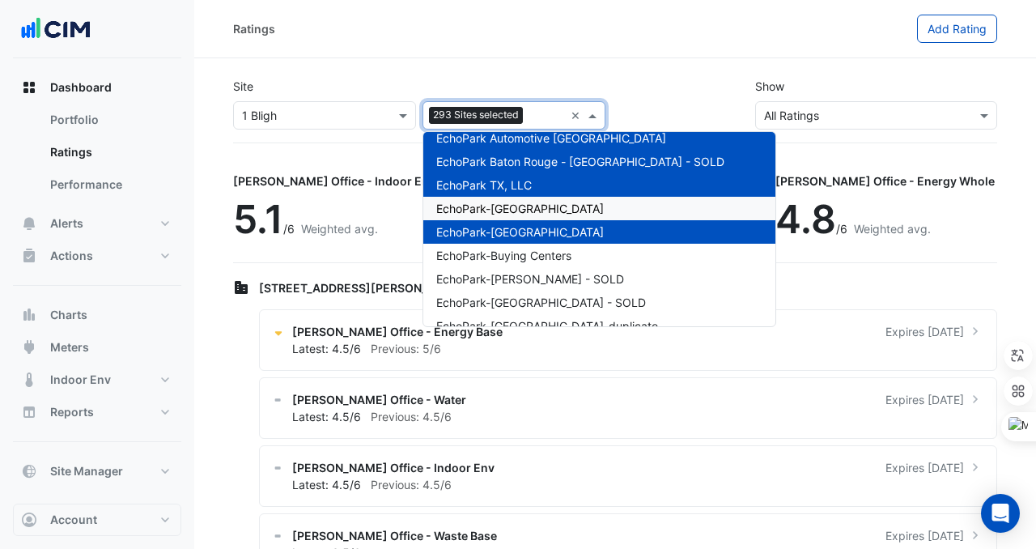
click at [494, 207] on span "EchoPark-[GEOGRAPHIC_DATA]" at bounding box center [520, 209] width 168 height 14
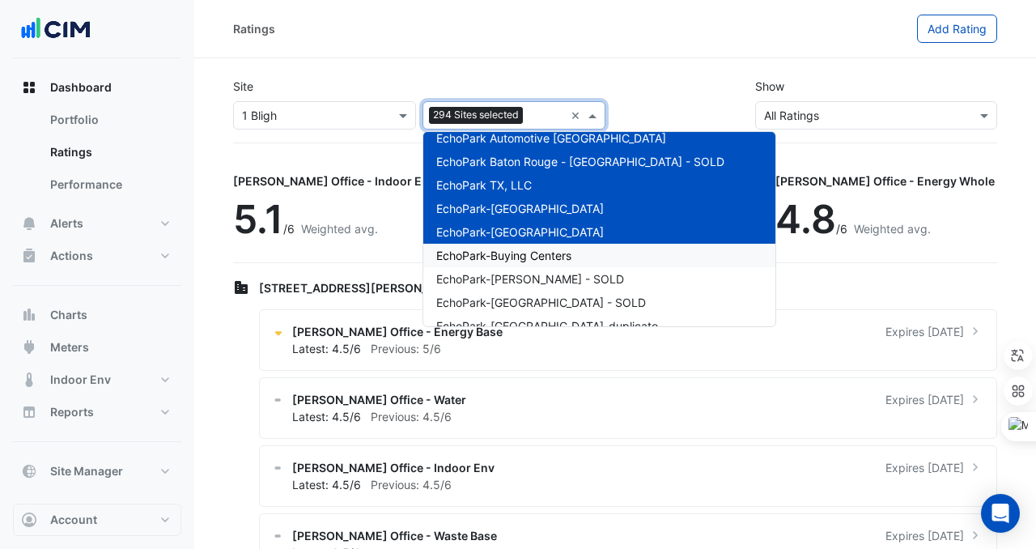
click at [494, 260] on span "EchoPark-Buying Centers" at bounding box center [503, 256] width 135 height 14
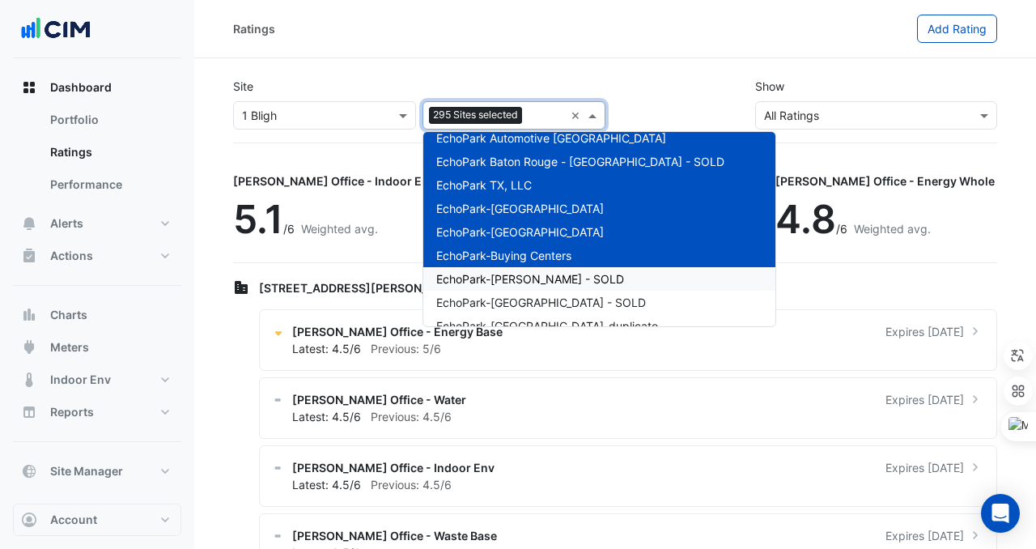
click at [494, 282] on span "EchoPark-[PERSON_NAME] - SOLD" at bounding box center [530, 279] width 188 height 14
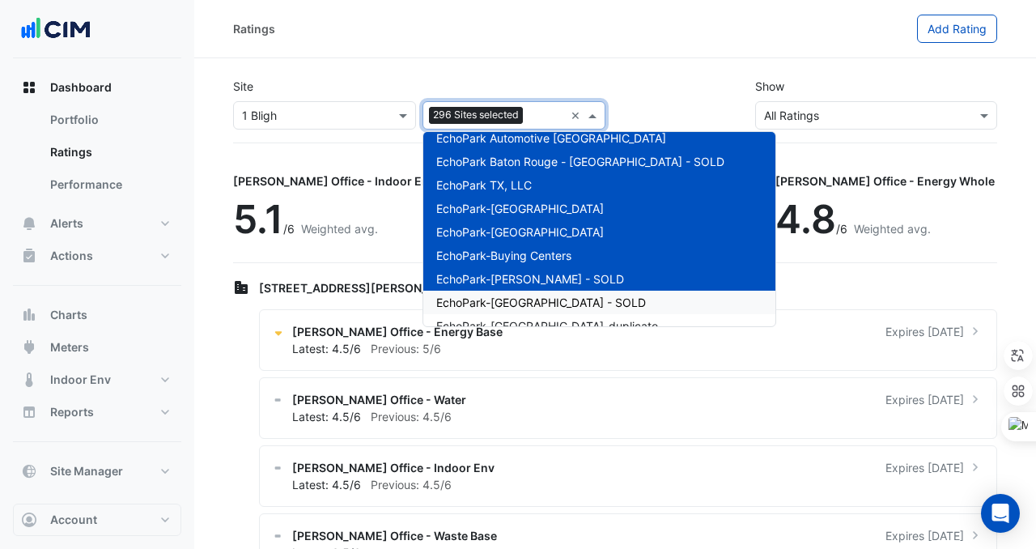
click at [494, 305] on span "EchoPark-[GEOGRAPHIC_DATA] - SOLD" at bounding box center [541, 303] width 210 height 14
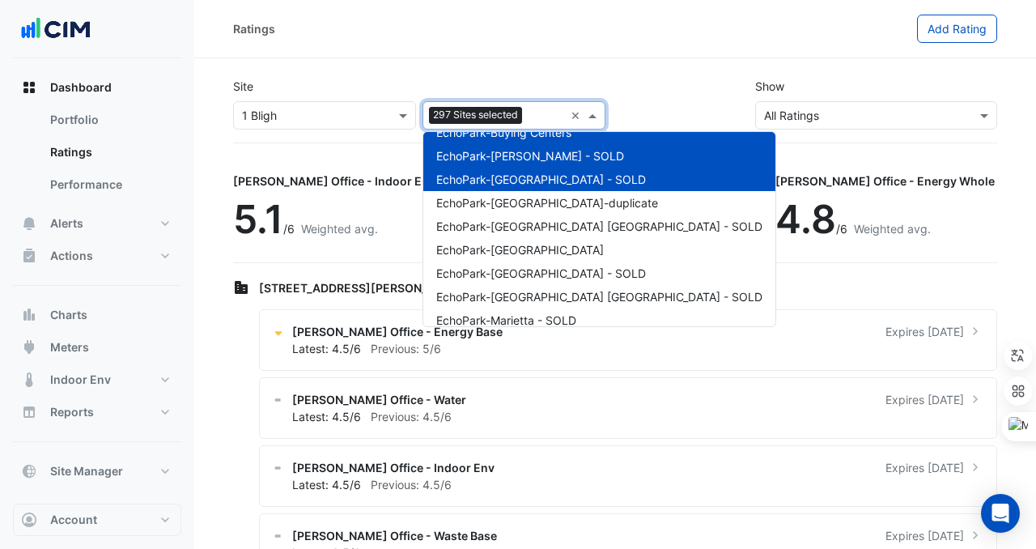
scroll to position [6948, 0]
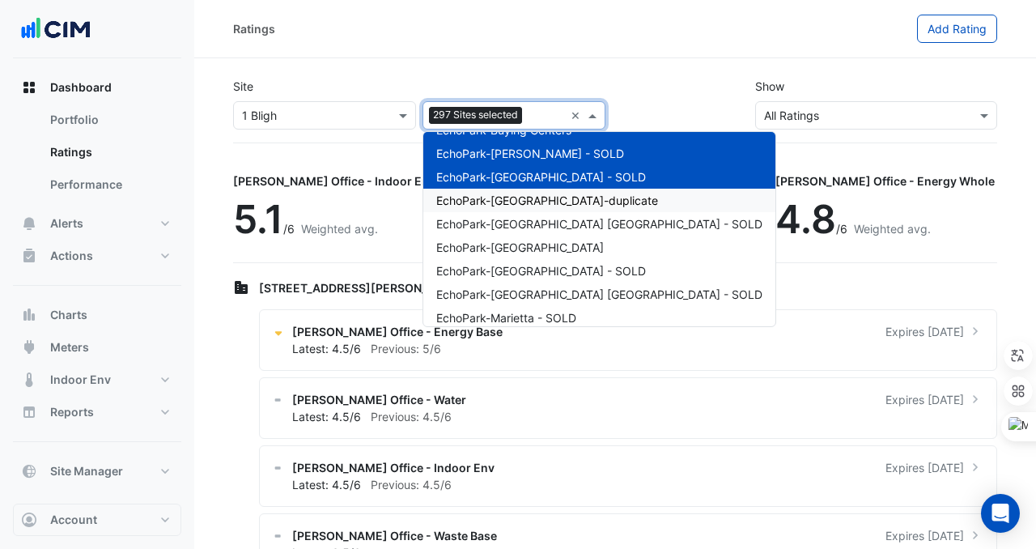
click at [522, 201] on span "EchoPark-[GEOGRAPHIC_DATA]-duplicate" at bounding box center [547, 201] width 222 height 14
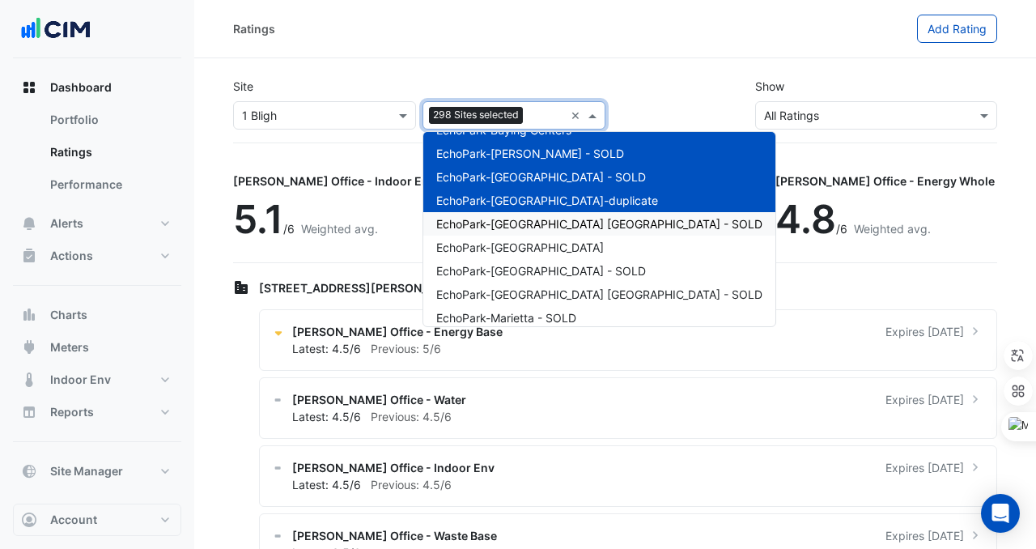
click at [522, 220] on span "EchoPark-[GEOGRAPHIC_DATA] [GEOGRAPHIC_DATA] - SOLD" at bounding box center [599, 224] width 326 height 14
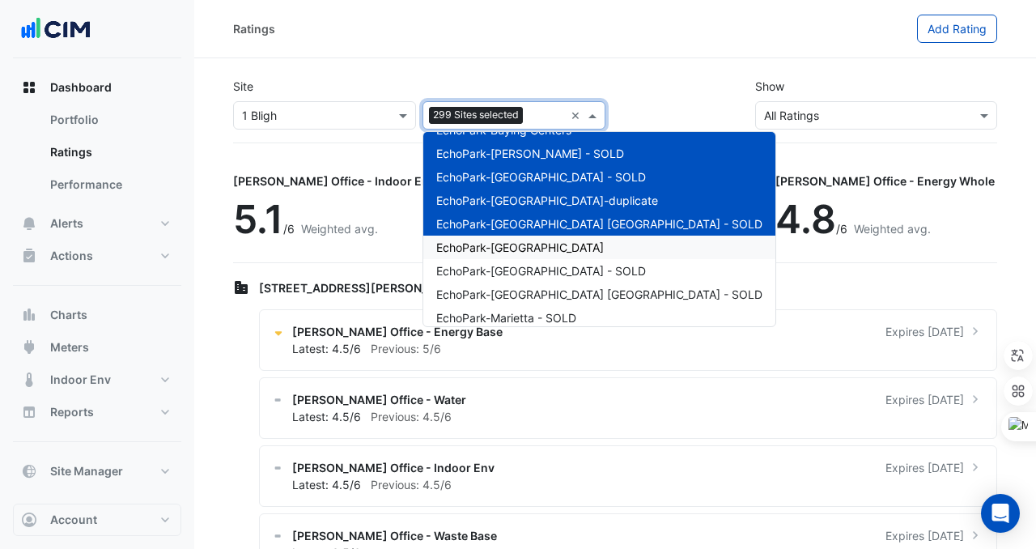
click at [522, 245] on span "EchoPark-[GEOGRAPHIC_DATA]" at bounding box center [520, 247] width 168 height 14
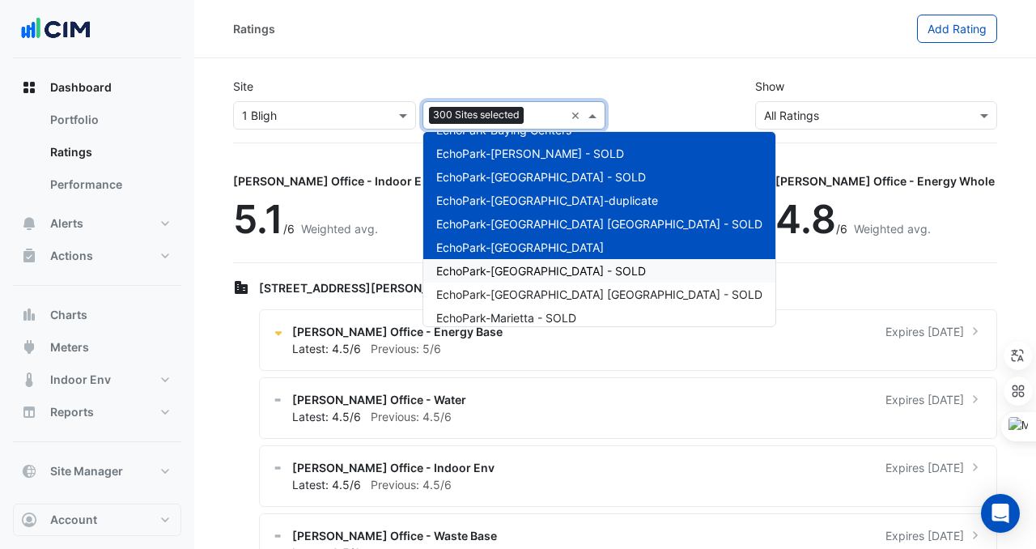
click at [522, 273] on span "EchoPark-[GEOGRAPHIC_DATA] - SOLD" at bounding box center [541, 271] width 210 height 14
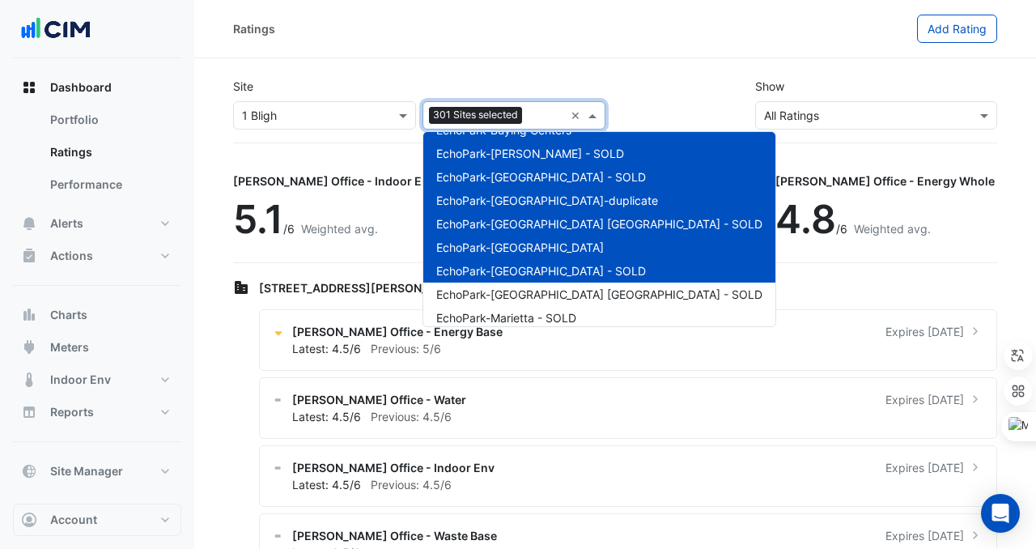
click at [522, 281] on div "EchoPark-[GEOGRAPHIC_DATA] - SOLD" at bounding box center [600, 270] width 352 height 23
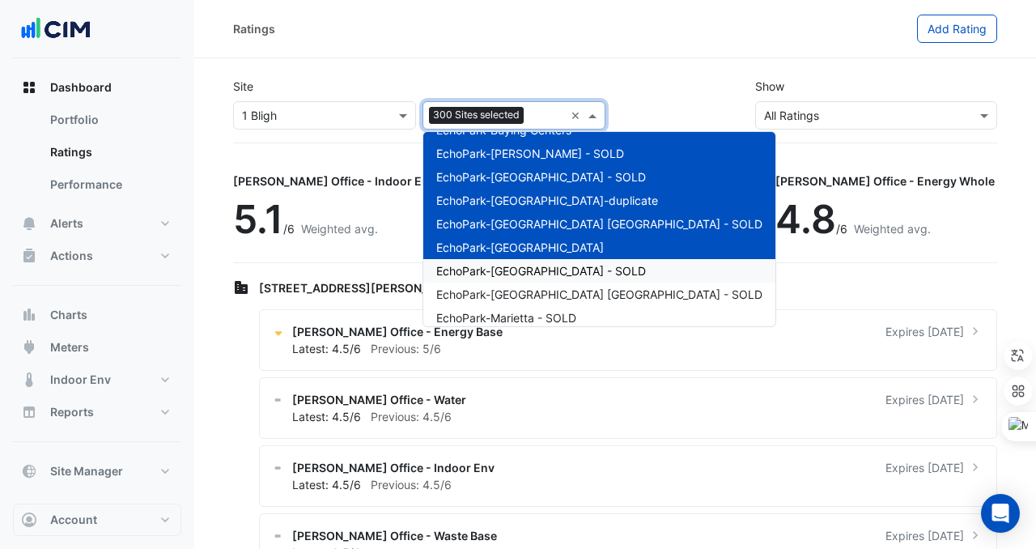
click at [521, 274] on span "EchoPark-[GEOGRAPHIC_DATA] - SOLD" at bounding box center [541, 271] width 210 height 14
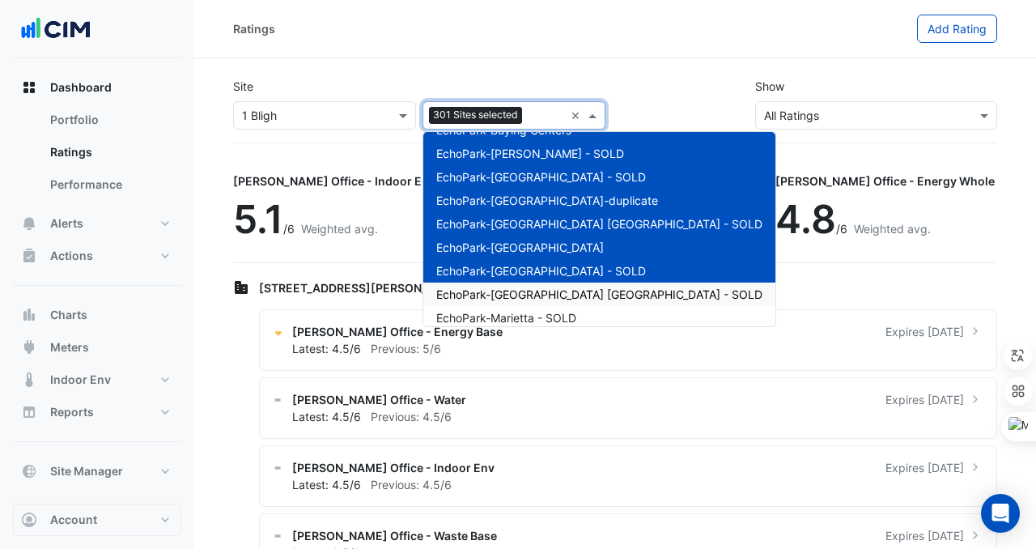
click at [521, 298] on span "EchoPark-[GEOGRAPHIC_DATA] [GEOGRAPHIC_DATA] - SOLD" at bounding box center [599, 294] width 326 height 14
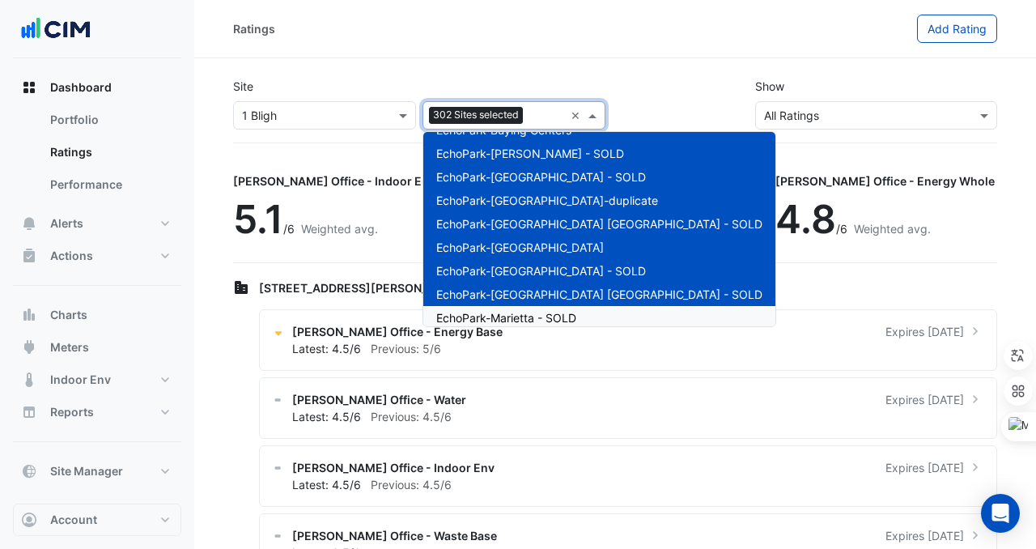
click at [520, 319] on span "EchoPark-Marietta - SOLD" at bounding box center [506, 318] width 140 height 14
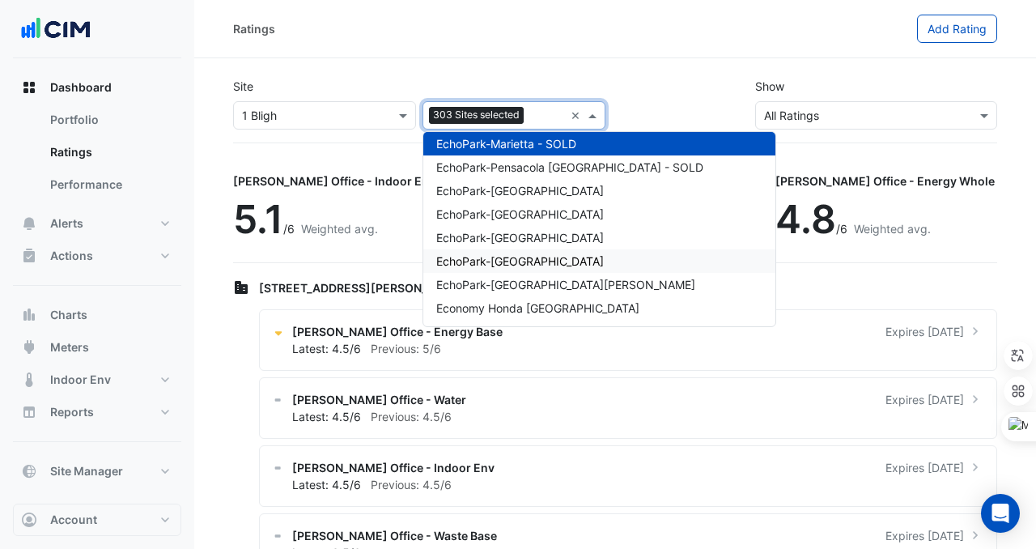
scroll to position [7123, 0]
click at [553, 169] on span "EchoPark-Pensacola [GEOGRAPHIC_DATA] - SOLD" at bounding box center [569, 167] width 267 height 14
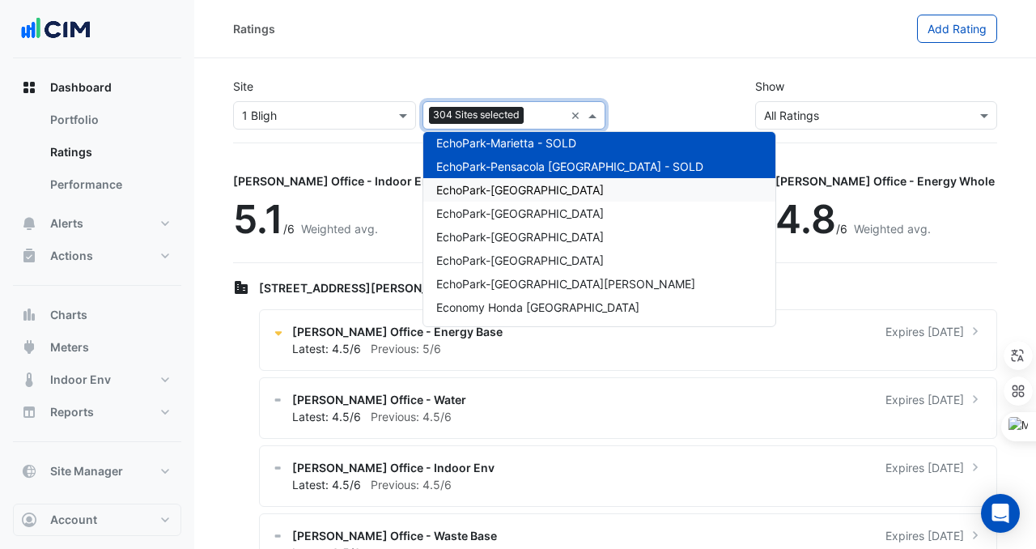
click at [553, 184] on div "EchoPark-[GEOGRAPHIC_DATA]" at bounding box center [600, 189] width 352 height 23
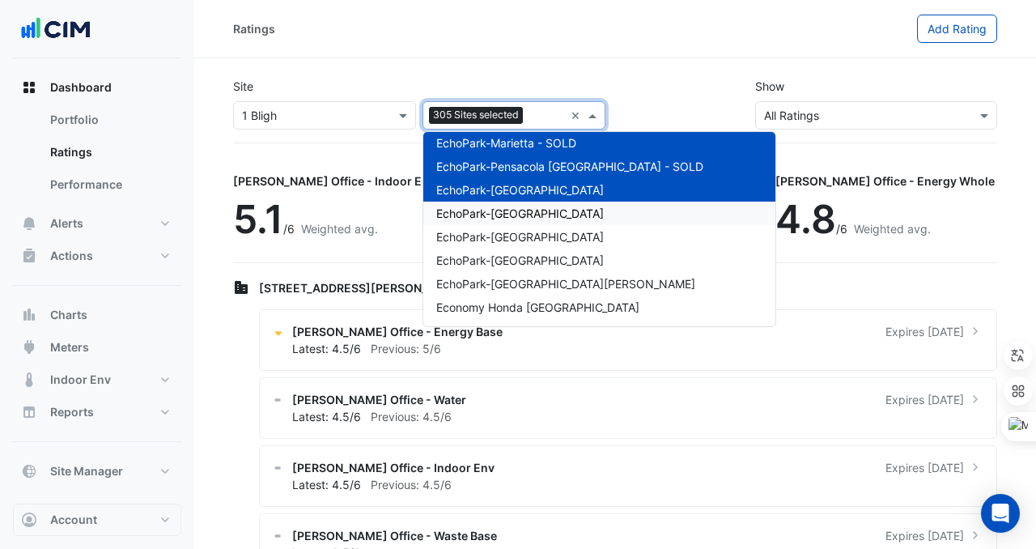
click at [553, 218] on div "EchoPark-[GEOGRAPHIC_DATA]" at bounding box center [600, 213] width 352 height 23
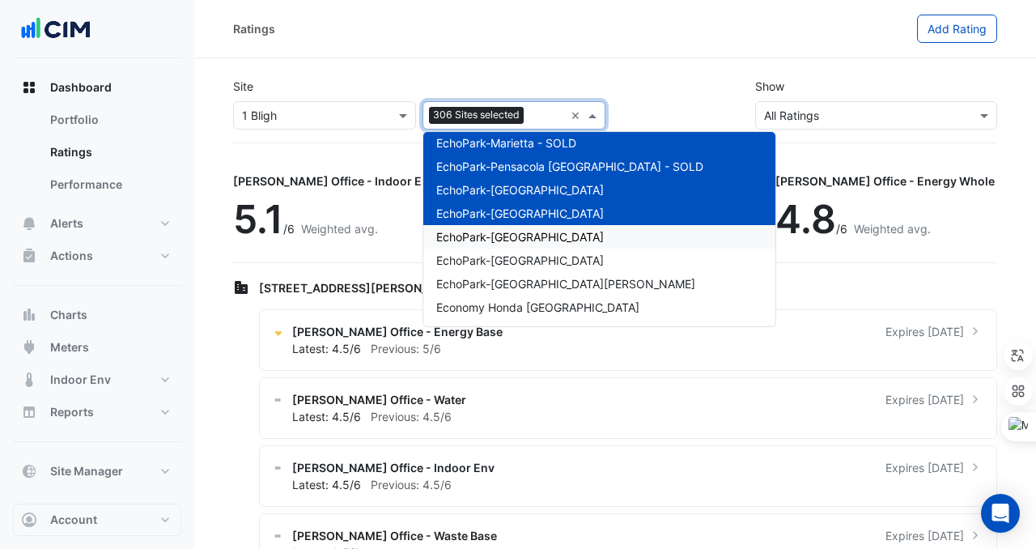
click at [553, 240] on span "EchoPark-[GEOGRAPHIC_DATA]" at bounding box center [520, 237] width 168 height 14
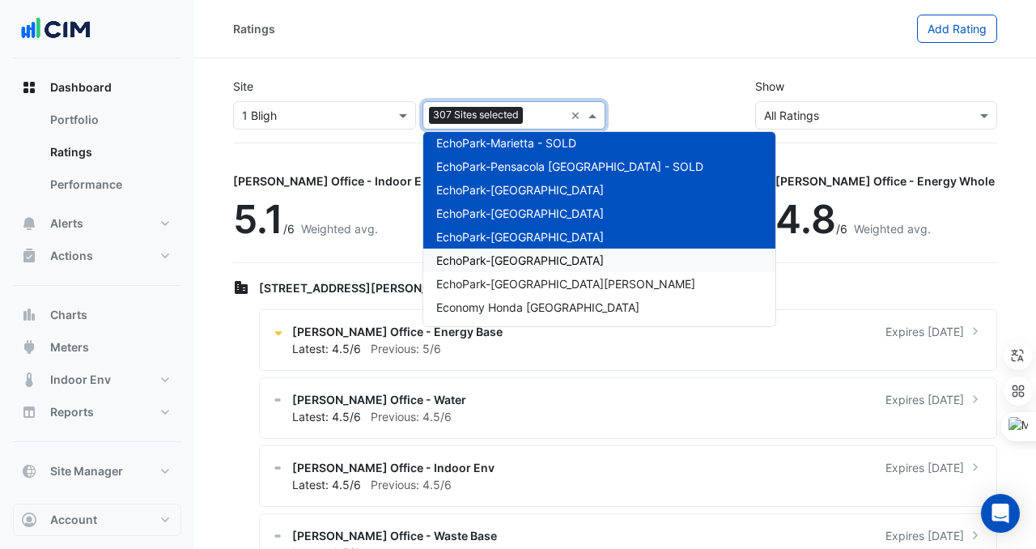
click at [553, 258] on span "EchoPark-[GEOGRAPHIC_DATA]" at bounding box center [520, 260] width 168 height 14
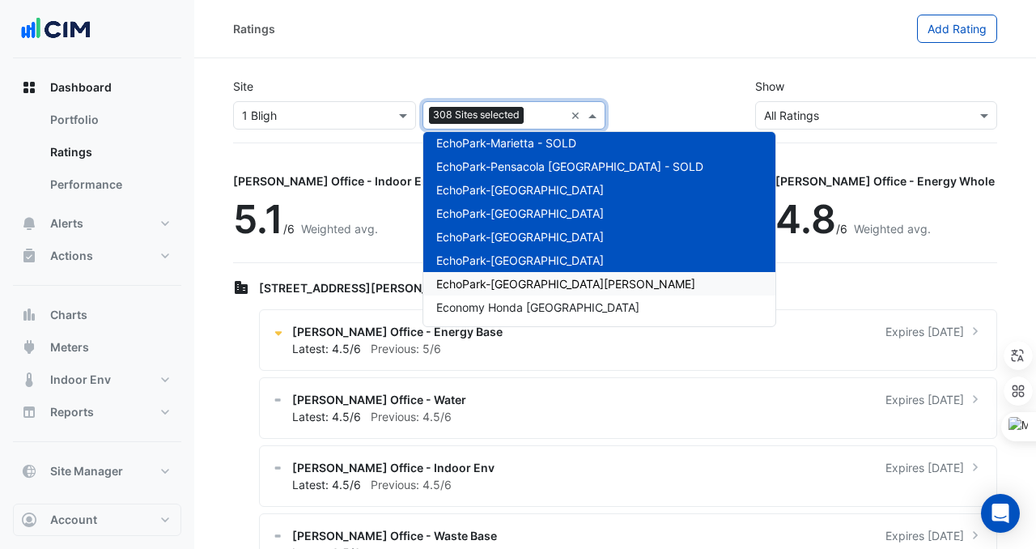
click at [549, 282] on div "EchoPark-[GEOGRAPHIC_DATA][PERSON_NAME]" at bounding box center [600, 283] width 352 height 23
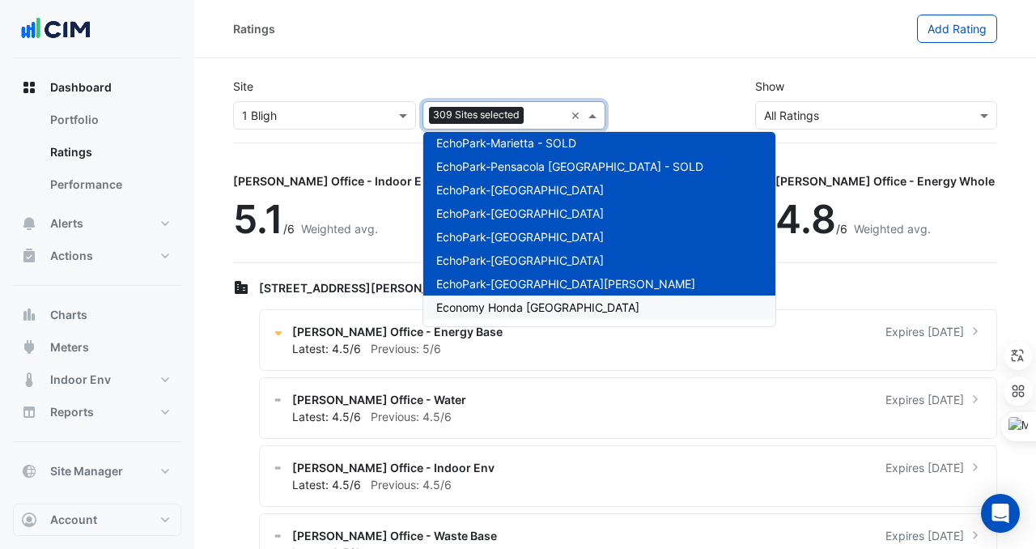
click at [544, 309] on span "Economy Honda [GEOGRAPHIC_DATA]" at bounding box center [537, 307] width 203 height 14
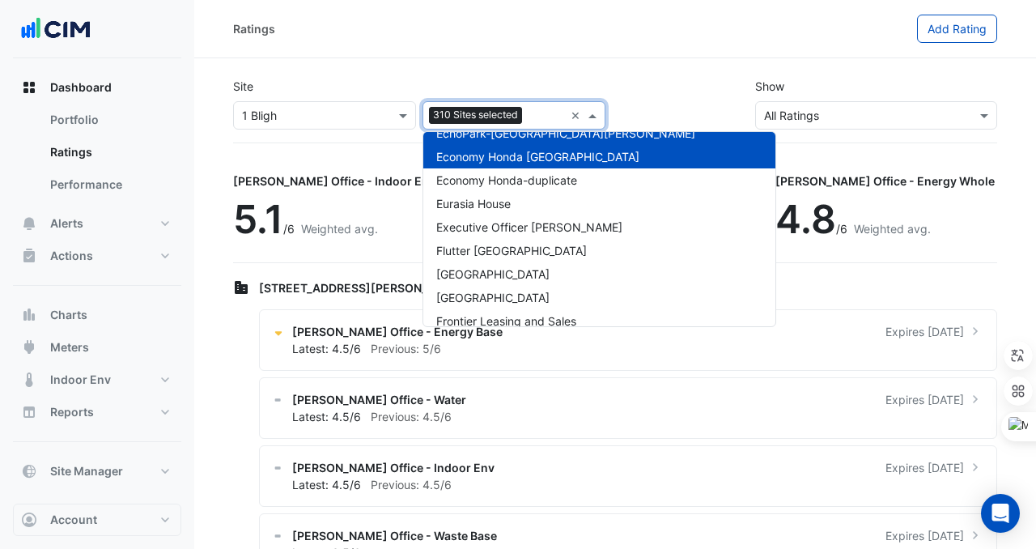
scroll to position [7275, 0]
click at [543, 177] on span "Economy Honda-duplicate" at bounding box center [506, 179] width 141 height 14
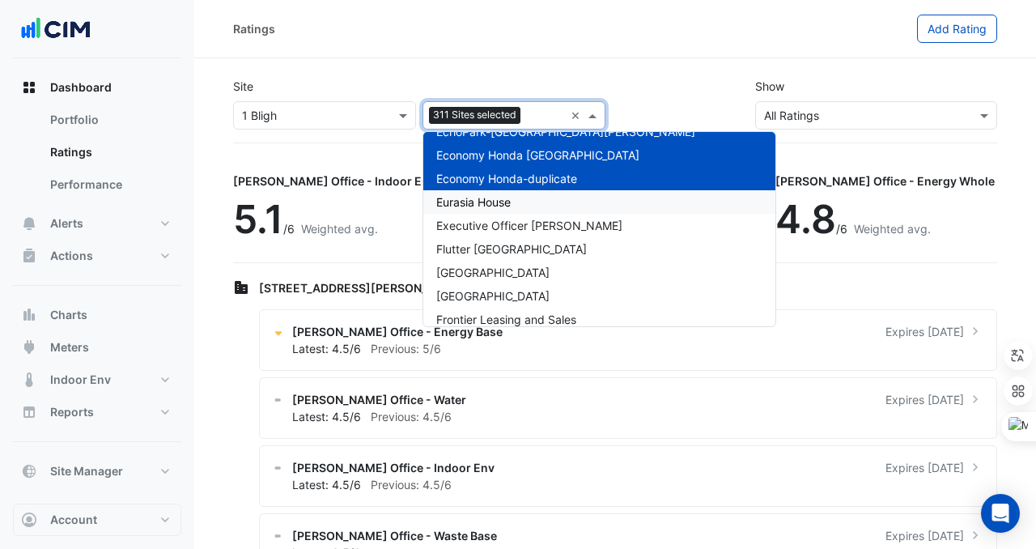
click at [537, 211] on div "Eurasia House" at bounding box center [600, 201] width 352 height 23
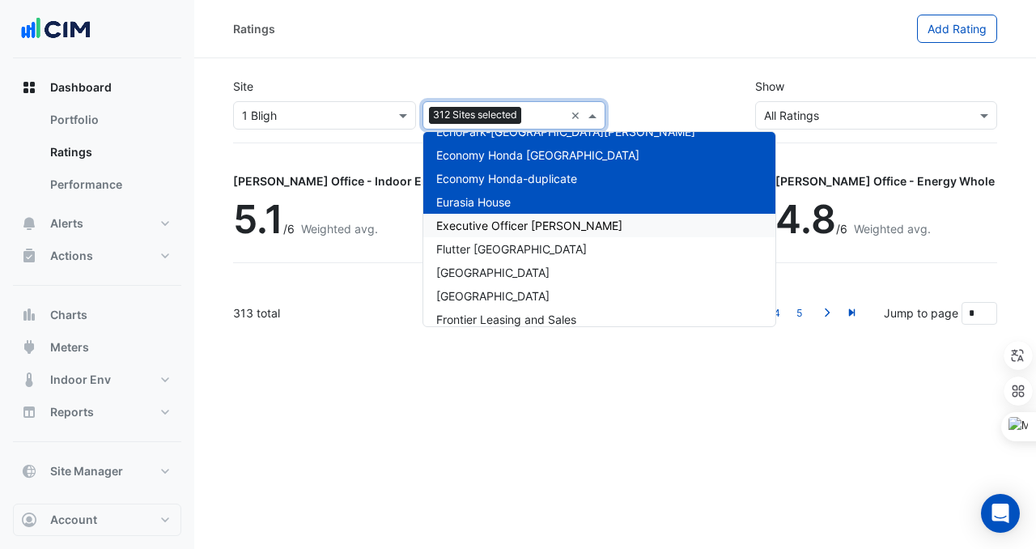
click at [537, 227] on span "Executive Officer [PERSON_NAME]" at bounding box center [529, 226] width 186 height 14
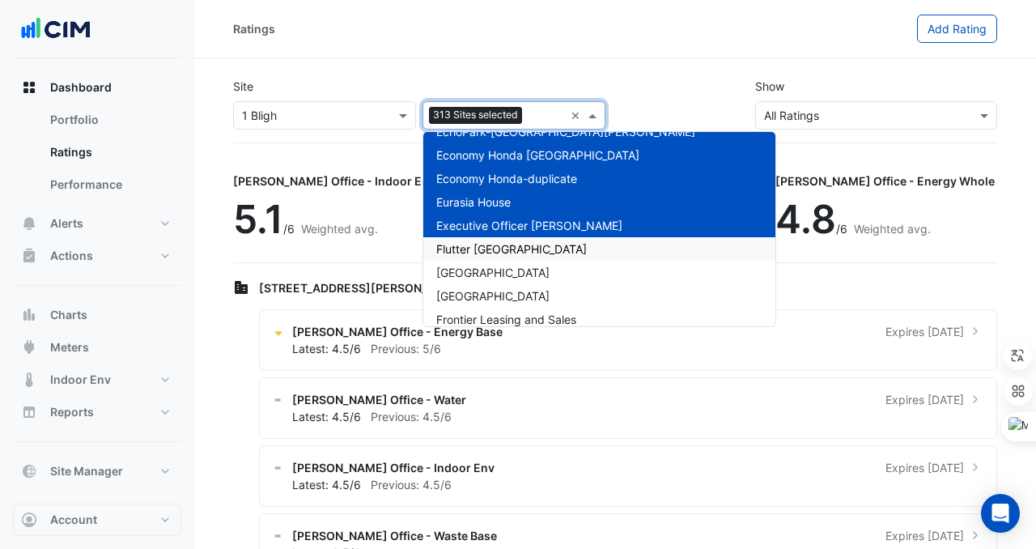
click at [535, 253] on span "Flutter [GEOGRAPHIC_DATA]" at bounding box center [511, 249] width 151 height 14
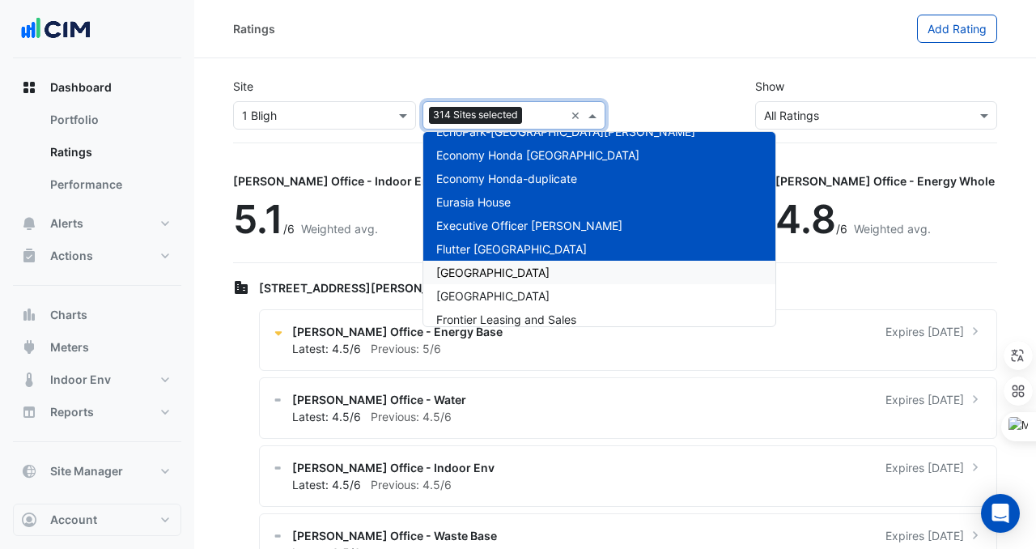
click at [534, 270] on div "[GEOGRAPHIC_DATA]" at bounding box center [600, 272] width 352 height 23
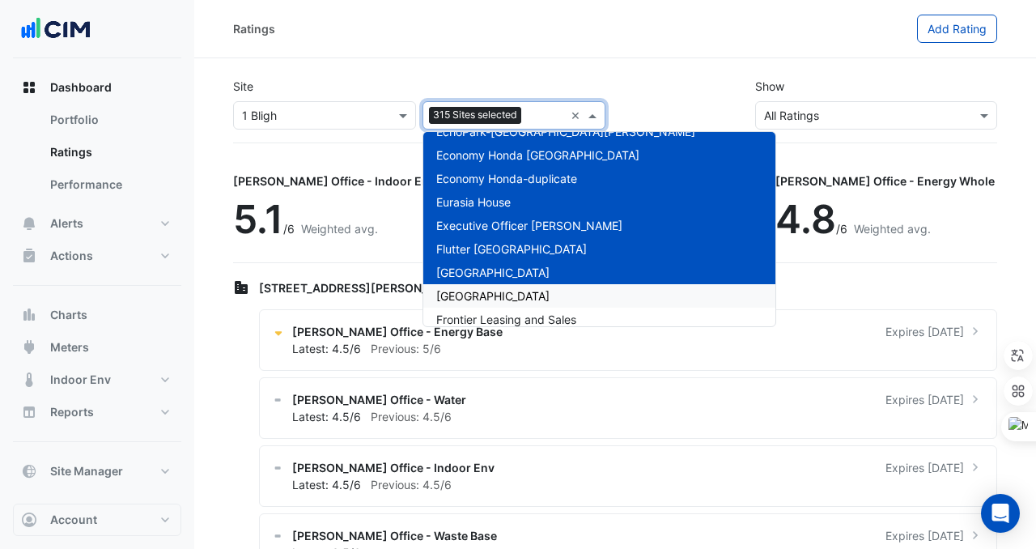
click at [534, 296] on div "[GEOGRAPHIC_DATA]" at bounding box center [600, 295] width 352 height 23
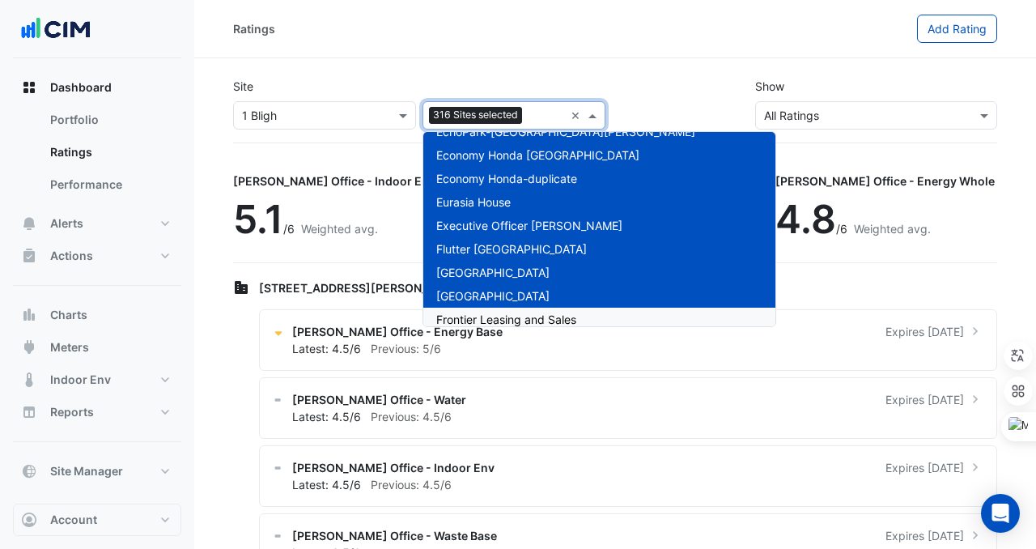
click at [541, 317] on span "Frontier Leasing and Sales" at bounding box center [506, 320] width 140 height 14
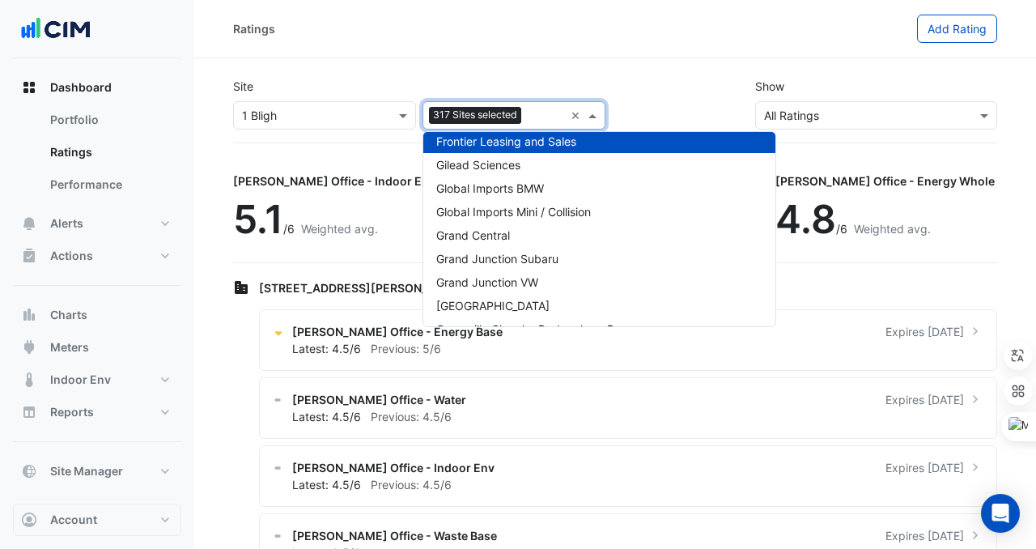
scroll to position [7456, 0]
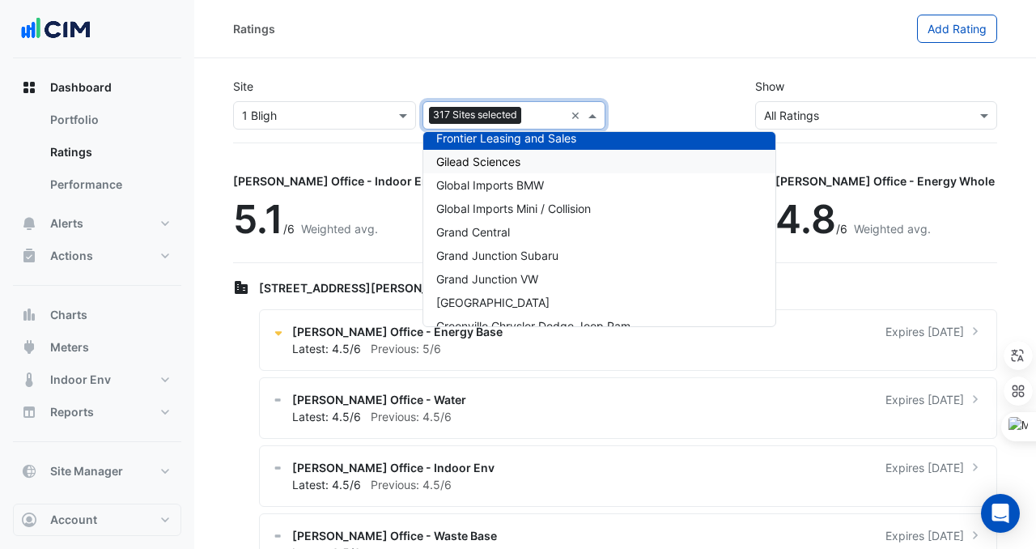
click at [532, 162] on div "Gilead Sciences" at bounding box center [600, 161] width 352 height 23
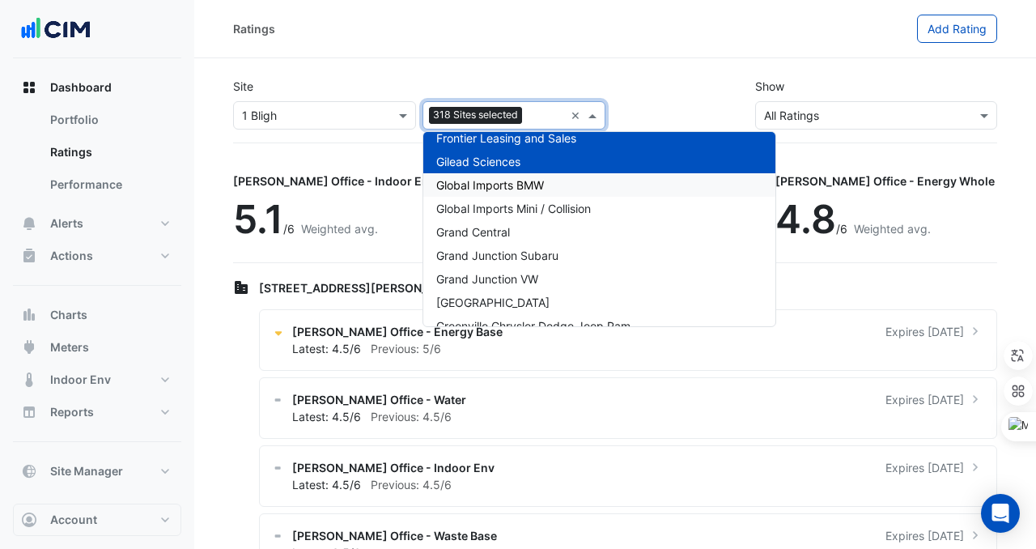
click at [532, 179] on span "Global Imports BMW" at bounding box center [490, 185] width 108 height 14
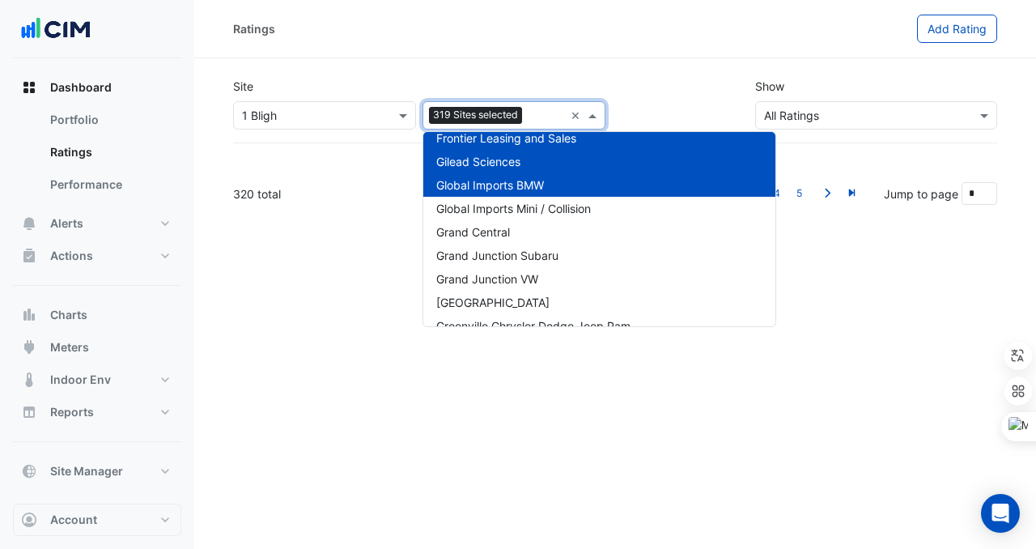
click at [532, 205] on span "Global Imports Mini / Collision" at bounding box center [513, 209] width 155 height 14
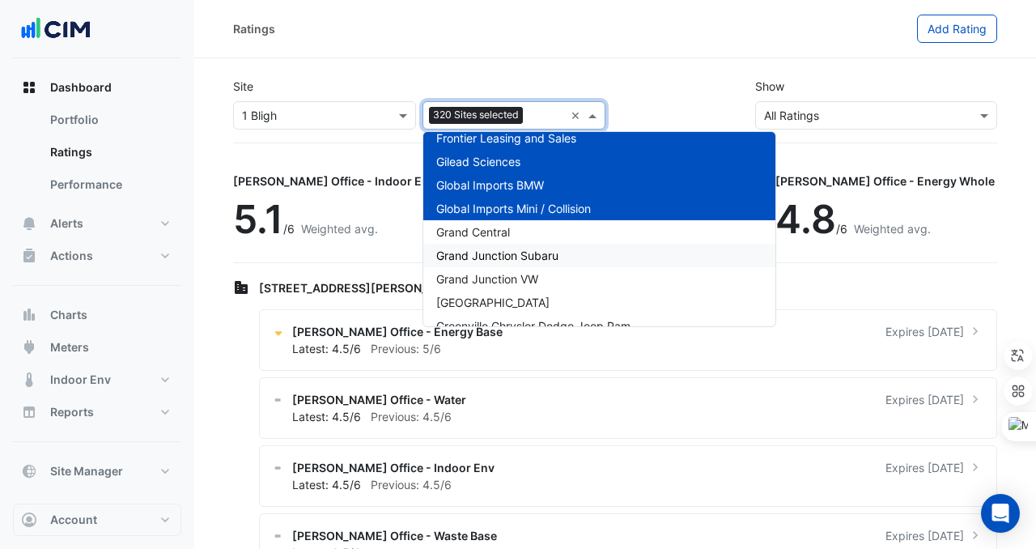
click at [529, 249] on span "Grand Junction Subaru" at bounding box center [497, 256] width 122 height 14
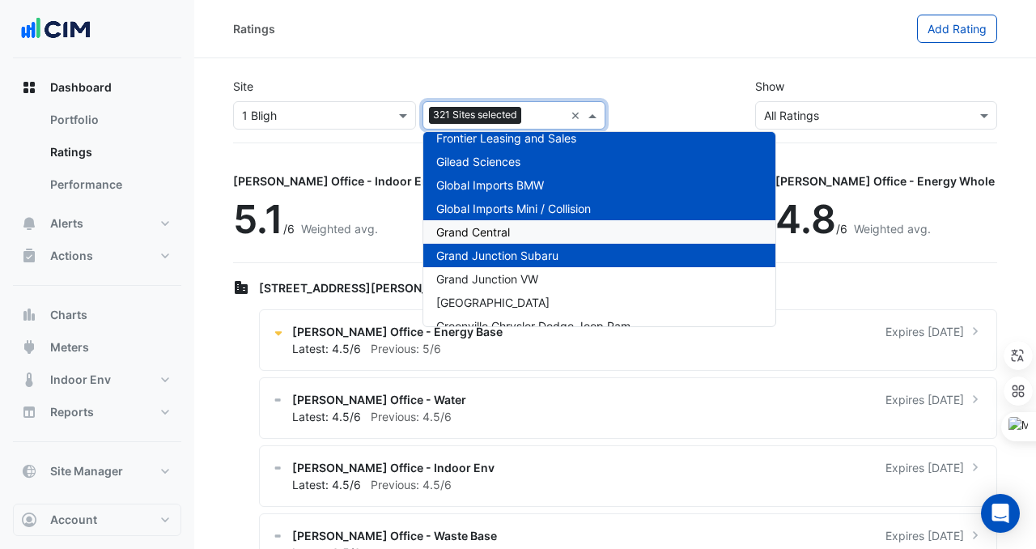
click at [529, 240] on div "Grand Central" at bounding box center [600, 231] width 352 height 23
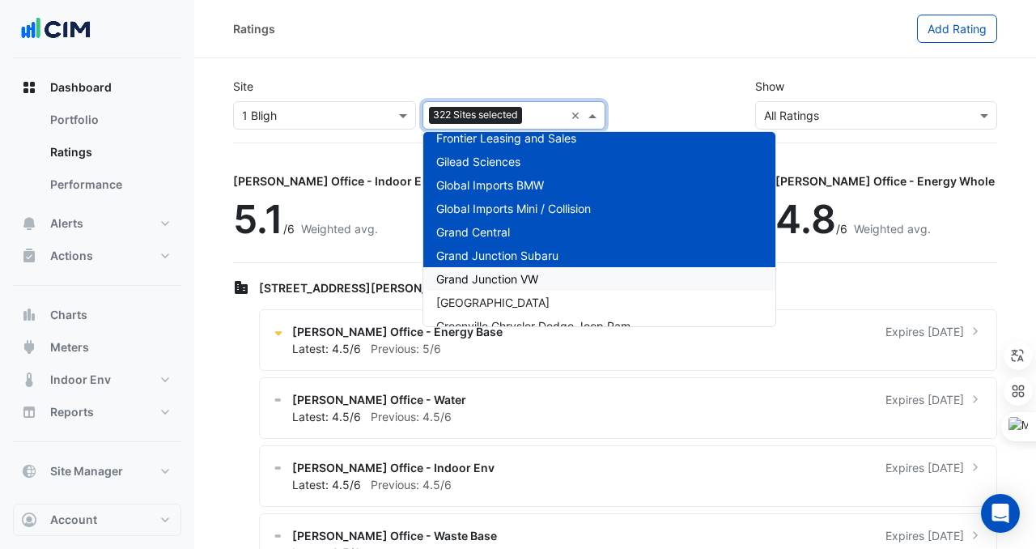
click at [528, 287] on div "Grand Junction VW" at bounding box center [600, 278] width 352 height 23
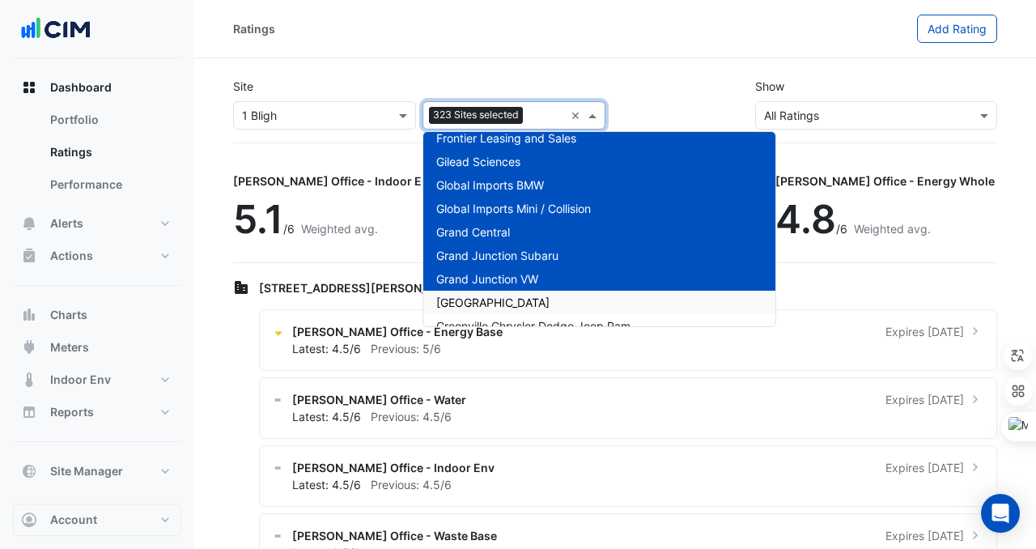
click at [528, 304] on span "[GEOGRAPHIC_DATA]" at bounding box center [492, 303] width 113 height 14
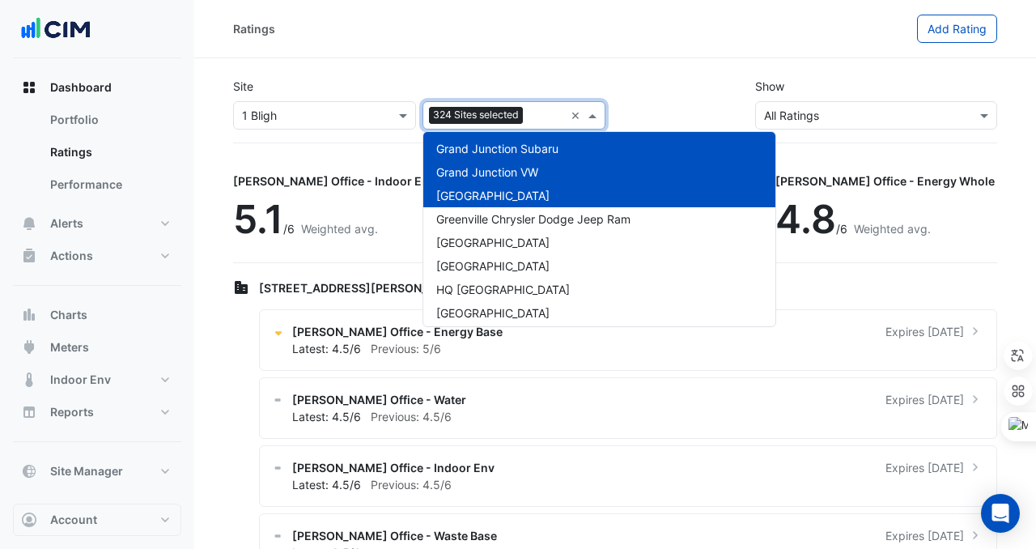
scroll to position [7565, 0]
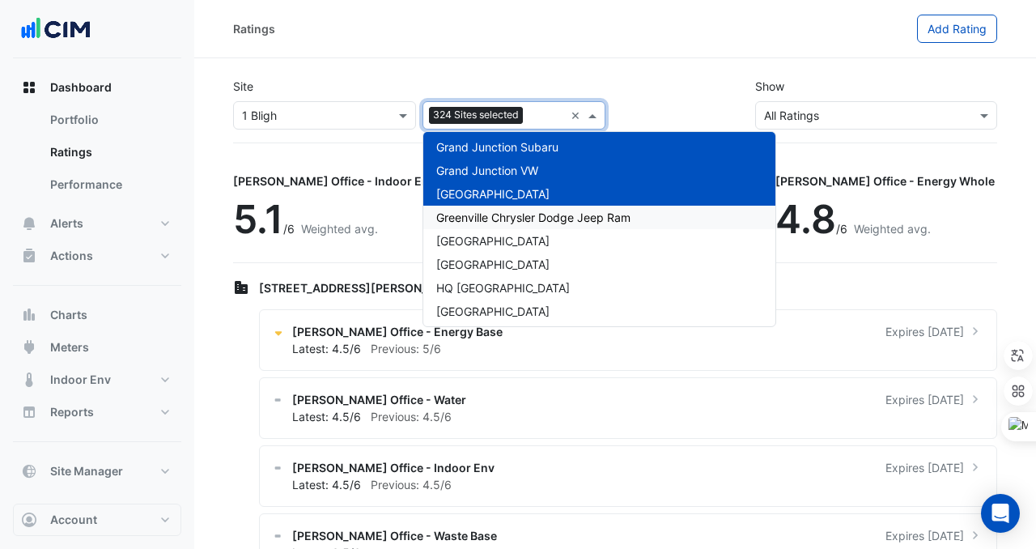
click at [532, 219] on span "Greenville Chrysler Dodge Jeep Ram" at bounding box center [533, 218] width 194 height 14
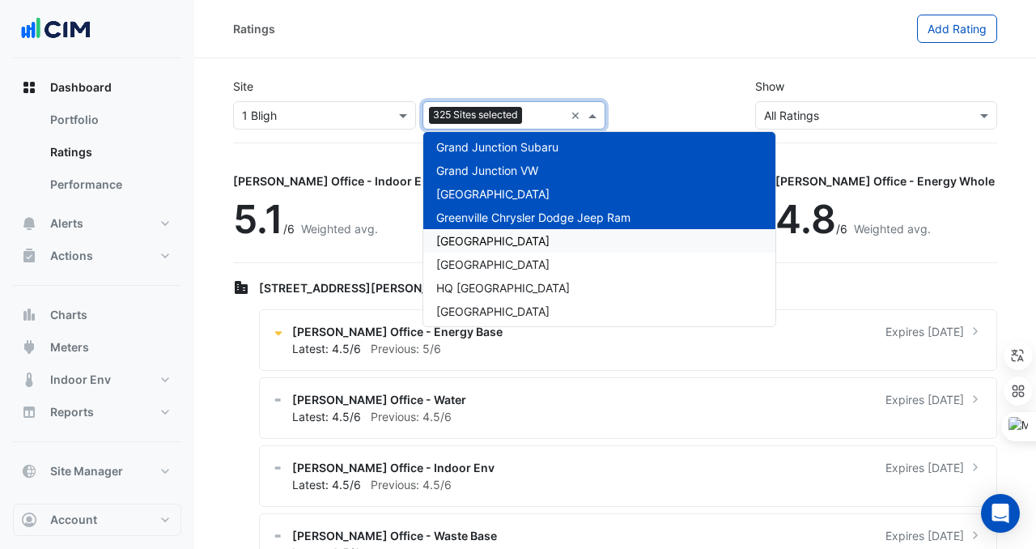
click at [532, 239] on span "[GEOGRAPHIC_DATA]" at bounding box center [492, 241] width 113 height 14
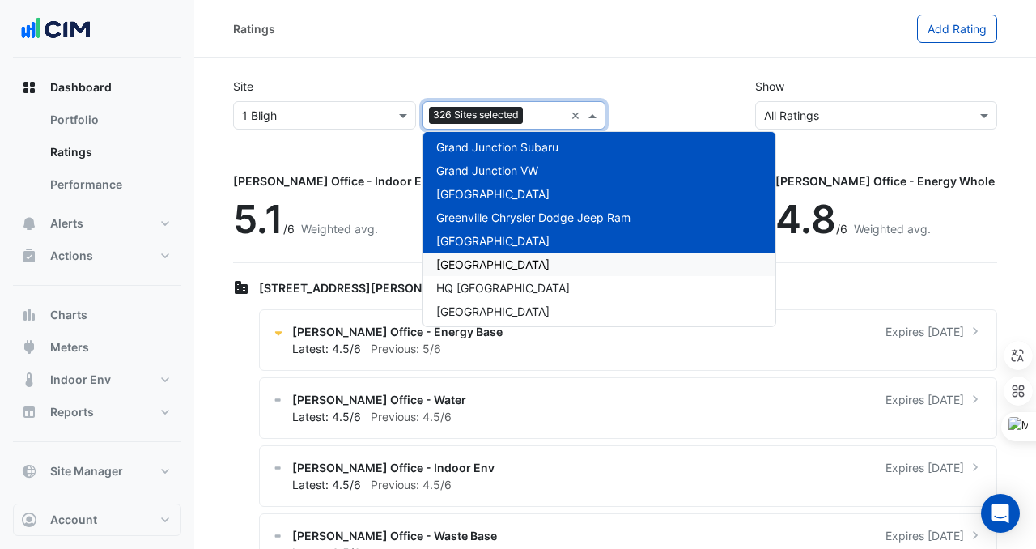
click at [532, 268] on div "[GEOGRAPHIC_DATA]" at bounding box center [600, 264] width 352 height 23
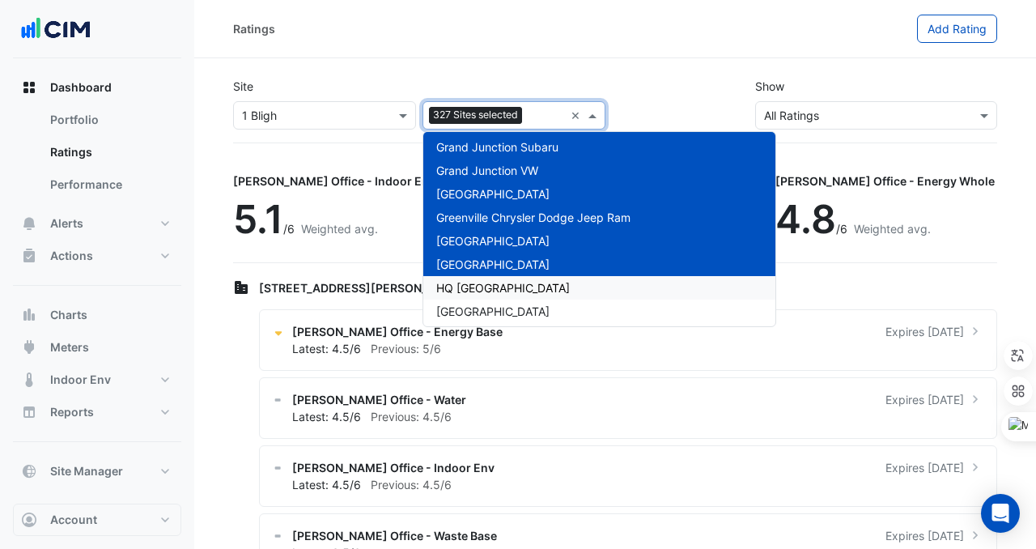
click at [534, 279] on div "HQ [GEOGRAPHIC_DATA]" at bounding box center [600, 287] width 352 height 23
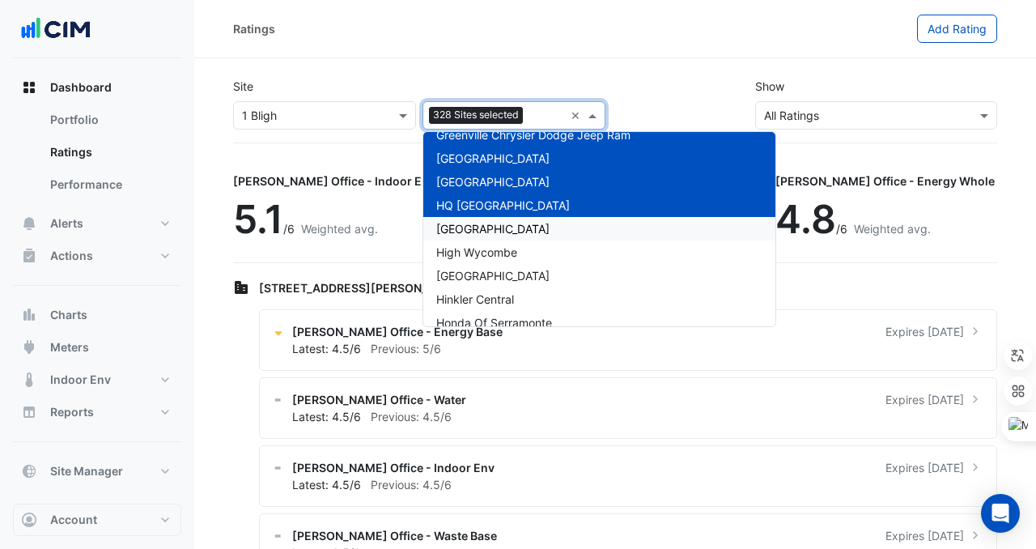
scroll to position [7659, 0]
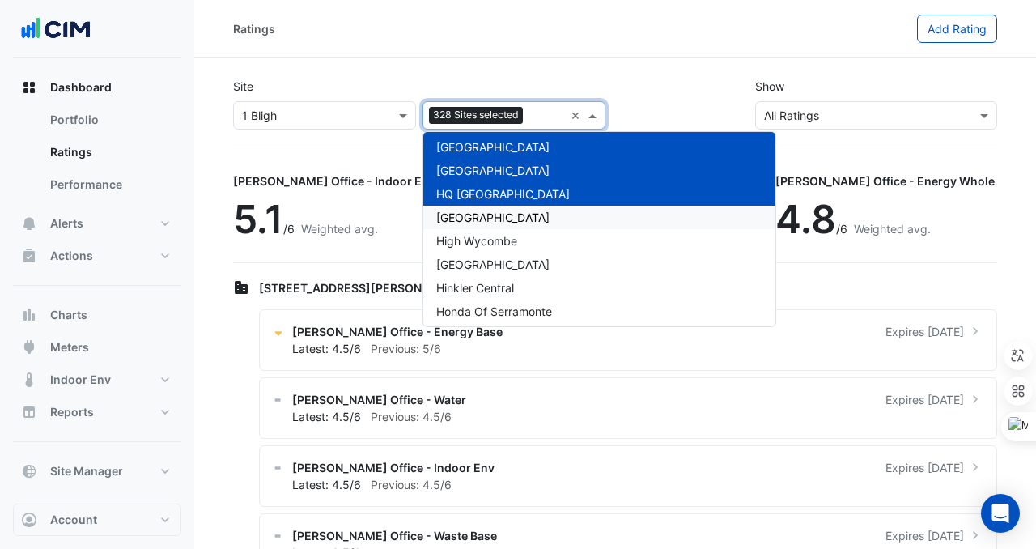
click at [599, 215] on div "[GEOGRAPHIC_DATA]" at bounding box center [600, 217] width 352 height 23
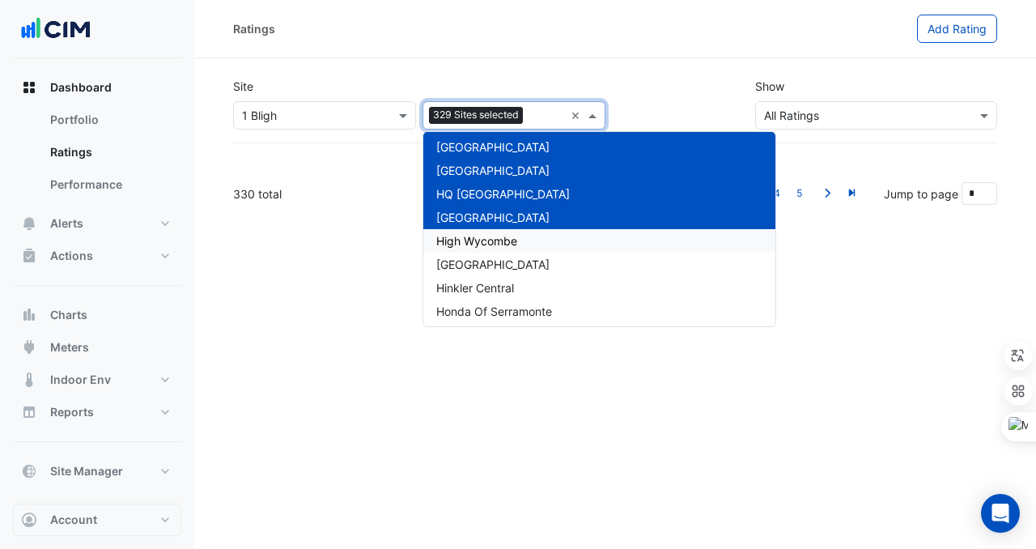
click at [599, 247] on div "High Wycombe" at bounding box center [600, 240] width 352 height 23
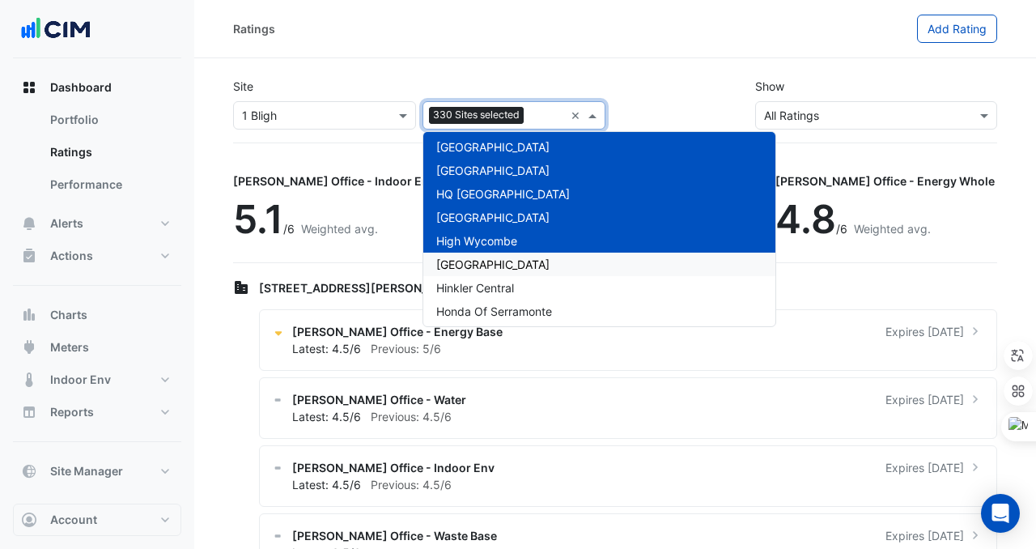
click at [598, 265] on div "[GEOGRAPHIC_DATA]" at bounding box center [600, 264] width 352 height 23
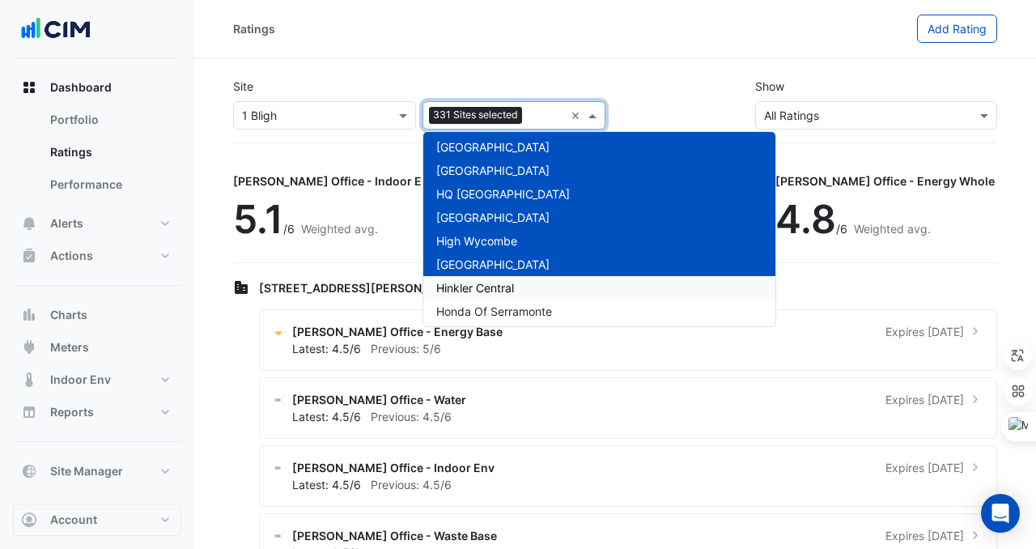
click at [598, 292] on div "Hinkler Central" at bounding box center [600, 287] width 352 height 23
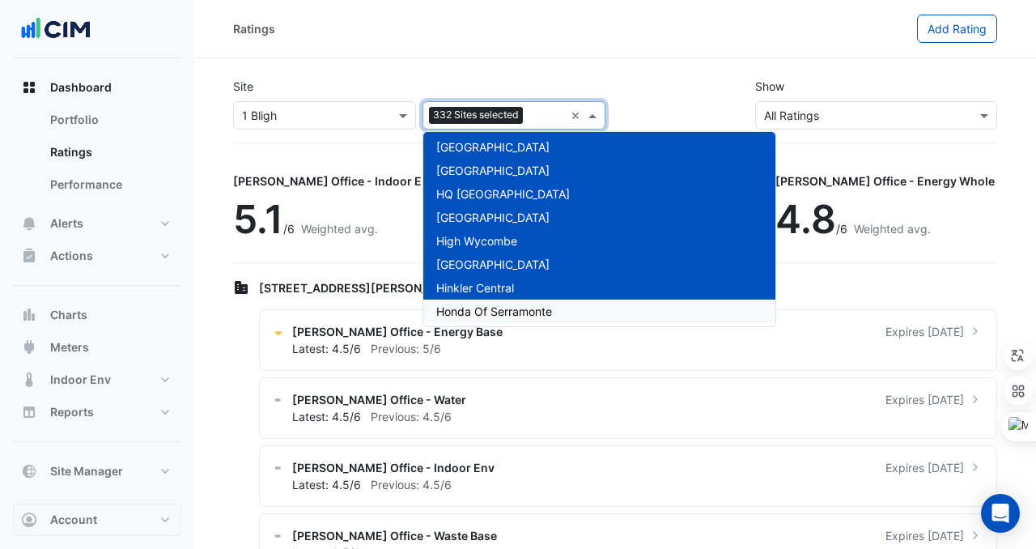
click at [594, 309] on div "Honda Of Serramonte" at bounding box center [600, 311] width 352 height 23
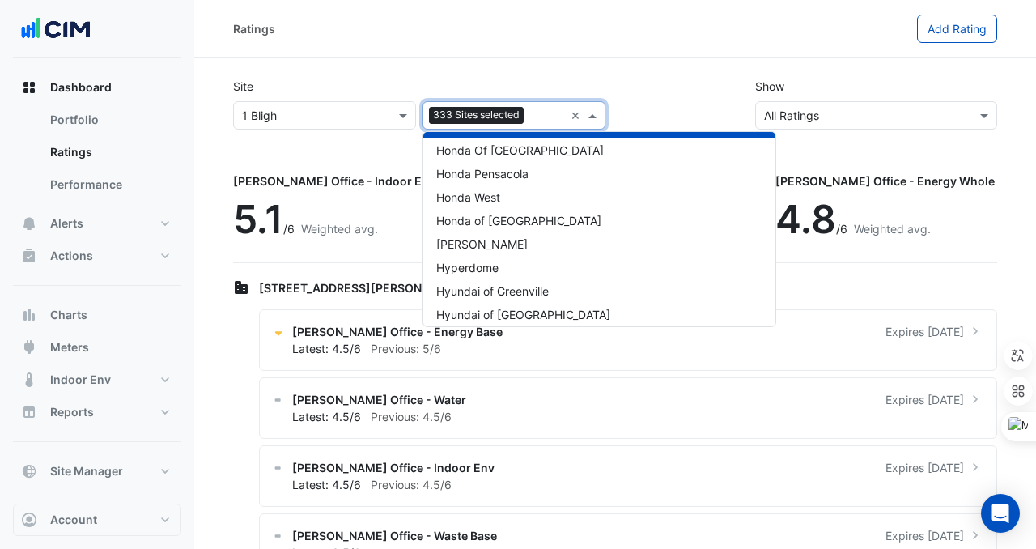
scroll to position [7845, 0]
click at [602, 155] on div "Honda Of [GEOGRAPHIC_DATA]" at bounding box center [600, 148] width 352 height 23
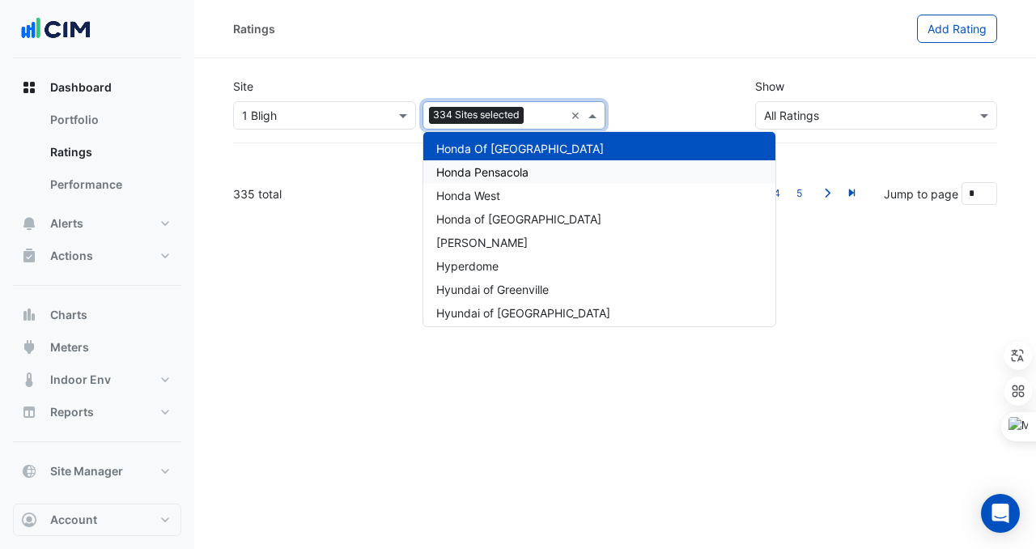
click at [602, 181] on div "Honda Pensacola" at bounding box center [600, 171] width 352 height 23
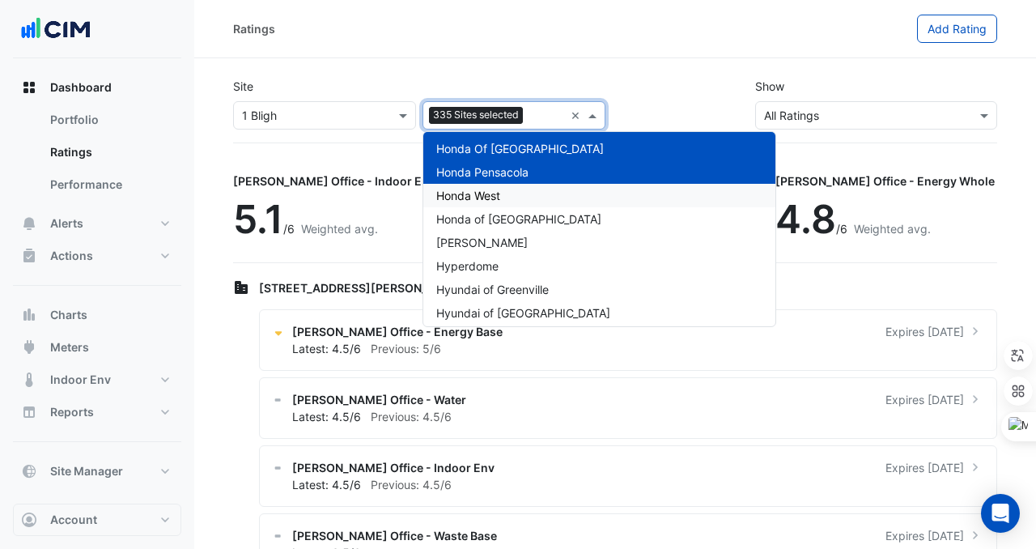
click at [602, 200] on div "Honda West" at bounding box center [600, 195] width 352 height 23
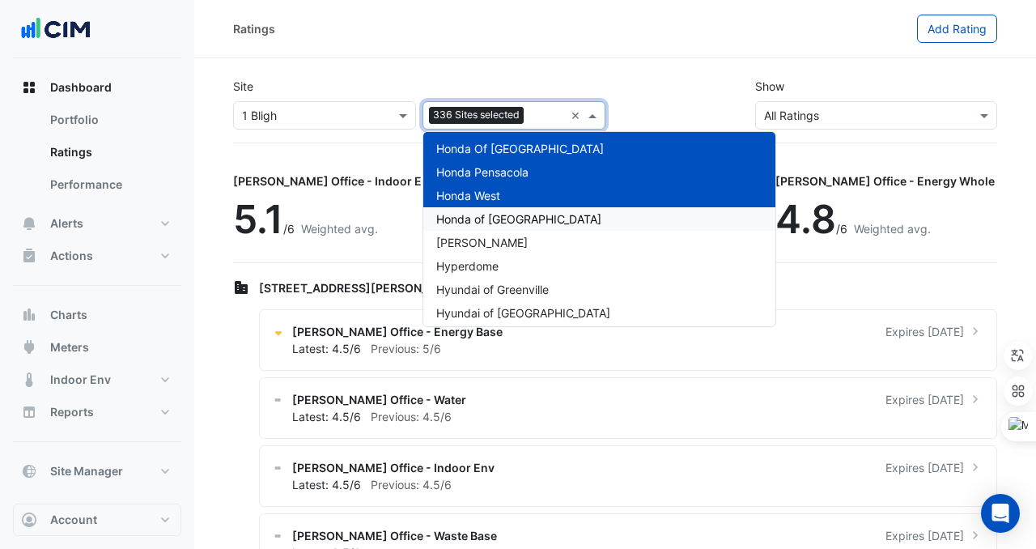
click at [602, 210] on div "Honda of [GEOGRAPHIC_DATA]" at bounding box center [600, 218] width 352 height 23
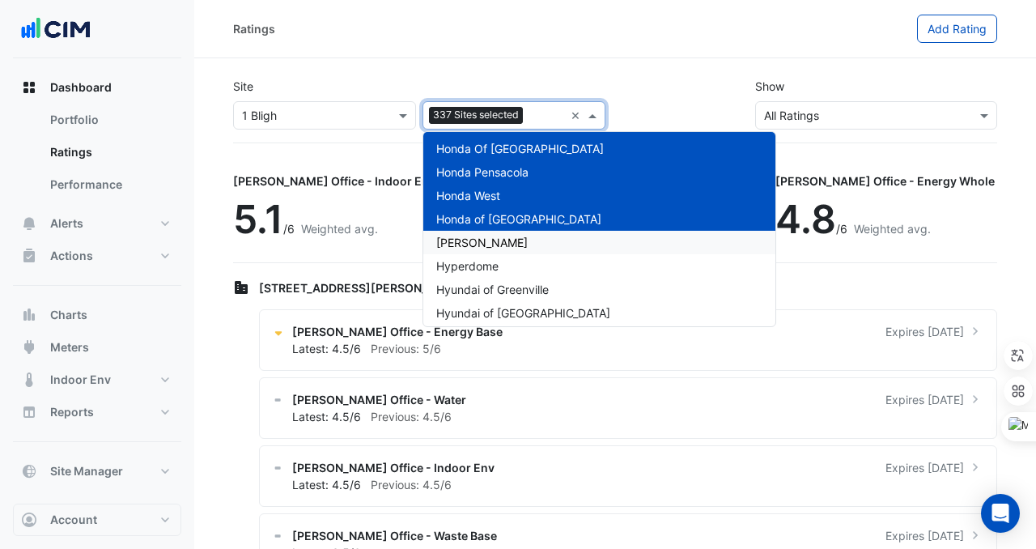
click at [602, 232] on div "[PERSON_NAME]" at bounding box center [600, 242] width 352 height 23
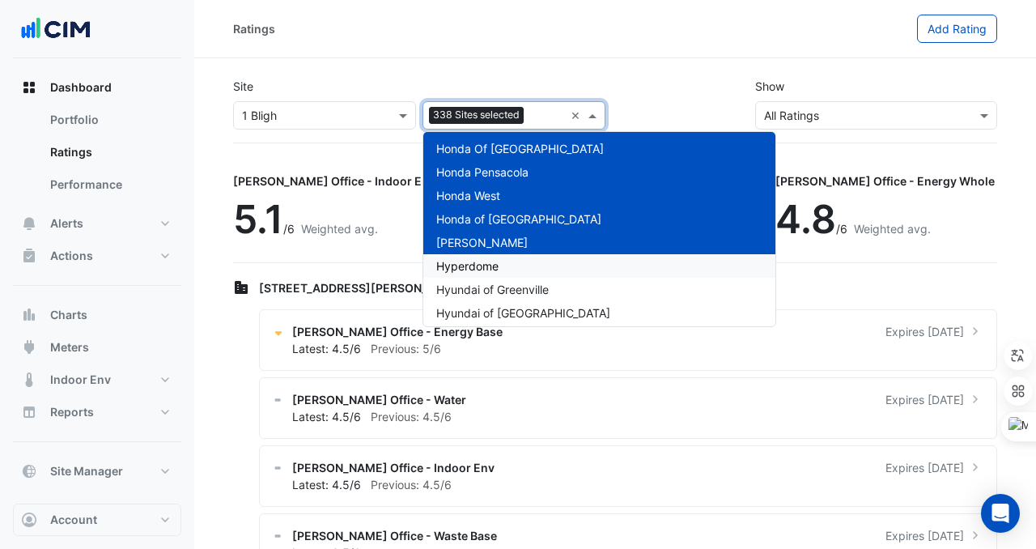
click at [602, 258] on div "Hyperdome" at bounding box center [600, 265] width 352 height 23
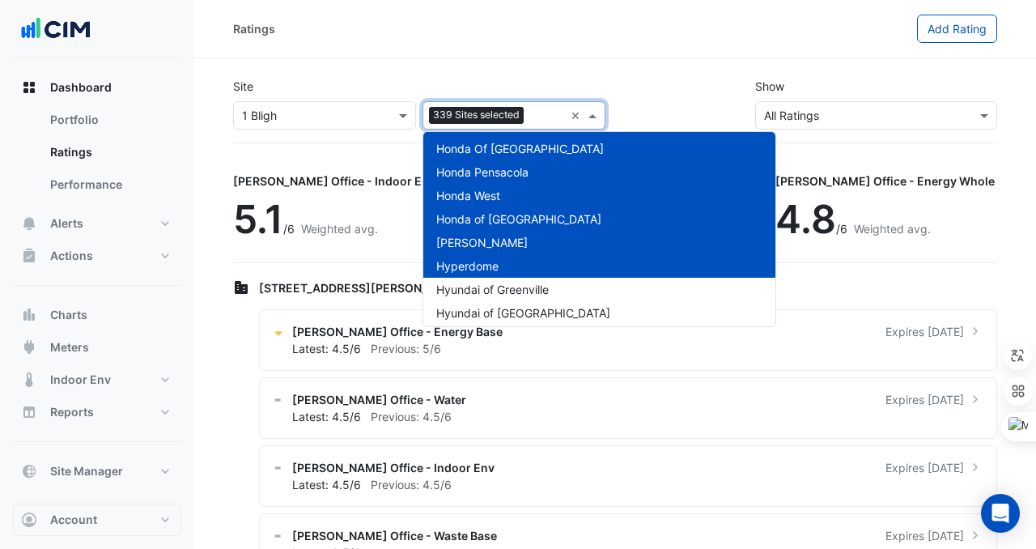
click at [599, 285] on div "Hyundai of Greenville" at bounding box center [600, 289] width 352 height 23
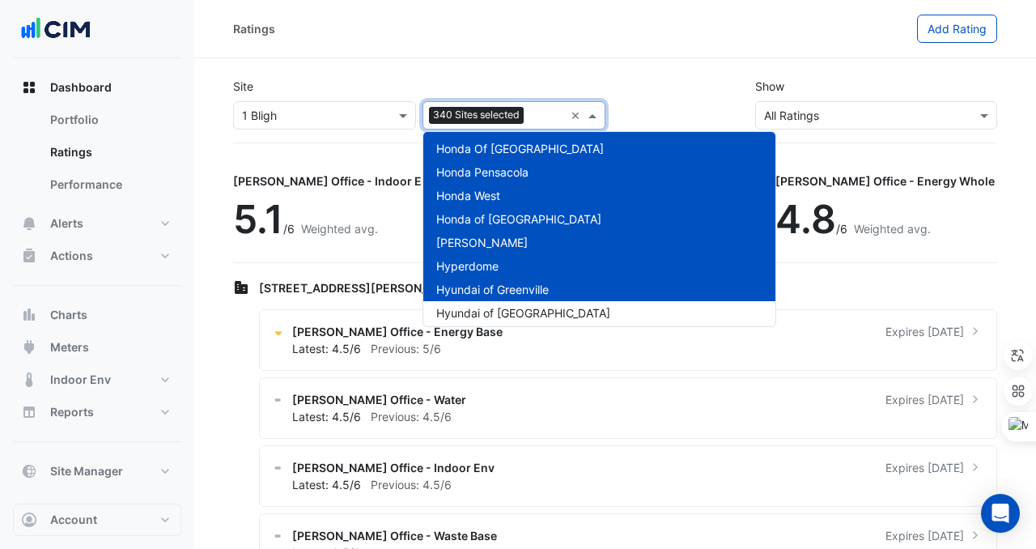
click at [599, 301] on div "Hyundai of [GEOGRAPHIC_DATA]" at bounding box center [600, 312] width 352 height 23
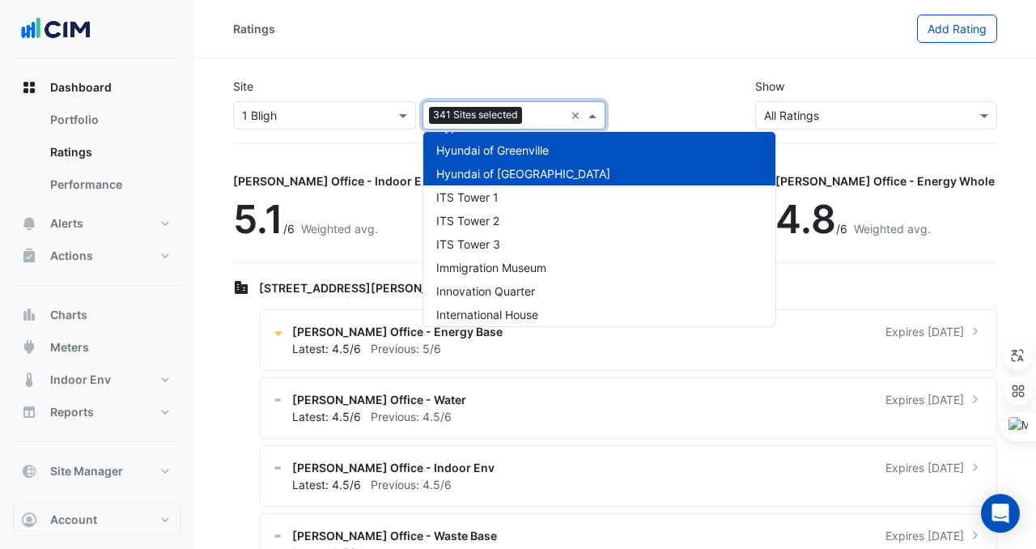
scroll to position [7985, 0]
click at [555, 196] on div "ITS Tower 1" at bounding box center [600, 196] width 352 height 23
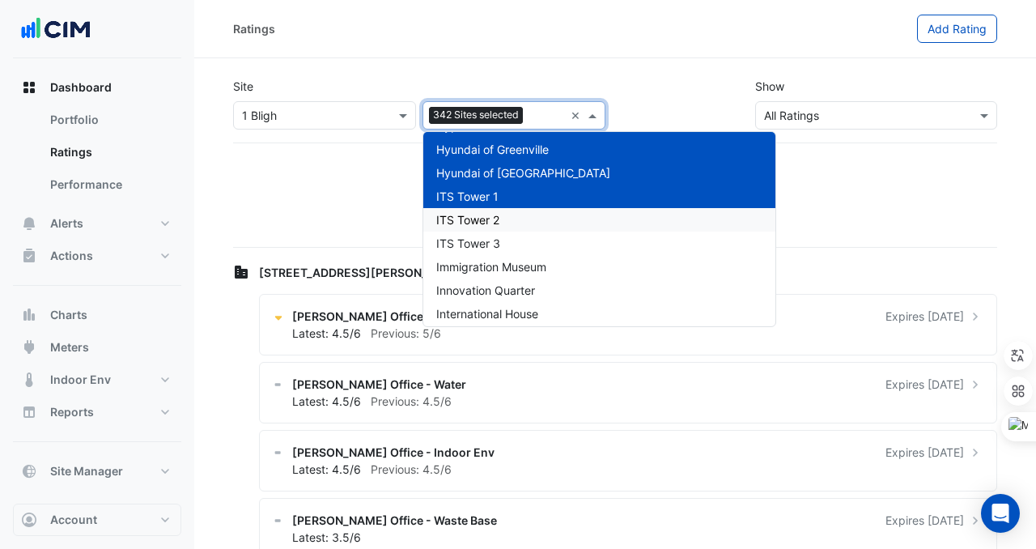
click at [555, 228] on div "ITS Tower 2" at bounding box center [600, 219] width 352 height 23
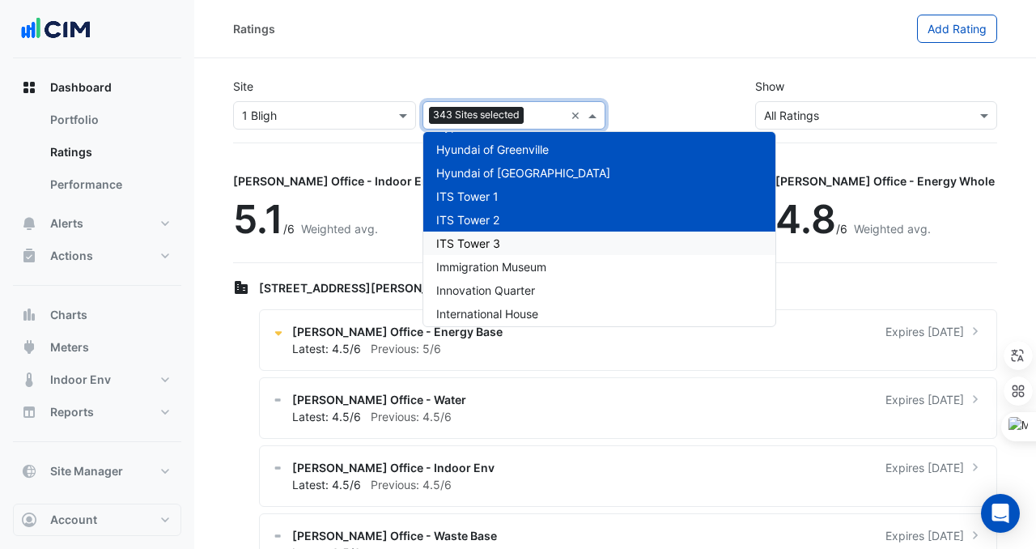
click at [555, 247] on div "ITS Tower 3" at bounding box center [600, 243] width 352 height 23
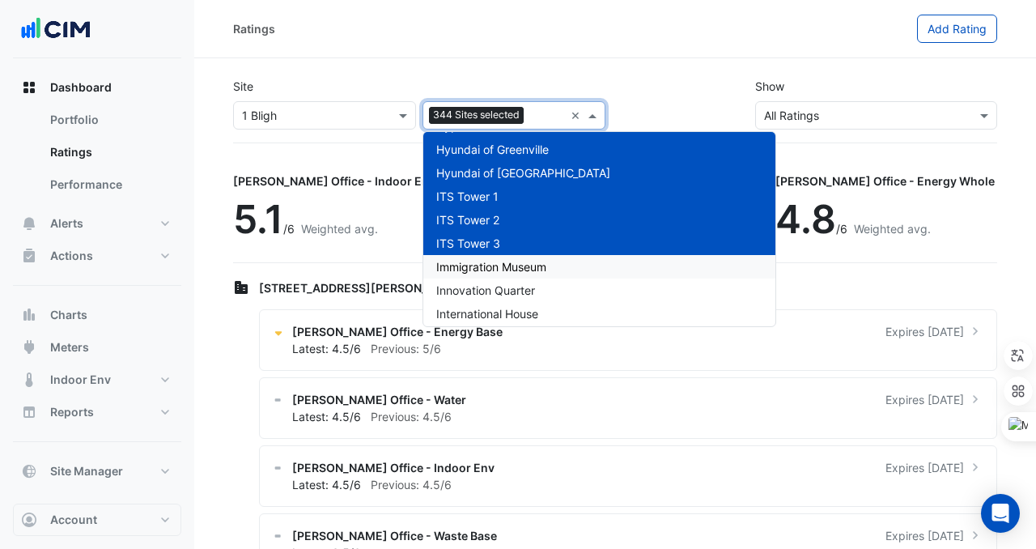
click at [555, 266] on div "Immigration Museum" at bounding box center [600, 266] width 352 height 23
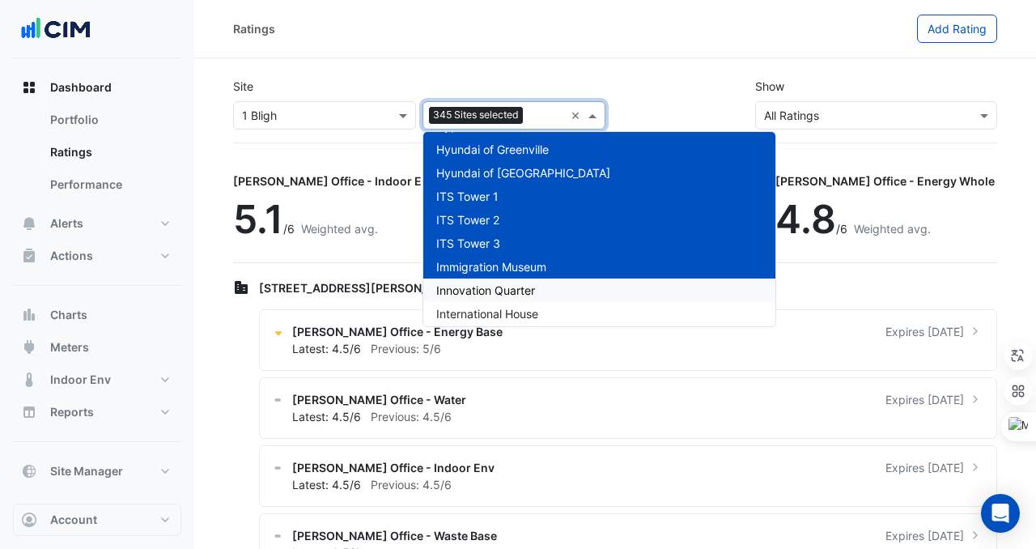
click at [555, 279] on div "Innovation Quarter" at bounding box center [600, 290] width 352 height 23
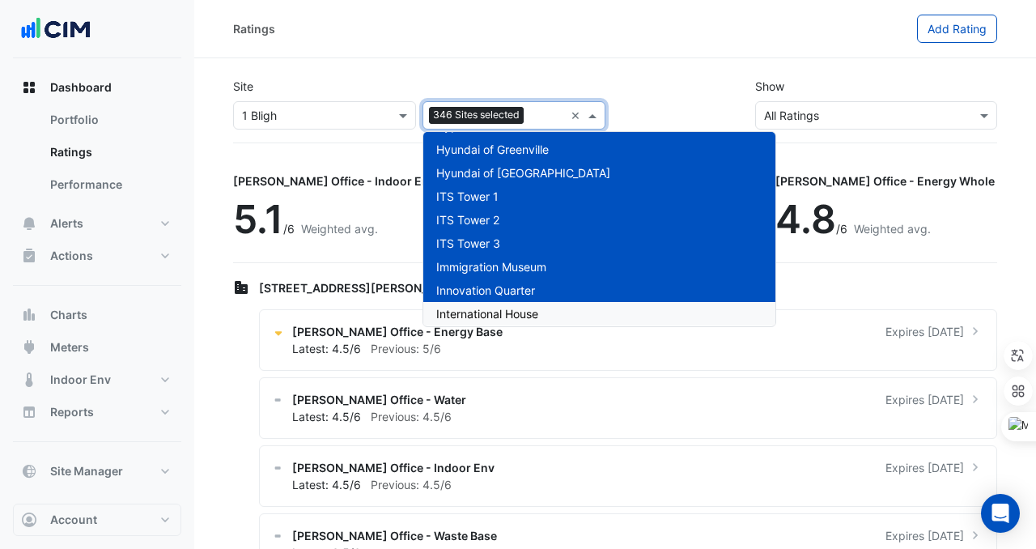
click at [555, 302] on div "International House" at bounding box center [600, 313] width 352 height 23
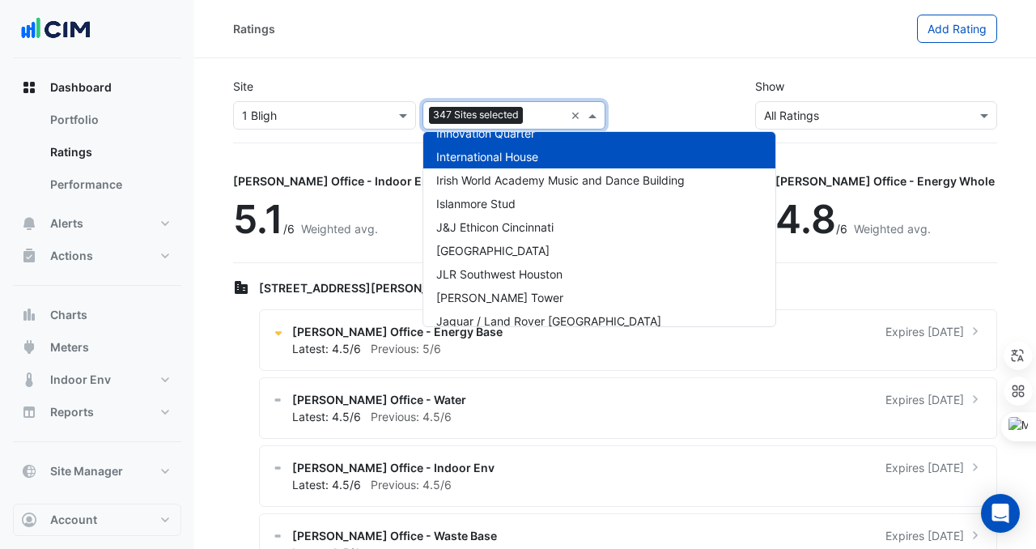
scroll to position [8148, 0]
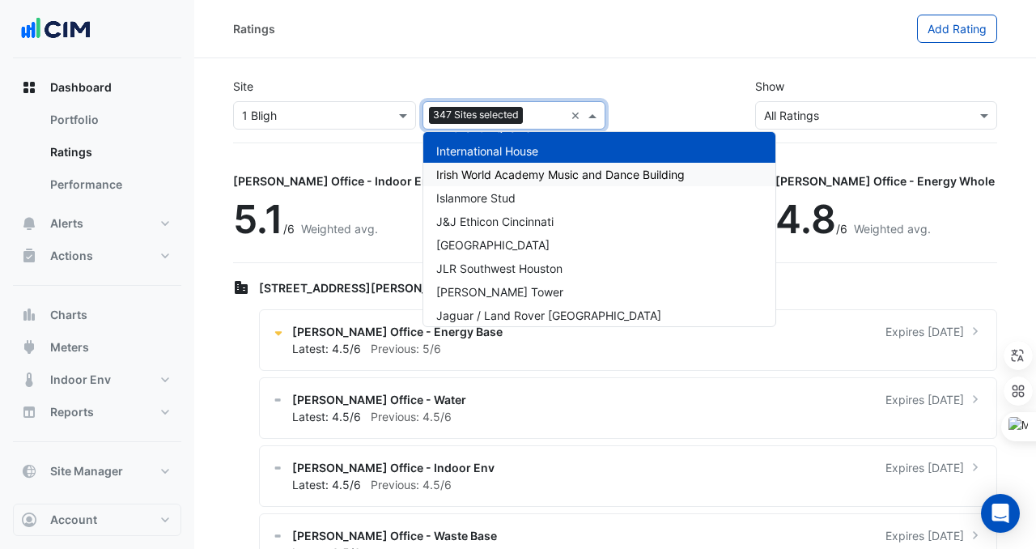
click at [555, 176] on span "Irish World Academy Music and Dance Building" at bounding box center [560, 175] width 249 height 14
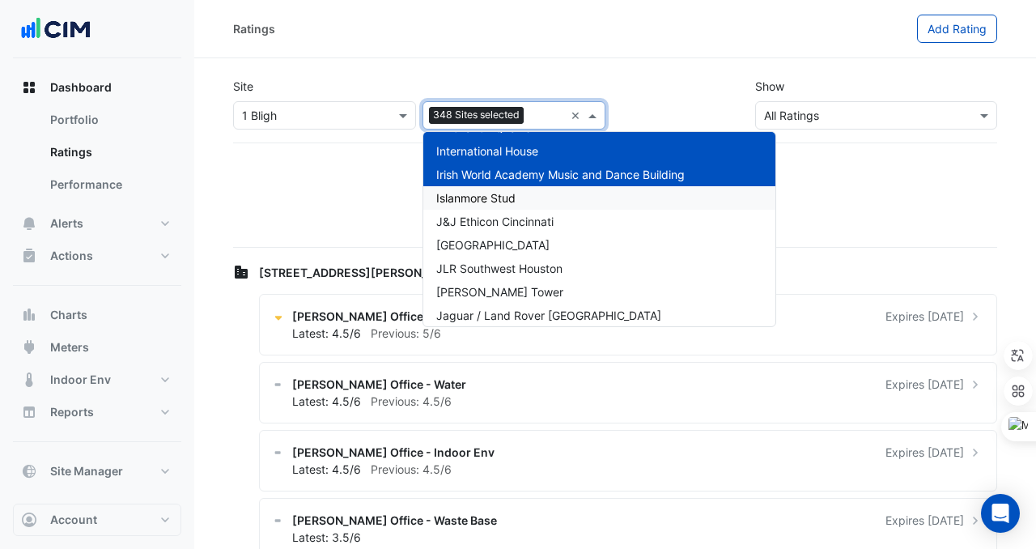
click at [555, 194] on div "Islanmore Stud" at bounding box center [600, 197] width 352 height 23
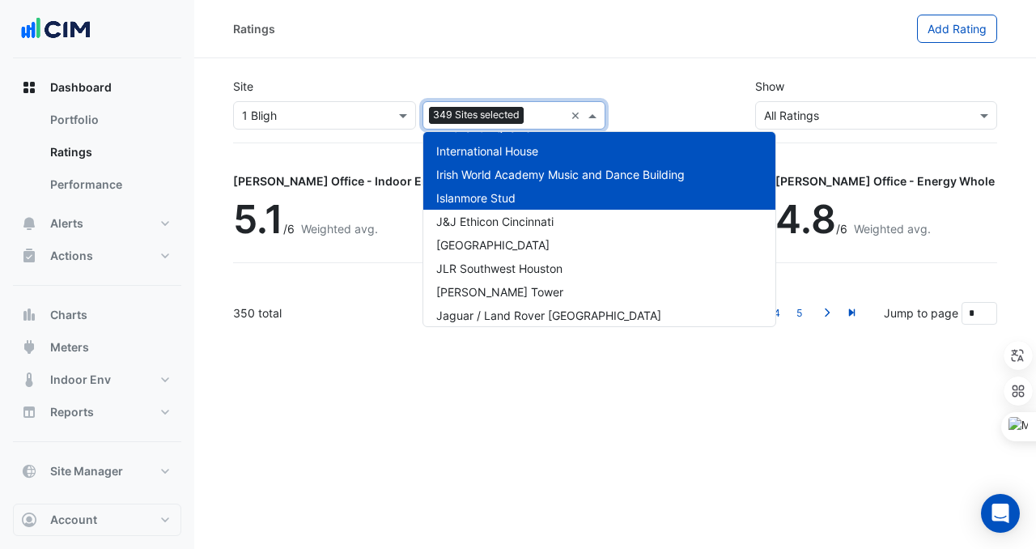
click at [555, 204] on div "Islanmore Stud" at bounding box center [600, 197] width 352 height 23
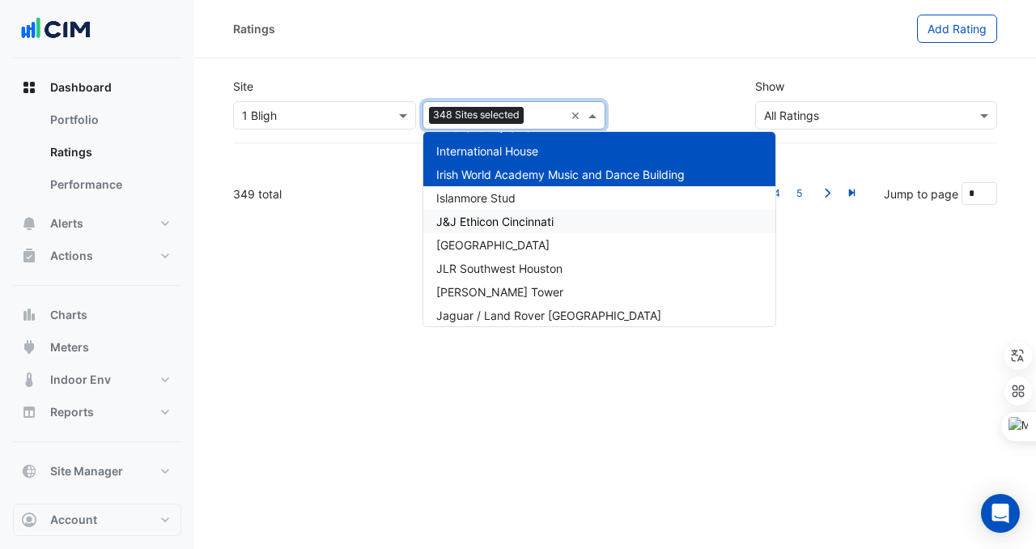
click at [554, 220] on span "J&J Ethicon Cincinnati" at bounding box center [494, 222] width 117 height 14
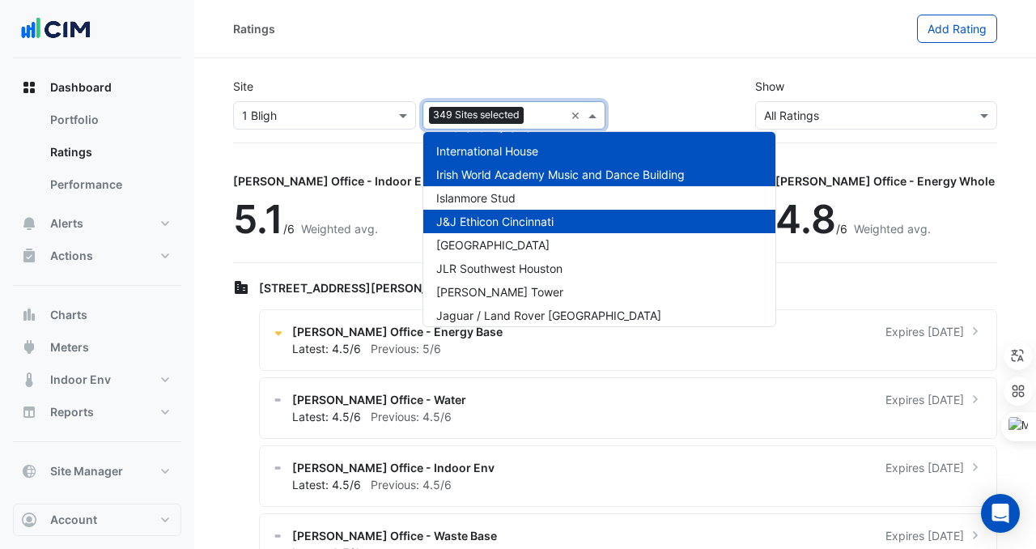
click at [555, 177] on span "Irish World Academy Music and Dance Building" at bounding box center [560, 175] width 249 height 14
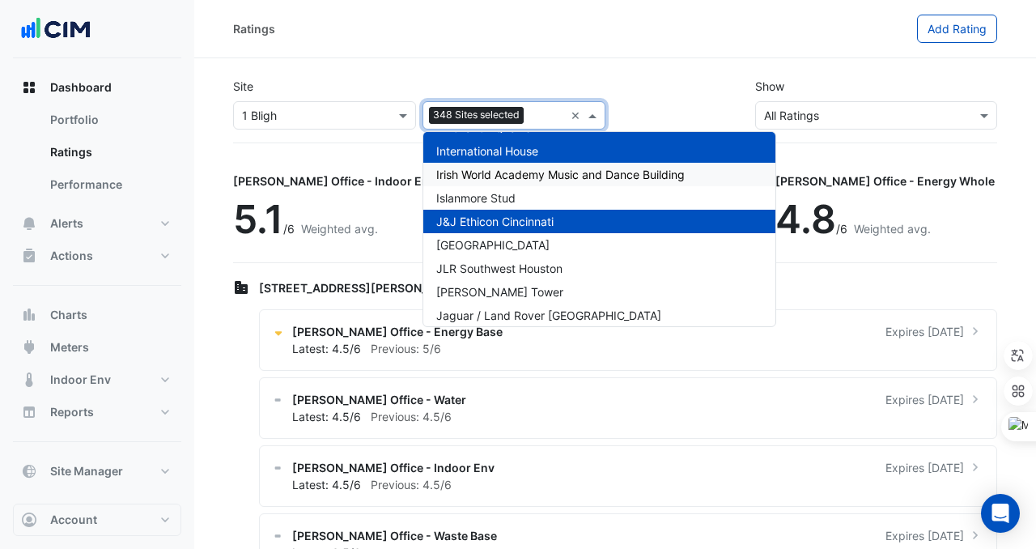
click at [555, 184] on div "Irish World Academy Music and Dance Building" at bounding box center [600, 174] width 352 height 23
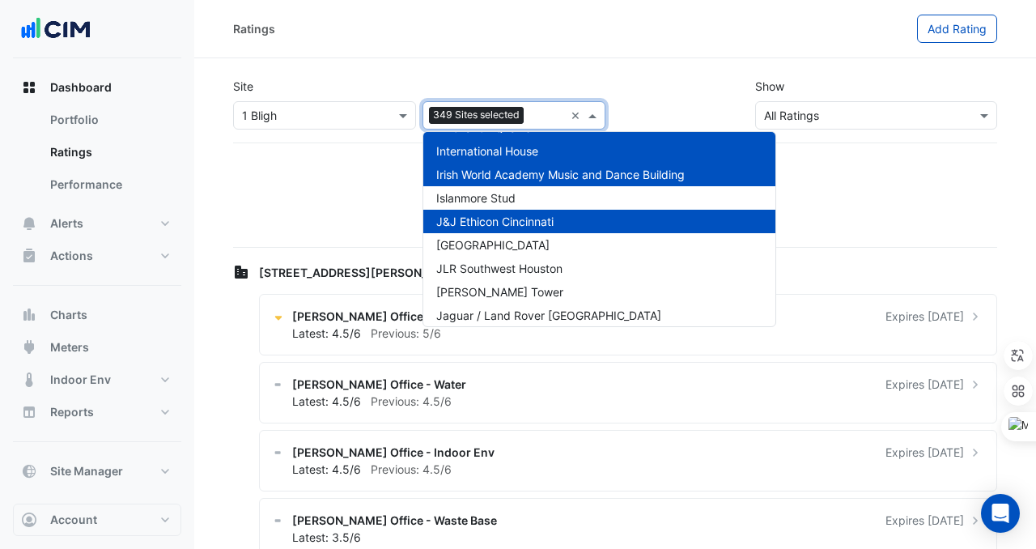
click at [555, 166] on div "Irish World Academy Music and Dance Building" at bounding box center [600, 174] width 352 height 23
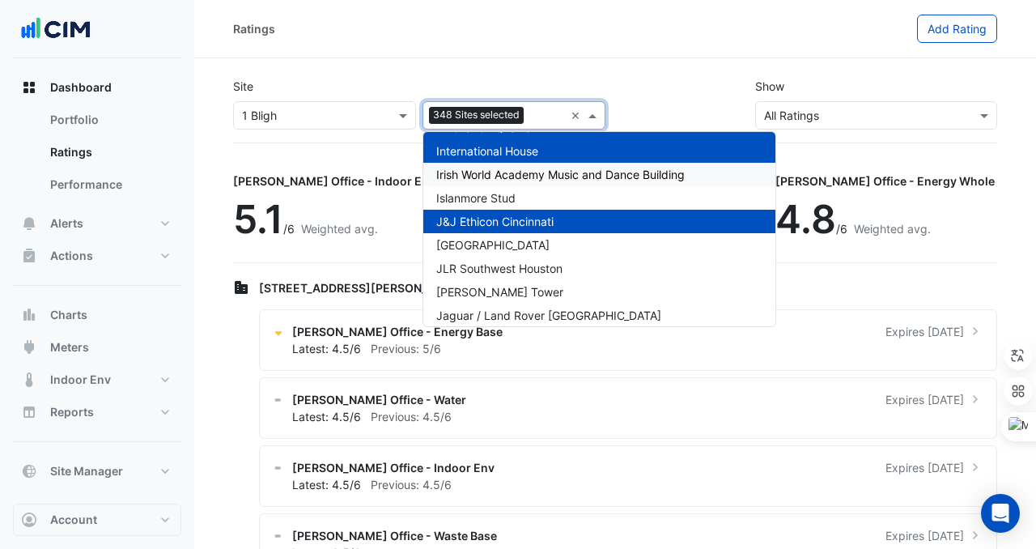
click at [555, 174] on span "Irish World Academy Music and Dance Building" at bounding box center [560, 175] width 249 height 14
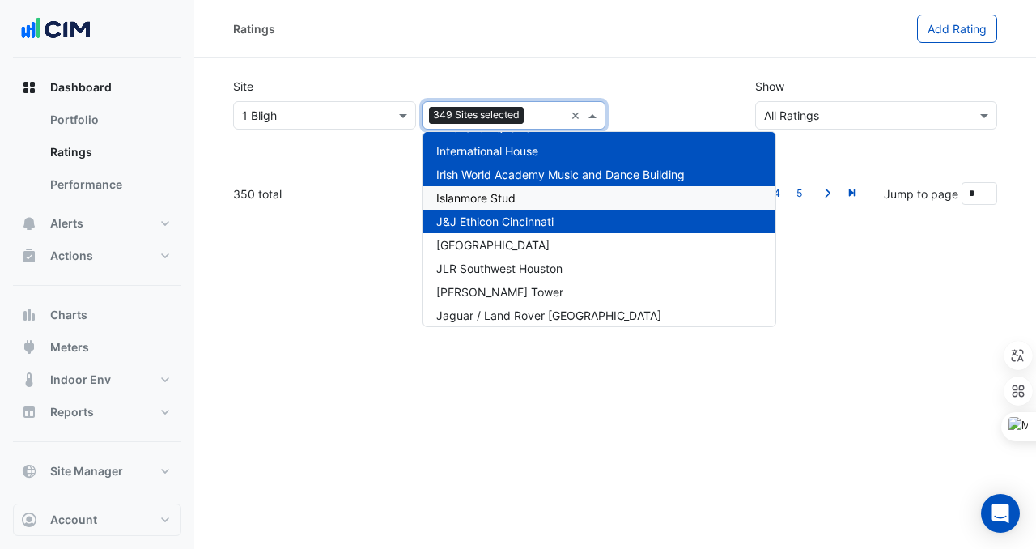
click at [555, 189] on div "Islanmore Stud" at bounding box center [600, 197] width 352 height 23
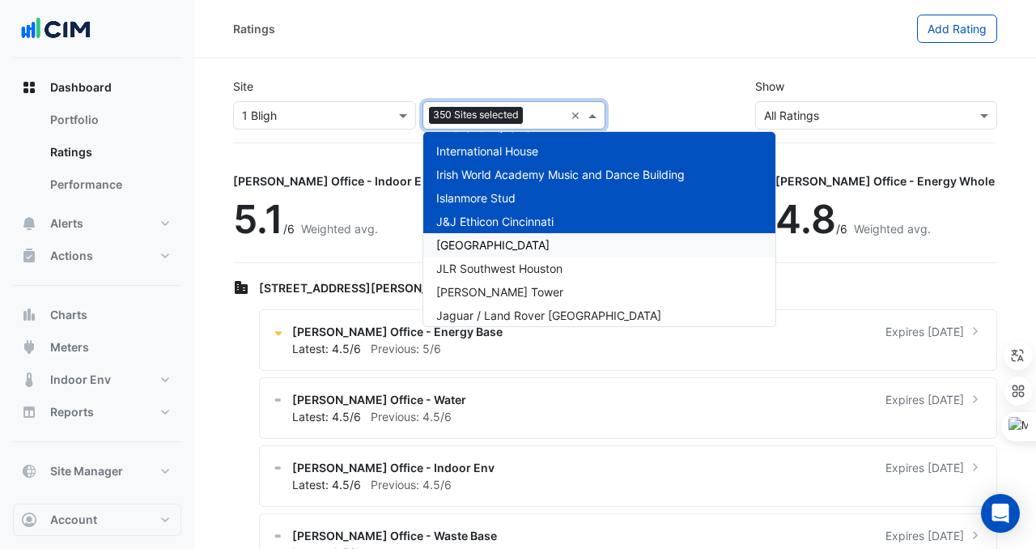
click at [553, 241] on div "[GEOGRAPHIC_DATA]" at bounding box center [600, 244] width 352 height 23
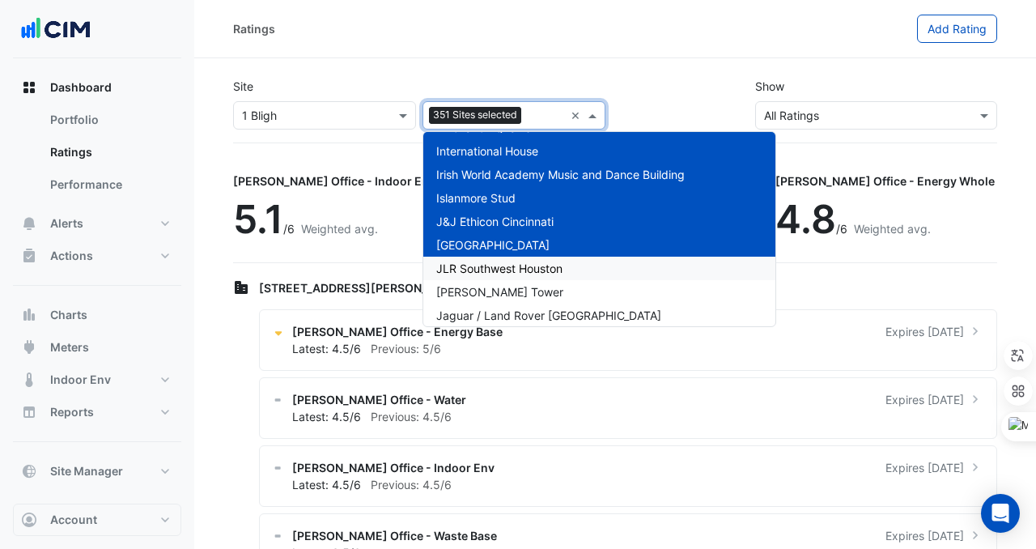
click at [553, 264] on span "JLR Southwest Houston" at bounding box center [499, 269] width 126 height 14
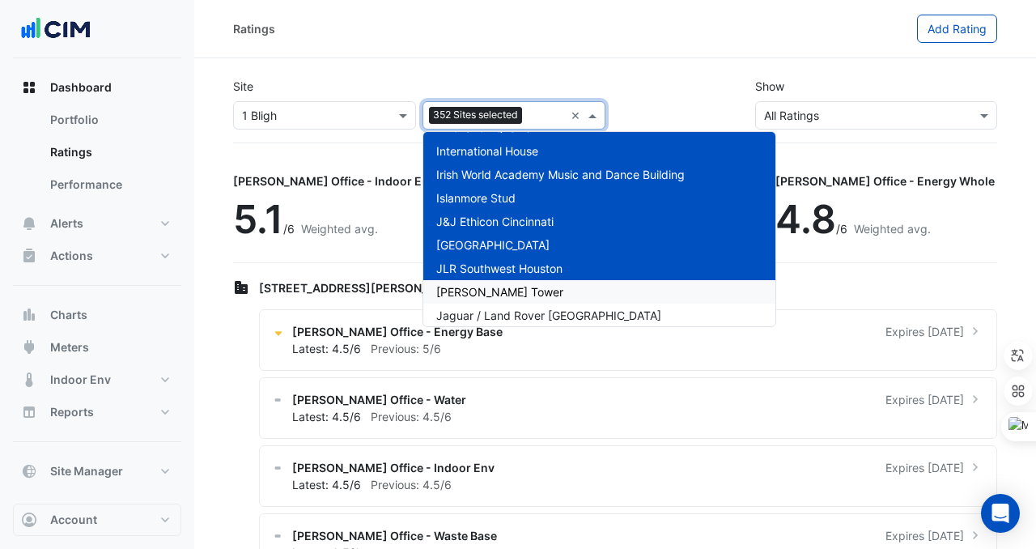
click at [551, 287] on div "[PERSON_NAME] Tower" at bounding box center [600, 291] width 352 height 23
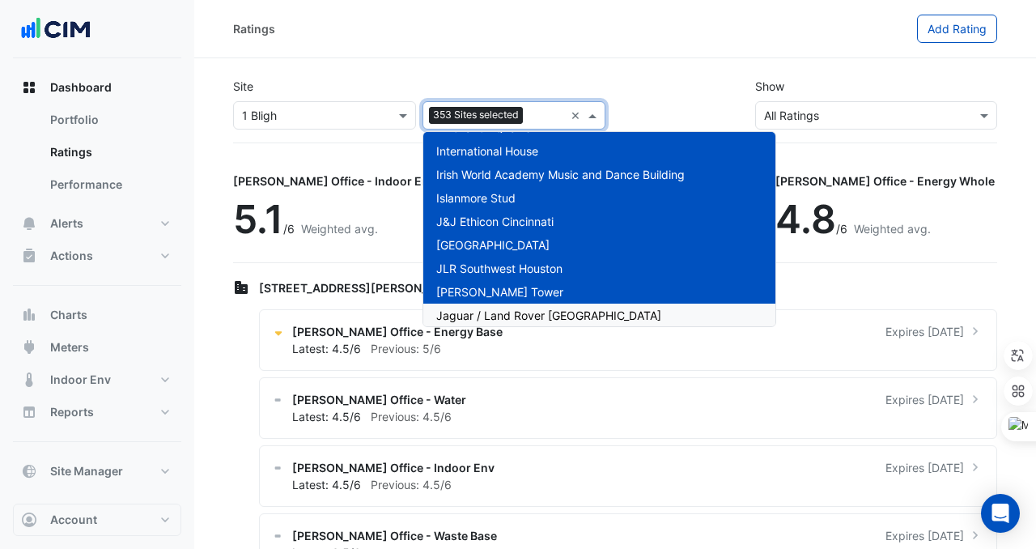
click at [551, 311] on span "Jaguar / Land Rover [GEOGRAPHIC_DATA]" at bounding box center [548, 316] width 225 height 14
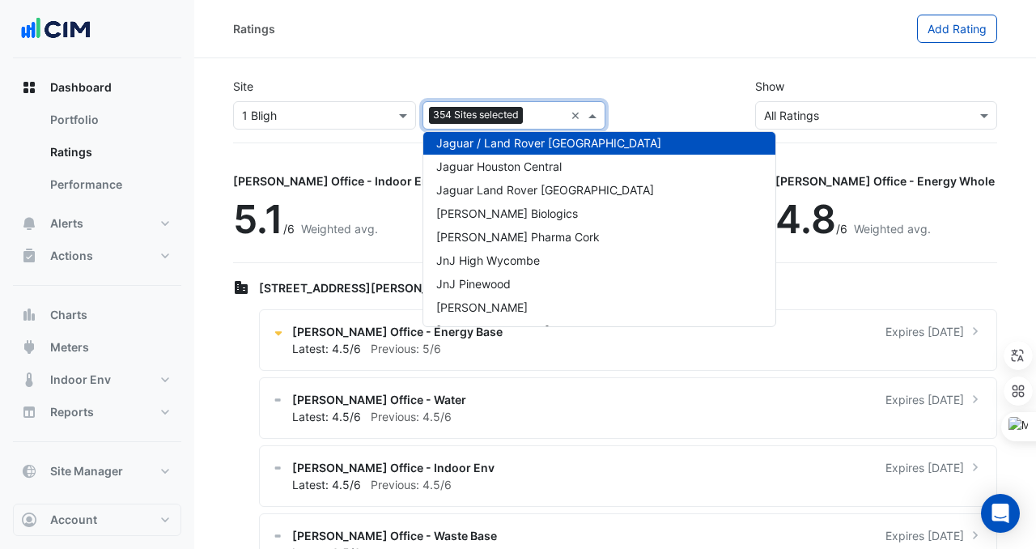
scroll to position [8337, 0]
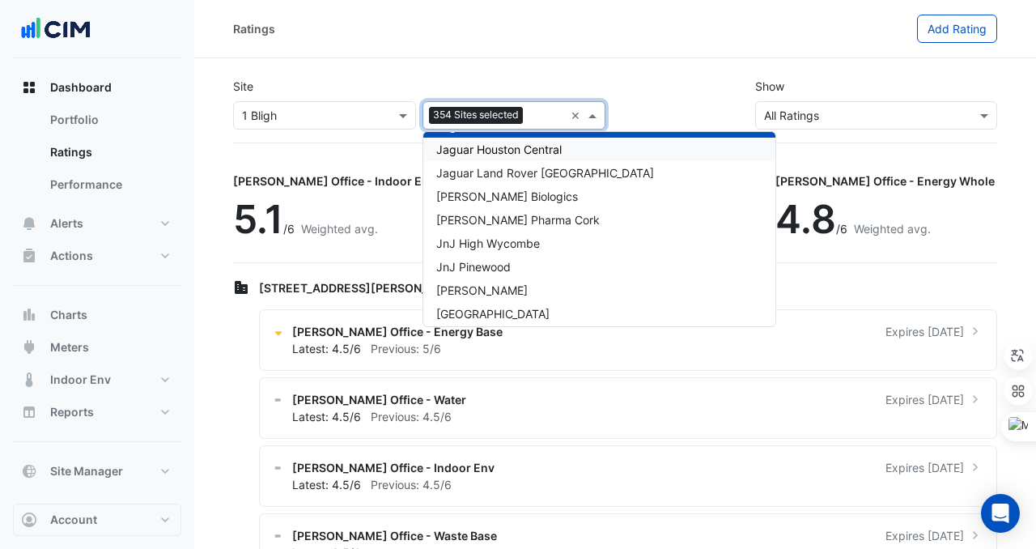
click at [511, 151] on span "Jaguar Houston Central" at bounding box center [499, 150] width 126 height 14
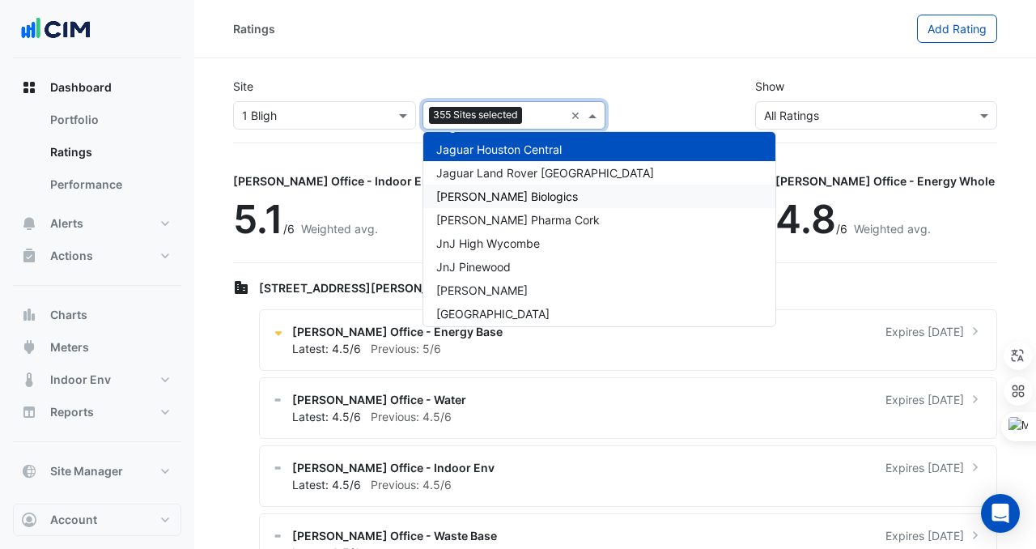
click at [511, 185] on div "[PERSON_NAME] Biologics" at bounding box center [600, 196] width 352 height 23
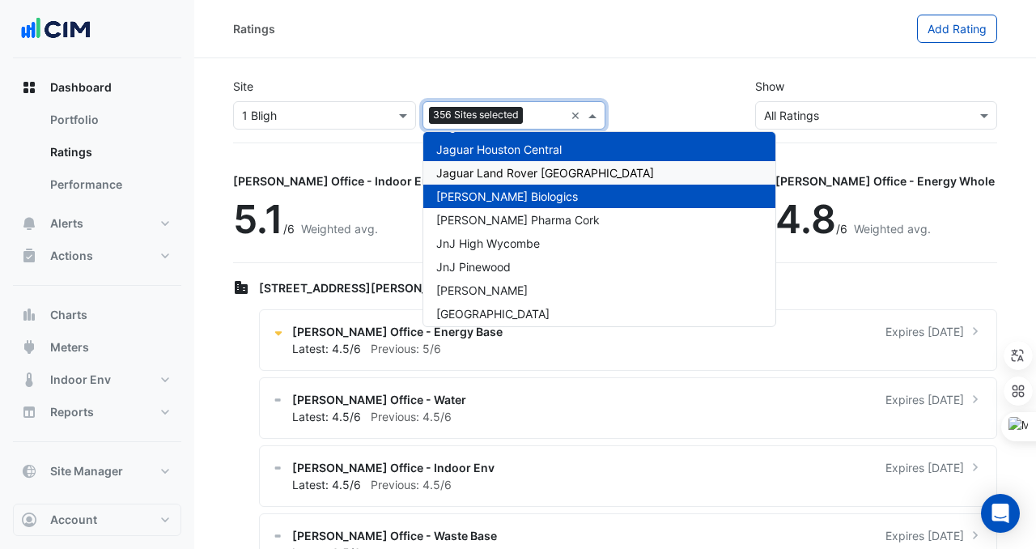
click at [511, 181] on div "Jaguar Land Rover [GEOGRAPHIC_DATA]" at bounding box center [600, 172] width 352 height 23
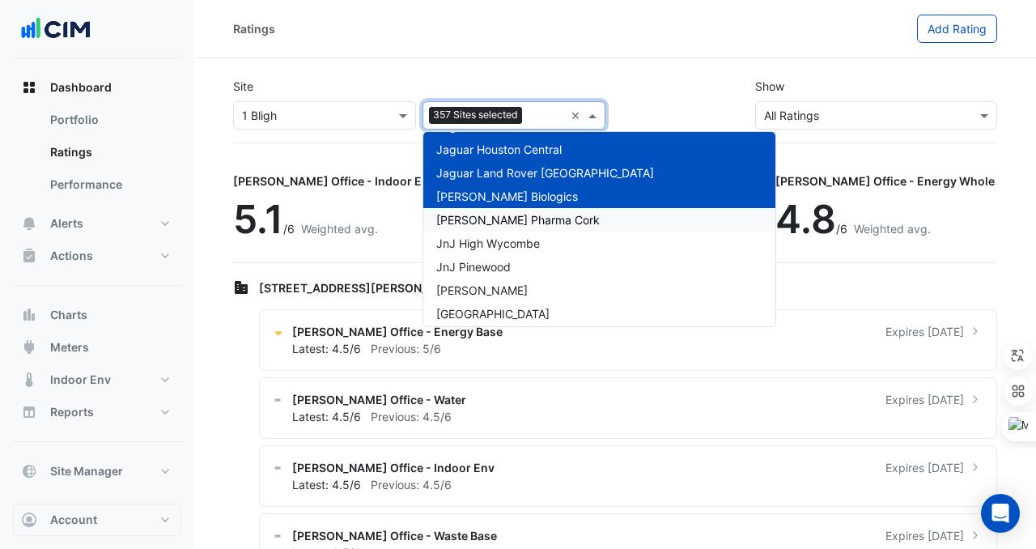
click at [511, 223] on span "[PERSON_NAME] Pharma Cork" at bounding box center [518, 220] width 164 height 14
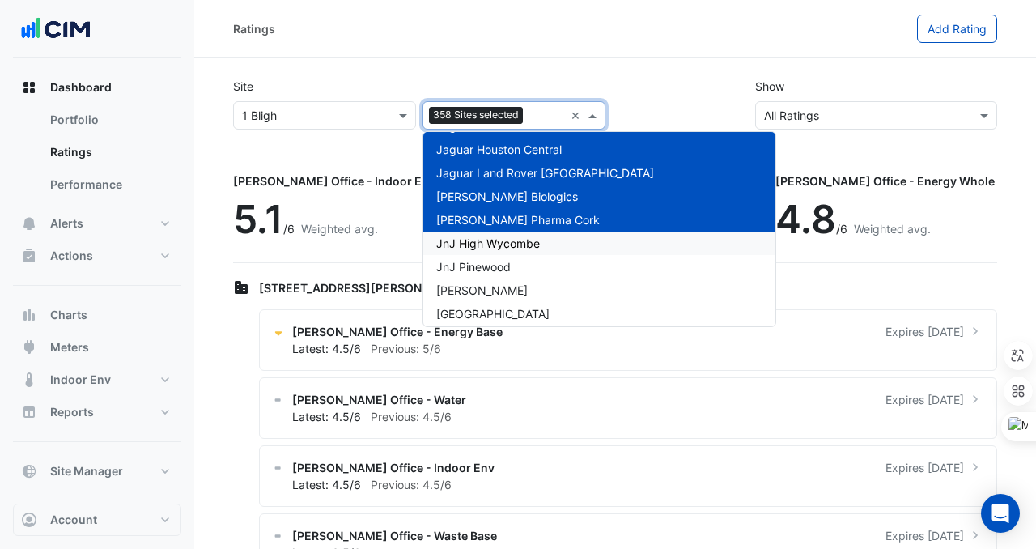
click at [511, 241] on span "JnJ High Wycombe" at bounding box center [488, 243] width 104 height 14
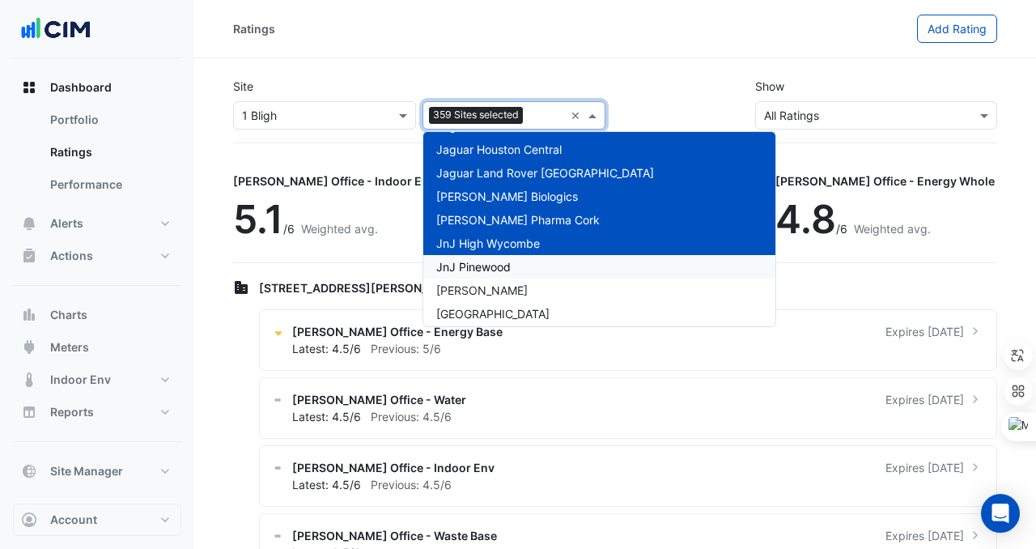
click at [511, 262] on span "JnJ Pinewood" at bounding box center [473, 267] width 74 height 14
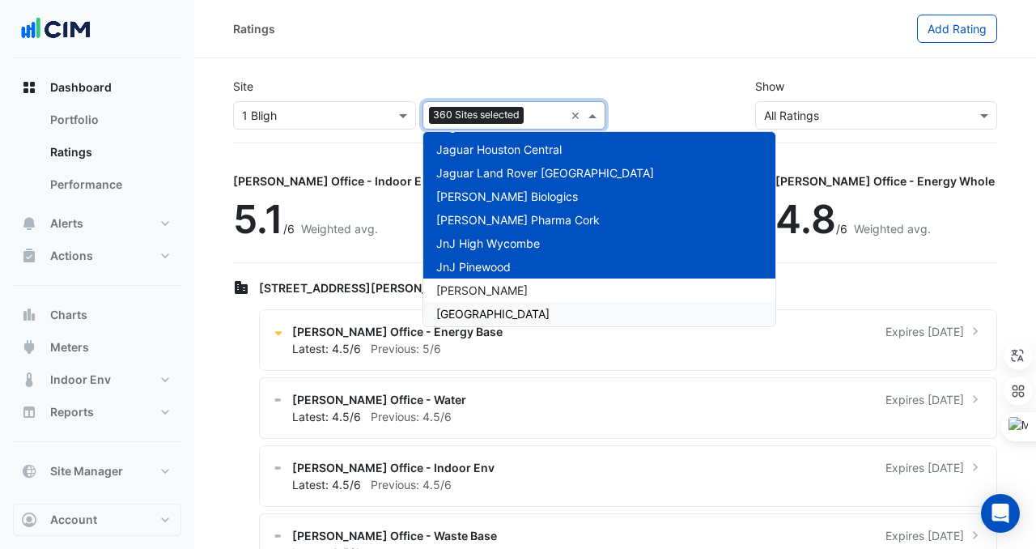
click at [508, 304] on div "[GEOGRAPHIC_DATA]" at bounding box center [600, 313] width 352 height 23
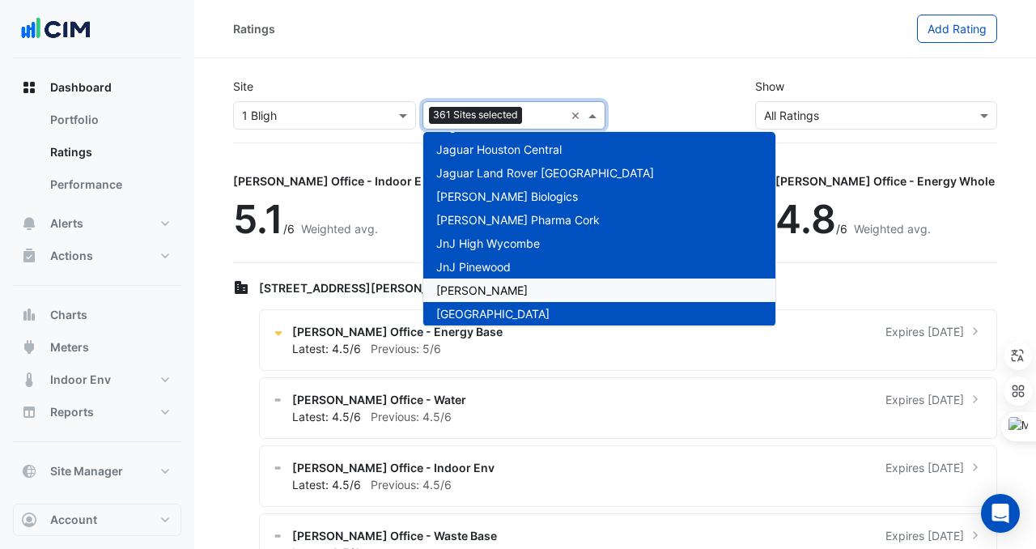
click at [508, 293] on div "[PERSON_NAME]" at bounding box center [600, 290] width 352 height 23
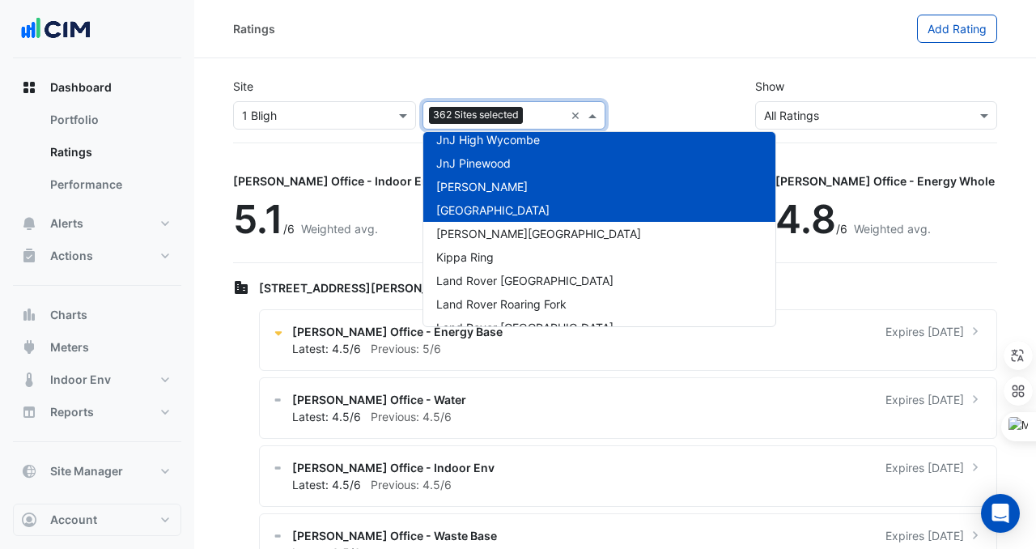
scroll to position [8459, 0]
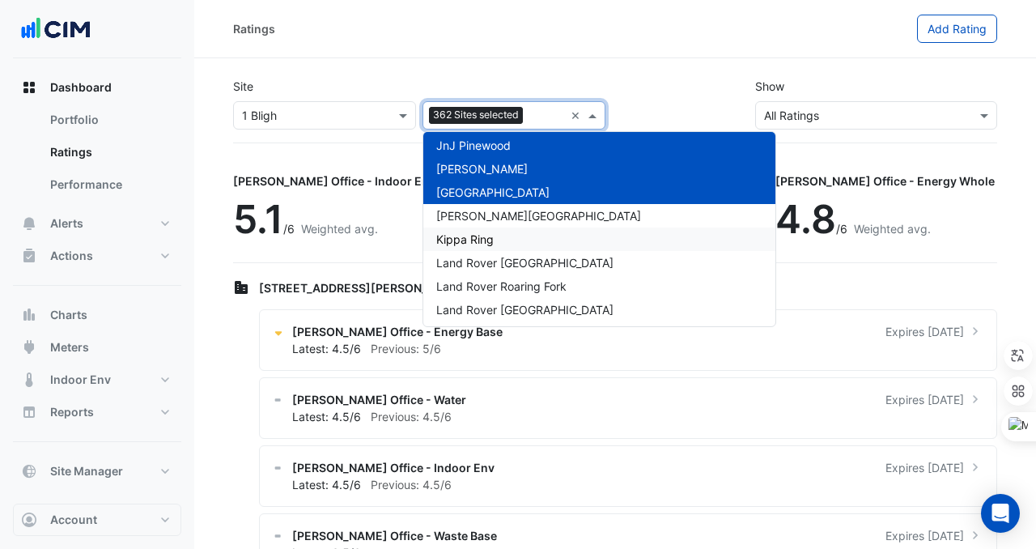
click at [513, 228] on div "Kippa Ring" at bounding box center [600, 239] width 352 height 23
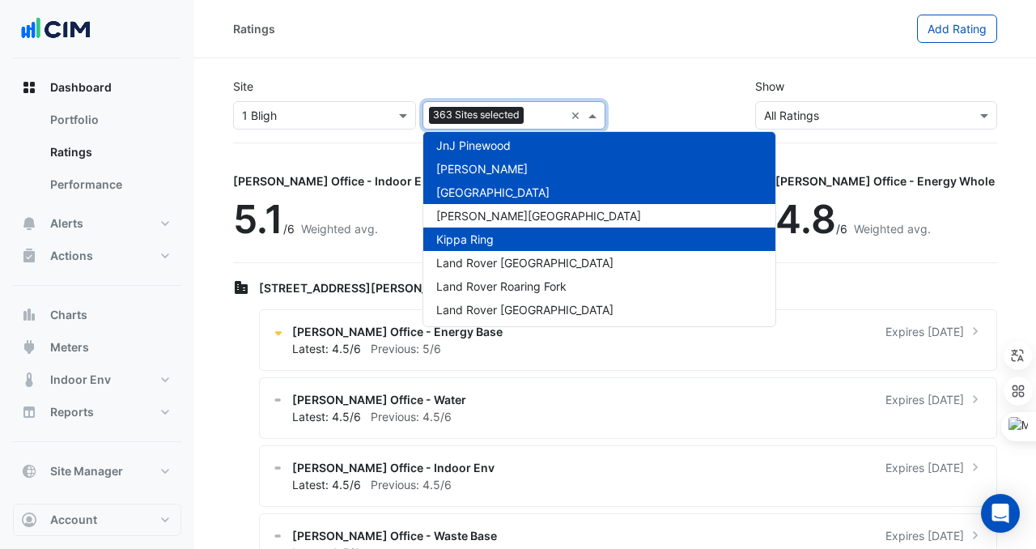
click at [514, 202] on div "[GEOGRAPHIC_DATA]" at bounding box center [600, 192] width 352 height 23
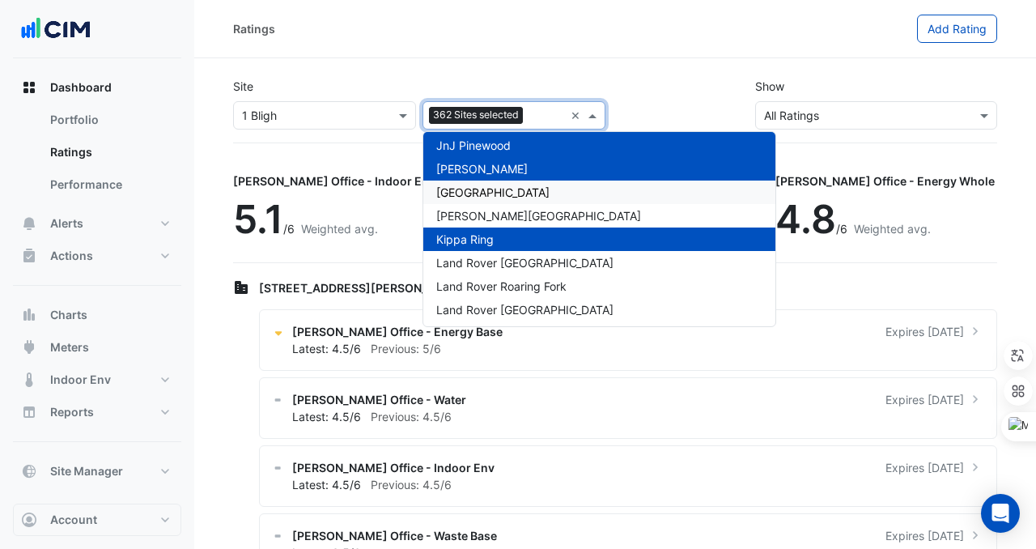
click at [514, 197] on span "[GEOGRAPHIC_DATA]" at bounding box center [492, 192] width 113 height 14
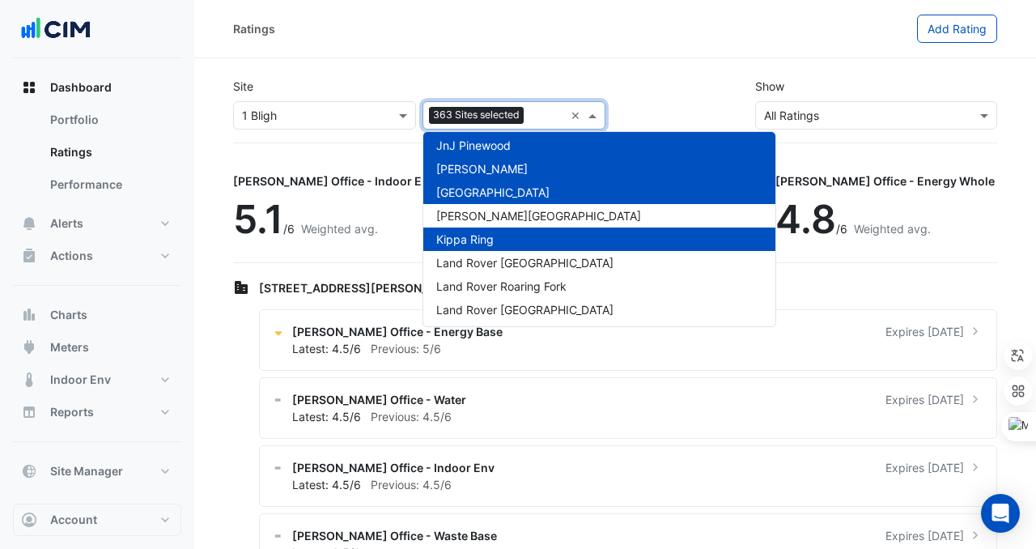
click at [514, 202] on div "[GEOGRAPHIC_DATA]" at bounding box center [600, 192] width 352 height 23
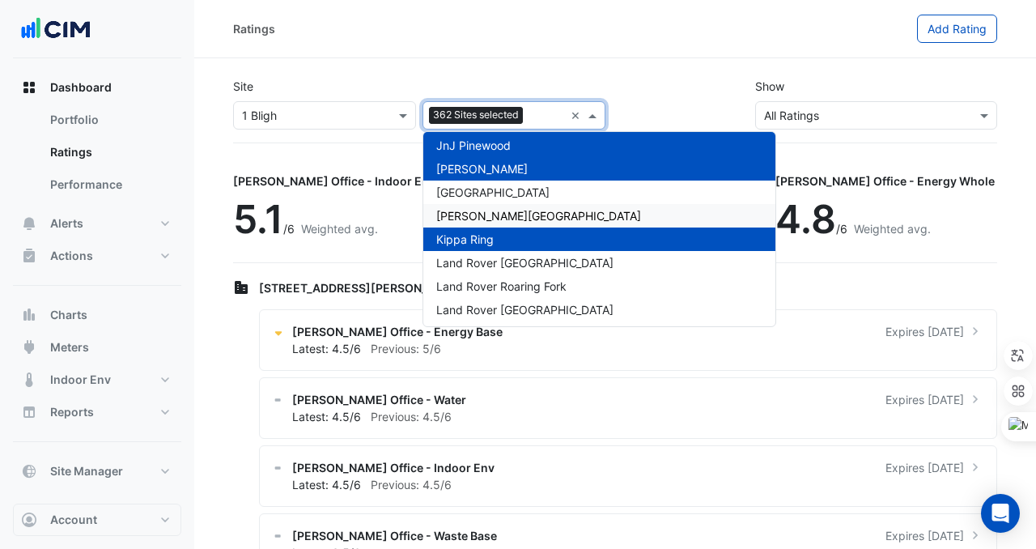
click at [513, 186] on span "[GEOGRAPHIC_DATA]" at bounding box center [492, 192] width 113 height 14
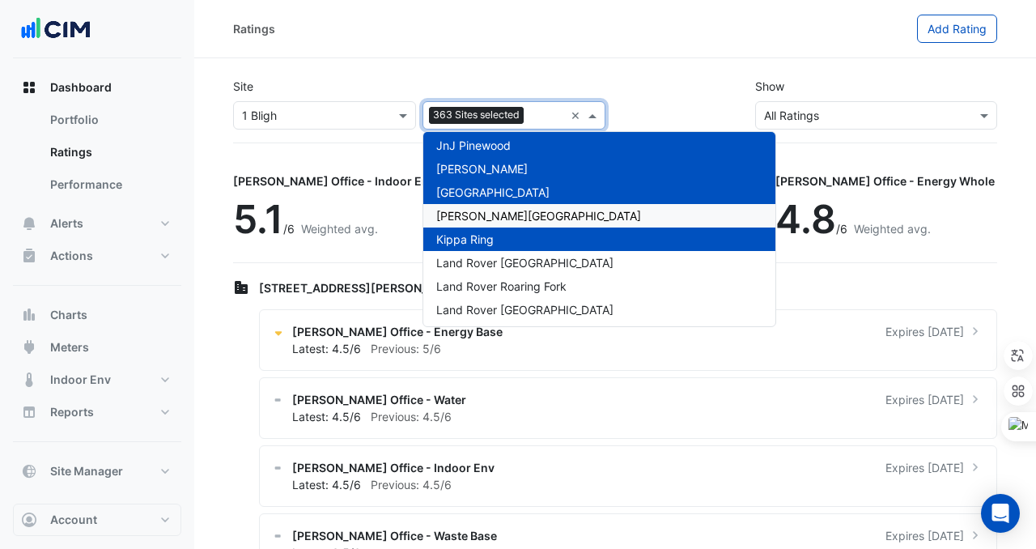
click at [513, 209] on span "[PERSON_NAME][GEOGRAPHIC_DATA]" at bounding box center [538, 216] width 205 height 14
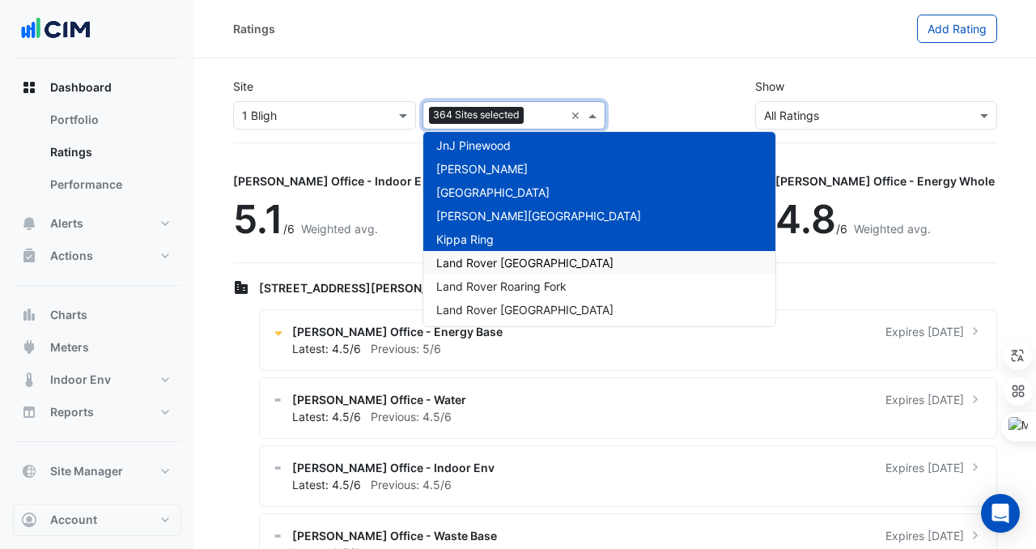
click at [517, 269] on span "Land Rover [GEOGRAPHIC_DATA]" at bounding box center [524, 263] width 177 height 14
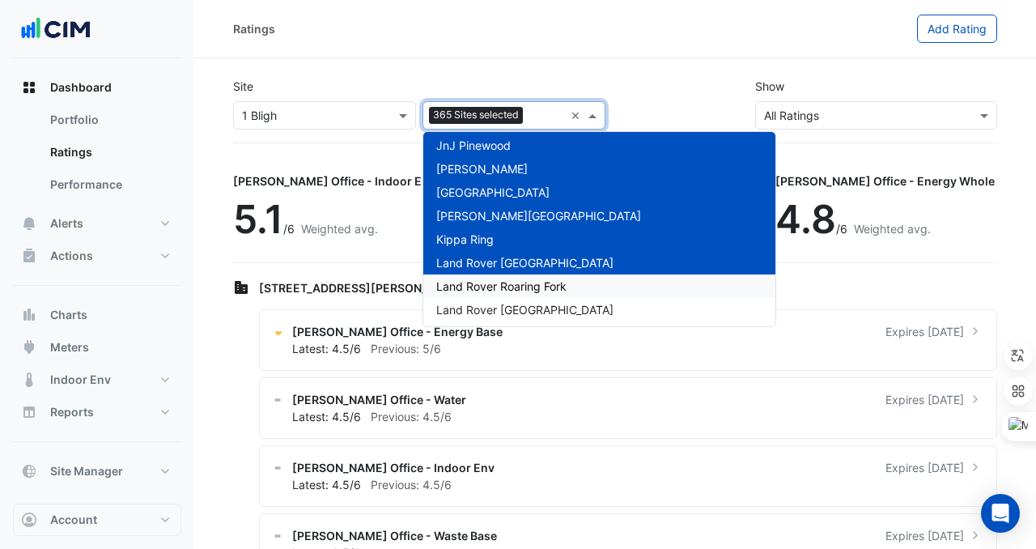
click at [517, 283] on span "Land Rover Roaring Fork" at bounding box center [501, 286] width 130 height 14
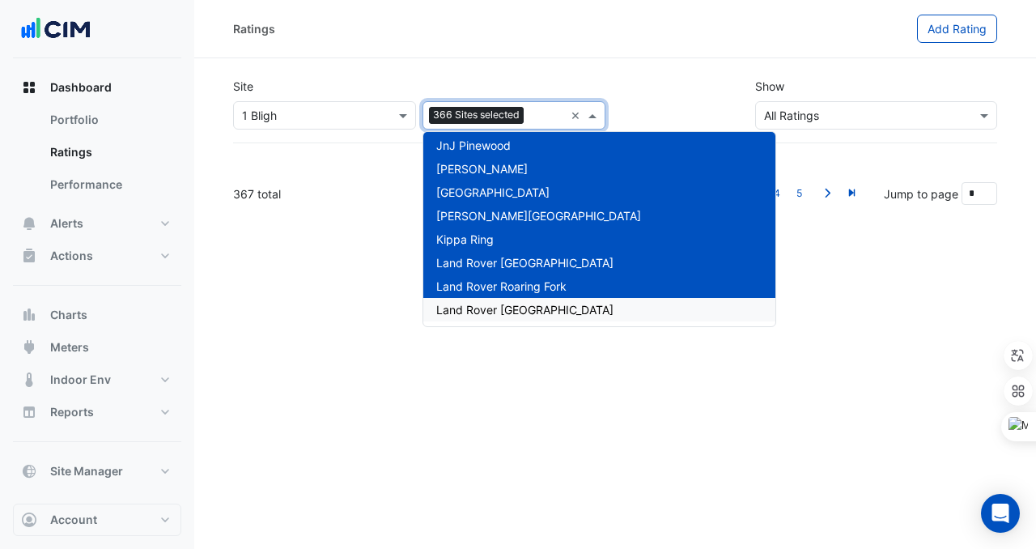
click at [517, 326] on div "Lexus Of Marin" at bounding box center [600, 332] width 352 height 23
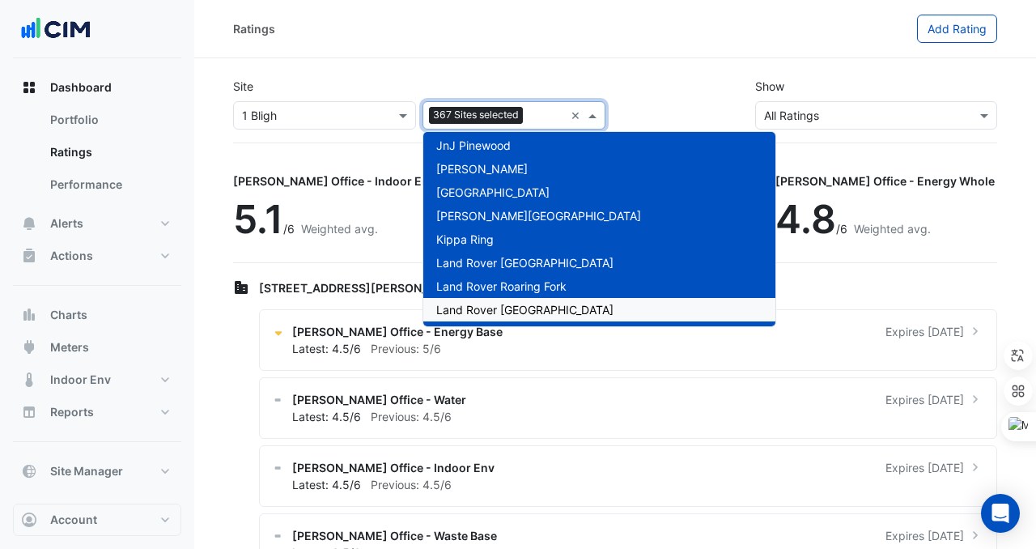
click at [518, 315] on span "Land Rover [GEOGRAPHIC_DATA]" at bounding box center [524, 310] width 177 height 14
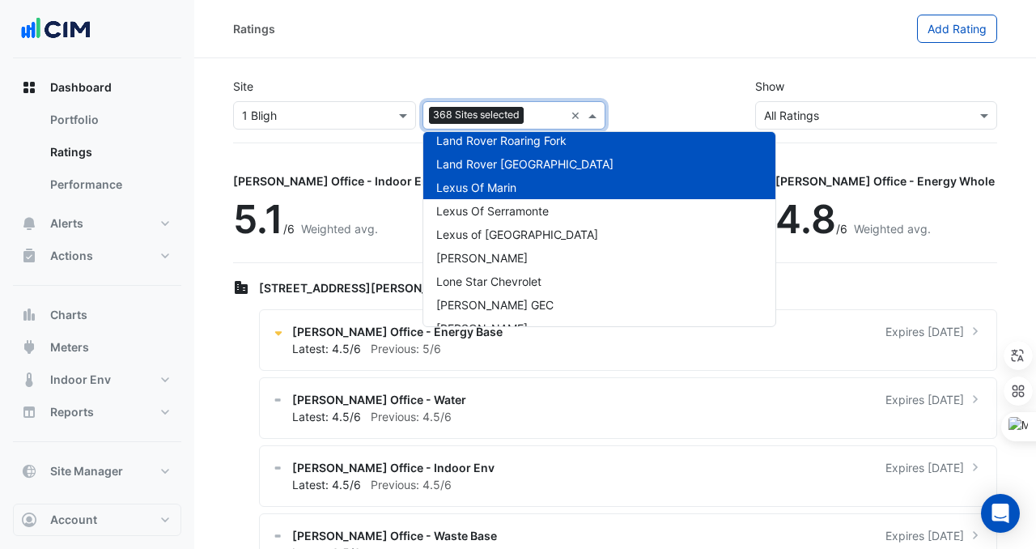
scroll to position [8615, 0]
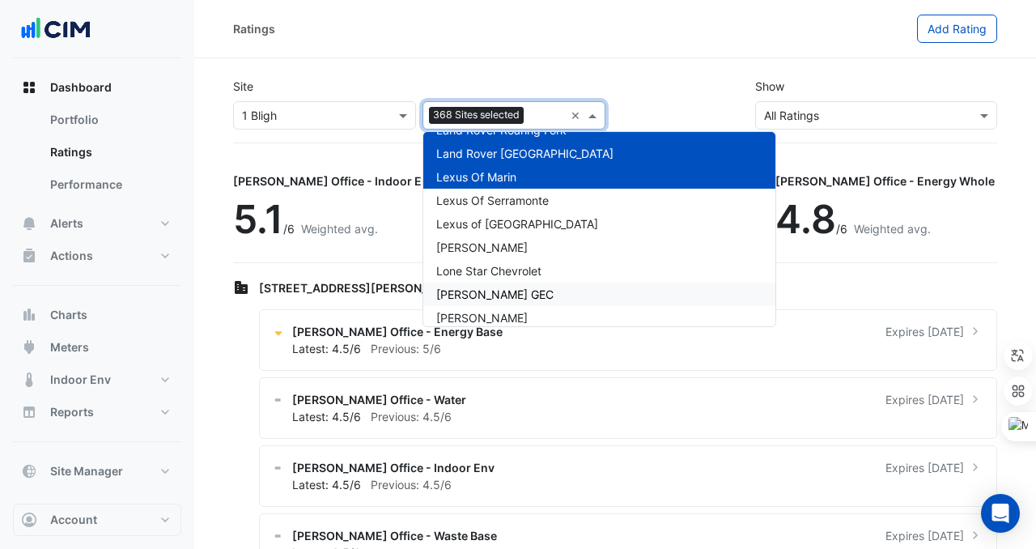
drag, startPoint x: 513, startPoint y: 202, endPoint x: 555, endPoint y: 270, distance: 80.4
click at [560, 200] on div "Lexus Of Serramonte" at bounding box center [600, 200] width 352 height 23
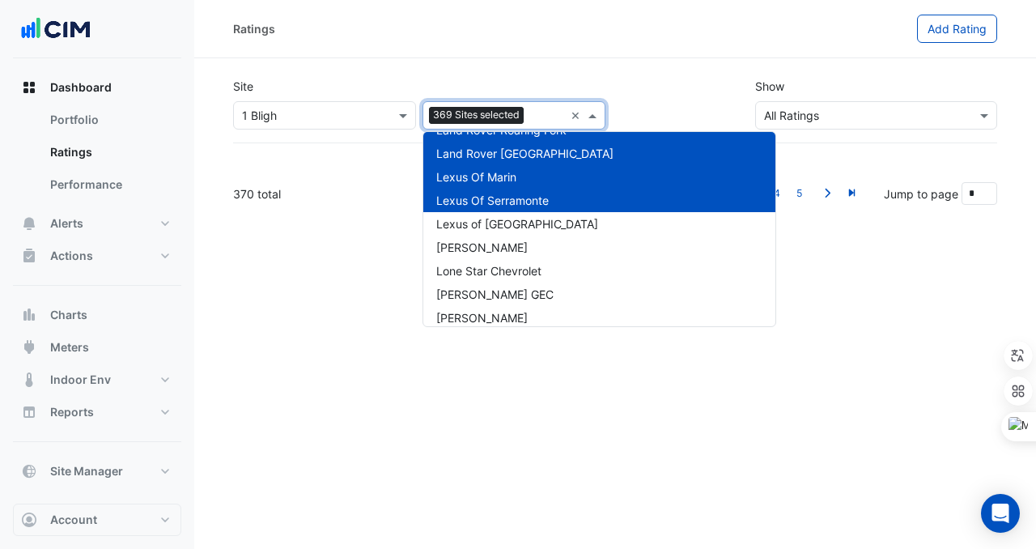
click at [560, 209] on div "Lexus Of Serramonte" at bounding box center [600, 200] width 352 height 23
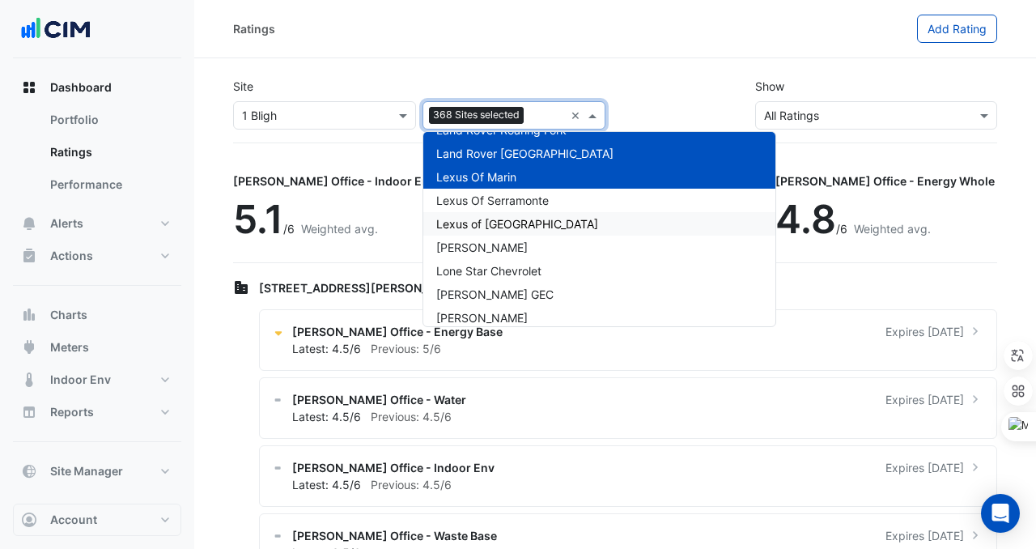
click at [554, 199] on div "Lexus Of Serramonte" at bounding box center [600, 200] width 352 height 23
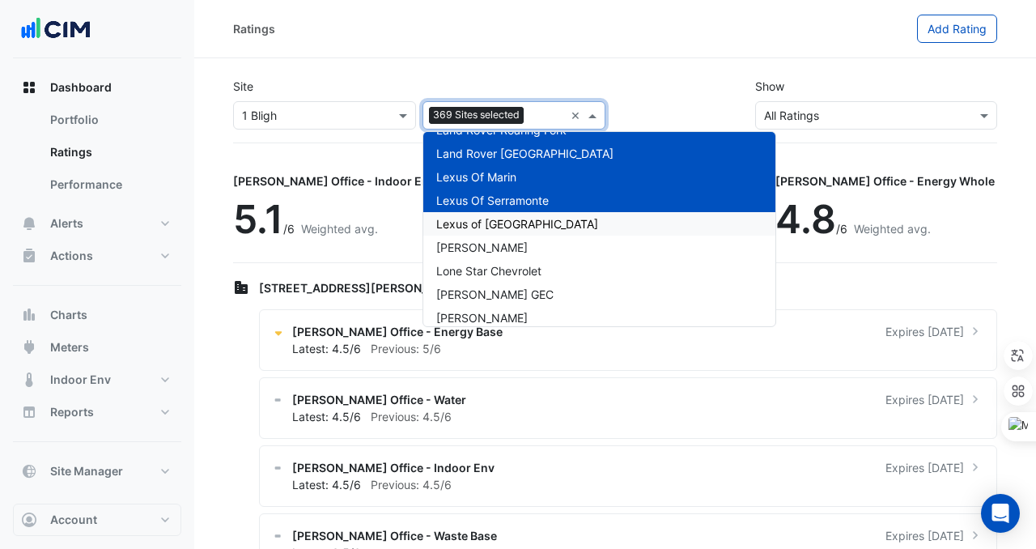
click at [554, 213] on div "Lexus of [GEOGRAPHIC_DATA]" at bounding box center [600, 223] width 352 height 23
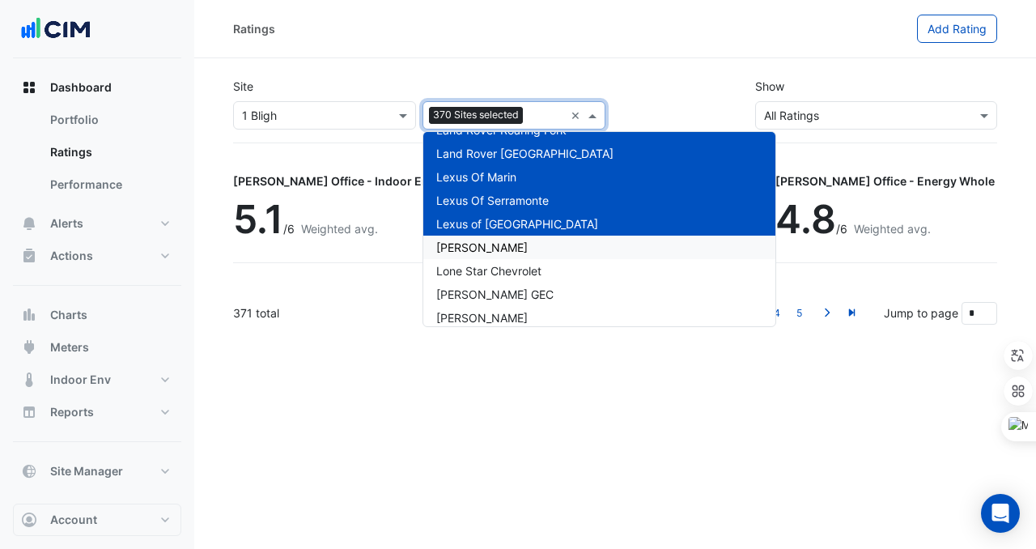
click at [554, 246] on div "[PERSON_NAME]" at bounding box center [600, 247] width 352 height 23
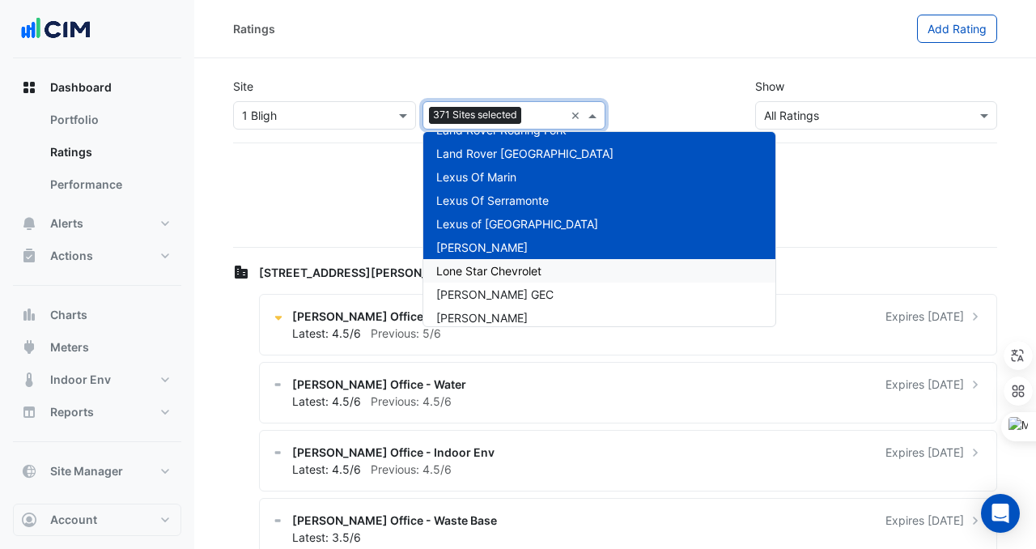
click at [554, 261] on div "Lone Star Chevrolet" at bounding box center [600, 270] width 352 height 23
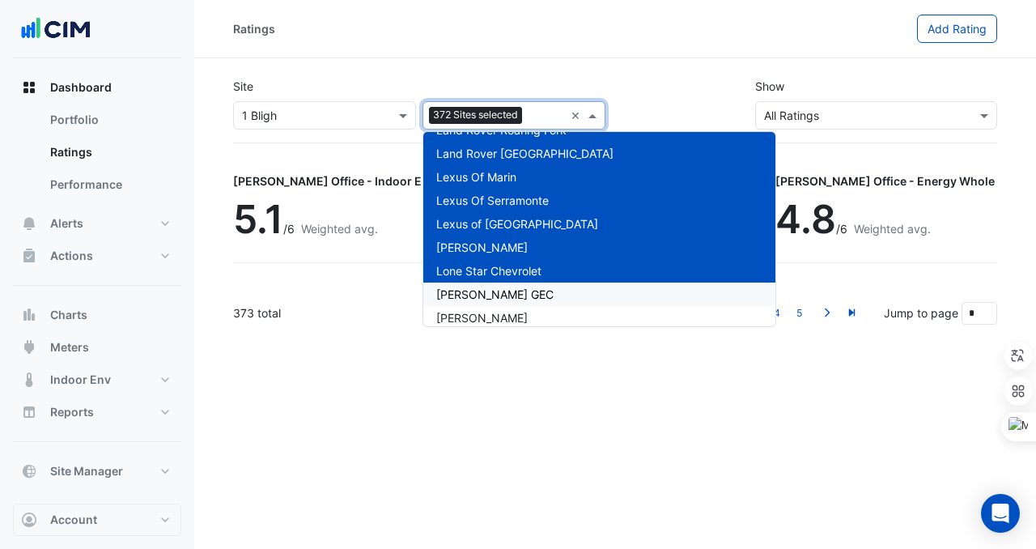
click at [553, 304] on div "[PERSON_NAME] GEC" at bounding box center [600, 294] width 352 height 23
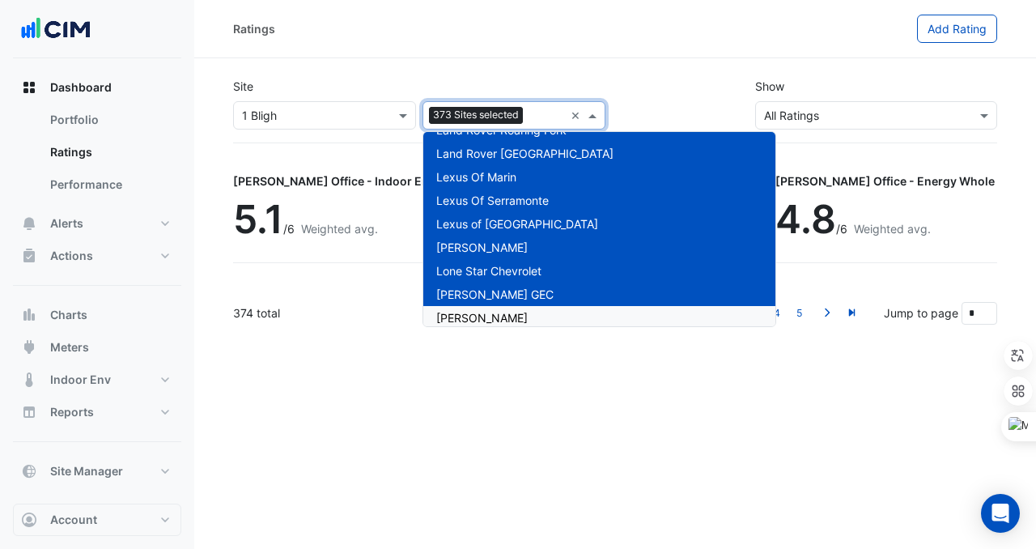
click at [553, 317] on div "[PERSON_NAME]" at bounding box center [600, 317] width 352 height 23
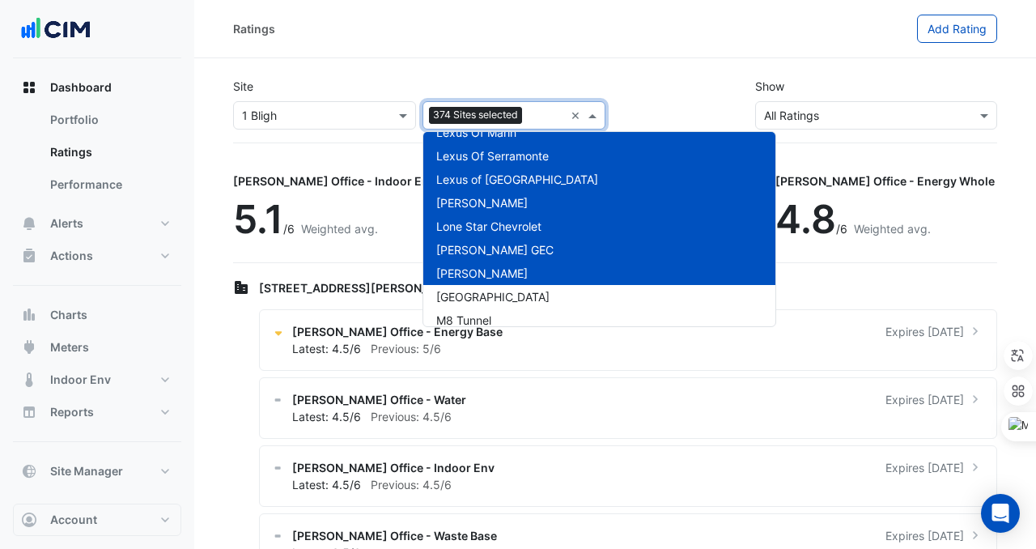
scroll to position [8664, 0]
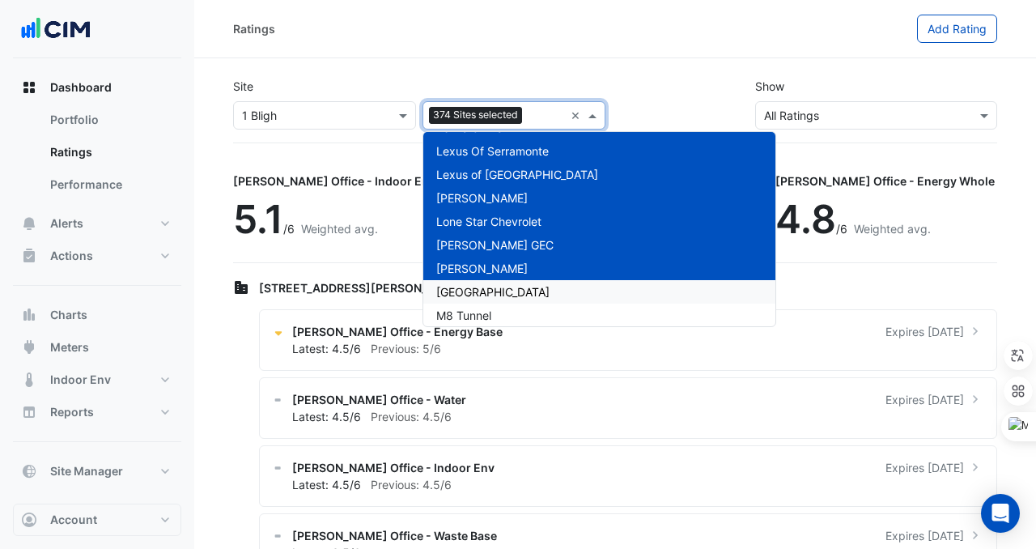
click at [549, 299] on div "[GEOGRAPHIC_DATA]" at bounding box center [600, 291] width 352 height 23
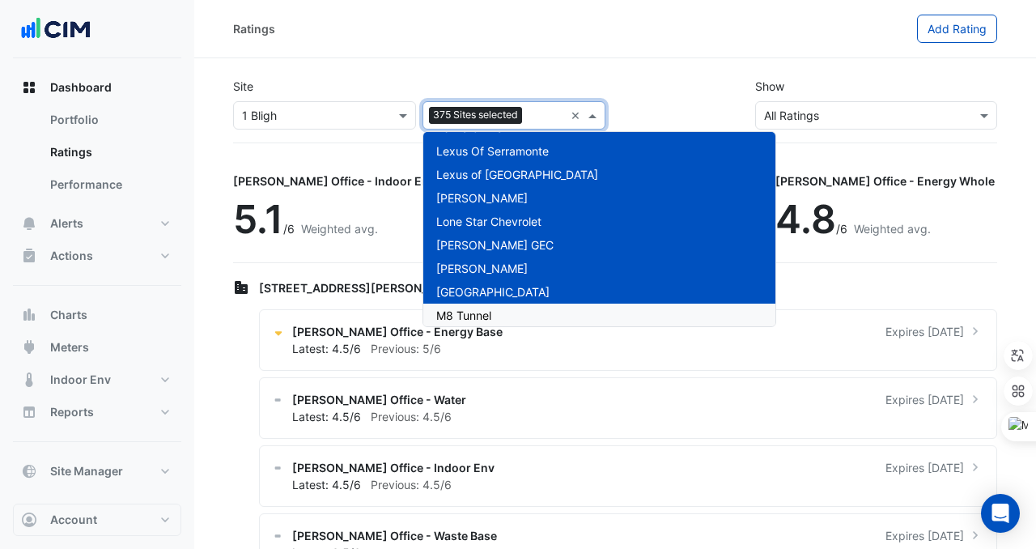
click at [549, 313] on div "M8 Tunnel" at bounding box center [600, 315] width 352 height 23
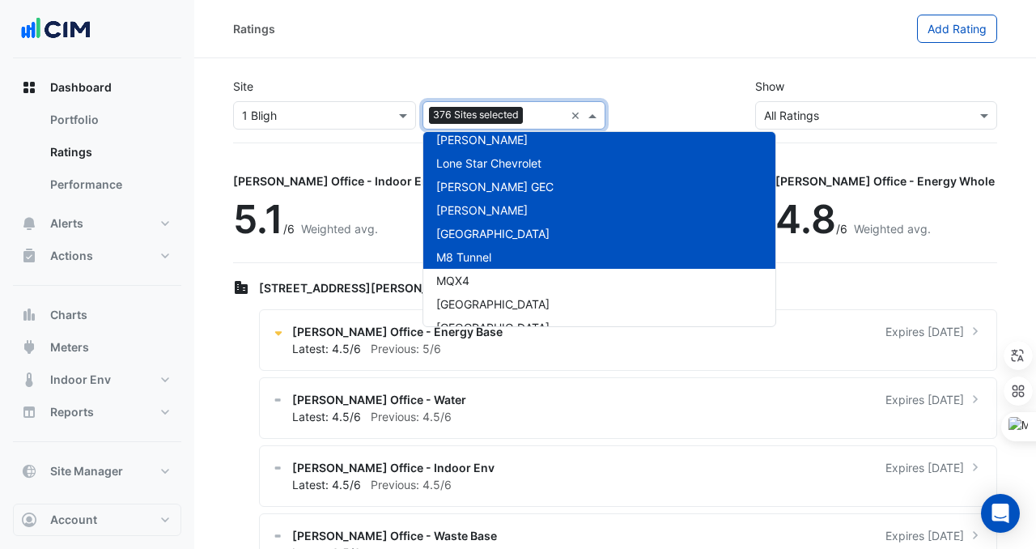
scroll to position [8724, 0]
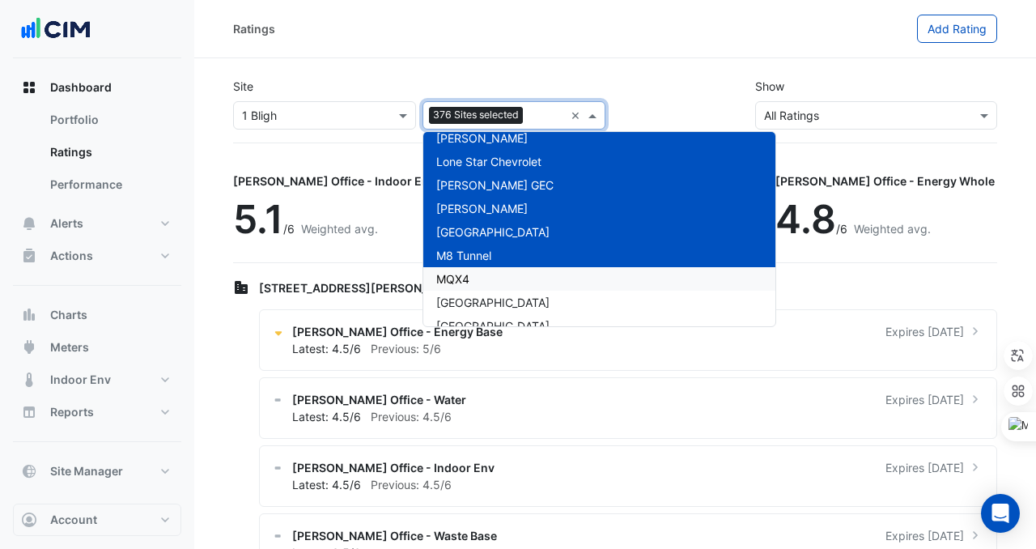
click at [527, 270] on div "MQX4" at bounding box center [600, 278] width 352 height 23
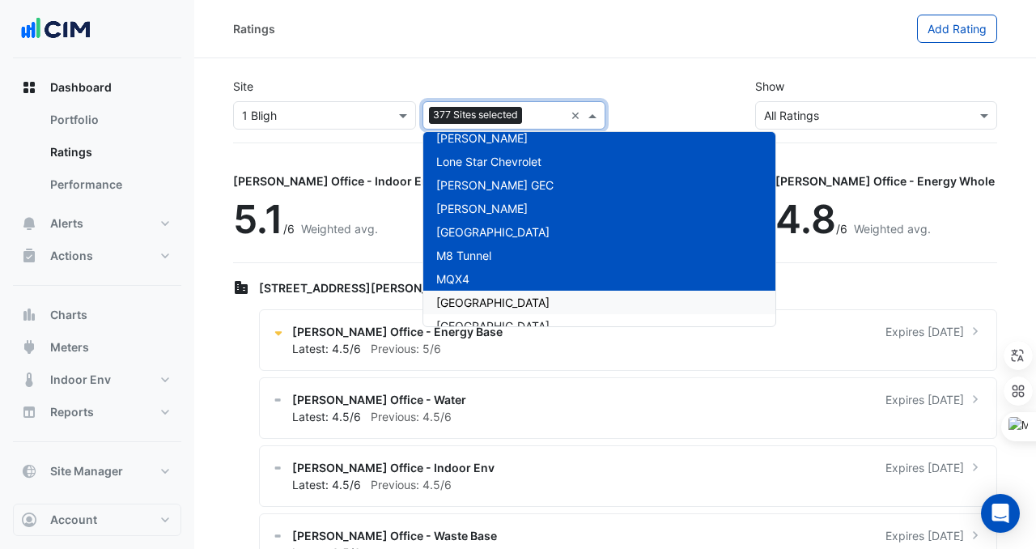
click at [516, 296] on span "[GEOGRAPHIC_DATA]" at bounding box center [492, 303] width 113 height 14
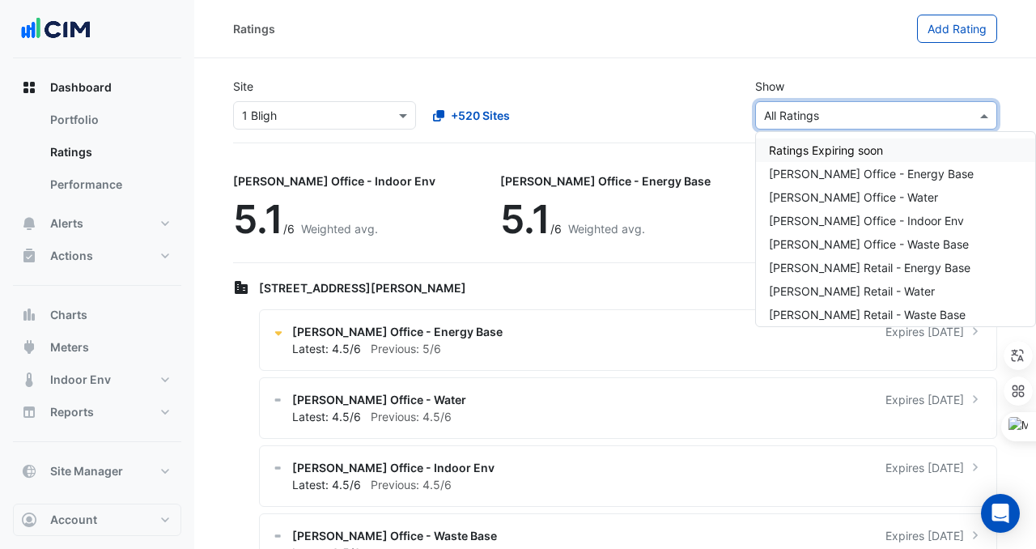
click at [819, 116] on input "text" at bounding box center [860, 116] width 192 height 17
click at [691, 132] on div "Site Select a Site × 1 Bligh +520 Sites Show Sustainability Rating Types × All …" at bounding box center [615, 104] width 784 height 78
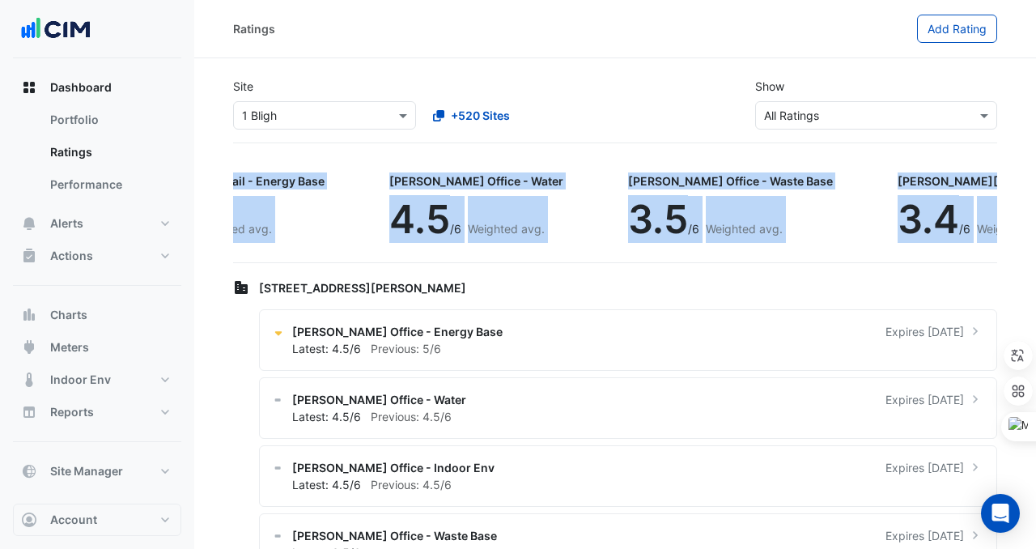
scroll to position [0, 962]
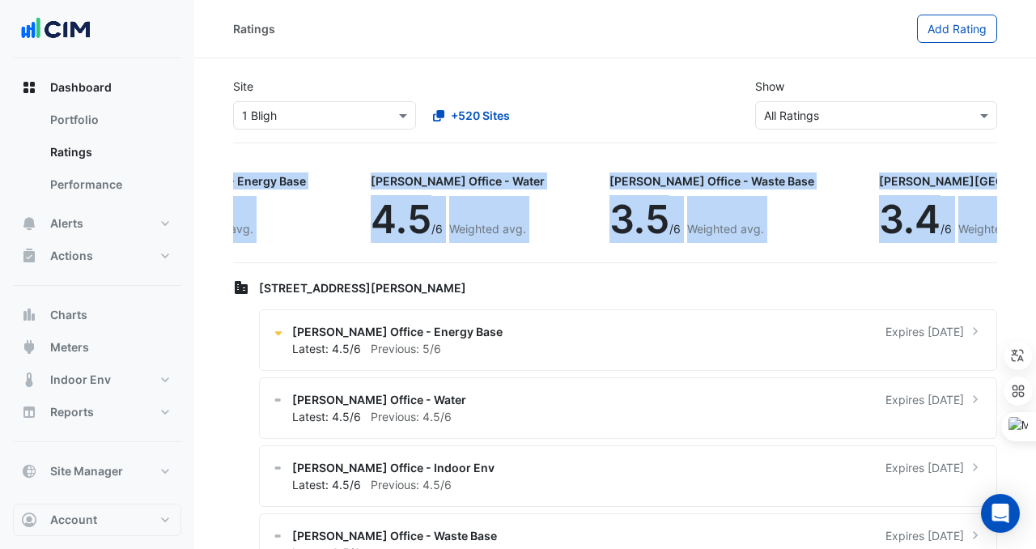
drag, startPoint x: 229, startPoint y: 172, endPoint x: 993, endPoint y: 220, distance: 765.1
copy div "NABERS Office - Indoor Env 5.1 /6 Weighted avg. NABERS Office - Energy Base 5.1…"
click at [585, 216] on div "NABERS Office - Indoor Env 5.1 /6 Weighted avg. NABERS Office - Energy Base 5.1…" at bounding box center [615, 213] width 764 height 100
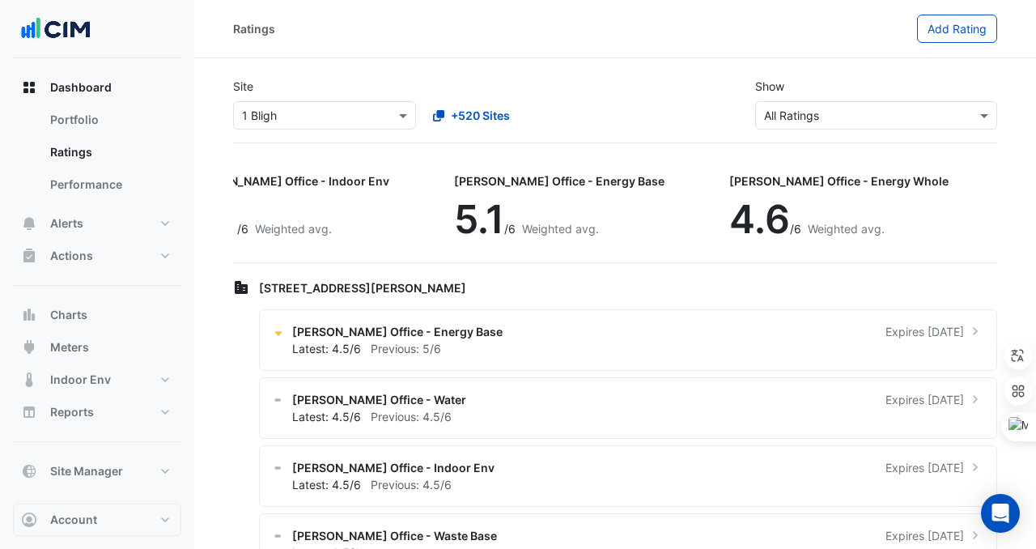
scroll to position [0, 0]
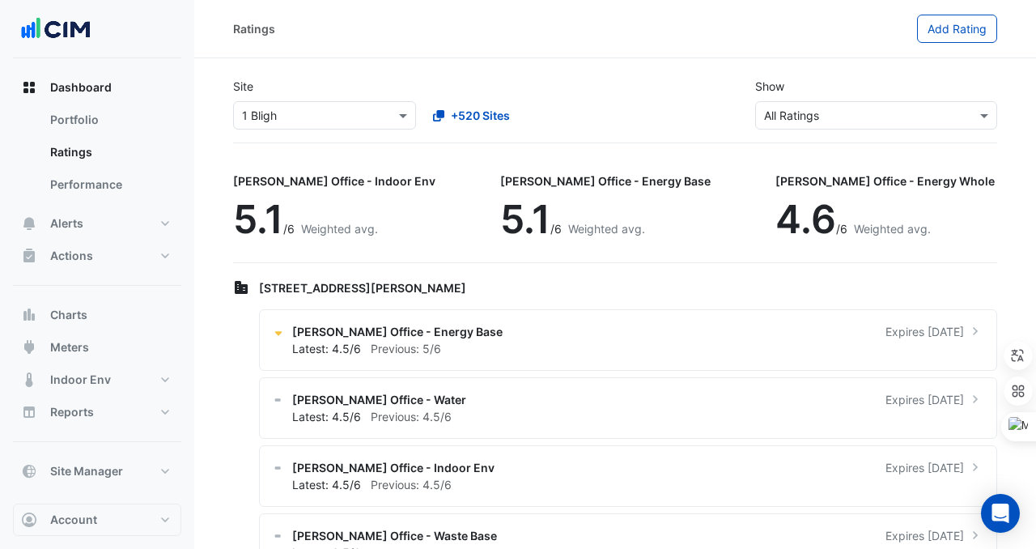
click at [343, 121] on input "text" at bounding box center [308, 116] width 133 height 17
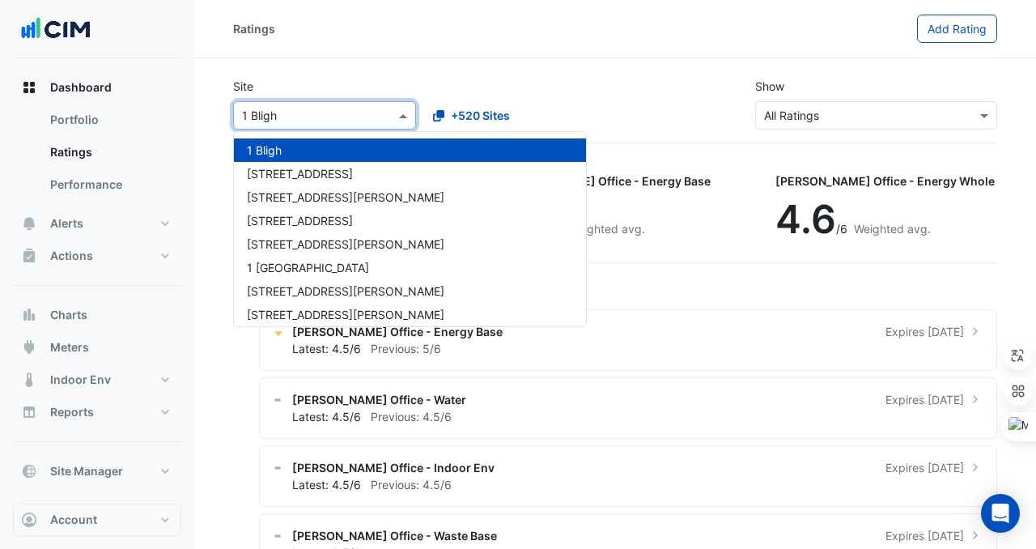
click at [335, 158] on div "1 Bligh" at bounding box center [410, 149] width 352 height 23
click at [364, 121] on input "text" at bounding box center [308, 116] width 133 height 17
click at [670, 82] on div "Site Select a Site × 1 Bligh 1 Bligh 1 Chandos St 1 Denison Street 1 Innovation…" at bounding box center [615, 104] width 784 height 78
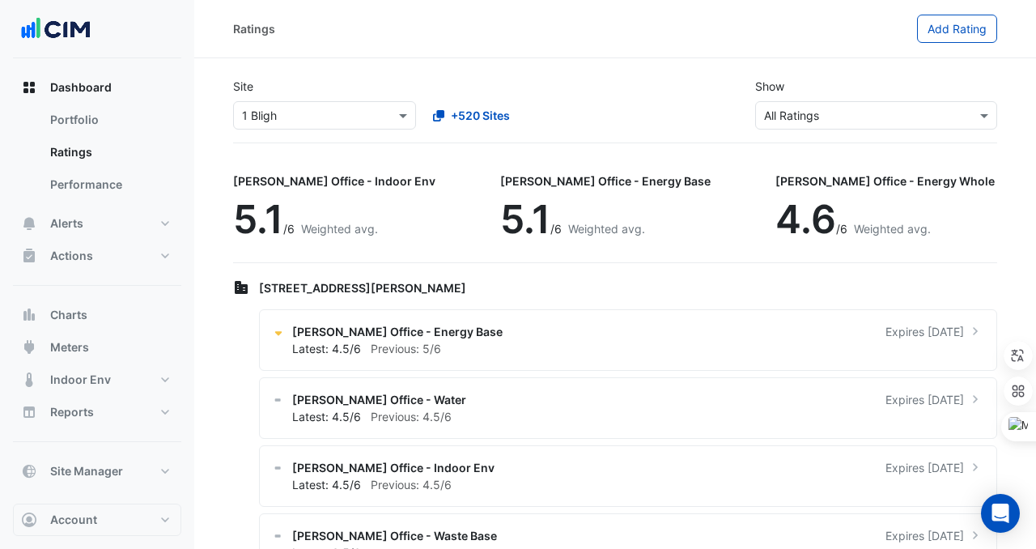
click at [798, 117] on input "text" at bounding box center [860, 116] width 192 height 17
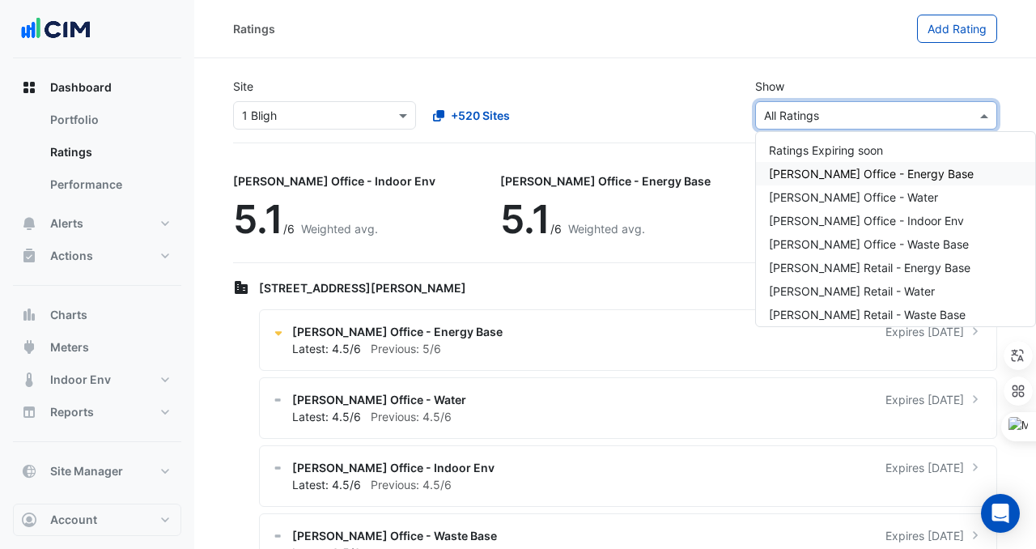
click at [807, 173] on span "[PERSON_NAME] Office - Energy Base" at bounding box center [871, 174] width 205 height 14
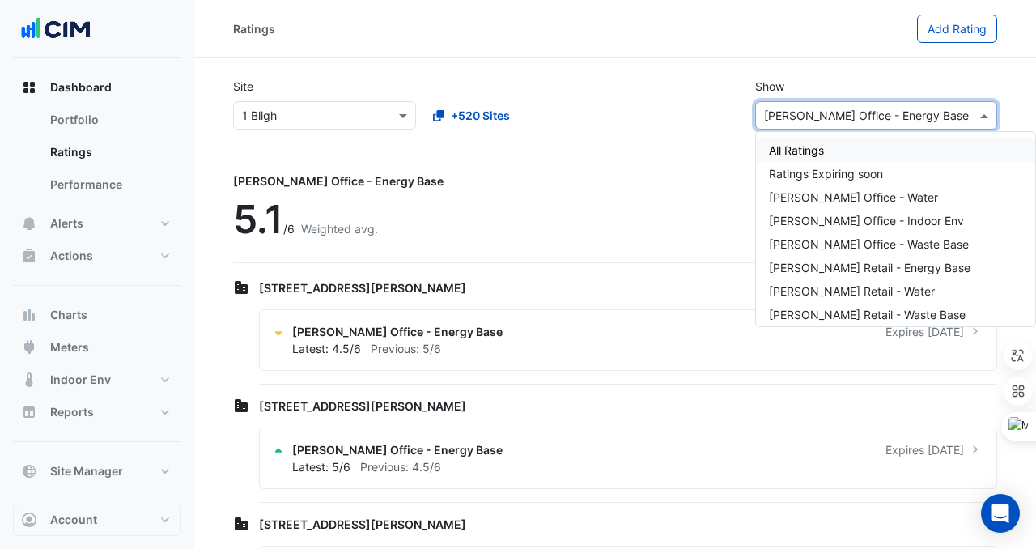
click at [828, 117] on input "text" at bounding box center [860, 116] width 192 height 17
click at [826, 150] on div "All Ratings" at bounding box center [895, 149] width 279 height 23
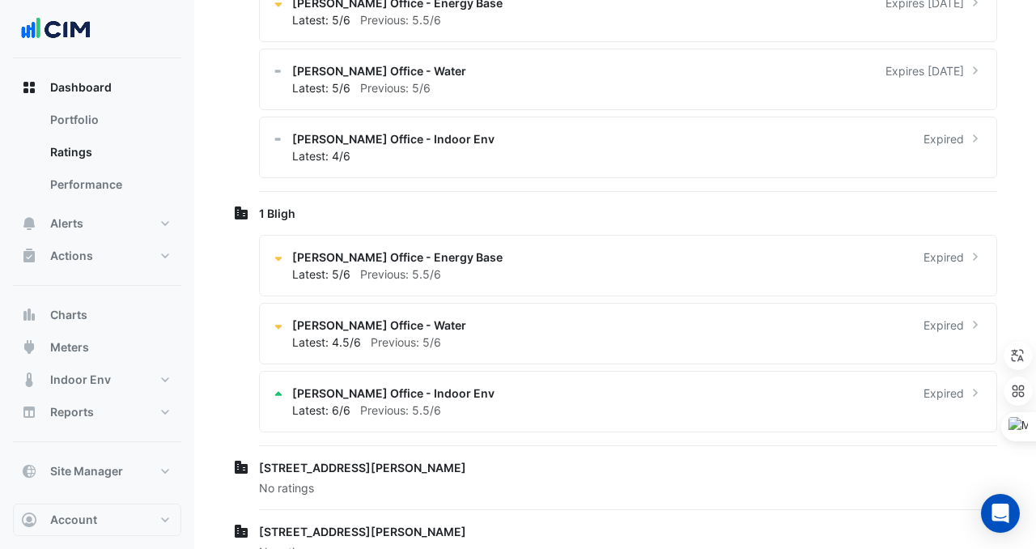
scroll to position [1986, 0]
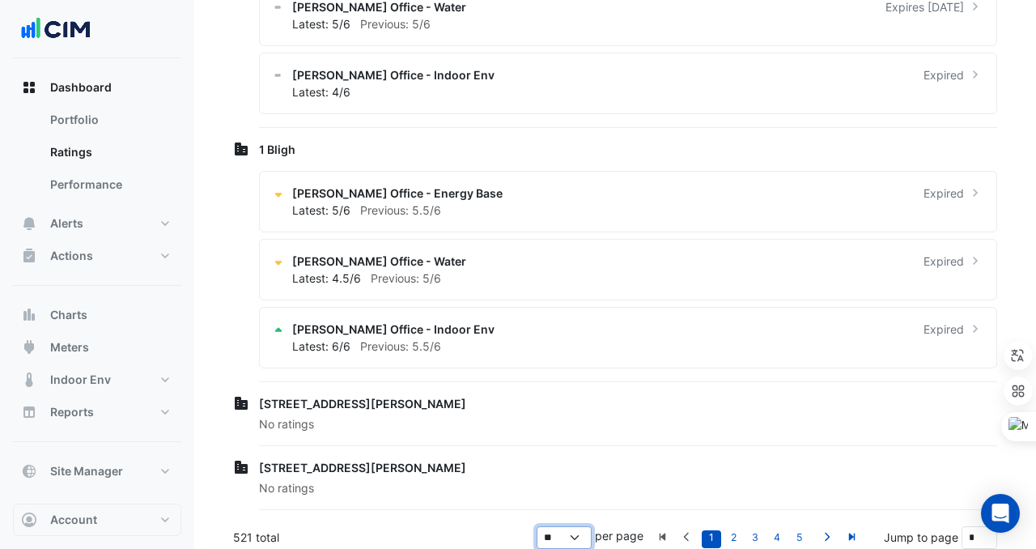
click at [560, 537] on select "** ** ** ***" at bounding box center [564, 537] width 55 height 23
select select "******"
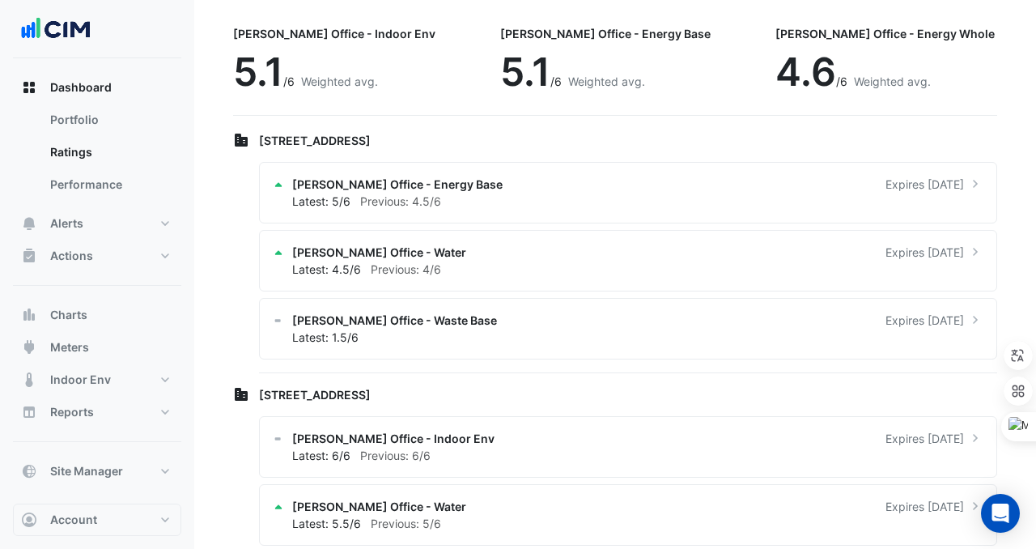
scroll to position [0, 0]
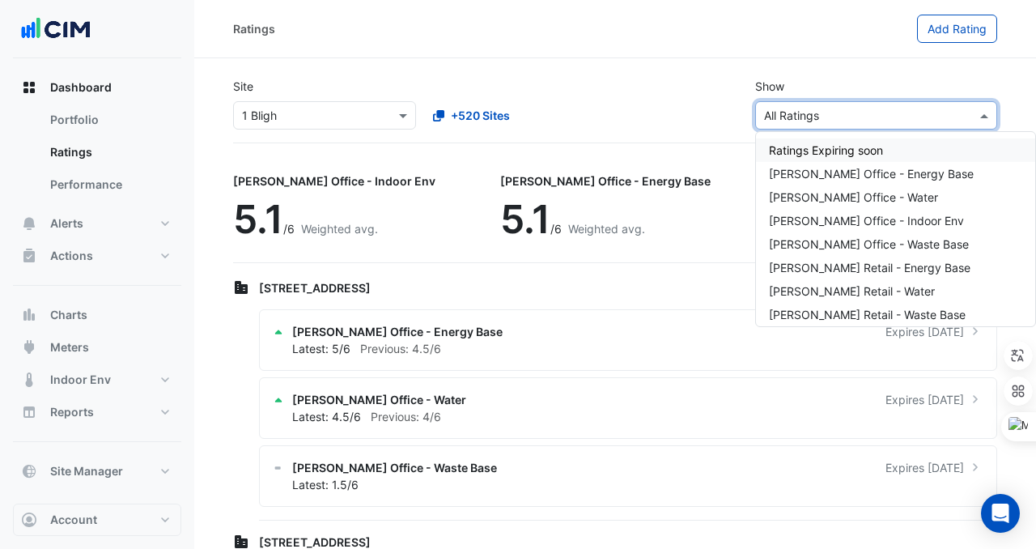
click at [851, 117] on input "text" at bounding box center [860, 116] width 192 height 17
click at [704, 101] on div "Site Select a Site × 1 Bligh +520 Sites Show Sustainability Rating Types × All …" at bounding box center [615, 104] width 784 height 78
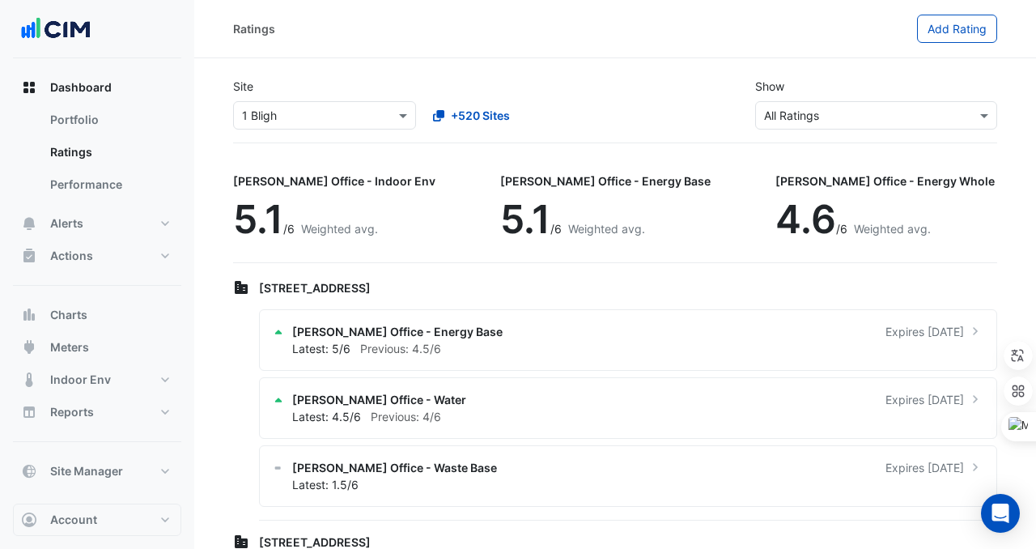
drag, startPoint x: 552, startPoint y: 117, endPoint x: 543, endPoint y: 113, distance: 10.2
click at [543, 113] on div "+520 Sites" at bounding box center [513, 115] width 189 height 28
click at [793, 126] on div "Sustainability Rating Types × All Ratings" at bounding box center [877, 115] width 242 height 28
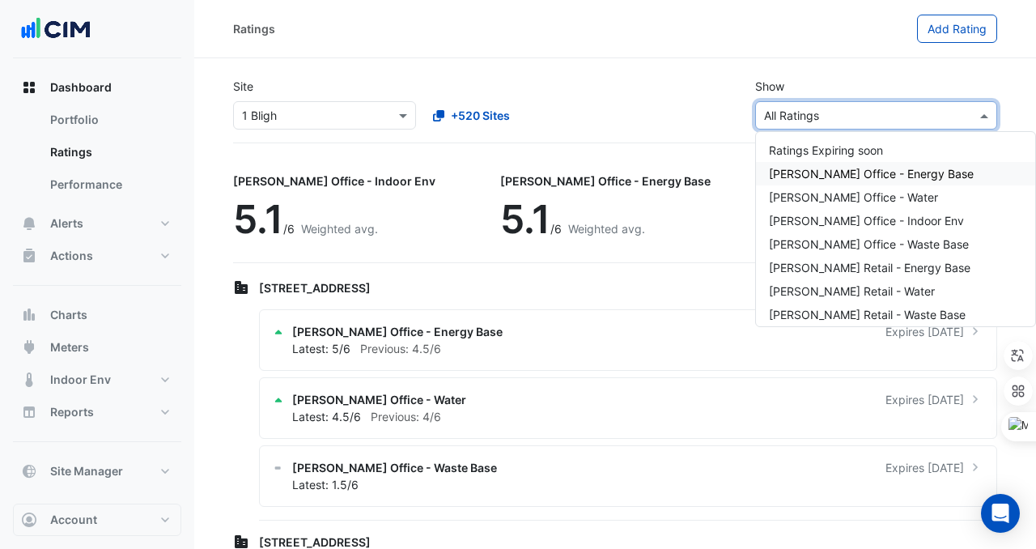
click at [822, 169] on span "[PERSON_NAME] Office - Energy Base" at bounding box center [871, 174] width 205 height 14
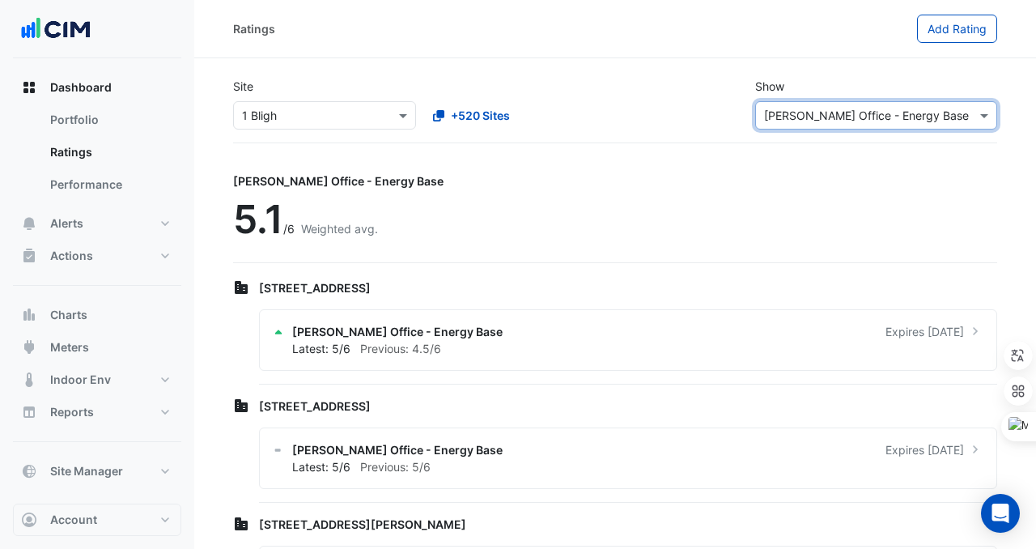
click at [822, 104] on div "Sustainability Rating Types × [PERSON_NAME] Office - Energy Base" at bounding box center [877, 115] width 242 height 28
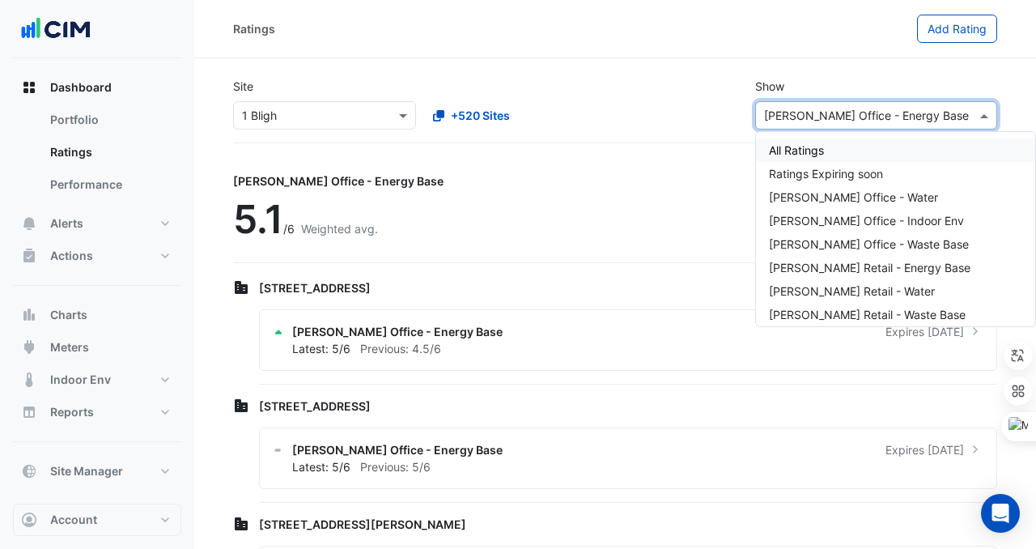
click at [841, 153] on div "All Ratings" at bounding box center [895, 149] width 279 height 23
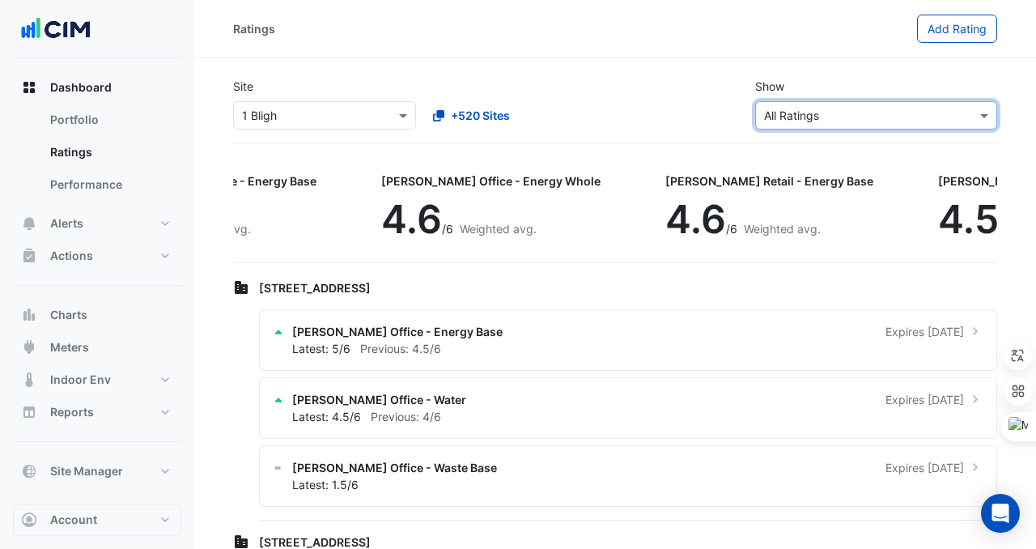
scroll to position [0, 570]
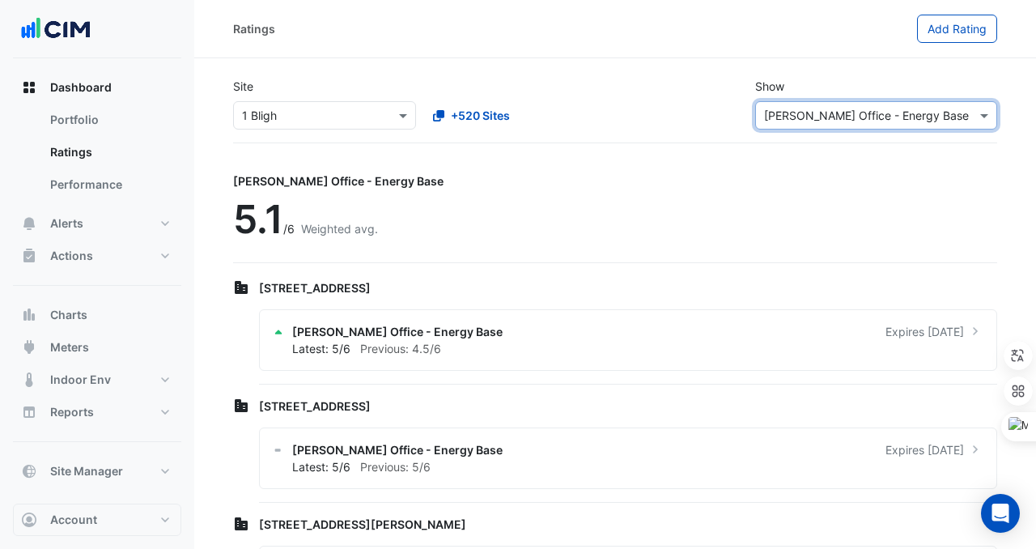
click at [850, 123] on div "× NABERS Office - Energy Base" at bounding box center [866, 115] width 205 height 17
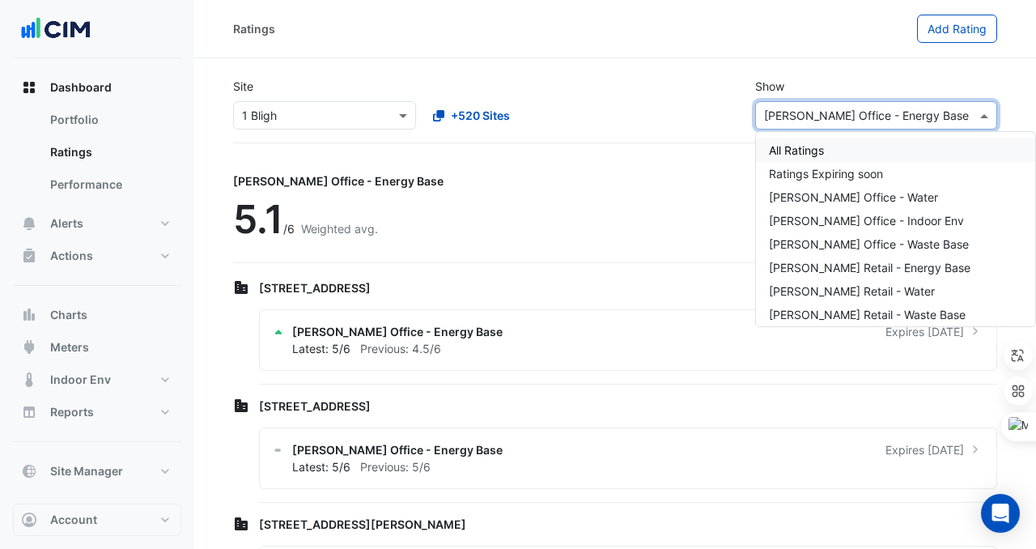
click at [843, 154] on div "All Ratings" at bounding box center [895, 149] width 279 height 23
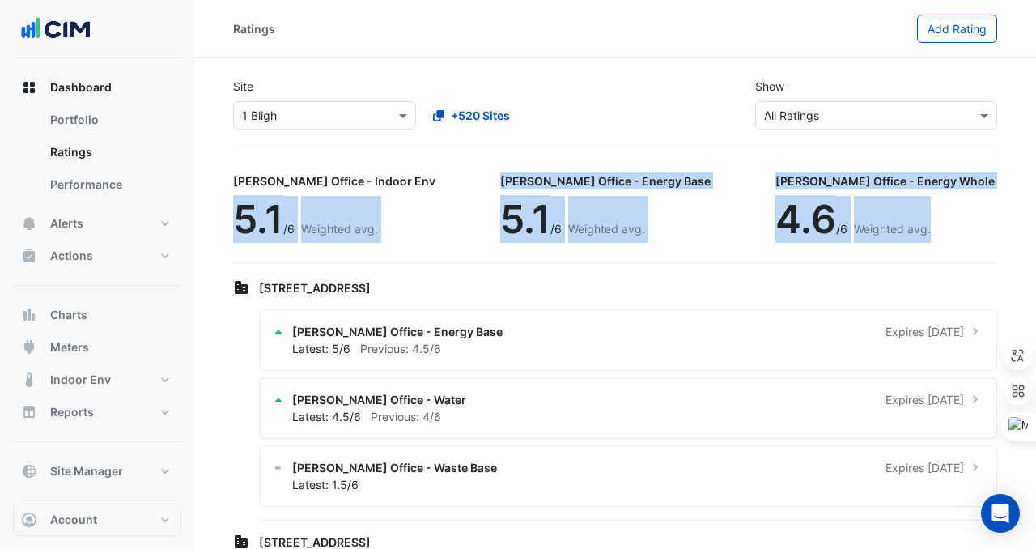
drag, startPoint x: 236, startPoint y: 206, endPoint x: 645, endPoint y: 256, distance: 411.2
click at [658, 256] on div "NABERS Office - Indoor Env 5.1 /6 Weighted avg. NABERS Office - Energy Base 5.1…" at bounding box center [615, 213] width 764 height 100
drag, startPoint x: 231, startPoint y: 177, endPoint x: 939, endPoint y: 268, distance: 714.3
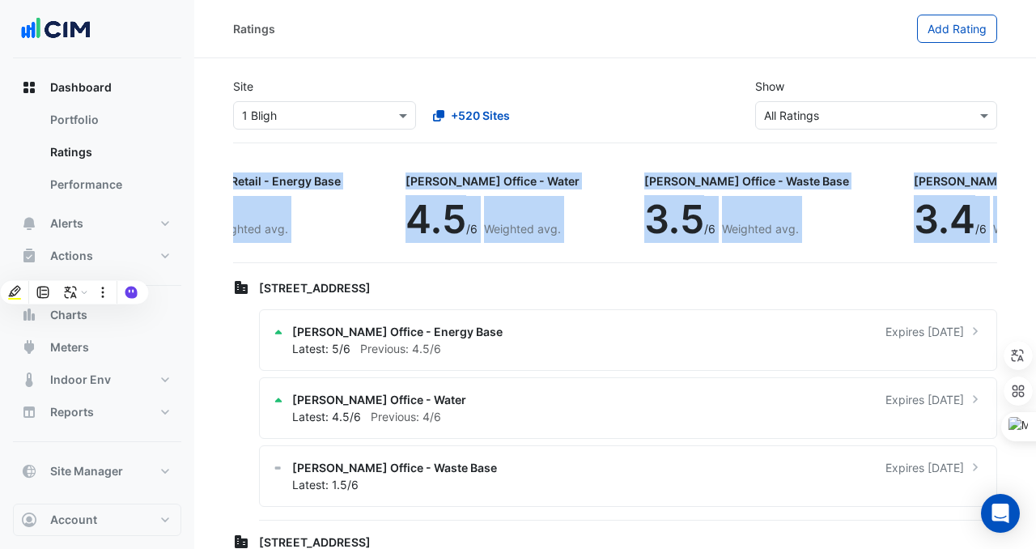
scroll to position [0, 962]
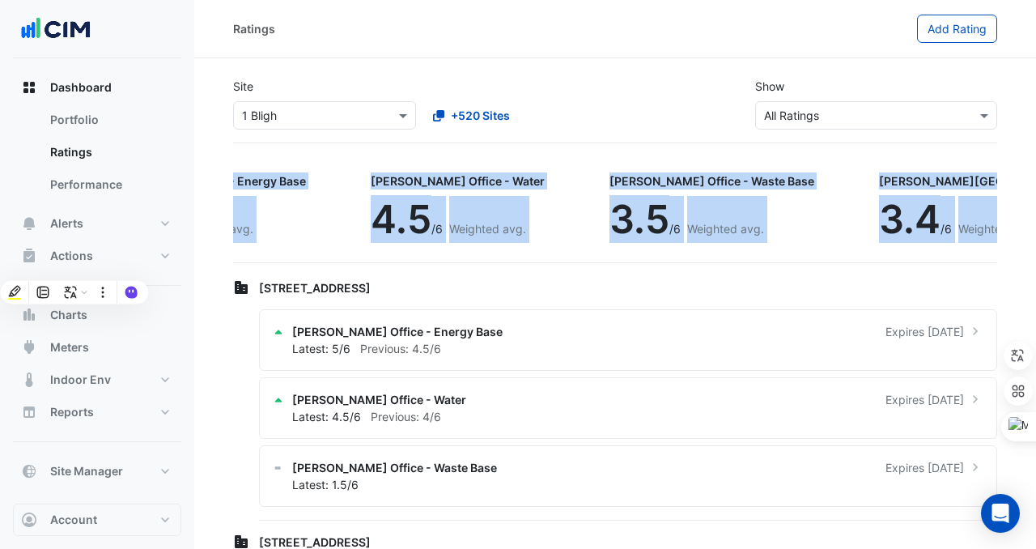
copy app-ratings-page "NABERS Office - Indoor Env 5.1 /6 Weighted avg. NABERS Office - Energy Base 5.1…"
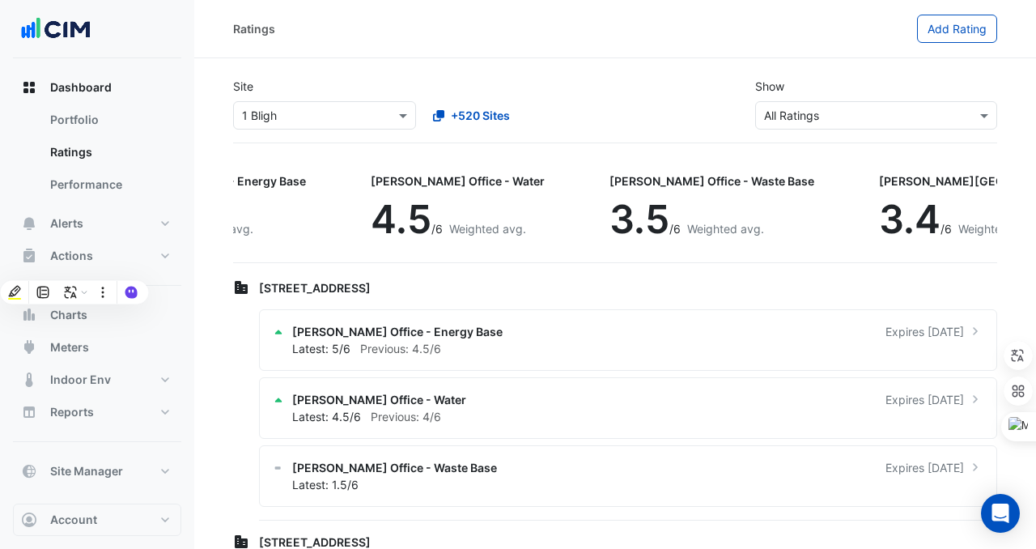
click at [580, 163] on div "NABERS Office - Indoor Env 5.1 /6 Weighted avg. NABERS Office - Energy Base 5.1…" at bounding box center [615, 213] width 764 height 100
drag, startPoint x: 666, startPoint y: 219, endPoint x: 602, endPoint y: 213, distance: 63.5
click at [602, 213] on div "NABERS Office - Indoor Env 5.1 /6 Weighted avg. NABERS Office - Energy Base 5.1…" at bounding box center [615, 213] width 764 height 100
click at [572, 223] on div "NABERS Office - Indoor Env 5.1 /6 Weighted avg. NABERS Office - Energy Base 5.1…" at bounding box center [615, 213] width 764 height 100
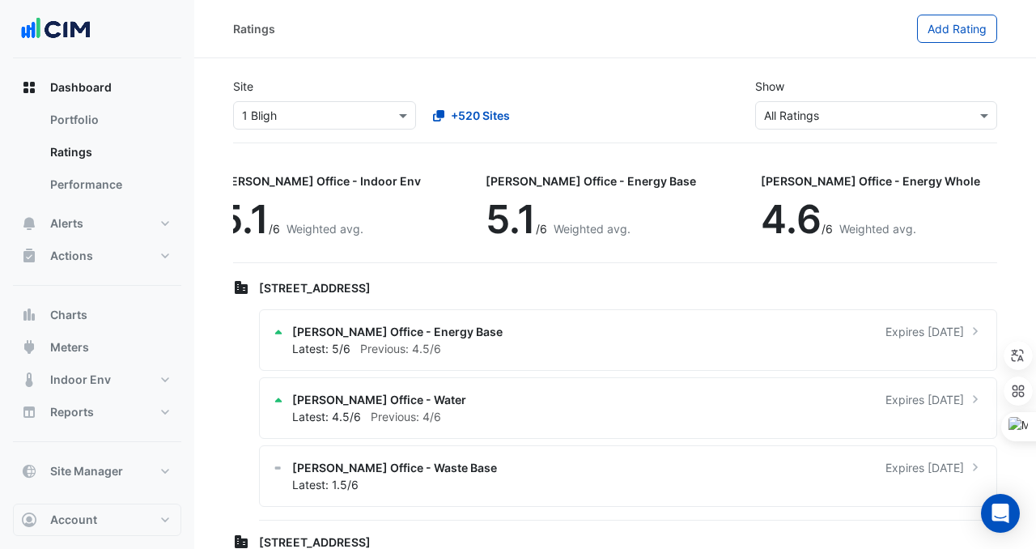
scroll to position [0, 0]
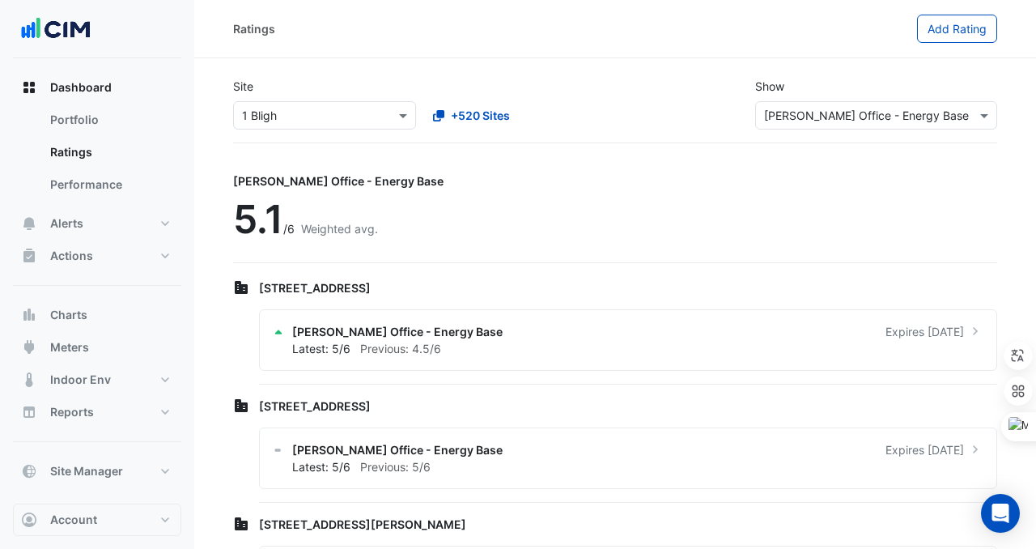
click at [841, 130] on div "Site Select a Site × 1 Bligh +520 Sites Show Sustainability Rating Types × NABE…" at bounding box center [615, 104] width 784 height 78
click at [841, 124] on div "Sustainability Rating Types × [PERSON_NAME] Office - Energy Base" at bounding box center [877, 115] width 242 height 28
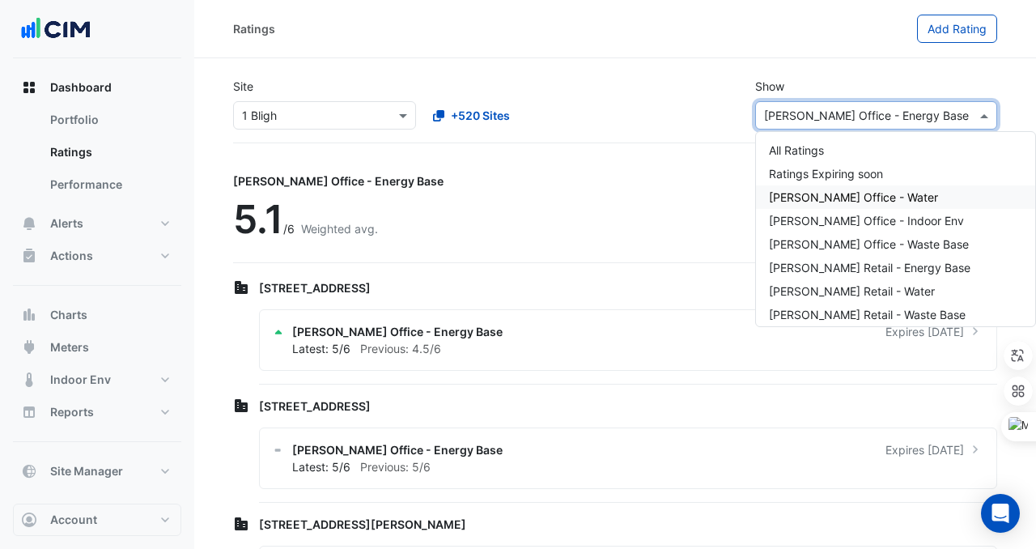
click at [837, 200] on span "[PERSON_NAME] Office - Water" at bounding box center [853, 197] width 169 height 14
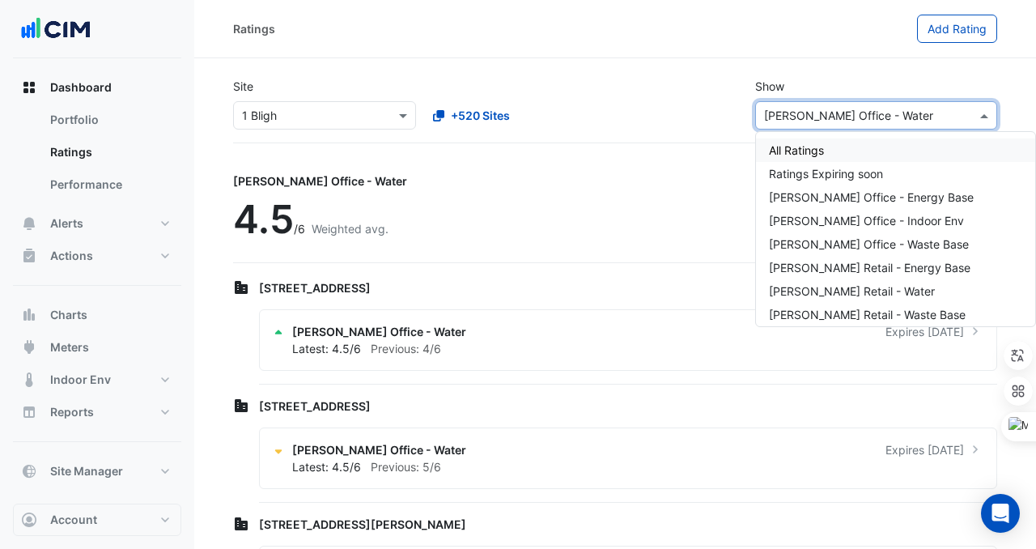
click at [846, 117] on input "text" at bounding box center [860, 116] width 192 height 17
click at [854, 198] on span "[PERSON_NAME] Office - Energy Base" at bounding box center [871, 197] width 205 height 14
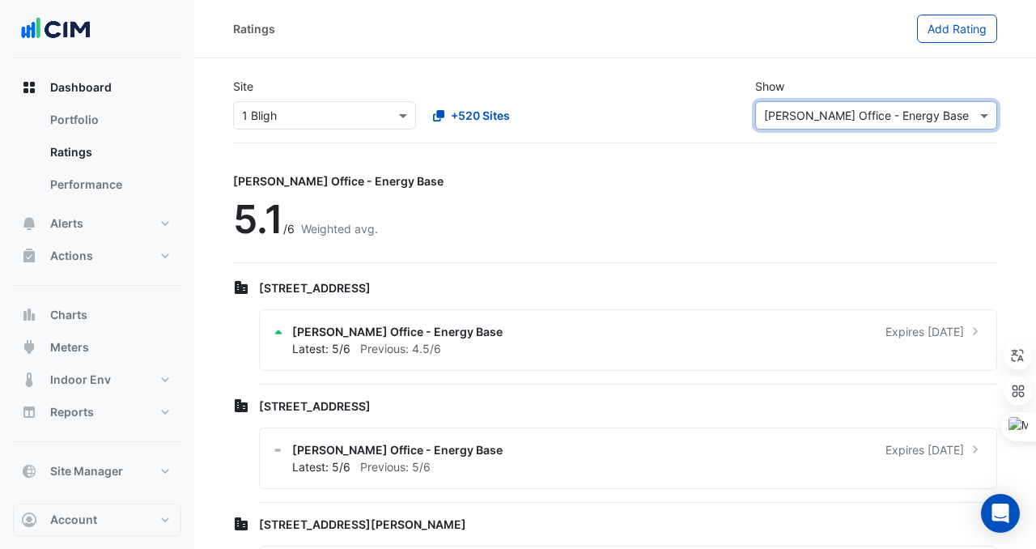
click at [833, 117] on input "text" at bounding box center [860, 116] width 192 height 17
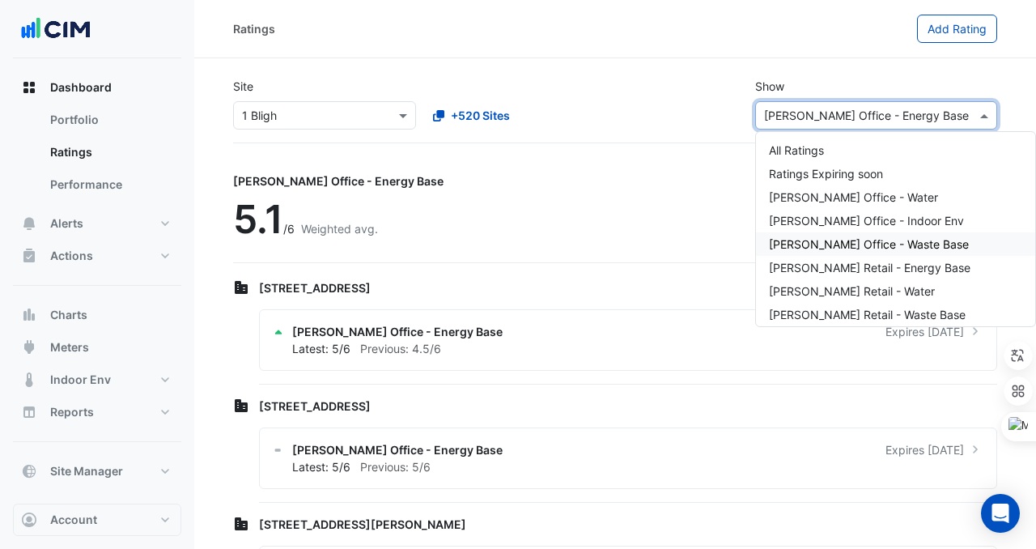
click at [855, 241] on span "[PERSON_NAME] Office - Waste Base" at bounding box center [869, 244] width 200 height 14
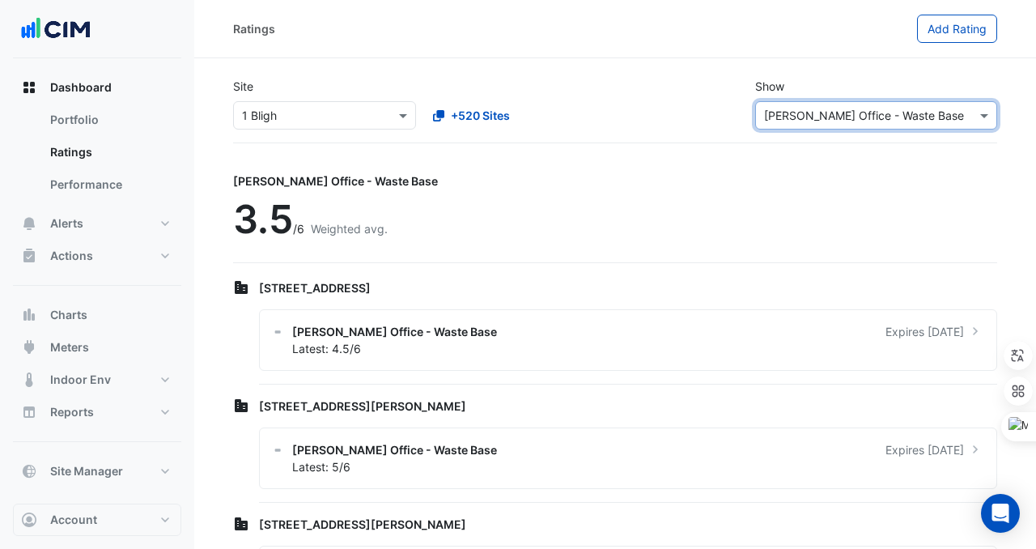
click at [826, 109] on input "text" at bounding box center [860, 116] width 192 height 17
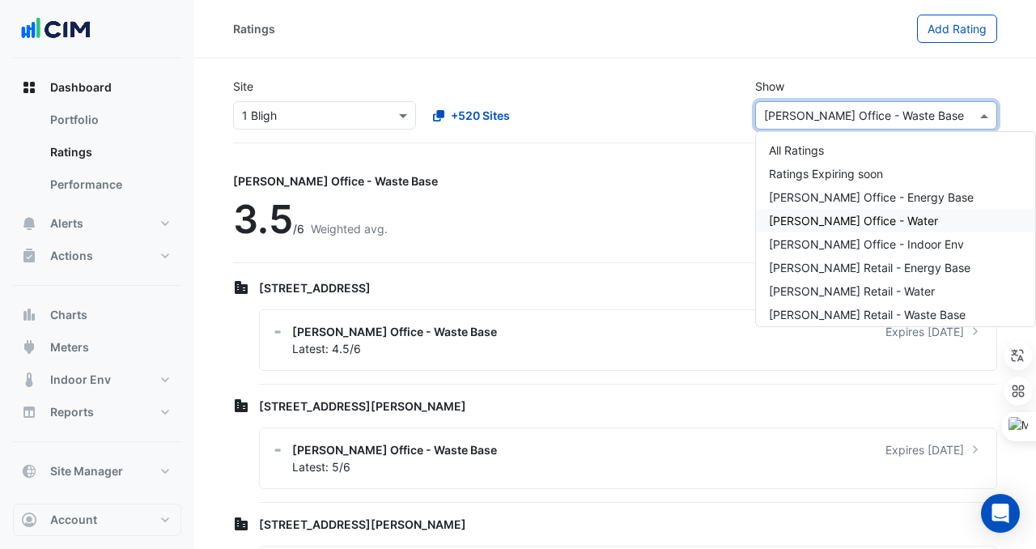
click at [546, 180] on div "NABERS Office - Waste Base 3.5 /6 Weighted avg." at bounding box center [615, 213] width 764 height 100
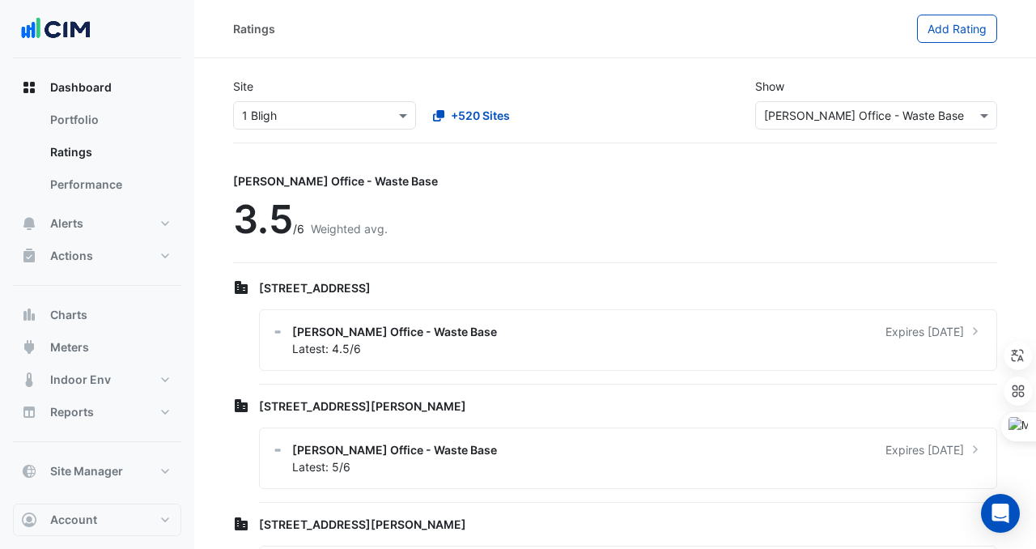
click at [836, 113] on input "text" at bounding box center [860, 116] width 192 height 17
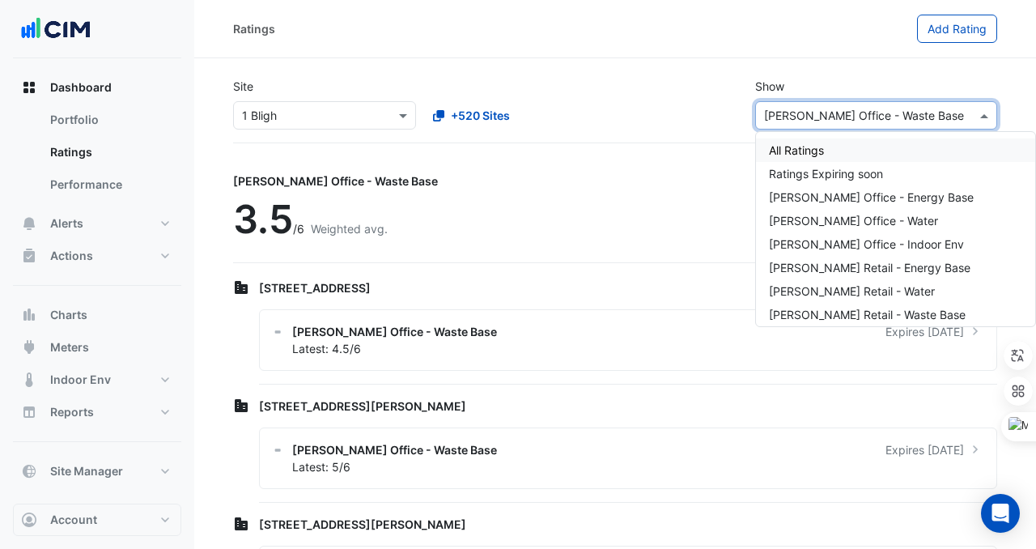
click at [830, 136] on div "All Ratings Ratings Expiring soon NABERS Office - Energy Base NABERS Office - W…" at bounding box center [895, 229] width 279 height 194
click at [830, 144] on div "All Ratings" at bounding box center [895, 149] width 279 height 23
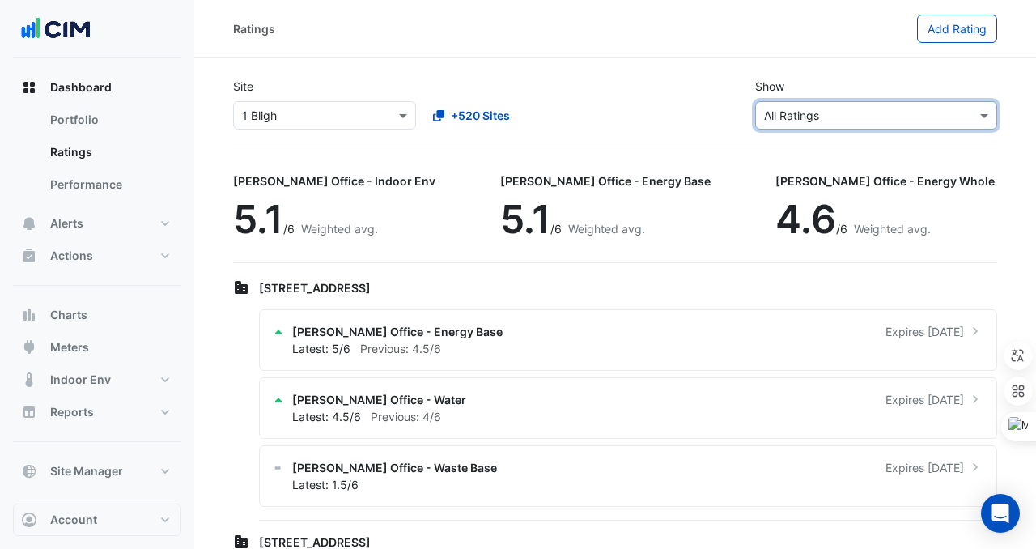
click at [907, 134] on div "Site Select a Site × 1 Bligh +520 Sites Show Sustainability Rating Types × All …" at bounding box center [615, 104] width 784 height 78
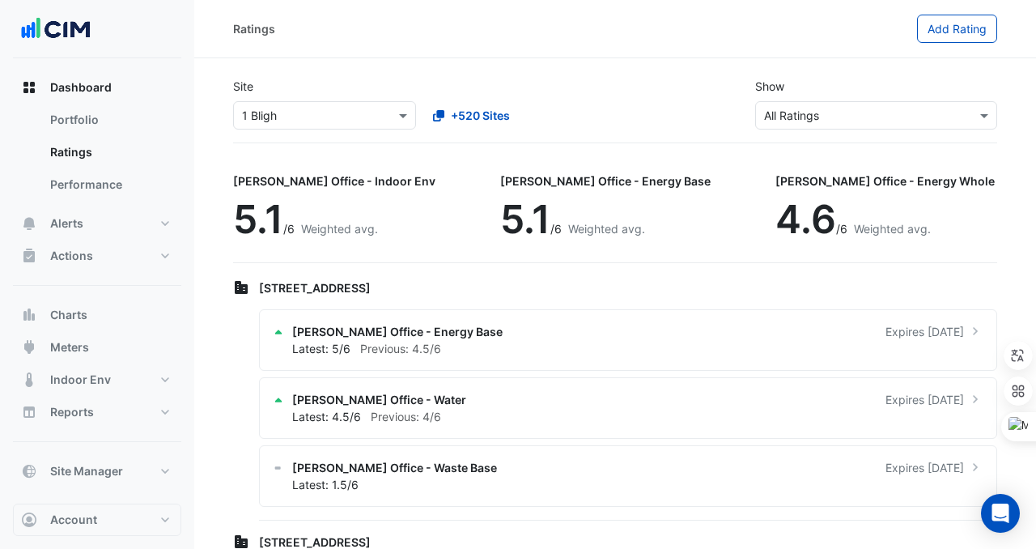
click at [875, 99] on div "Show Sustainability Rating Types × All Ratings" at bounding box center [877, 104] width 262 height 52
click at [866, 122] on input "text" at bounding box center [860, 116] width 192 height 17
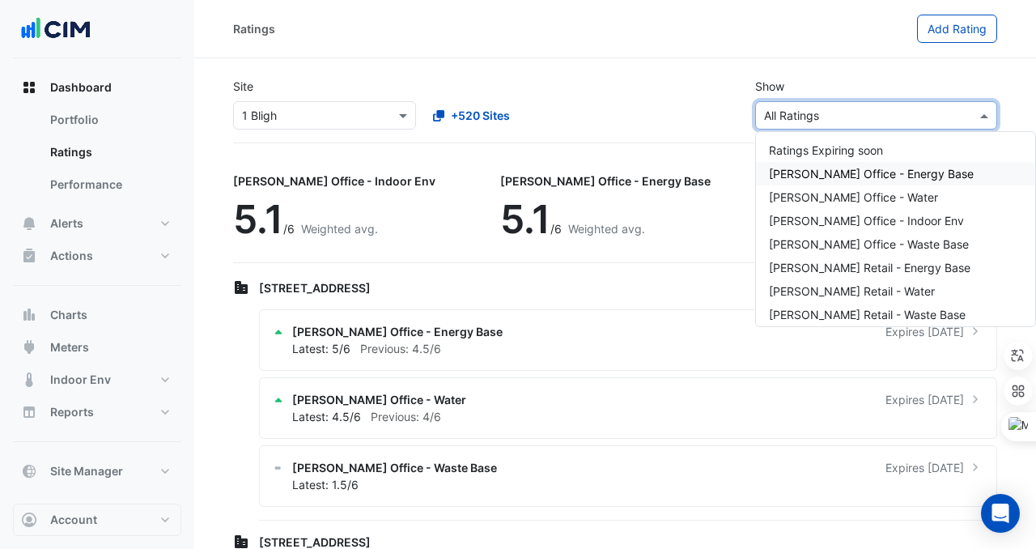
click at [839, 176] on span "[PERSON_NAME] Office - Energy Base" at bounding box center [871, 174] width 205 height 14
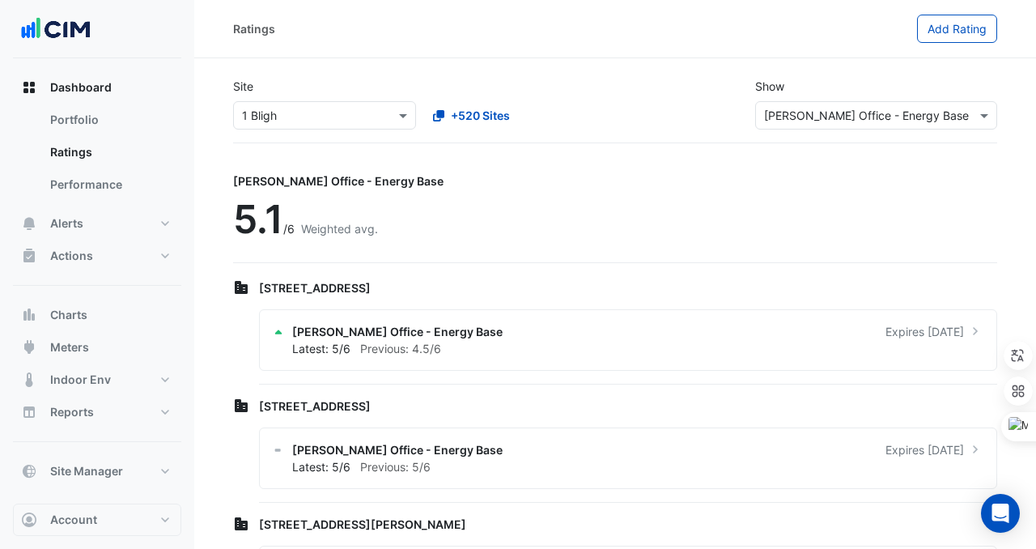
drag, startPoint x: 320, startPoint y: 220, endPoint x: 199, endPoint y: 219, distance: 120.7
click at [415, 219] on div "NABERS Office - Energy Base 5.1 /6 Weighted avg." at bounding box center [615, 213] width 764 height 100
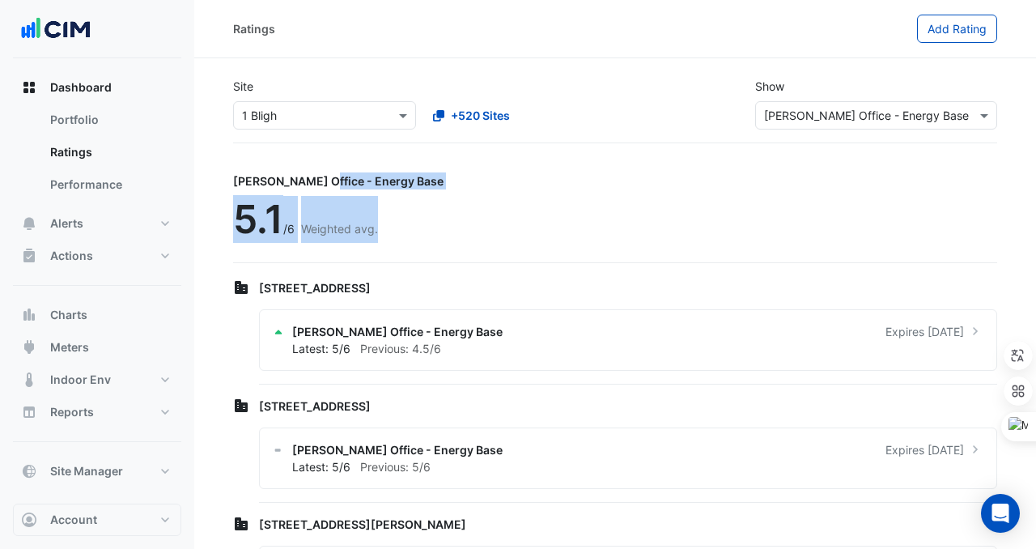
drag, startPoint x: 400, startPoint y: 236, endPoint x: 228, endPoint y: 178, distance: 182.1
copy div "NABERS Office - Energy Base 5.1 /6 Weighted avg."
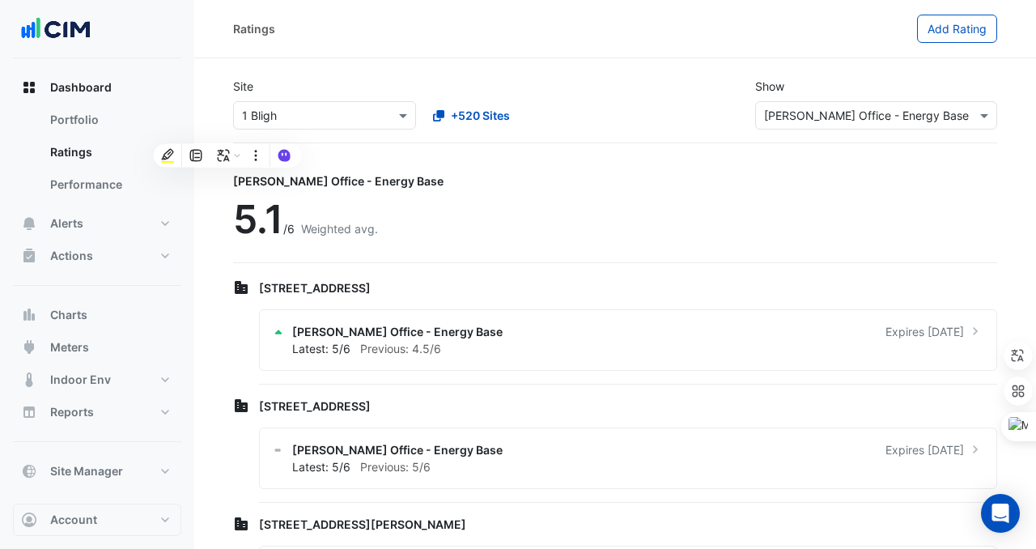
click at [852, 117] on input "text" at bounding box center [860, 116] width 192 height 17
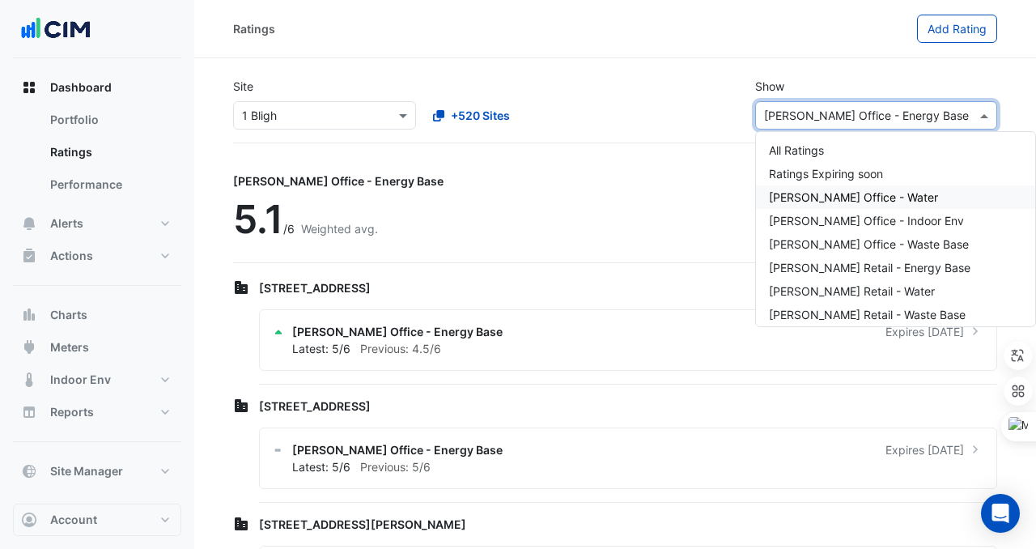
click at [855, 200] on span "[PERSON_NAME] Office - Water" at bounding box center [853, 197] width 169 height 14
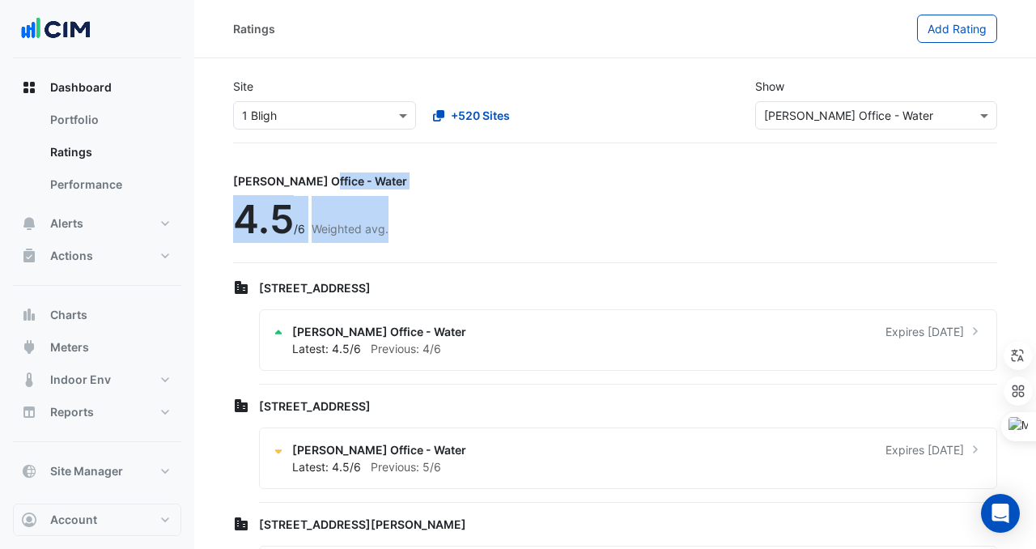
copy div "NABERS Office - Water 4.5 /6 Weighted avg."
drag, startPoint x: 411, startPoint y: 224, endPoint x: 228, endPoint y: 186, distance: 186.1
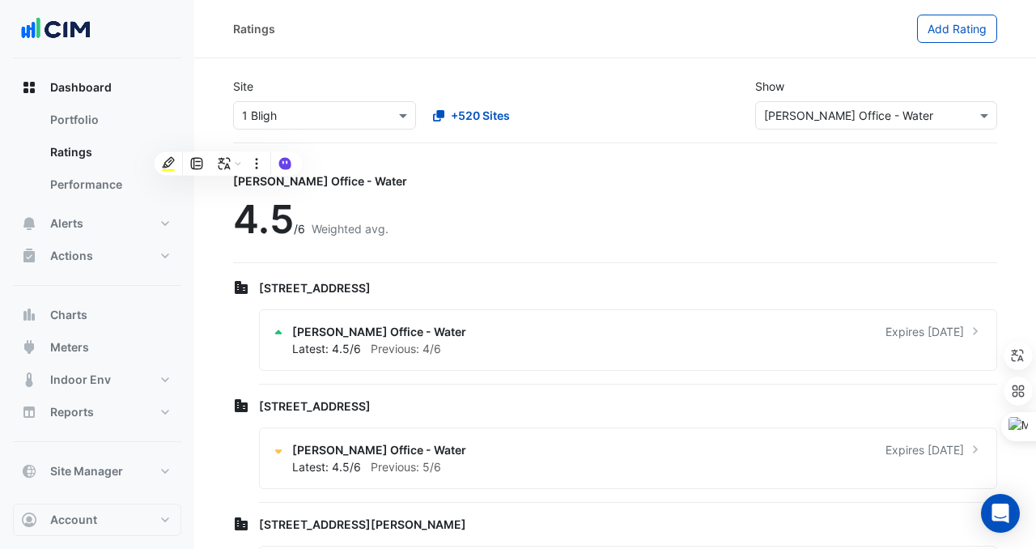
click at [791, 116] on input "text" at bounding box center [860, 116] width 192 height 17
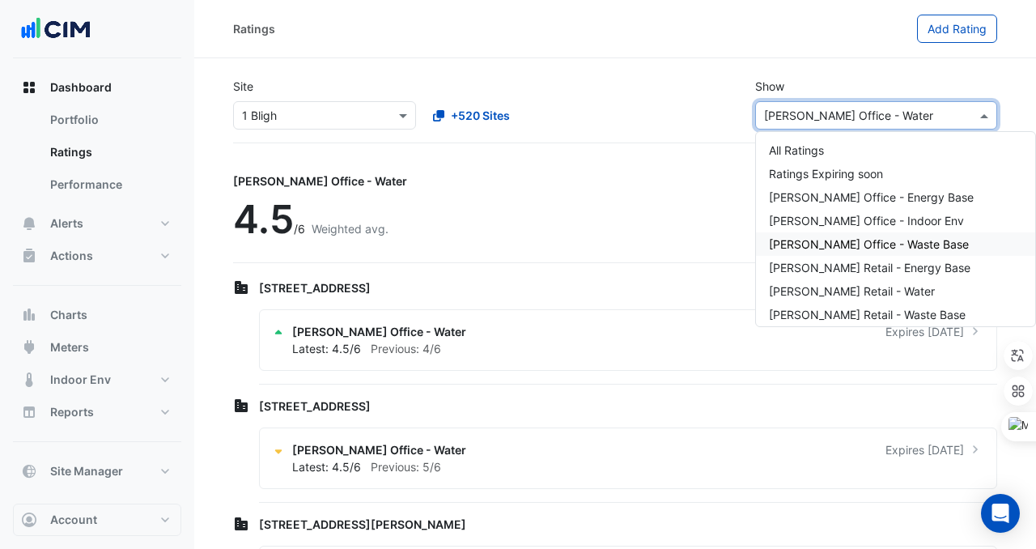
click at [831, 241] on span "[PERSON_NAME] Office - Waste Base" at bounding box center [869, 244] width 200 height 14
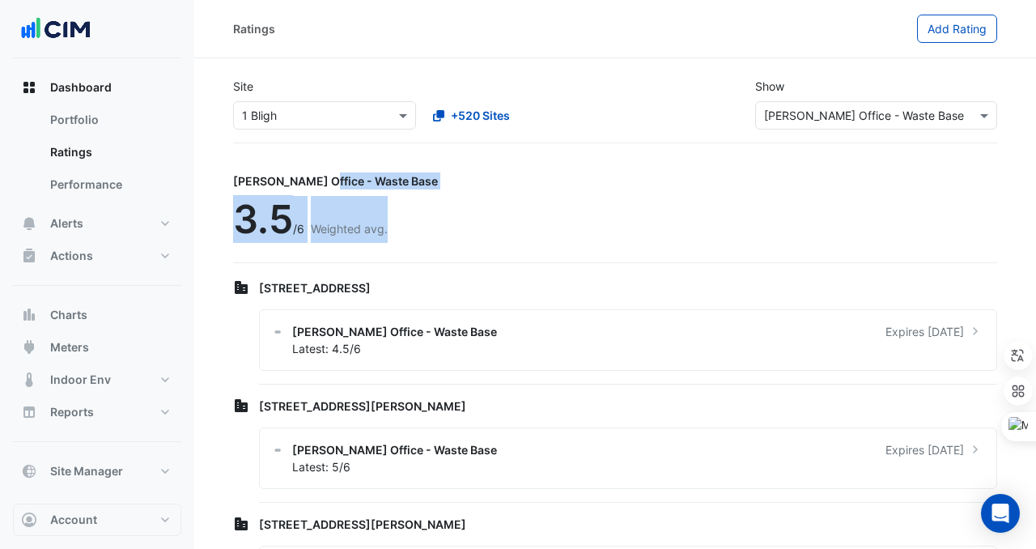
drag, startPoint x: 422, startPoint y: 228, endPoint x: 227, endPoint y: 180, distance: 201.1
copy div "NABERS Office - Waste Base 3.5 /6 Weighted avg."
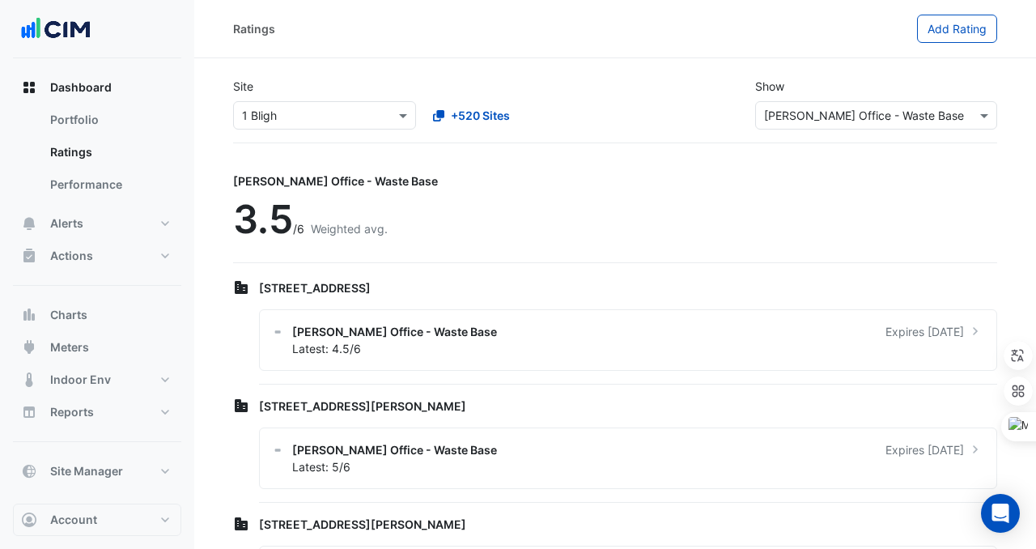
click at [532, 82] on div "Site Select a Site × 1 Bligh +520 Sites" at bounding box center [419, 104] width 392 height 52
click at [351, 114] on input "text" at bounding box center [308, 116] width 133 height 17
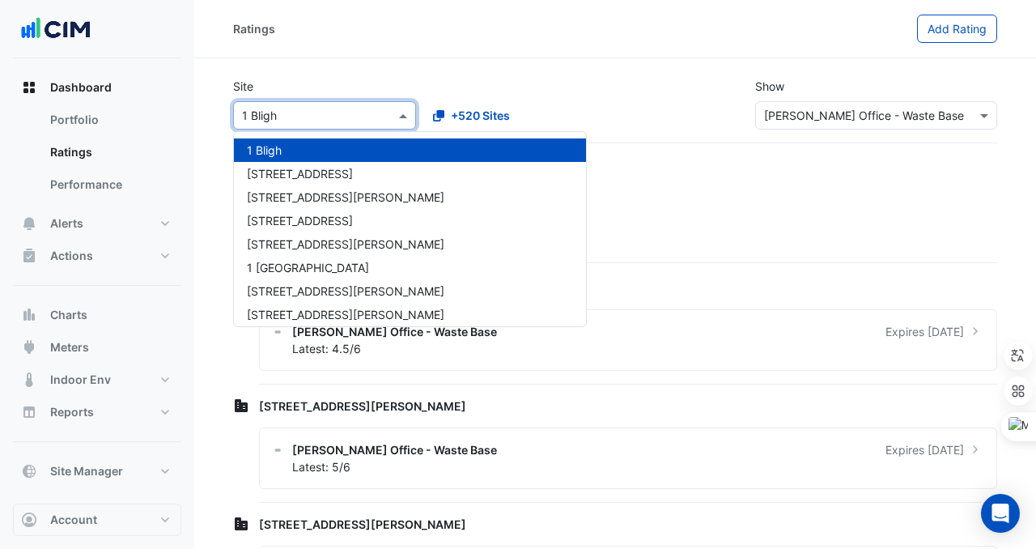
click at [533, 104] on div "+520 Sites • 1 Chandos St • 1 Denison Street • 1 Innovation Road • 1 Martin Pla…" at bounding box center [513, 115] width 189 height 28
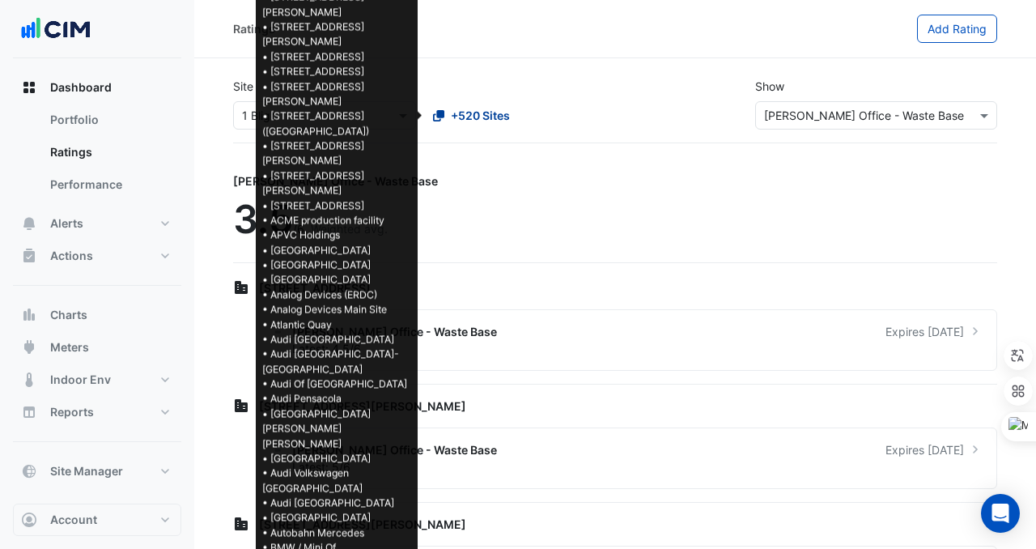
click at [486, 105] on button "+520 Sites" at bounding box center [472, 115] width 98 height 28
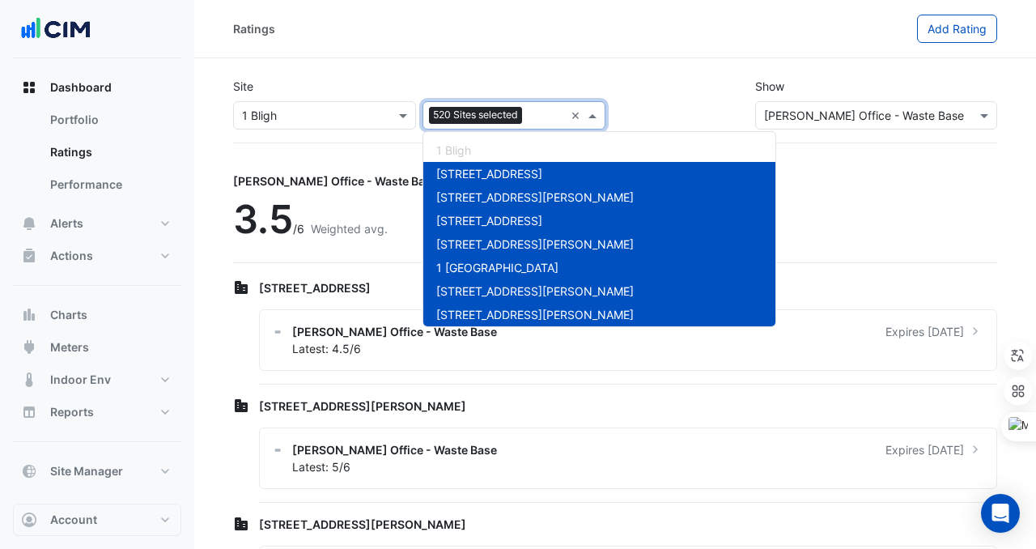
scroll to position [12077, 0]
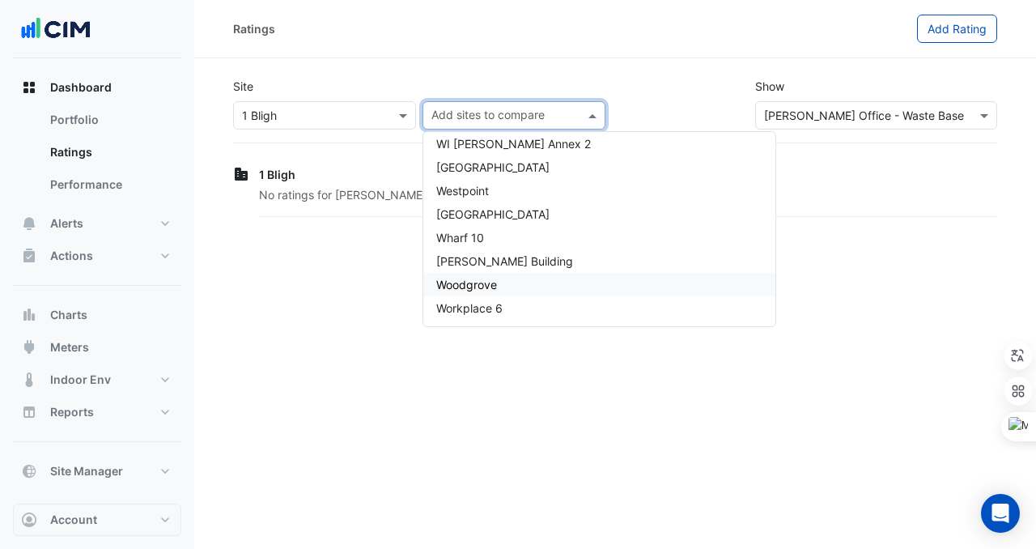
click at [462, 112] on input "text" at bounding box center [505, 117] width 147 height 17
type input "**********"
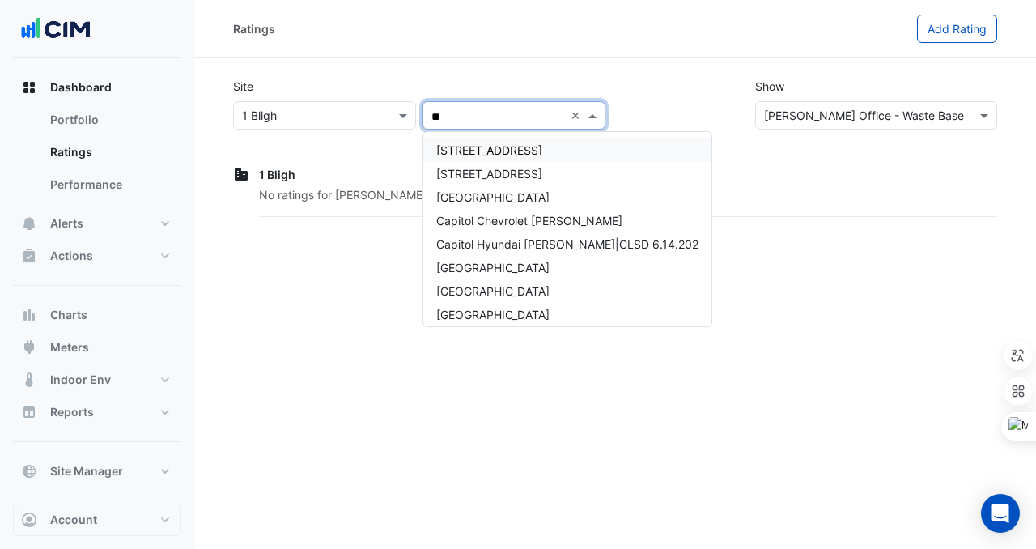
type input "*"
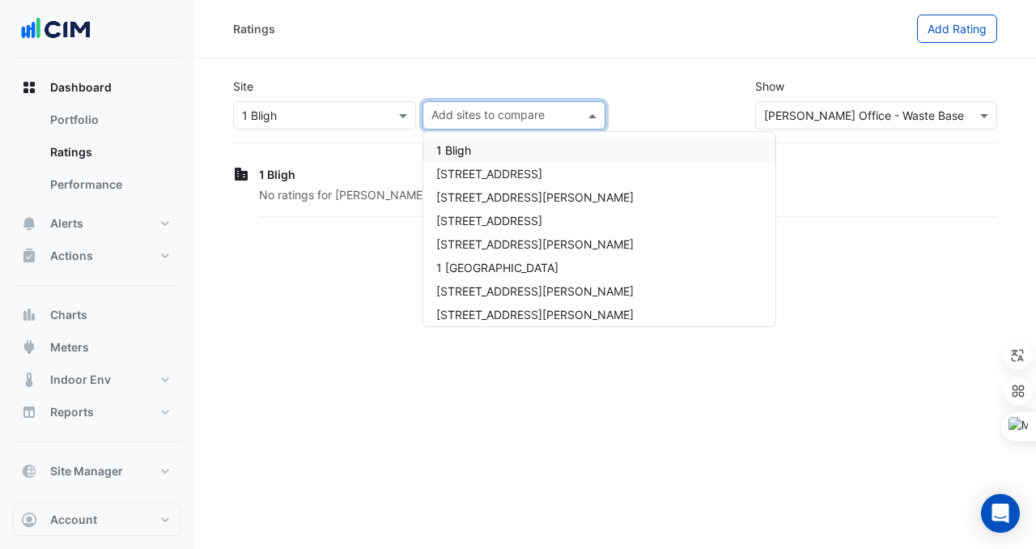
click at [328, 130] on div "Site Select a Site × 1 Bligh Add sites to compare 1 Bligh 1 Chandos St 1 Deniso…" at bounding box center [615, 104] width 784 height 78
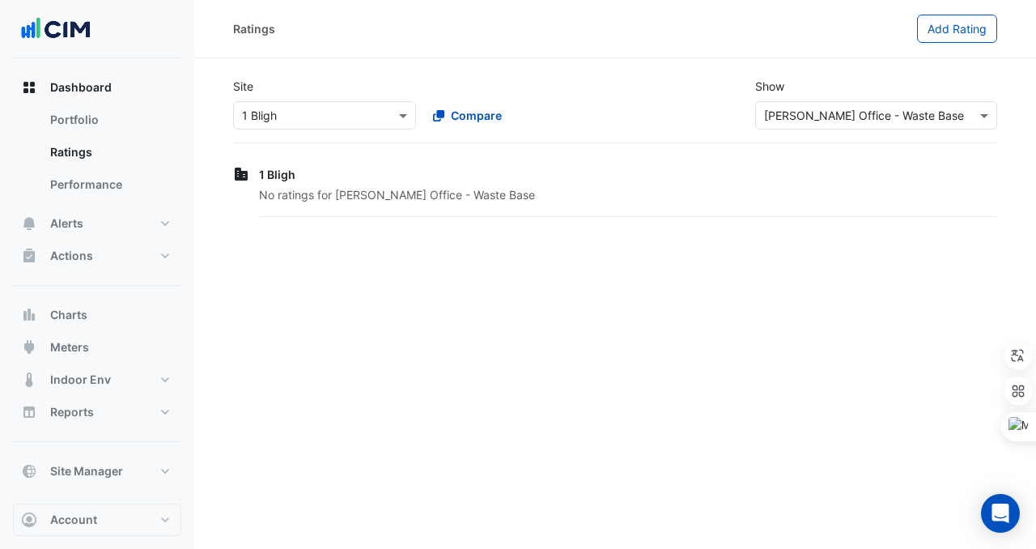
click at [343, 124] on div "Select a Site × 1 Bligh" at bounding box center [324, 115] width 183 height 28
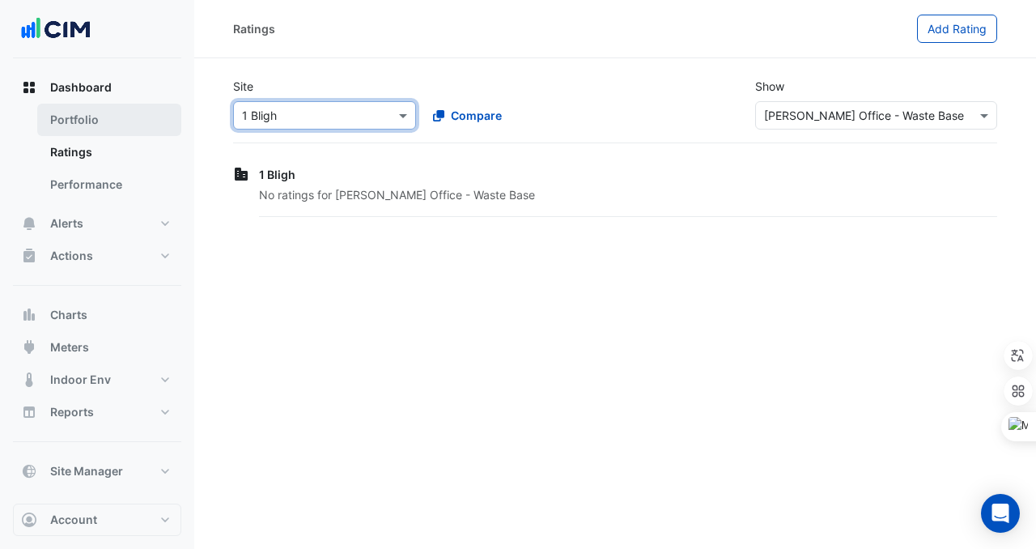
click at [103, 120] on link "Portfolio" at bounding box center [109, 120] width 144 height 32
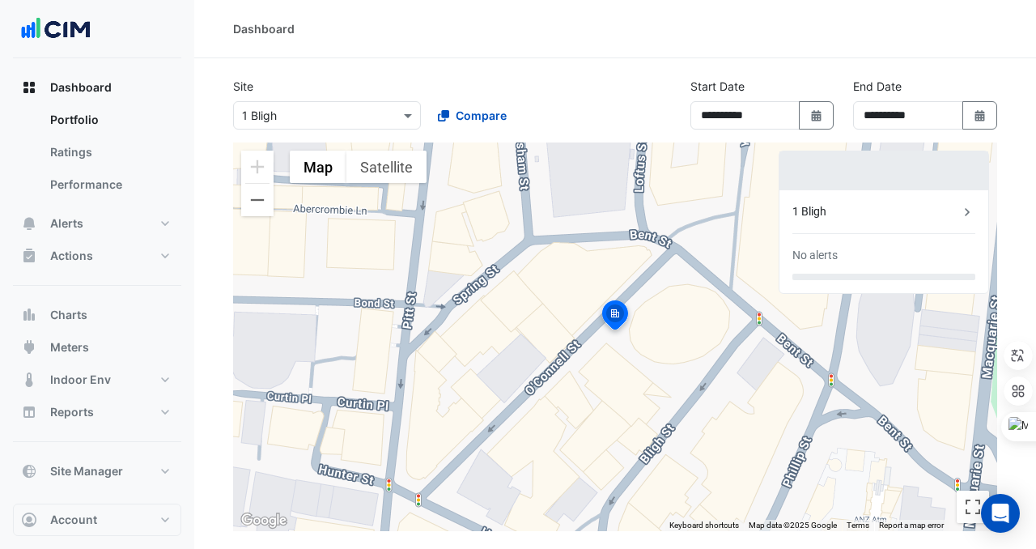
click at [836, 215] on div "1 Bligh" at bounding box center [876, 211] width 167 height 17
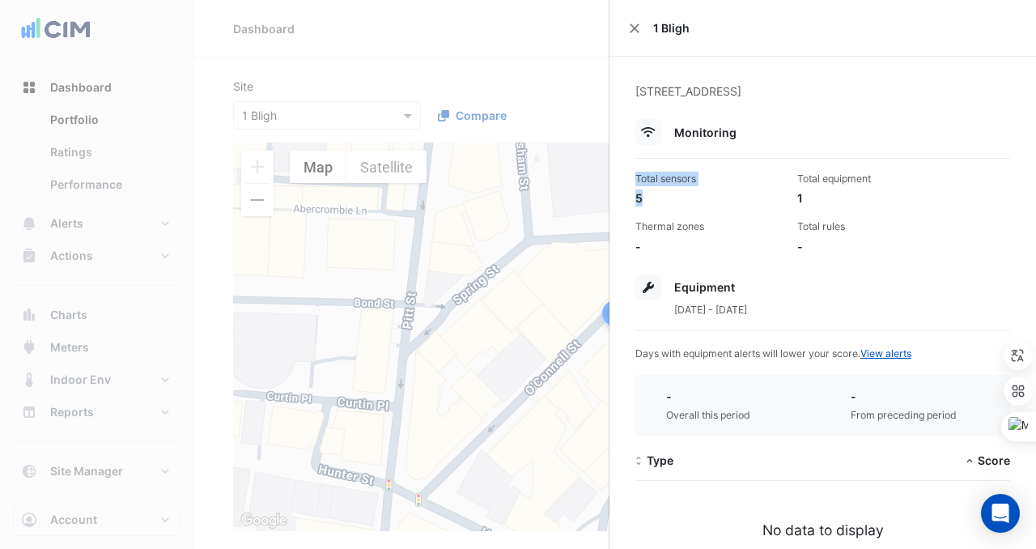
drag, startPoint x: 672, startPoint y: 192, endPoint x: 619, endPoint y: 182, distance: 54.3
click at [619, 182] on div "1 Bligh Street Sydney, Sydney, New South Wales Monitoring Total sensors 5 Total…" at bounding box center [823, 367] width 427 height 621
click at [755, 219] on div "Total sensors 5 Total equipment 1 Thermal zones - Total rules -" at bounding box center [823, 207] width 388 height 96
click at [625, 17] on div "1 Bligh" at bounding box center [823, 28] width 427 height 57
click at [634, 29] on button "Close" at bounding box center [634, 28] width 11 height 11
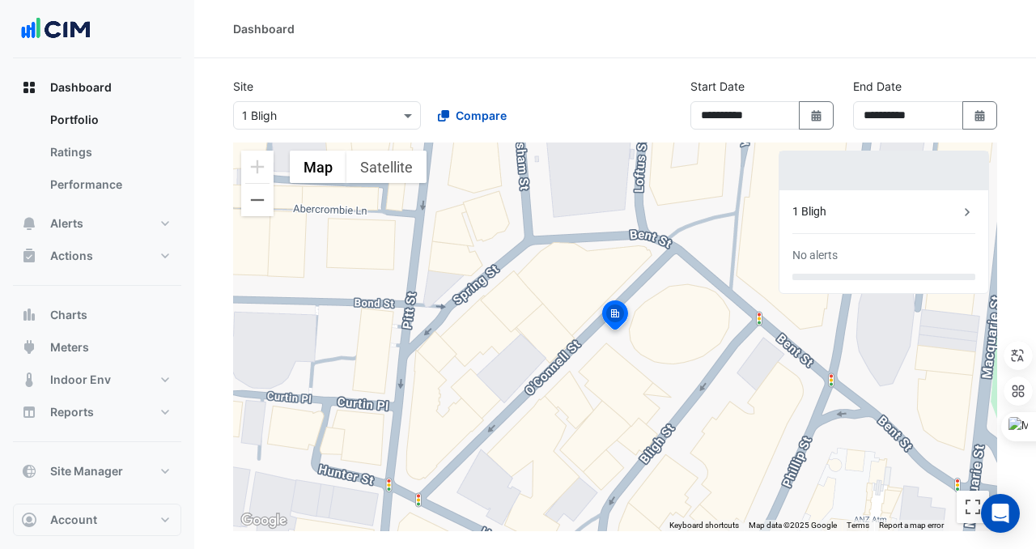
scroll to position [175, 0]
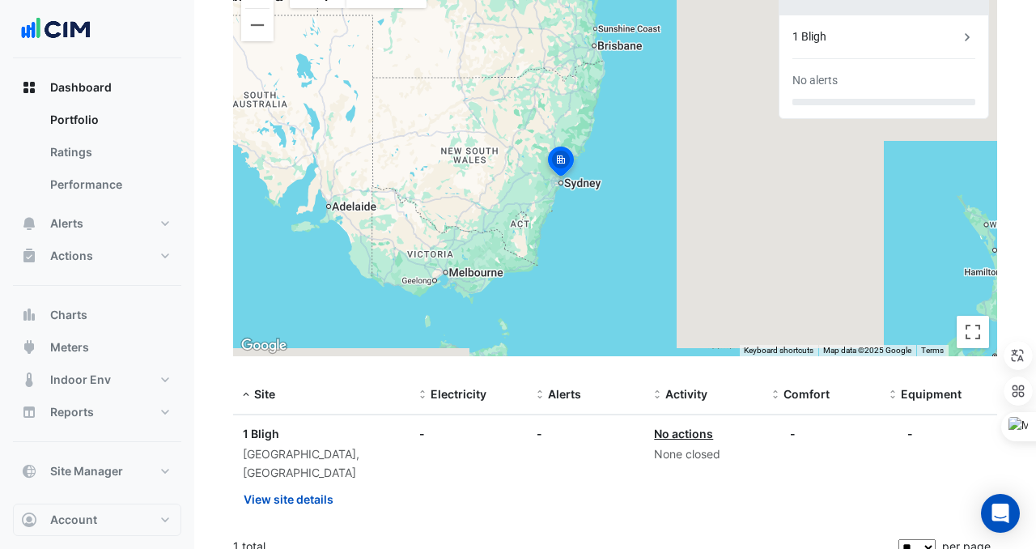
click at [498, 155] on div "To activate drag with keyboard, press Alt + Enter. Once in keyboard drag state,…" at bounding box center [615, 162] width 764 height 389
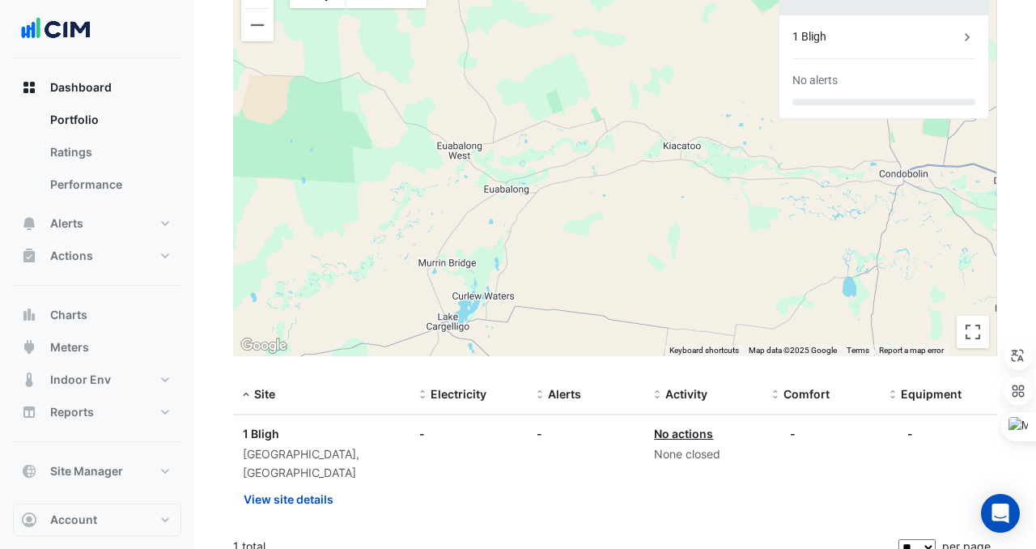
drag, startPoint x: 488, startPoint y: 203, endPoint x: 460, endPoint y: 141, distance: 68.5
click at [460, 141] on div "To activate drag with keyboard, press Alt + Enter. Once in keyboard drag state,…" at bounding box center [615, 162] width 764 height 389
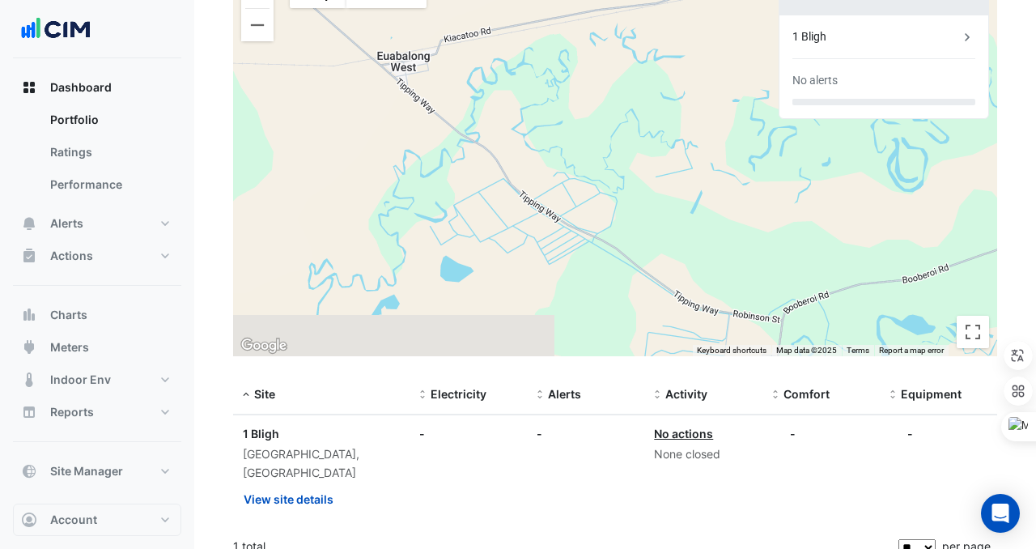
drag, startPoint x: 489, startPoint y: 115, endPoint x: 564, endPoint y: 186, distance: 103.7
click at [564, 186] on div "To activate drag with keyboard, press Alt + Enter. Once in keyboard drag state,…" at bounding box center [615, 162] width 764 height 389
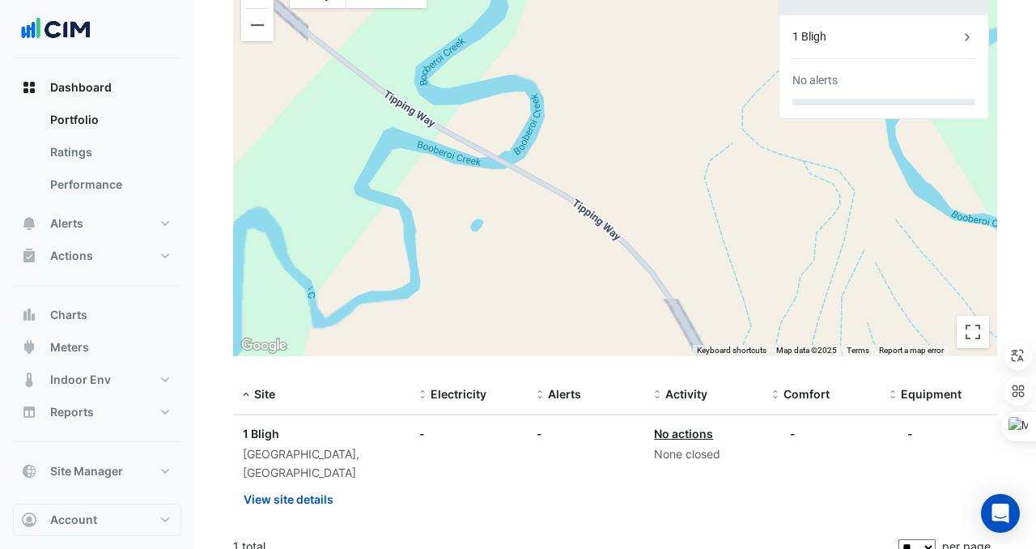
drag, startPoint x: 437, startPoint y: 129, endPoint x: 515, endPoint y: 174, distance: 90.0
click at [515, 174] on div "To activate drag with keyboard, press Alt + Enter. Once in keyboard drag state,…" at bounding box center [615, 162] width 764 height 389
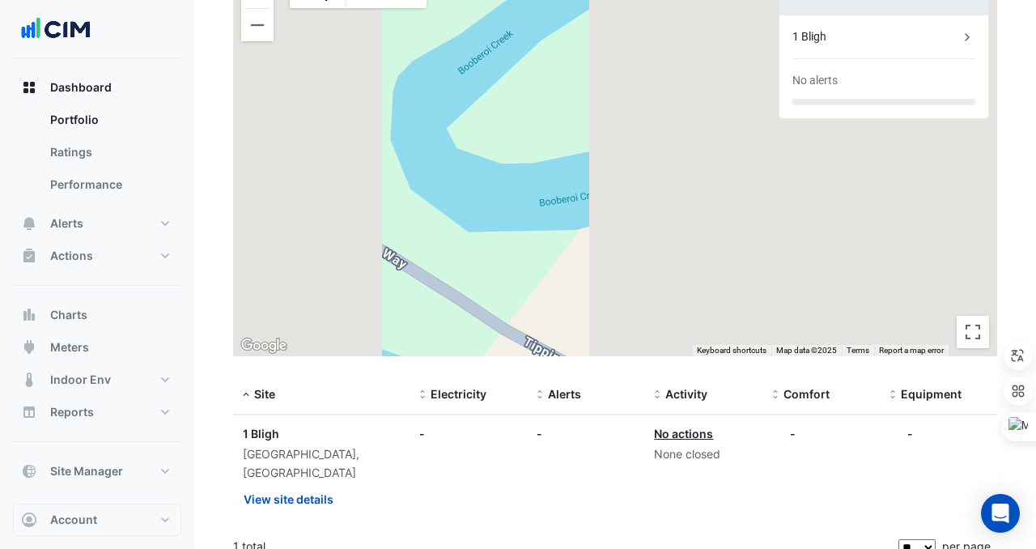
drag, startPoint x: 487, startPoint y: 147, endPoint x: 462, endPoint y: 351, distance: 205.7
click at [462, 360] on section "**********" at bounding box center [615, 224] width 842 height 683
click at [495, 197] on div "To activate drag with keyboard, press Alt + Enter. Once in keyboard drag state,…" at bounding box center [615, 162] width 764 height 389
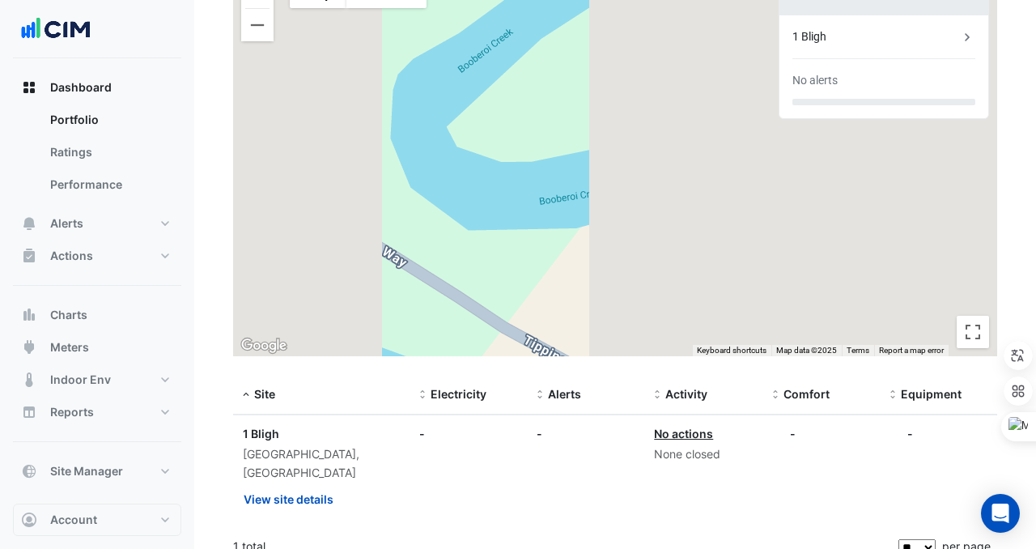
click at [495, 197] on div "To activate drag with keyboard, press Alt + Enter. Once in keyboard drag state,…" at bounding box center [615, 162] width 764 height 389
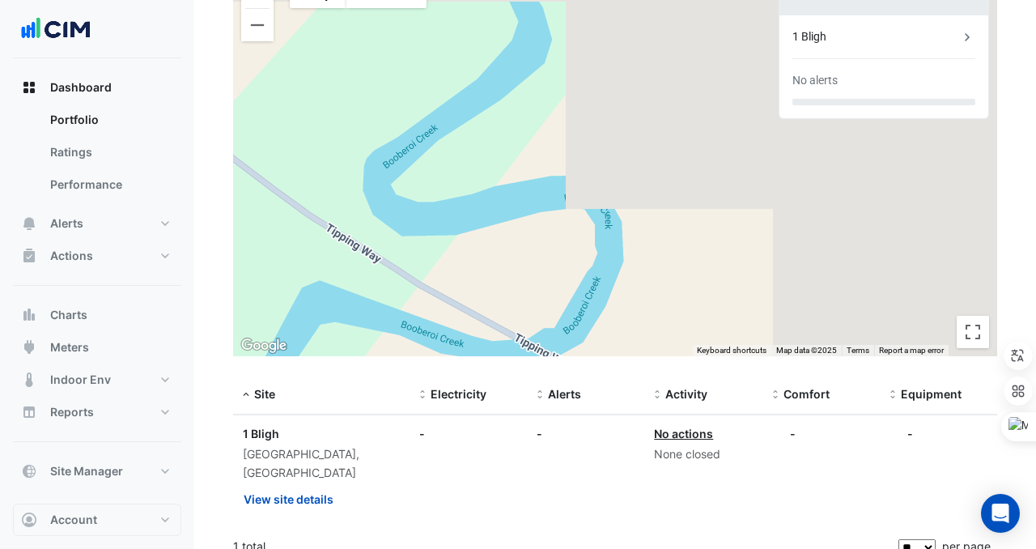
drag, startPoint x: 320, startPoint y: 43, endPoint x: 320, endPoint y: 137, distance: 93.9
click at [320, 137] on div "To activate drag with keyboard, press Alt + Enter. Once in keyboard drag state,…" at bounding box center [615, 162] width 764 height 389
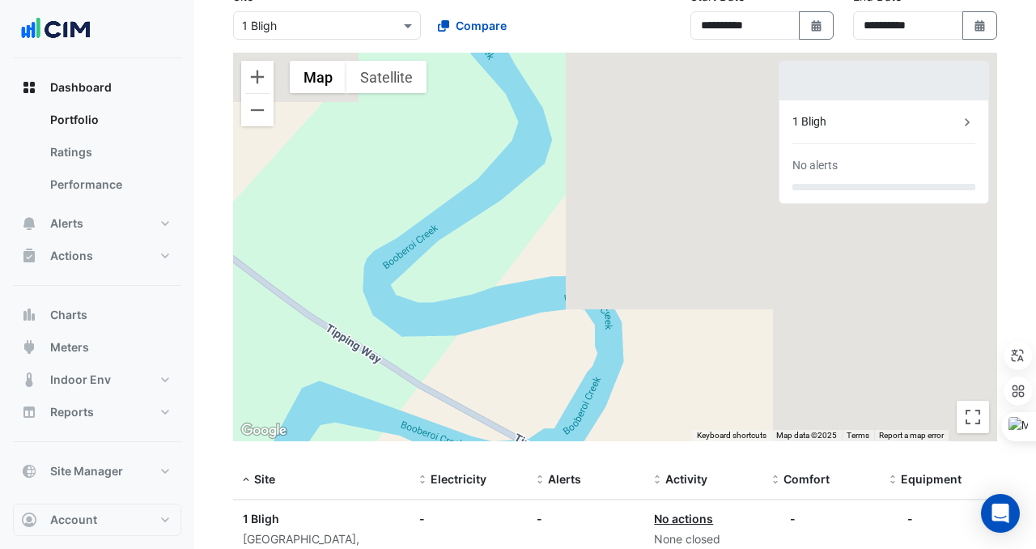
scroll to position [83, 0]
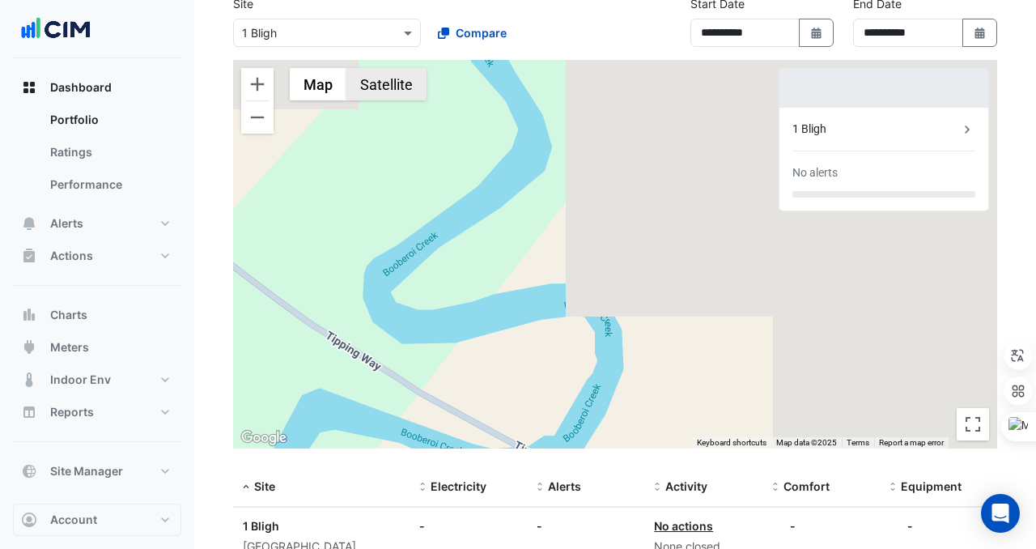
click at [364, 89] on button "Satellite" at bounding box center [387, 84] width 80 height 32
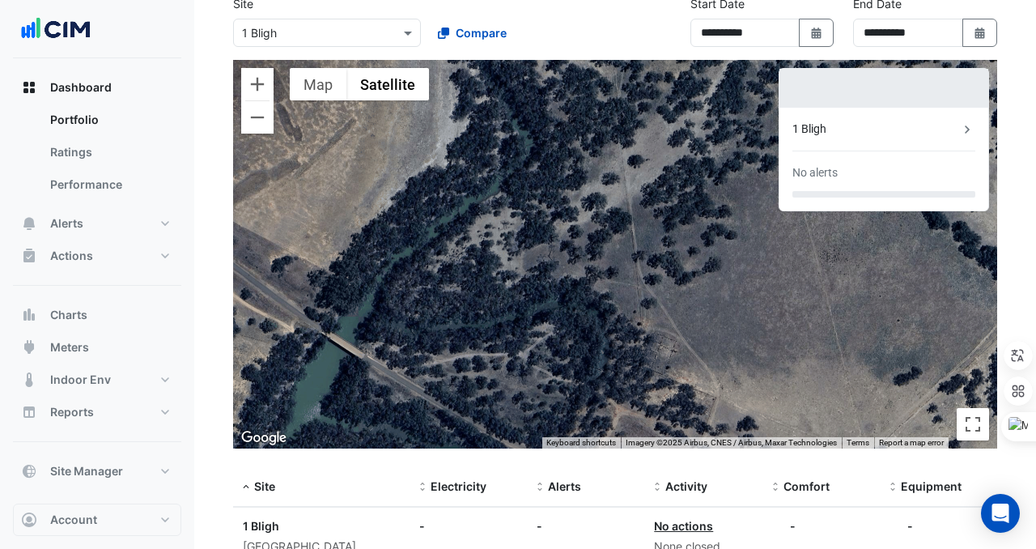
drag, startPoint x: 317, startPoint y: 87, endPoint x: 448, endPoint y: 284, distance: 236.7
click at [447, 282] on div "To activate drag with keyboard, press Alt + Enter. Once in keyboard drag state,…" at bounding box center [615, 254] width 764 height 389
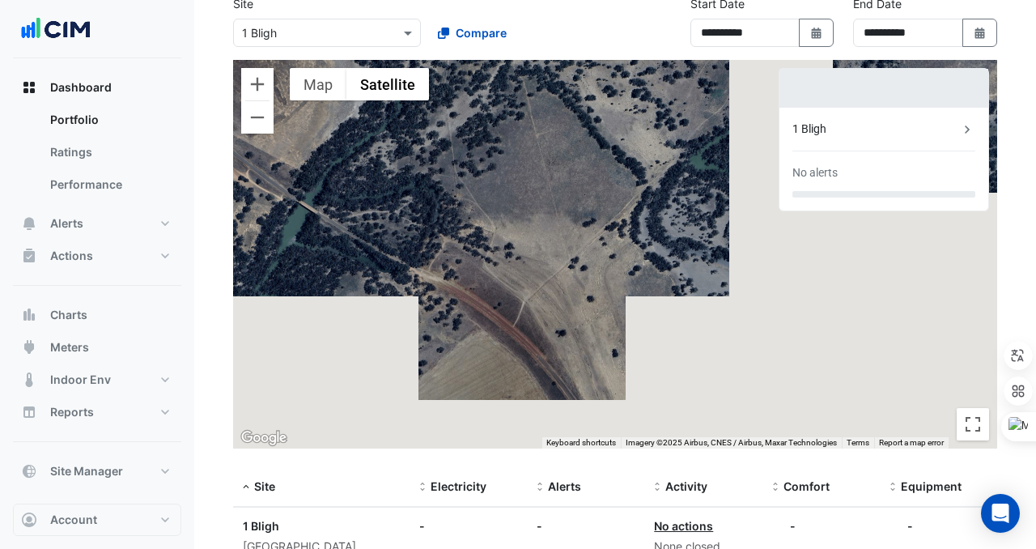
drag, startPoint x: 618, startPoint y: 348, endPoint x: 529, endPoint y: 229, distance: 148.7
click at [526, 236] on div "To activate drag with keyboard, press Alt + Enter. Once in keyboard drag state,…" at bounding box center [615, 254] width 764 height 389
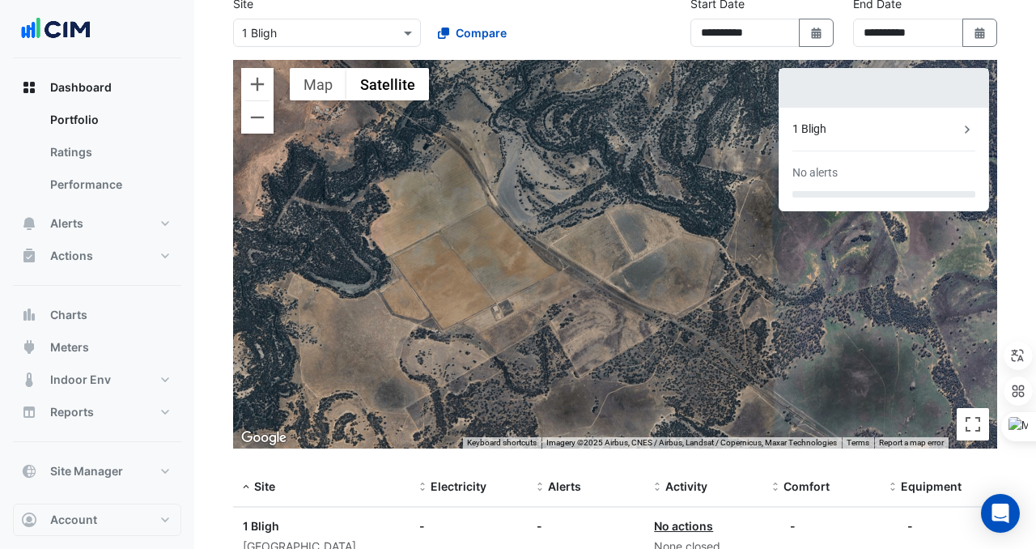
drag, startPoint x: 679, startPoint y: 343, endPoint x: 553, endPoint y: 210, distance: 182.7
click at [555, 211] on div "To activate drag with keyboard, press Alt + Enter. Once in keyboard drag state,…" at bounding box center [615, 254] width 764 height 389
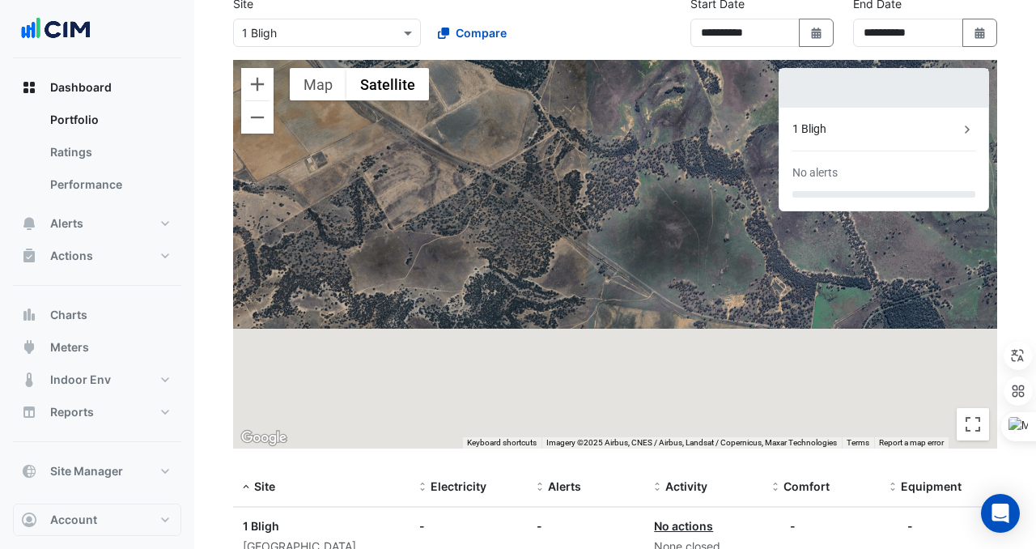
drag, startPoint x: 685, startPoint y: 333, endPoint x: 516, endPoint y: 170, distance: 234.8
click at [516, 170] on div "To activate drag with keyboard, press Alt + Enter. Once in keyboard drag state,…" at bounding box center [615, 254] width 764 height 389
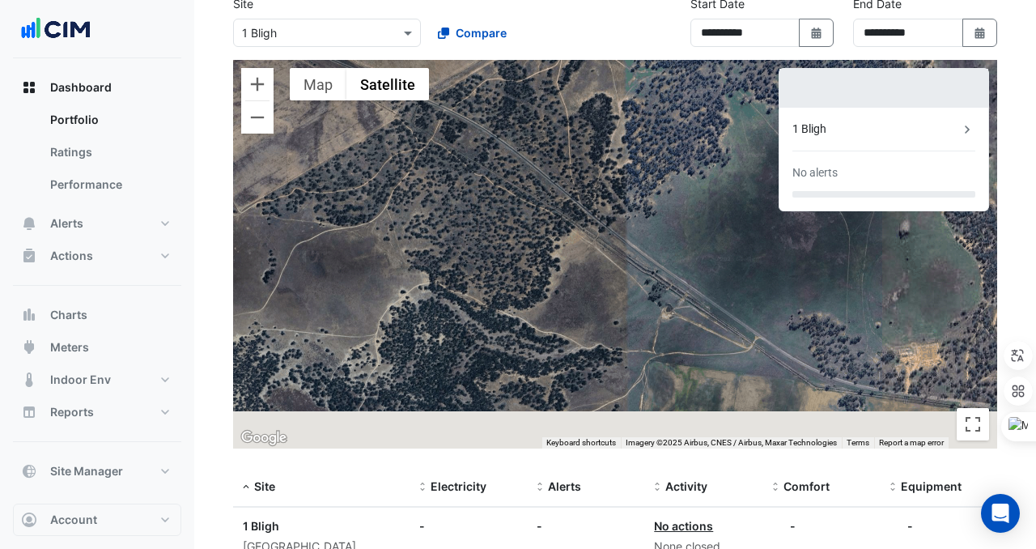
drag, startPoint x: 787, startPoint y: 366, endPoint x: 550, endPoint y: 123, distance: 339.6
click at [550, 123] on div "To activate drag with keyboard, press Alt + Enter. Once in keyboard drag state,…" at bounding box center [615, 254] width 764 height 389
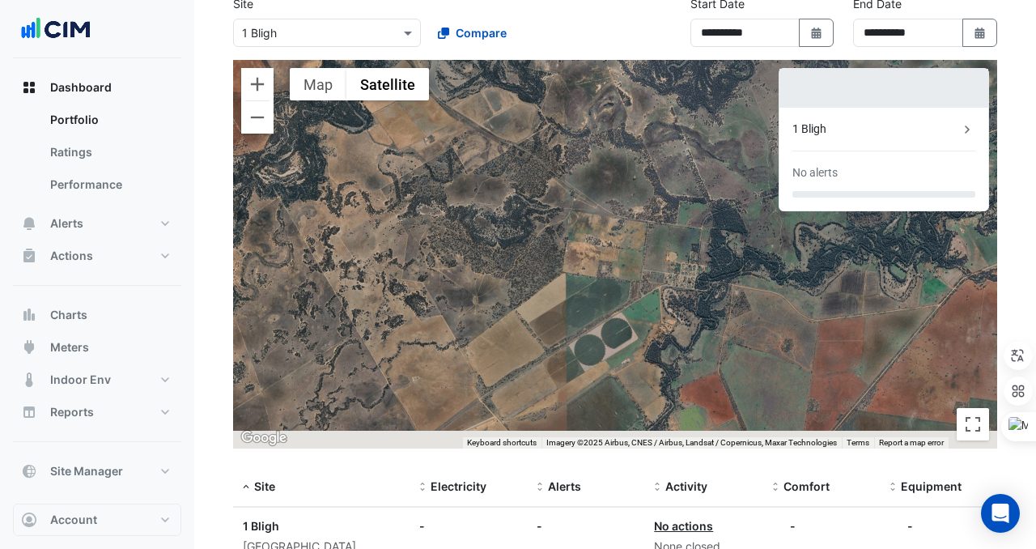
drag, startPoint x: 767, startPoint y: 306, endPoint x: 687, endPoint y: 280, distance: 84.2
click at [687, 284] on div "To activate drag with keyboard, press Alt + Enter. Once in keyboard drag state,…" at bounding box center [615, 254] width 764 height 389
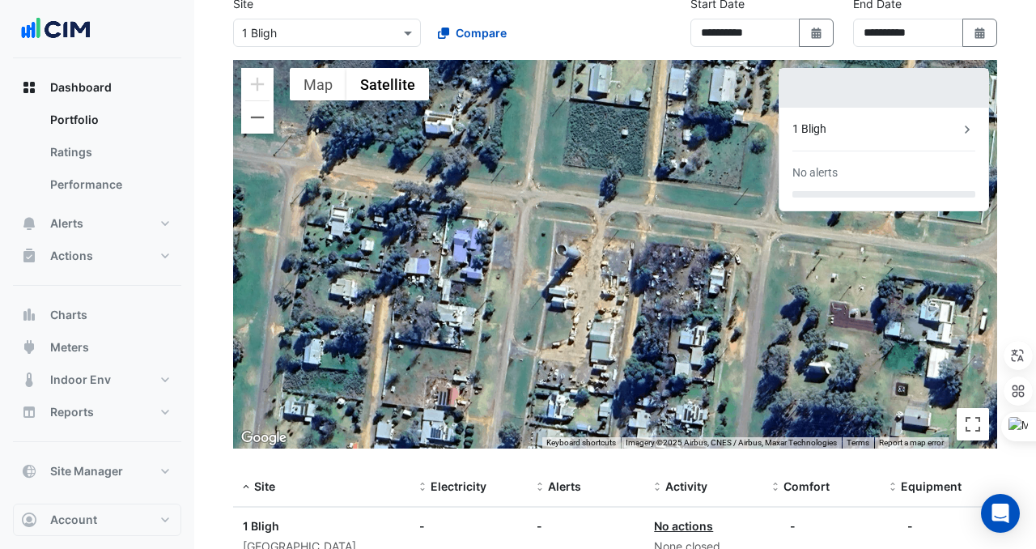
drag, startPoint x: 491, startPoint y: 292, endPoint x: 566, endPoint y: 323, distance: 81.7
click at [566, 324] on div "To activate drag with keyboard, press Alt + Enter. Once in keyboard drag state,…" at bounding box center [615, 254] width 764 height 389
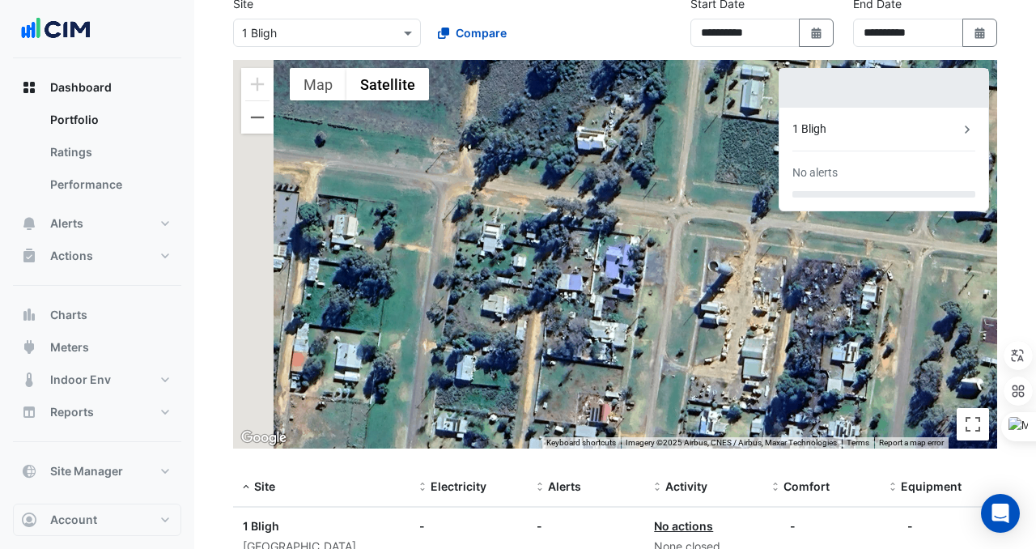
drag, startPoint x: 489, startPoint y: 304, endPoint x: 645, endPoint y: 317, distance: 156.8
click at [645, 317] on div "To activate drag with keyboard, press Alt + Enter. Once in keyboard drag state,…" at bounding box center [615, 254] width 764 height 389
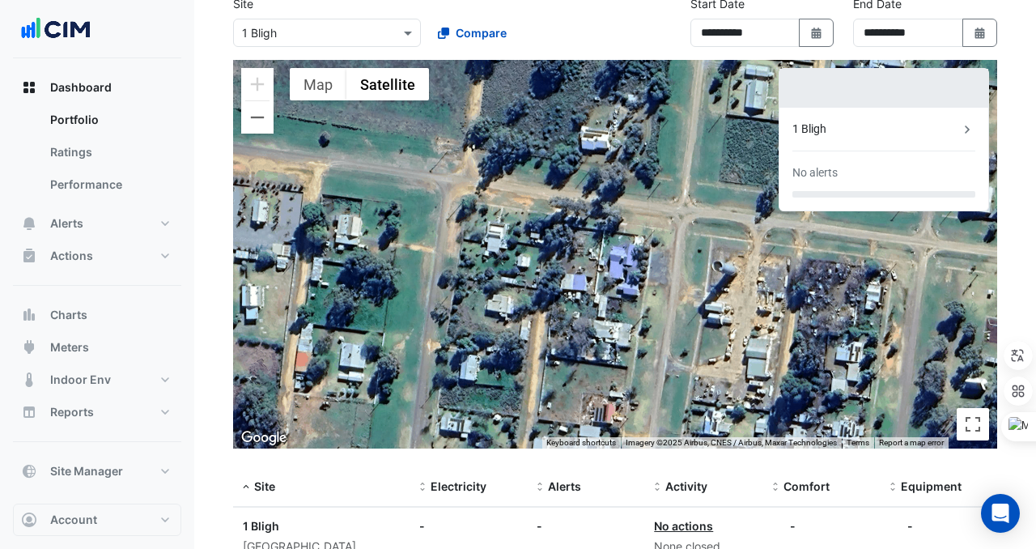
click at [603, 264] on div "To activate drag with keyboard, press Alt + Enter. Once in keyboard drag state,…" at bounding box center [615, 254] width 764 height 389
click at [115, 312] on button "Charts" at bounding box center [97, 315] width 168 height 32
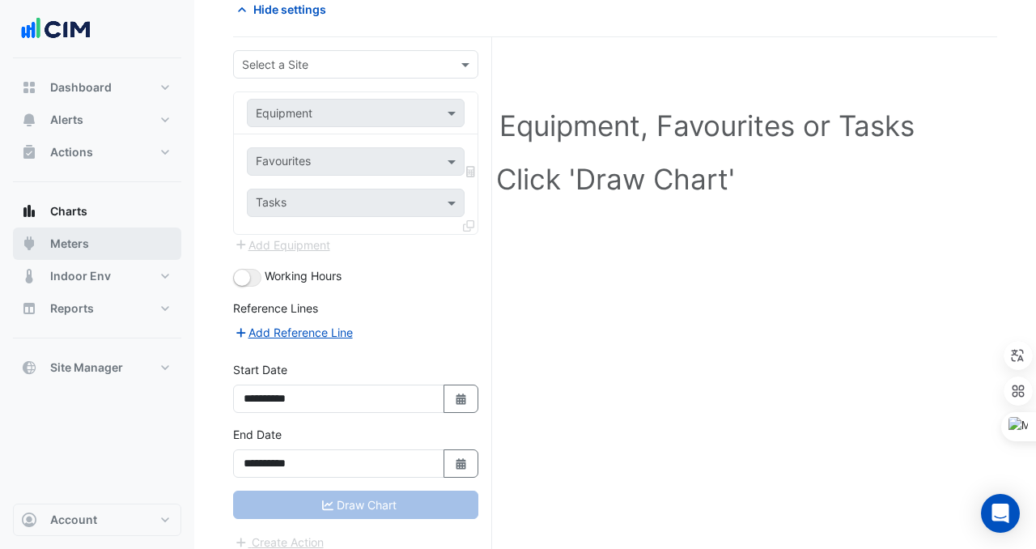
click at [72, 236] on span "Meters" at bounding box center [69, 244] width 39 height 16
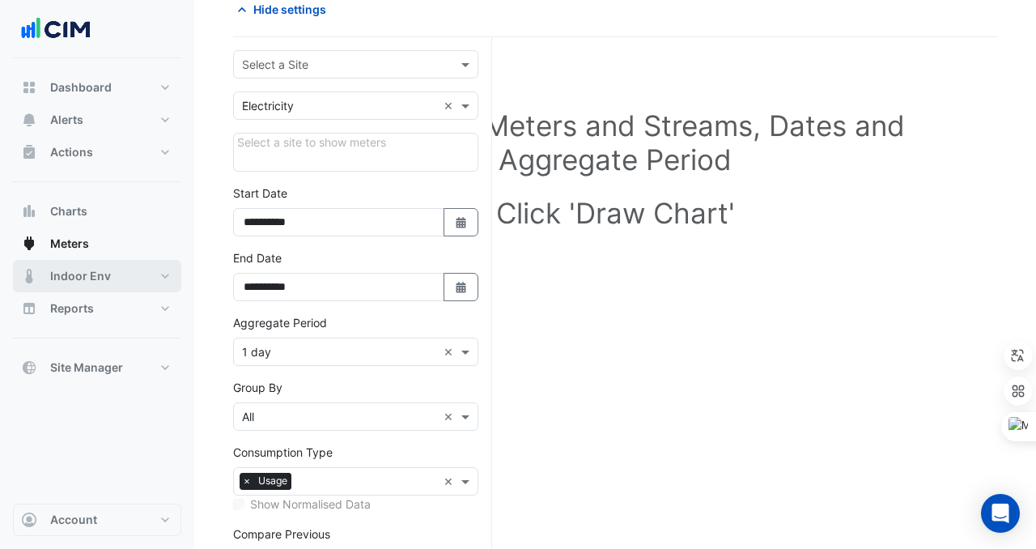
click at [80, 266] on button "Indoor Env" at bounding box center [97, 276] width 168 height 32
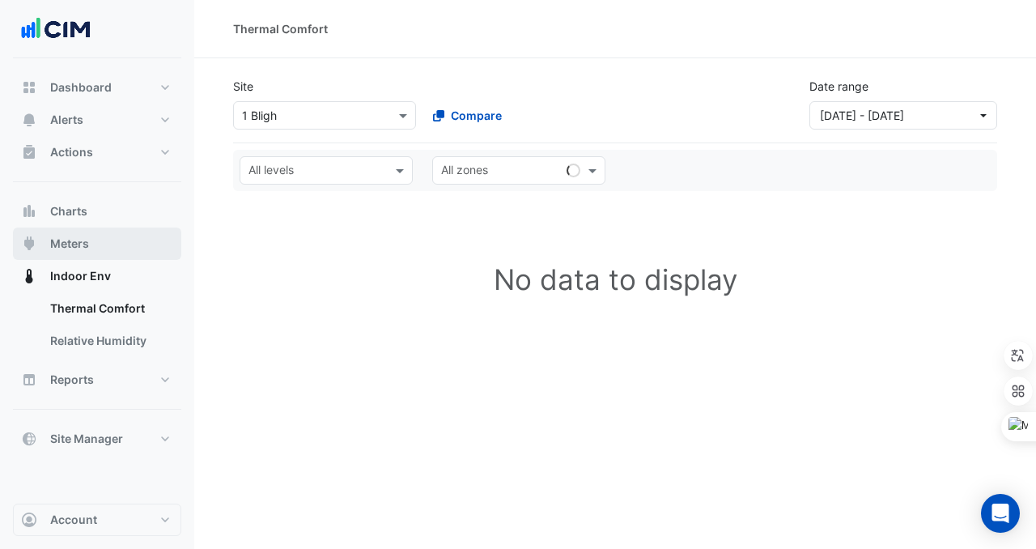
click at [83, 246] on span "Meters" at bounding box center [69, 244] width 39 height 16
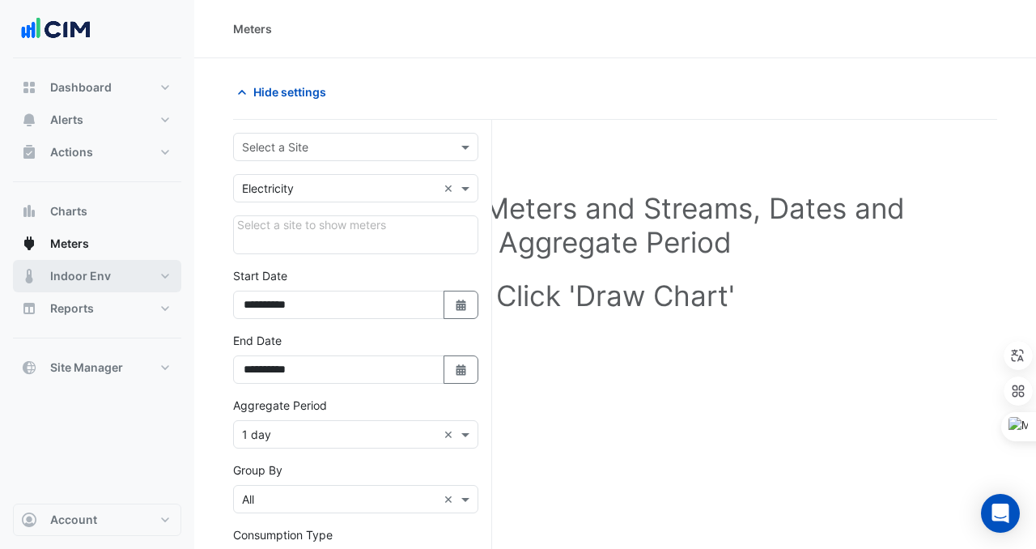
click at [123, 269] on button "Indoor Env" at bounding box center [97, 276] width 168 height 32
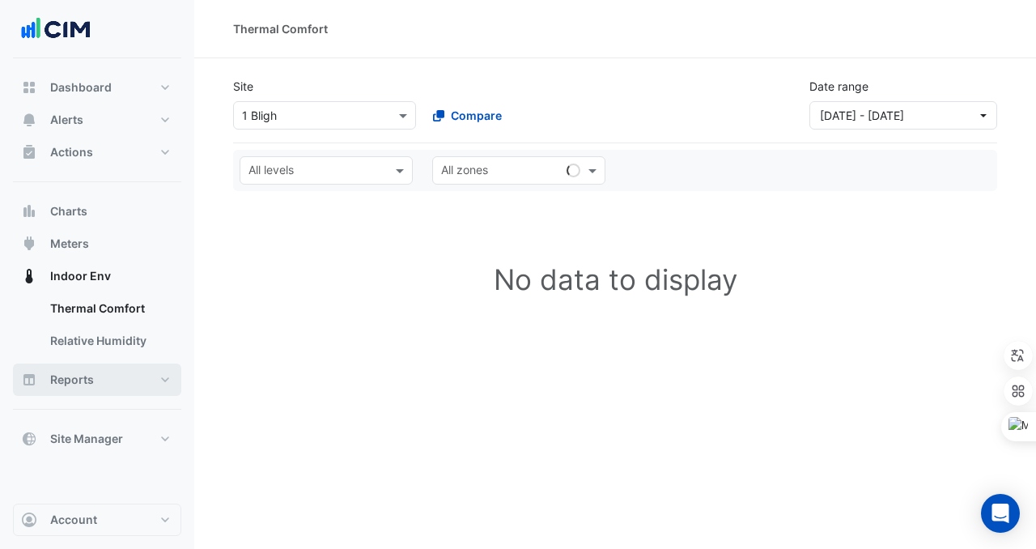
click at [109, 374] on button "Reports" at bounding box center [97, 380] width 168 height 32
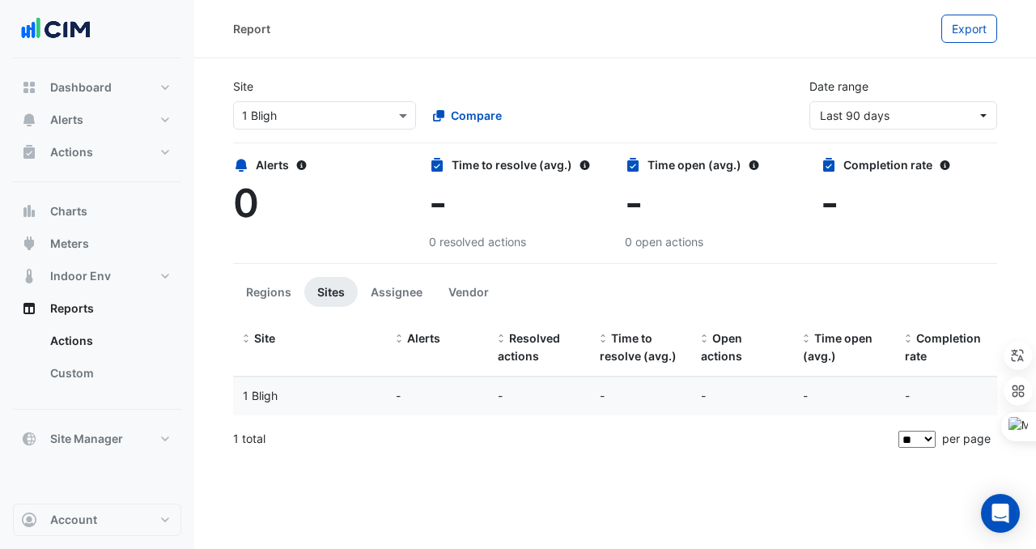
click at [322, 129] on div "Select a Site × 1 Bligh" at bounding box center [324, 115] width 183 height 28
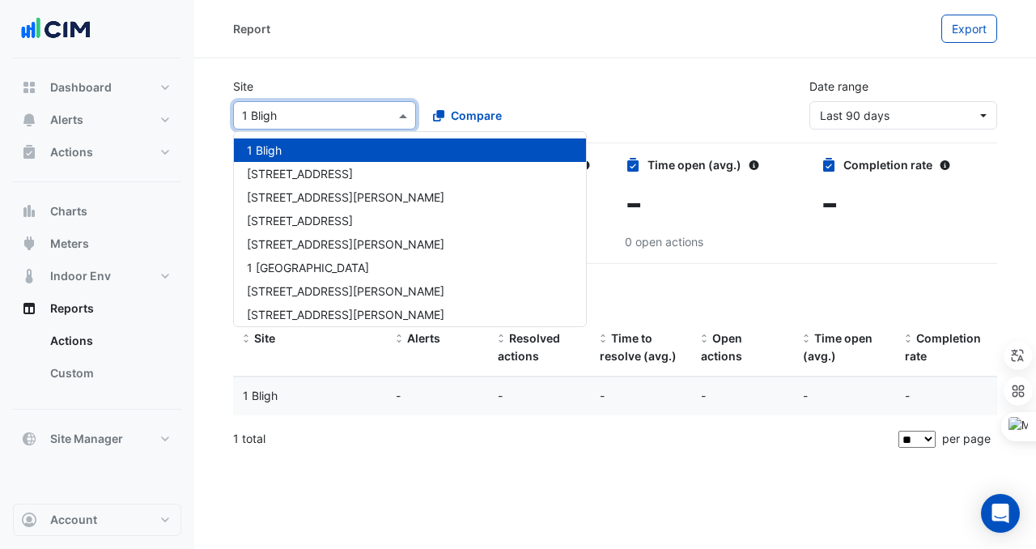
click at [418, 112] on app-site-select "Select a Site × 1 Bligh 1 Bligh 1 Chandos St 1 Denison Street 1 Innovation Road…" at bounding box center [324, 115] width 189 height 28
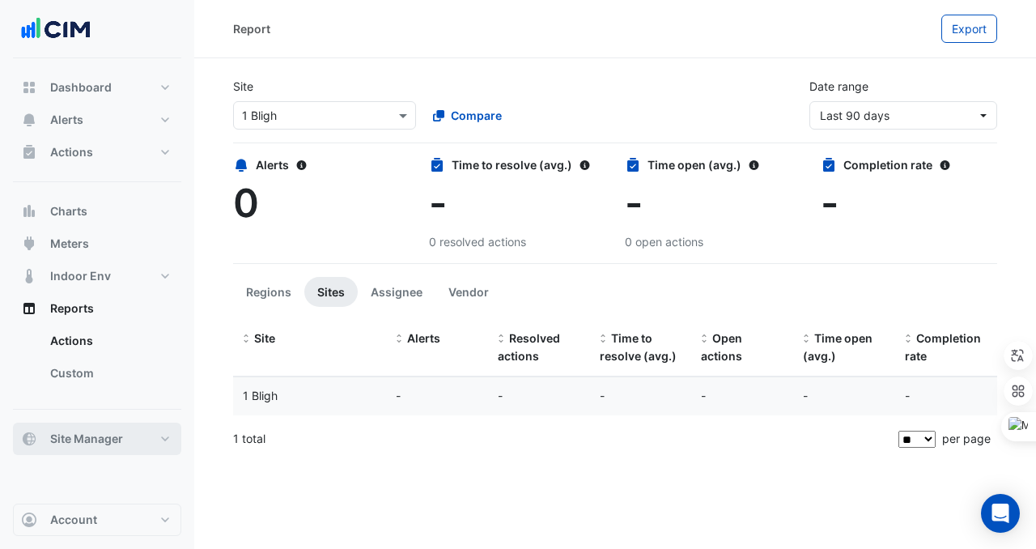
click at [74, 424] on button "Site Manager" at bounding box center [97, 439] width 168 height 32
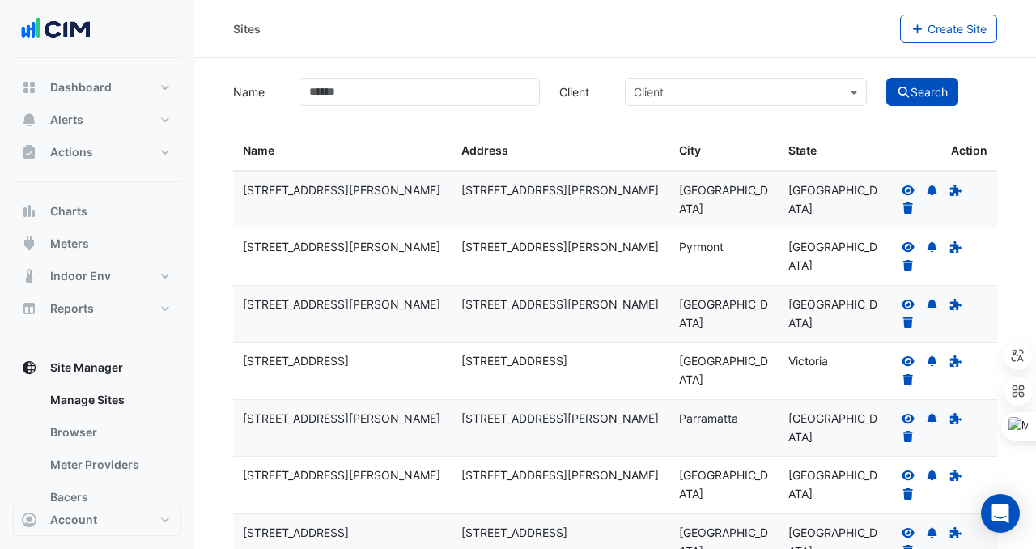
click at [905, 187] on icon at bounding box center [908, 190] width 13 height 10
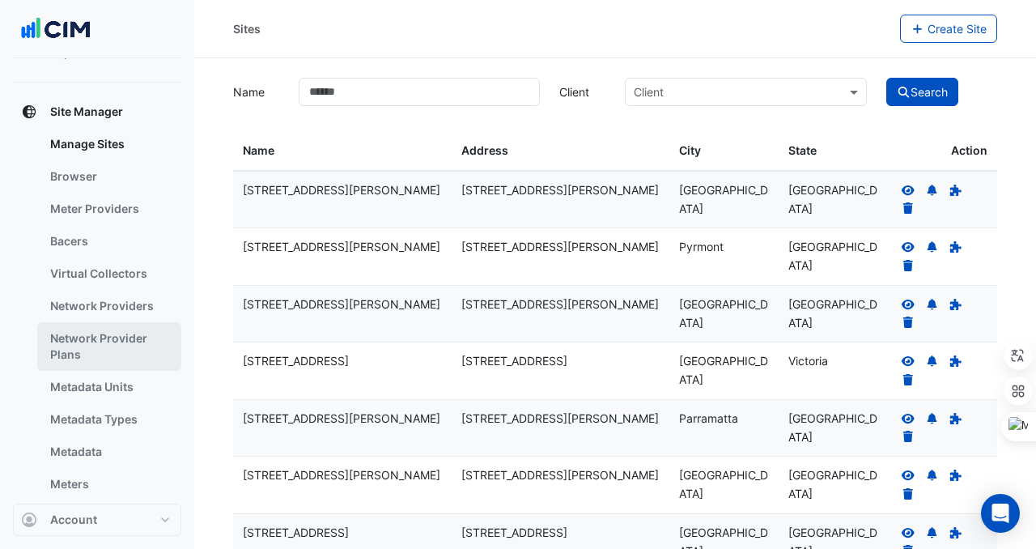
scroll to position [327, 0]
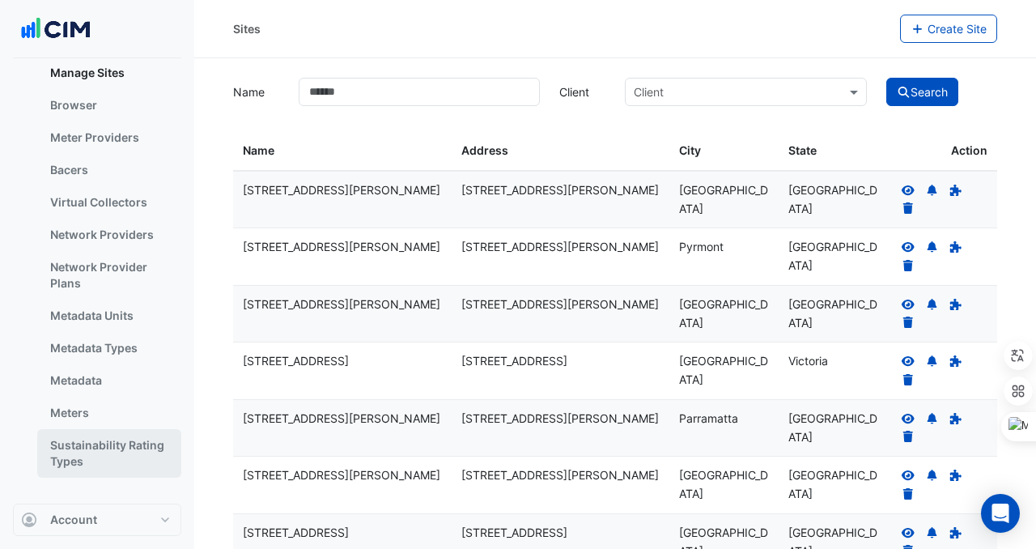
click at [115, 462] on link "Sustainability Rating Types" at bounding box center [109, 453] width 144 height 49
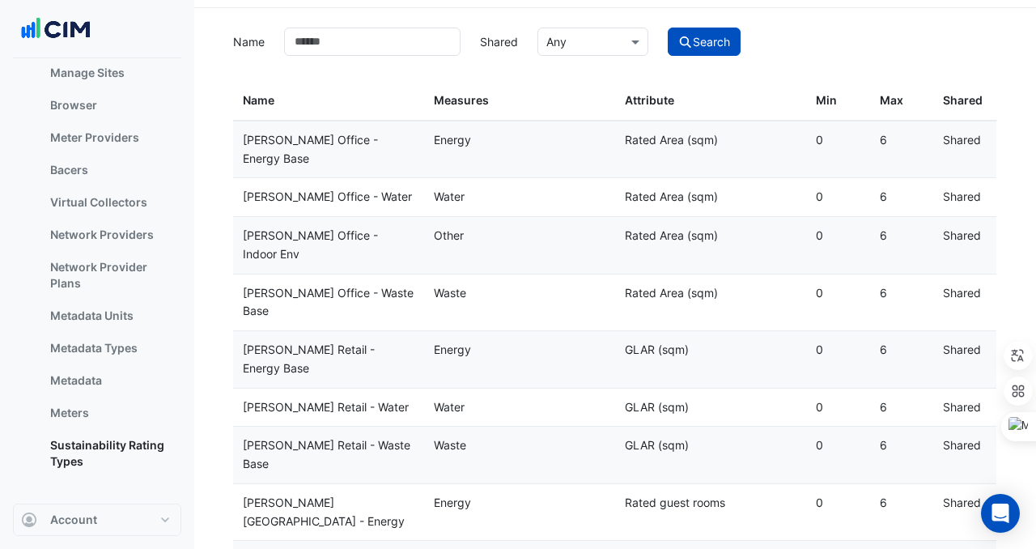
scroll to position [70, 0]
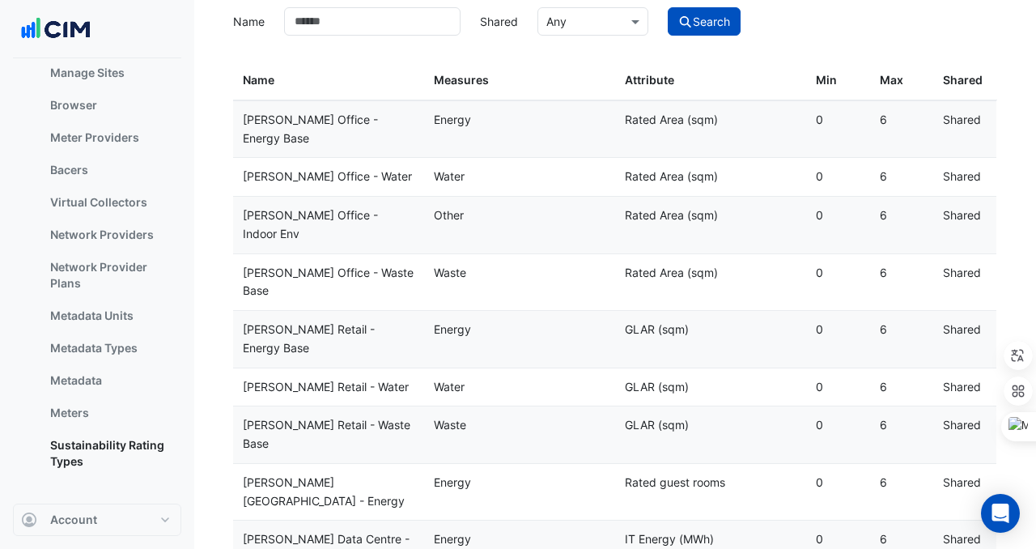
click at [537, 109] on datatable-body-cell "Energy" at bounding box center [519, 129] width 191 height 57
click at [961, 109] on datatable-body-cell "Shared: Shared" at bounding box center [966, 129] width 64 height 57
click at [656, 121] on div "Attribute: Rated Area (sqm)" at bounding box center [711, 120] width 172 height 19
select select "***"
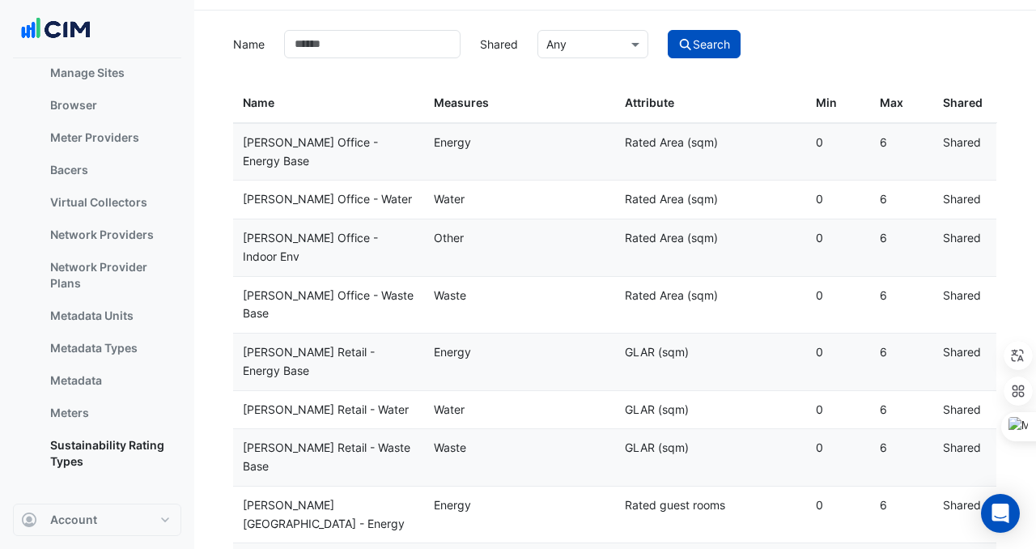
scroll to position [225, 0]
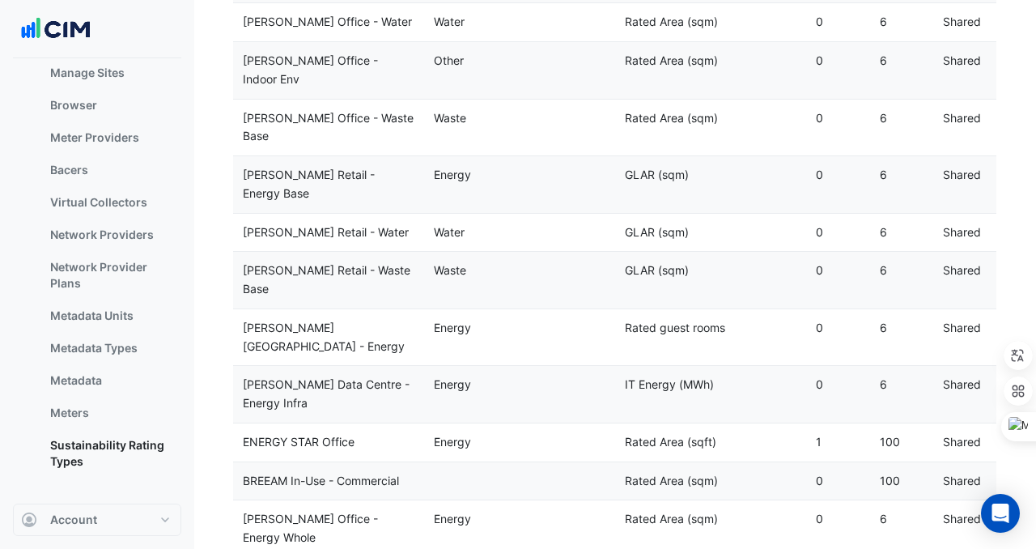
click at [869, 462] on datatable-body-cell "Min: 0" at bounding box center [839, 481] width 64 height 38
drag, startPoint x: 880, startPoint y: 477, endPoint x: 823, endPoint y: 475, distance: 57.5
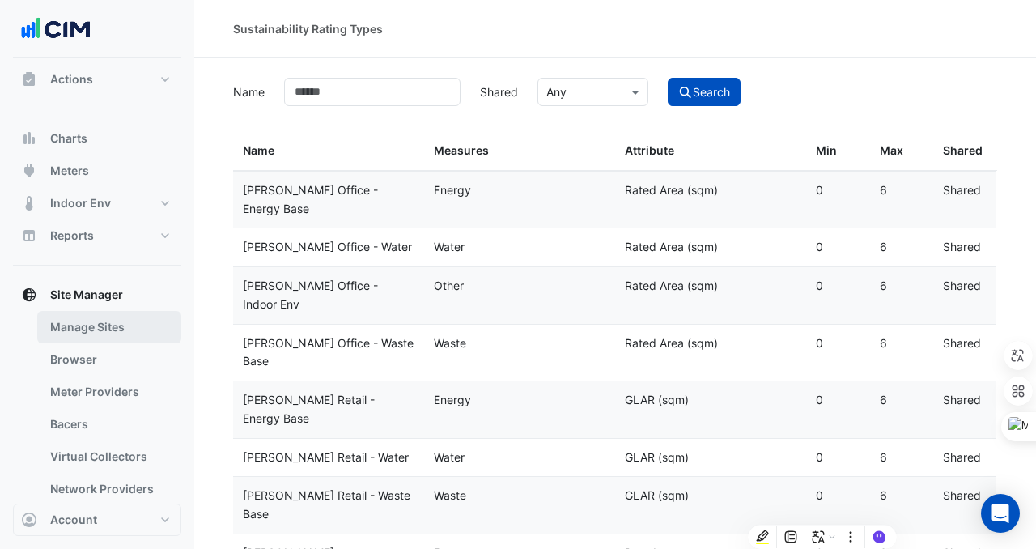
scroll to position [0, 0]
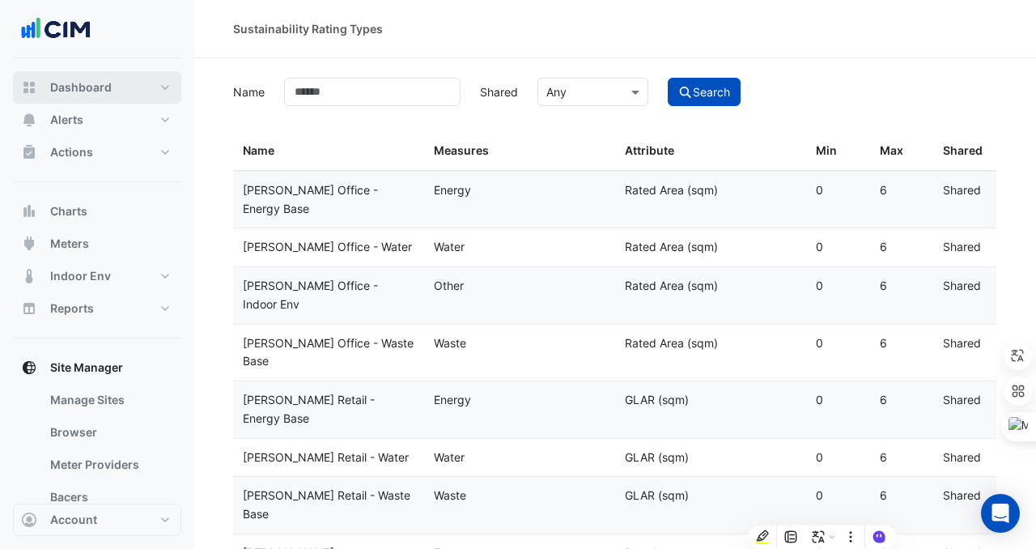
click at [92, 87] on span "Dashboard" at bounding box center [81, 87] width 62 height 16
select select "***"
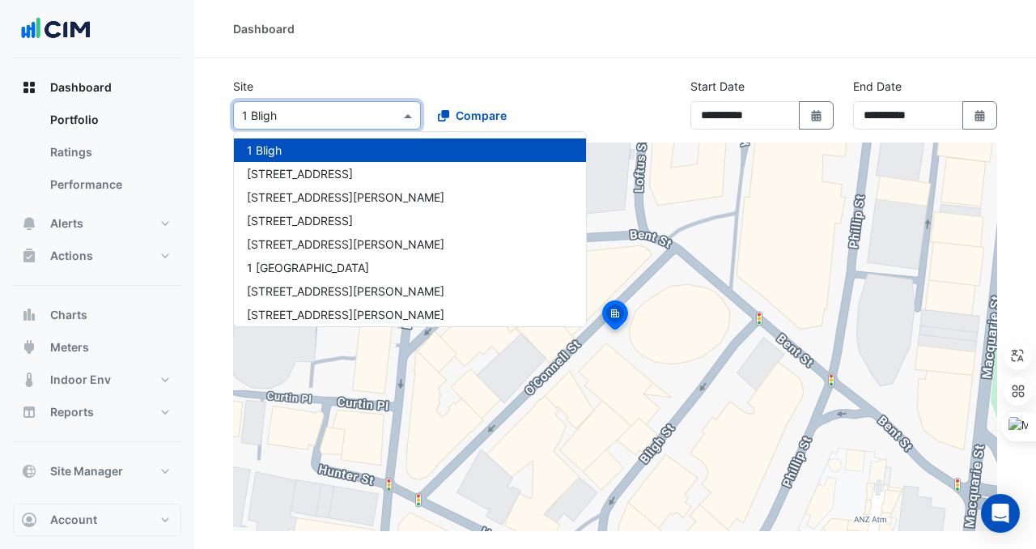
click at [316, 114] on input "text" at bounding box center [311, 116] width 138 height 17
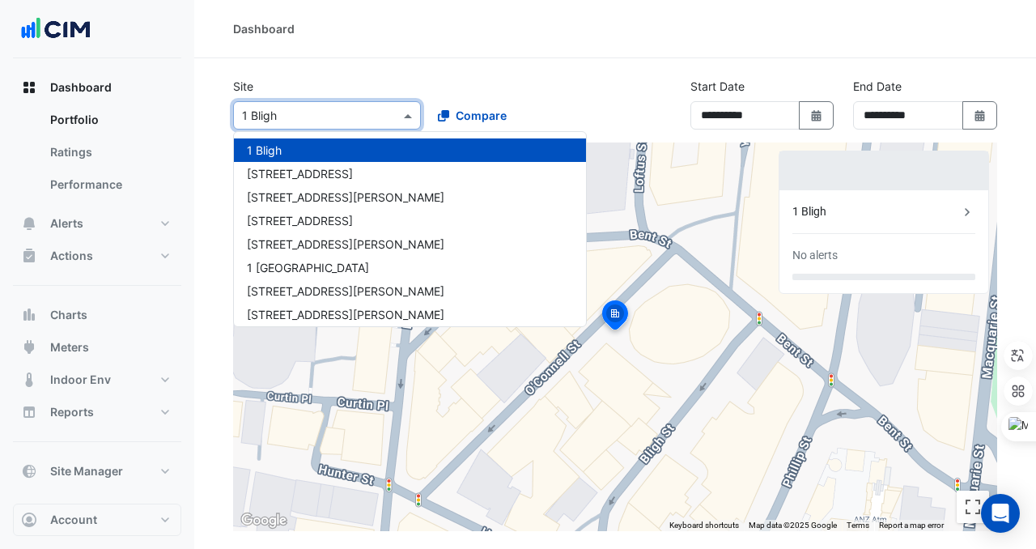
paste input "**********"
type input "**********"
paste input "**********"
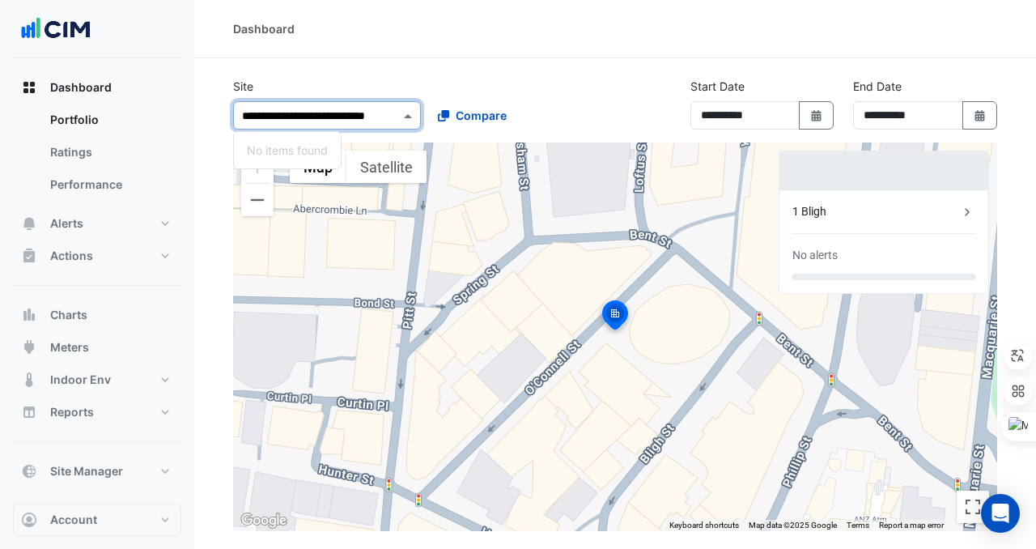
type input "**********"
type input "*"
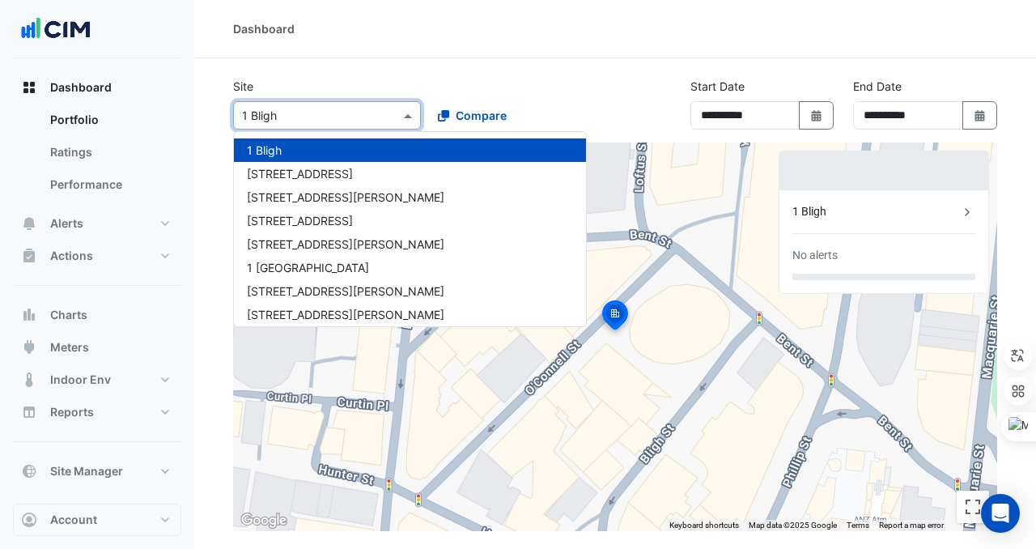
paste input "**********"
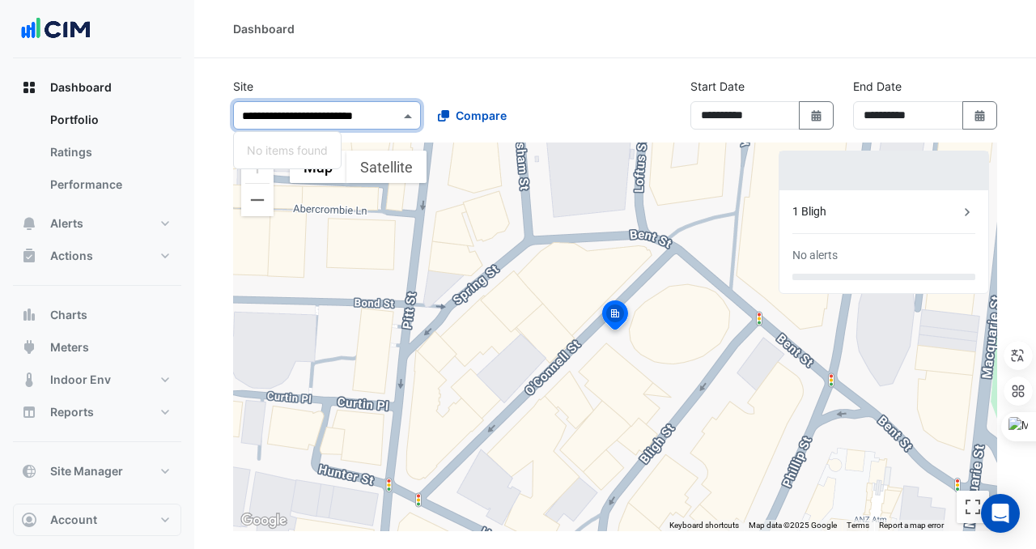
type input "**********"
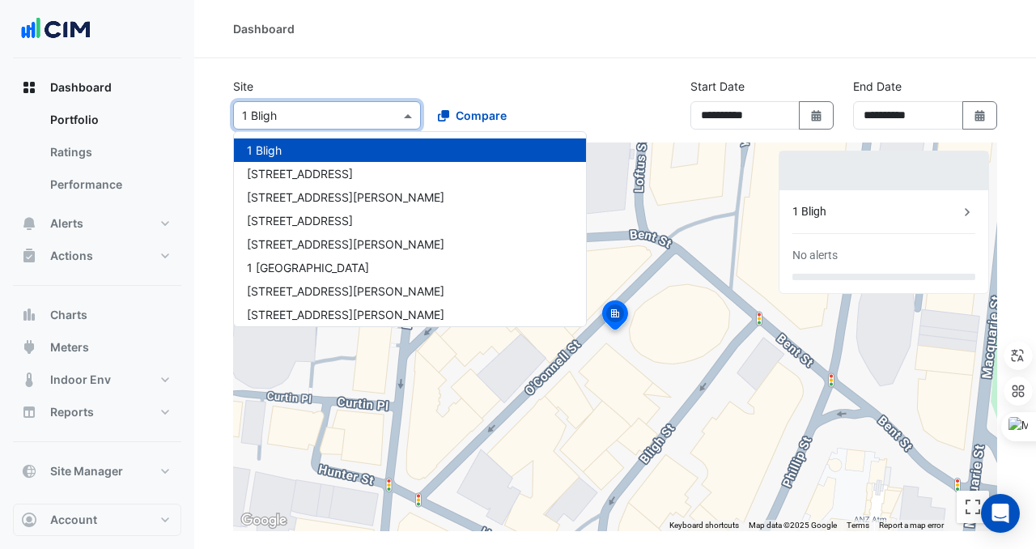
paste input "**********"
type input "**********"
paste input "**********"
type input "**********"
paste input "**********"
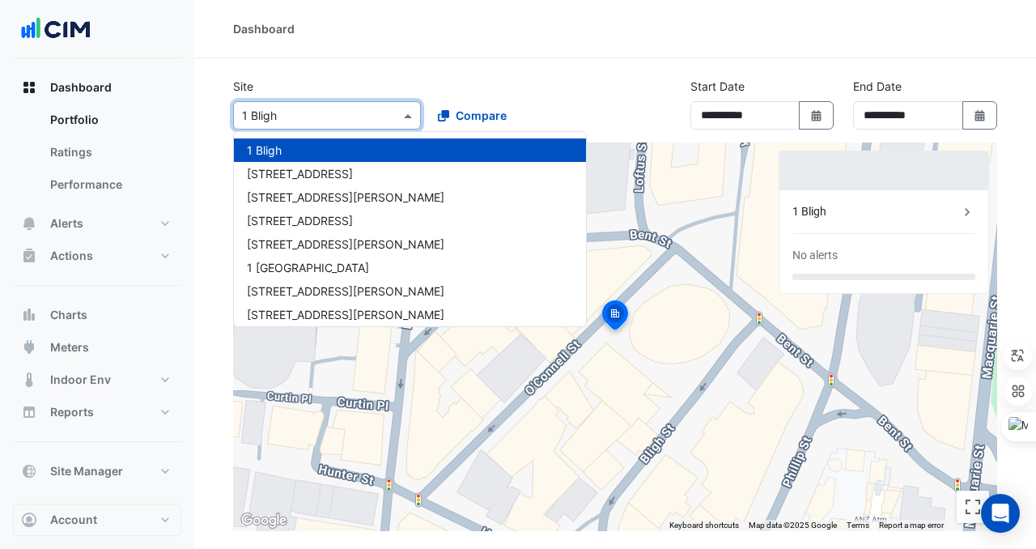
type input "**********"
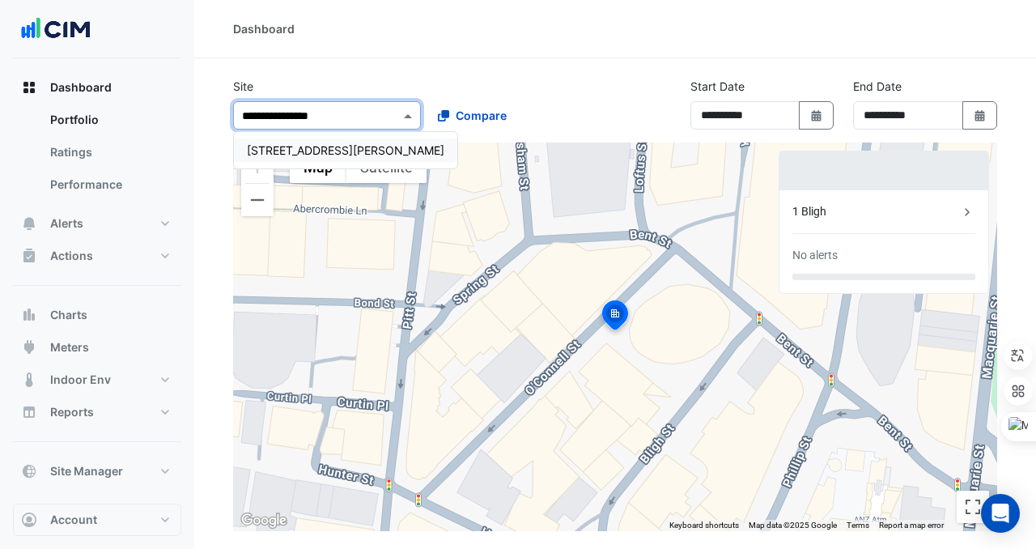
click at [326, 149] on span "[STREET_ADDRESS][PERSON_NAME]" at bounding box center [346, 150] width 198 height 14
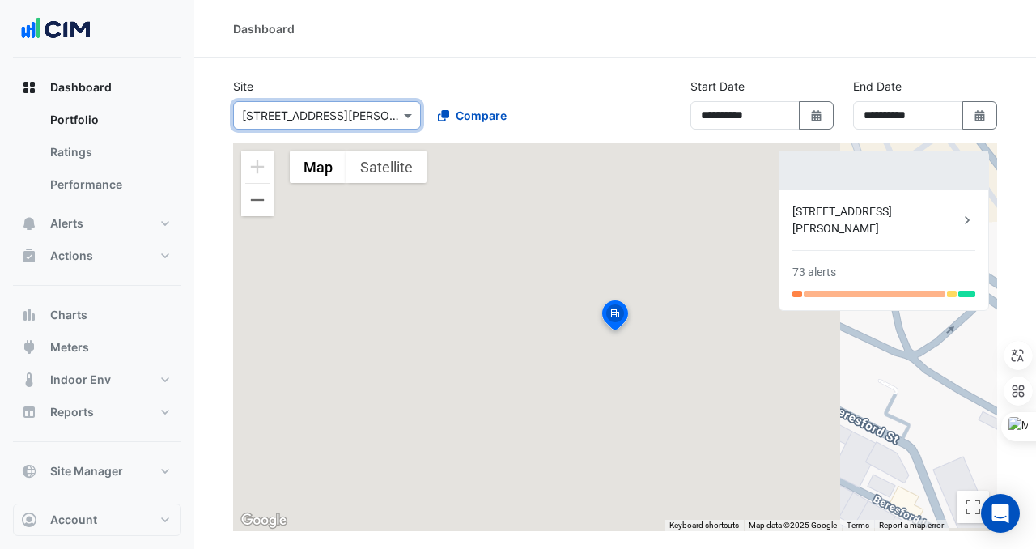
click at [844, 219] on div "[STREET_ADDRESS][PERSON_NAME]" at bounding box center [876, 220] width 167 height 34
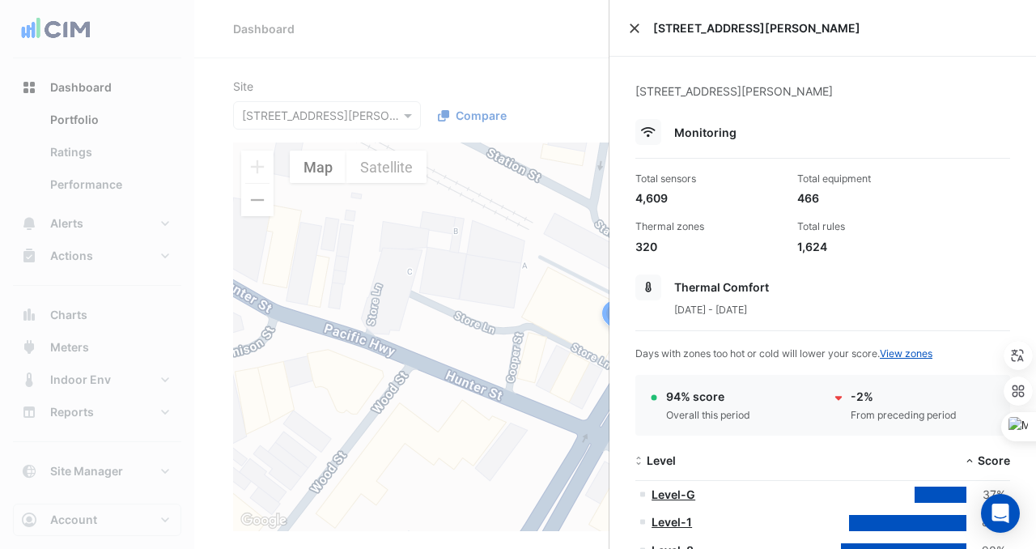
click at [639, 28] on button "Close" at bounding box center [634, 28] width 11 height 11
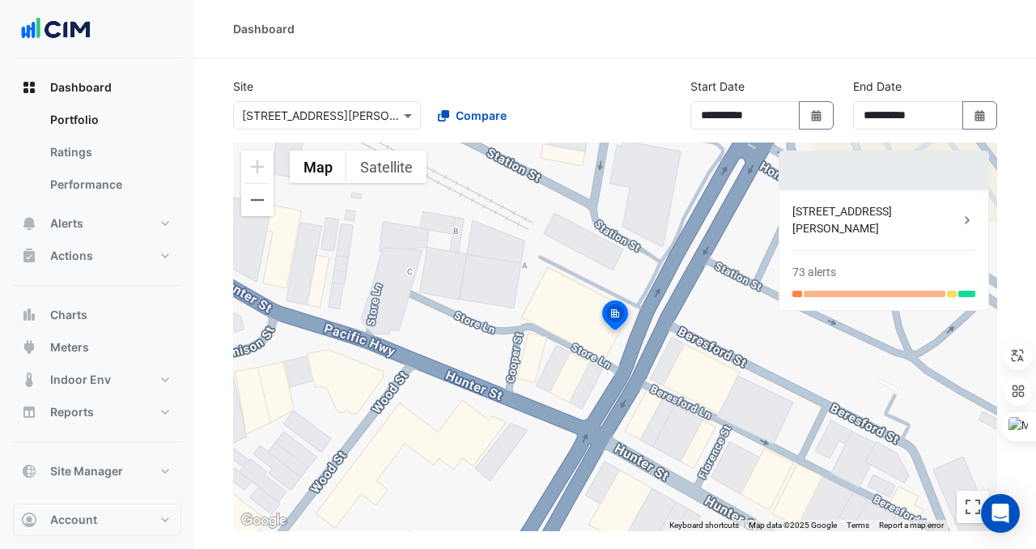
click at [370, 114] on input "text" at bounding box center [311, 116] width 138 height 17
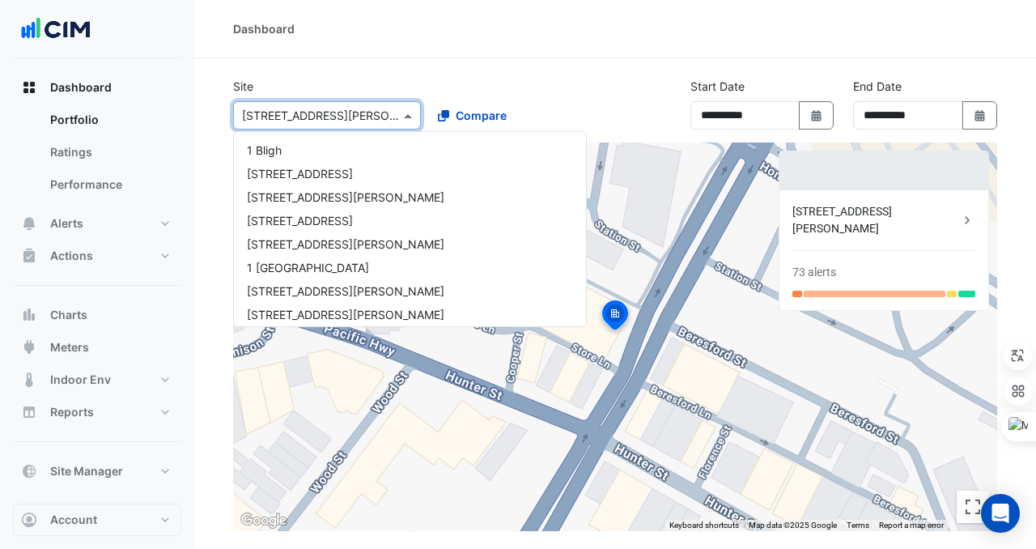
scroll to position [3952, 0]
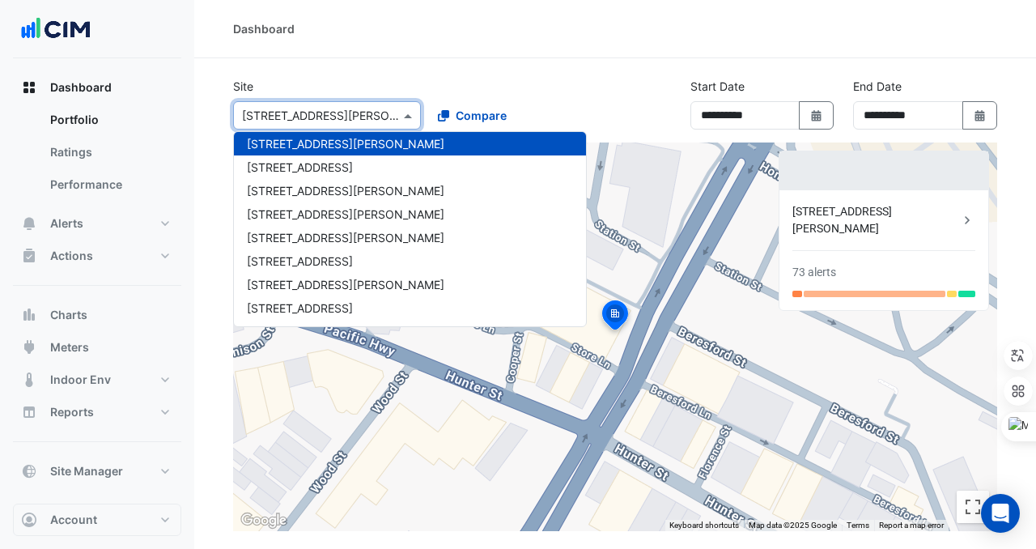
drag, startPoint x: 370, startPoint y: 114, endPoint x: 300, endPoint y: 115, distance: 69.6
click at [300, 114] on input "text" at bounding box center [311, 116] width 138 height 17
paste input "**********"
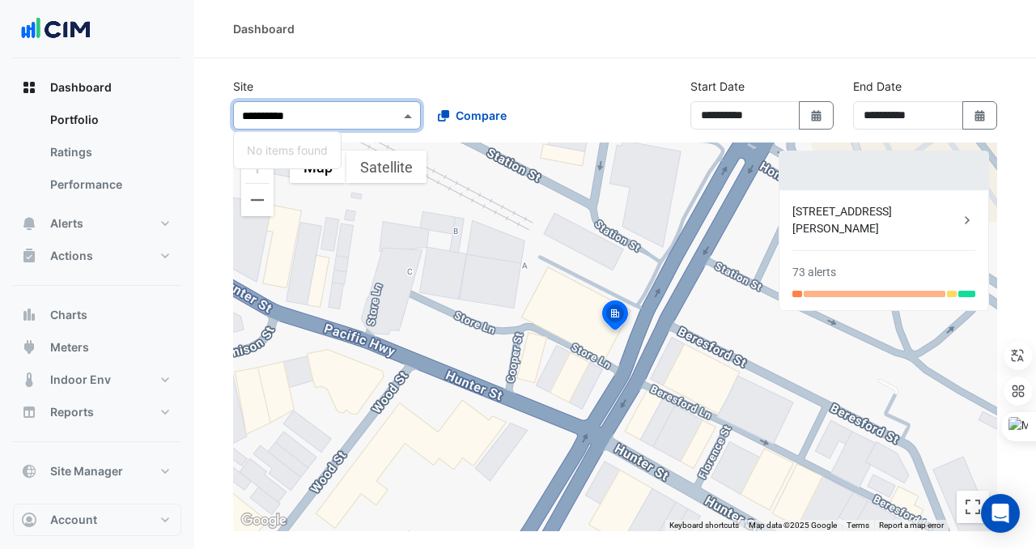
scroll to position [0, 0]
paste input "**********"
type input "**********"
drag, startPoint x: 296, startPoint y: 109, endPoint x: 185, endPoint y: 128, distance: 112.6
click at [185, 129] on div "**********" at bounding box center [518, 379] width 1036 height 759
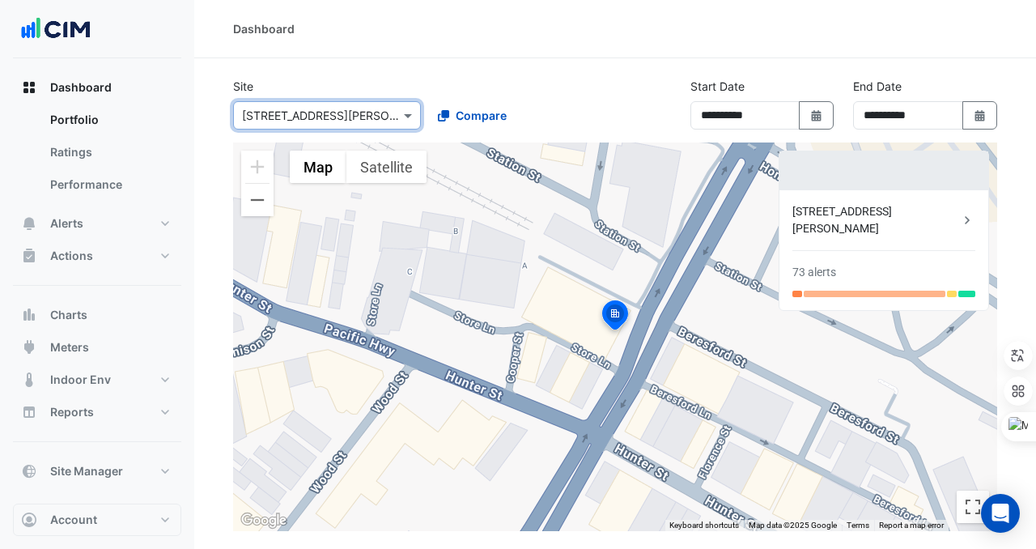
paste input "**********"
type input "**********"
drag, startPoint x: 381, startPoint y: 112, endPoint x: 188, endPoint y: 112, distance: 192.7
click at [188, 112] on div "**********" at bounding box center [518, 379] width 1036 height 759
type input "*"
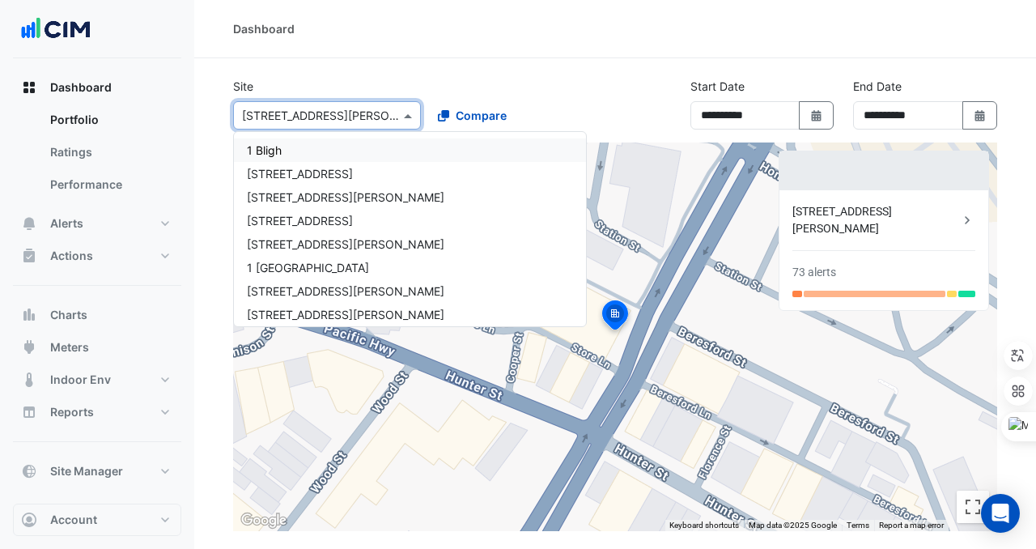
click at [598, 70] on section "Site Select a Site × 6 Stewart Avenue 1 Bligh 1 Chandos St 1 Denison Street 1 I…" at bounding box center [615, 408] width 842 height 700
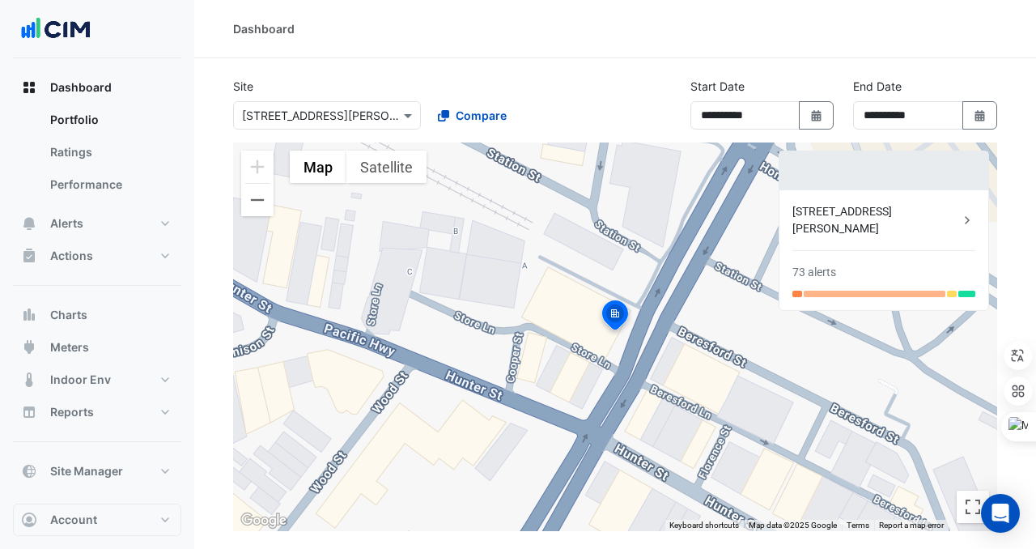
scroll to position [175, 0]
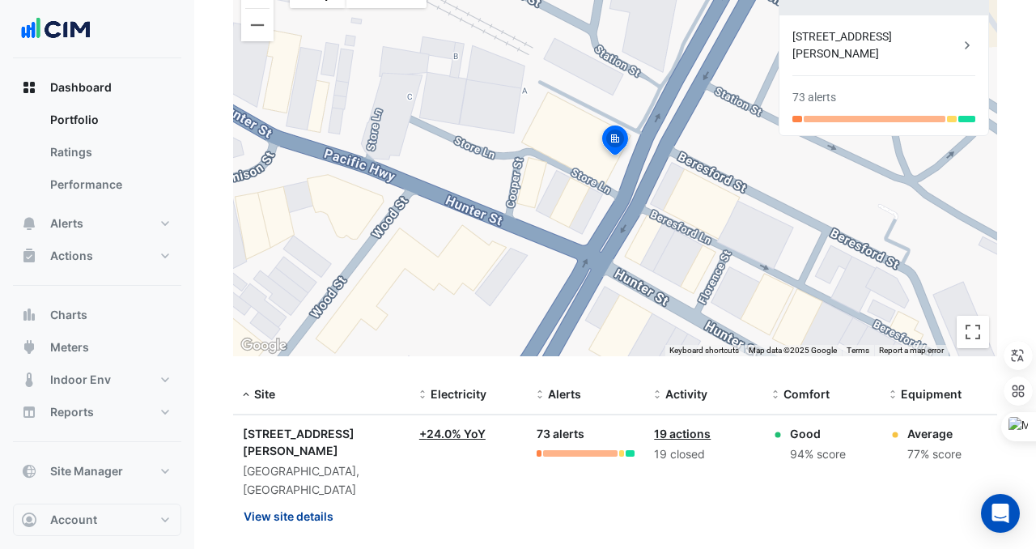
click at [323, 502] on button "View site details" at bounding box center [289, 516] width 92 height 28
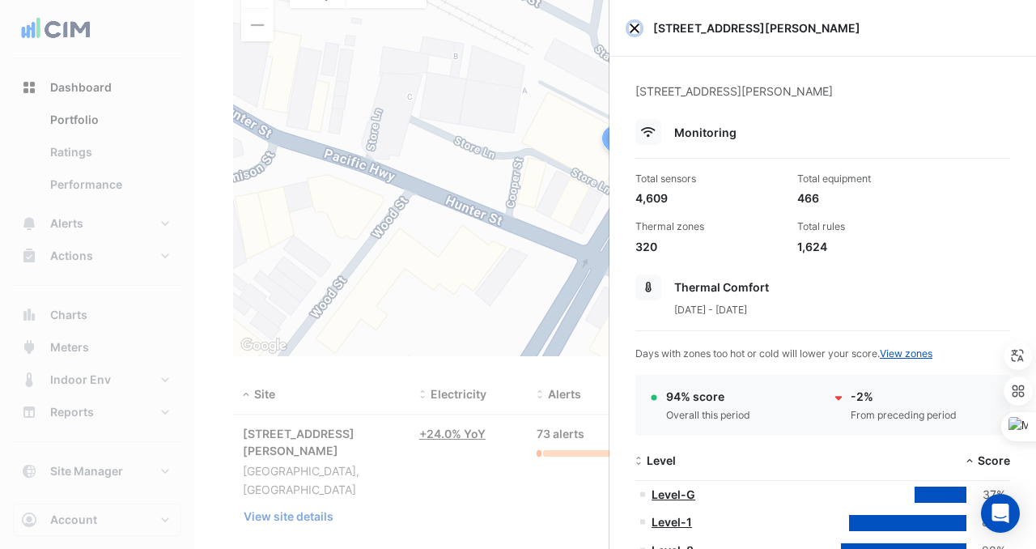
click at [640, 24] on button "Close" at bounding box center [634, 28] width 11 height 11
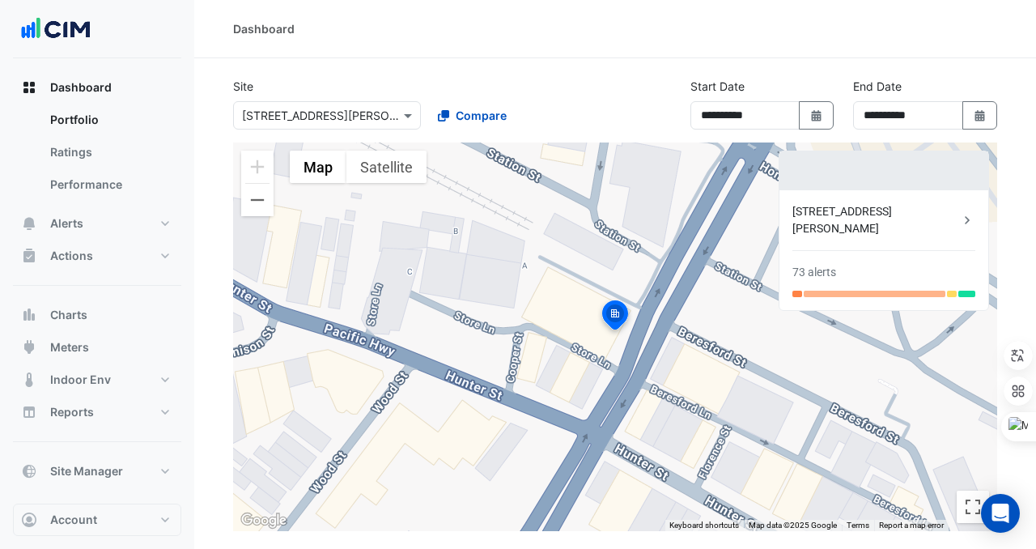
click at [365, 65] on section "**********" at bounding box center [615, 408] width 842 height 700
click at [100, 157] on link "Ratings" at bounding box center [109, 152] width 144 height 32
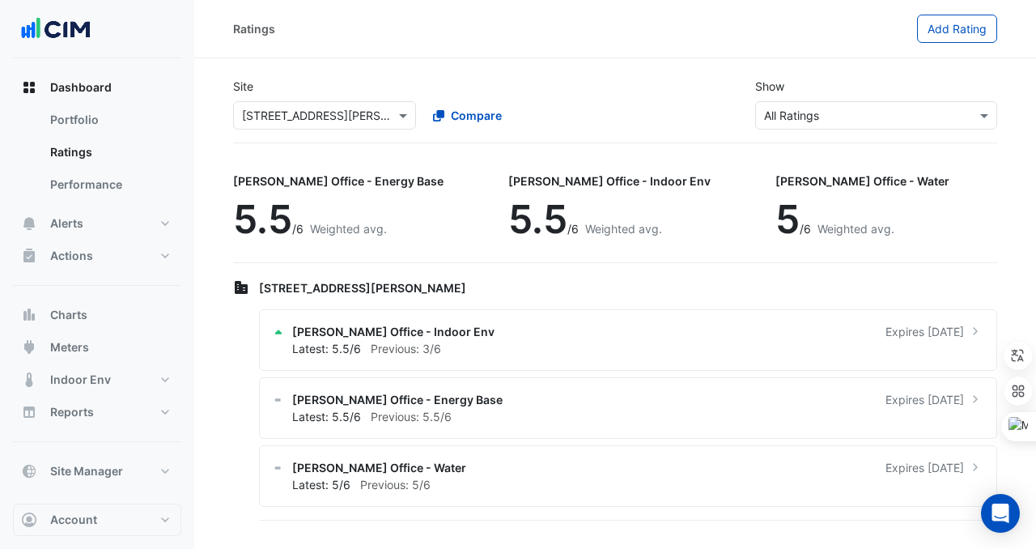
click at [357, 118] on input "text" at bounding box center [308, 116] width 133 height 17
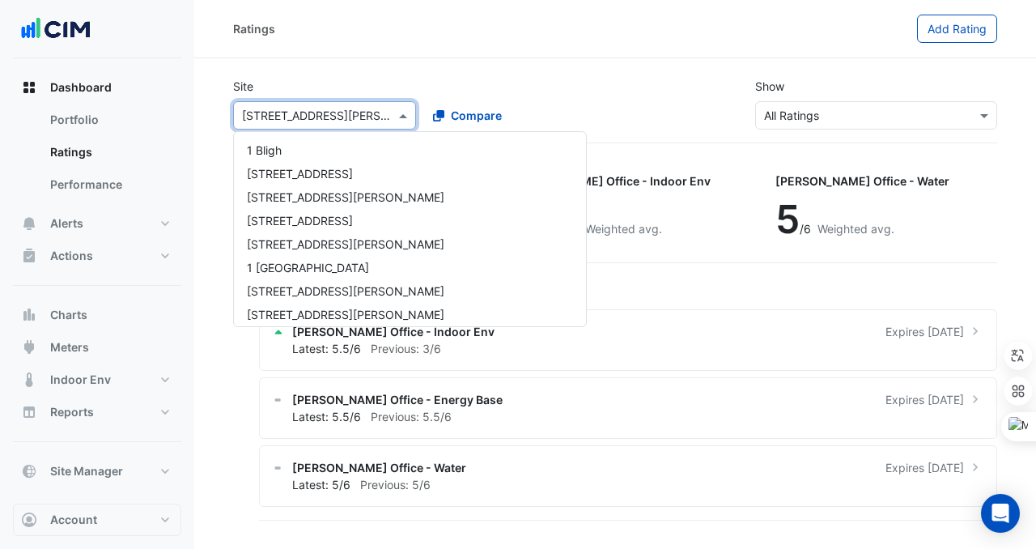
scroll to position [3952, 0]
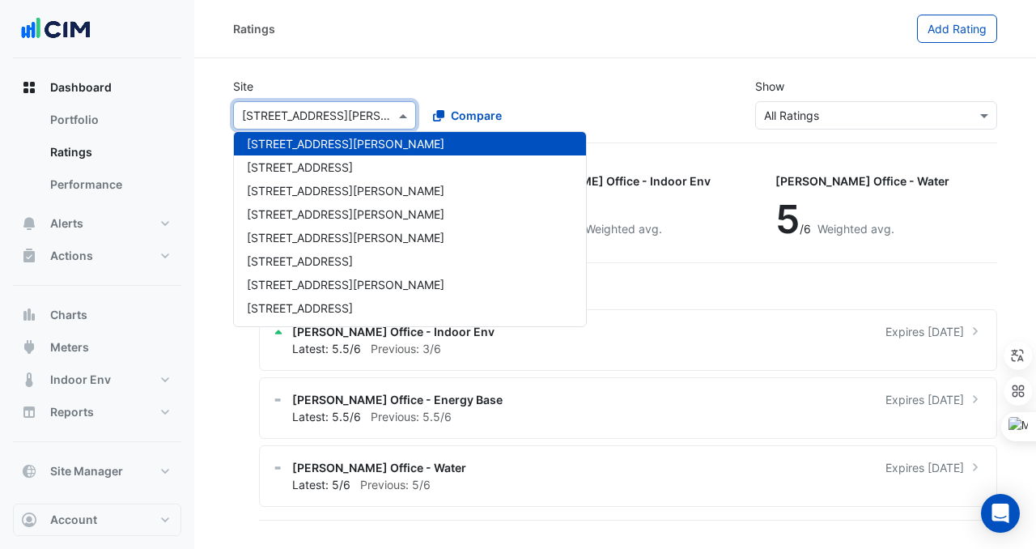
click at [320, 116] on input "text" at bounding box center [308, 116] width 133 height 17
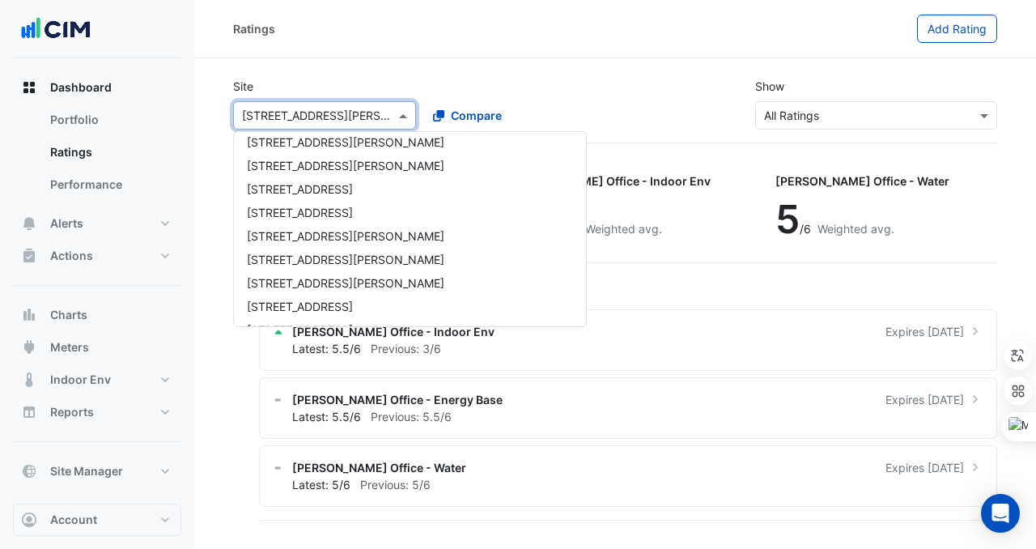
scroll to position [0, 0]
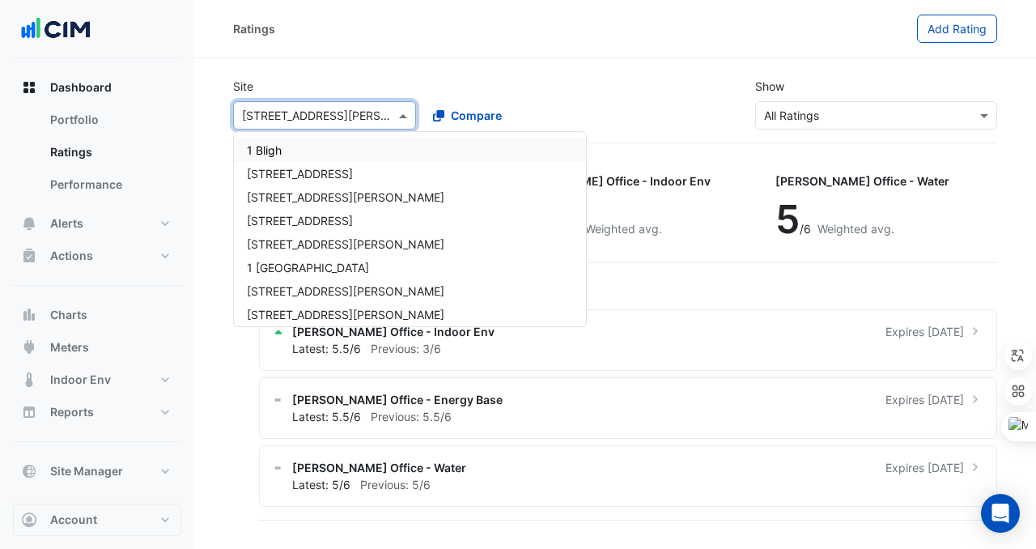
click at [298, 143] on div "1 Bligh" at bounding box center [410, 149] width 352 height 23
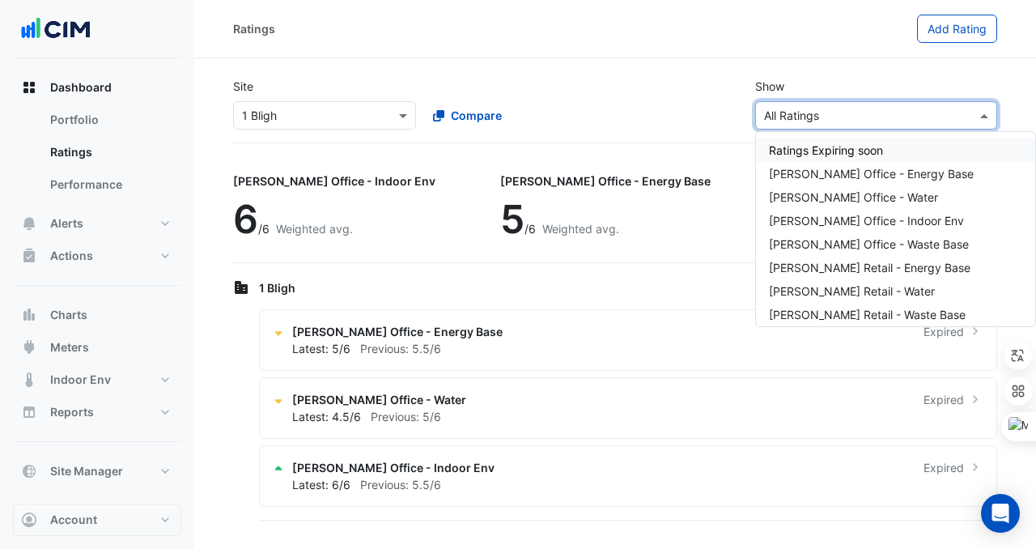
click at [756, 116] on div "Sustainability Rating Types × All Ratings" at bounding box center [877, 115] width 242 height 28
click at [339, 70] on div "Site Select a Site × 1 Bligh Compare Show Sustainability Rating Types × All Rat…" at bounding box center [615, 104] width 784 height 78
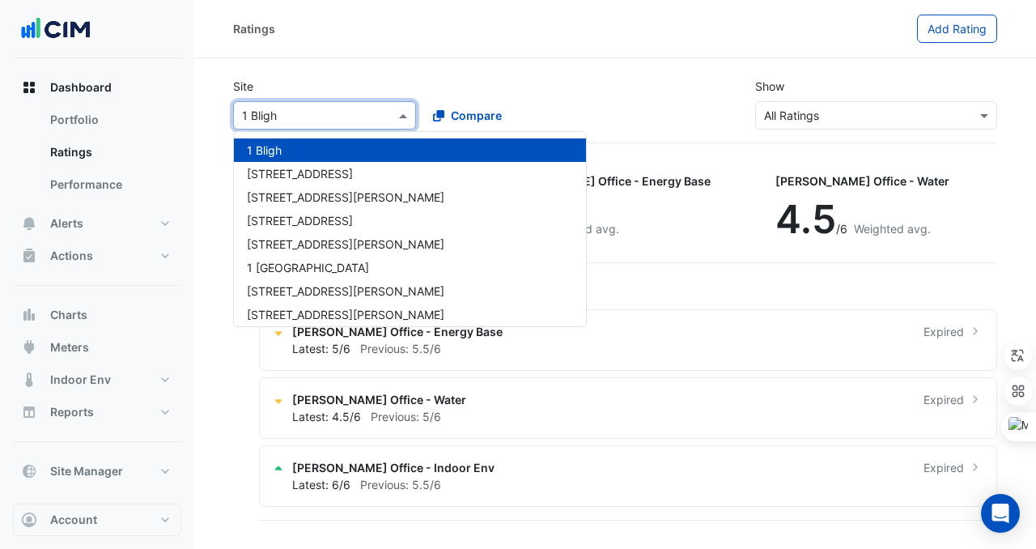
click at [355, 109] on input "text" at bounding box center [308, 116] width 133 height 17
click at [323, 172] on div "[STREET_ADDRESS]" at bounding box center [410, 173] width 352 height 23
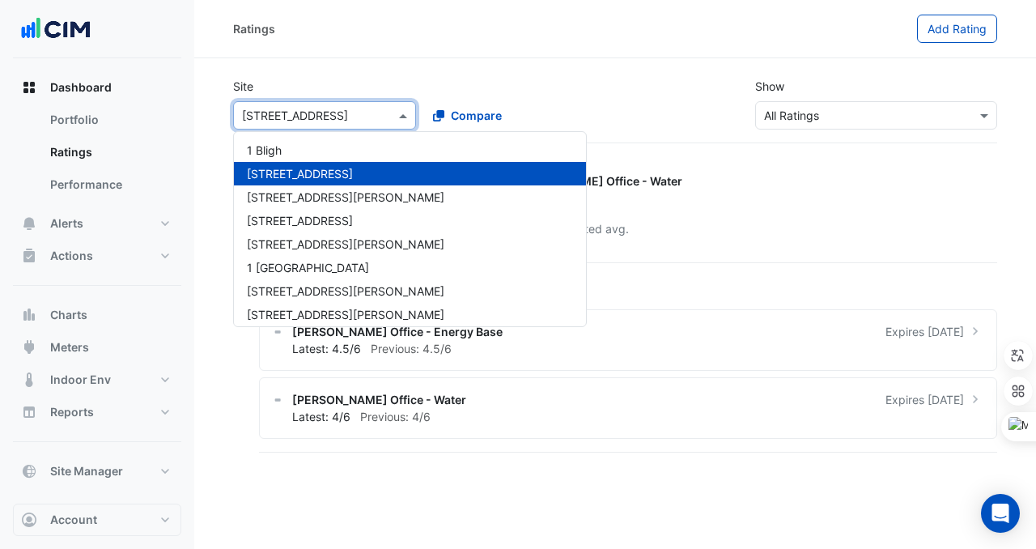
click at [287, 118] on input "text" at bounding box center [308, 116] width 133 height 17
click at [295, 199] on span "[STREET_ADDRESS][PERSON_NAME]" at bounding box center [346, 197] width 198 height 14
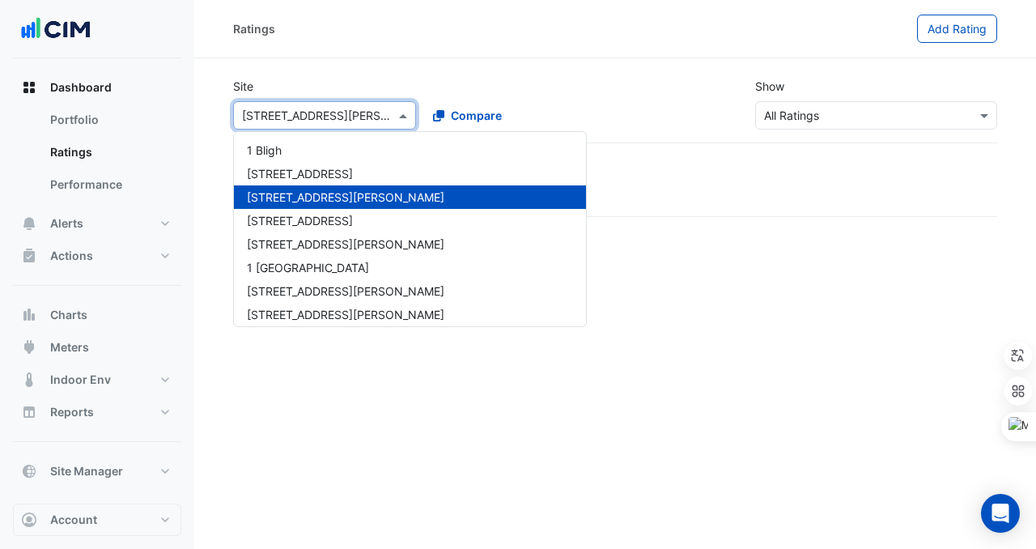
click at [304, 113] on input "text" at bounding box center [308, 116] width 133 height 17
click at [308, 229] on div "[STREET_ADDRESS]" at bounding box center [410, 220] width 352 height 23
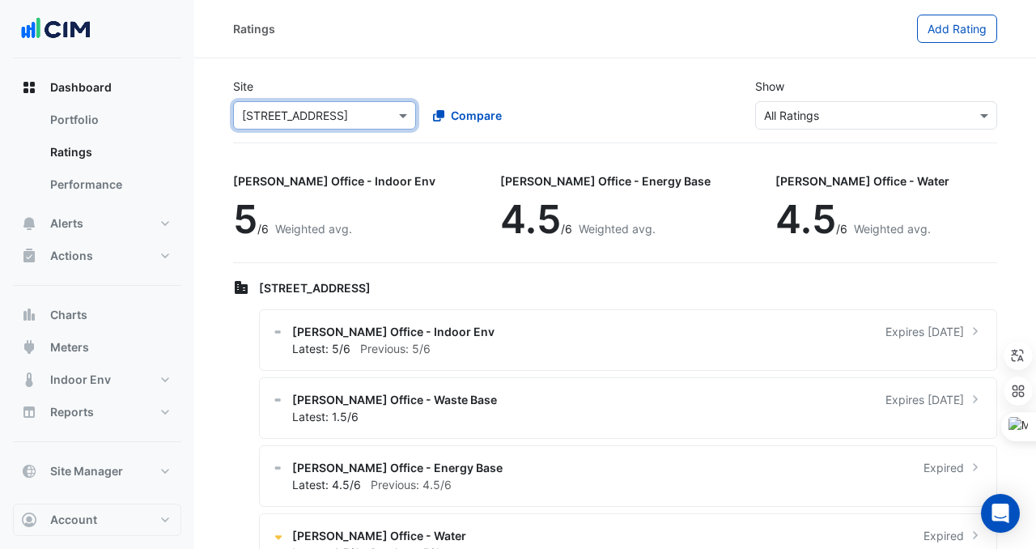
click at [309, 112] on input "text" at bounding box center [308, 116] width 133 height 17
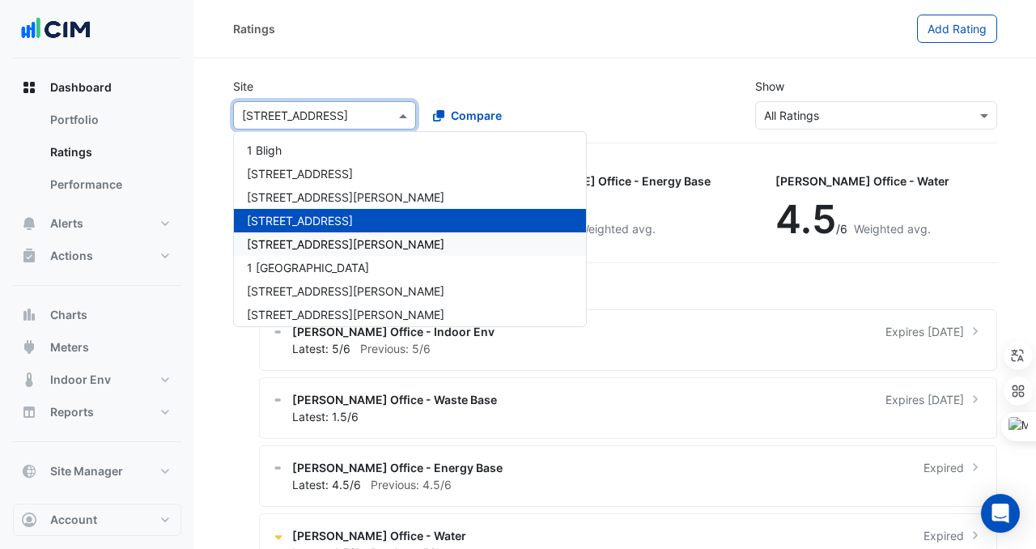
click at [307, 249] on span "[STREET_ADDRESS][PERSON_NAME]" at bounding box center [346, 244] width 198 height 14
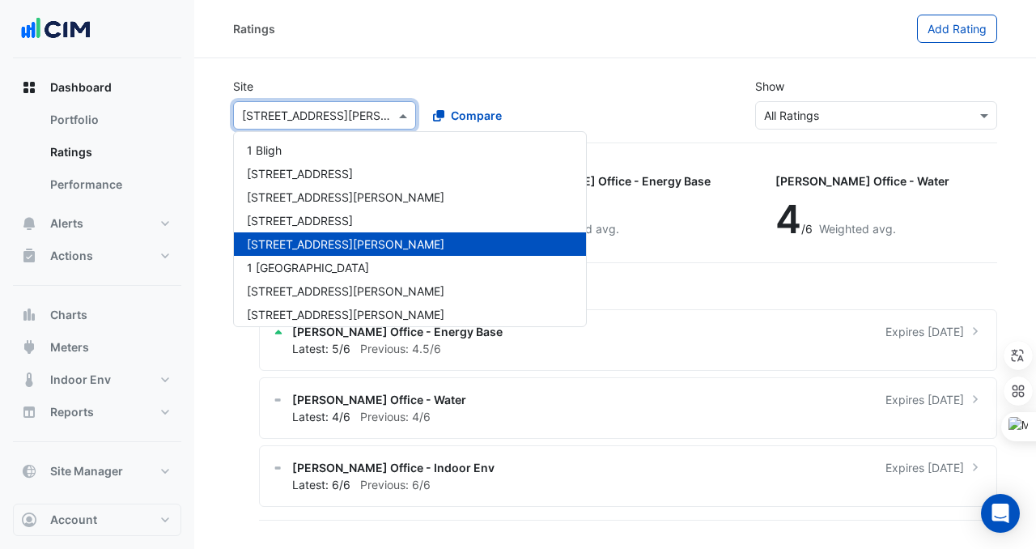
click at [321, 116] on input "text" at bounding box center [308, 116] width 133 height 17
click at [304, 266] on span "1 [GEOGRAPHIC_DATA]" at bounding box center [308, 268] width 122 height 14
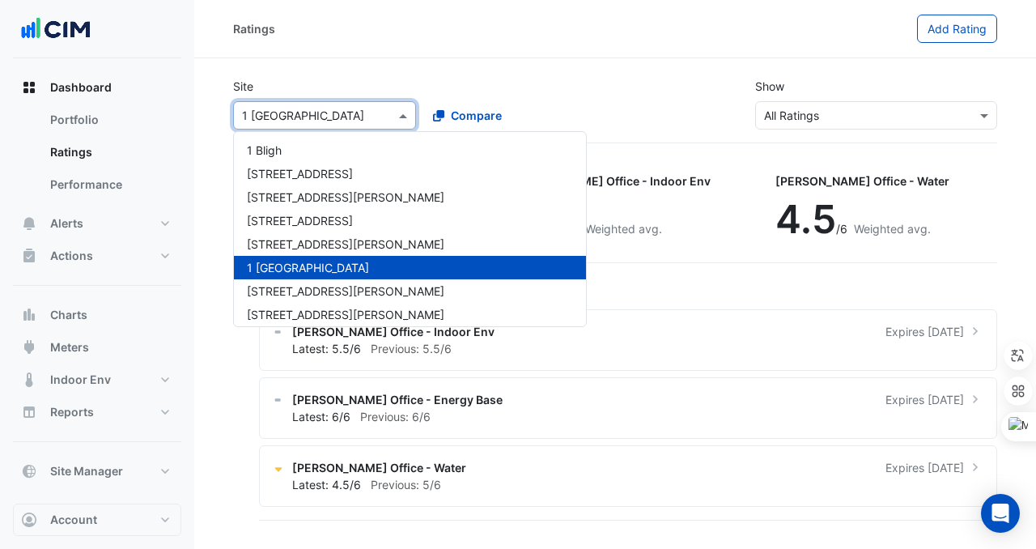
click at [287, 121] on input "text" at bounding box center [308, 116] width 133 height 17
click at [301, 300] on div "[STREET_ADDRESS][PERSON_NAME]" at bounding box center [410, 290] width 352 height 23
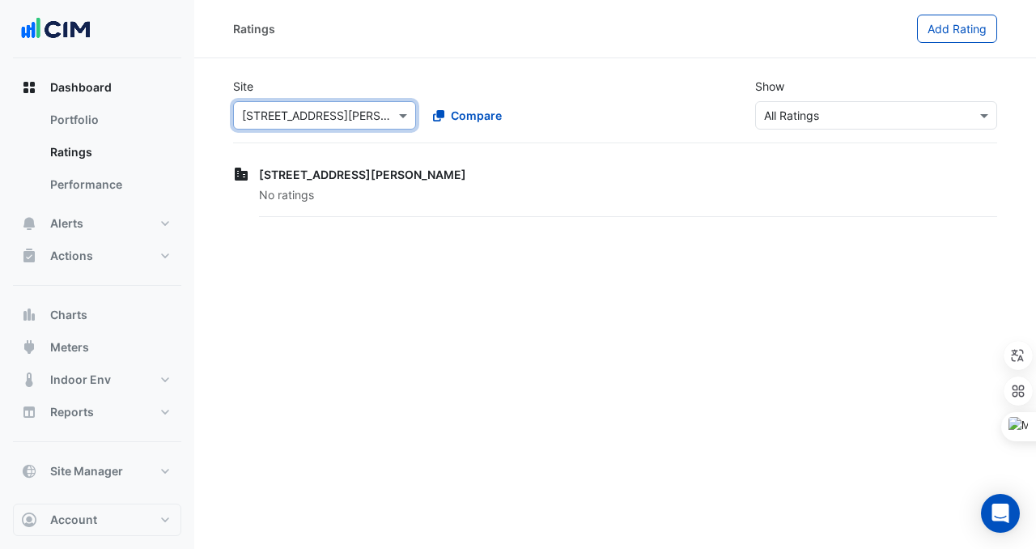
click at [307, 80] on div "Site Select a Site × [STREET_ADDRESS][PERSON_NAME] Compare" at bounding box center [419, 104] width 392 height 52
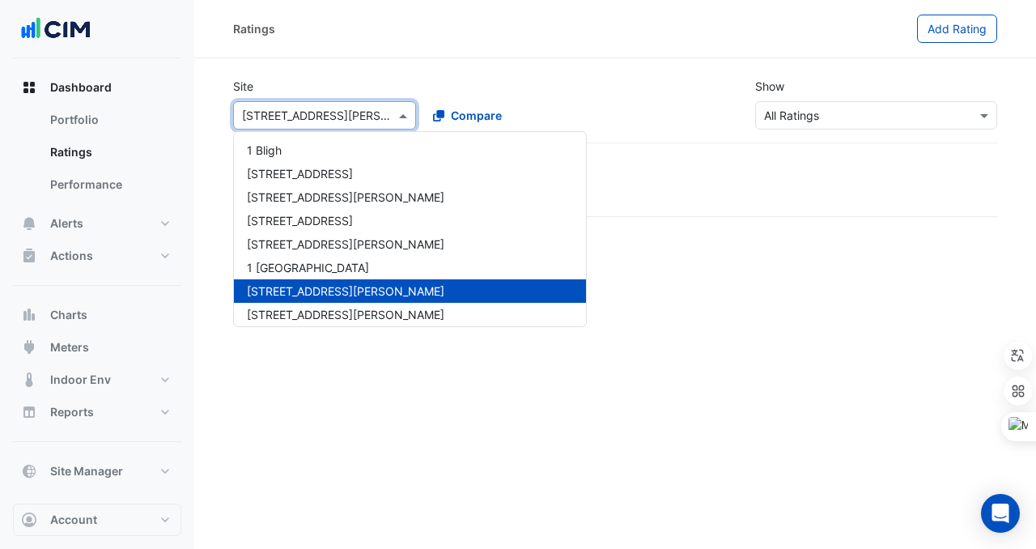
click at [306, 105] on div "Select a Site × [STREET_ADDRESS][PERSON_NAME]" at bounding box center [324, 115] width 183 height 28
click at [328, 307] on div "[STREET_ADDRESS][PERSON_NAME]" at bounding box center [410, 314] width 352 height 23
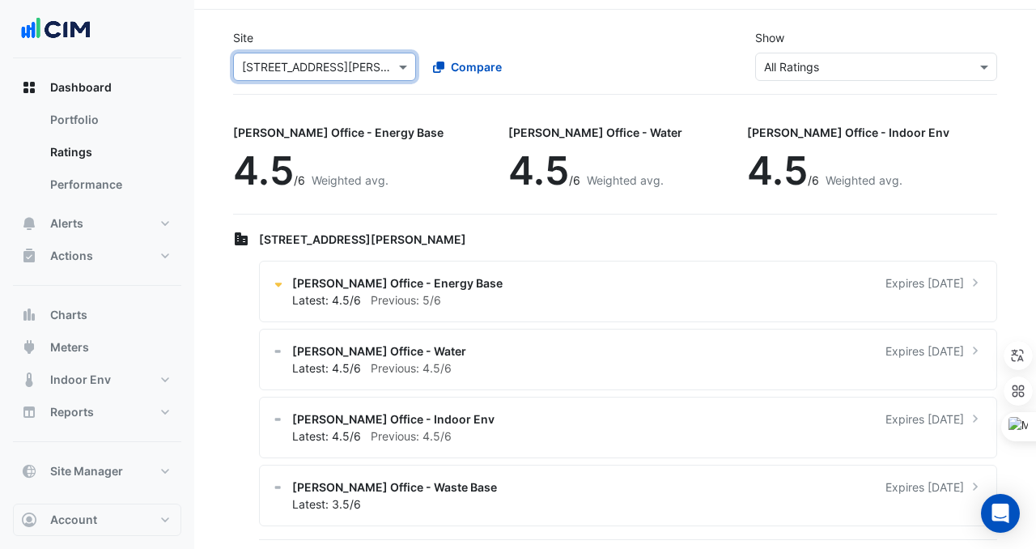
scroll to position [43, 0]
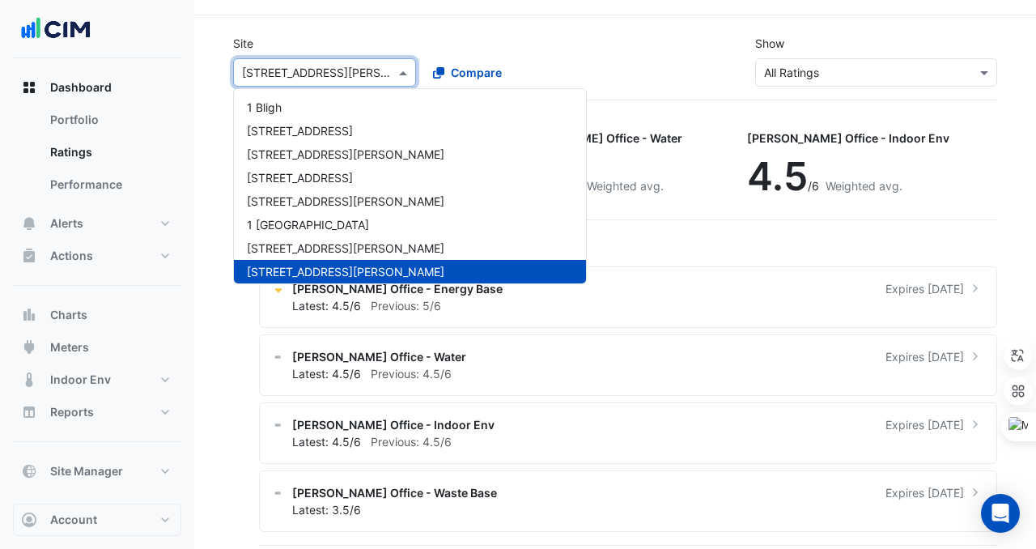
click at [317, 83] on div "Select a Site × [STREET_ADDRESS][PERSON_NAME]" at bounding box center [324, 72] width 183 height 28
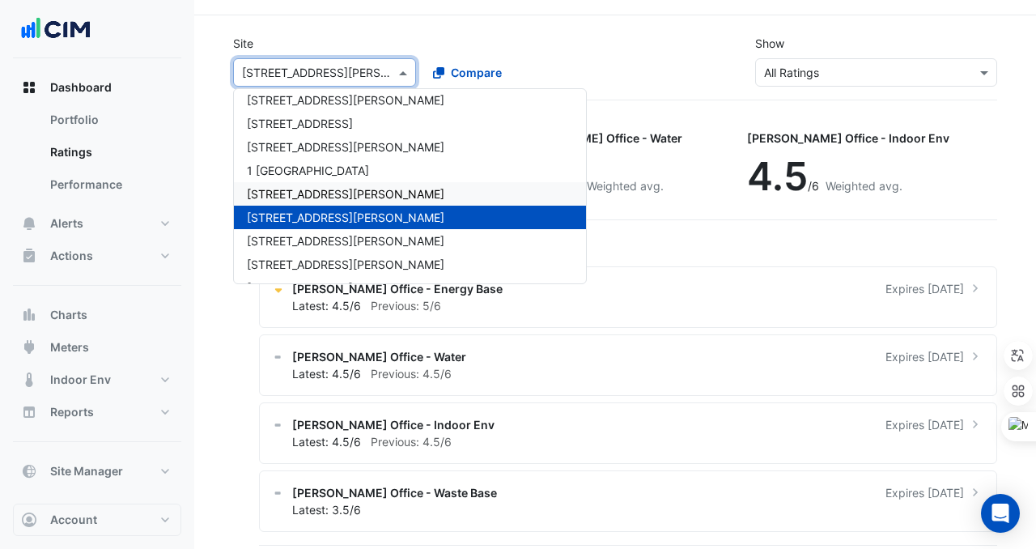
scroll to position [55, 0]
click at [313, 244] on span "[STREET_ADDRESS][PERSON_NAME]" at bounding box center [346, 240] width 198 height 14
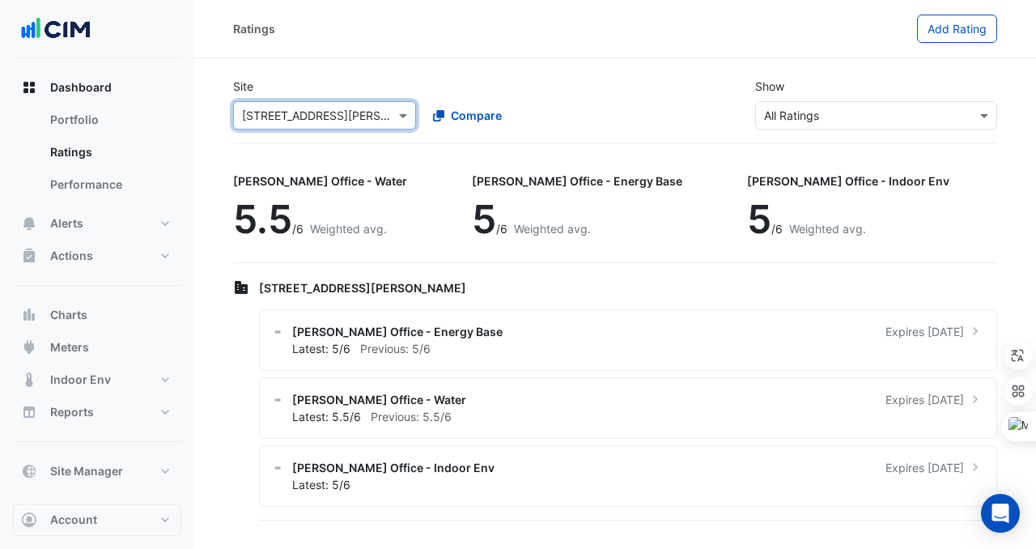
click at [317, 115] on input "text" at bounding box center [308, 116] width 133 height 17
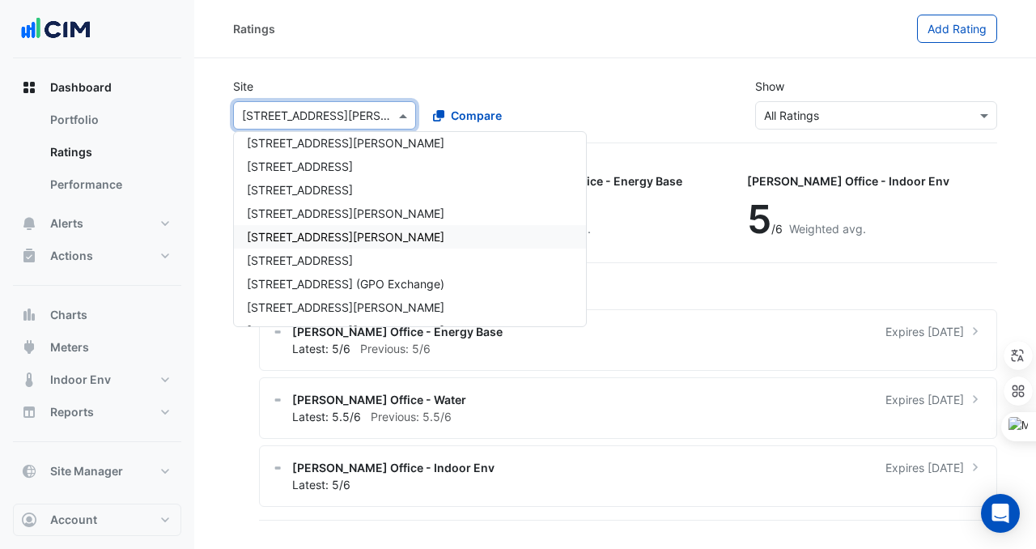
scroll to position [220, 0]
click at [317, 148] on div "[STREET_ADDRESS][PERSON_NAME]" at bounding box center [410, 141] width 352 height 23
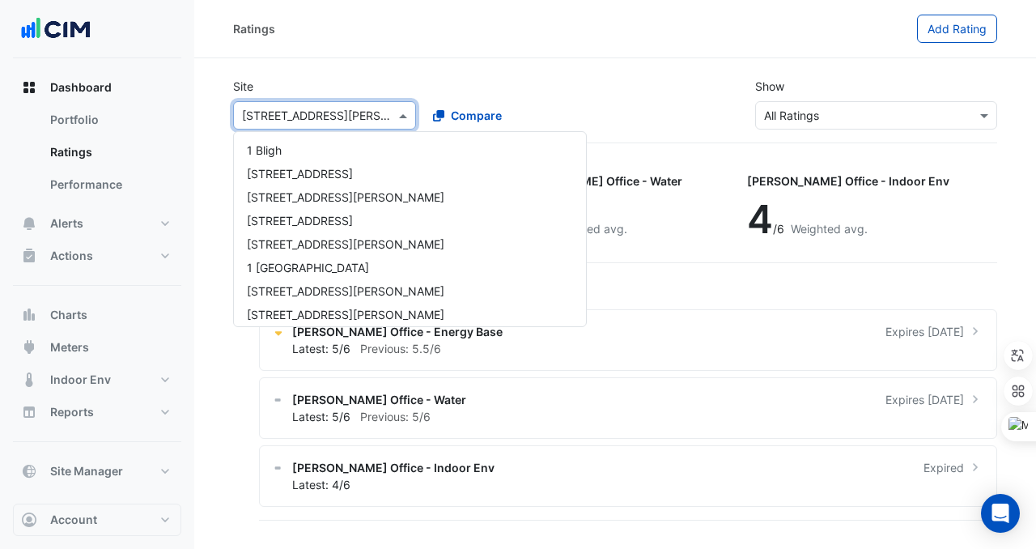
click at [304, 116] on input "text" at bounding box center [308, 116] width 133 height 17
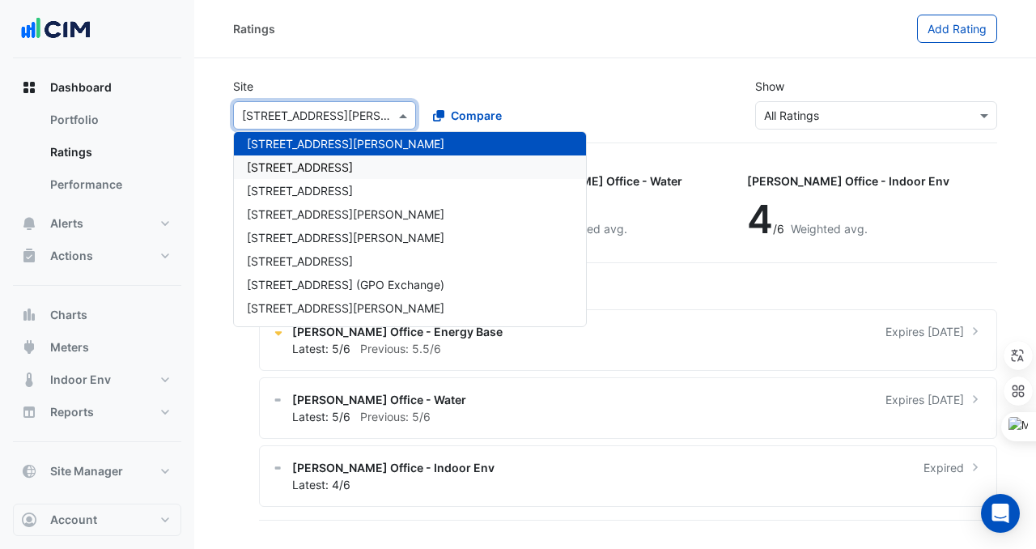
click at [304, 161] on span "[STREET_ADDRESS]" at bounding box center [300, 167] width 106 height 14
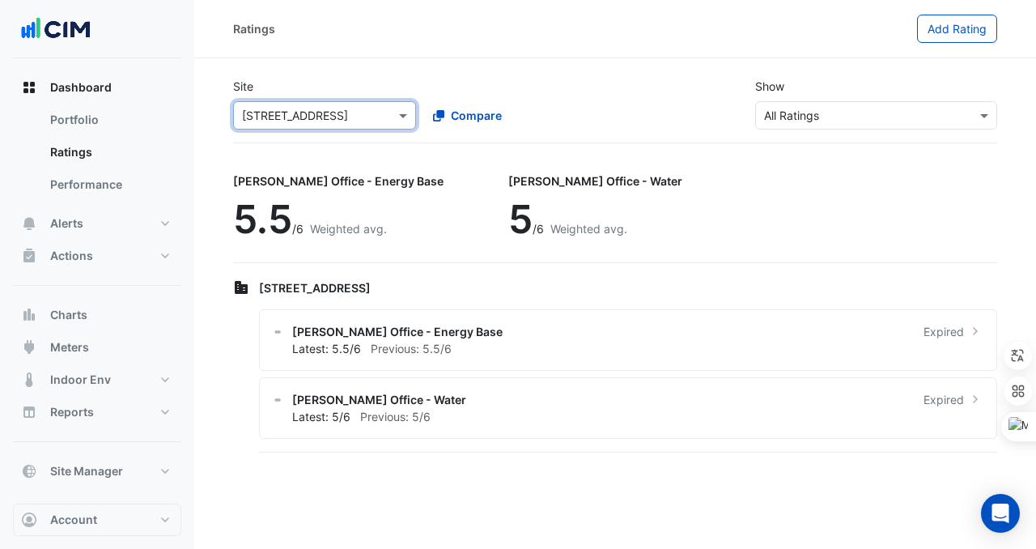
click at [311, 114] on input "text" at bounding box center [308, 116] width 133 height 17
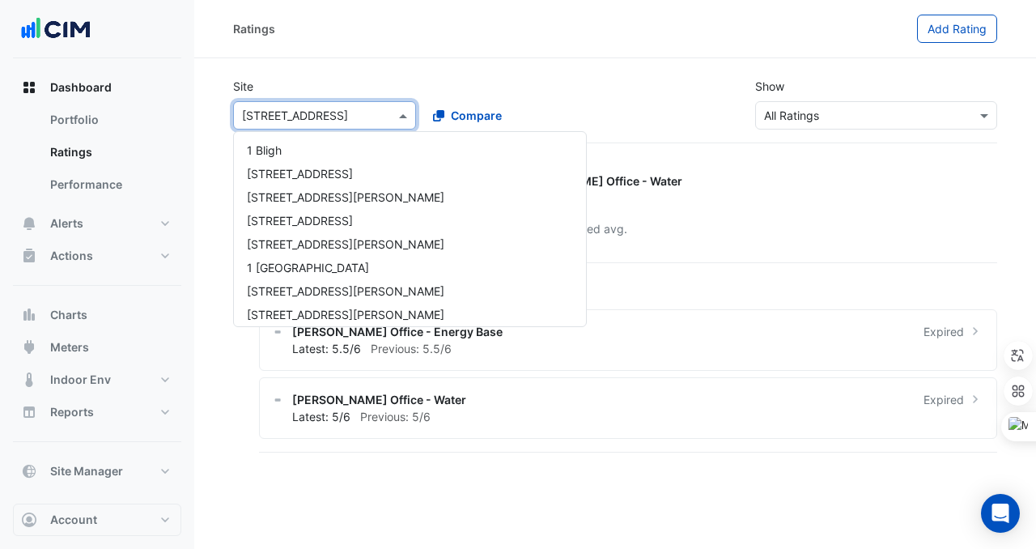
scroll to position [241, 0]
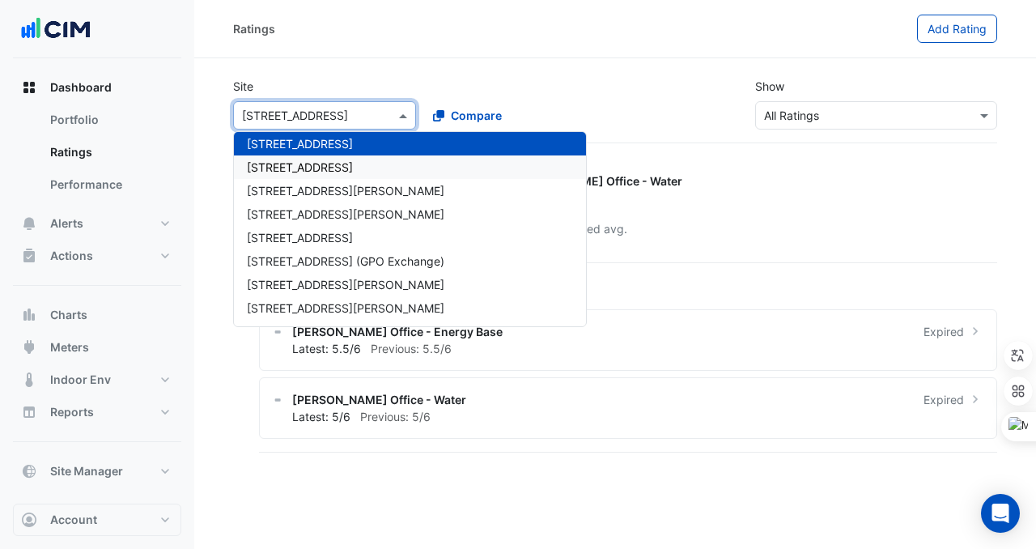
click at [307, 171] on span "[STREET_ADDRESS]" at bounding box center [300, 167] width 106 height 14
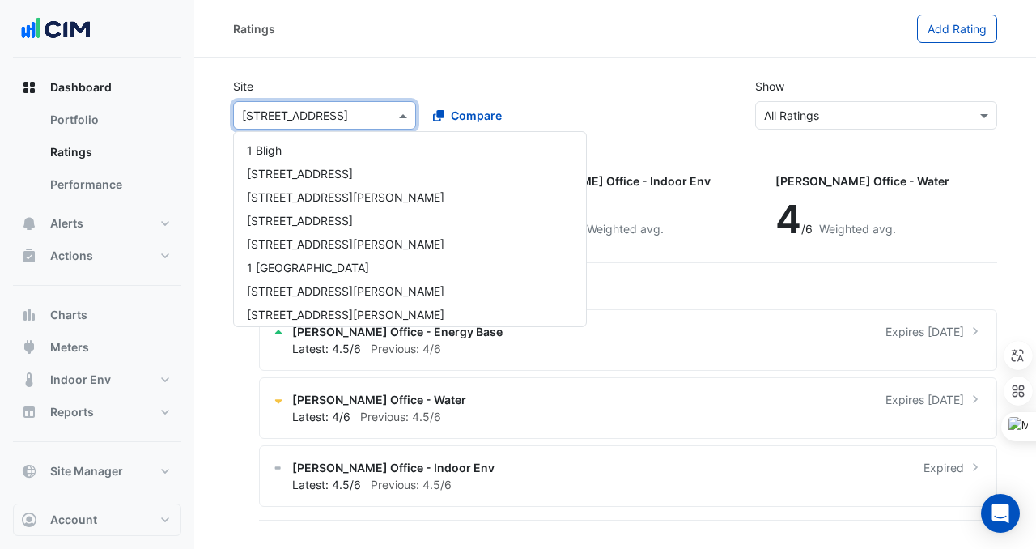
click at [325, 108] on input "text" at bounding box center [308, 116] width 133 height 17
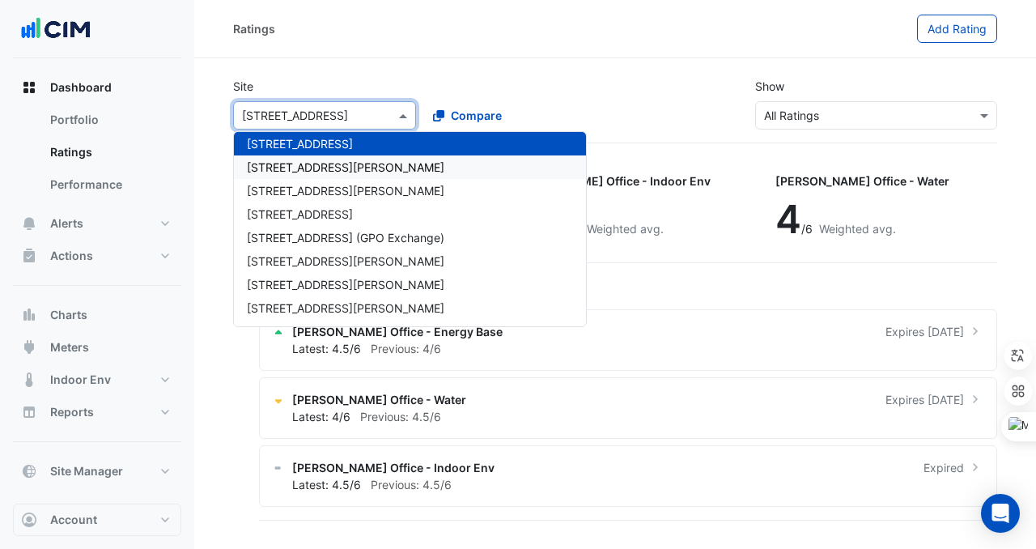
click at [320, 169] on span "[STREET_ADDRESS][PERSON_NAME]" at bounding box center [346, 167] width 198 height 14
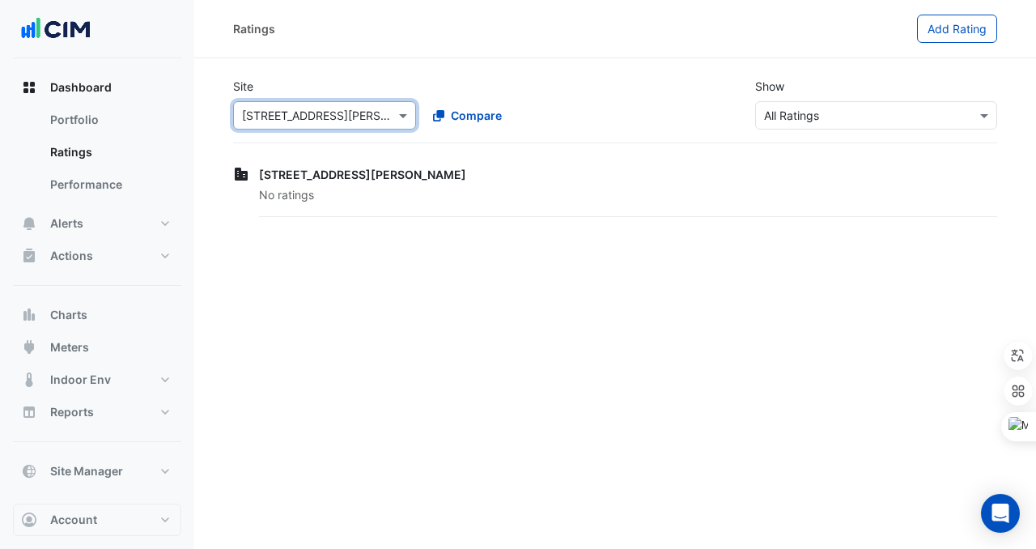
click at [321, 116] on input "text" at bounding box center [308, 116] width 133 height 17
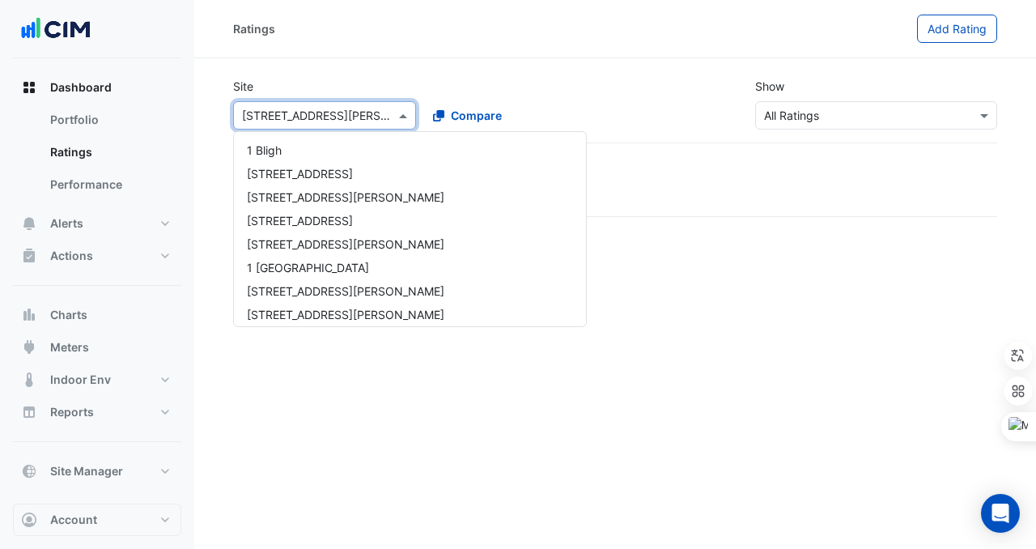
scroll to position [288, 0]
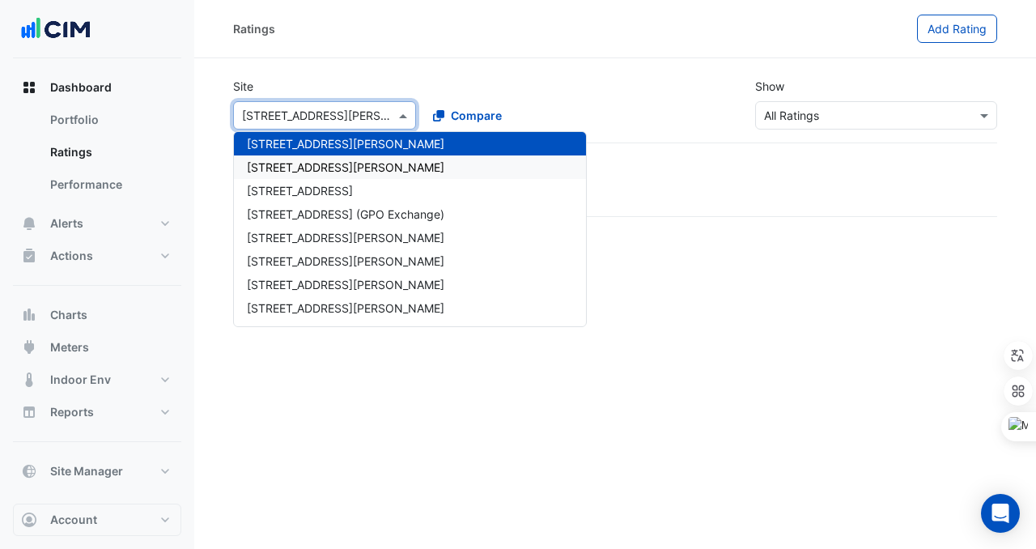
click at [321, 172] on span "[STREET_ADDRESS][PERSON_NAME]" at bounding box center [346, 167] width 198 height 14
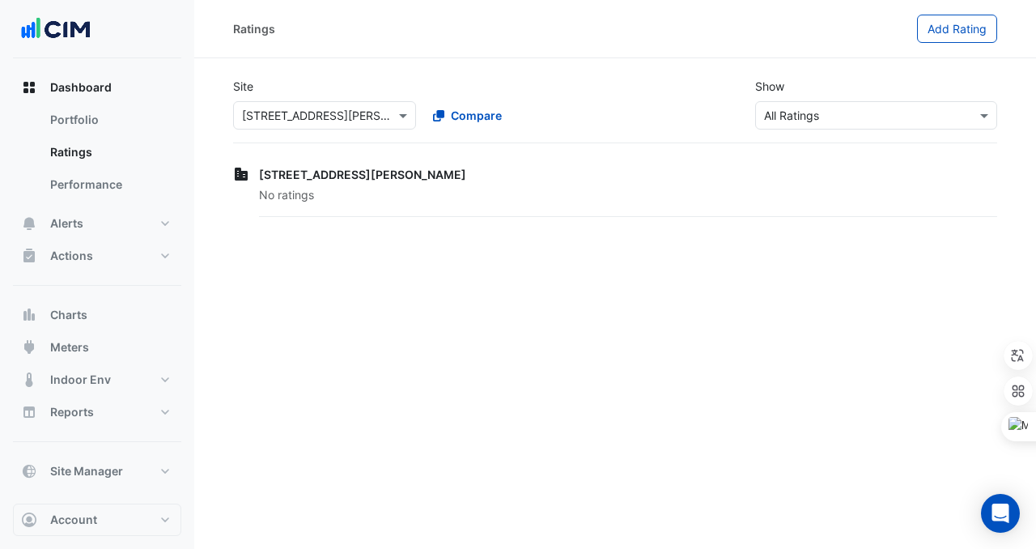
click at [338, 130] on div "Site Select a Site × [STREET_ADDRESS][PERSON_NAME] Compare Show Sustainability …" at bounding box center [615, 104] width 784 height 78
click at [328, 113] on input "text" at bounding box center [308, 116] width 133 height 17
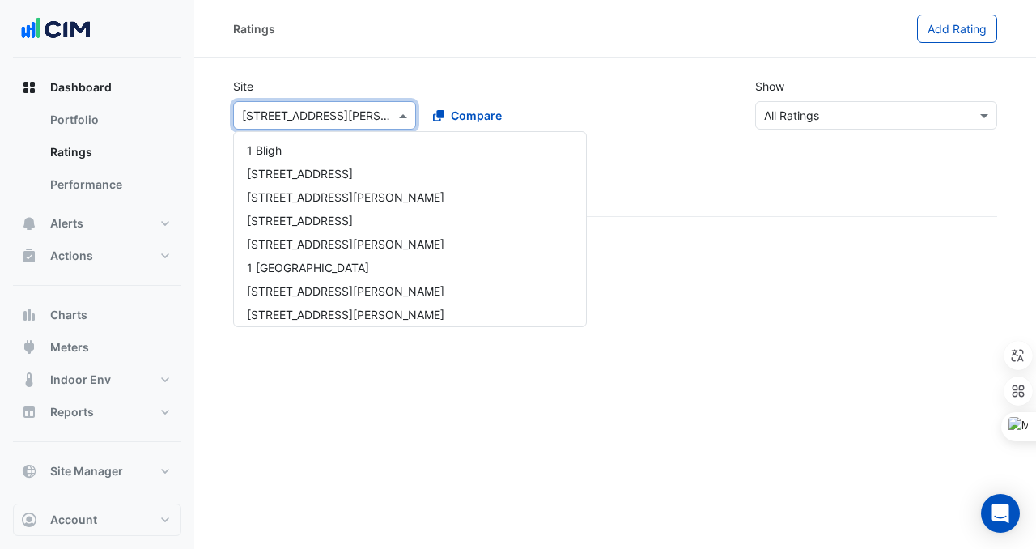
scroll to position [312, 0]
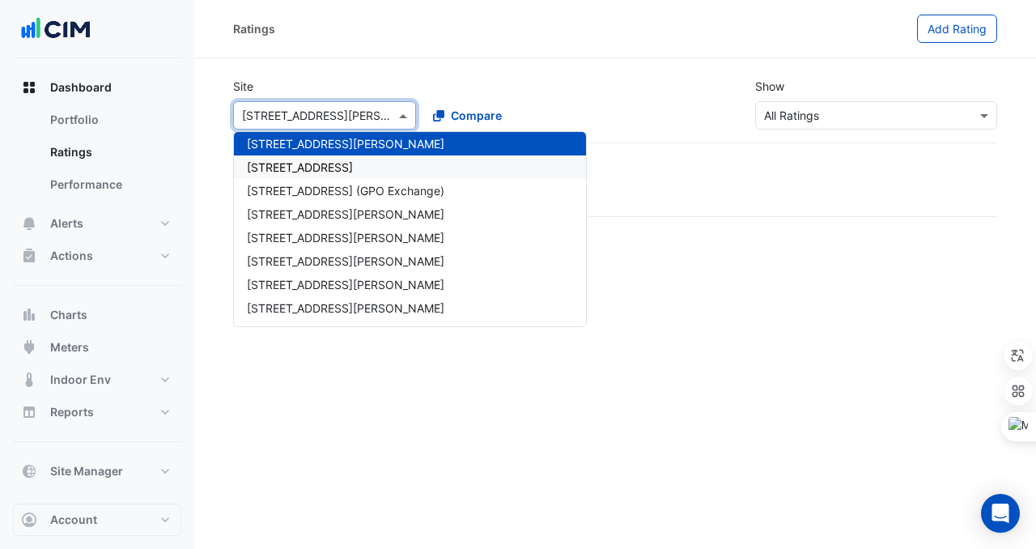
click at [327, 168] on span "[STREET_ADDRESS]" at bounding box center [300, 167] width 106 height 14
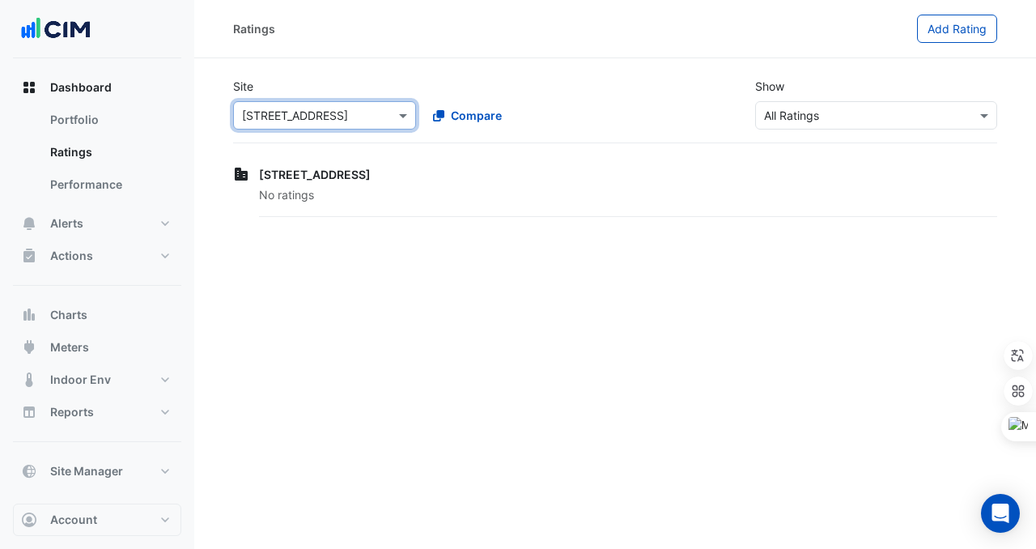
click at [336, 104] on div "Select a Site × [STREET_ADDRESS]" at bounding box center [324, 115] width 183 height 28
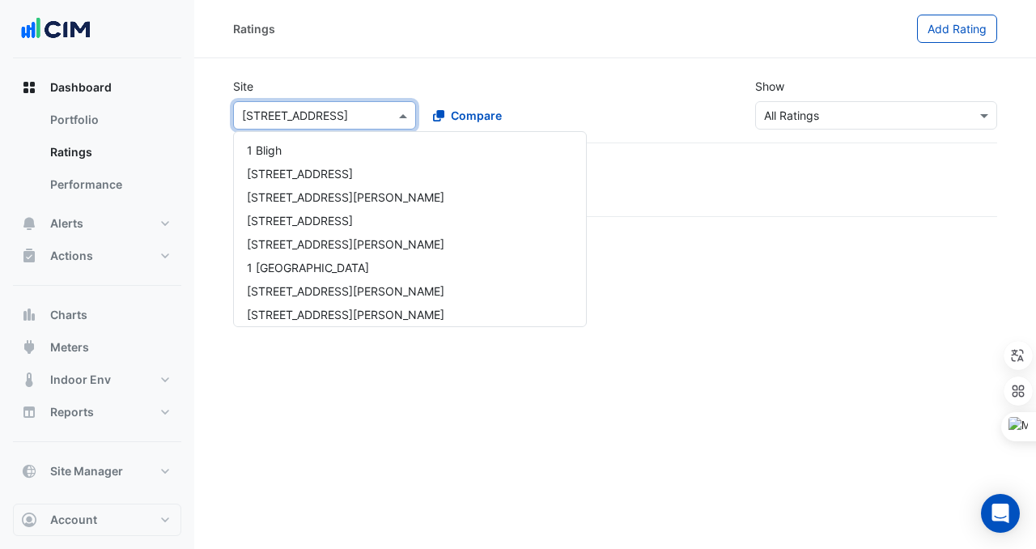
scroll to position [335, 0]
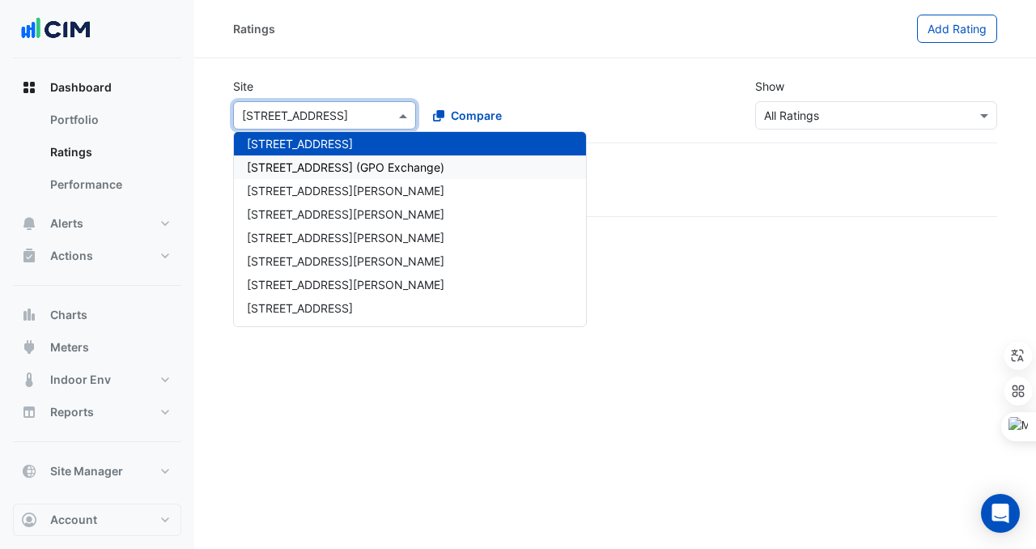
click at [330, 172] on span "[STREET_ADDRESS] (GPO Exchange)" at bounding box center [346, 167] width 198 height 14
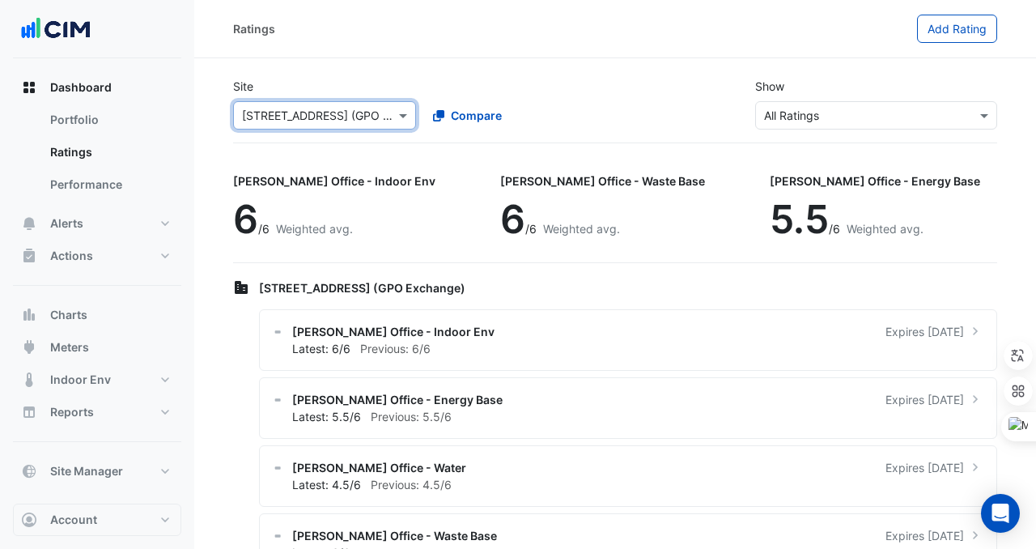
click at [338, 120] on input "text" at bounding box center [308, 116] width 133 height 17
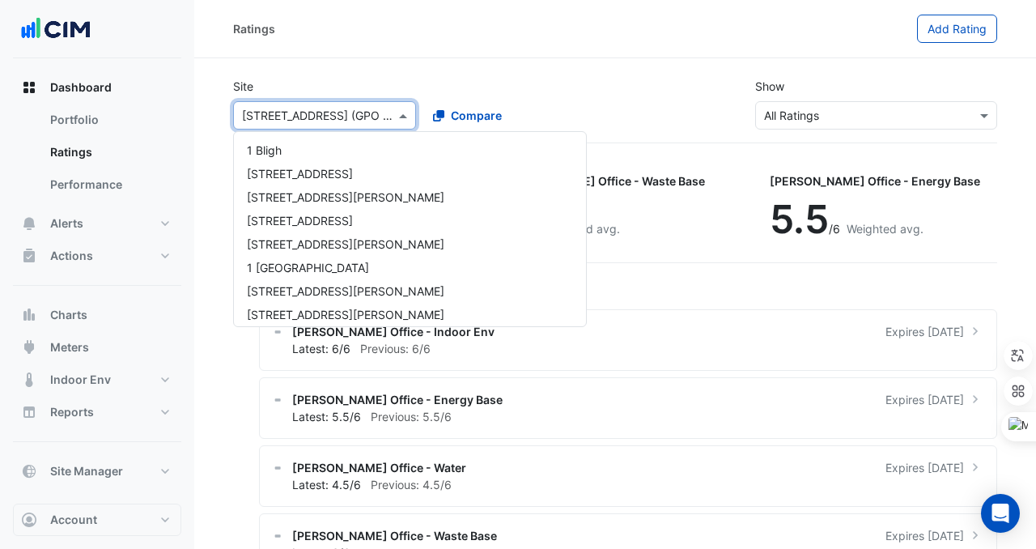
scroll to position [359, 0]
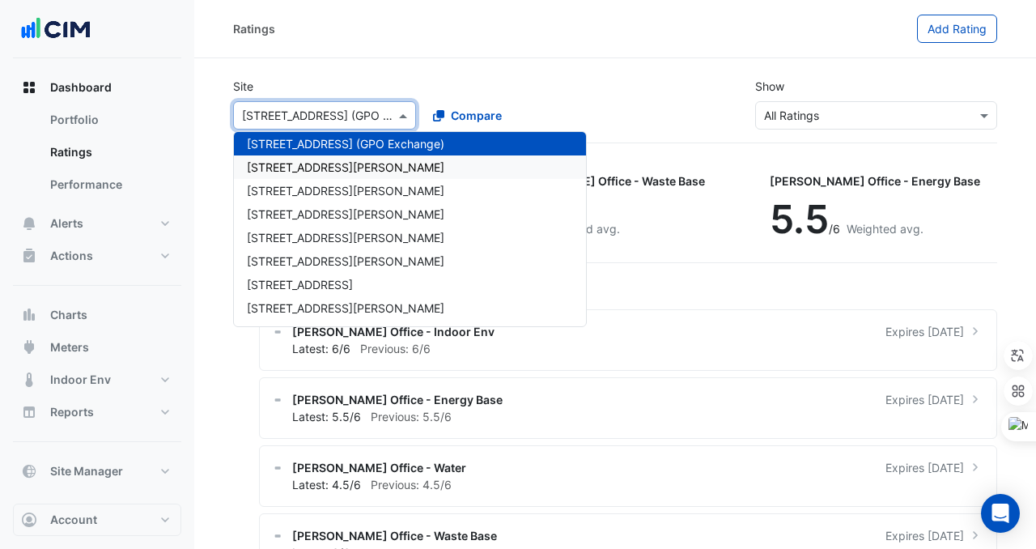
click at [335, 170] on div "[STREET_ADDRESS][PERSON_NAME]" at bounding box center [410, 166] width 352 height 23
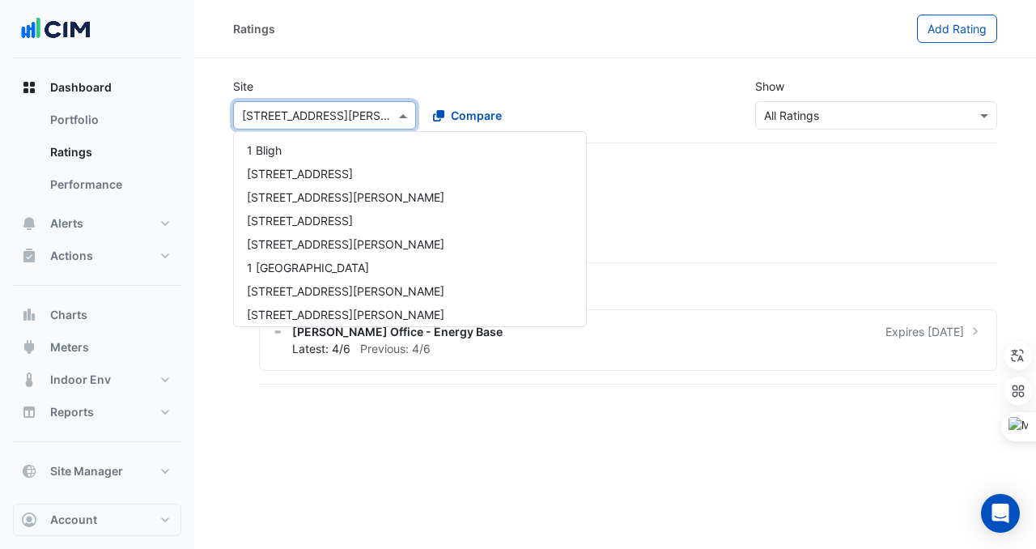
click at [329, 117] on input "text" at bounding box center [308, 116] width 133 height 17
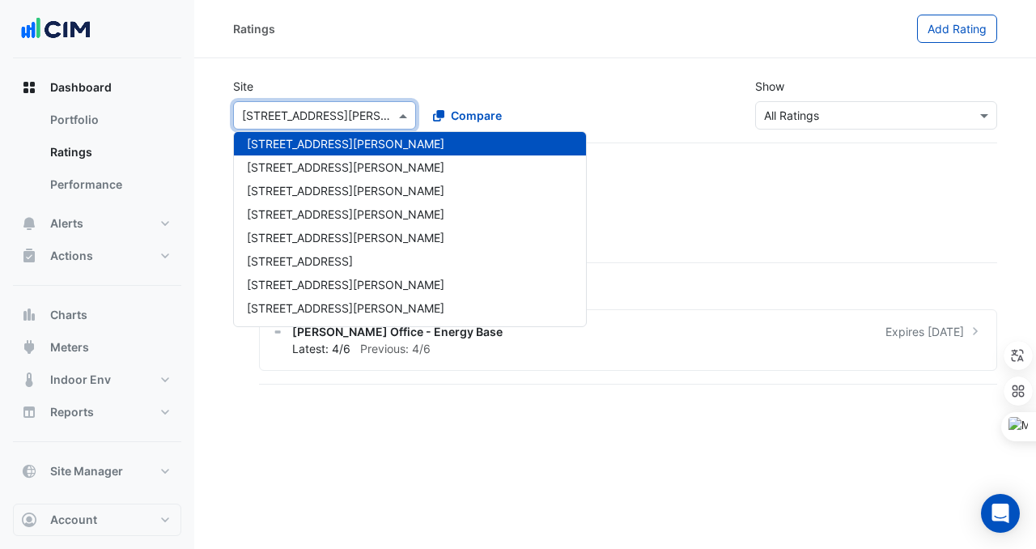
click at [343, 43] on div "Ratings Add Rating" at bounding box center [615, 29] width 842 height 58
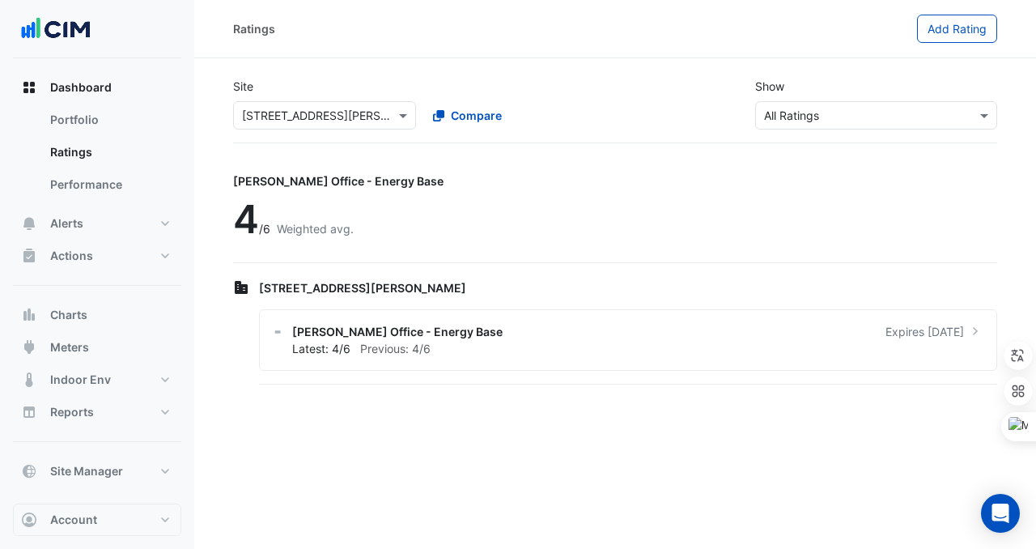
click at [350, 205] on div "4 /6 Weighted avg." at bounding box center [338, 219] width 211 height 47
click at [337, 114] on input "text" at bounding box center [308, 116] width 133 height 17
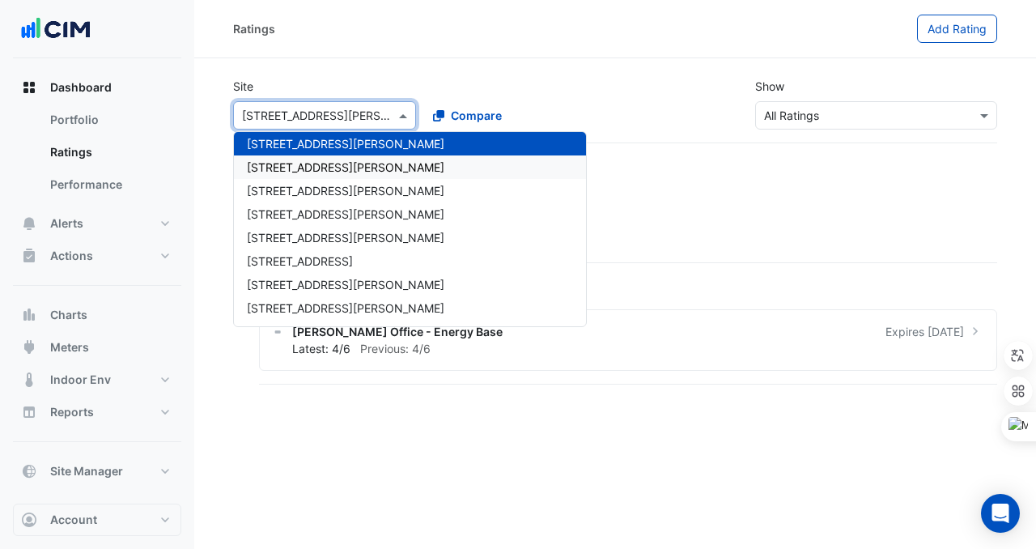
click at [332, 166] on span "[STREET_ADDRESS][PERSON_NAME]" at bounding box center [346, 167] width 198 height 14
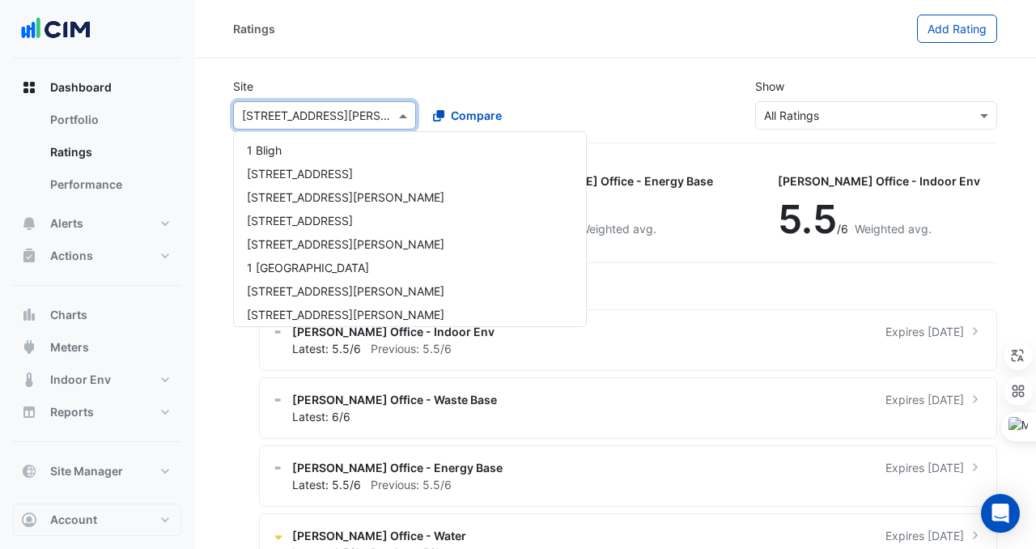
click at [343, 128] on div "Select a Site × [STREET_ADDRESS][PERSON_NAME]" at bounding box center [324, 115] width 183 height 28
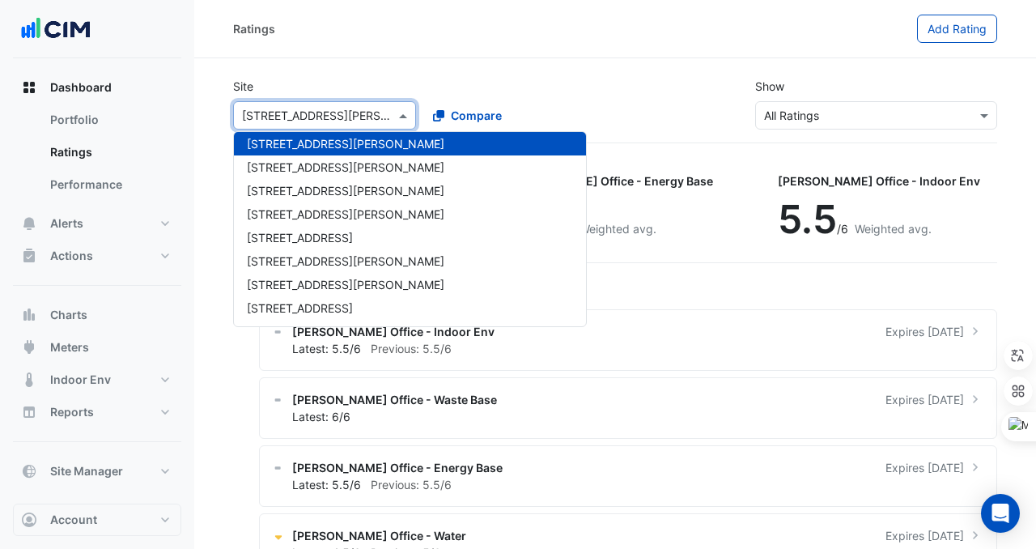
click at [376, 49] on div "Ratings Add Rating" at bounding box center [615, 29] width 842 height 58
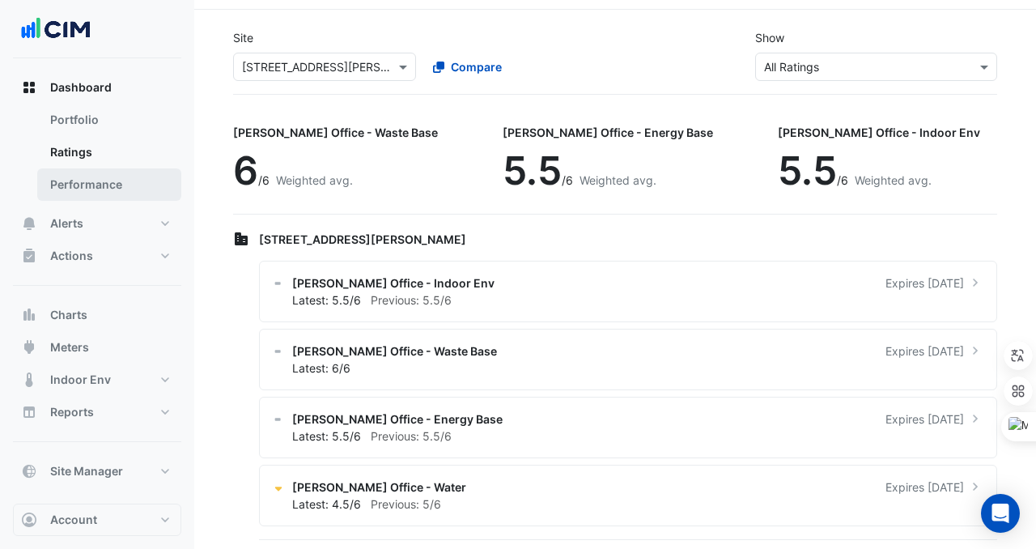
scroll to position [0, 0]
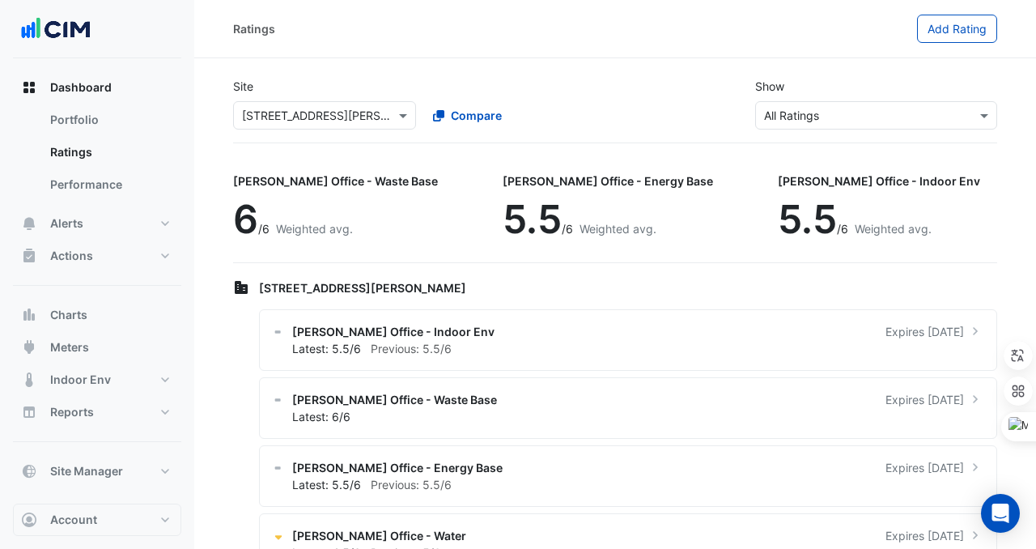
click at [267, 38] on div "Ratings" at bounding box center [575, 29] width 684 height 28
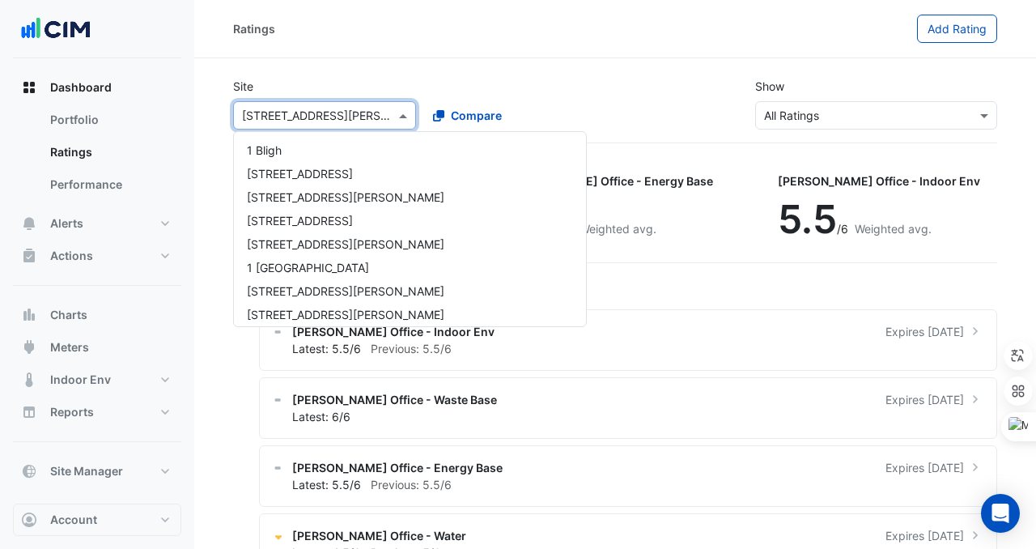
click at [272, 117] on input "text" at bounding box center [308, 116] width 133 height 17
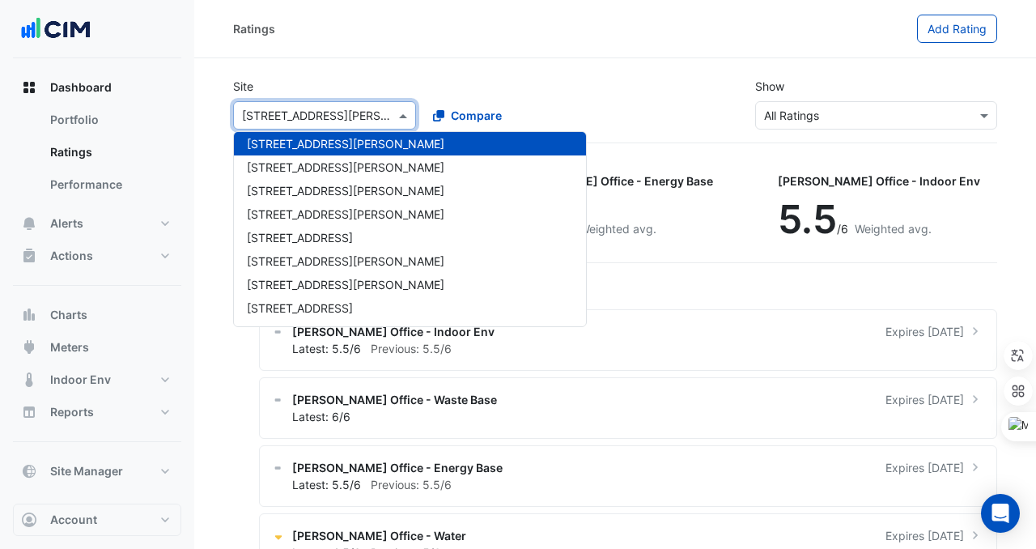
click at [313, 126] on div "Select a Site × [STREET_ADDRESS][PERSON_NAME]" at bounding box center [324, 115] width 183 height 28
click at [640, 74] on div "Site Select a Site × [GEOGRAPHIC_DATA][PERSON_NAME] [GEOGRAPHIC_DATA][PERSON_NA…" at bounding box center [615, 104] width 784 height 78
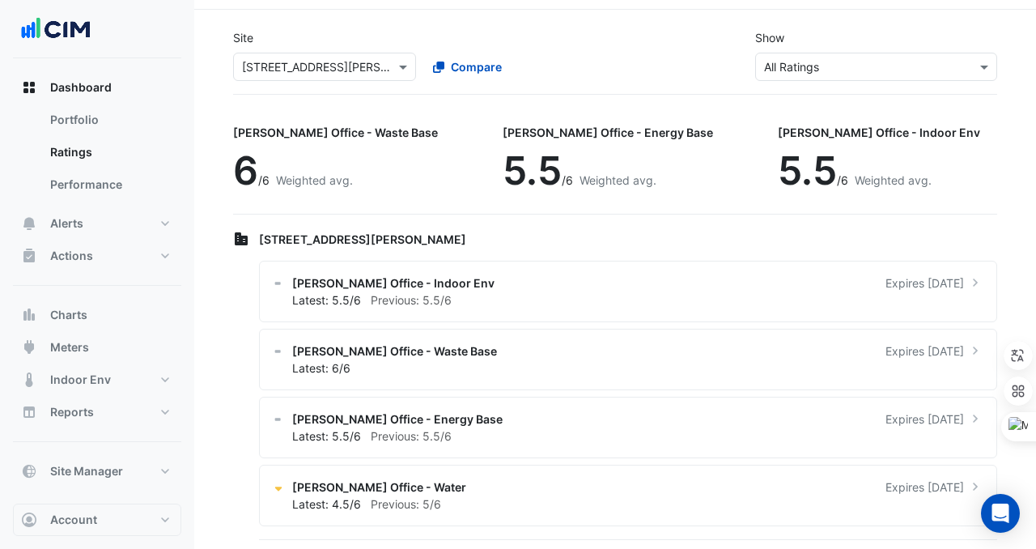
scroll to position [49, 0]
click at [91, 466] on span "Site Manager" at bounding box center [86, 471] width 73 height 16
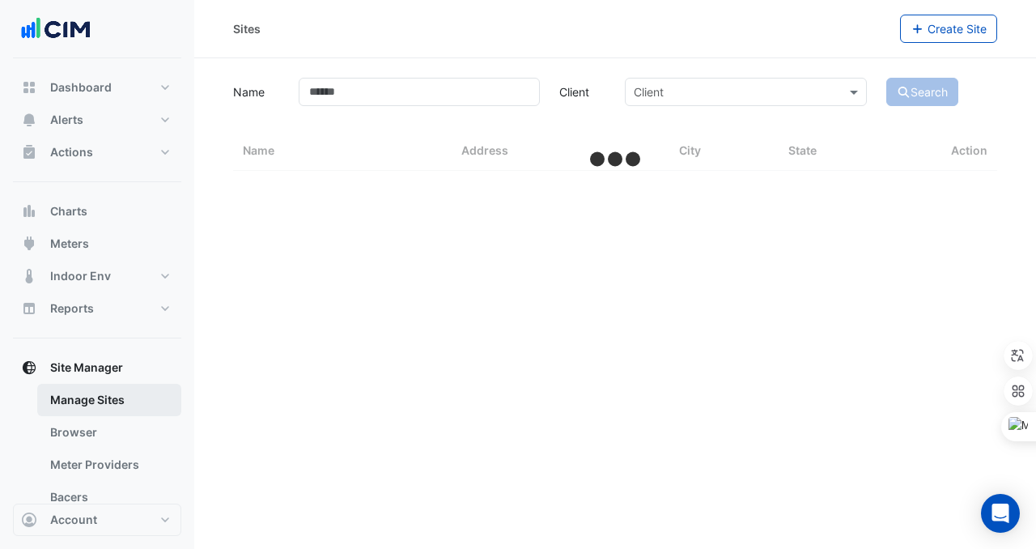
select select "***"
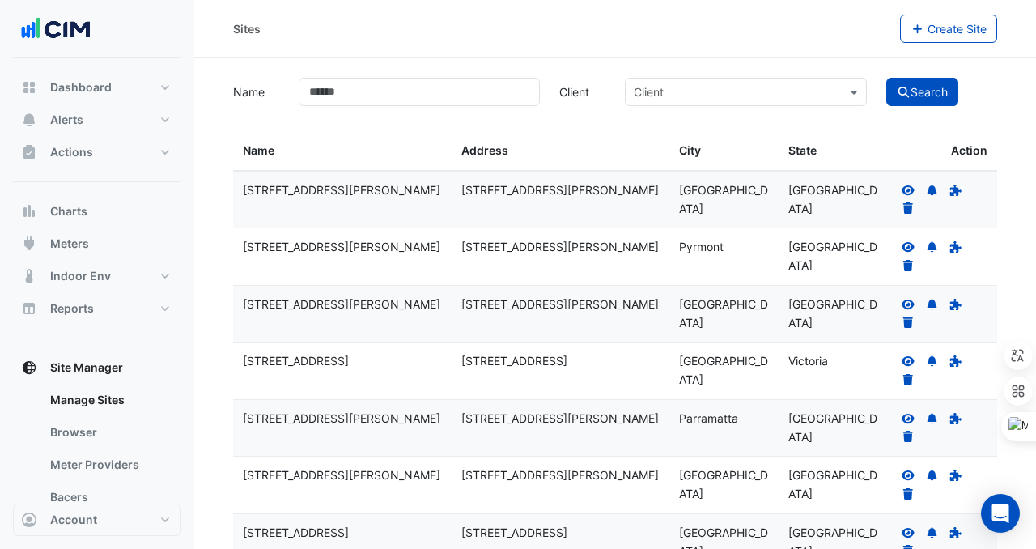
click at [652, 96] on input "text" at bounding box center [730, 92] width 192 height 17
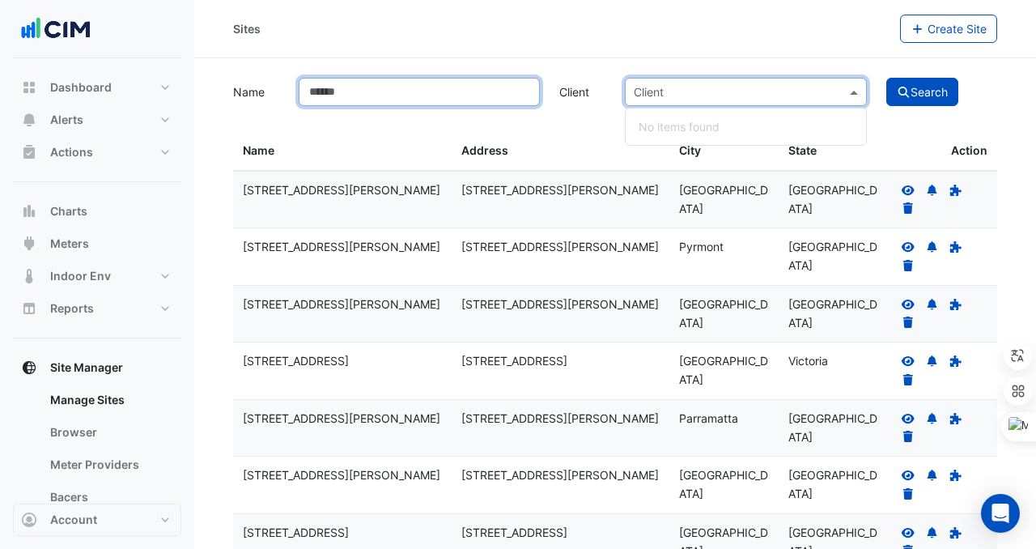
click at [485, 104] on input "Name" at bounding box center [420, 92] width 242 height 28
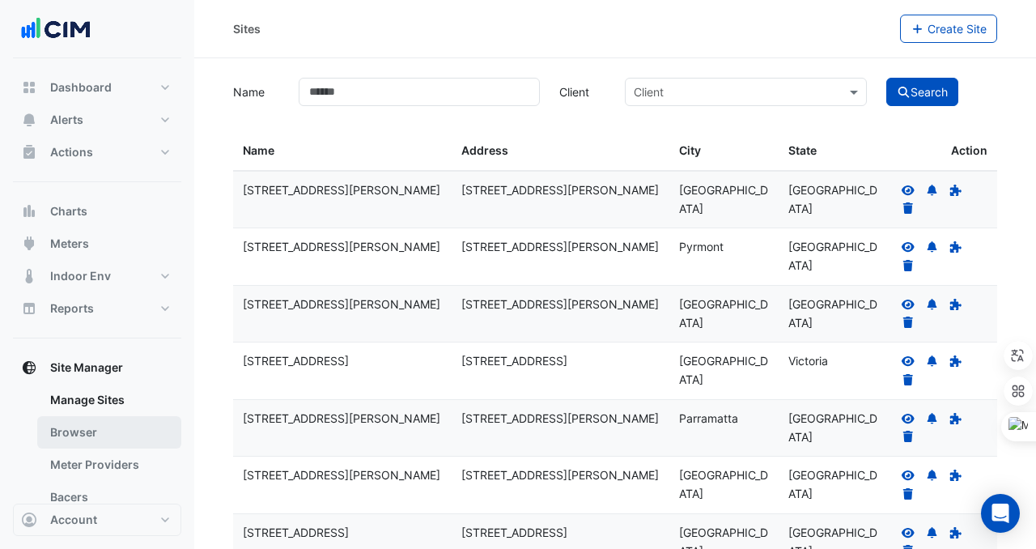
click at [110, 432] on link "Browser" at bounding box center [109, 432] width 144 height 32
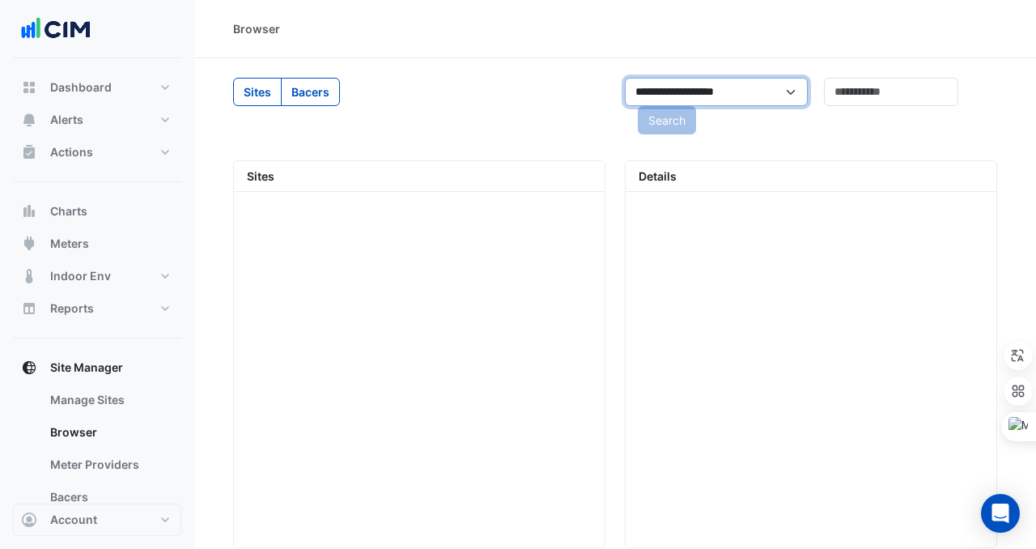
click at [757, 87] on select "**********" at bounding box center [716, 92] width 183 height 28
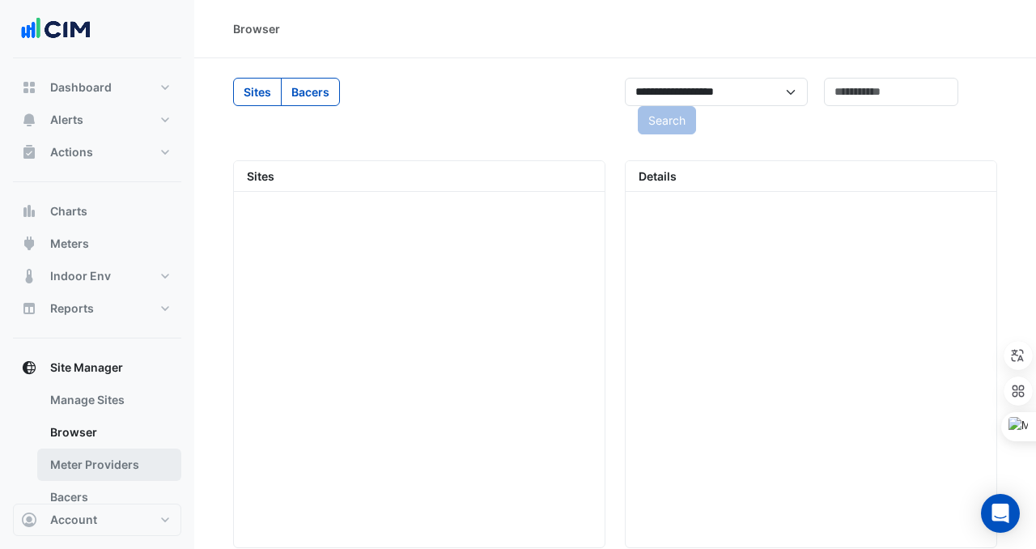
click at [100, 466] on link "Meter Providers" at bounding box center [109, 465] width 144 height 32
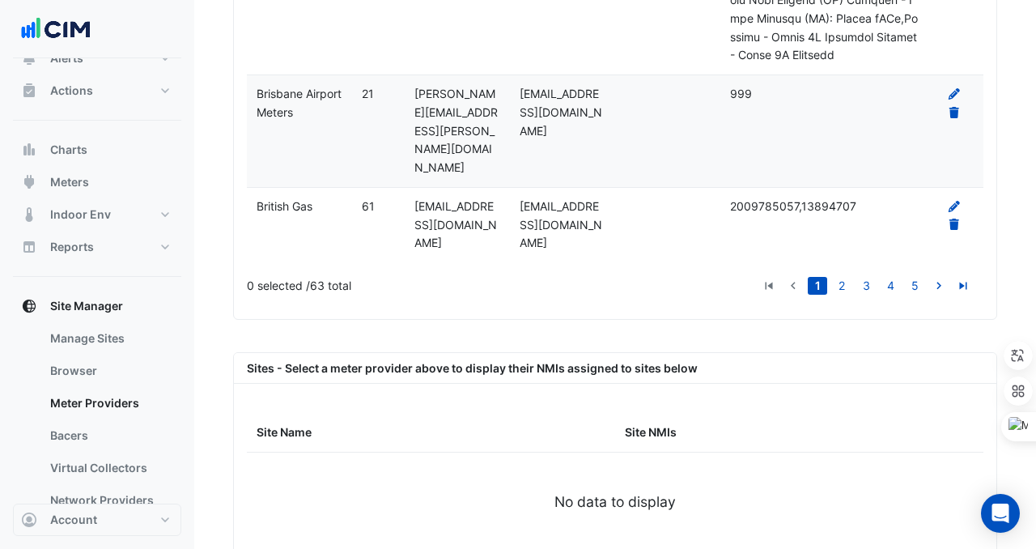
scroll to position [4561, 0]
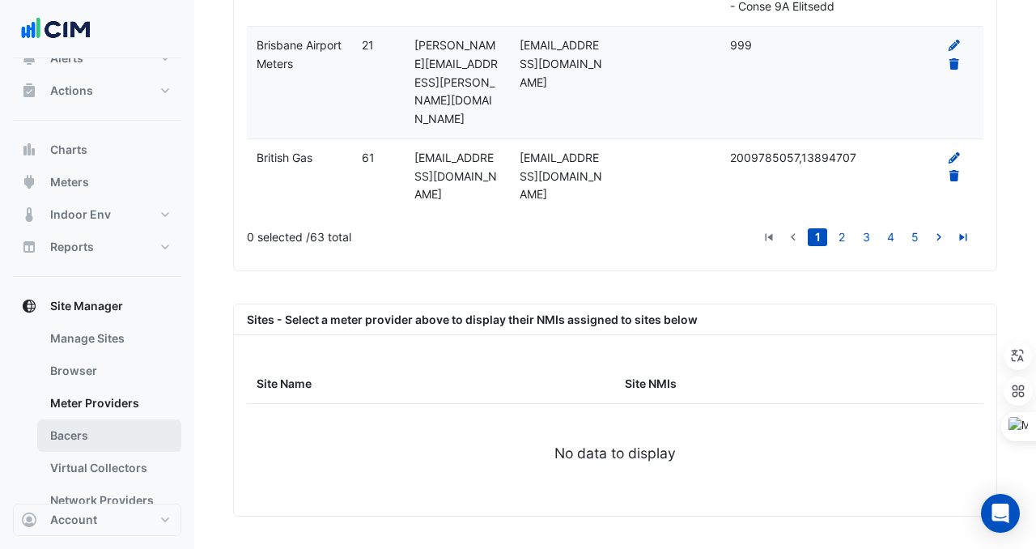
click at [106, 436] on link "Bacers" at bounding box center [109, 435] width 144 height 32
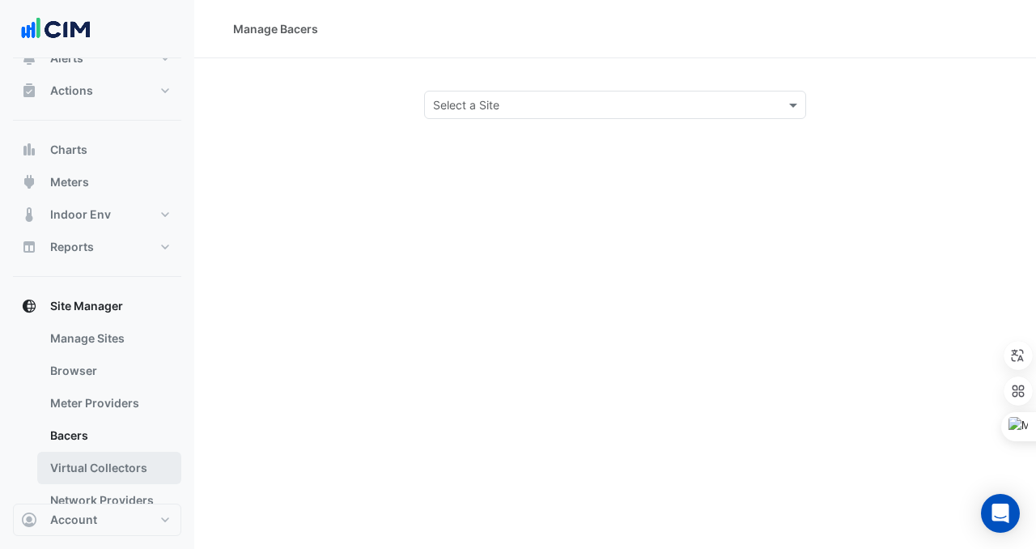
click at [106, 466] on link "Virtual Collectors" at bounding box center [109, 468] width 144 height 32
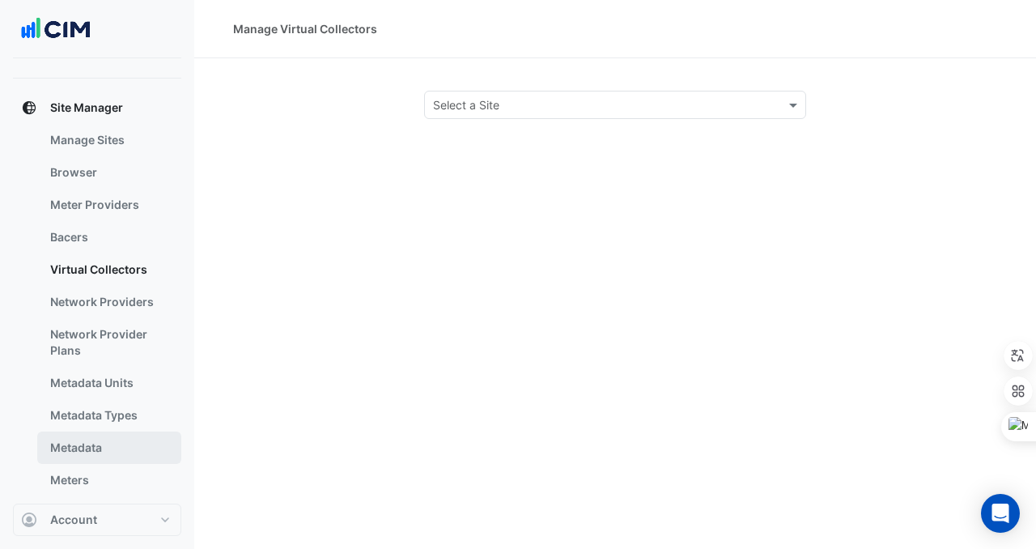
scroll to position [327, 0]
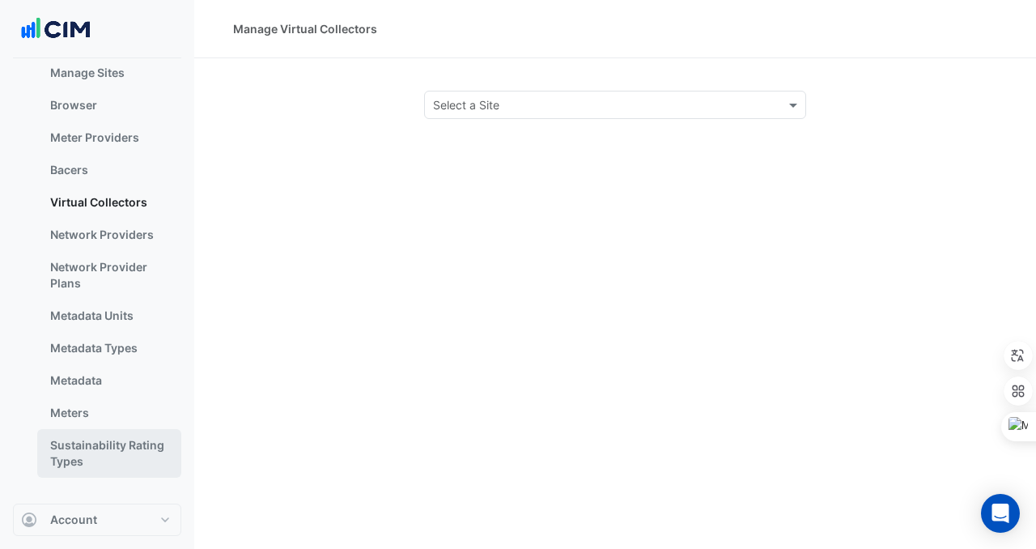
click at [115, 438] on link "Sustainability Rating Types" at bounding box center [109, 453] width 144 height 49
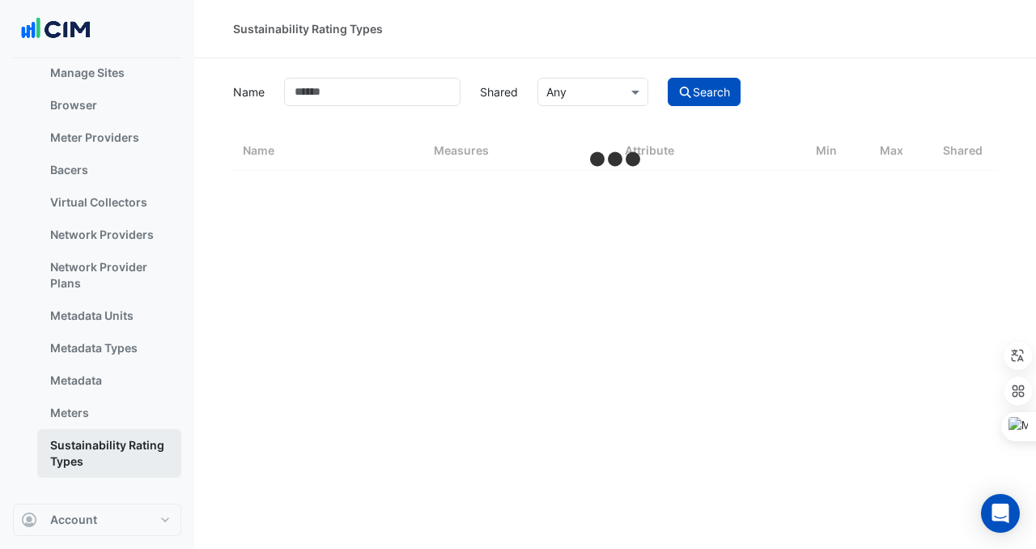
select select "***"
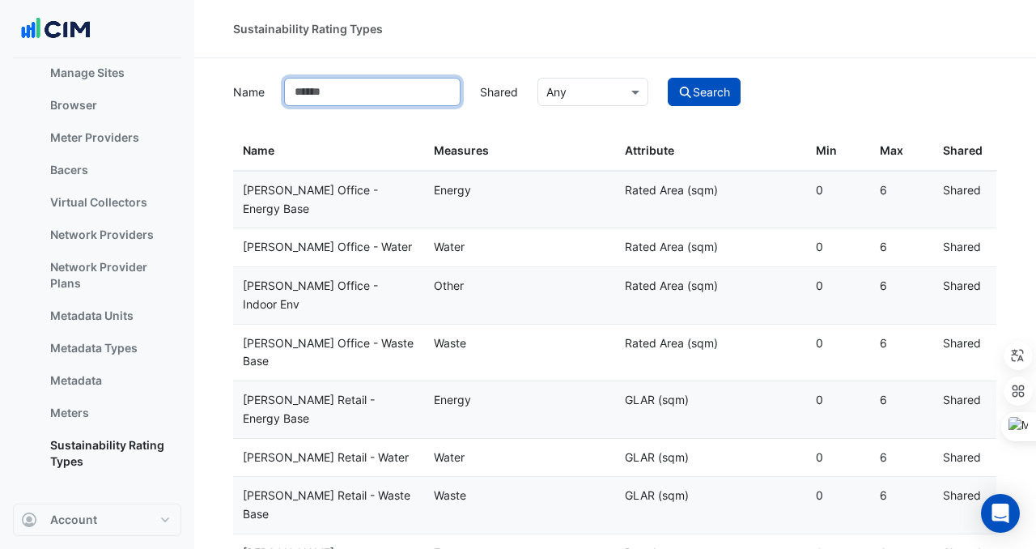
click at [422, 96] on input "Name" at bounding box center [372, 92] width 177 height 28
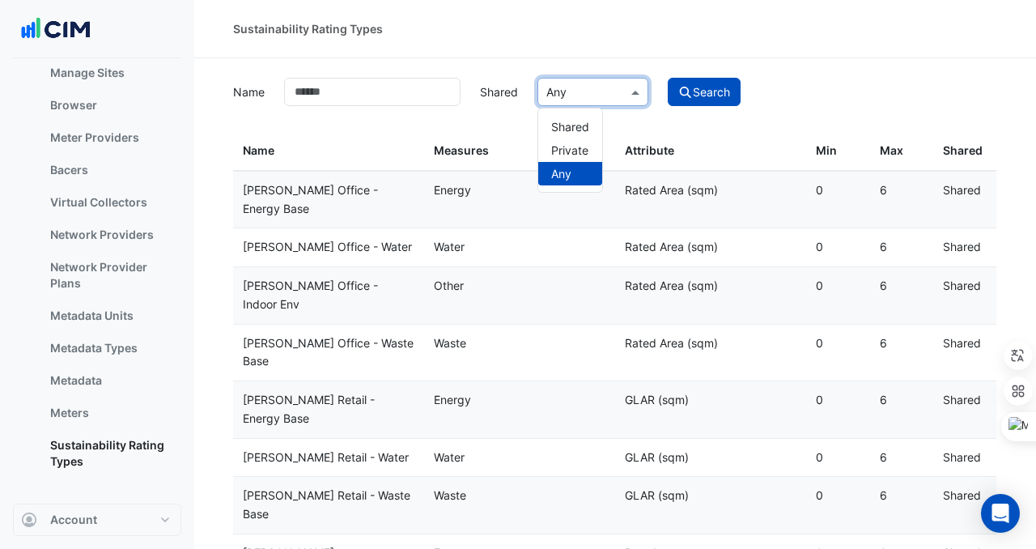
click at [572, 90] on input "text" at bounding box center [577, 92] width 61 height 17
click at [581, 149] on span "Private" at bounding box center [569, 150] width 37 height 14
click at [699, 92] on button "Search" at bounding box center [704, 92] width 73 height 28
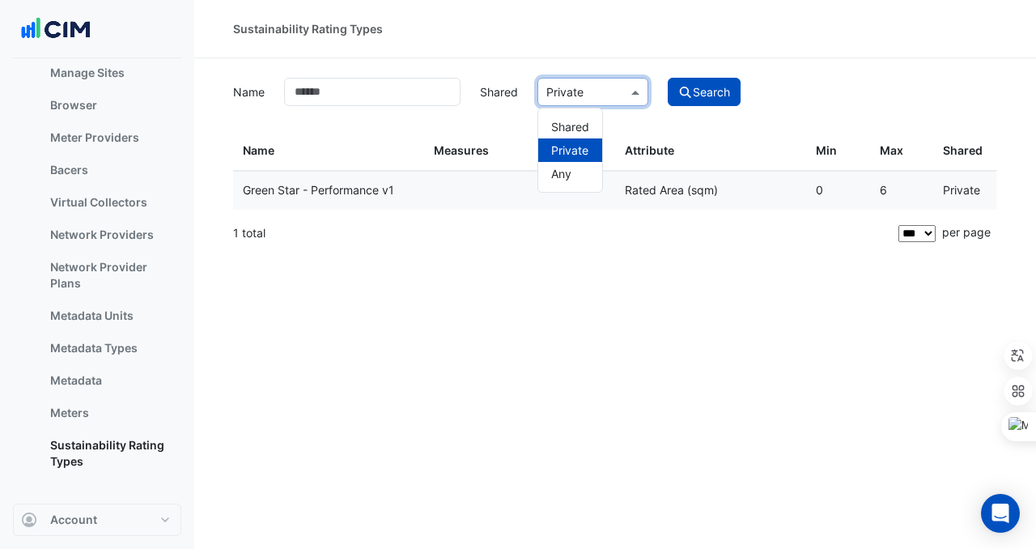
click at [583, 84] on input "text" at bounding box center [577, 92] width 61 height 17
click at [572, 132] on span "Shared" at bounding box center [570, 127] width 38 height 14
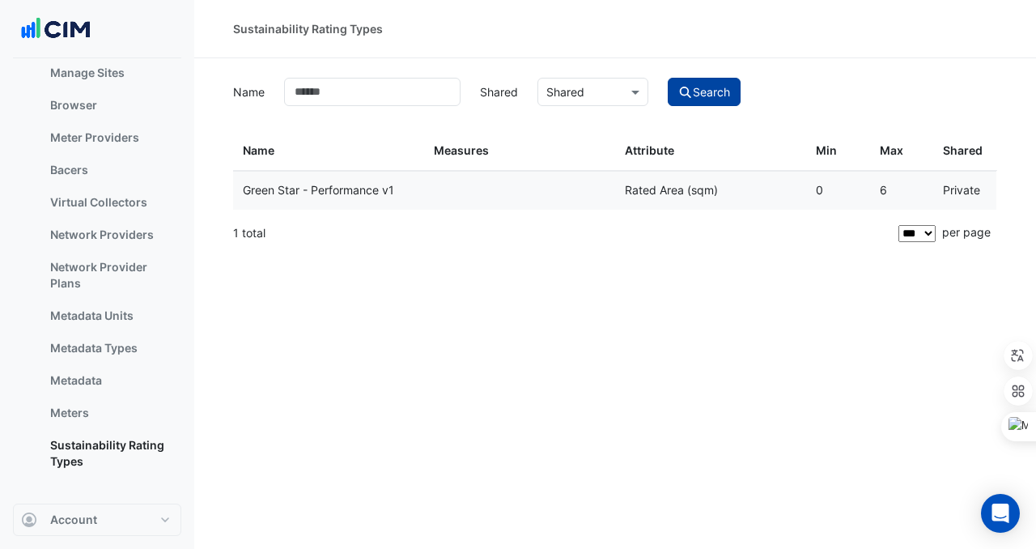
click at [701, 95] on button "Search" at bounding box center [704, 92] width 73 height 28
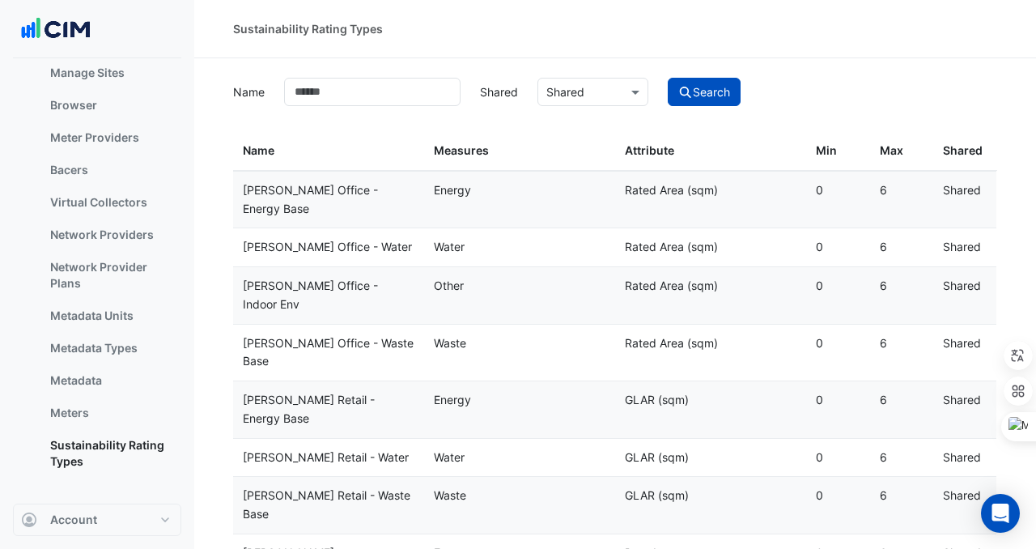
click at [655, 184] on div "Attribute: Rated Area (sqm)" at bounding box center [711, 190] width 172 height 19
click at [471, 194] on div "Energy" at bounding box center [520, 190] width 172 height 19
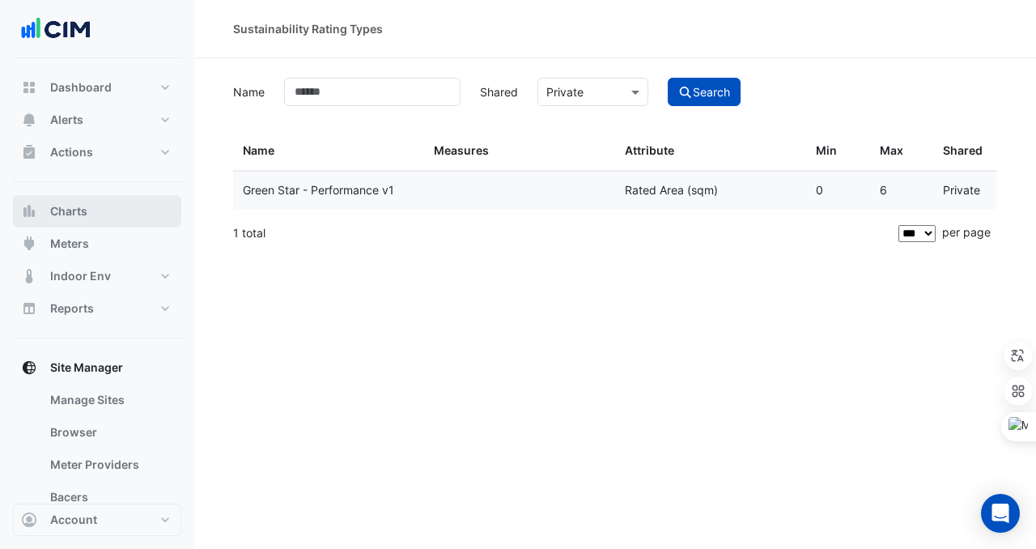
click at [88, 205] on button "Charts" at bounding box center [97, 211] width 168 height 32
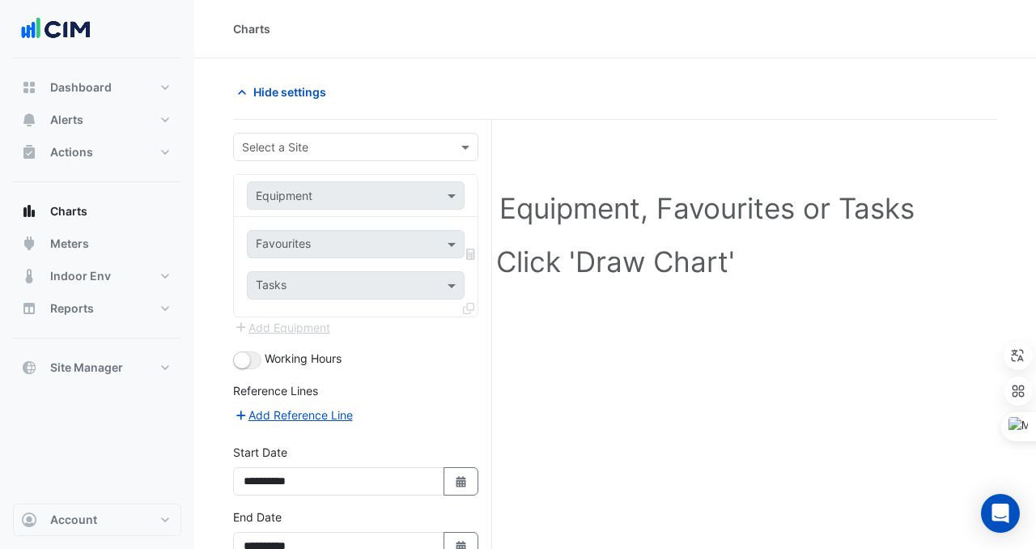
scroll to position [11, 0]
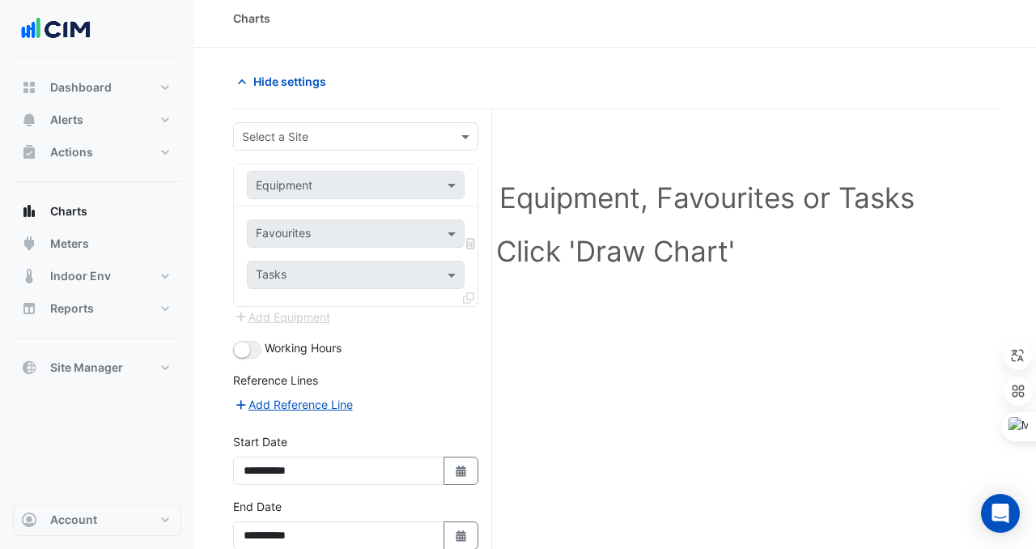
click at [288, 125] on div "Select a Site" at bounding box center [355, 136] width 245 height 28
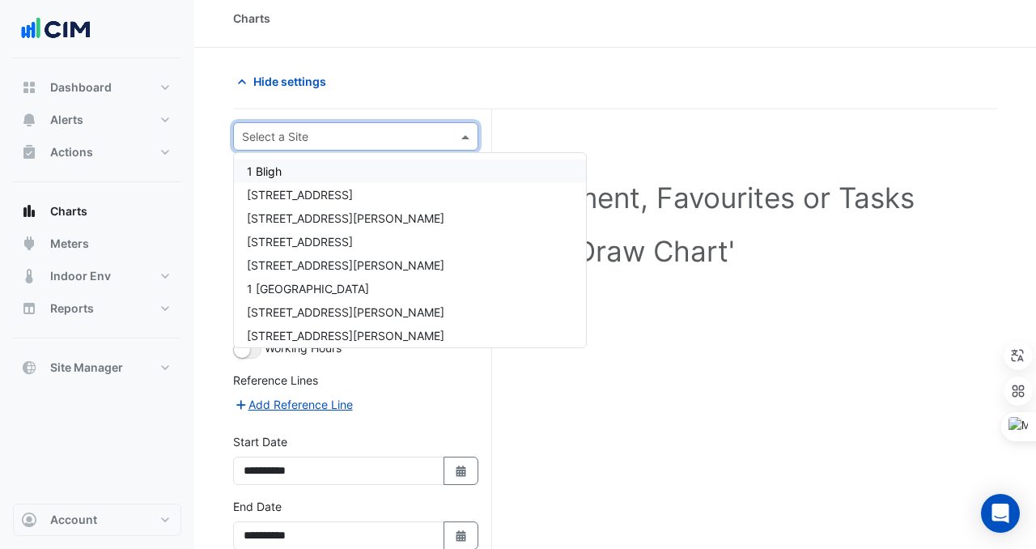
click at [190, 147] on nav "Dashboard Portfolio Ratings Performance Alerts Site Rules Templates Actions Sit…" at bounding box center [97, 274] width 194 height 549
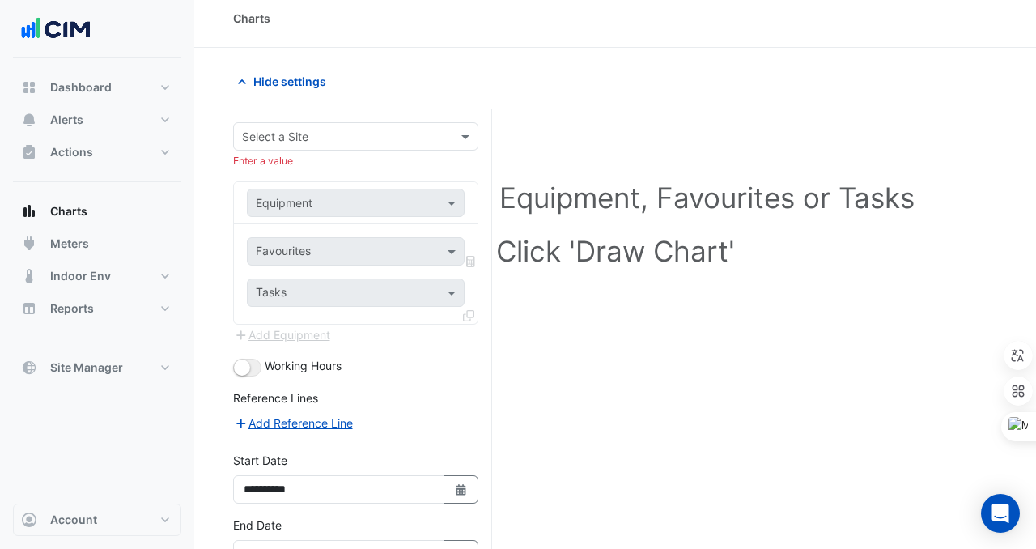
click at [326, 213] on div "Equipment" at bounding box center [356, 203] width 218 height 28
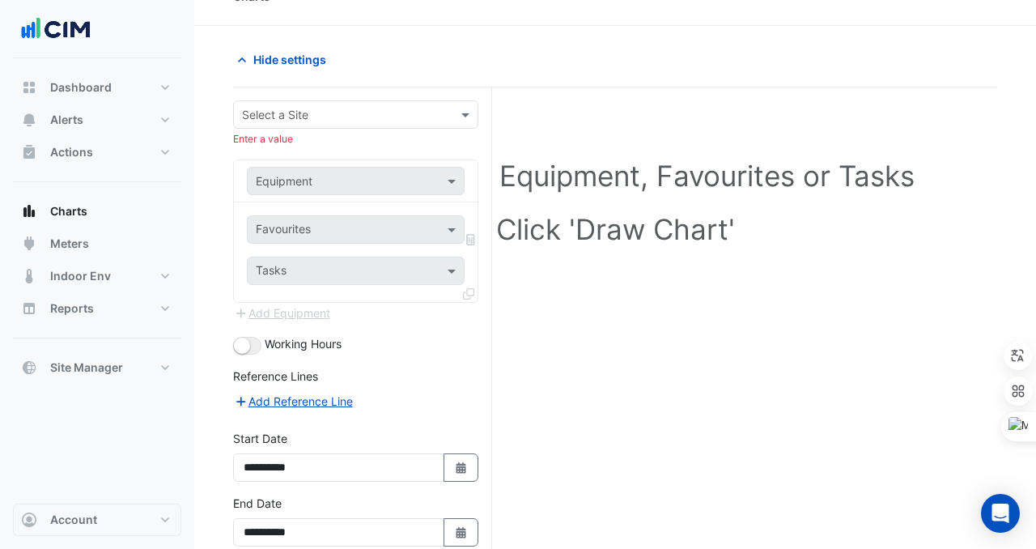
click at [328, 219] on div "Favourites" at bounding box center [342, 229] width 189 height 25
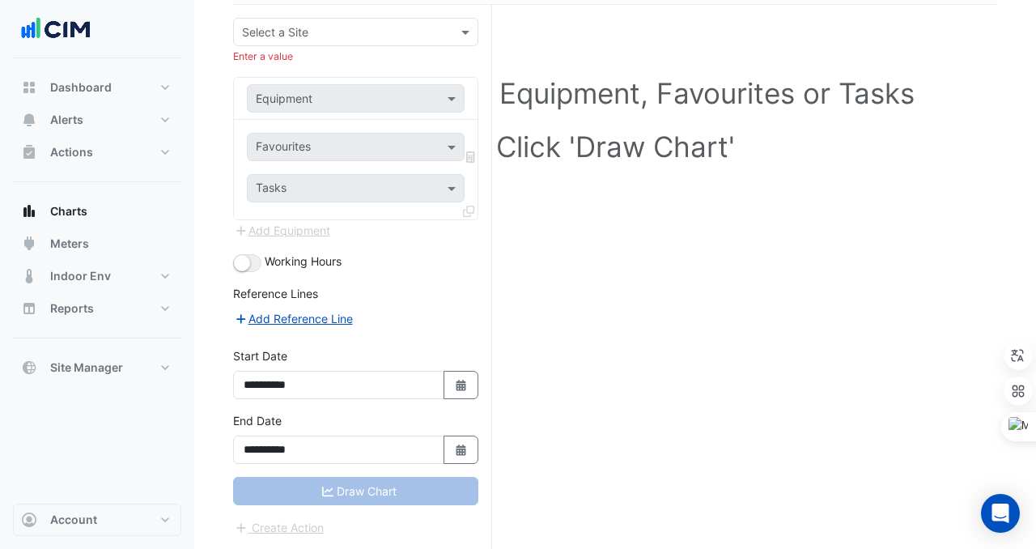
scroll to position [0, 0]
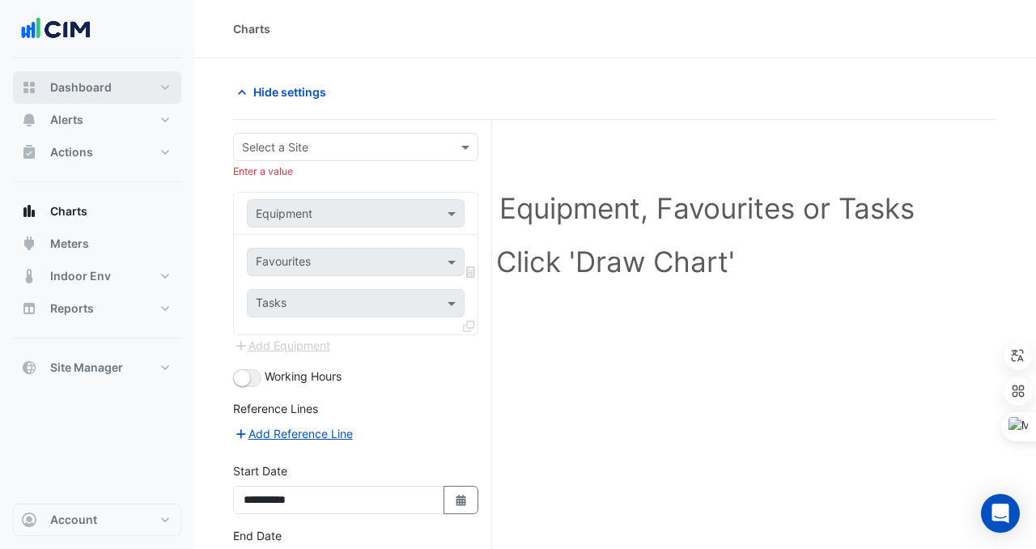
click at [117, 92] on button "Dashboard" at bounding box center [97, 87] width 168 height 32
select select "***"
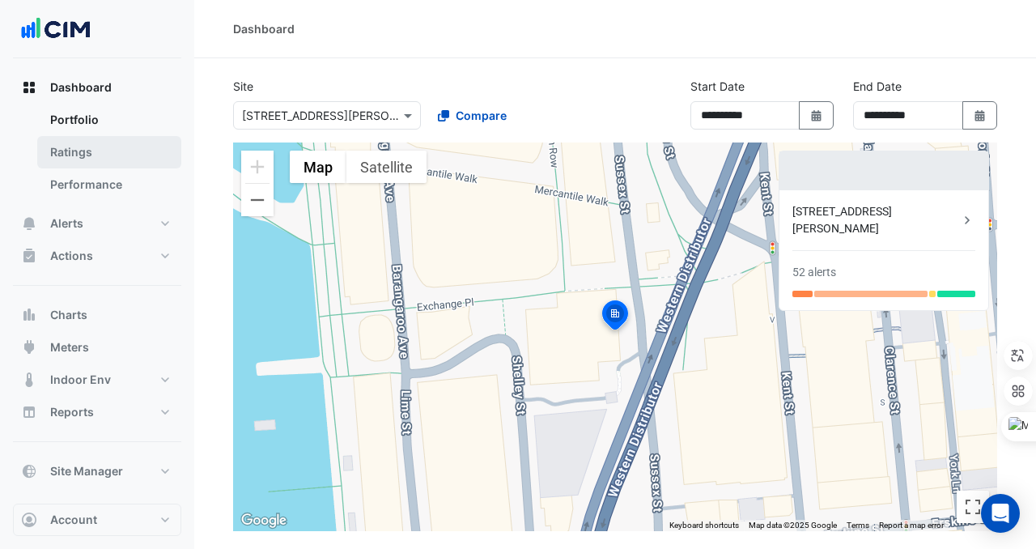
click at [87, 151] on link "Ratings" at bounding box center [109, 152] width 144 height 32
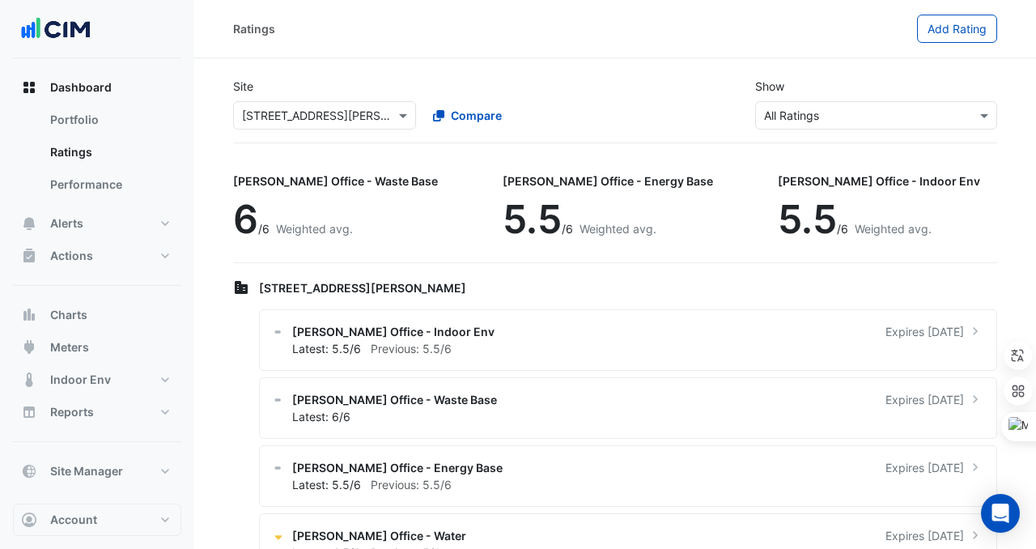
click at [787, 114] on input "text" at bounding box center [860, 116] width 192 height 17
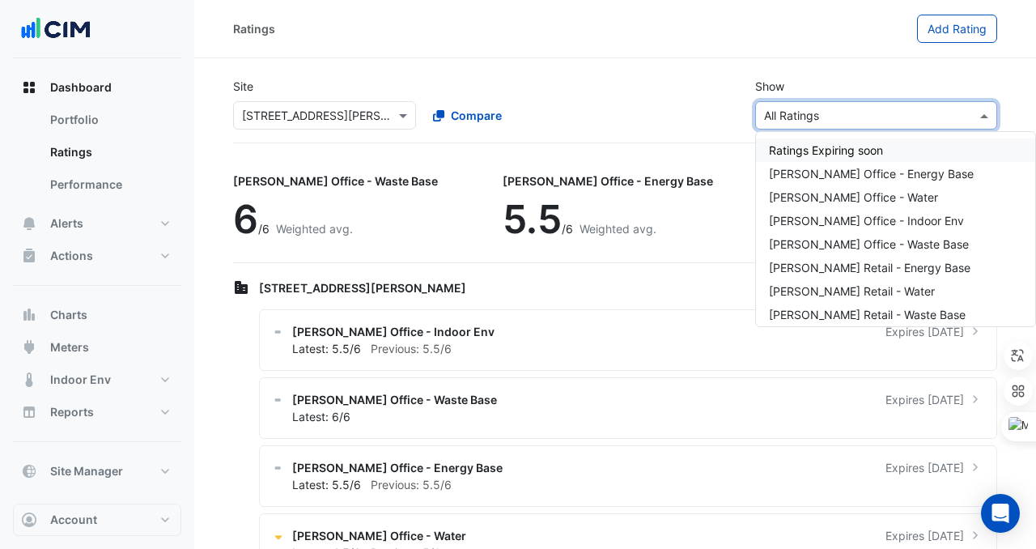
click at [787, 114] on input "text" at bounding box center [860, 116] width 192 height 17
click at [679, 81] on div "Site Select a Site × [STREET_ADDRESS][PERSON_NAME] Compare Show Sustainability …" at bounding box center [615, 104] width 784 height 78
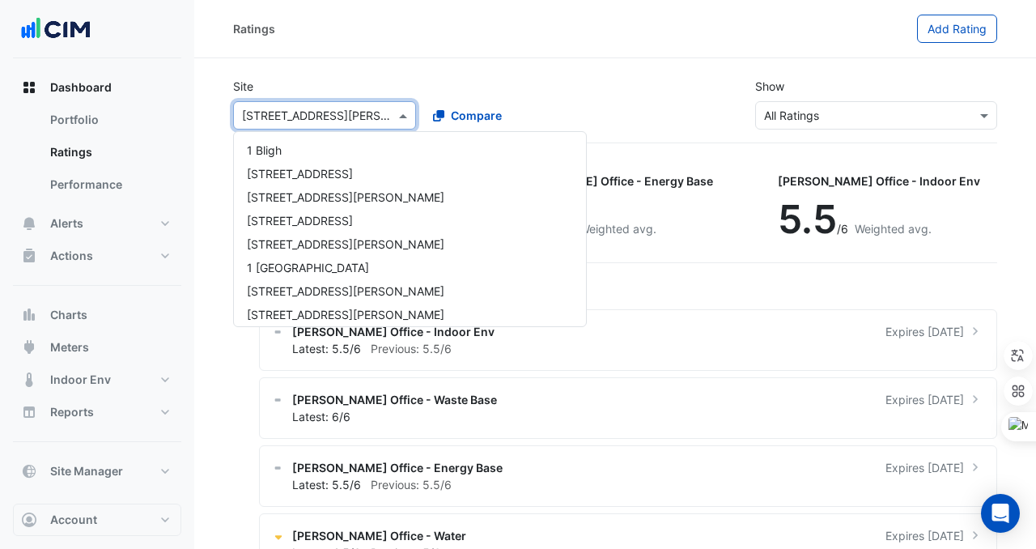
click at [290, 124] on div "Select a Site × [STREET_ADDRESS][PERSON_NAME]" at bounding box center [324, 115] width 183 height 28
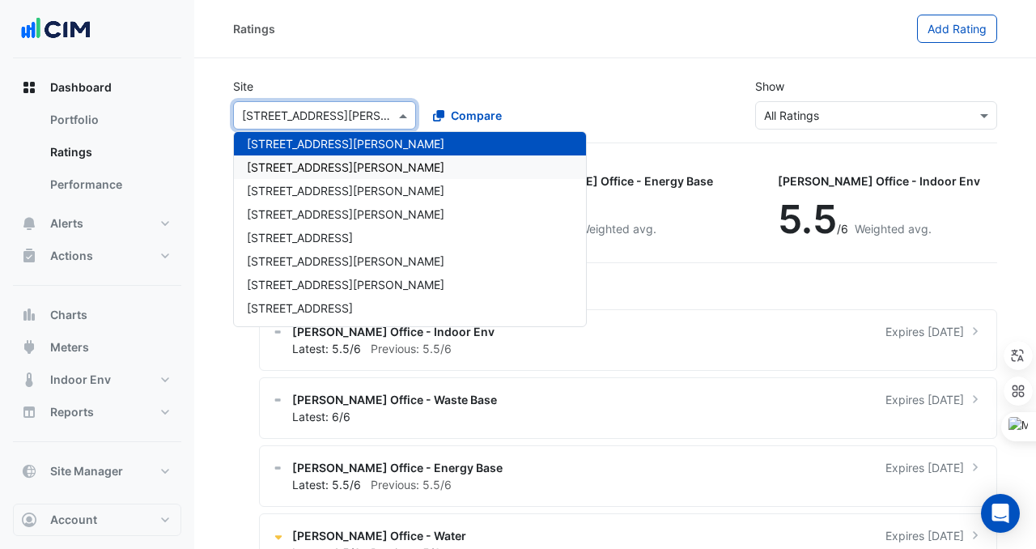
click at [375, 178] on div "[STREET_ADDRESS][PERSON_NAME]" at bounding box center [410, 166] width 352 height 23
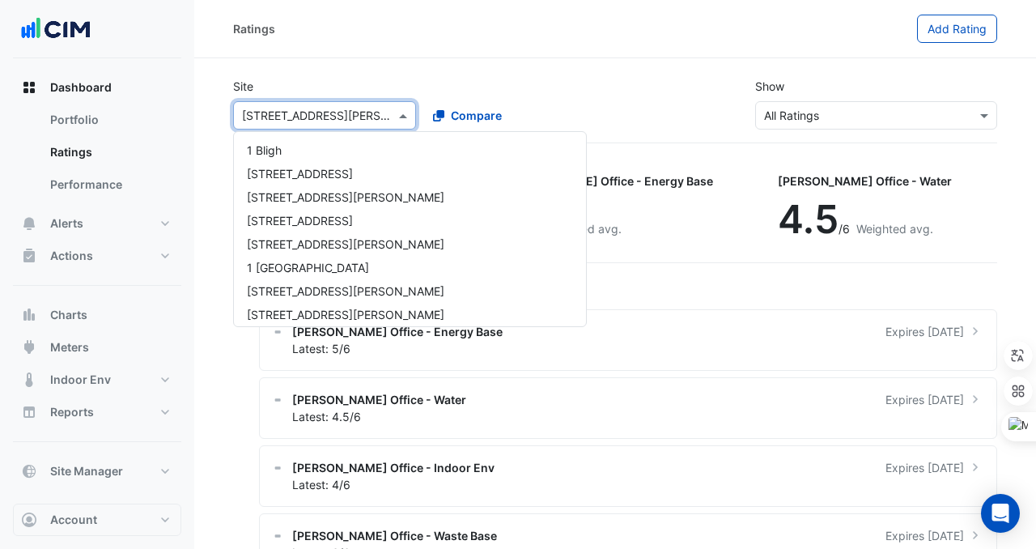
click at [315, 109] on input "text" at bounding box center [308, 116] width 133 height 17
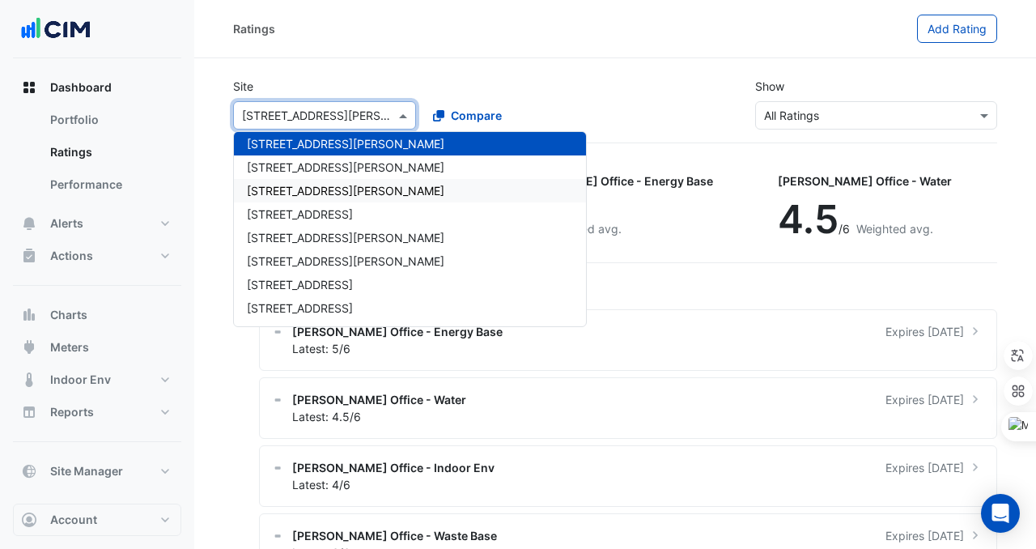
click at [313, 179] on div "[STREET_ADDRESS][PERSON_NAME]" at bounding box center [410, 190] width 352 height 23
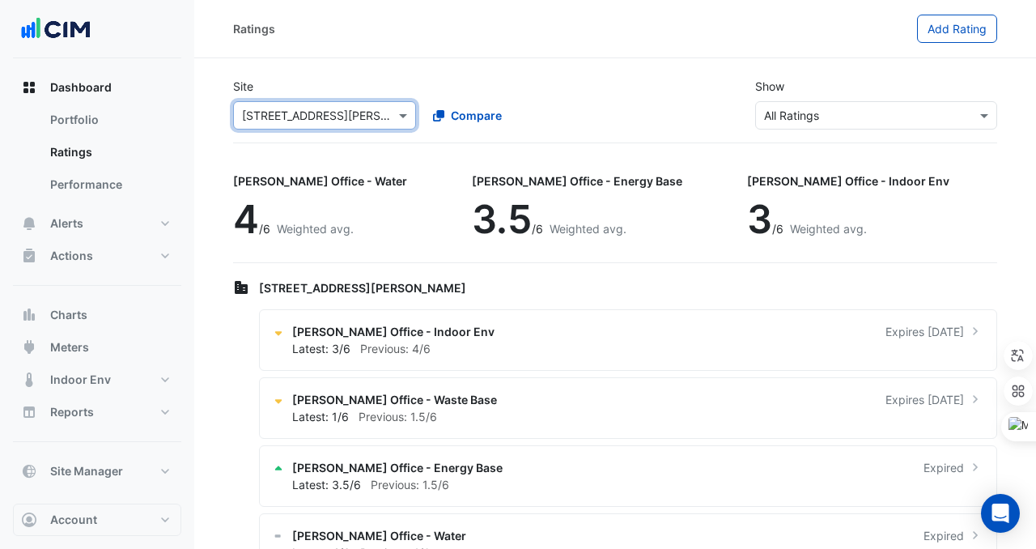
click at [305, 120] on input "text" at bounding box center [308, 116] width 133 height 17
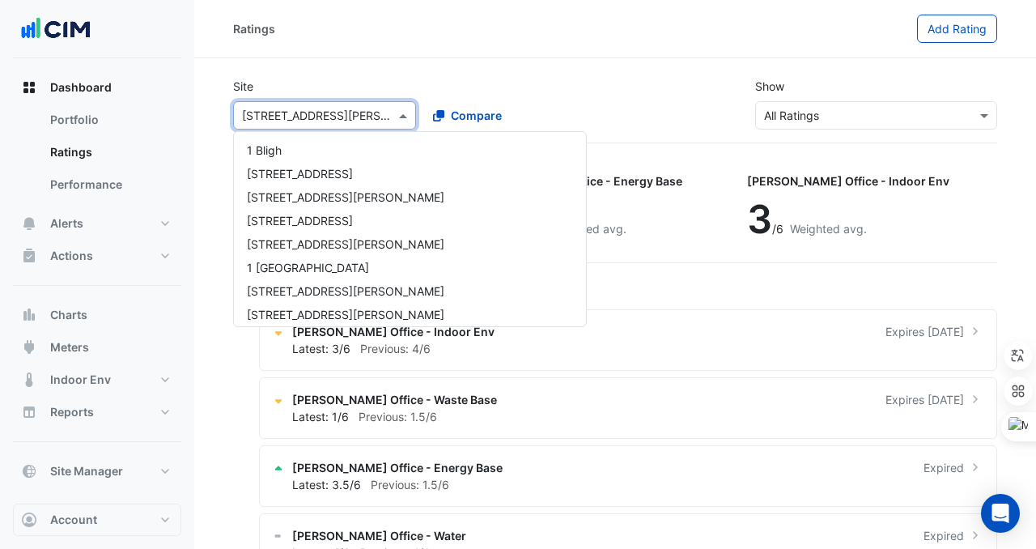
scroll to position [476, 0]
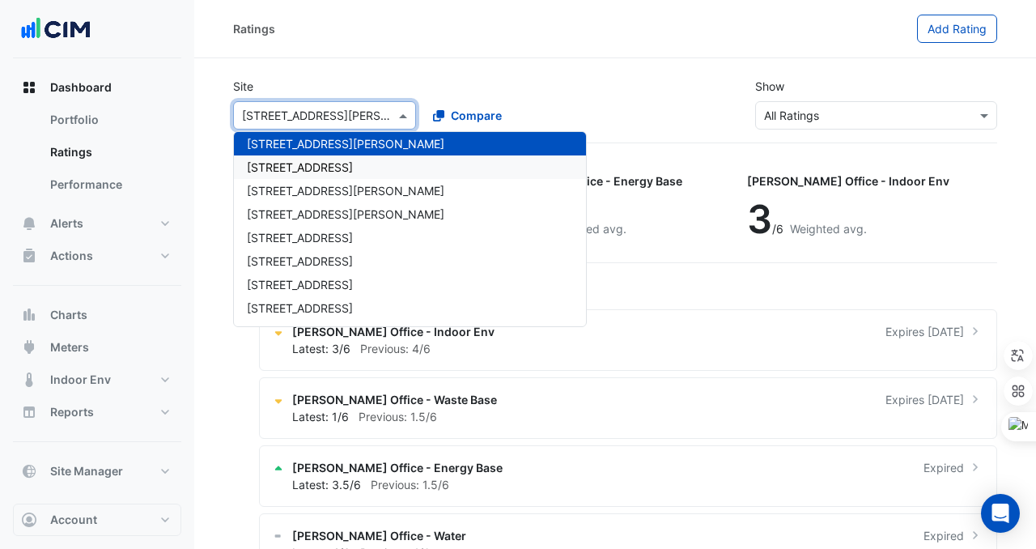
click at [302, 171] on span "[STREET_ADDRESS]" at bounding box center [300, 167] width 106 height 14
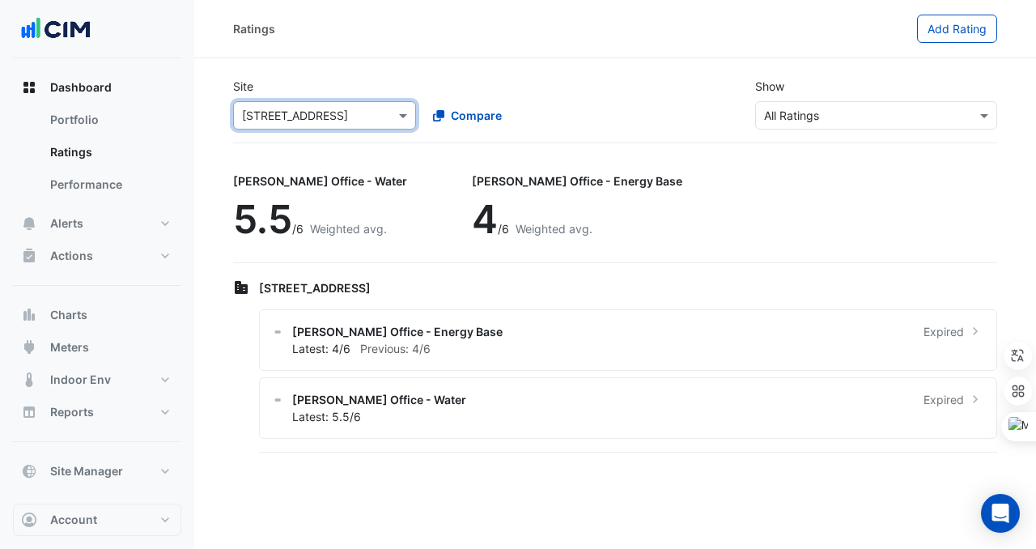
click at [310, 116] on input "text" at bounding box center [308, 116] width 133 height 17
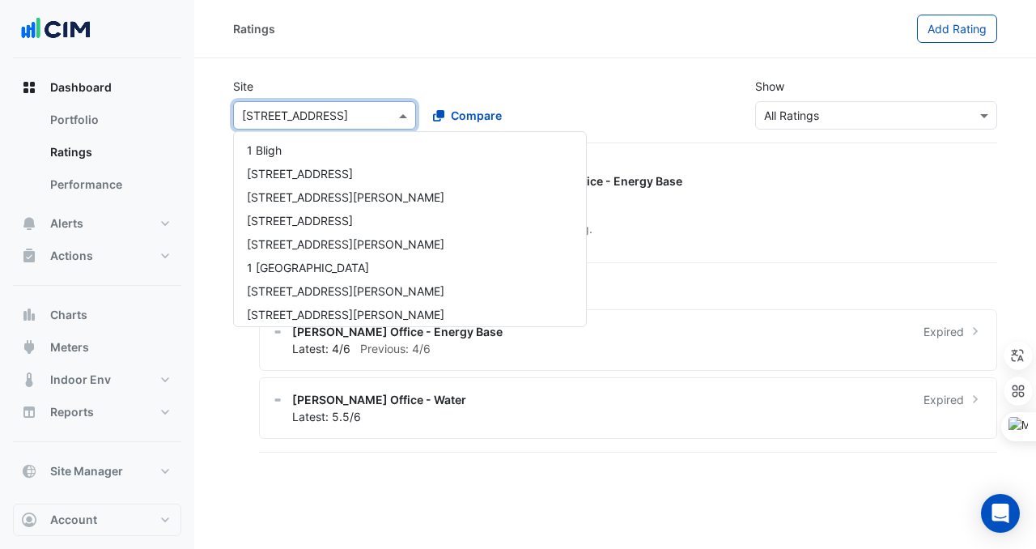
scroll to position [500, 0]
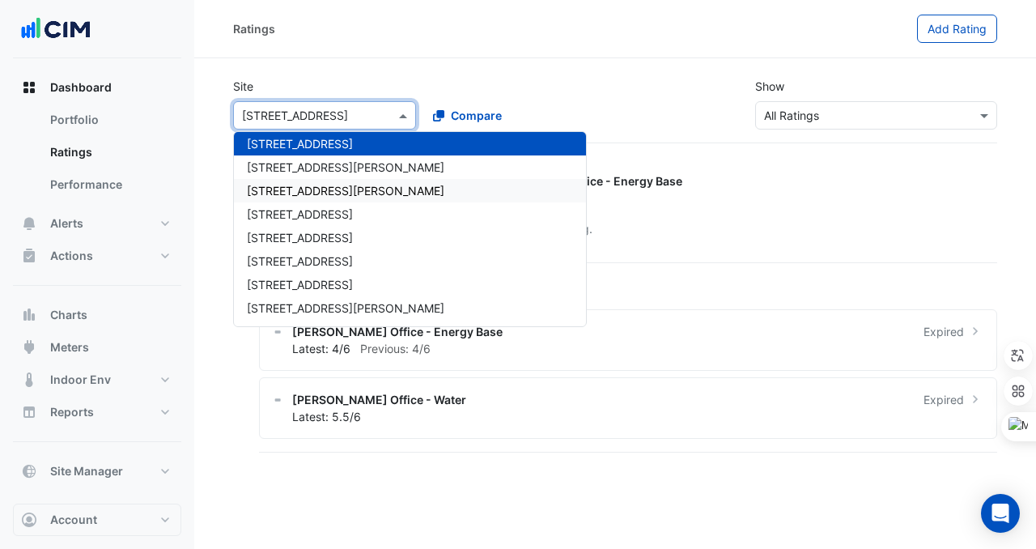
click at [308, 192] on span "[STREET_ADDRESS][PERSON_NAME]" at bounding box center [346, 191] width 198 height 14
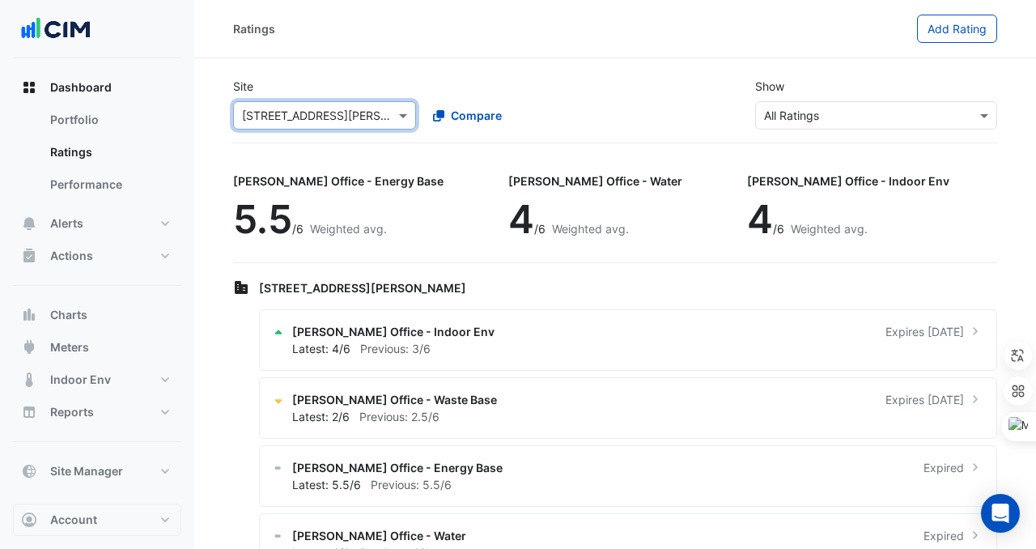
click at [297, 104] on div "Select a Site × [STREET_ADDRESS][PERSON_NAME]" at bounding box center [324, 115] width 183 height 28
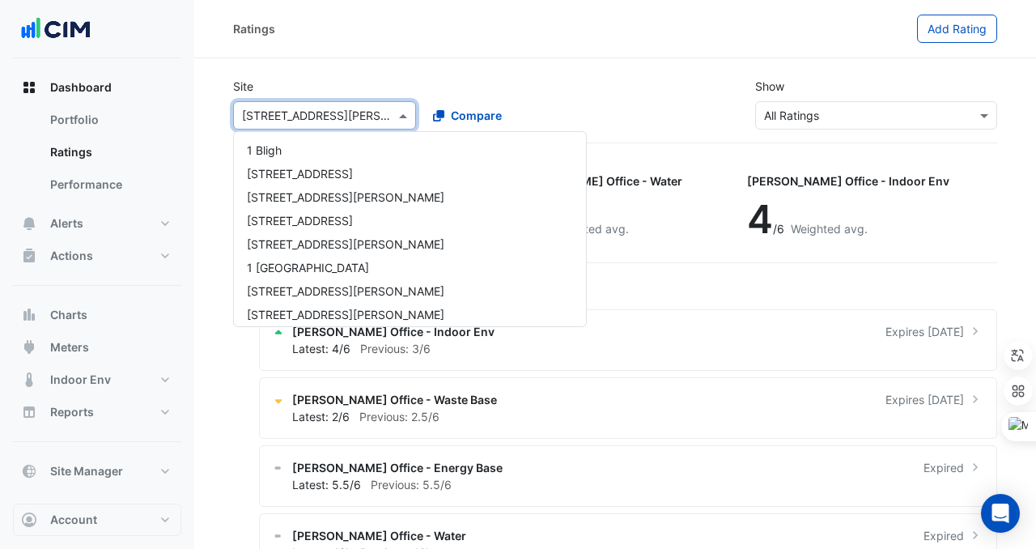
scroll to position [547, 0]
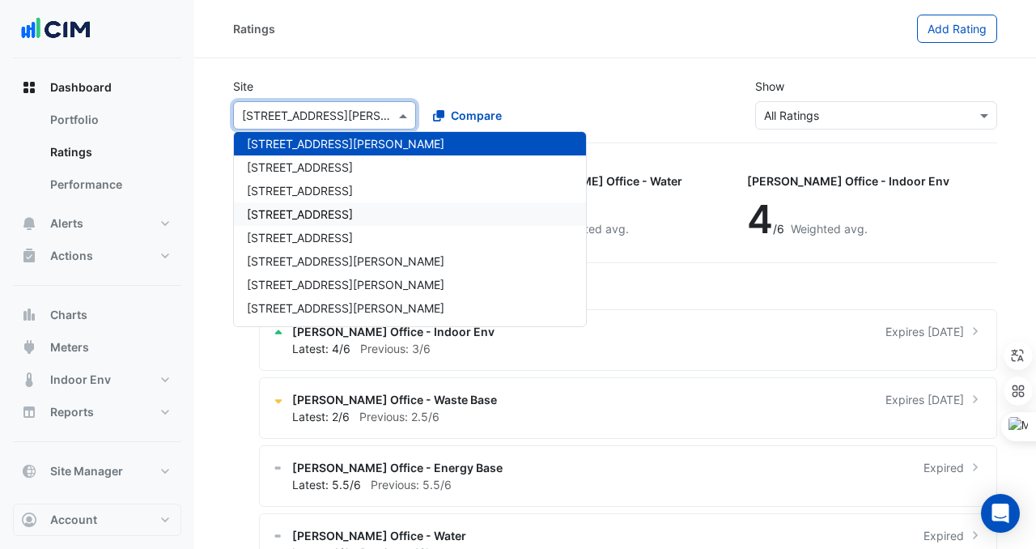
click at [299, 212] on span "[STREET_ADDRESS]" at bounding box center [300, 214] width 106 height 14
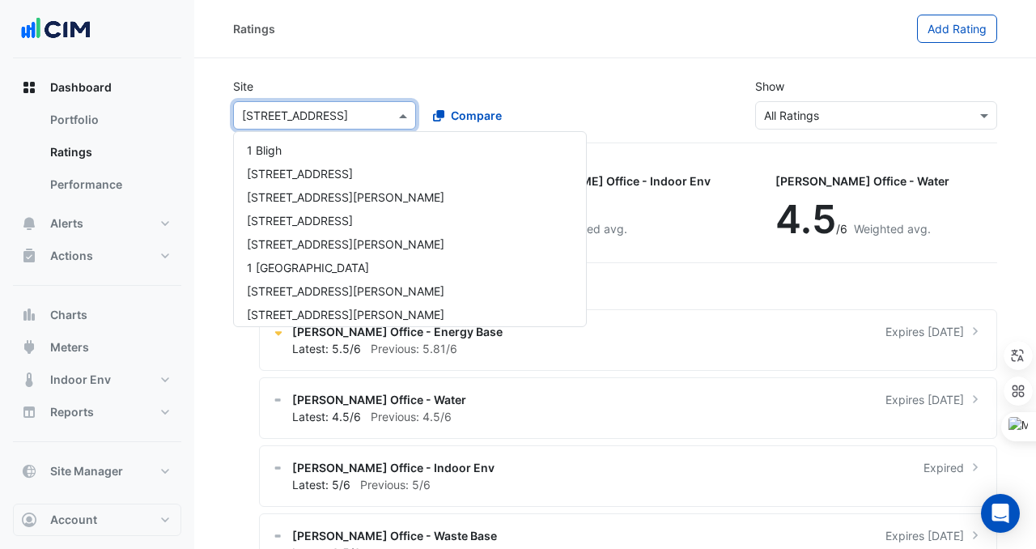
click at [283, 121] on input "text" at bounding box center [308, 116] width 133 height 17
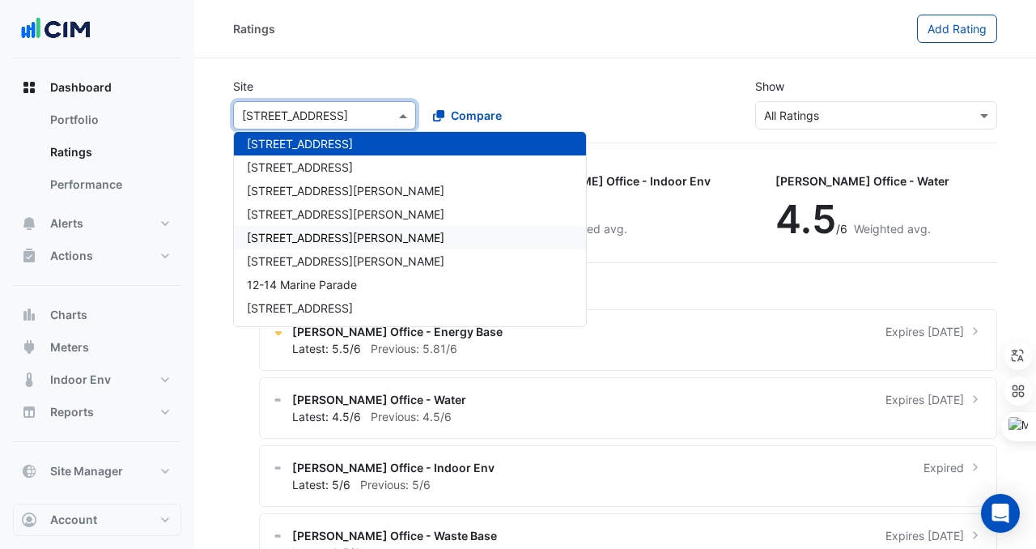
click at [303, 229] on div "[STREET_ADDRESS][PERSON_NAME]" at bounding box center [410, 237] width 352 height 23
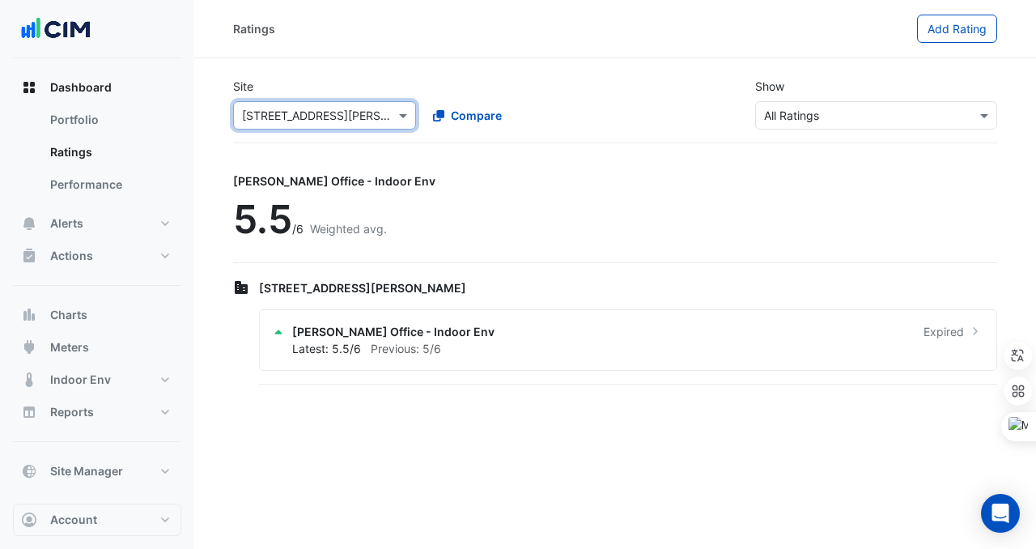
drag, startPoint x: 299, startPoint y: 115, endPoint x: 298, endPoint y: 124, distance: 8.9
click at [298, 115] on input "text" at bounding box center [308, 116] width 133 height 17
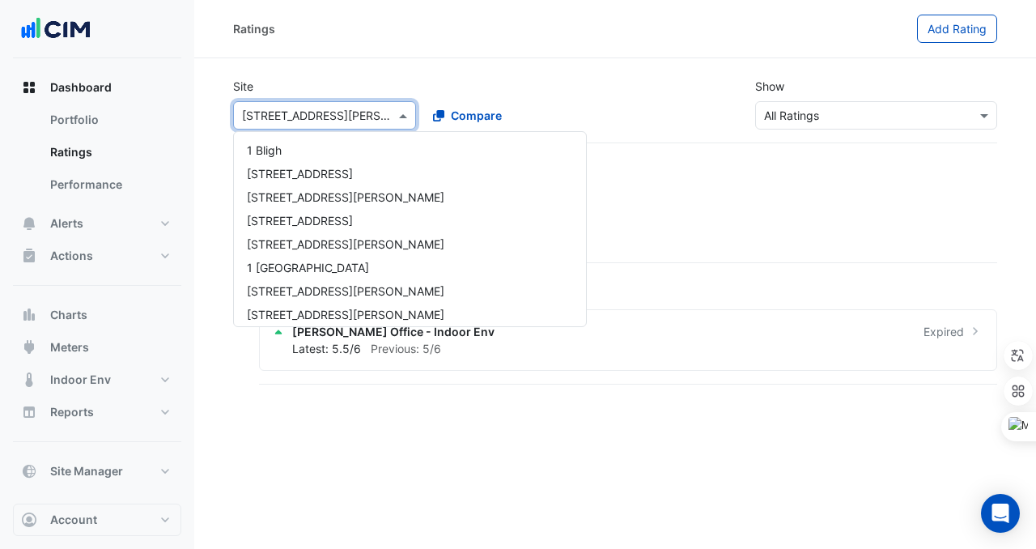
scroll to position [711, 0]
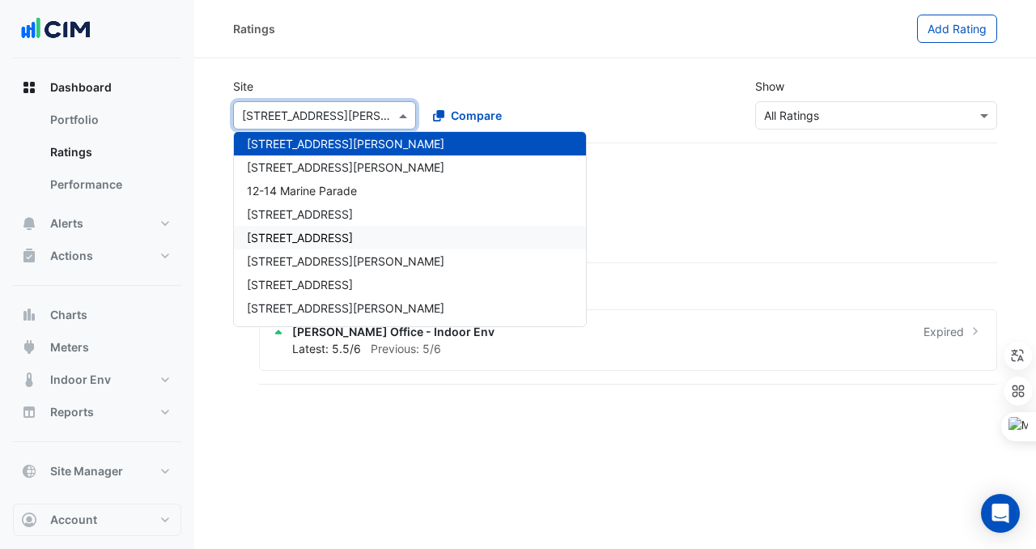
click at [300, 245] on div "[STREET_ADDRESS]" at bounding box center [410, 237] width 352 height 23
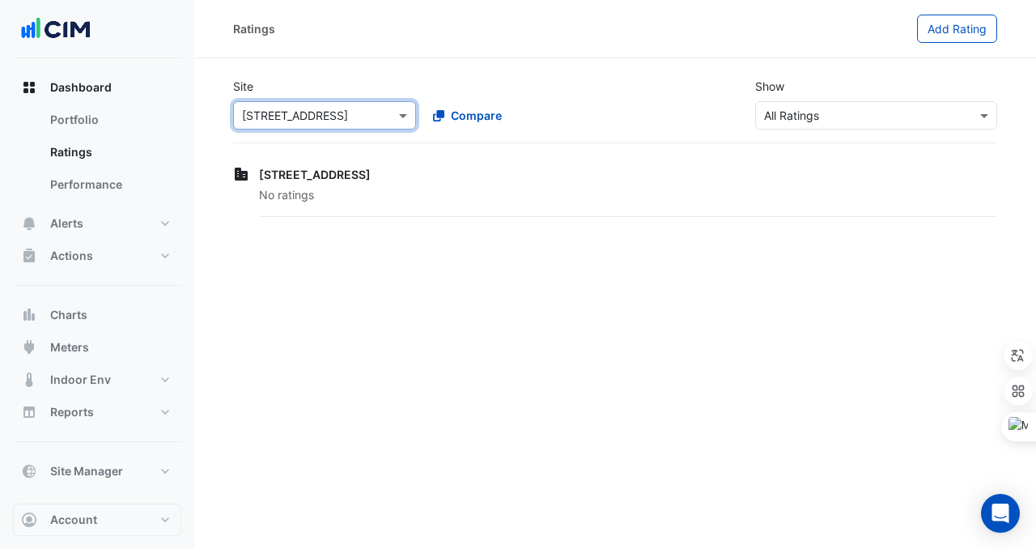
click at [283, 109] on input "text" at bounding box center [308, 116] width 133 height 17
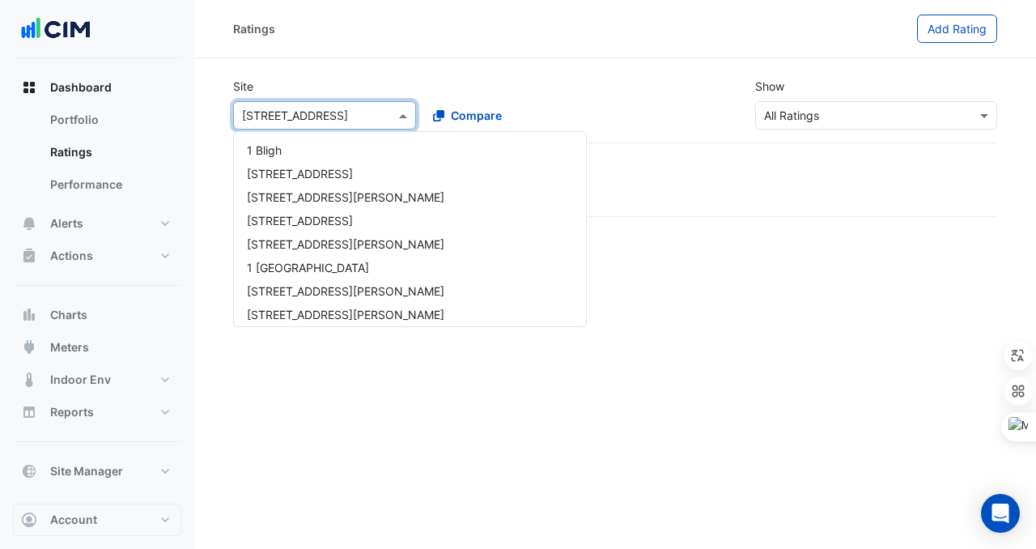
scroll to position [805, 0]
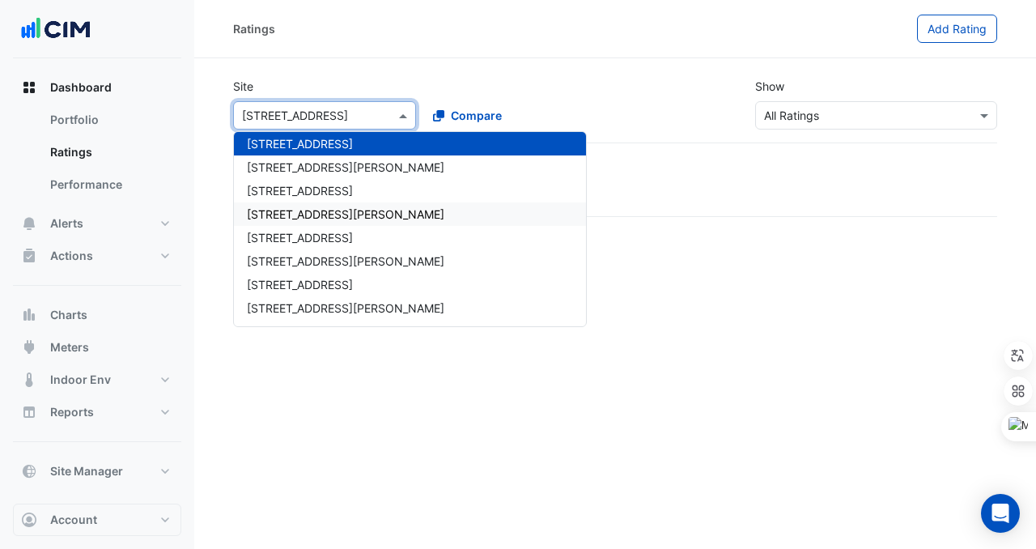
click at [296, 215] on span "[STREET_ADDRESS][PERSON_NAME]" at bounding box center [346, 214] width 198 height 14
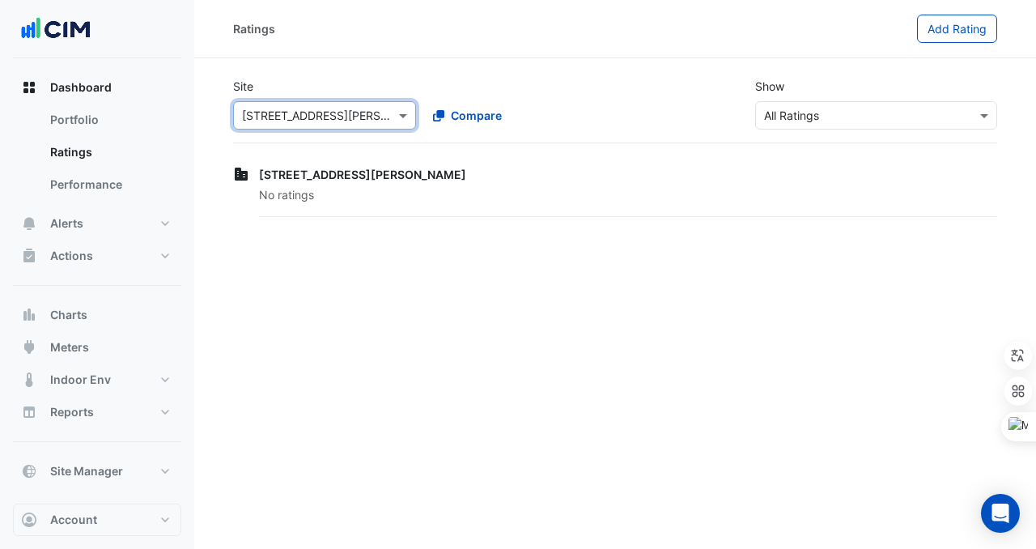
click at [283, 95] on div "Select a Site × [STREET_ADDRESS][PERSON_NAME] Compare" at bounding box center [419, 112] width 379 height 35
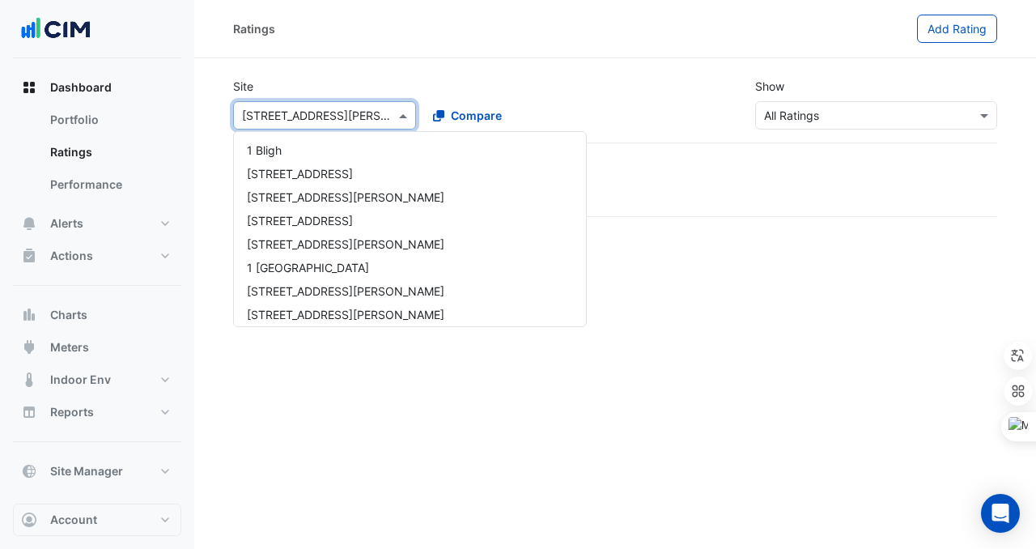
click at [265, 108] on input "text" at bounding box center [308, 116] width 133 height 17
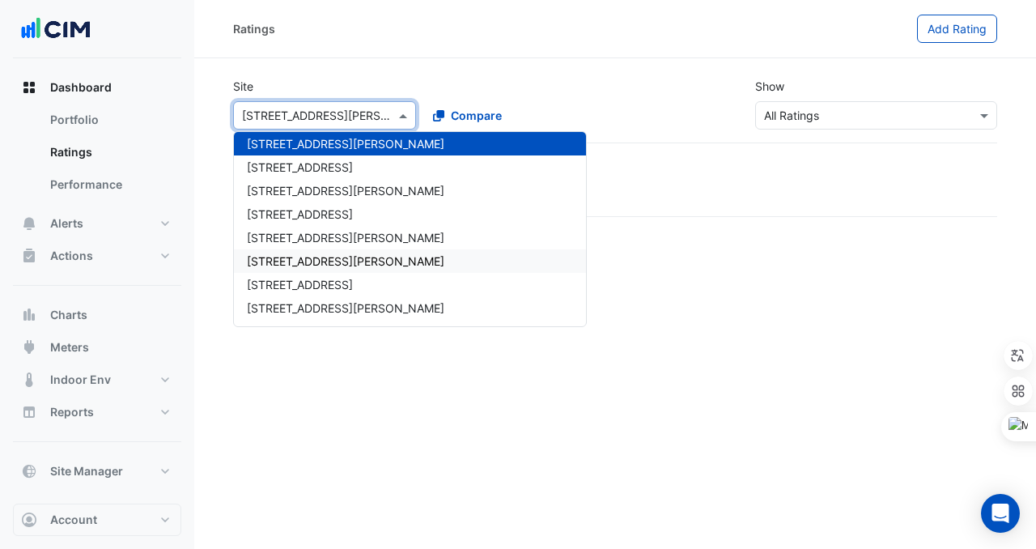
click at [299, 258] on span "[STREET_ADDRESS][PERSON_NAME]" at bounding box center [346, 261] width 198 height 14
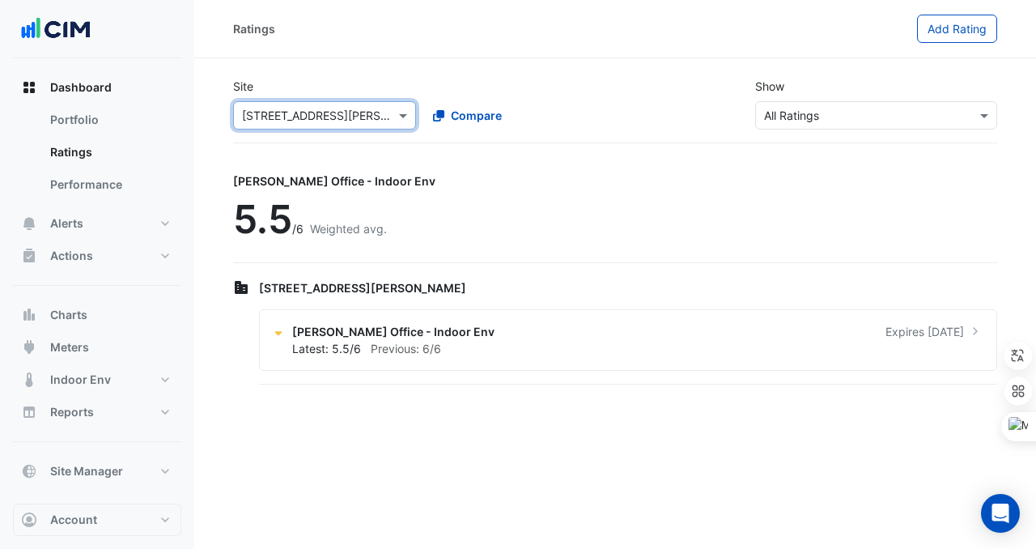
click at [280, 122] on input "text" at bounding box center [308, 116] width 133 height 17
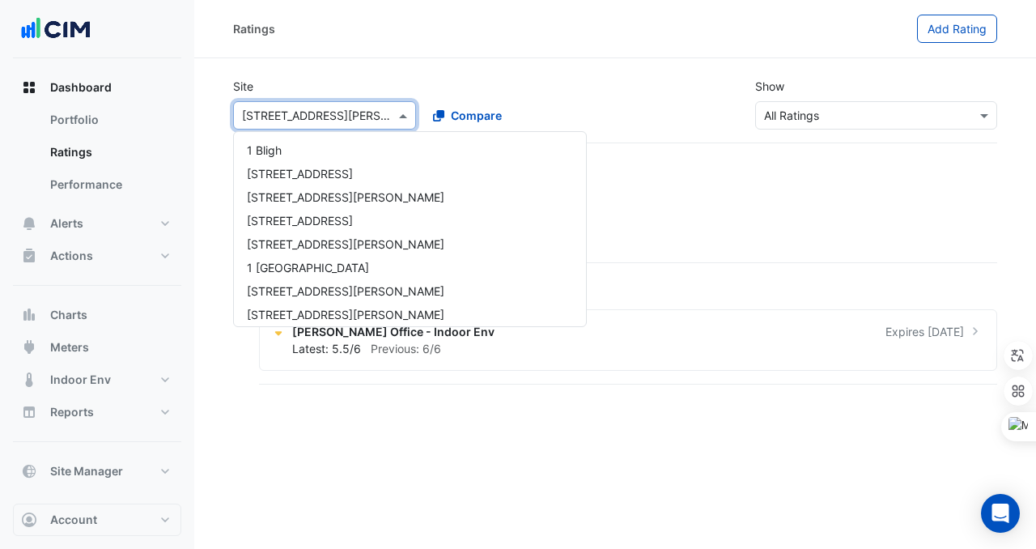
scroll to position [993, 0]
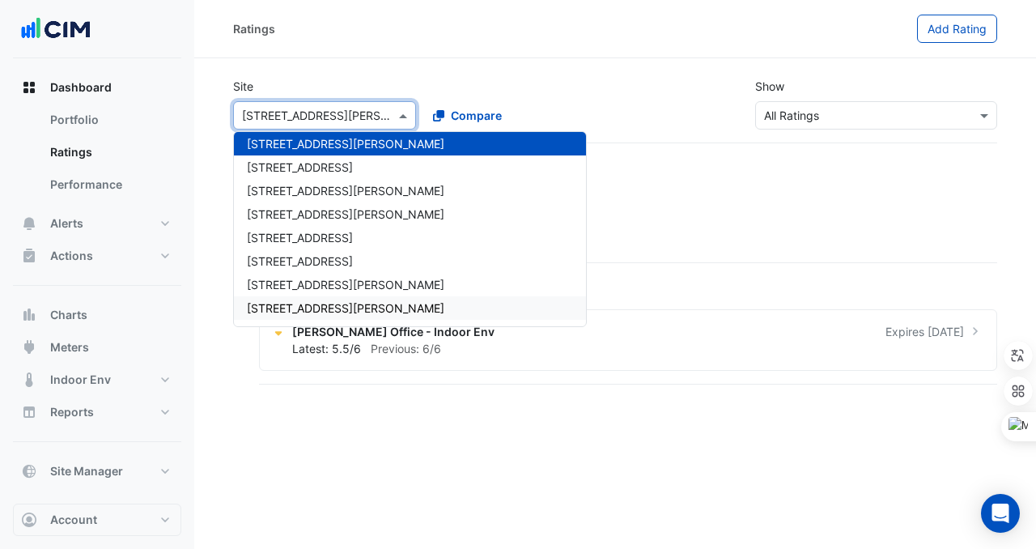
click at [332, 301] on span "[STREET_ADDRESS][PERSON_NAME]" at bounding box center [346, 308] width 198 height 14
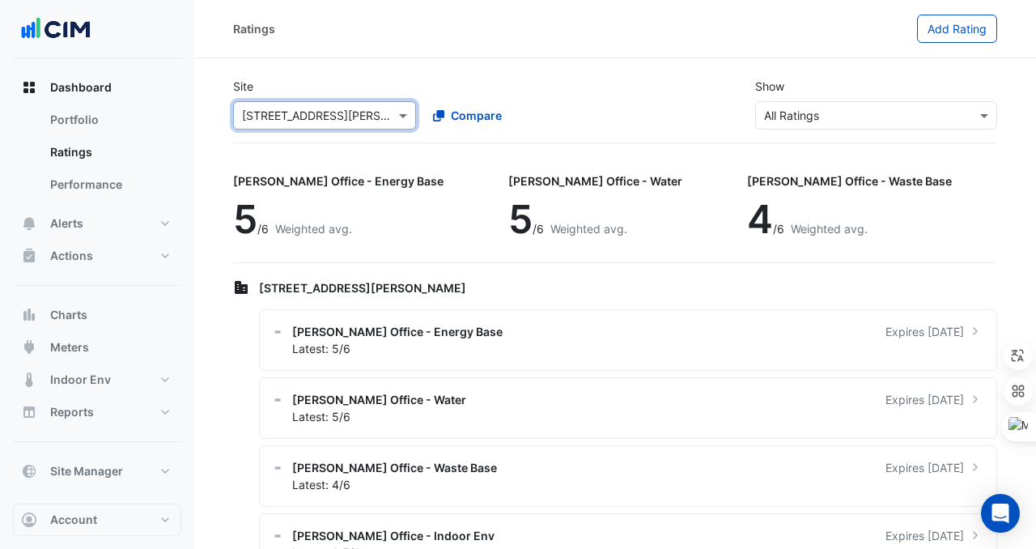
click at [300, 117] on input "text" at bounding box center [308, 116] width 133 height 17
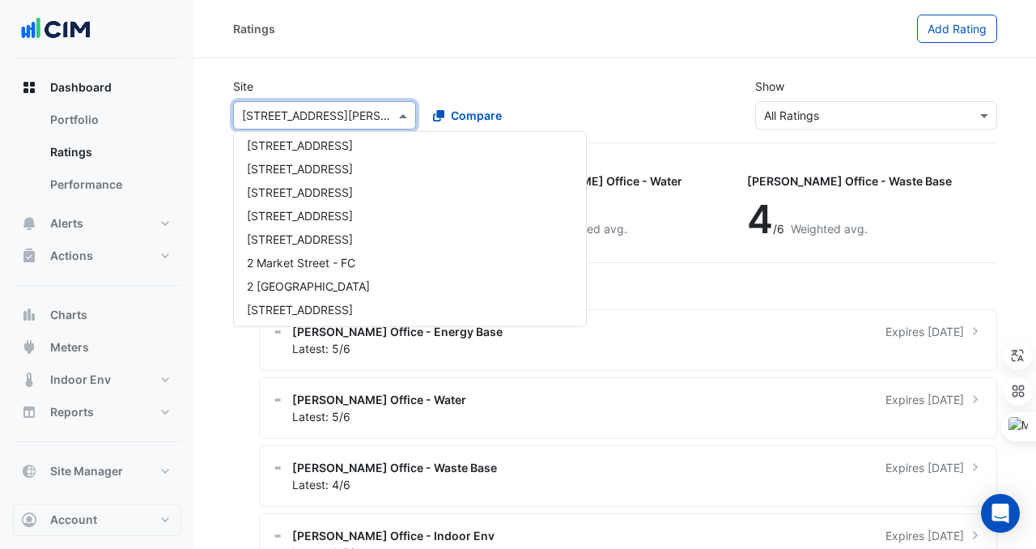
scroll to position [1595, 0]
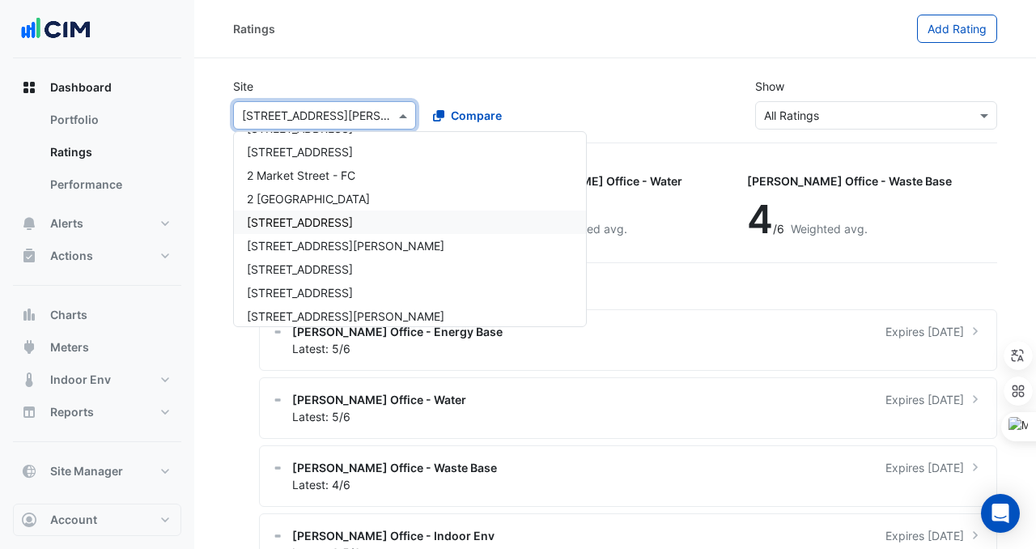
click at [324, 223] on div "[STREET_ADDRESS]" at bounding box center [410, 222] width 352 height 23
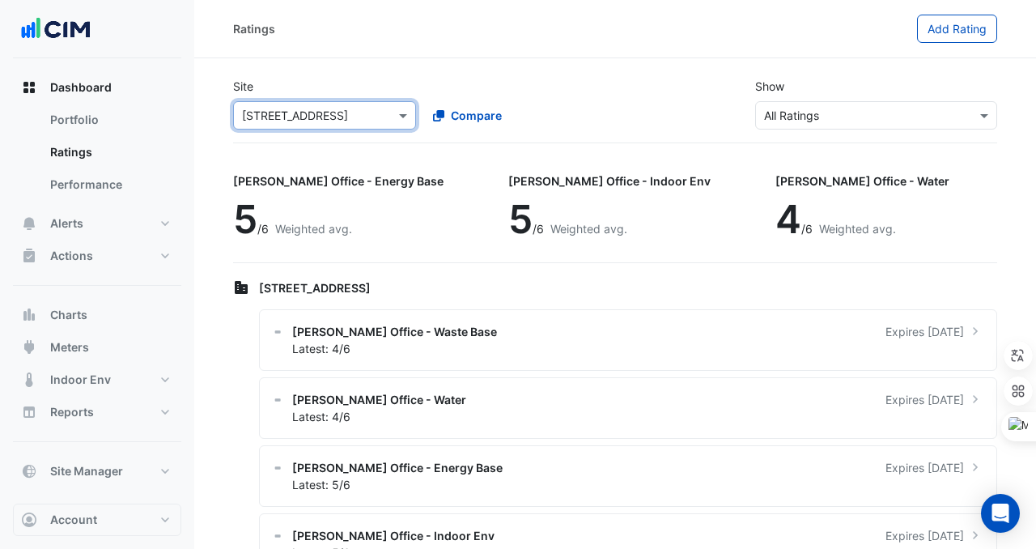
click at [277, 117] on input "text" at bounding box center [308, 116] width 133 height 17
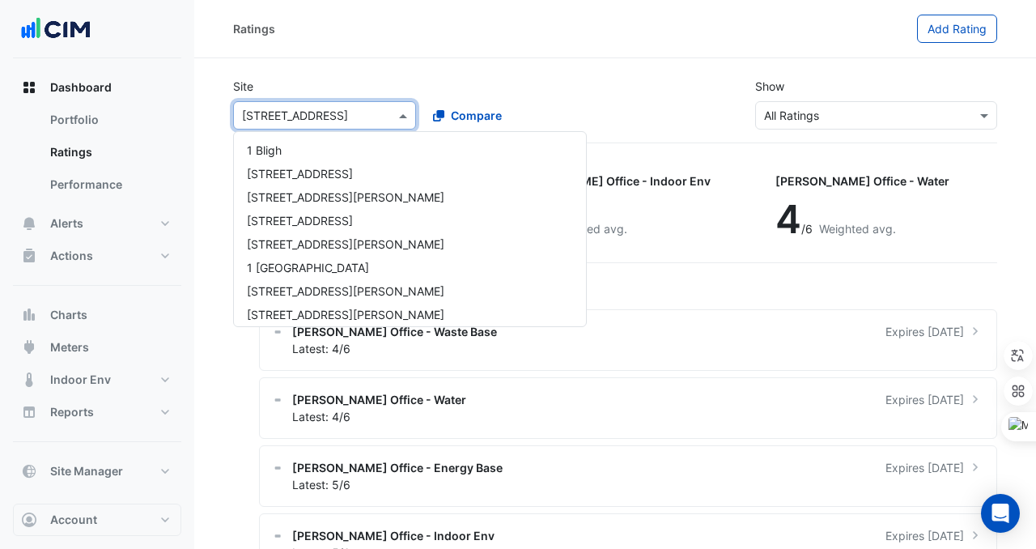
scroll to position [1674, 0]
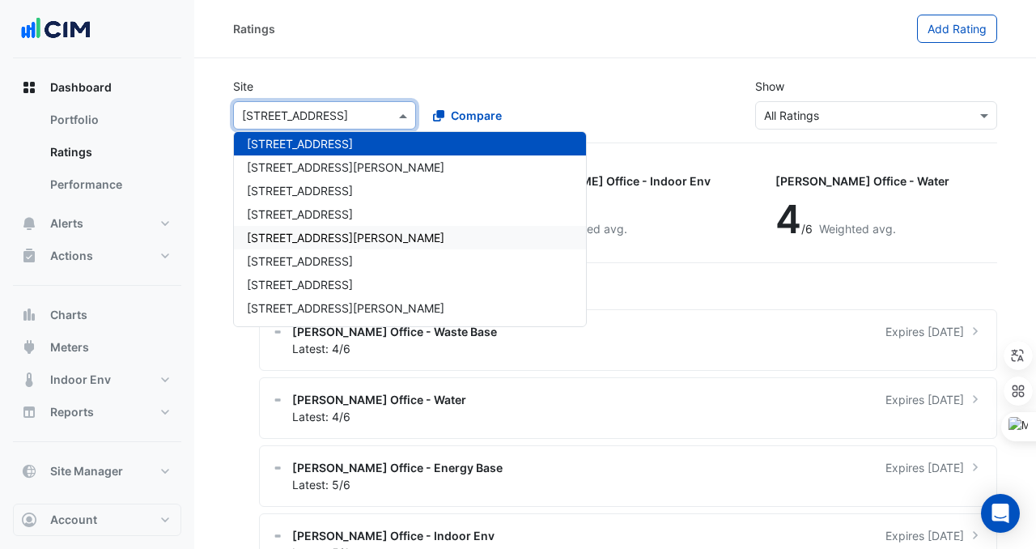
click at [275, 246] on div "[STREET_ADDRESS][PERSON_NAME]" at bounding box center [410, 237] width 352 height 23
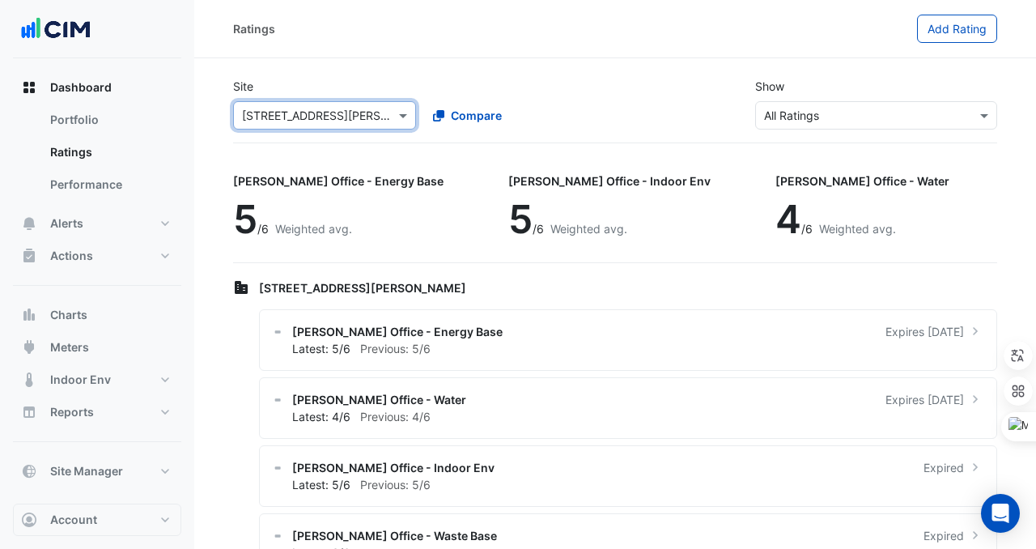
click at [285, 122] on input "text" at bounding box center [308, 116] width 133 height 17
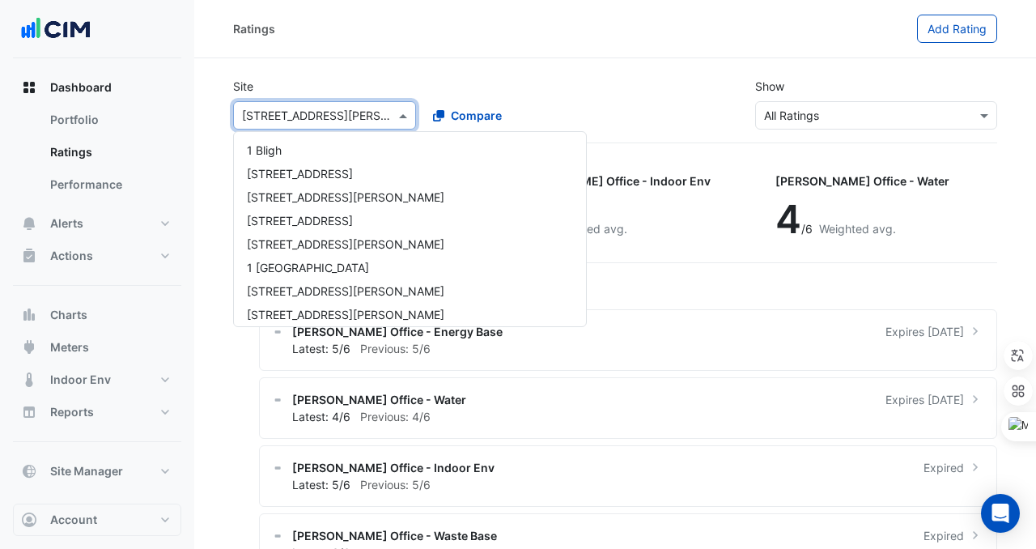
scroll to position [1768, 0]
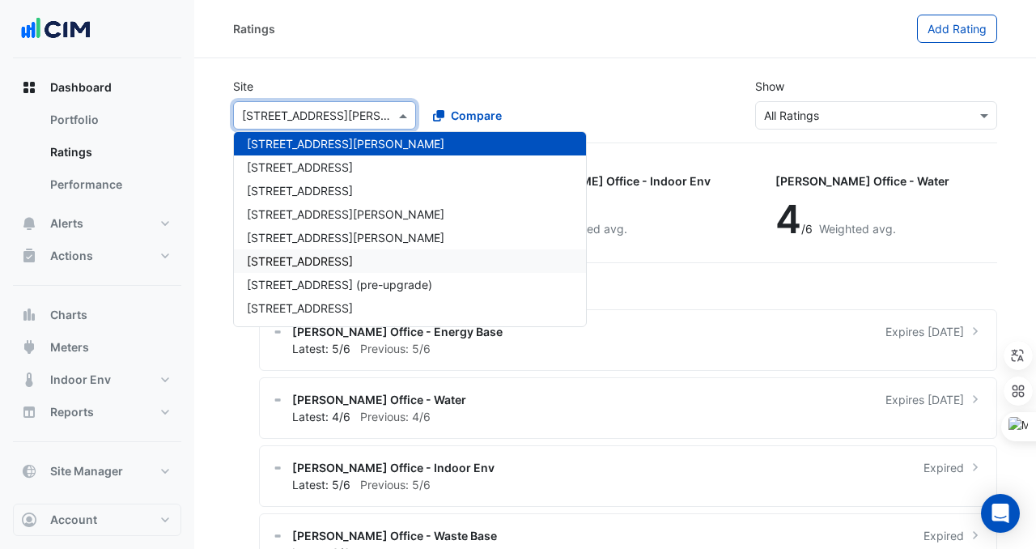
click at [288, 253] on div "[STREET_ADDRESS]" at bounding box center [410, 260] width 352 height 23
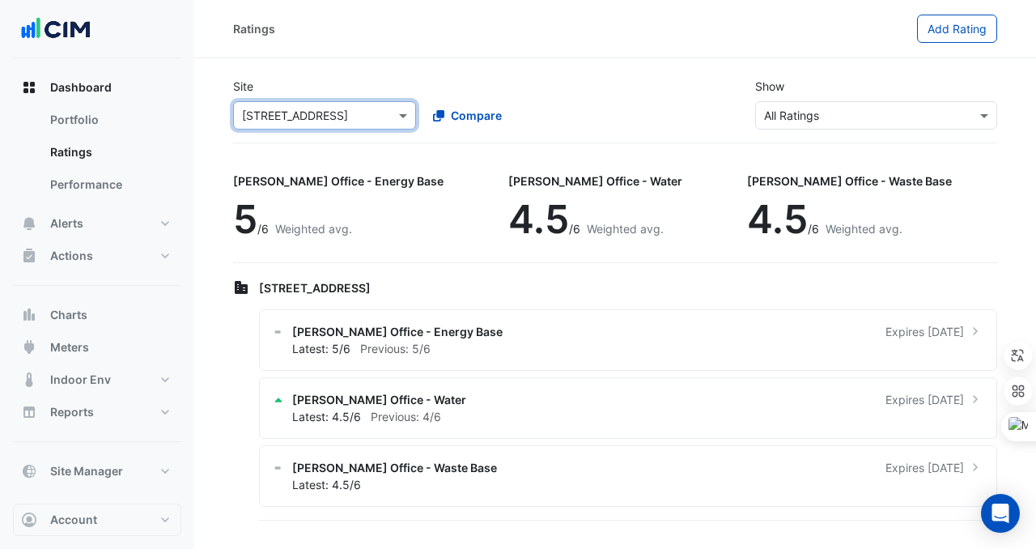
click at [309, 133] on div "Site Select a Site × [STREET_ADDRESS] Compare Show Sustainability Rating Types …" at bounding box center [615, 104] width 784 height 78
click at [309, 118] on input "text" at bounding box center [308, 116] width 133 height 17
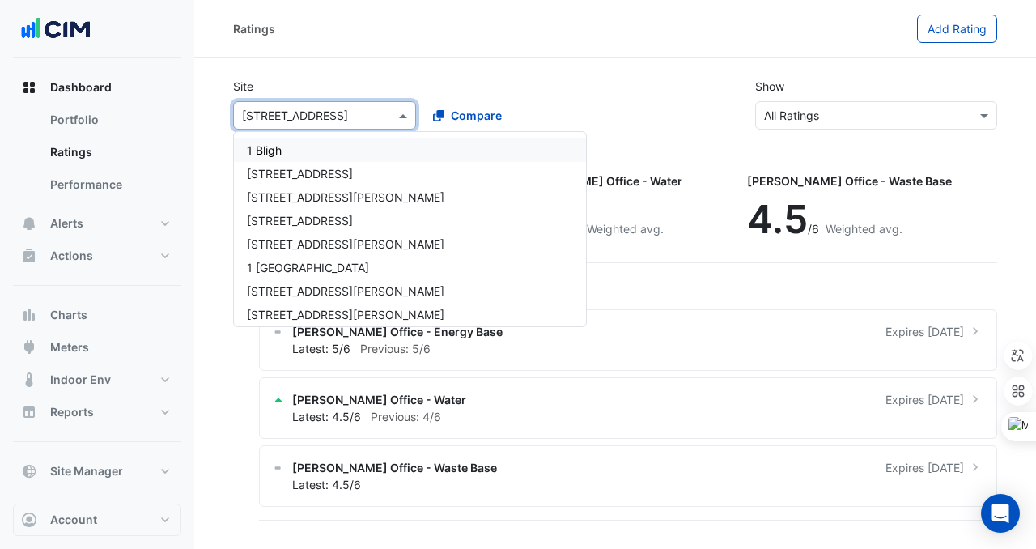
click at [299, 150] on div "1 Bligh" at bounding box center [410, 149] width 352 height 23
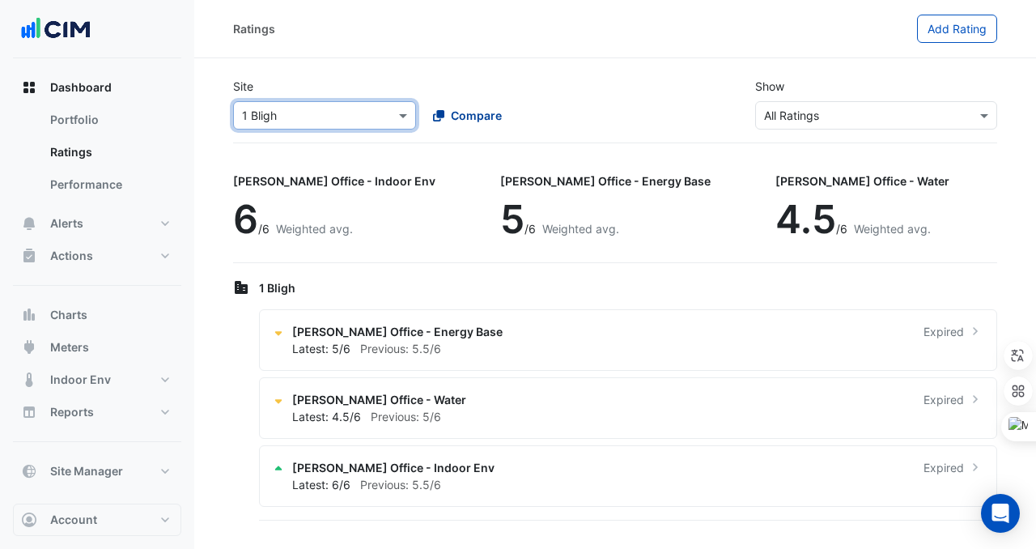
click at [471, 120] on span "Compare" at bounding box center [476, 115] width 51 height 17
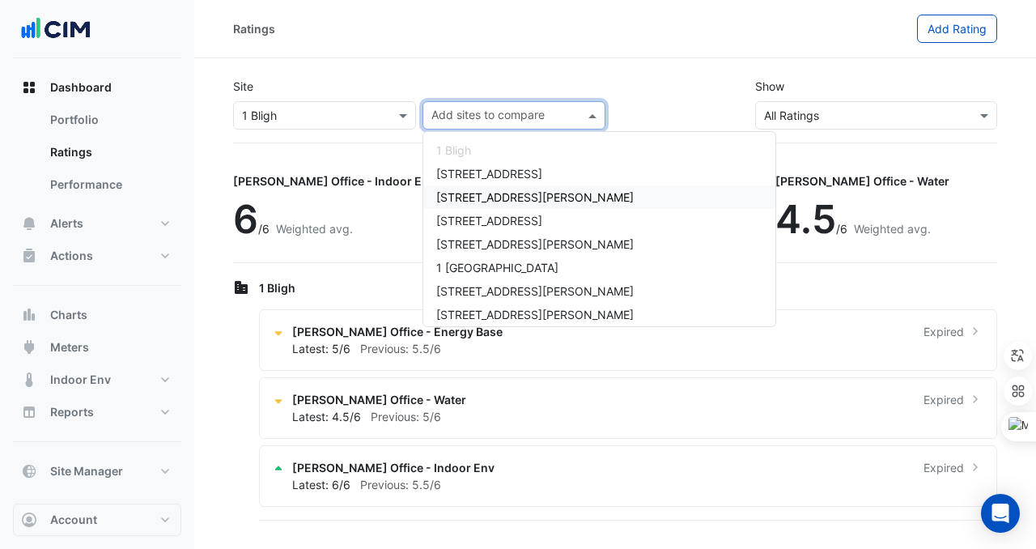
click at [484, 190] on span "[STREET_ADDRESS][PERSON_NAME]" at bounding box center [535, 197] width 198 height 14
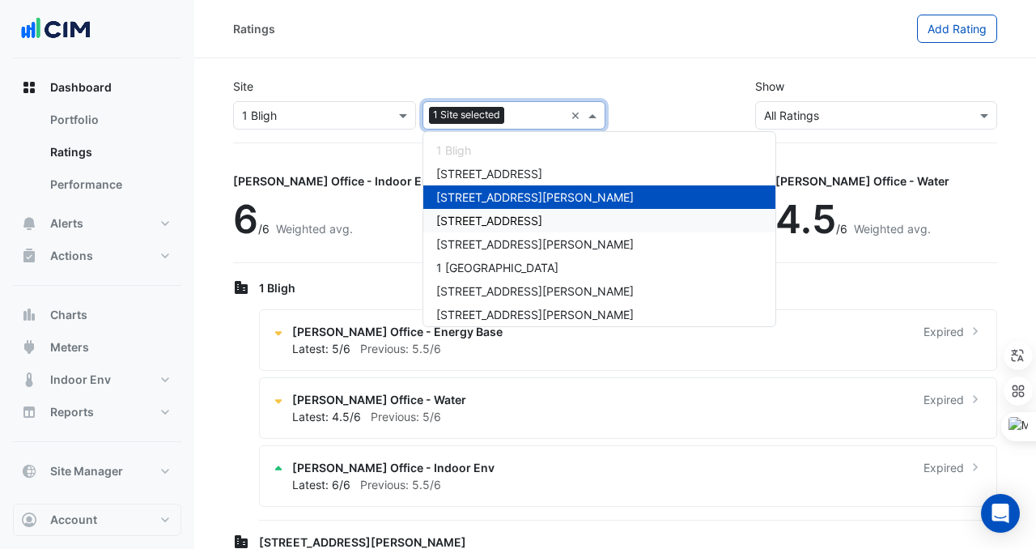
click at [481, 223] on span "[STREET_ADDRESS]" at bounding box center [489, 221] width 106 height 14
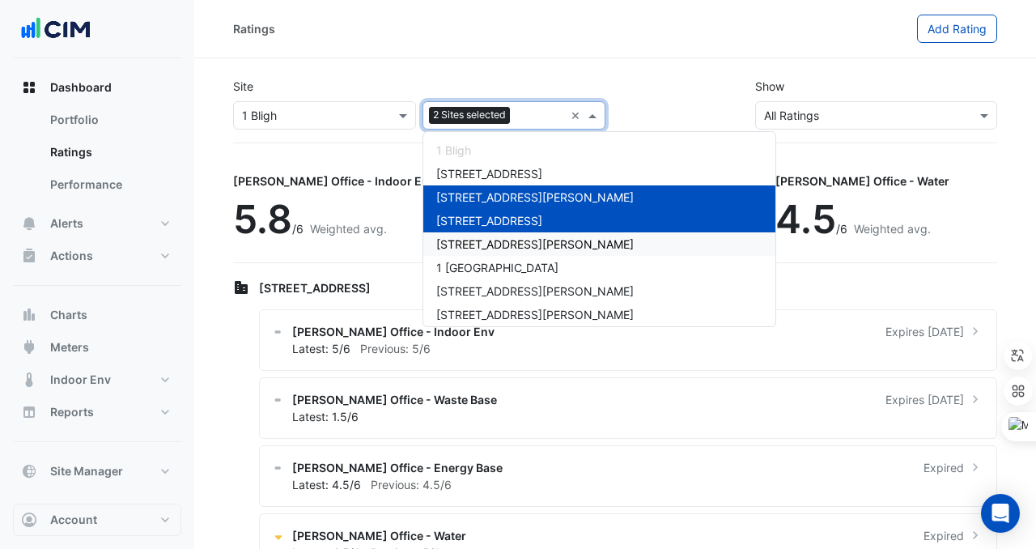
click at [487, 239] on span "[STREET_ADDRESS][PERSON_NAME]" at bounding box center [535, 244] width 198 height 14
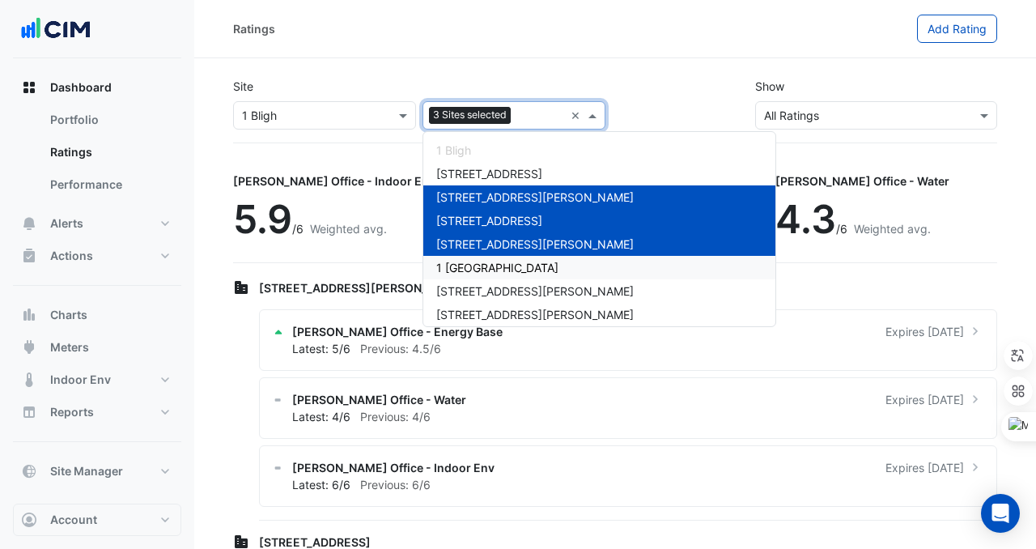
click at [487, 262] on span "1 [GEOGRAPHIC_DATA]" at bounding box center [497, 268] width 122 height 14
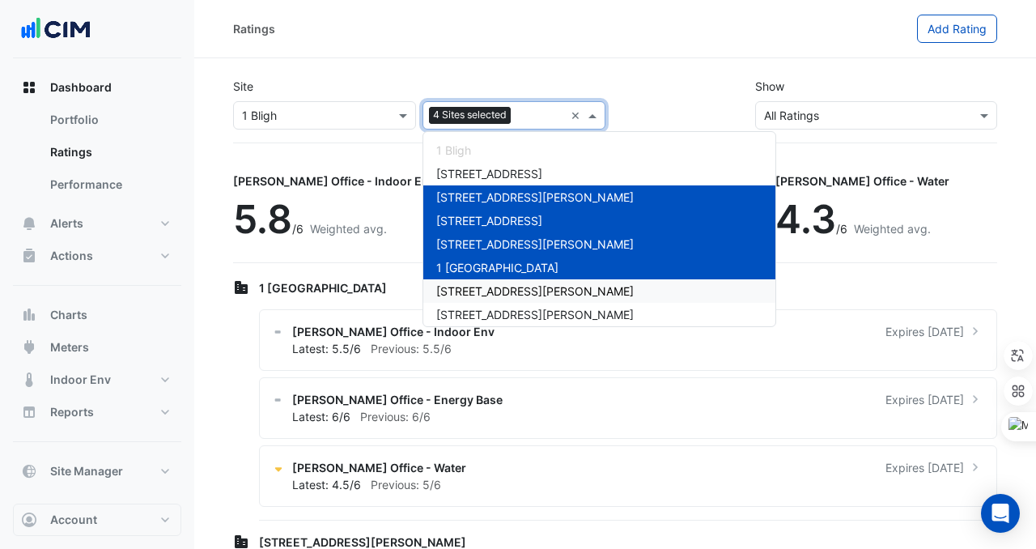
click at [485, 288] on span "[STREET_ADDRESS][PERSON_NAME]" at bounding box center [535, 291] width 198 height 14
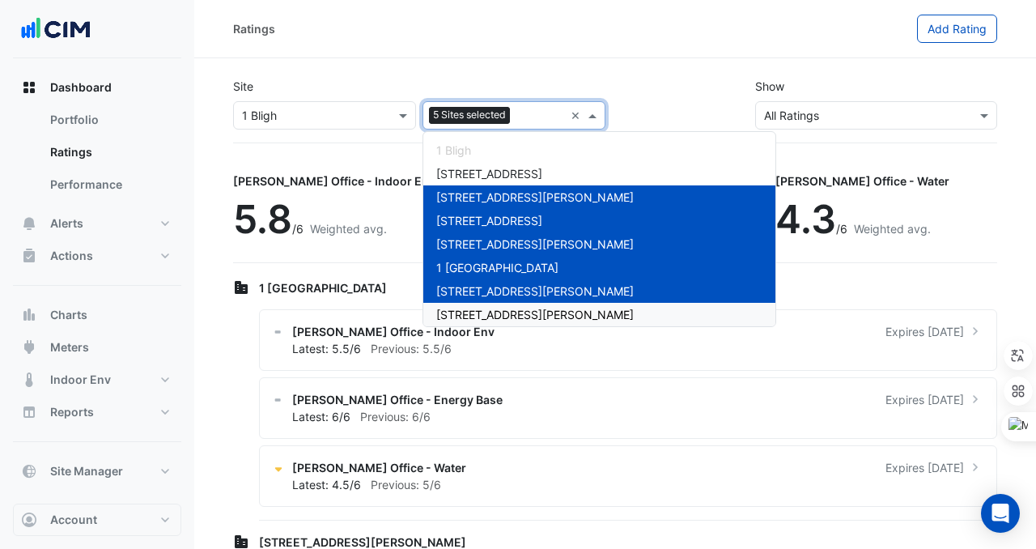
click at [483, 308] on span "[STREET_ADDRESS][PERSON_NAME]" at bounding box center [535, 315] width 198 height 14
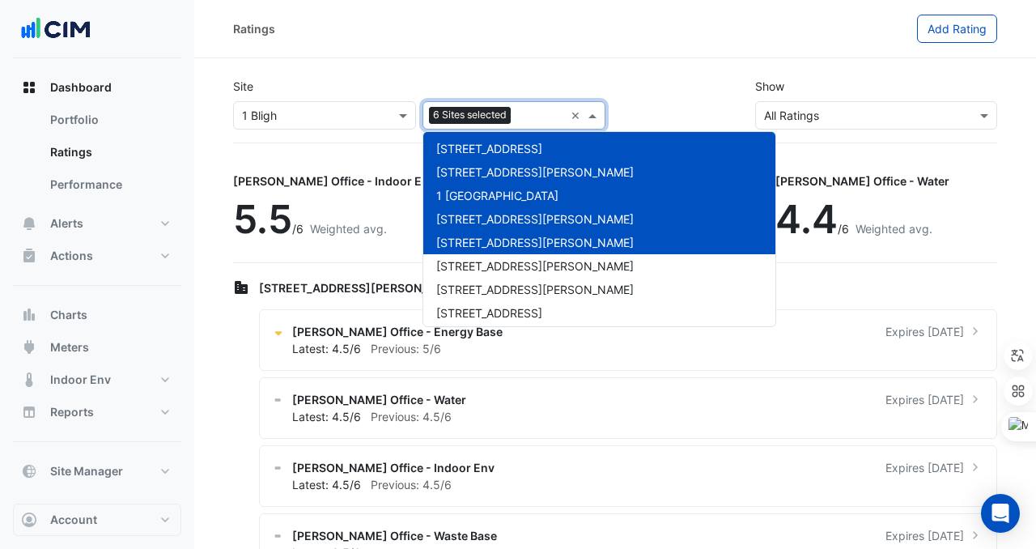
scroll to position [75, 0]
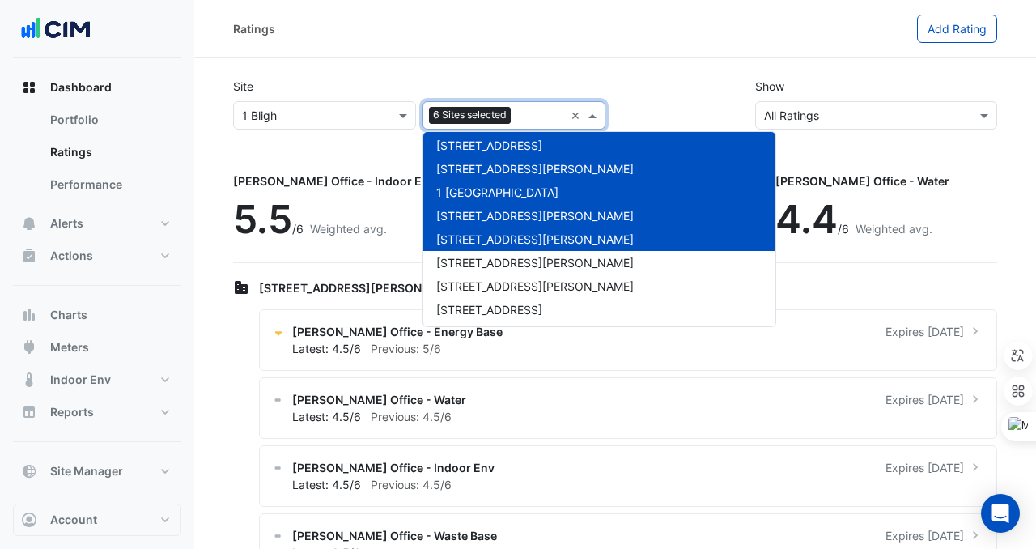
click at [485, 246] on div "[STREET_ADDRESS][PERSON_NAME]" at bounding box center [600, 239] width 352 height 23
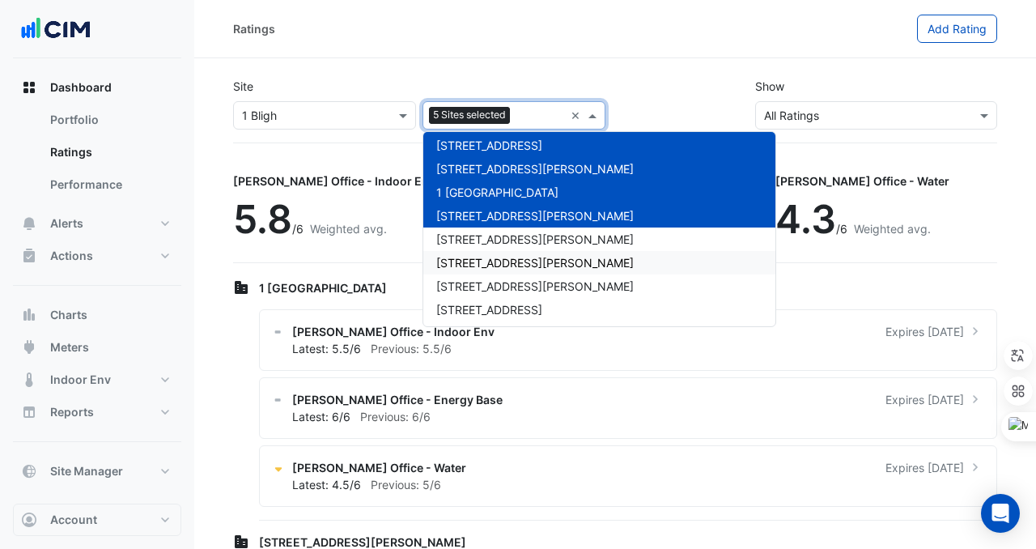
click at [485, 258] on span "[STREET_ADDRESS][PERSON_NAME]" at bounding box center [535, 263] width 198 height 14
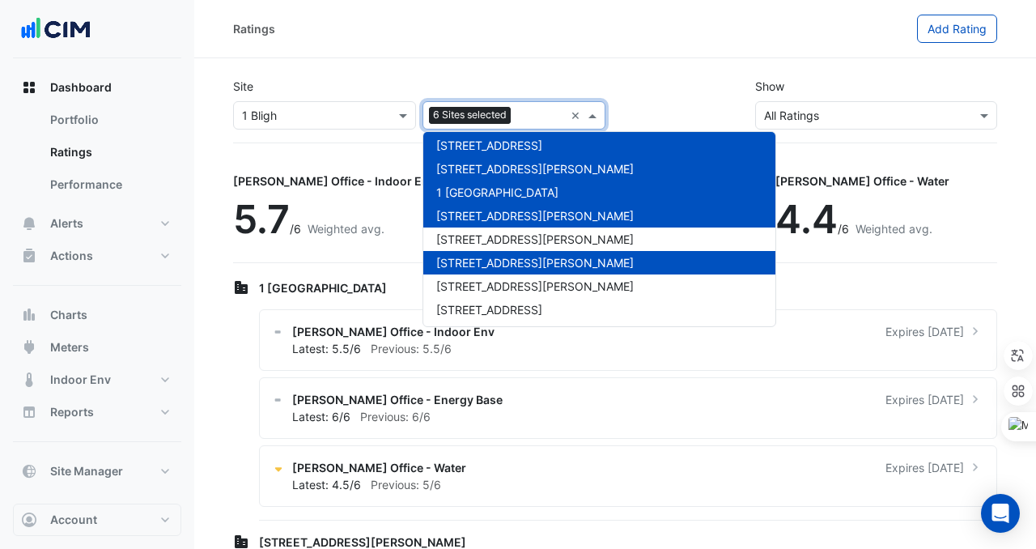
click at [485, 258] on span "[STREET_ADDRESS][PERSON_NAME]" at bounding box center [535, 263] width 198 height 14
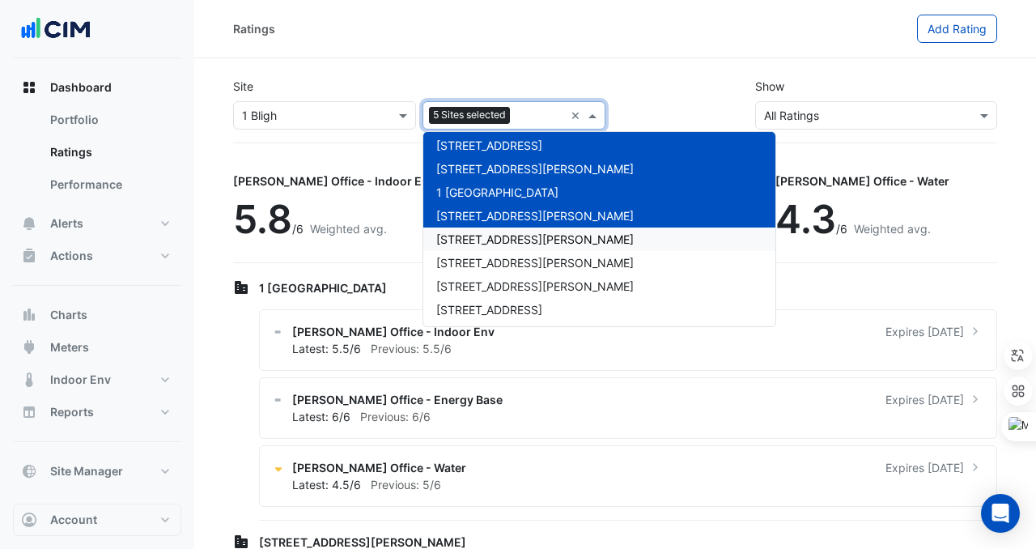
click at [485, 245] on span "[STREET_ADDRESS][PERSON_NAME]" at bounding box center [535, 239] width 198 height 14
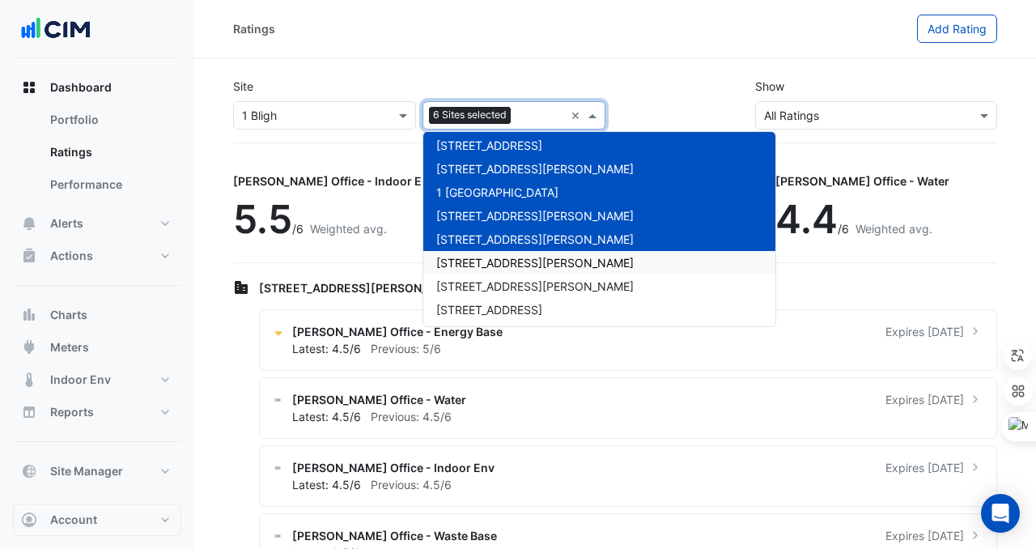
click at [487, 263] on span "[STREET_ADDRESS][PERSON_NAME]" at bounding box center [535, 263] width 198 height 14
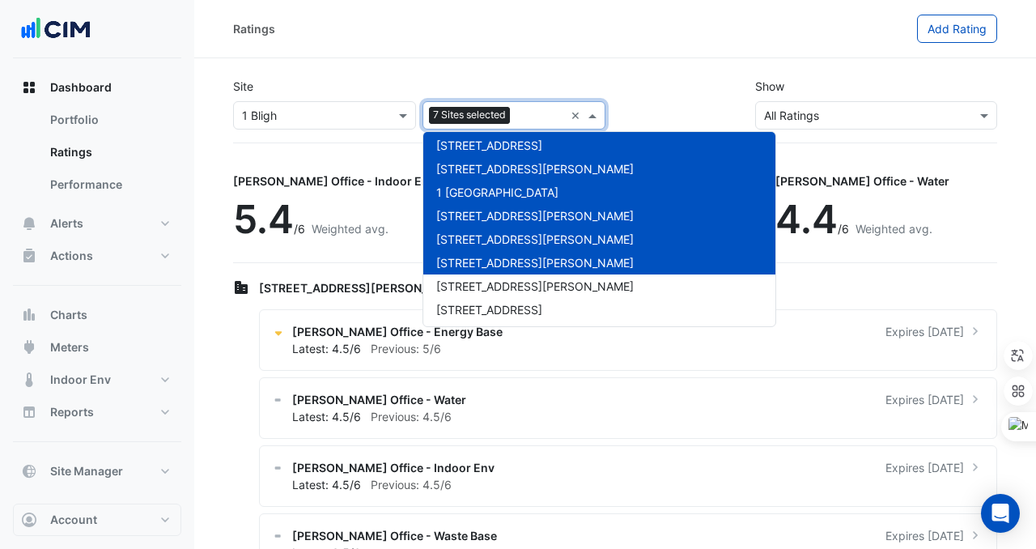
scroll to position [78, 0]
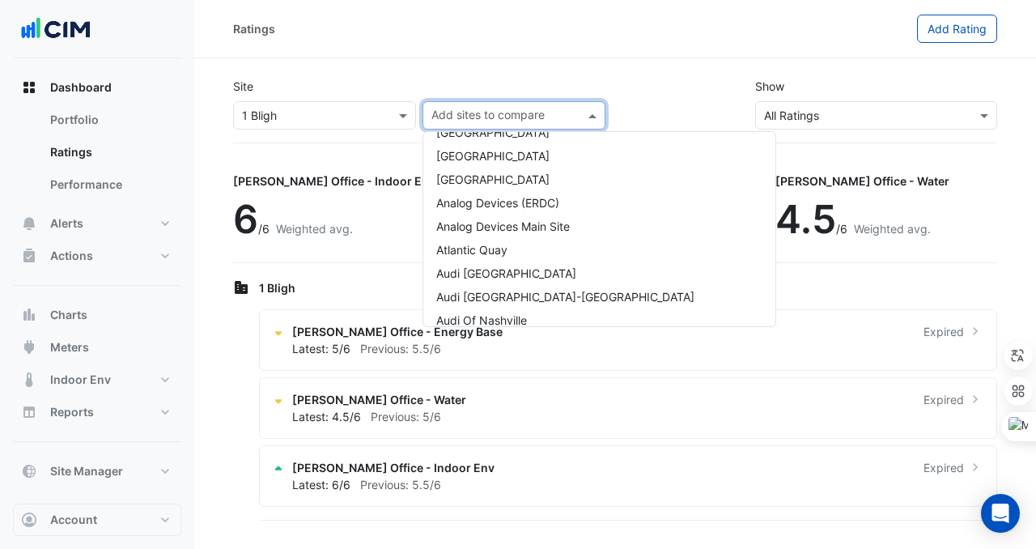
scroll to position [4898, 0]
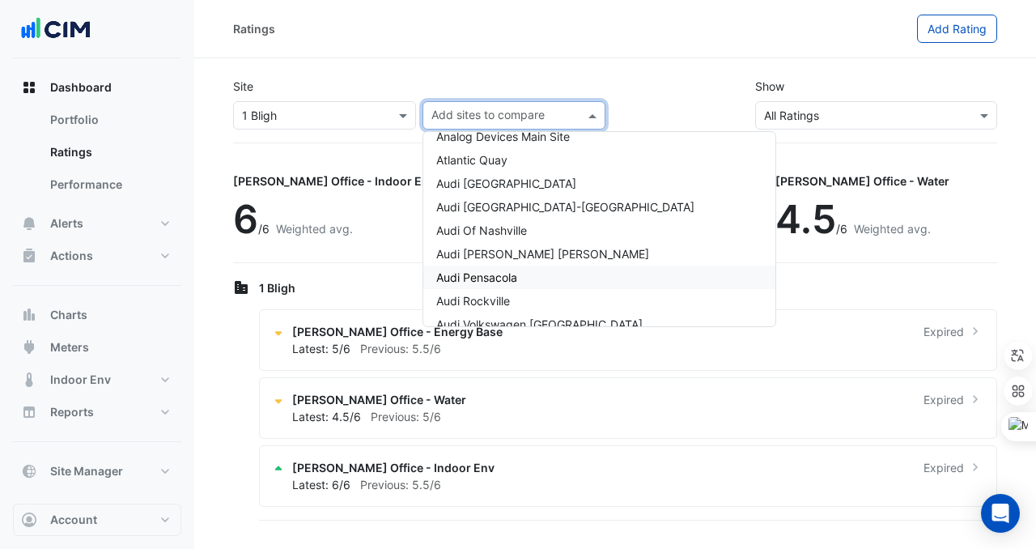
click at [811, 275] on app-ratings-page "Site Select a Site × 1 Bligh Add sites to compare 1 Bligh [GEOGRAPHIC_DATA][PER…" at bounding box center [615, 294] width 764 height 459
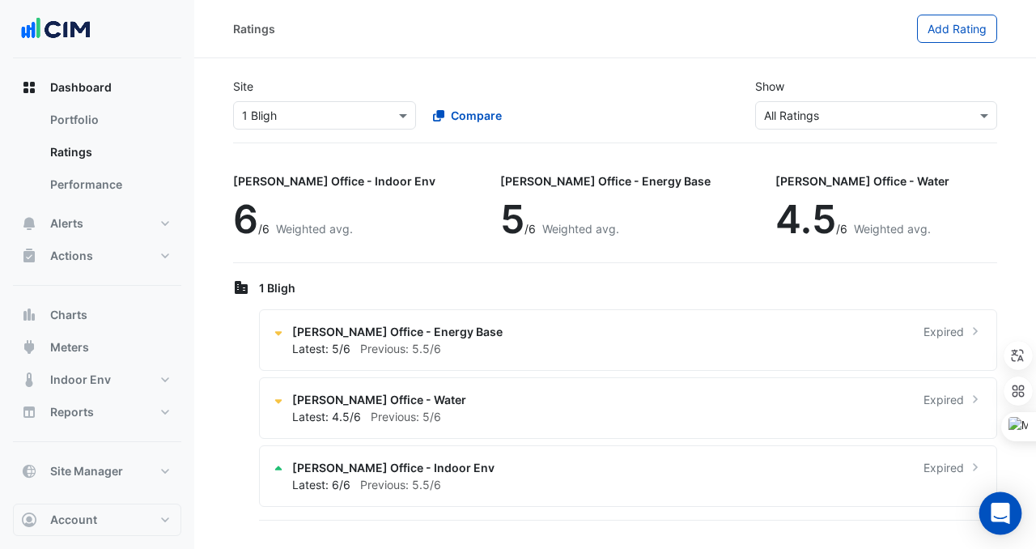
click at [993, 510] on icon "Open Intercom Messenger" at bounding box center [1000, 513] width 21 height 21
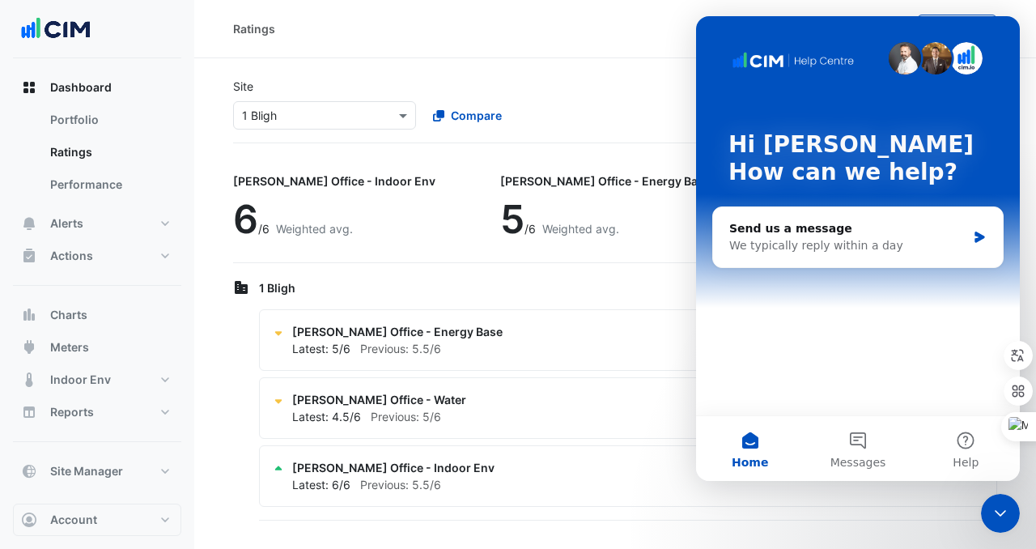
scroll to position [0, 0]
click at [860, 437] on button "Messages" at bounding box center [858, 448] width 108 height 65
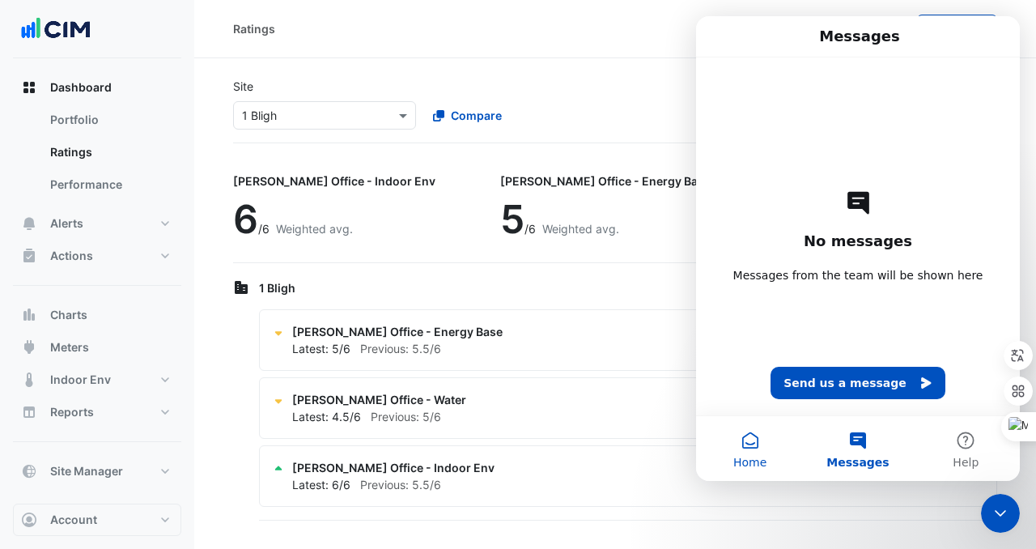
click at [743, 452] on button "Home" at bounding box center [750, 448] width 108 height 65
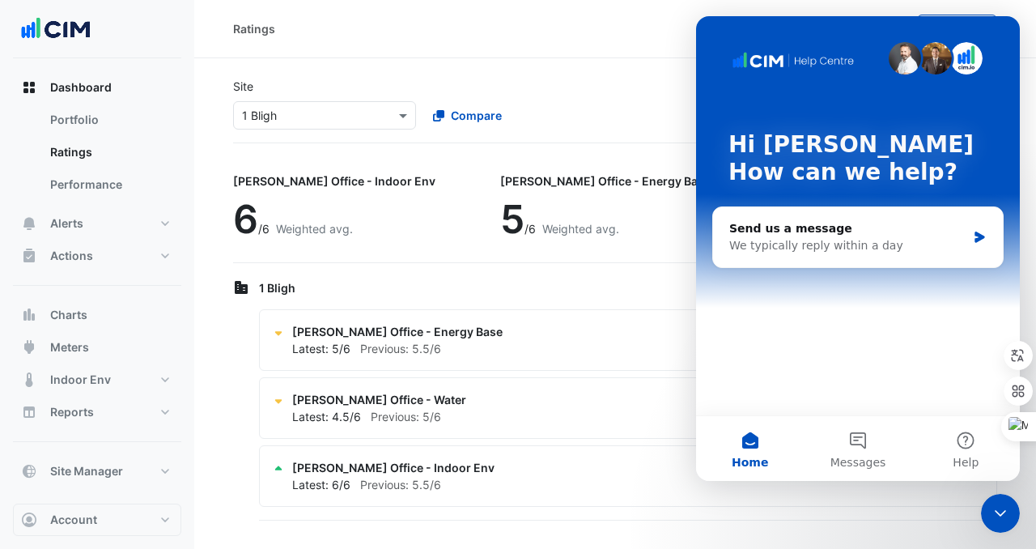
click at [912, 62] on img "Intercom messenger" at bounding box center [905, 58] width 32 height 32
click at [665, 94] on div "Site Select a Site × 1 Bligh Compare Show Sustainability Rating Types × All Rat…" at bounding box center [615, 104] width 784 height 78
click at [597, 49] on div "Ratings Add Rating" at bounding box center [615, 29] width 842 height 58
click at [756, 466] on span "Home" at bounding box center [750, 462] width 36 height 11
click at [1023, 35] on div "Ratings Add Rating" at bounding box center [615, 29] width 842 height 28
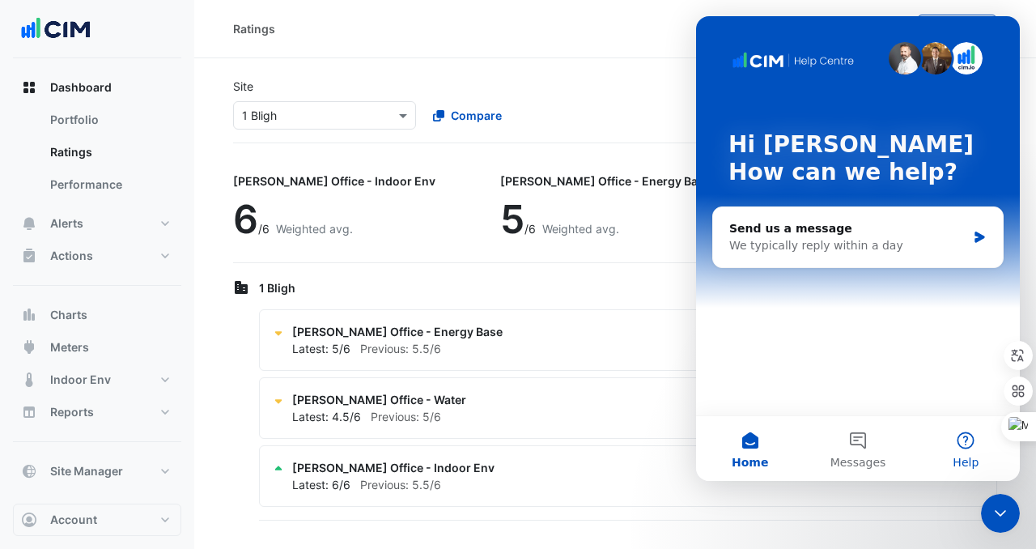
click at [956, 439] on button "Help" at bounding box center [967, 448] width 108 height 65
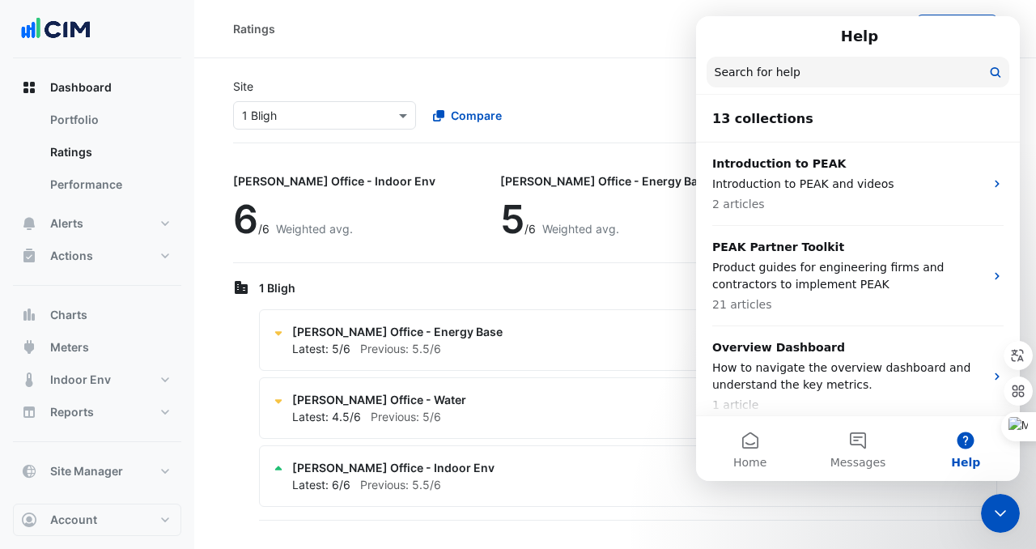
click at [89, 292] on div "Dashboard Portfolio Ratings Performance Alerts Site Rules Templates Actions Sit…" at bounding box center [97, 279] width 168 height 416
click at [727, 8] on div "Ratings Add Rating" at bounding box center [615, 29] width 842 height 58
click at [725, 57] on input "Search for help" at bounding box center [858, 72] width 303 height 31
click at [806, 51] on nav "Help Search for help" at bounding box center [858, 55] width 324 height 79
click at [862, 436] on button "Messages" at bounding box center [858, 448] width 108 height 65
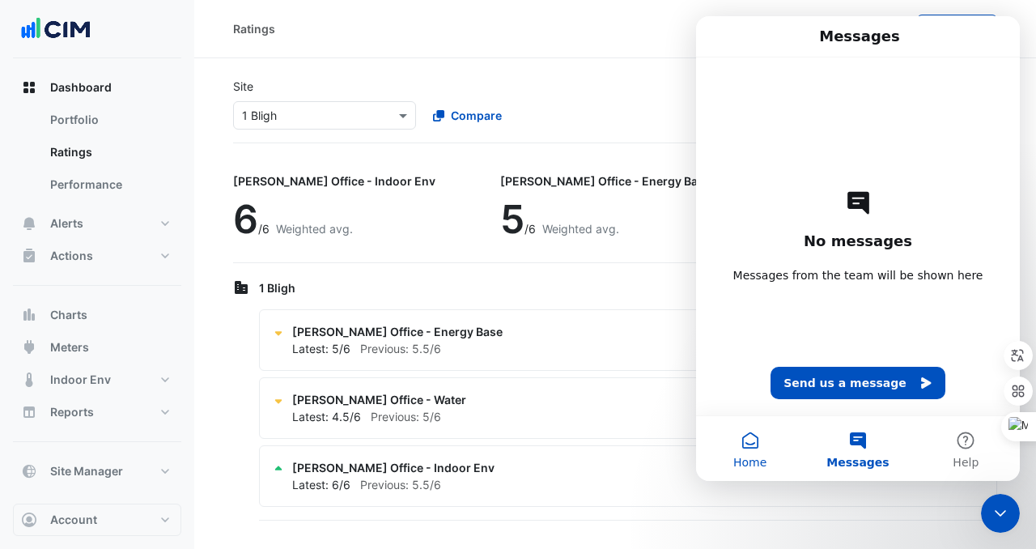
click at [776, 416] on button "Home" at bounding box center [750, 448] width 108 height 65
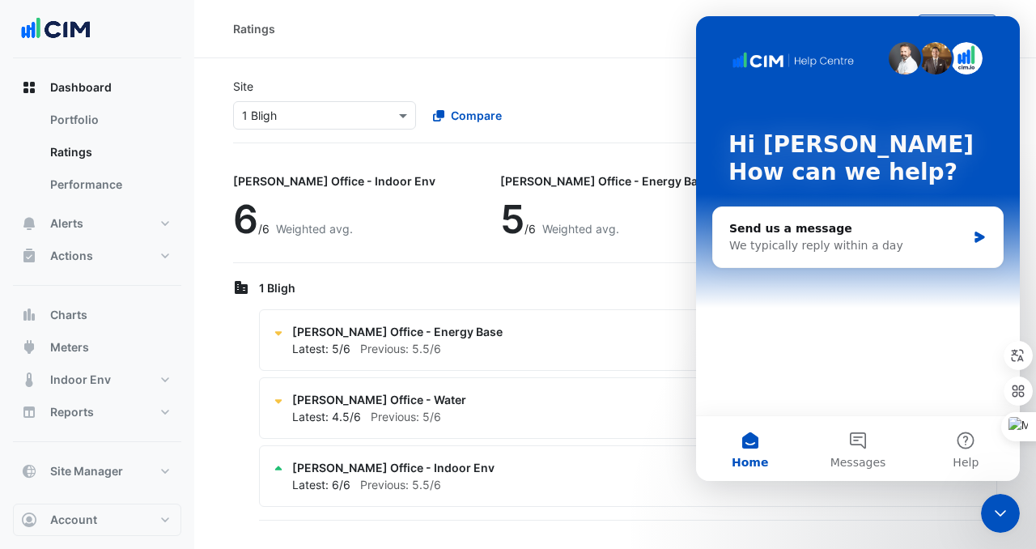
click at [682, 72] on div "Site Select a Site × 1 Bligh Compare Show Sustainability Rating Types × All Rat…" at bounding box center [615, 104] width 784 height 78
click at [990, 505] on div "Close Intercom Messenger" at bounding box center [1000, 513] width 39 height 39
